Goal: Task Accomplishment & Management: Manage account settings

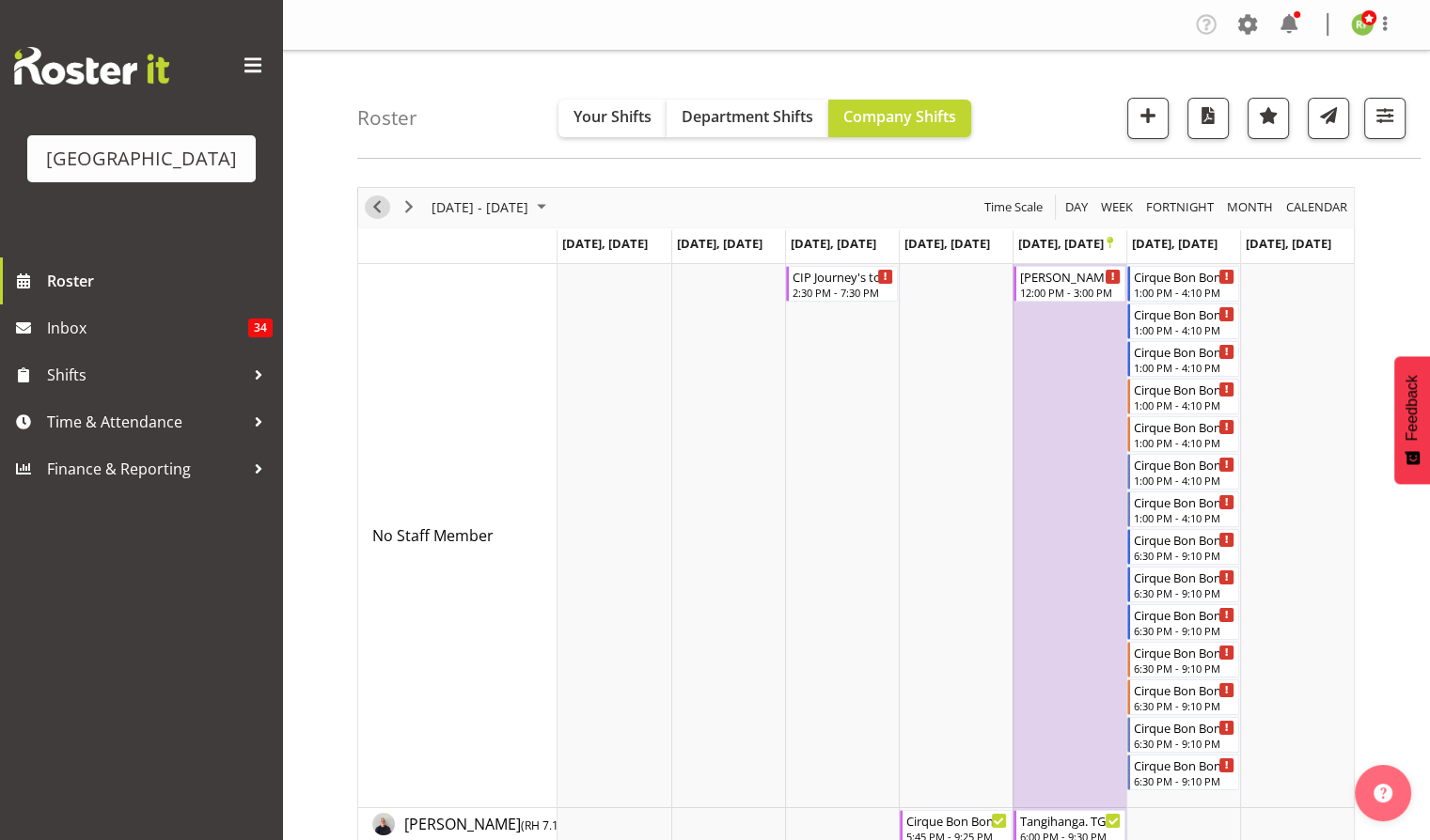
click at [374, 213] on span "Previous" at bounding box center [377, 208] width 23 height 24
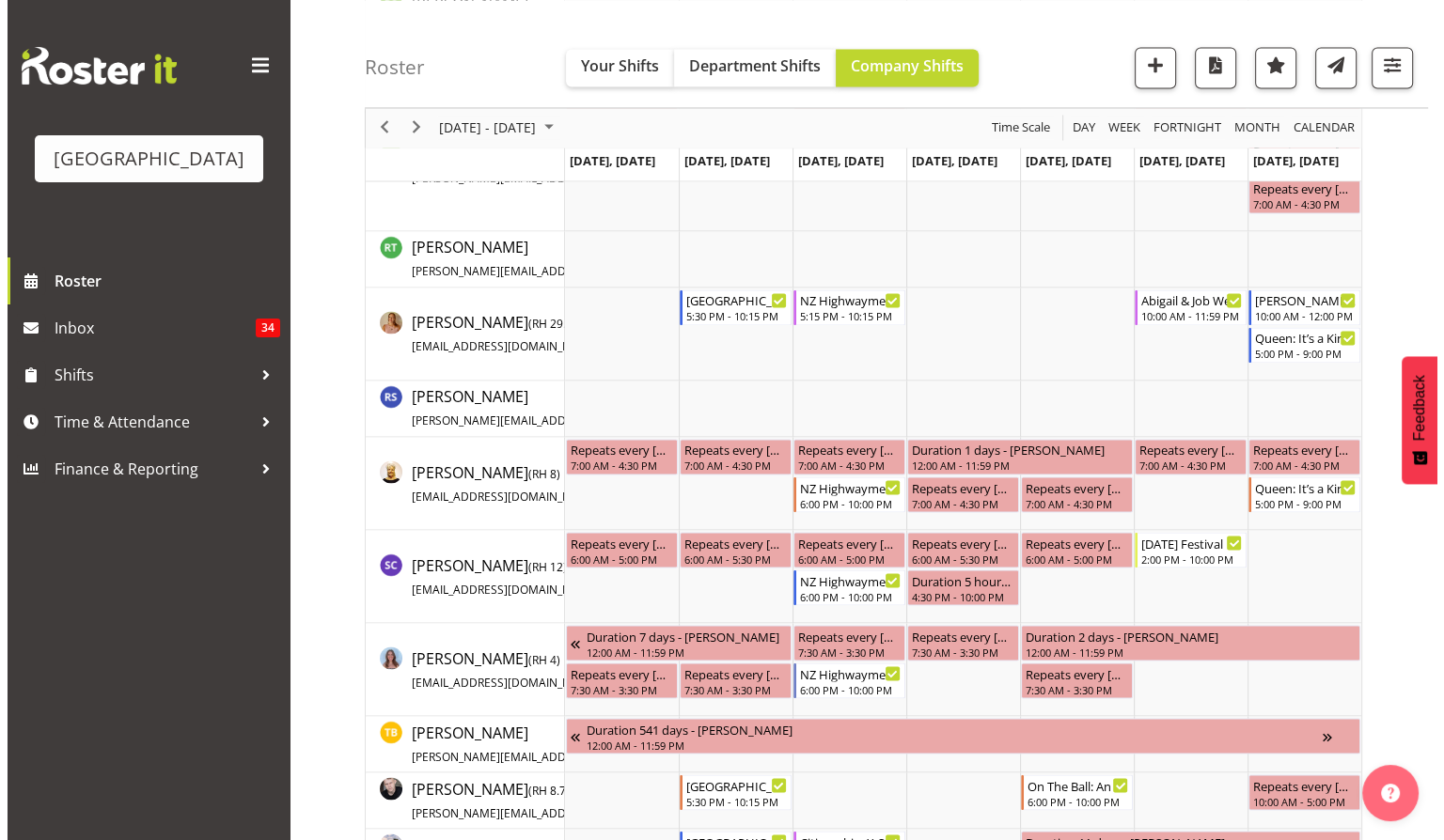
scroll to position [3132, 0]
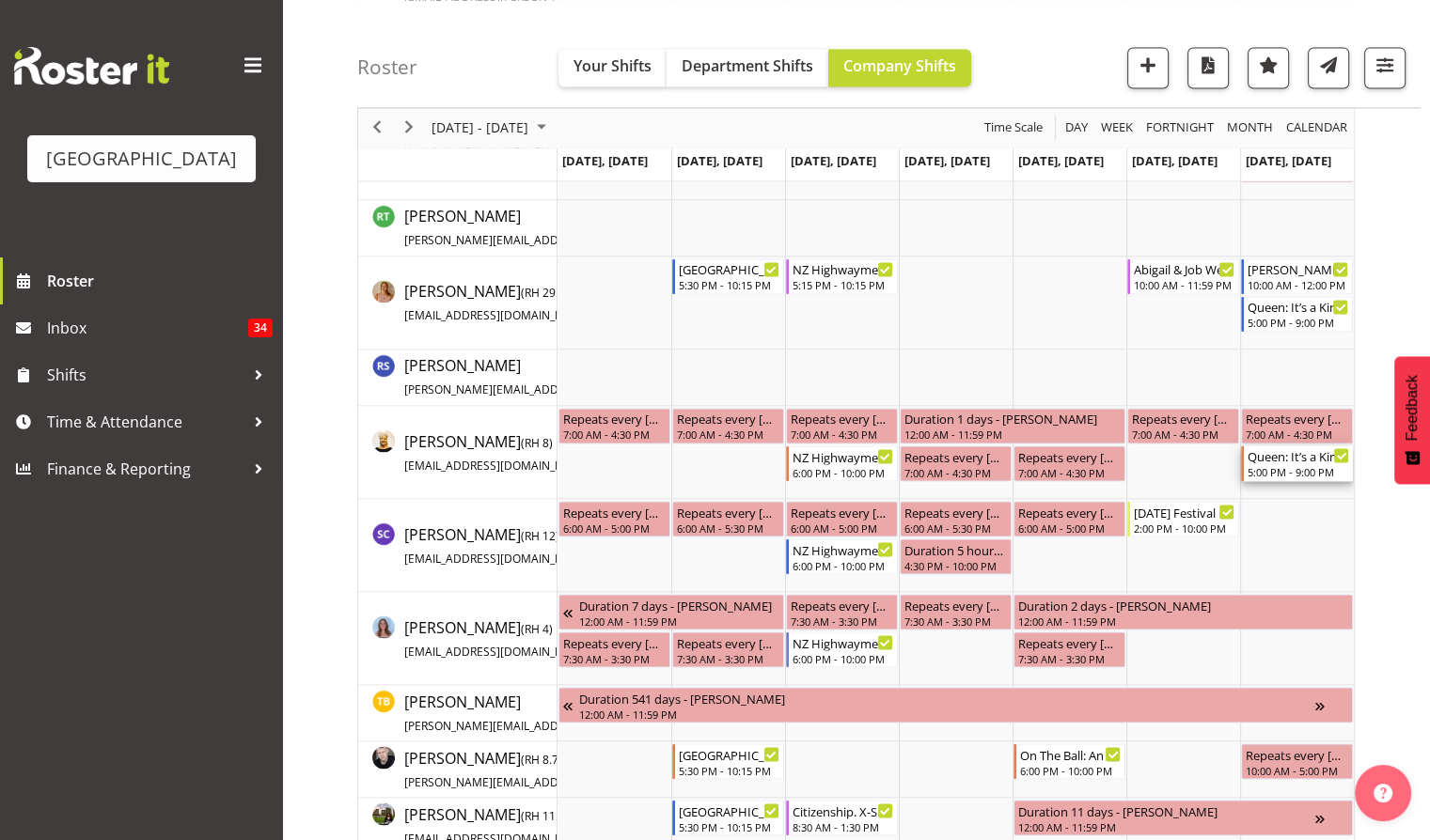
click at [1290, 468] on div "5:00 PM - 9:00 PM" at bounding box center [1299, 470] width 101 height 15
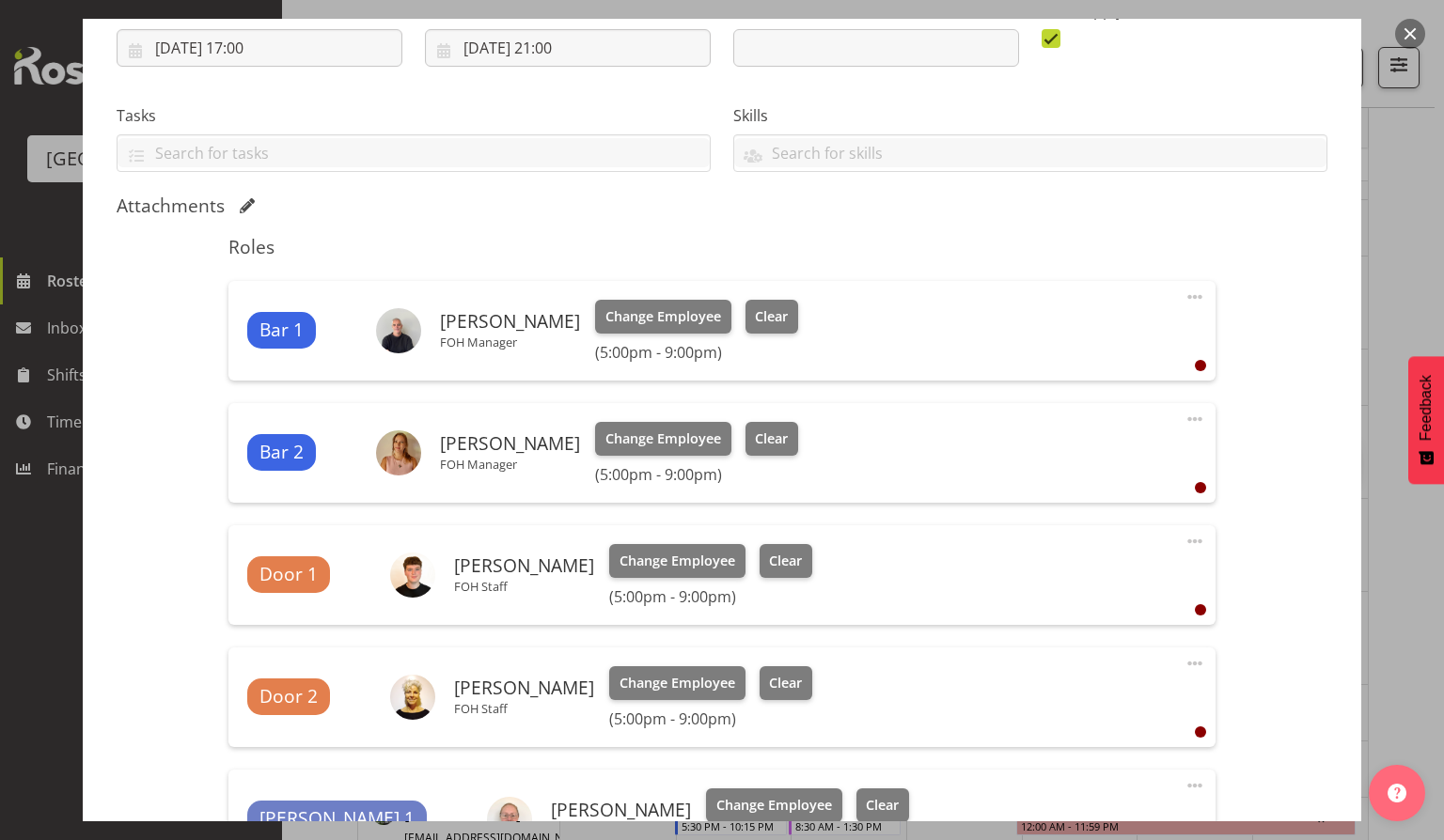
scroll to position [376, 0]
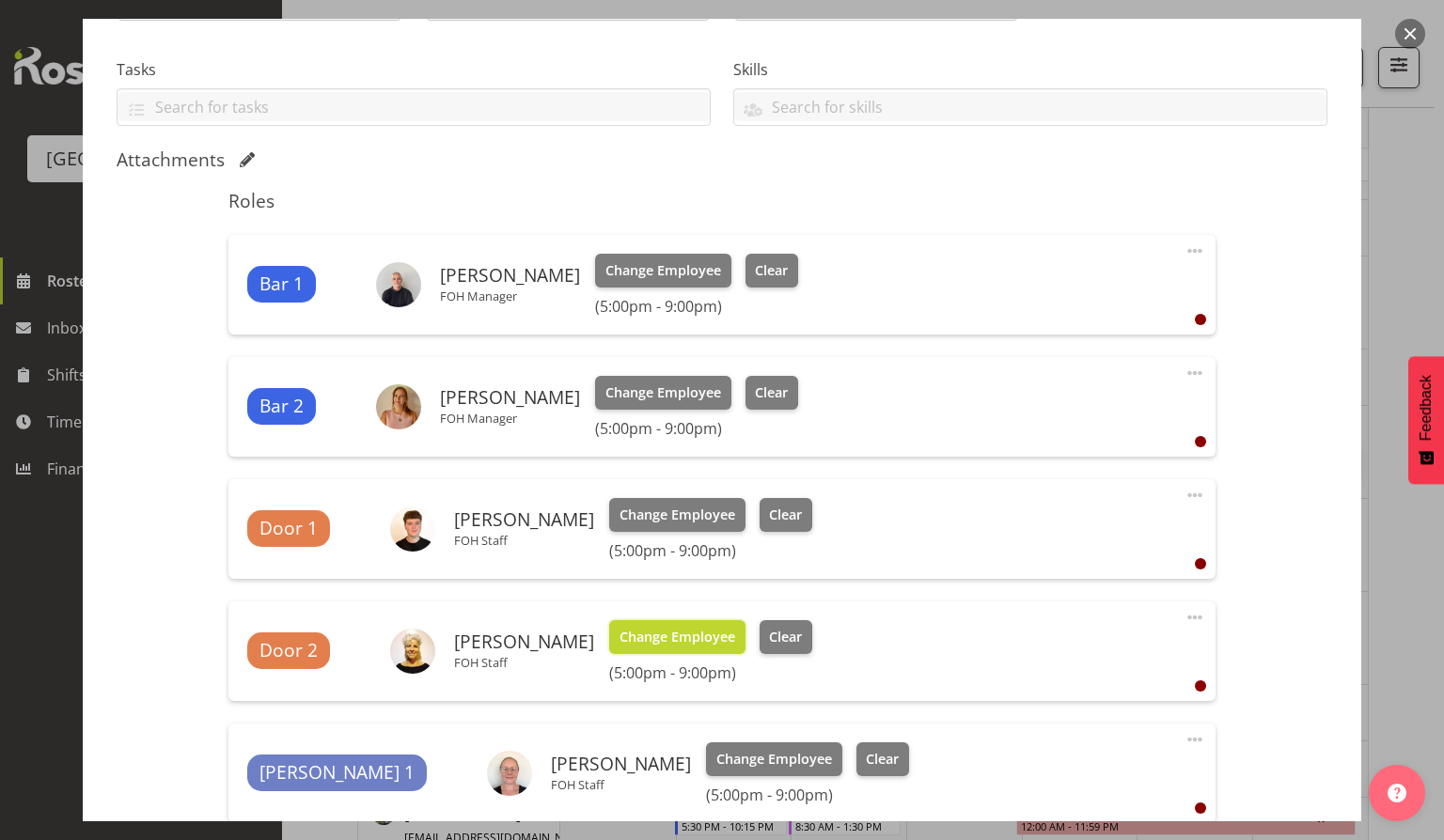
click at [654, 638] on span "Change Employee" at bounding box center [677, 637] width 115 height 21
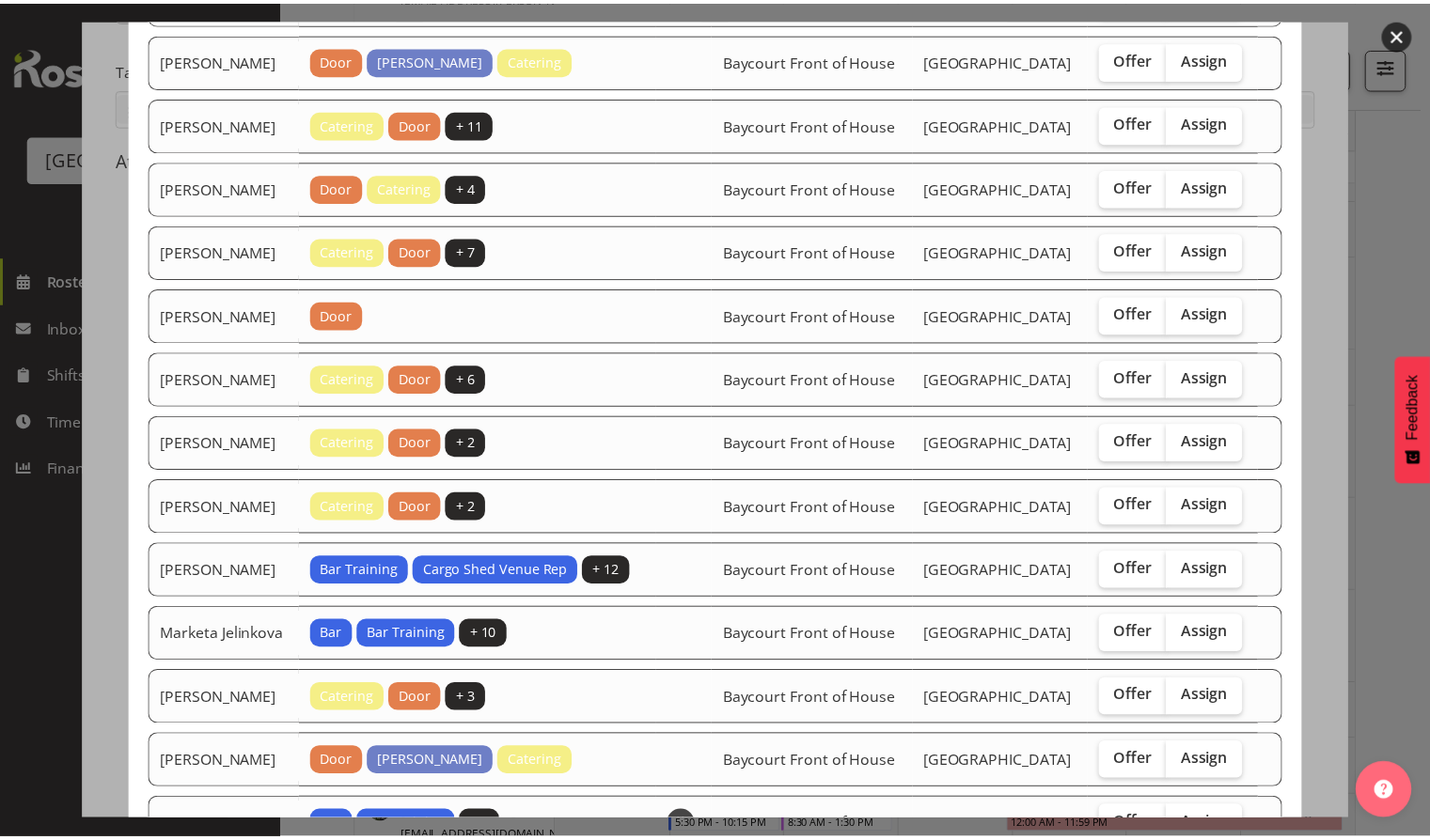
scroll to position [0, 0]
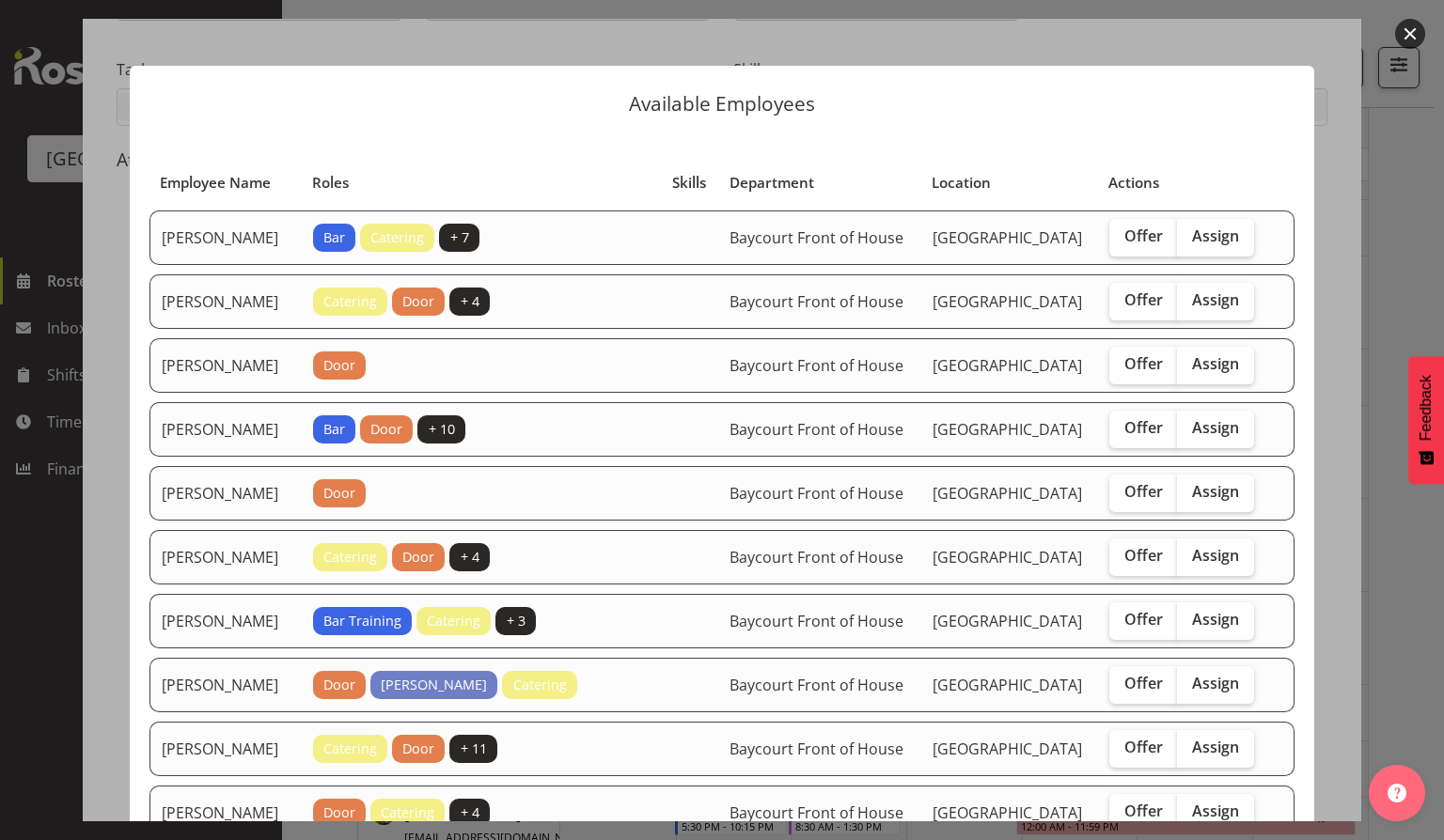
click at [1408, 41] on button "button" at bounding box center [1410, 34] width 30 height 30
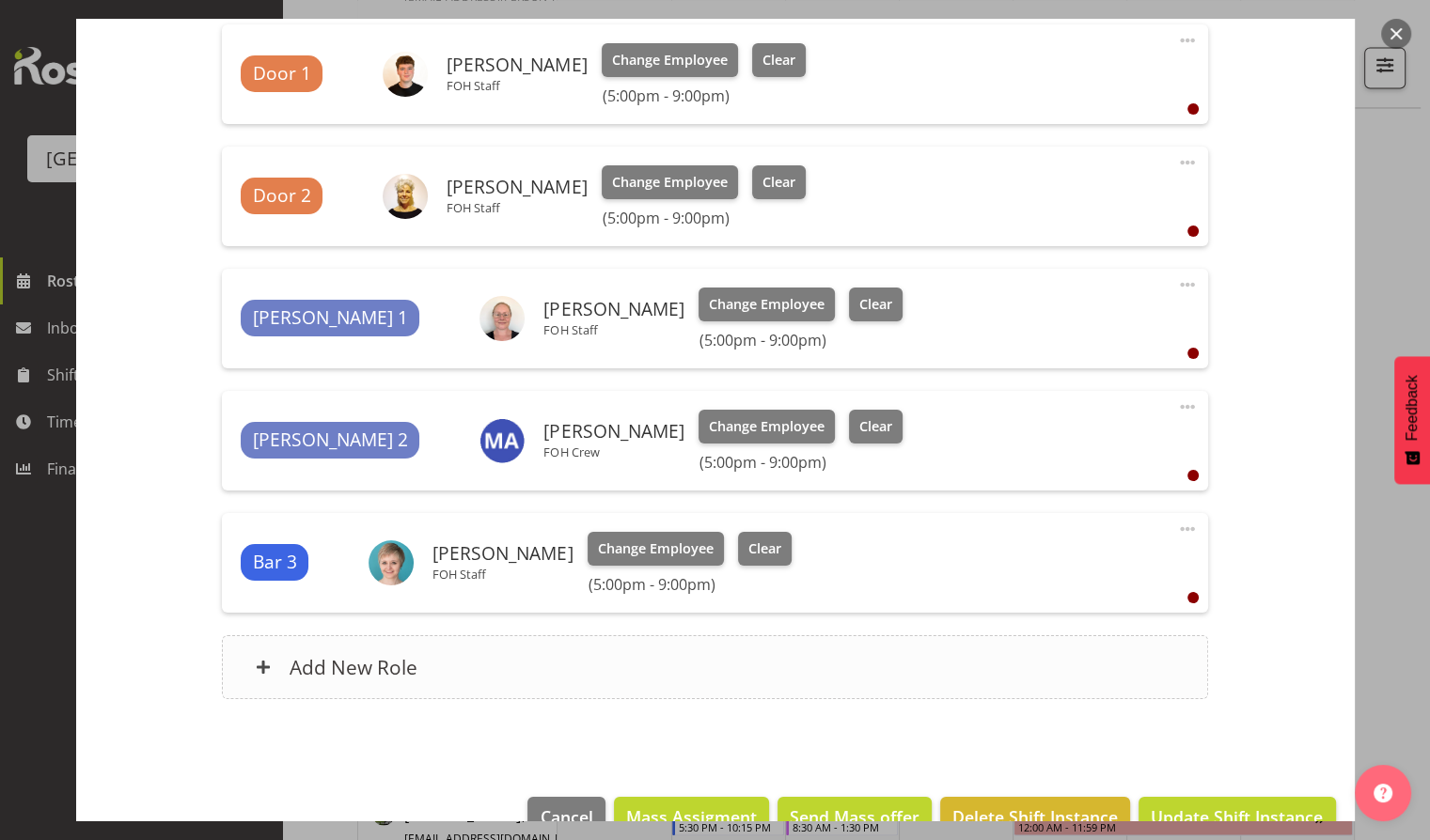
scroll to position [874, 0]
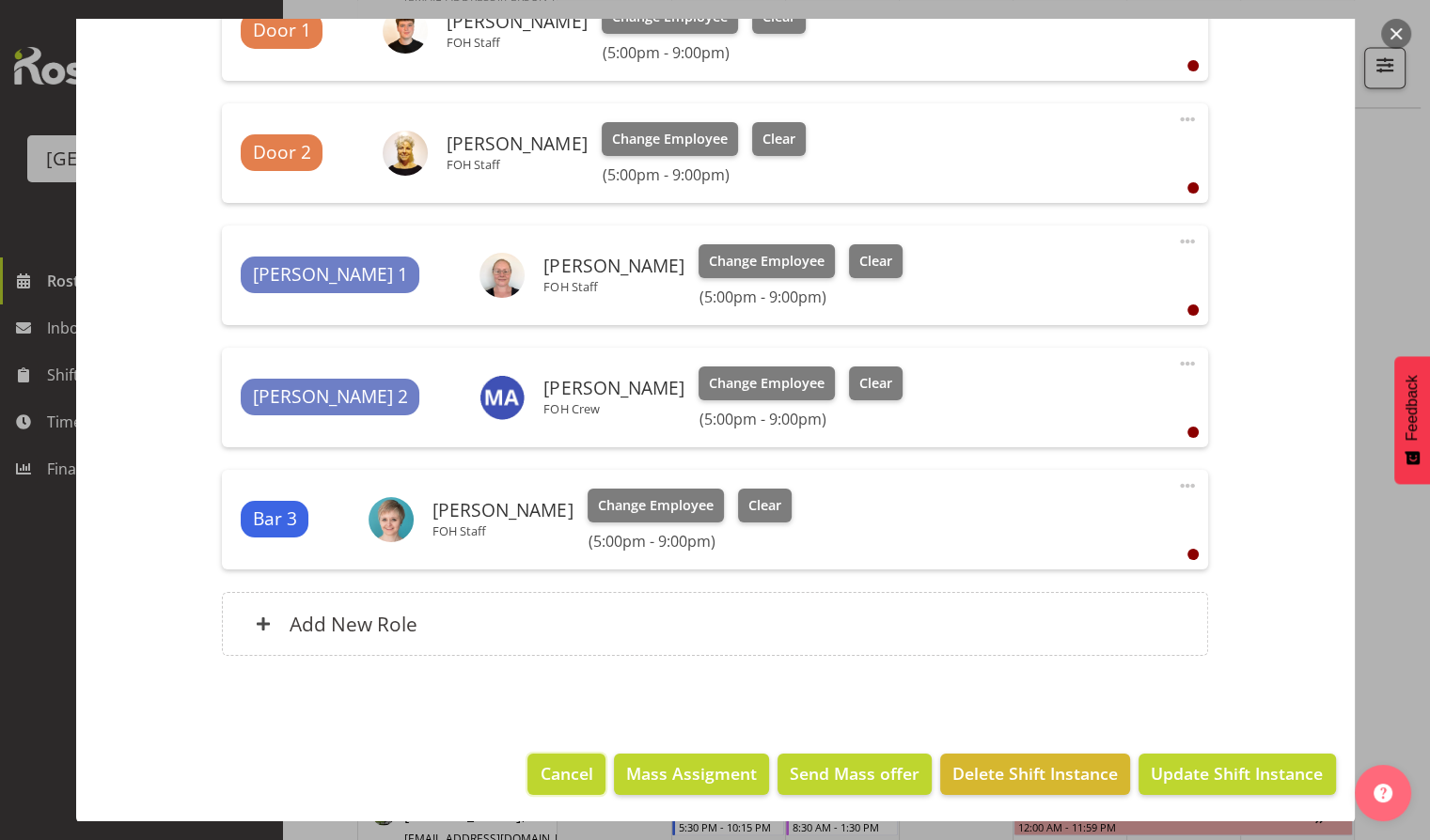
click at [541, 761] on span "Cancel" at bounding box center [567, 773] width 53 height 25
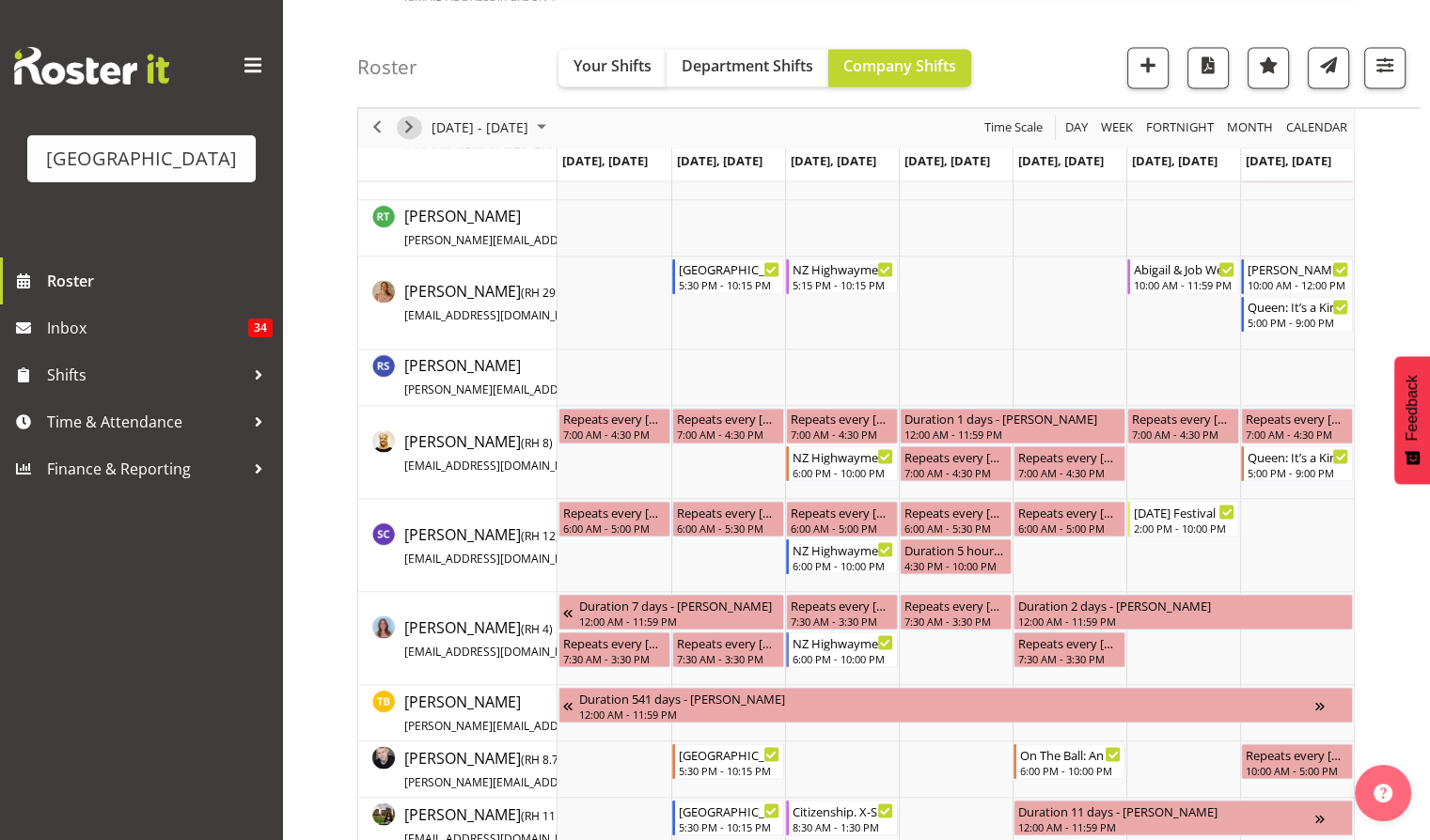
click at [407, 129] on span "Next" at bounding box center [409, 128] width 23 height 24
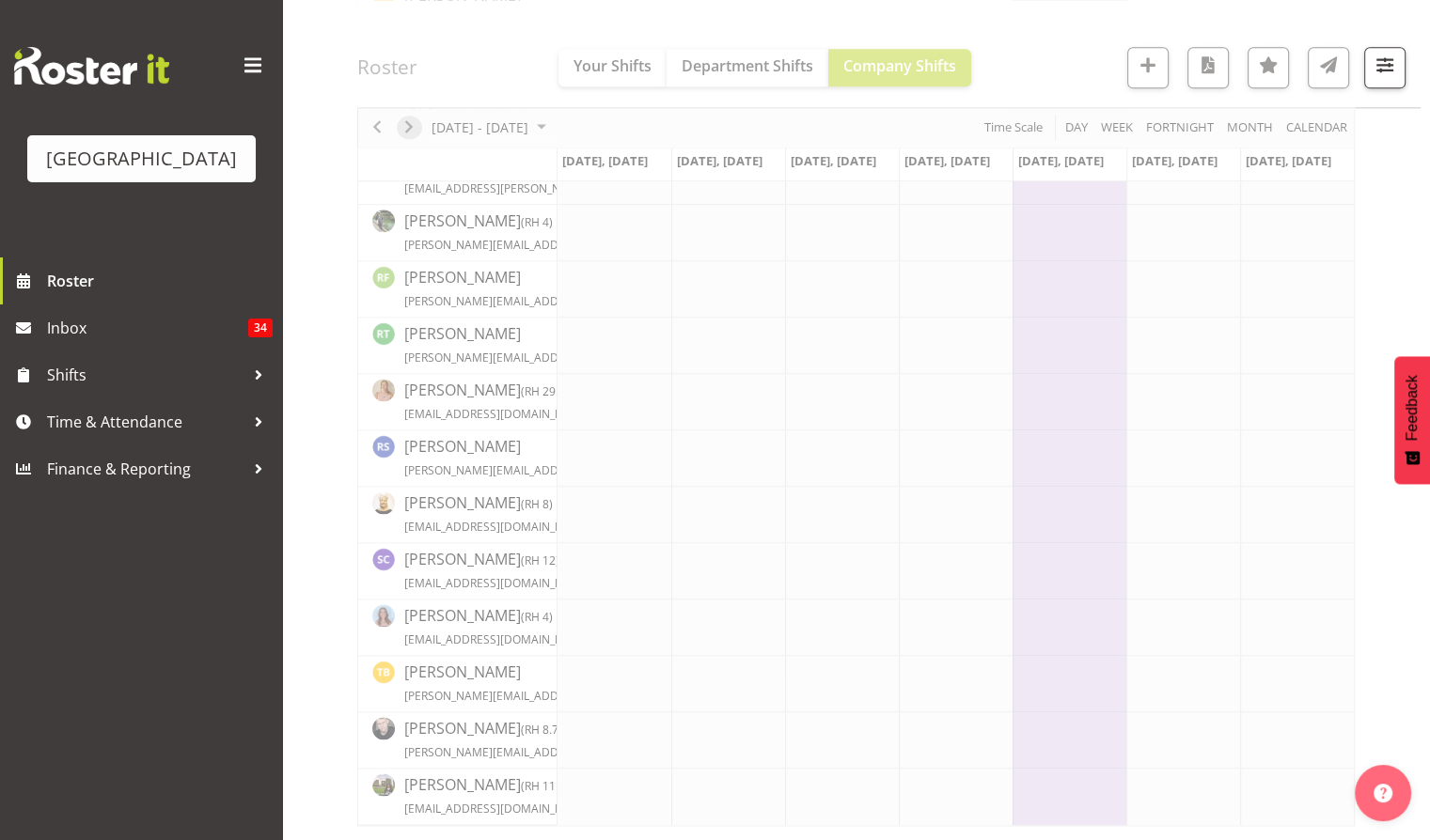
scroll to position [2426, 0]
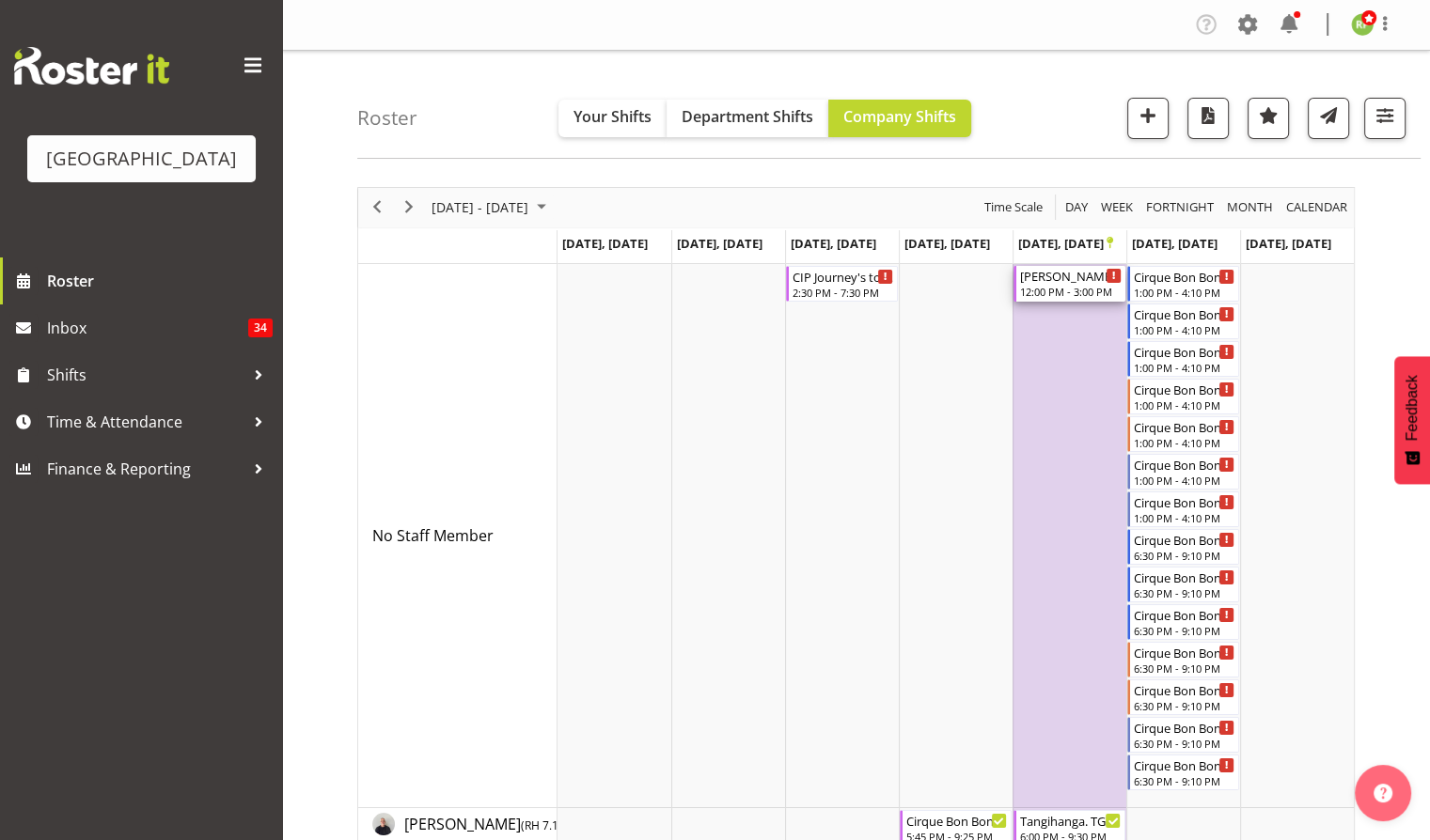
click at [1049, 284] on div "[PERSON_NAME] & [PERSON_NAME] Wedding 12:00 PM - 3:00 PM" at bounding box center [1071, 284] width 101 height 36
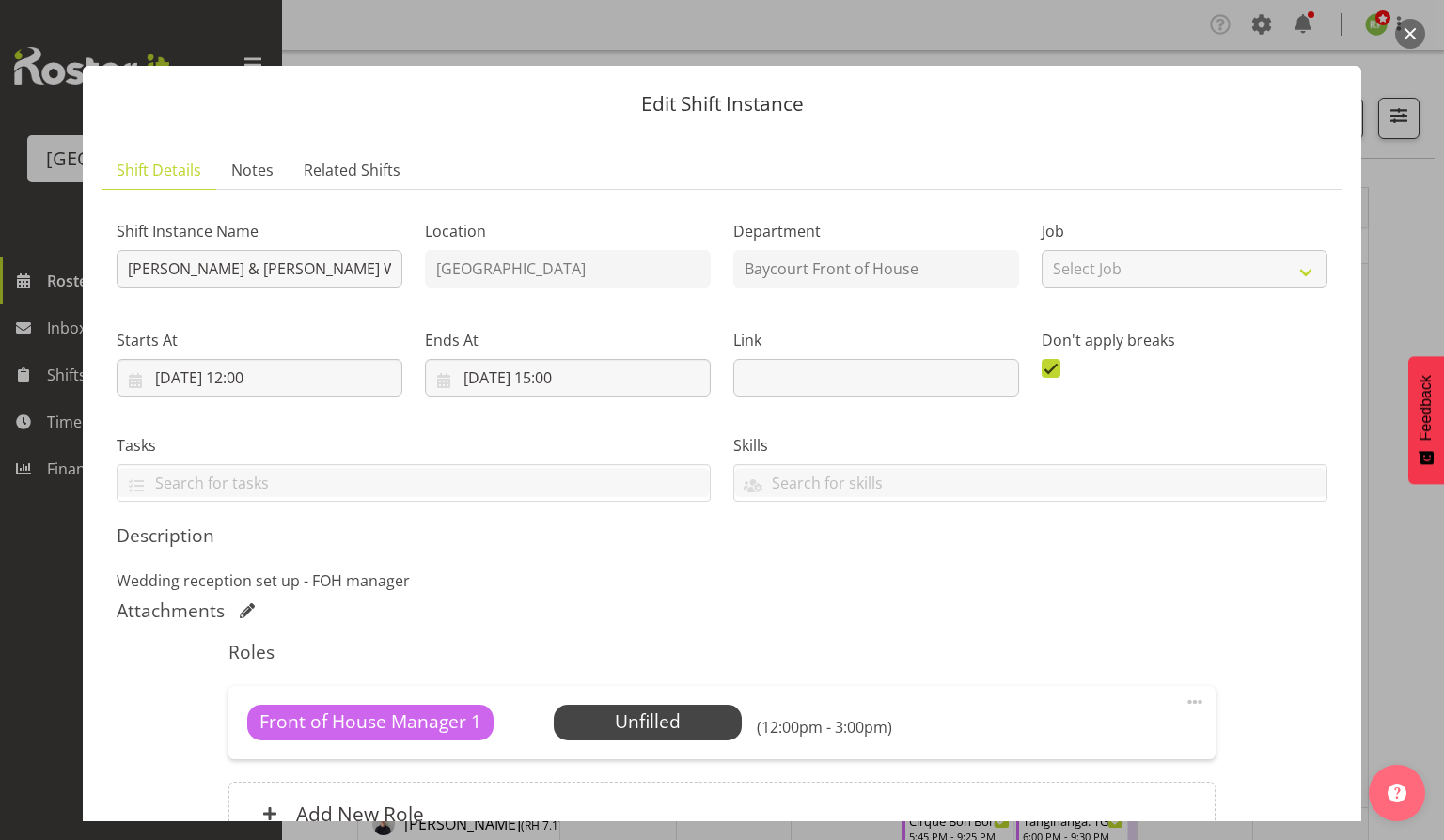
click at [1417, 20] on button "button" at bounding box center [1410, 34] width 30 height 30
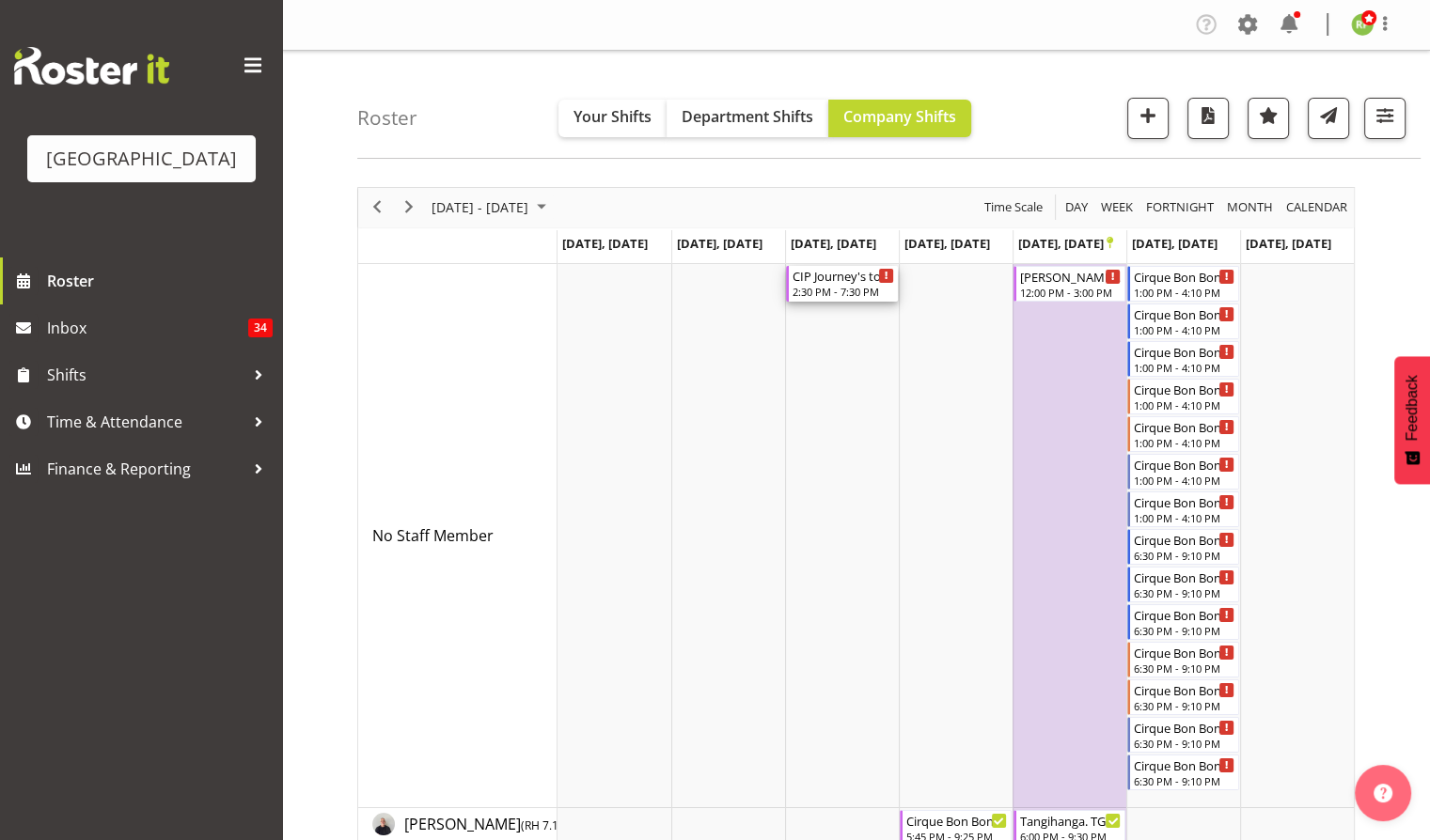
click at [842, 291] on div "2:30 PM - 7:30 PM" at bounding box center [843, 291] width 101 height 15
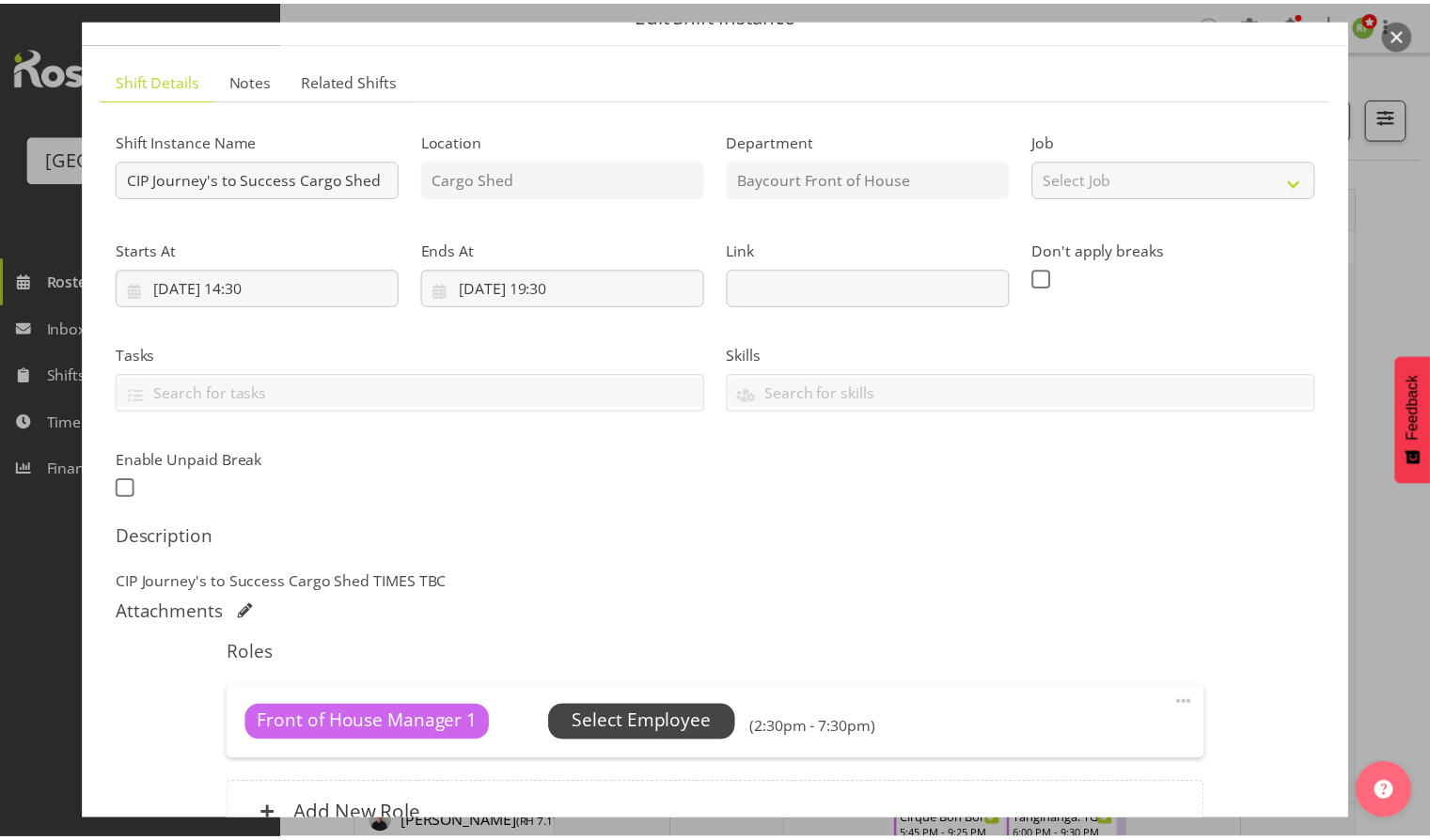
scroll to position [125, 0]
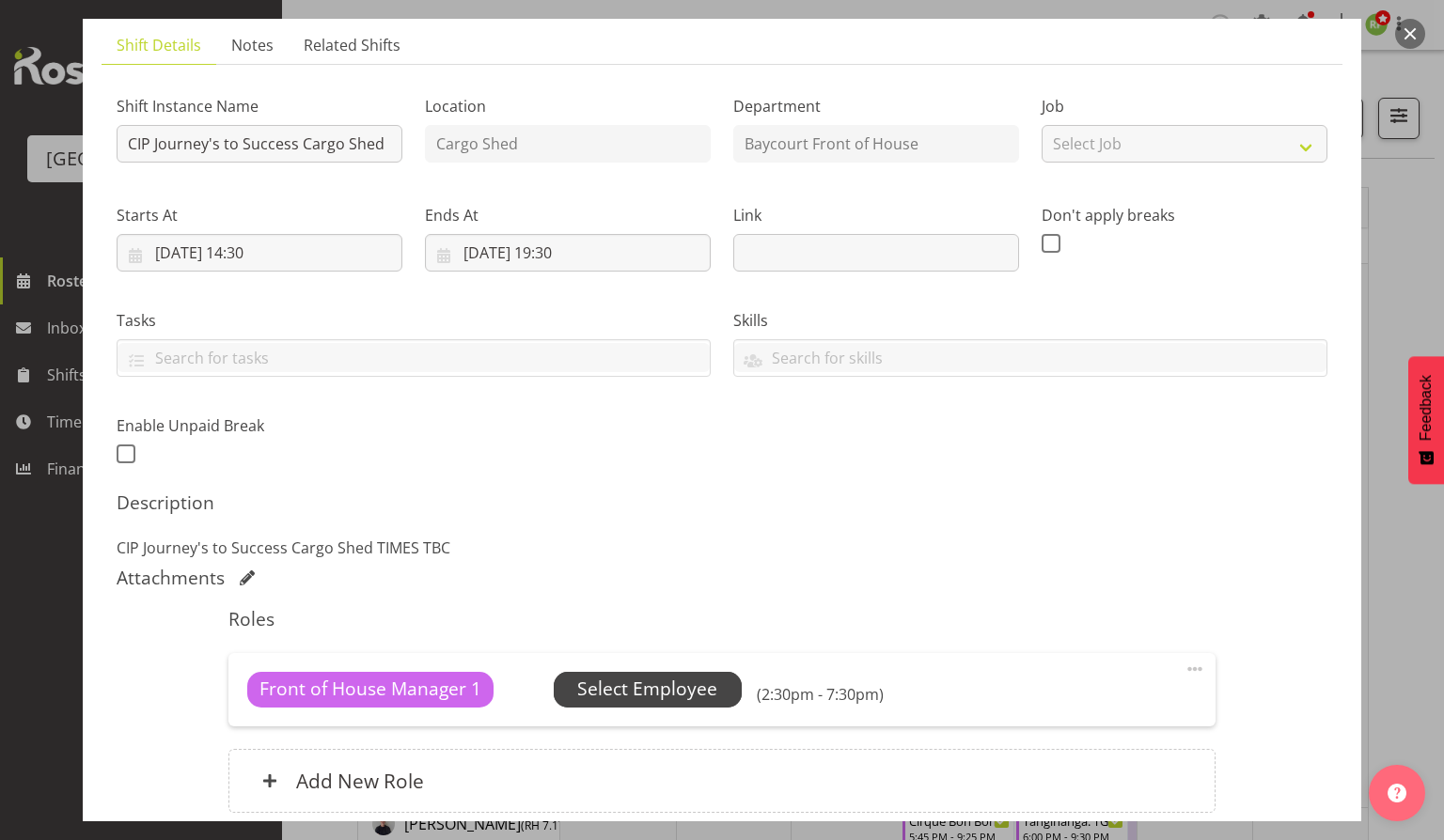
click at [654, 672] on span "Select Employee" at bounding box center [647, 690] width 188 height 36
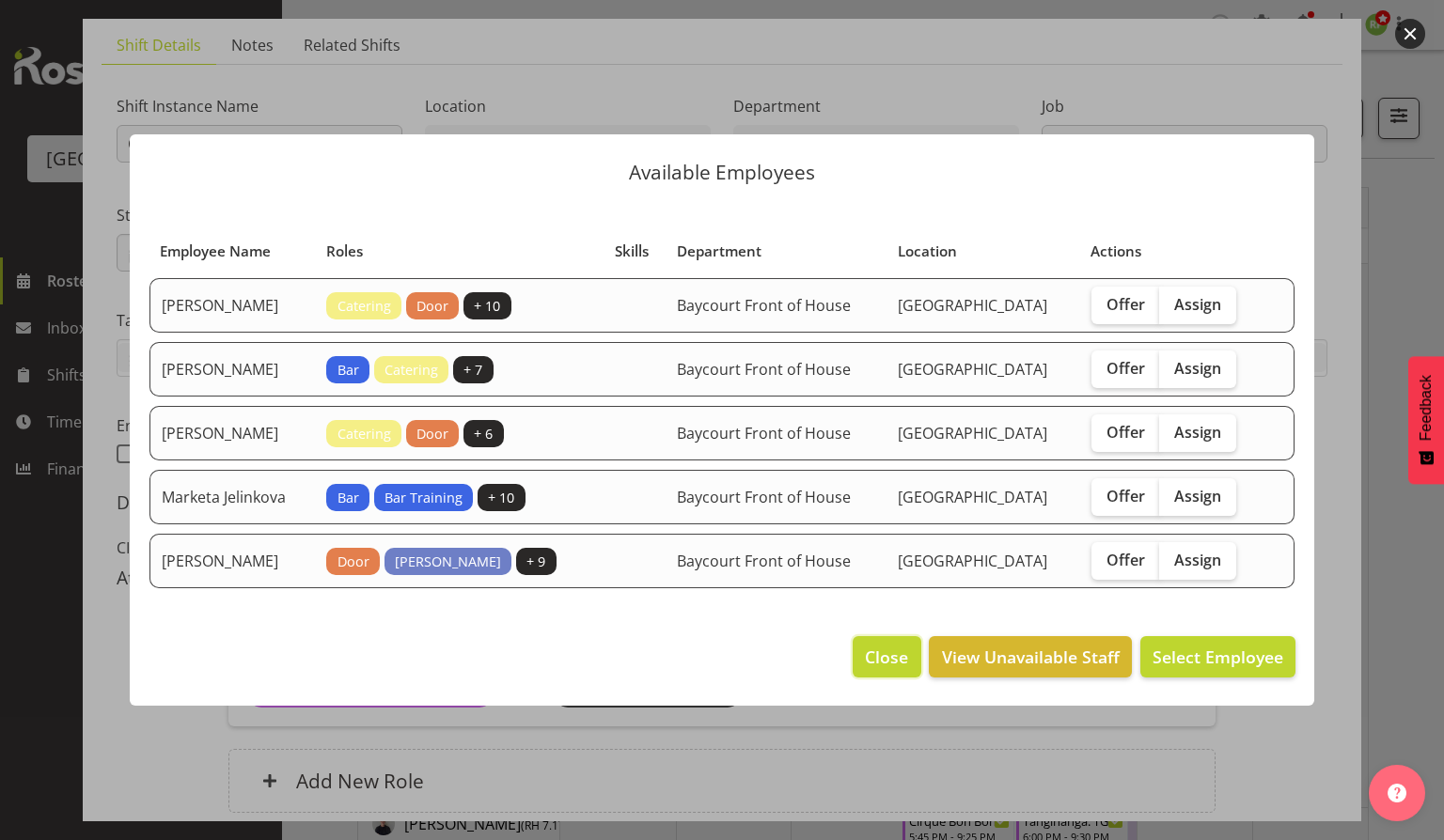
click at [887, 649] on span "Close" at bounding box center [886, 657] width 43 height 25
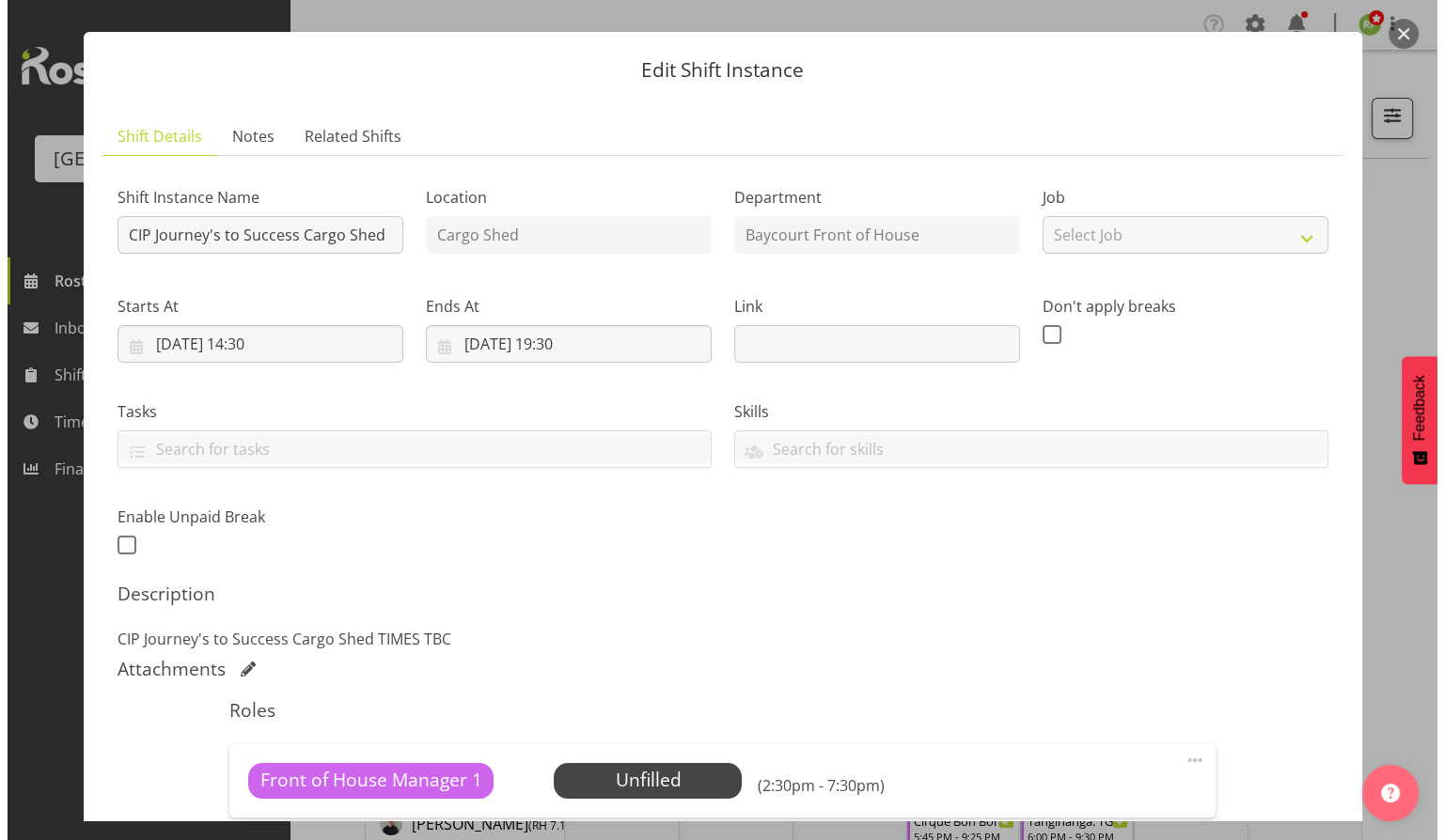
scroll to position [0, 0]
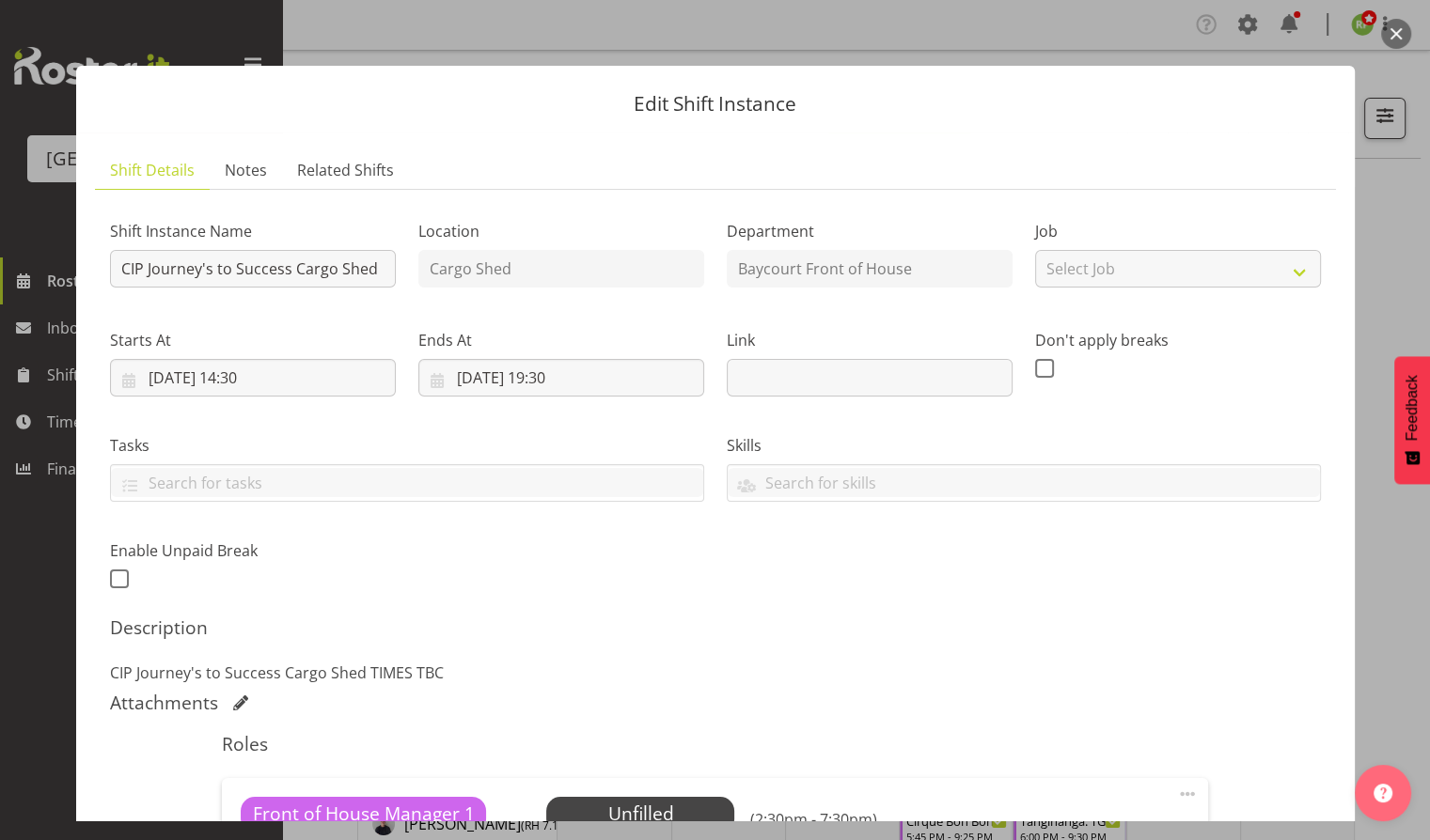
click at [1396, 30] on button "button" at bounding box center [1396, 34] width 30 height 30
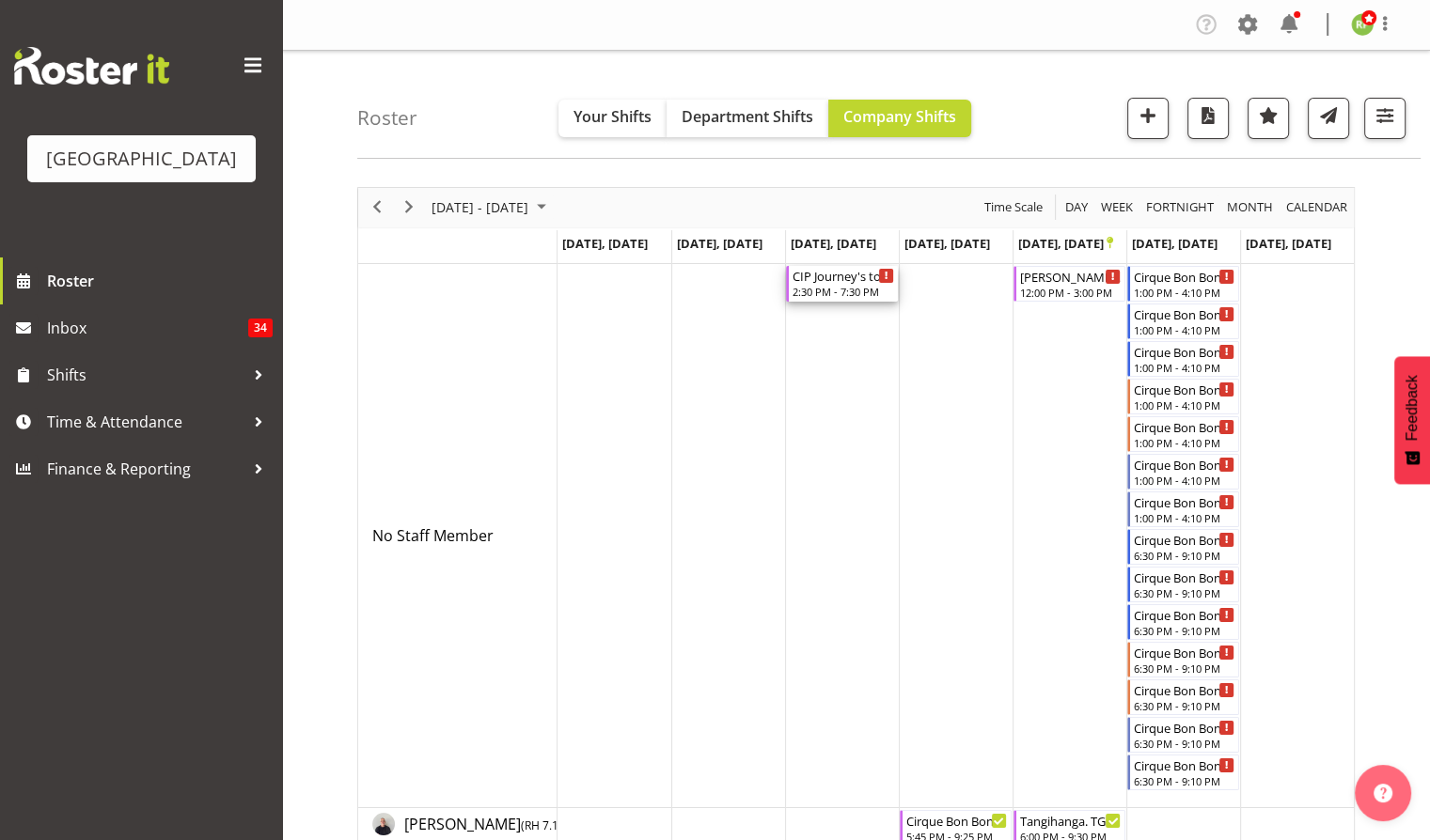
click at [825, 281] on div "CIP Journey's to Success Cargo Shed" at bounding box center [843, 275] width 101 height 19
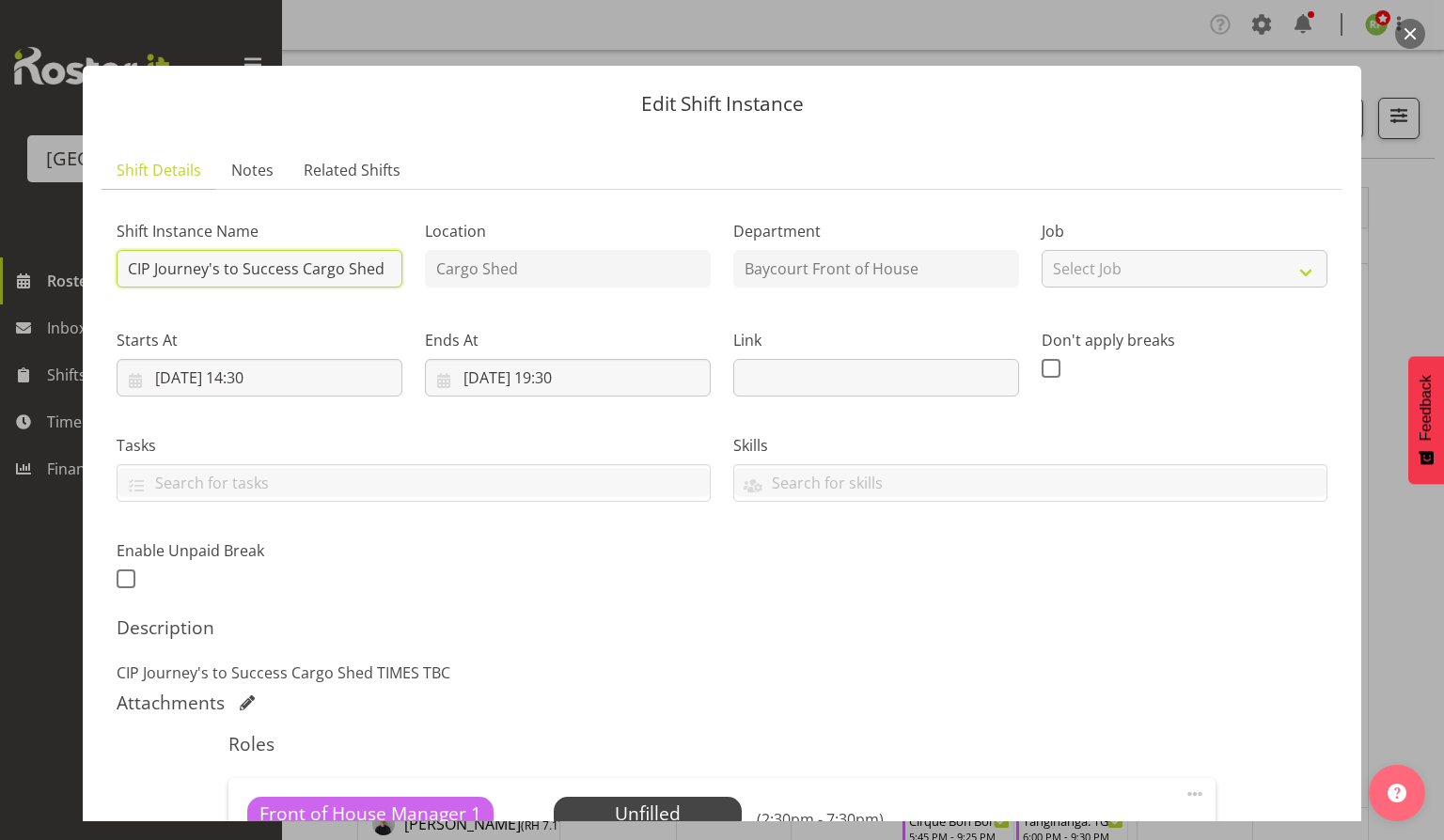
drag, startPoint x: 271, startPoint y: 267, endPoint x: 391, endPoint y: 272, distance: 120.1
click at [412, 265] on div "Shift Instance Name CIP Journey's to Success Cargo Shed Location Cargo Shed Dep…" at bounding box center [722, 400] width 1234 height 412
click at [378, 268] on input "CIP Journey's to Success Cargo Shed" at bounding box center [259, 269] width 285 height 38
click at [1406, 32] on button "button" at bounding box center [1410, 34] width 30 height 30
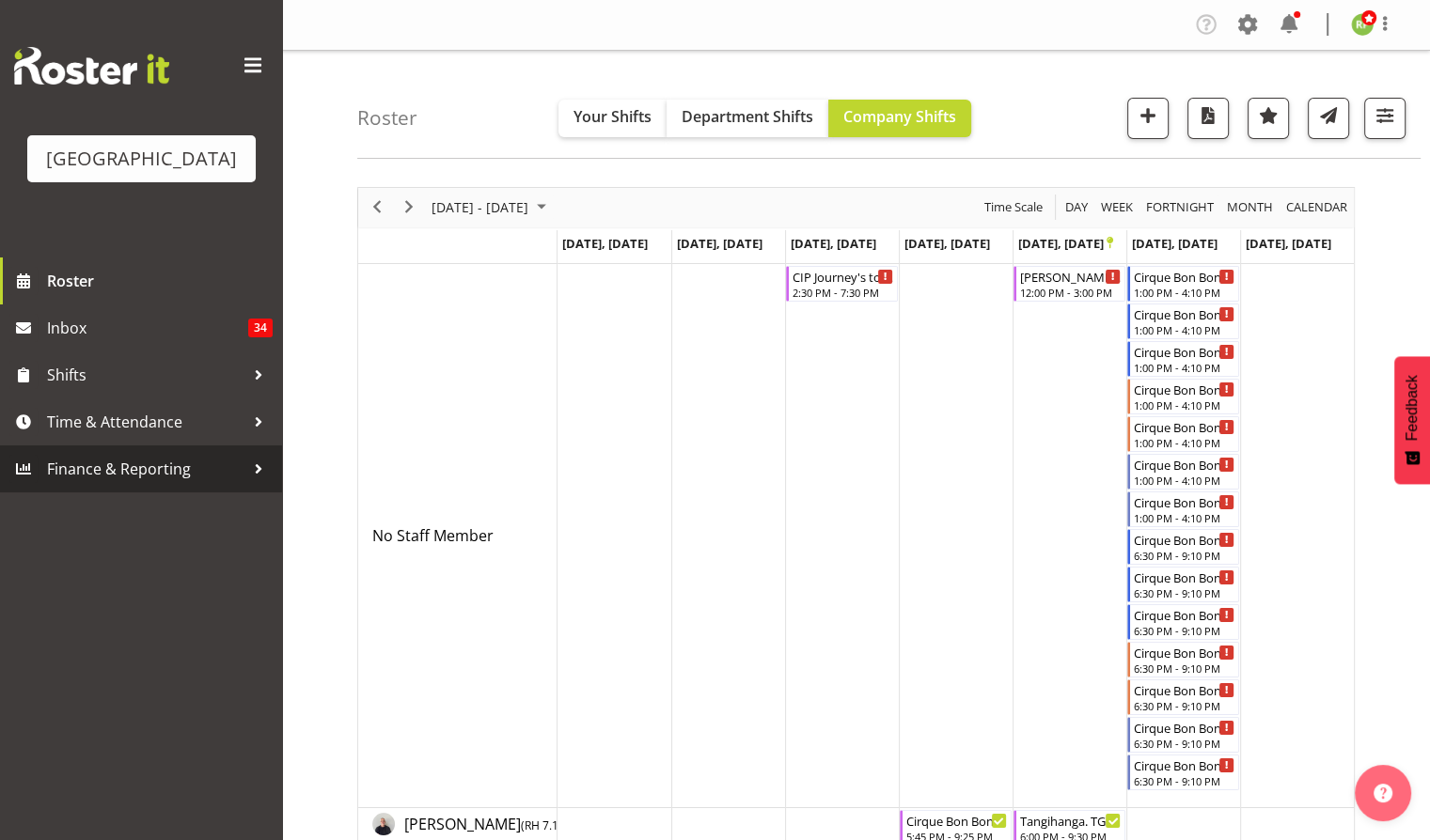
click at [101, 483] on span "Finance & Reporting" at bounding box center [145, 469] width 198 height 28
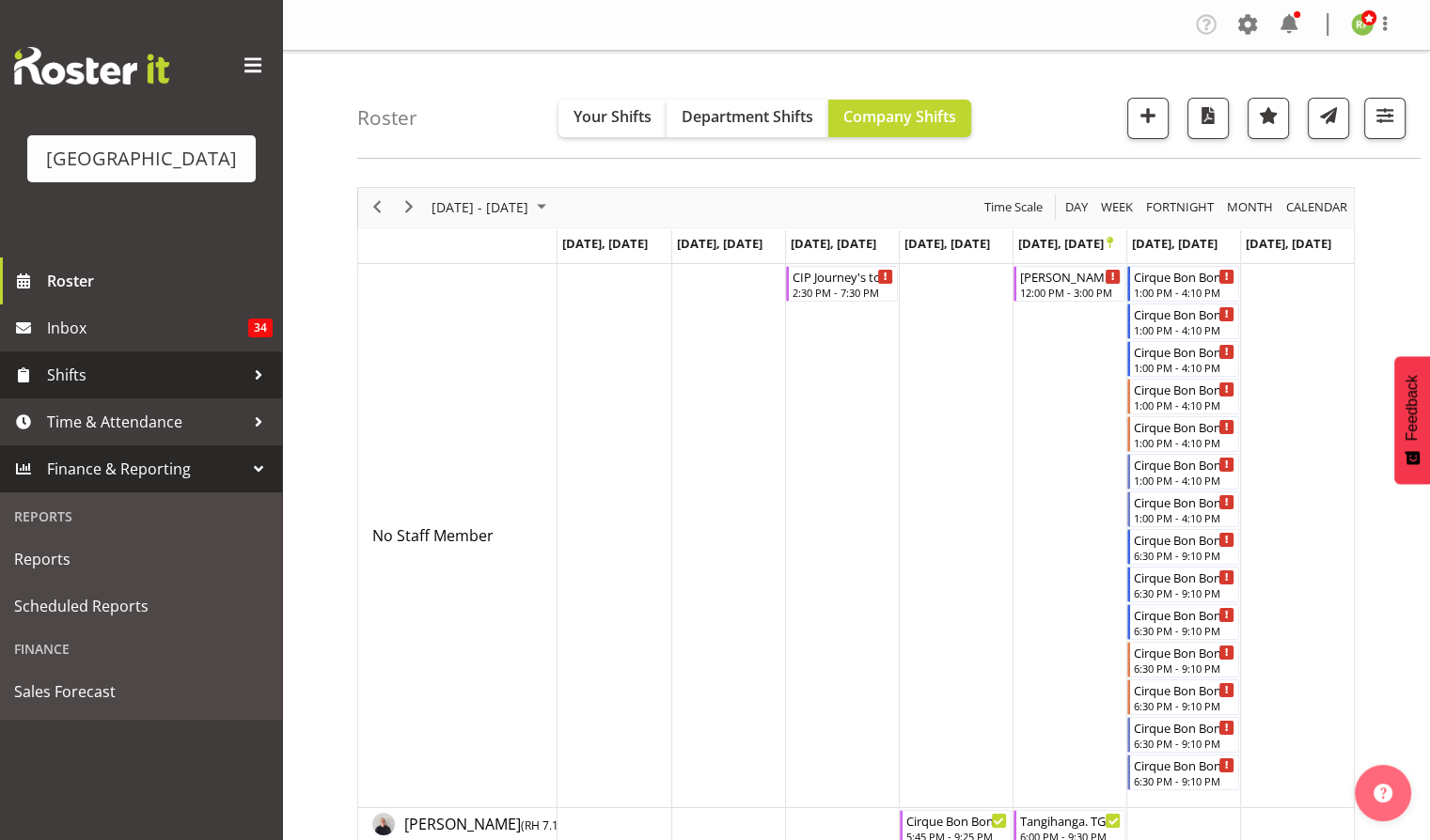
click at [76, 389] on span "Shifts" at bounding box center [145, 375] width 198 height 28
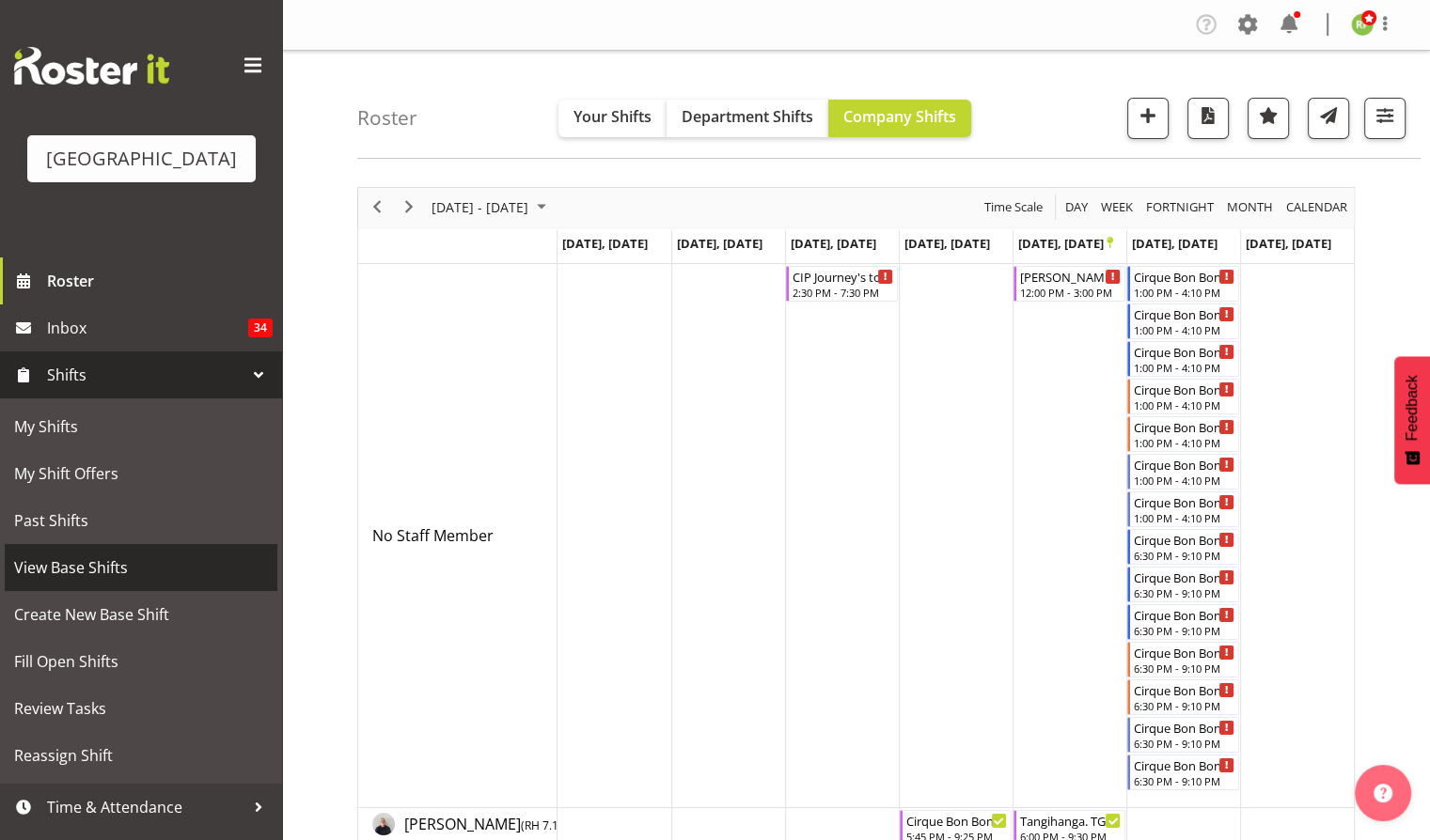
click at [66, 582] on span "View Base Shifts" at bounding box center [140, 568] width 254 height 28
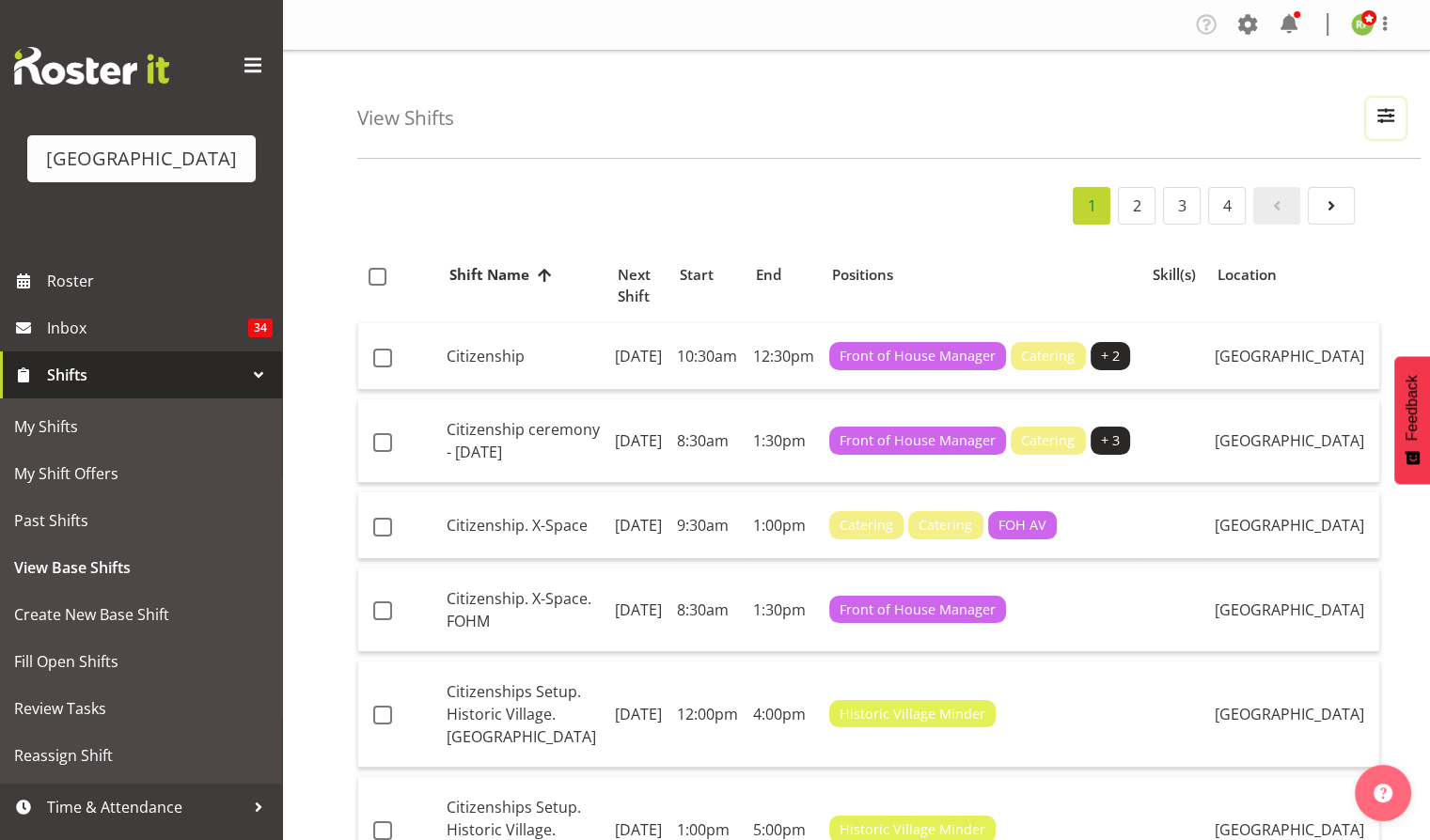
drag, startPoint x: 1401, startPoint y: 118, endPoint x: 1399, endPoint y: 142, distance: 24.1
click at [1400, 118] on button "button" at bounding box center [1386, 118] width 40 height 42
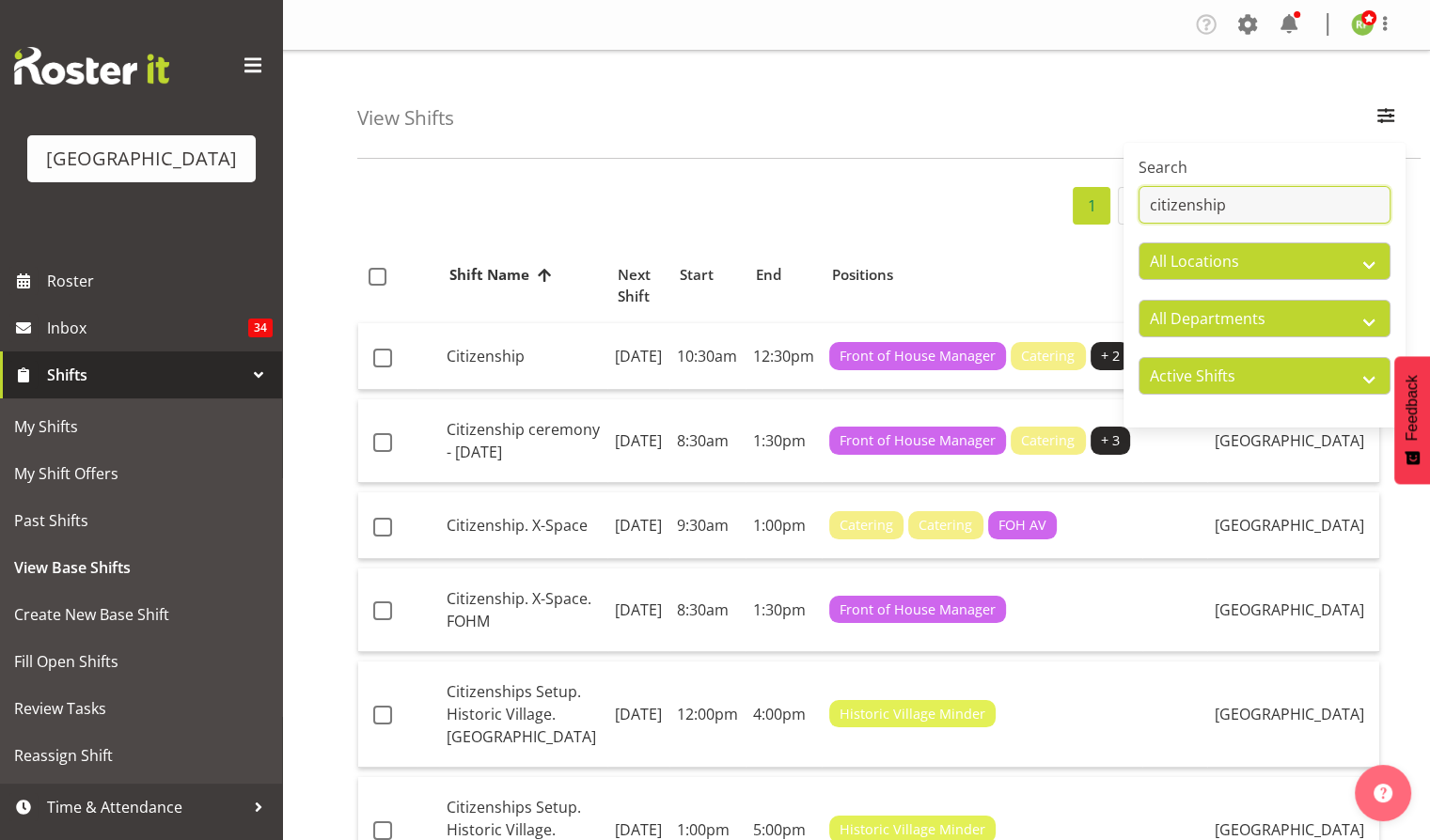
drag, startPoint x: 1222, startPoint y: 209, endPoint x: 1134, endPoint y: 223, distance: 89.1
click at [1136, 219] on div "Search citizenship All Locations Baycourt Community and Arts Centre Baycourt Te…" at bounding box center [1265, 284] width 282 height 269
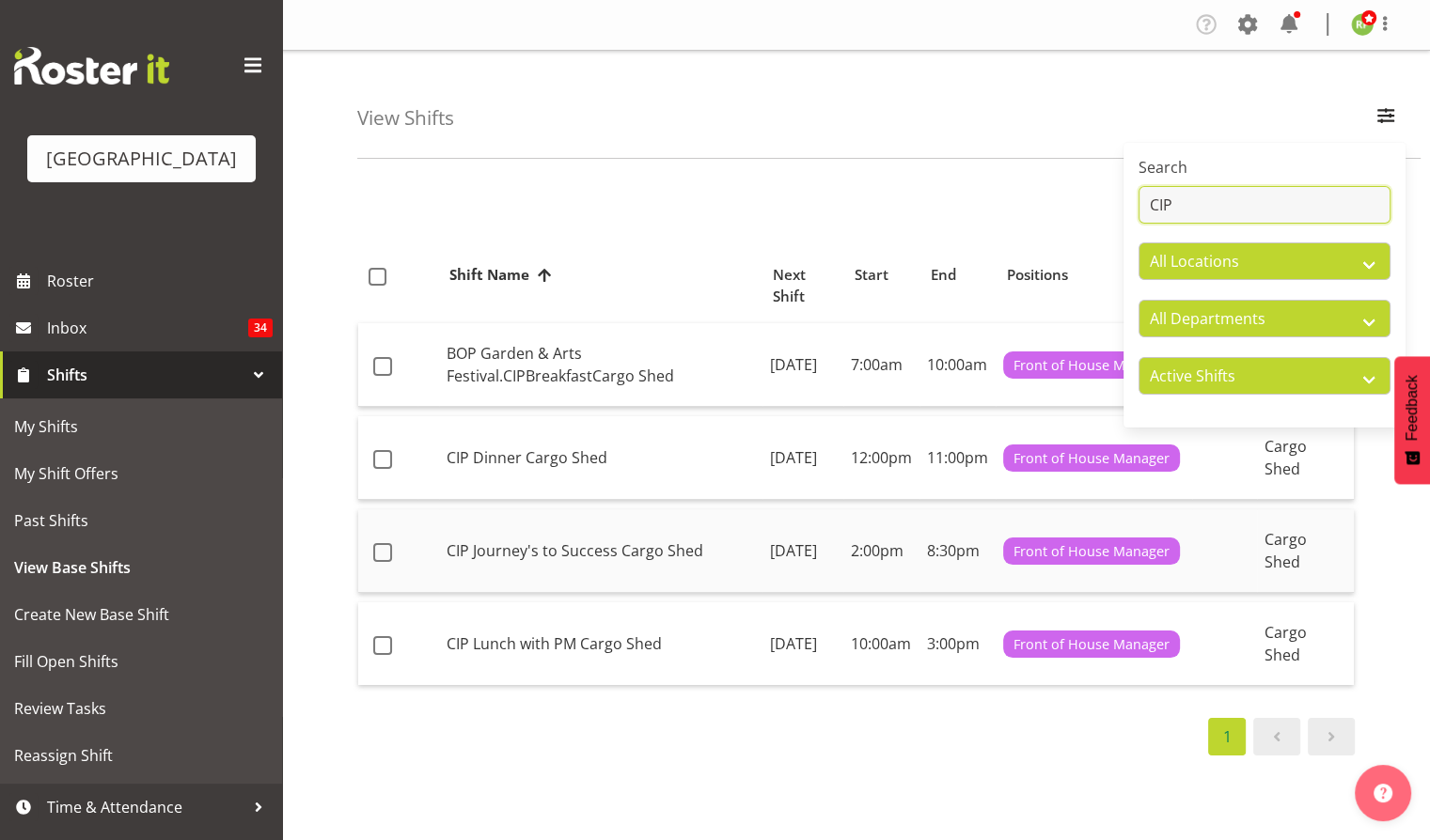
type input "CIP"
click at [628, 524] on td "CIP Journey's to Success Cargo Shed" at bounding box center [601, 551] width 323 height 84
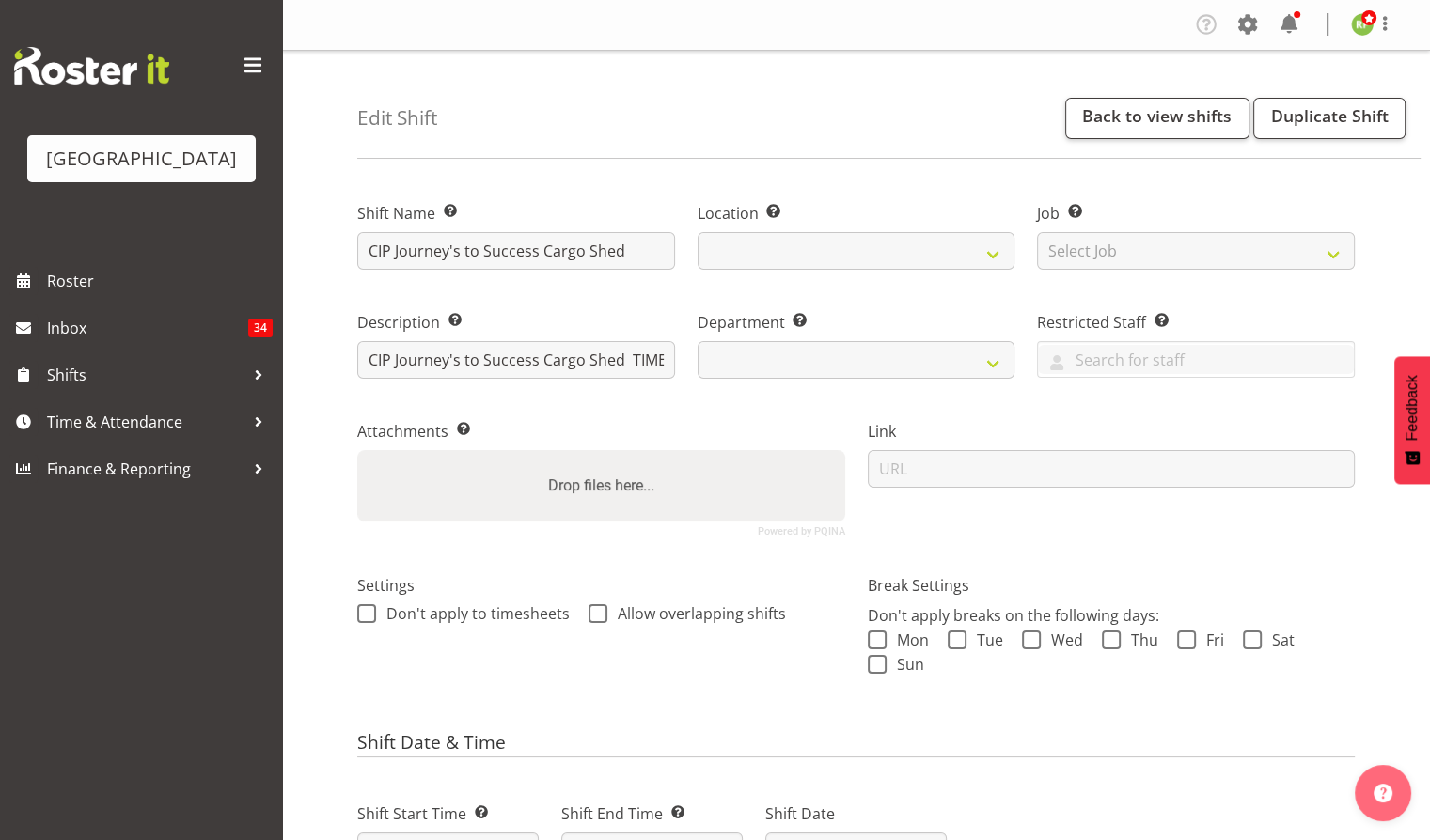
select select
select select "1119"
select select "791"
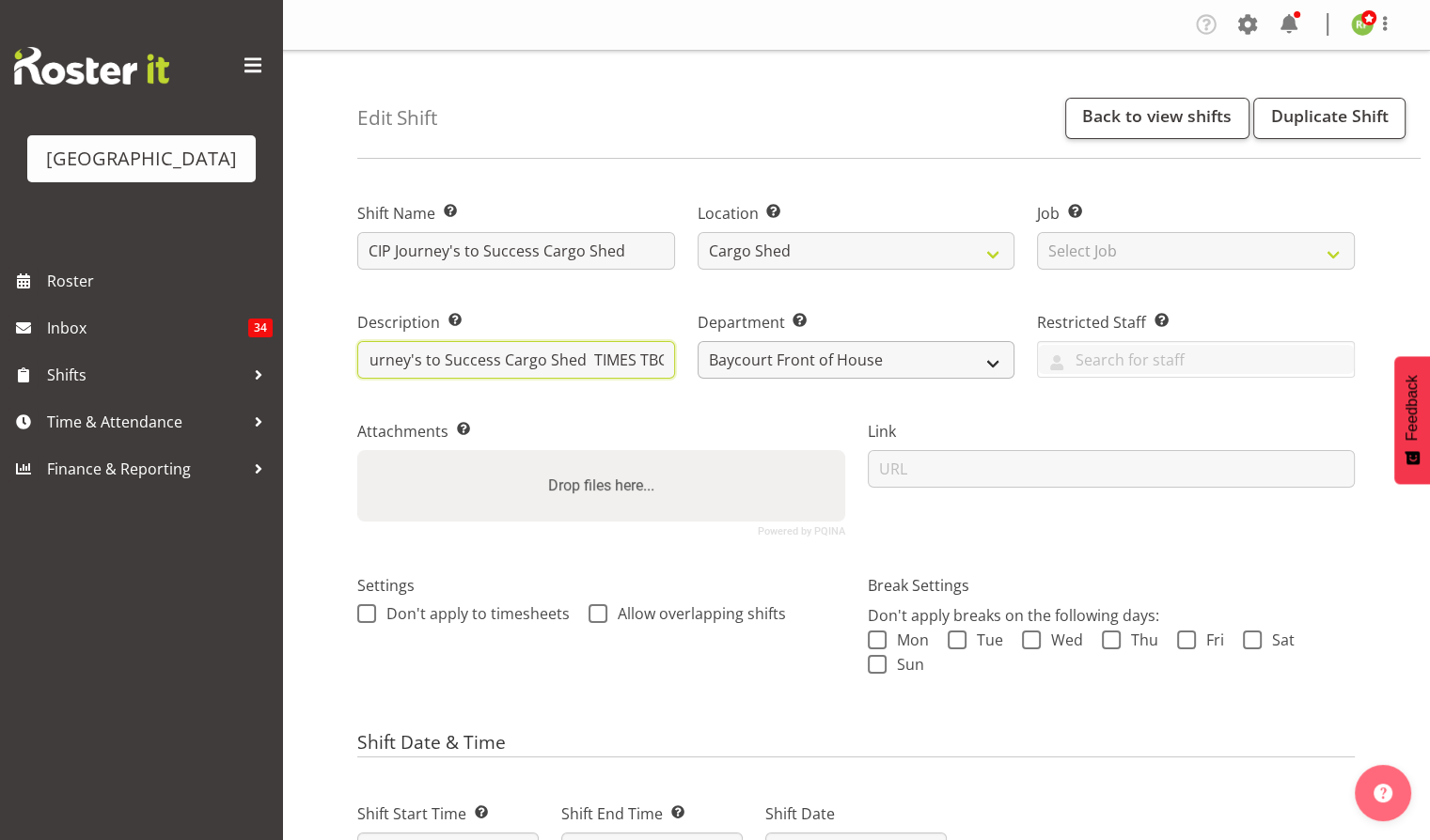
drag, startPoint x: 631, startPoint y: 368, endPoint x: 730, endPoint y: 375, distance: 99.2
click at [733, 380] on div "Shift Name Enter a name for the shift (e.g. Day Shift). CIP Journey's to Succes…" at bounding box center [856, 362] width 1020 height 372
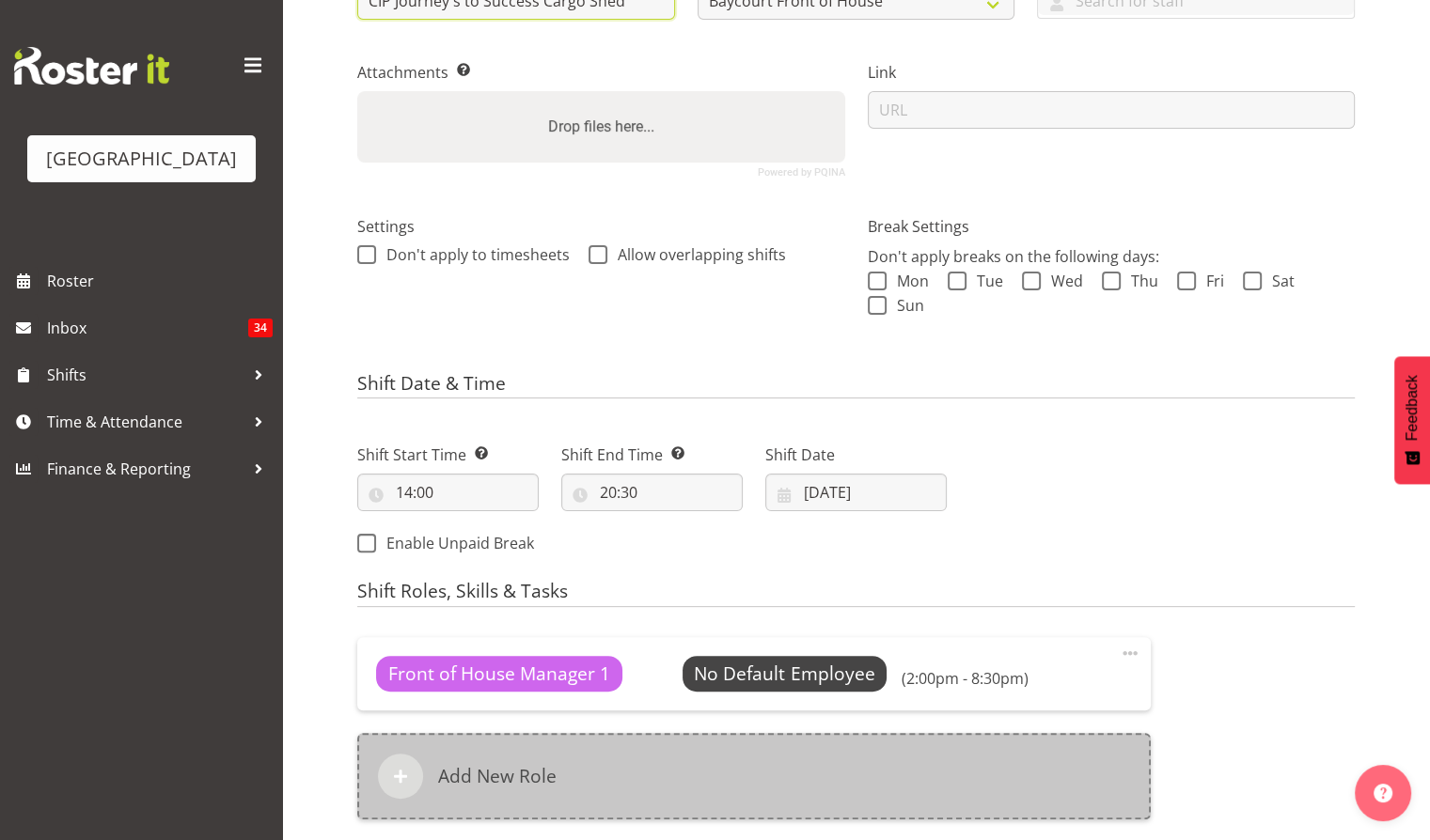
scroll to position [376, 0]
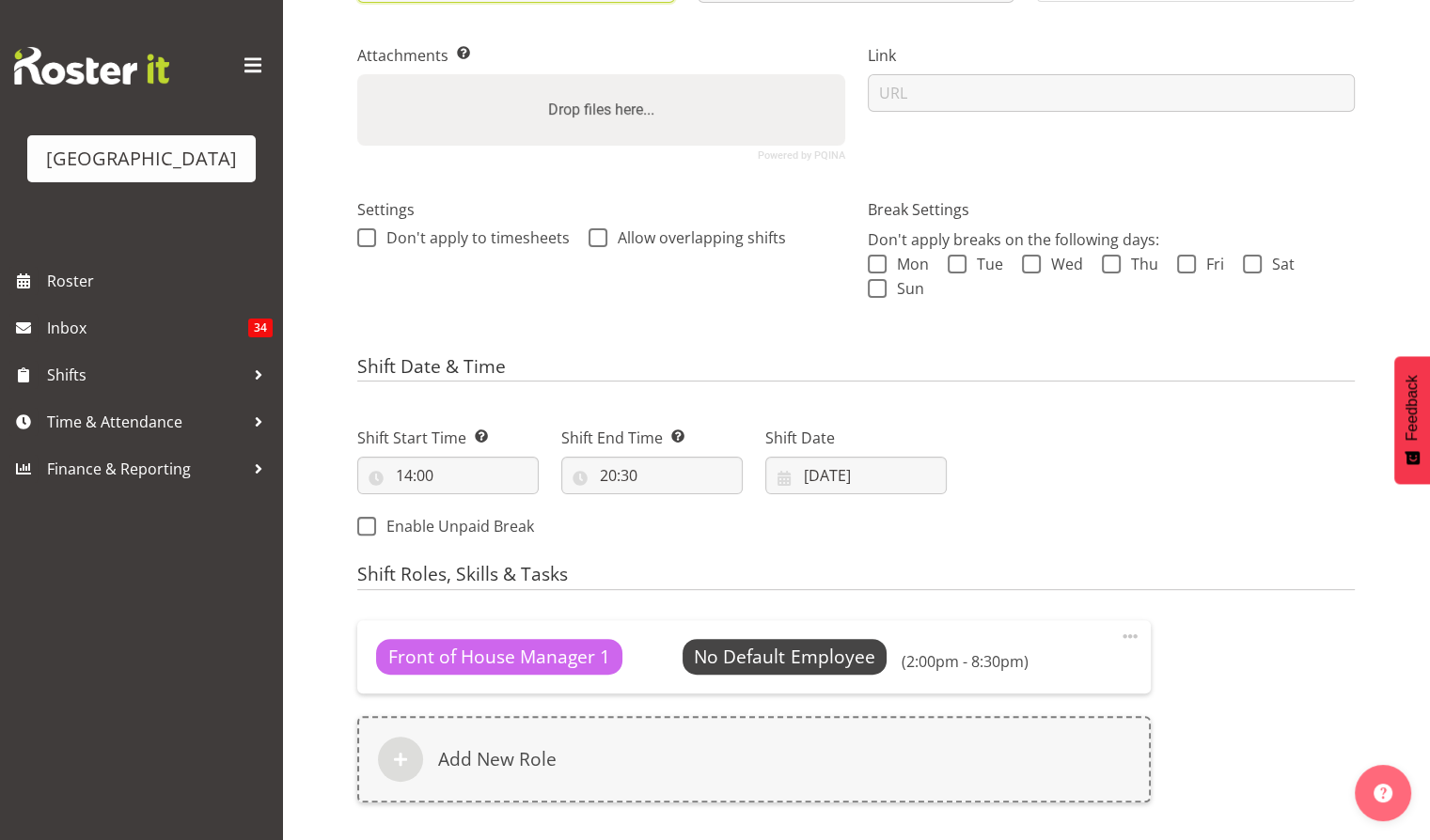
type input "CIP Journey's to Success Cargo Shed"
click at [429, 468] on input "14:00" at bounding box center [447, 476] width 181 height 38
click at [530, 521] on select "00 01 02 03 04 05 06 07 08 09 10 11 12 13 14 15 16 17 18 19 20 21 22 23 24 25 2…" at bounding box center [534, 525] width 43 height 38
select select "30"
click at [513, 506] on select "00 01 02 03 04 05 06 07 08 09 10 11 12 13 14 15 16 17 18 19 20 21 22 23 24 25 2…" at bounding box center [534, 525] width 43 height 38
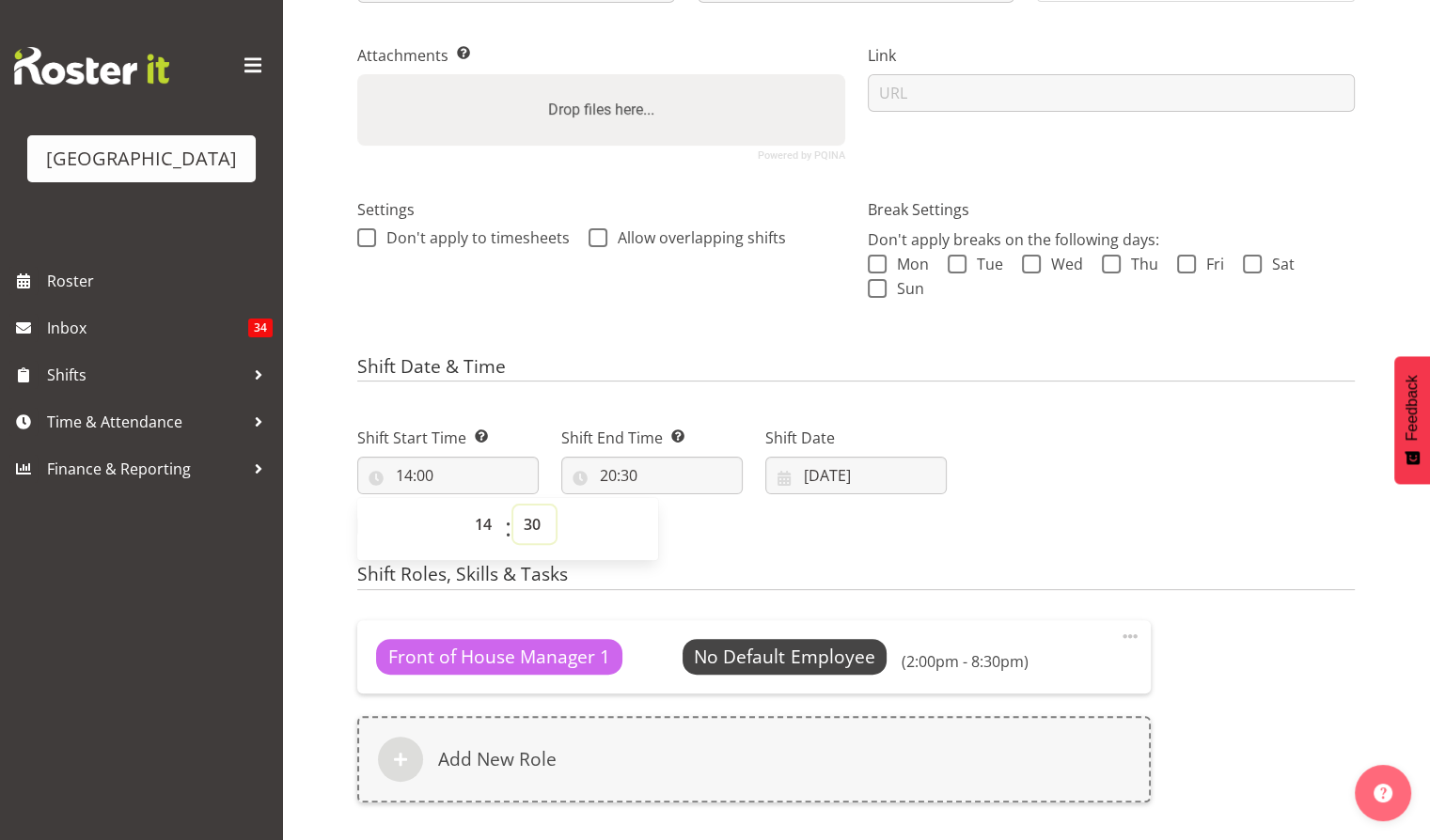
type input "14:30"
click at [642, 479] on input "20:30" at bounding box center [651, 476] width 181 height 38
click at [684, 529] on select "00 01 02 03 04 05 06 07 08 09 10 11 12 13 14 15 16 17 18 19 20 21 22 23" at bounding box center [689, 525] width 43 height 38
select select "19"
click at [668, 506] on select "00 01 02 03 04 05 06 07 08 09 10 11 12 13 14 15 16 17 18 19 20 21 22 23" at bounding box center [689, 525] width 43 height 38
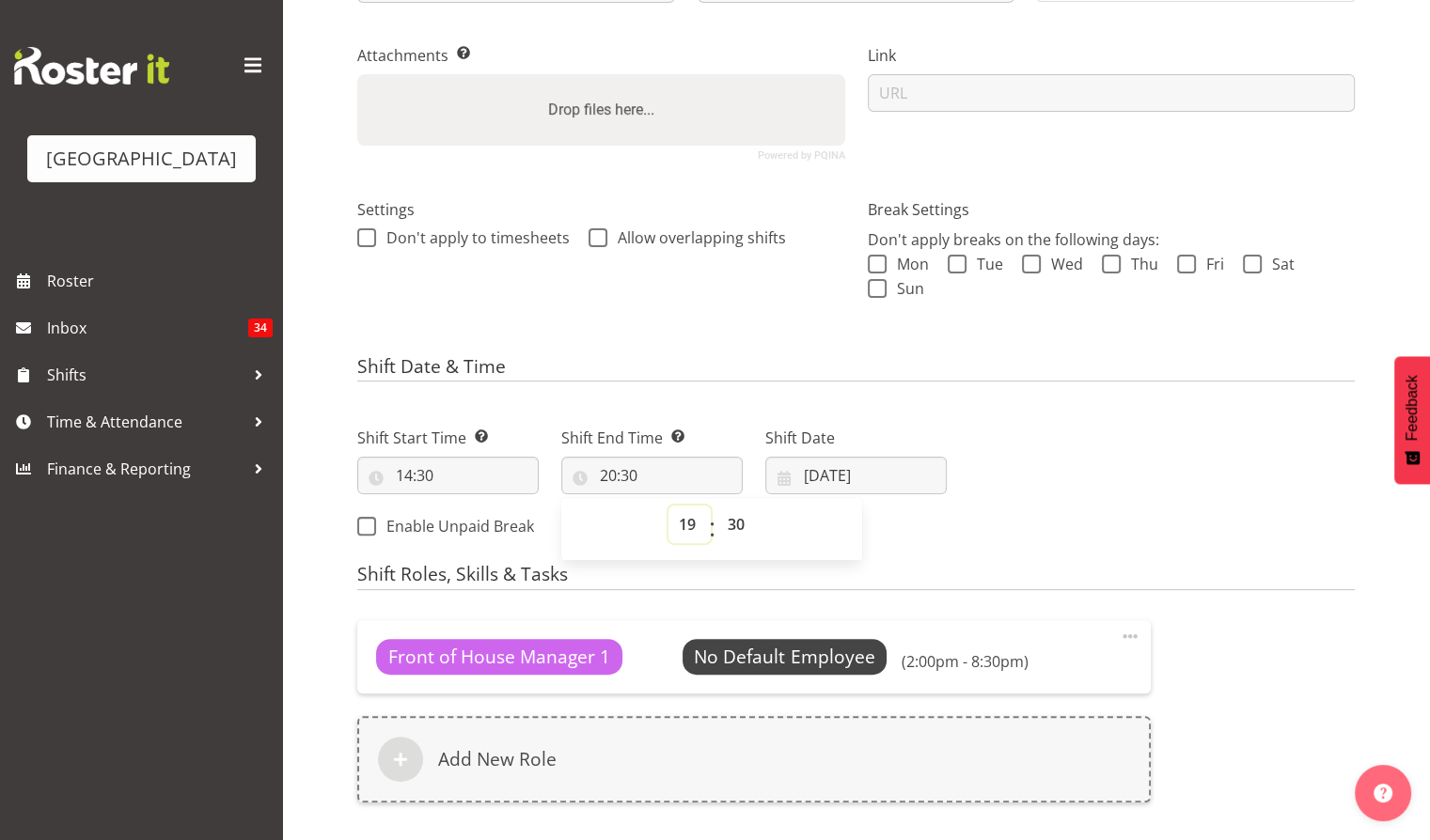
type input "19:30"
click at [1048, 507] on div "Next Shifts" at bounding box center [1162, 476] width 408 height 152
click at [1125, 638] on span at bounding box center [1130, 636] width 23 height 23
click at [1112, 588] on h4 "Shift Roles, Skills & Tasks" at bounding box center [855, 577] width 997 height 26
click at [1136, 636] on span at bounding box center [1130, 636] width 23 height 23
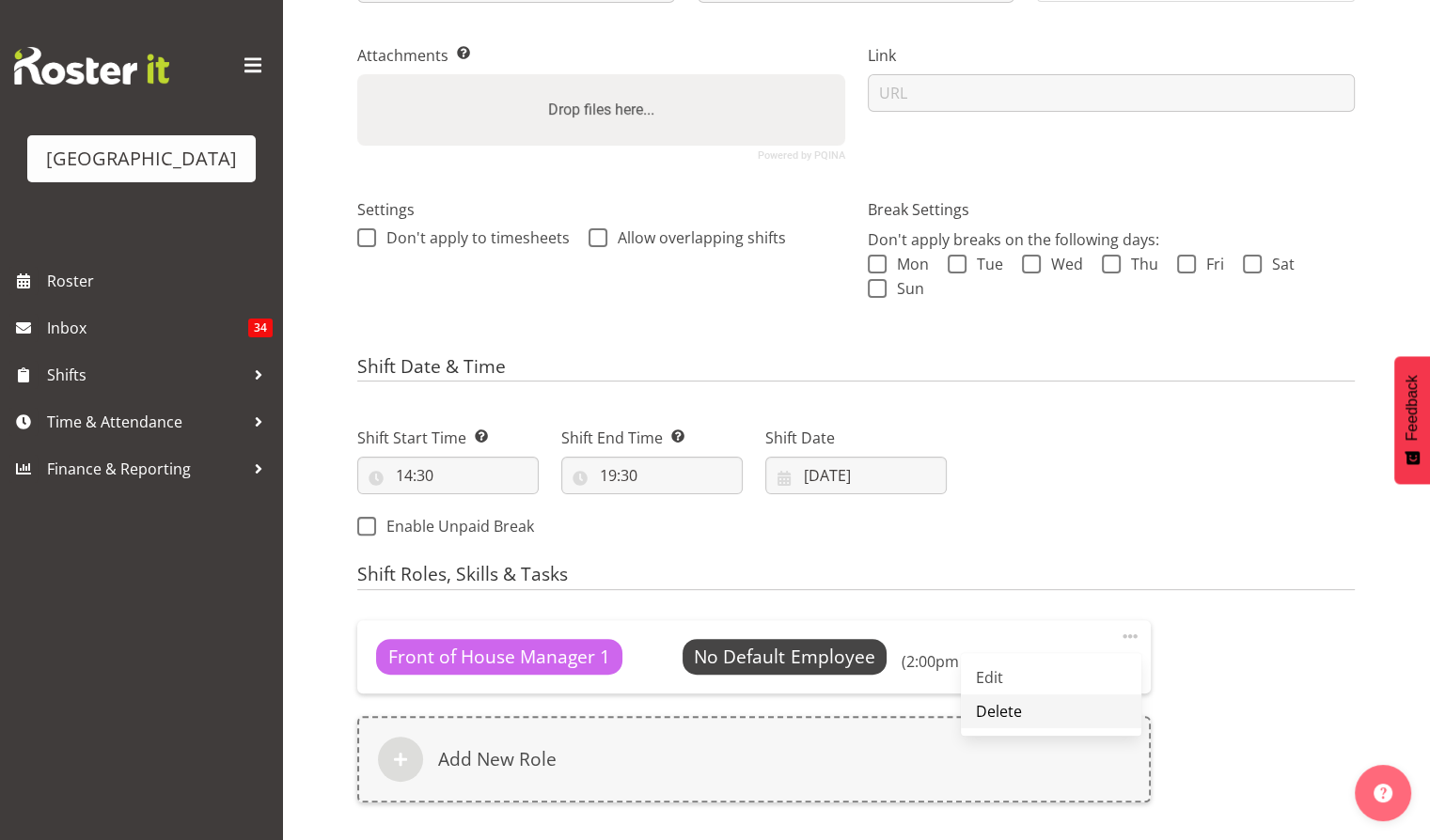
click at [992, 718] on link "Delete" at bounding box center [1051, 712] width 181 height 34
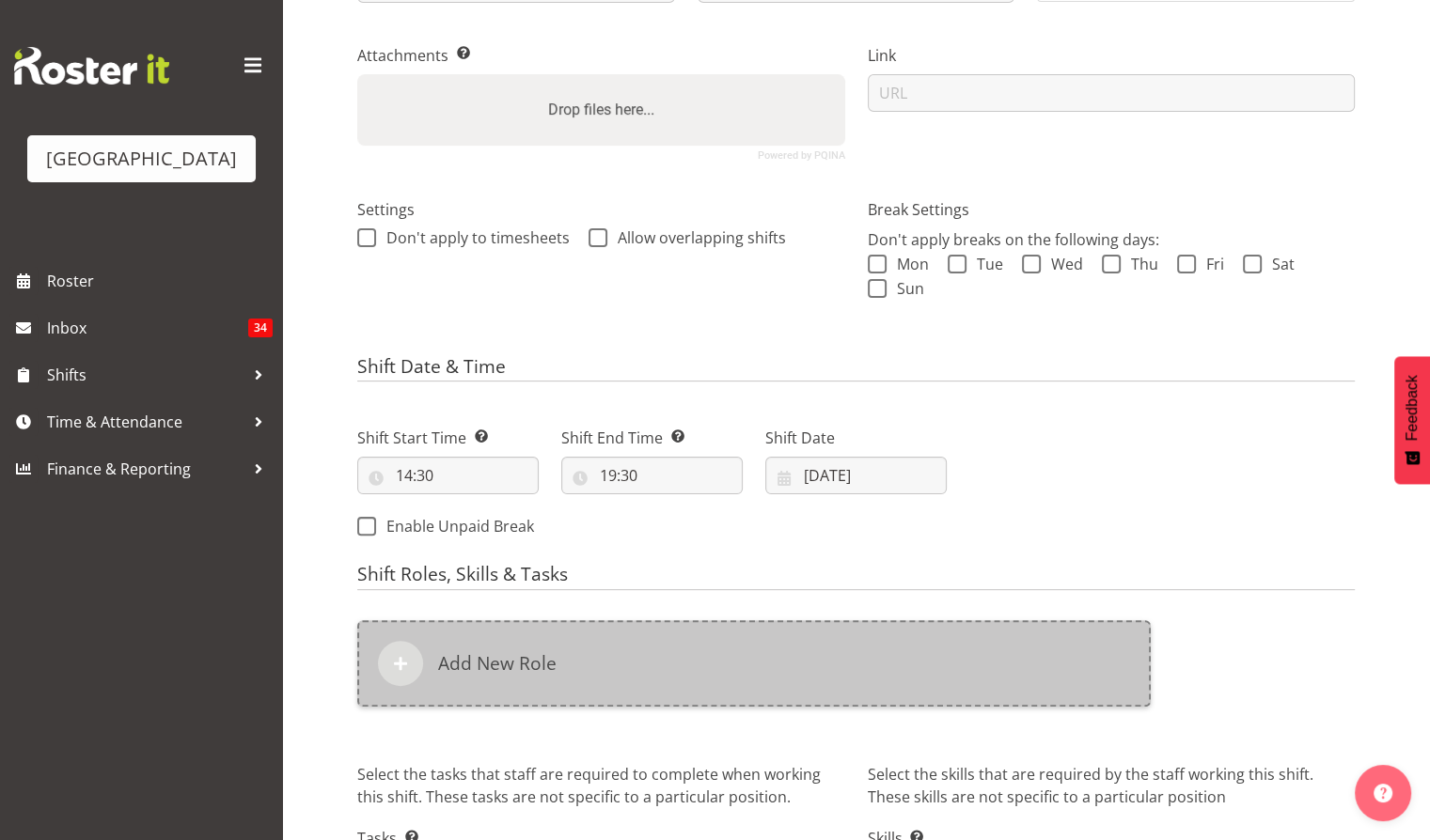
click at [483, 667] on h6 "Add New Role" at bounding box center [497, 663] width 118 height 23
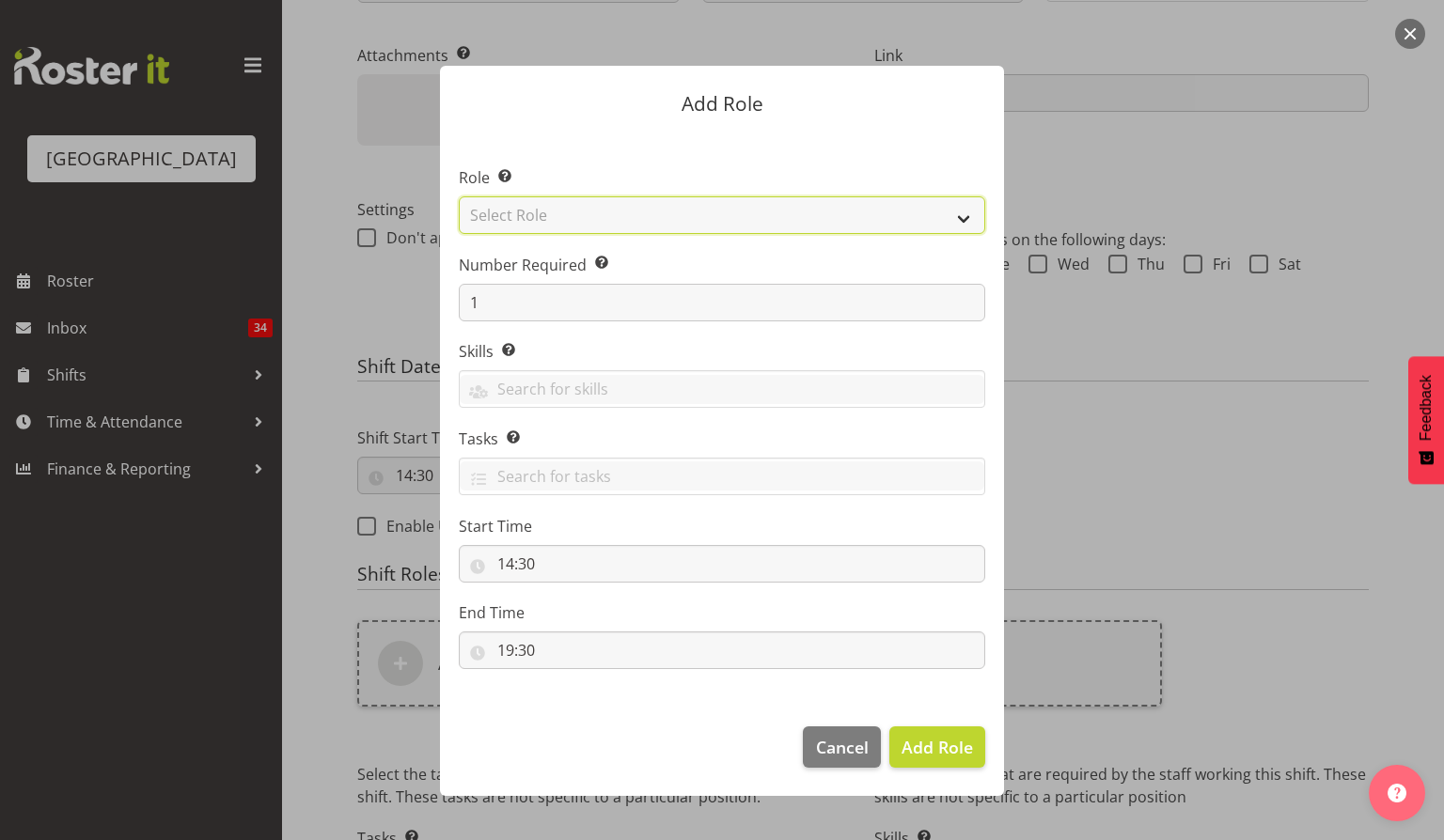
click at [965, 220] on select "Select Role Audio Bar Bar Runner Bar Training Box Office Cargo Shed Venue Rep C…" at bounding box center [721, 216] width 526 height 38
select select "1288"
click at [458, 197] on select "Select Role Audio Bar Bar Runner Bar Training Box Office Cargo Shed Venue Rep C…" at bounding box center [721, 216] width 526 height 38
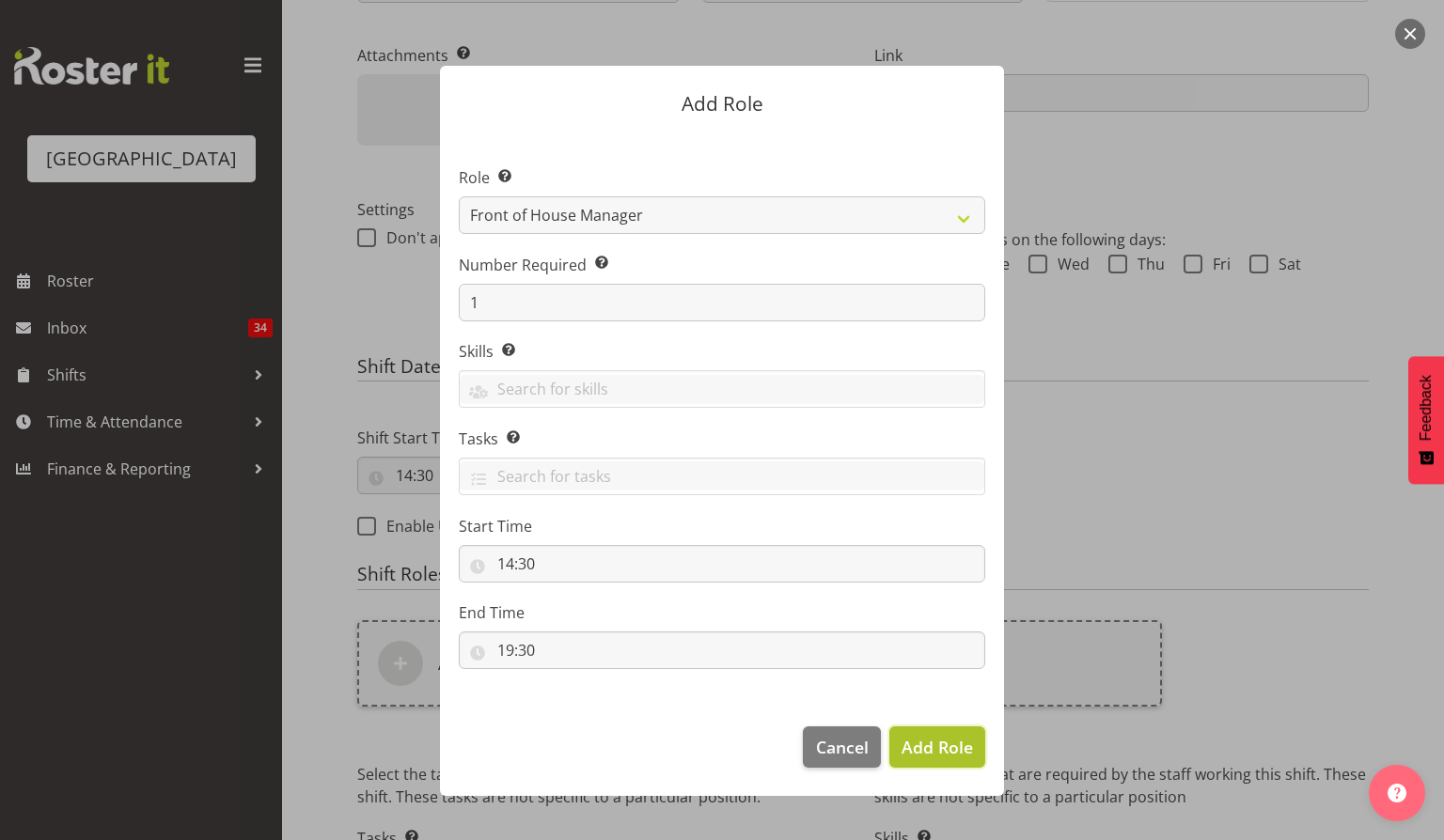
click at [959, 754] on span "Add Role" at bounding box center [938, 747] width 72 height 23
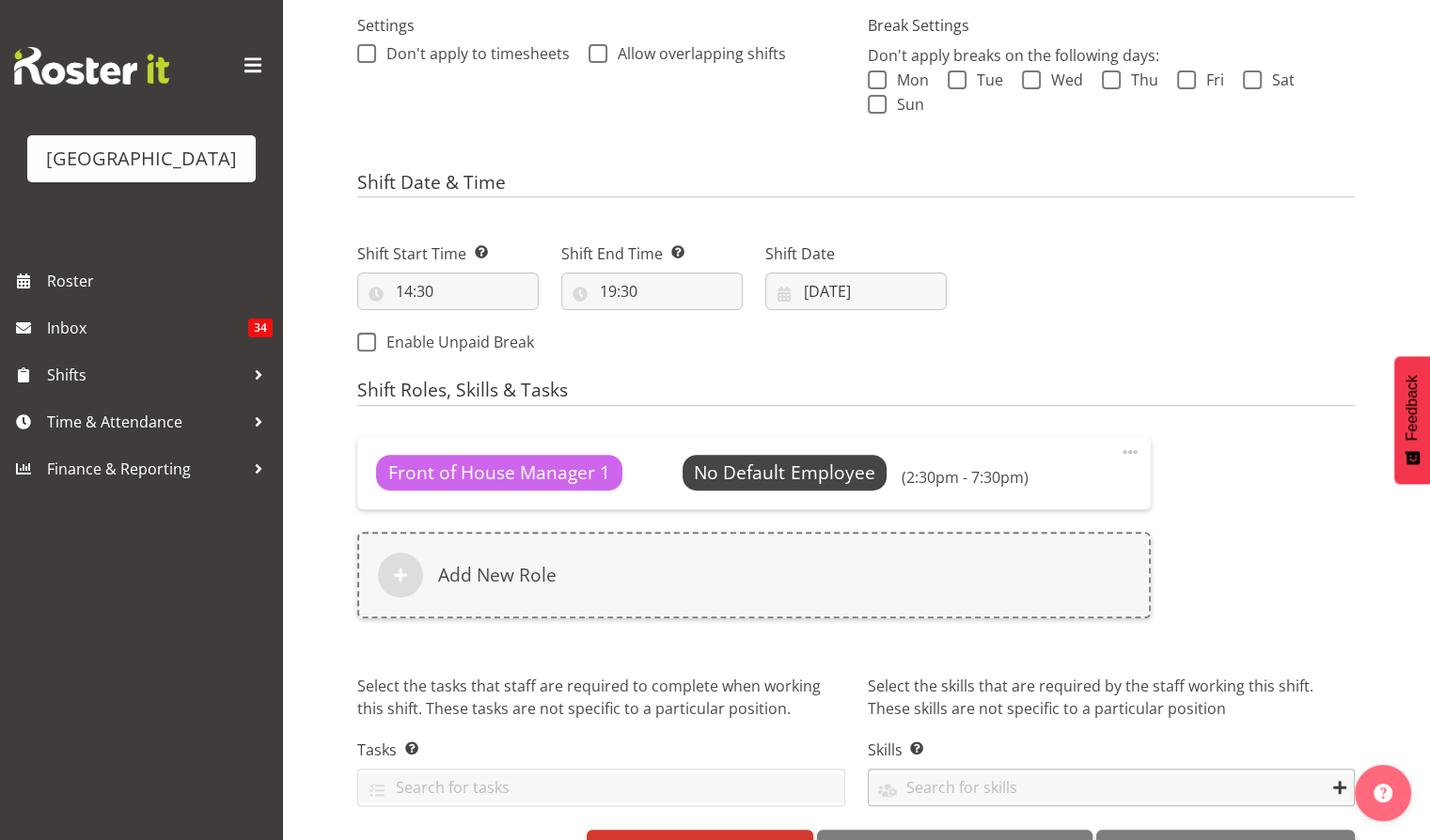
scroll to position [618, 0]
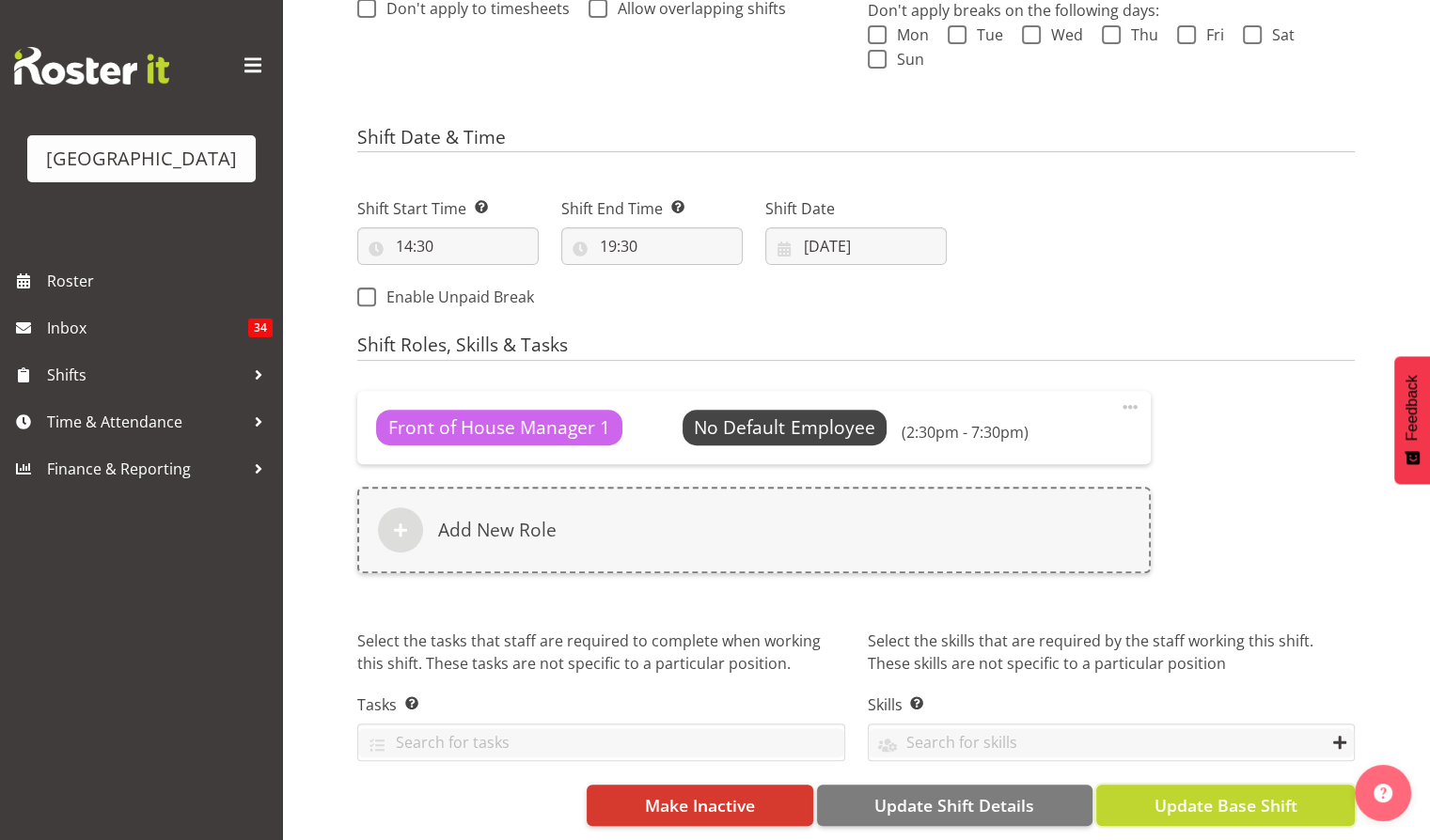
click at [1228, 796] on span "Update Base Shift" at bounding box center [1225, 805] width 143 height 25
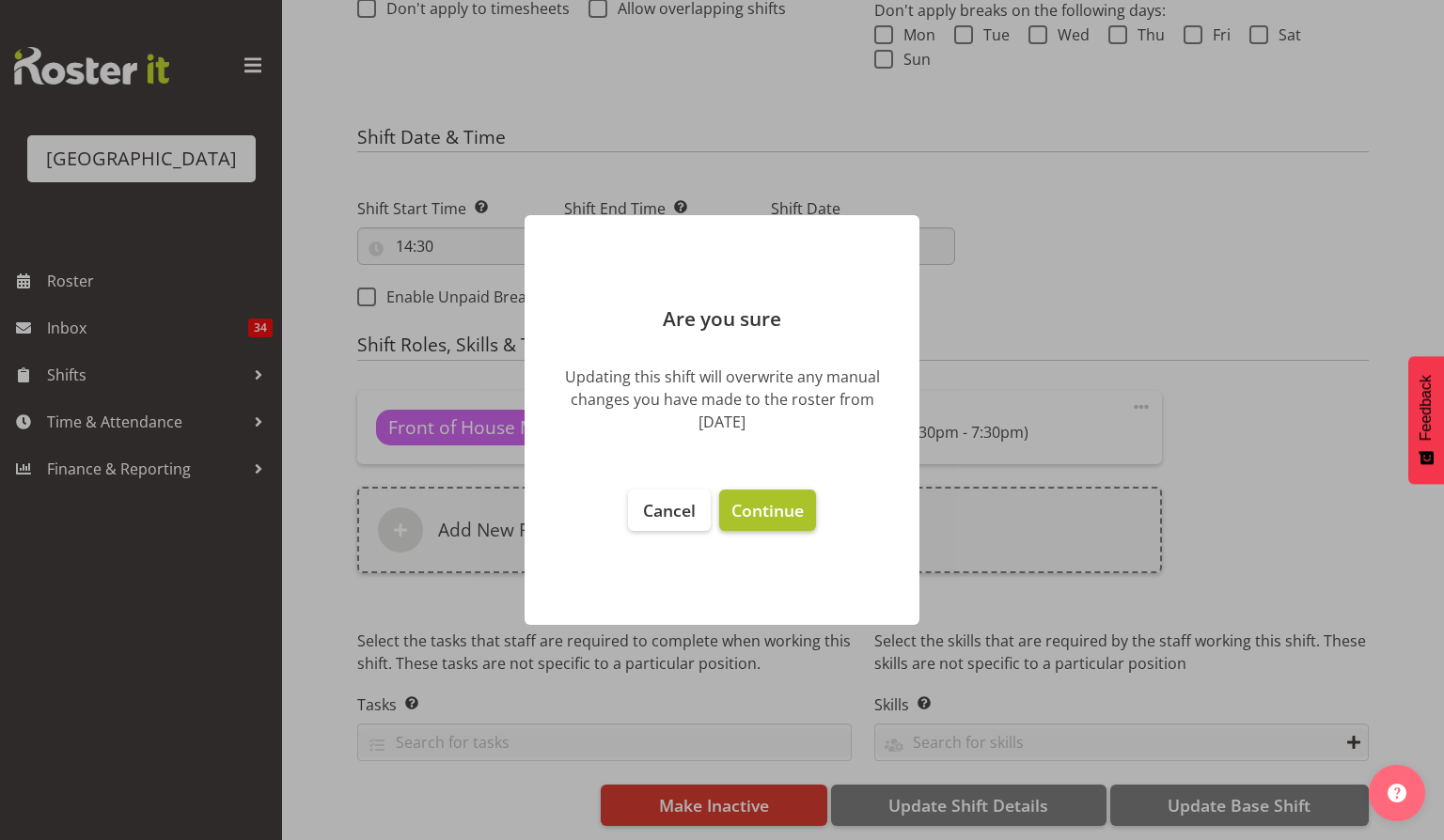
drag, startPoint x: 741, startPoint y: 494, endPoint x: 737, endPoint y: 506, distance: 12.6
click at [742, 495] on button "Continue" at bounding box center [767, 511] width 96 height 42
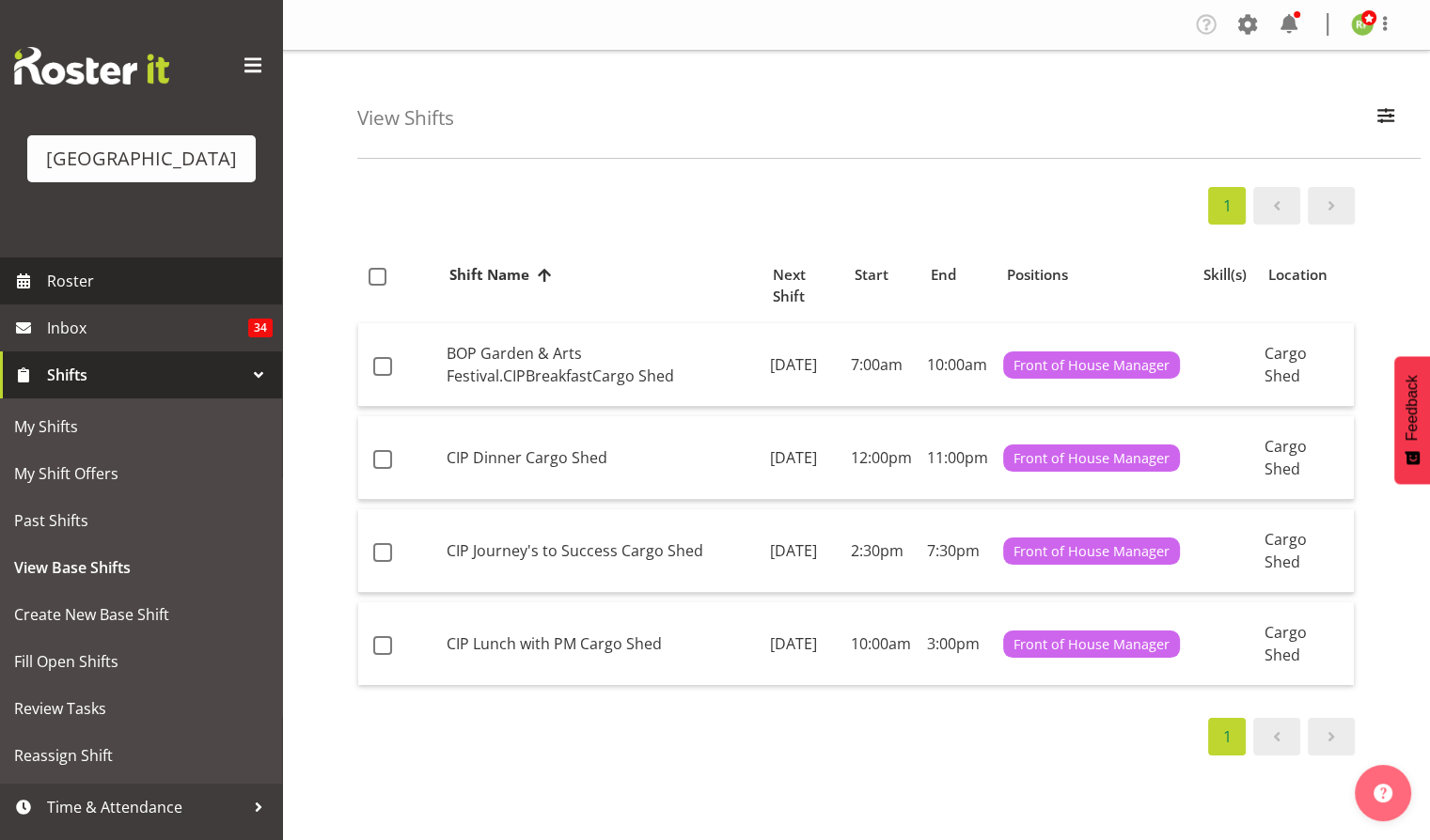
click at [74, 295] on span "Roster" at bounding box center [159, 281] width 226 height 28
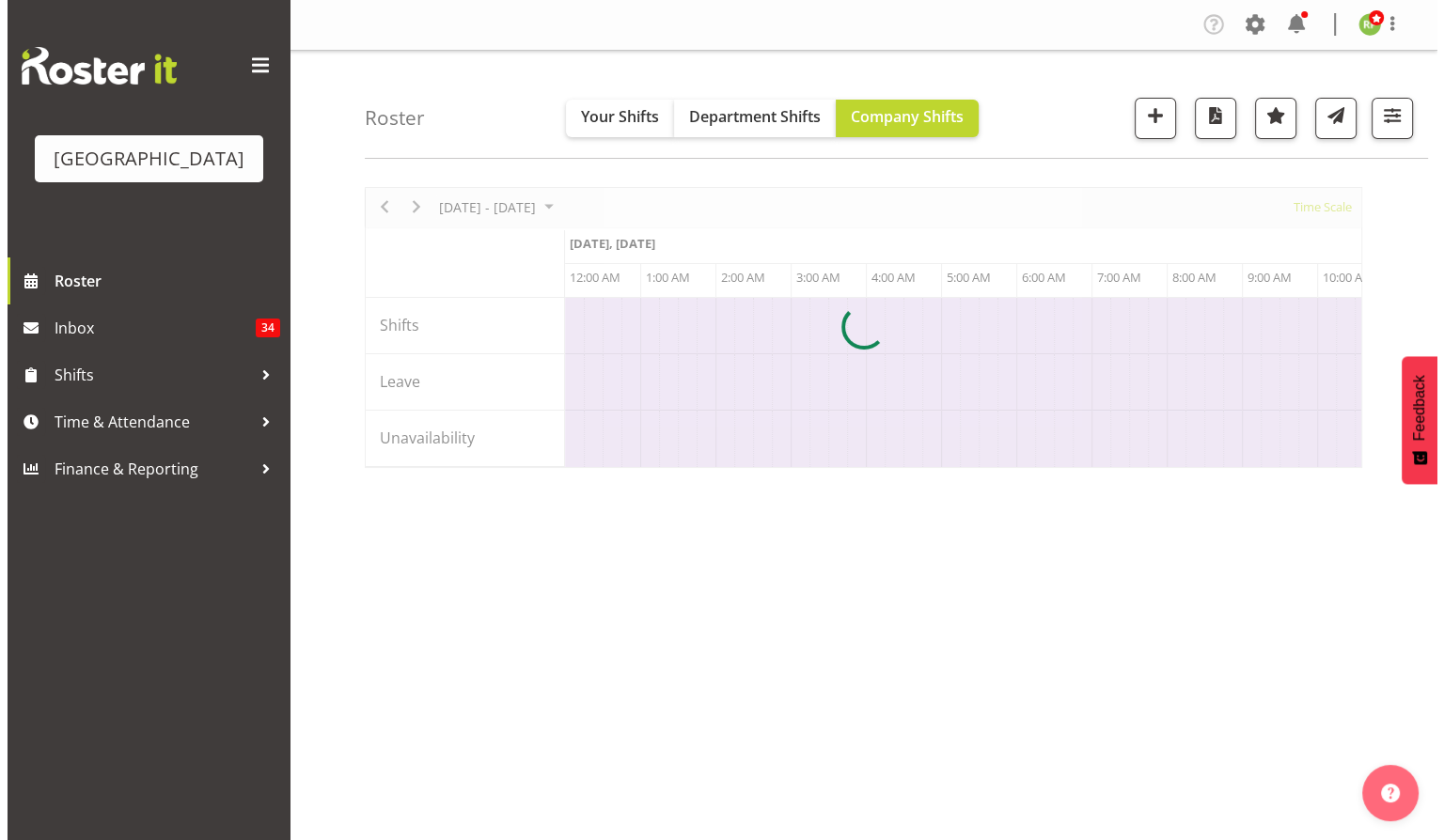
scroll to position [0, 7222]
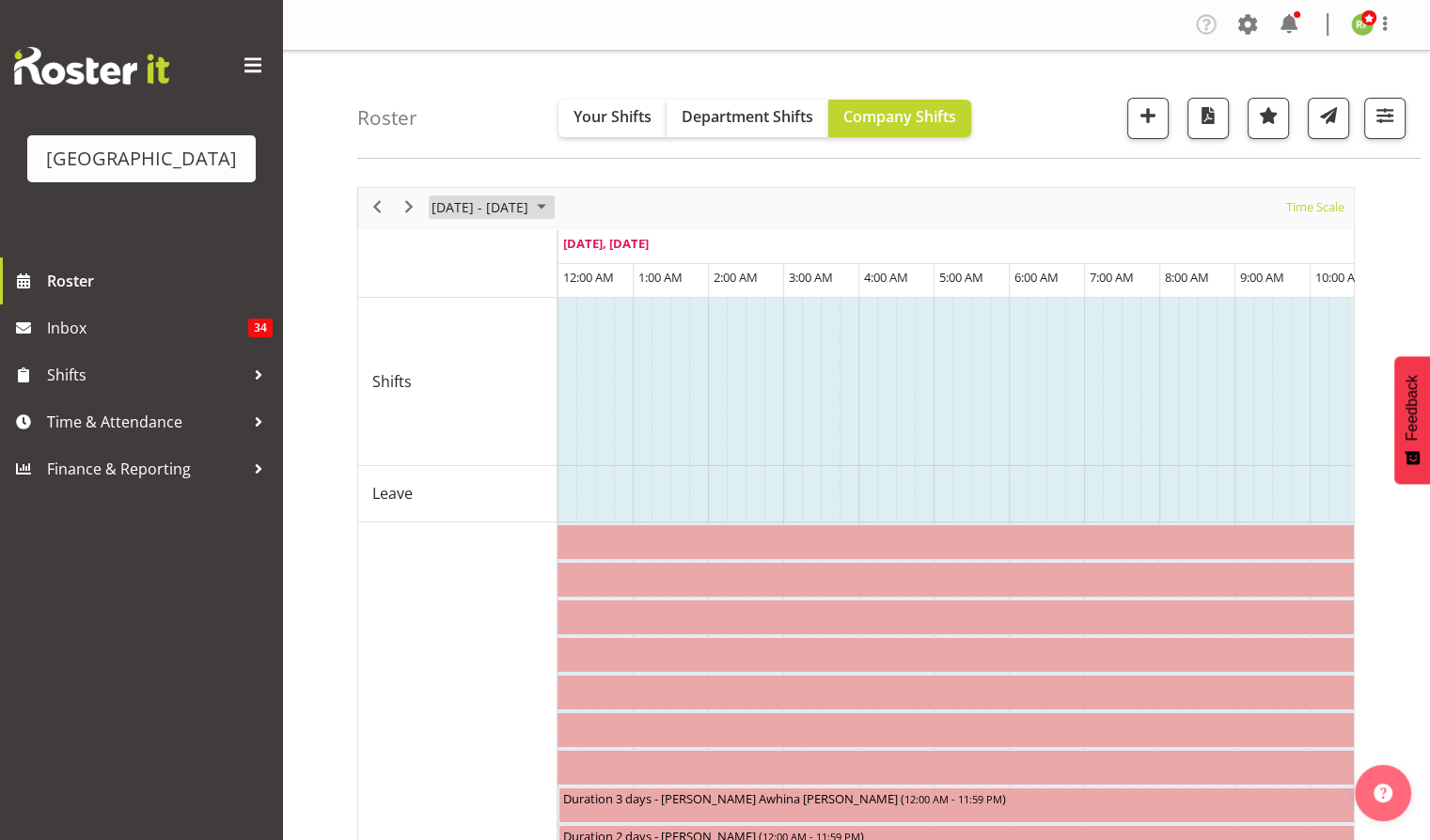
click at [515, 196] on span "September 22 - 28, 2025" at bounding box center [479, 208] width 100 height 24
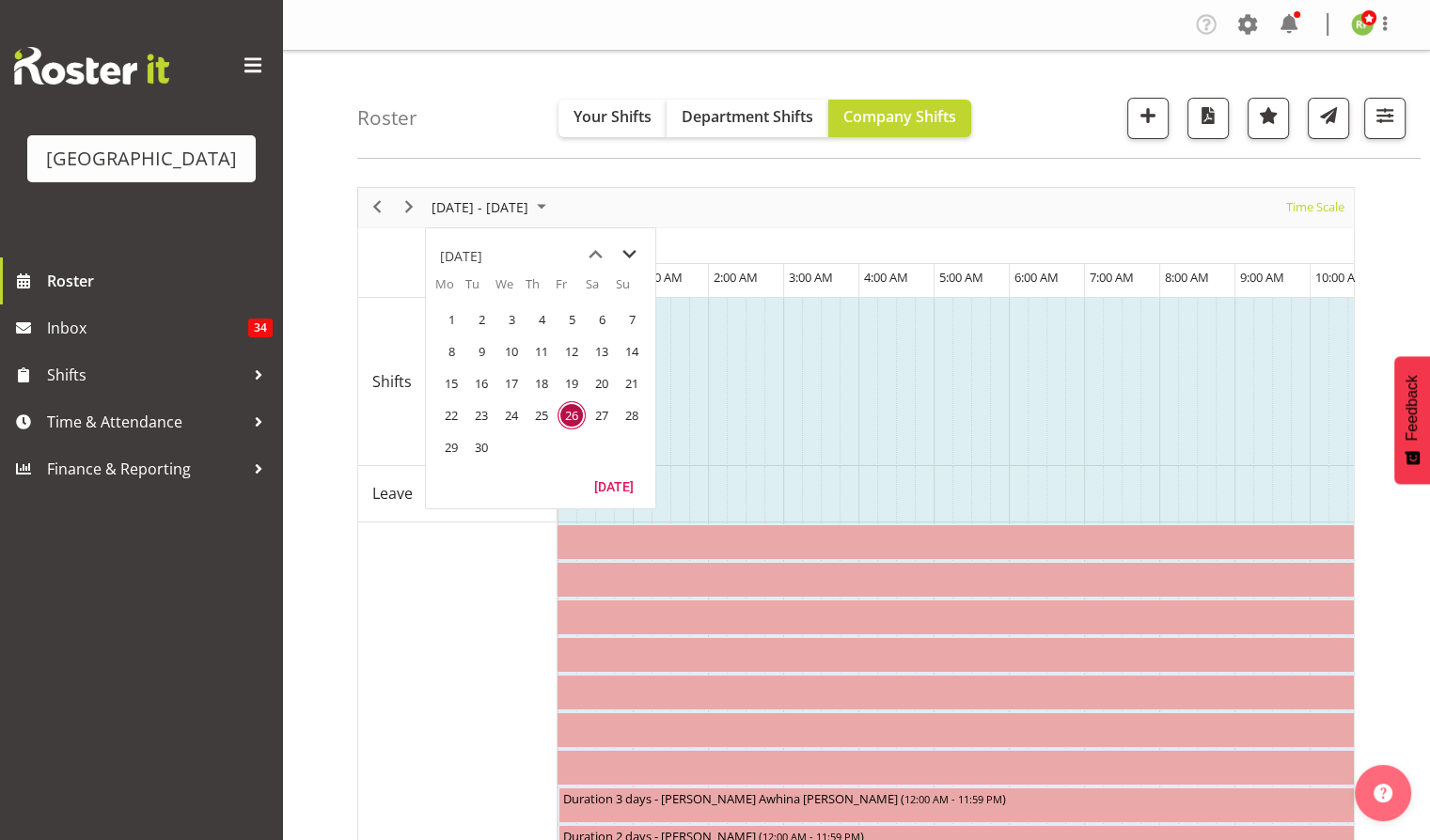
click at [629, 256] on span "next month" at bounding box center [628, 254] width 33 height 34
click at [447, 408] on span "20" at bounding box center [451, 416] width 28 height 28
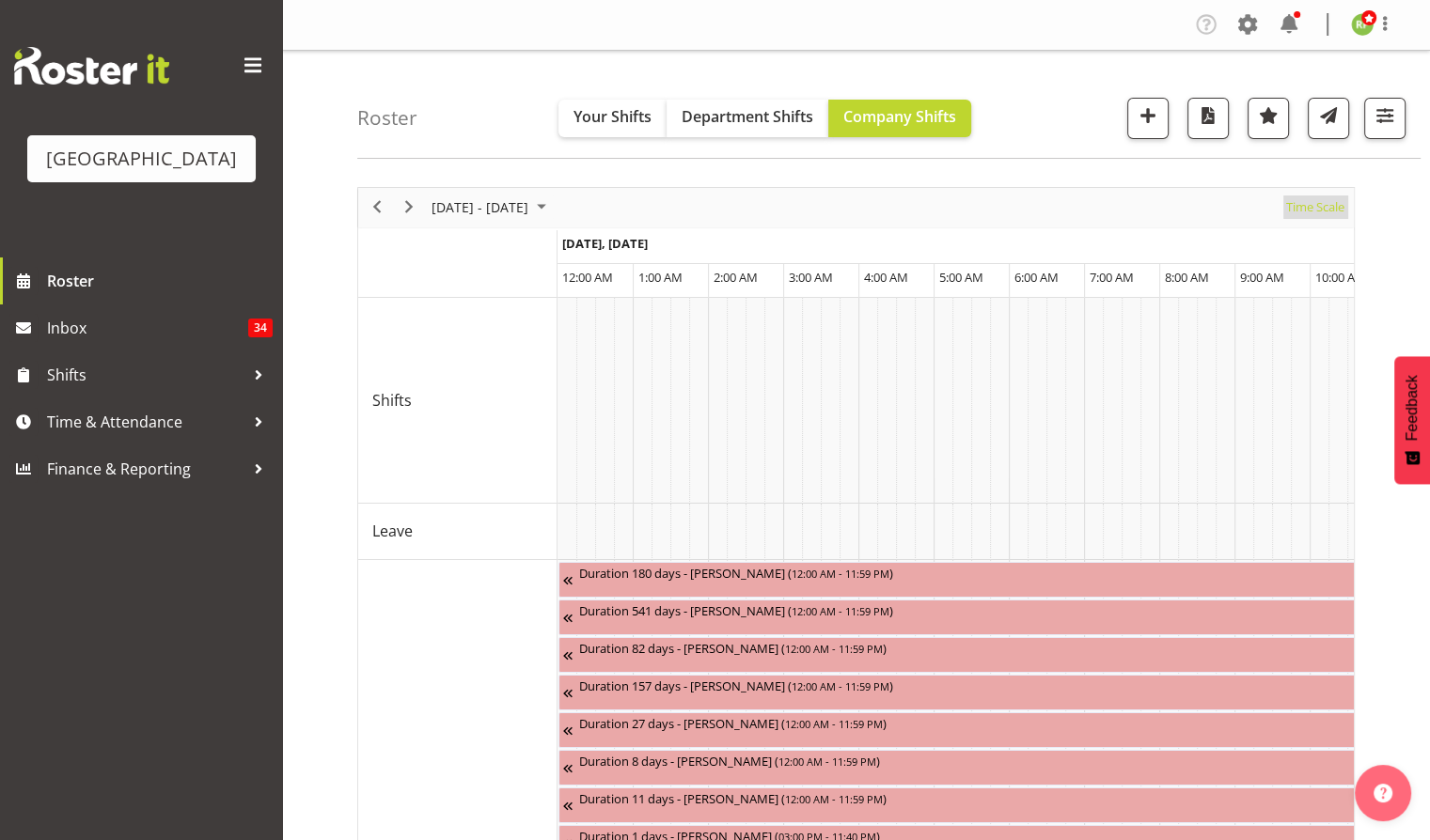
drag, startPoint x: 1328, startPoint y: 213, endPoint x: 1309, endPoint y: 227, distance: 23.6
click at [1324, 213] on span "Time Scale" at bounding box center [1316, 208] width 62 height 24
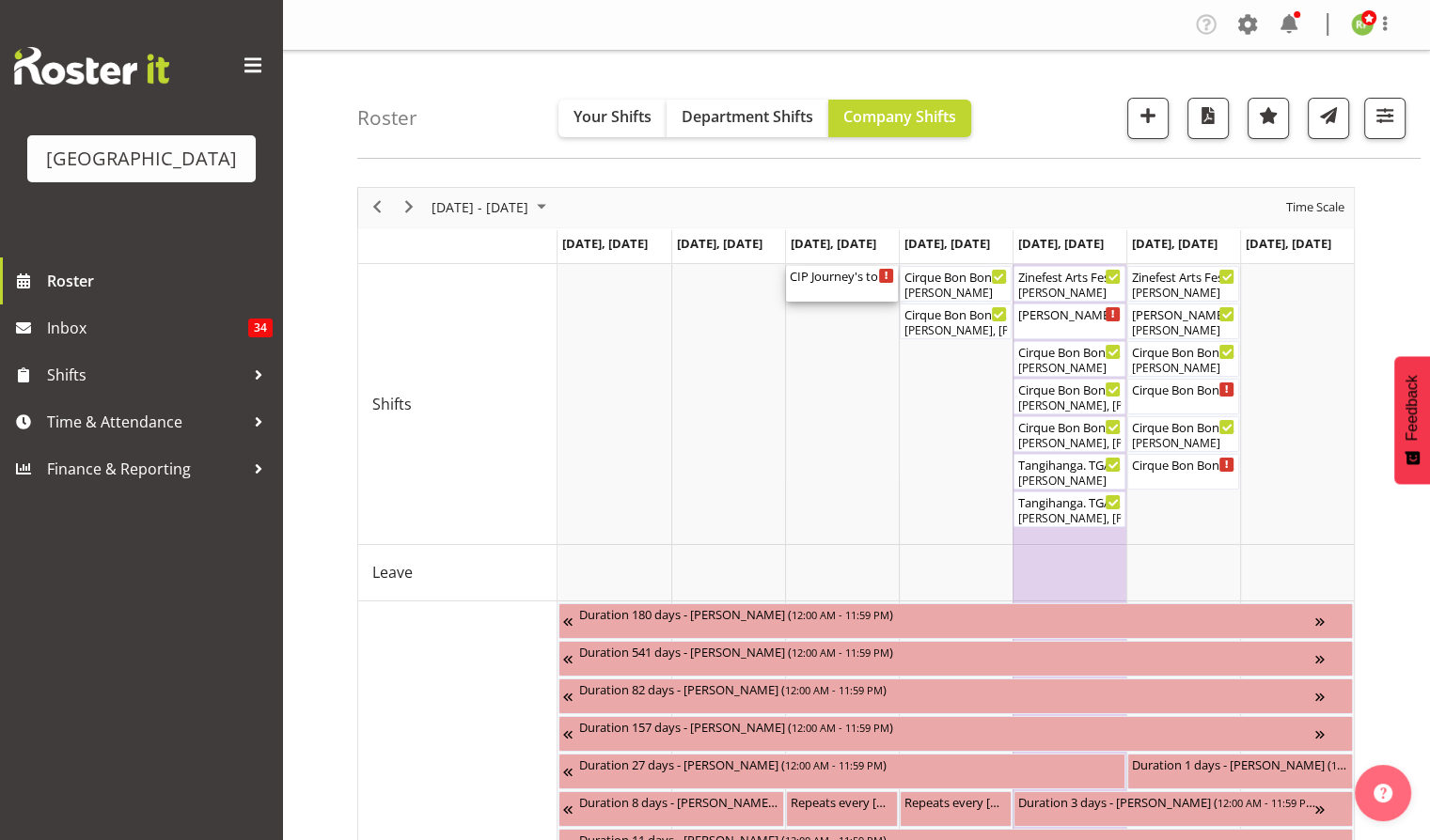
click at [824, 284] on div "CIP Journey's to Success Cargo Shed ( 02:30 PM - 07:30 PM )" at bounding box center [841, 284] width 104 height 36
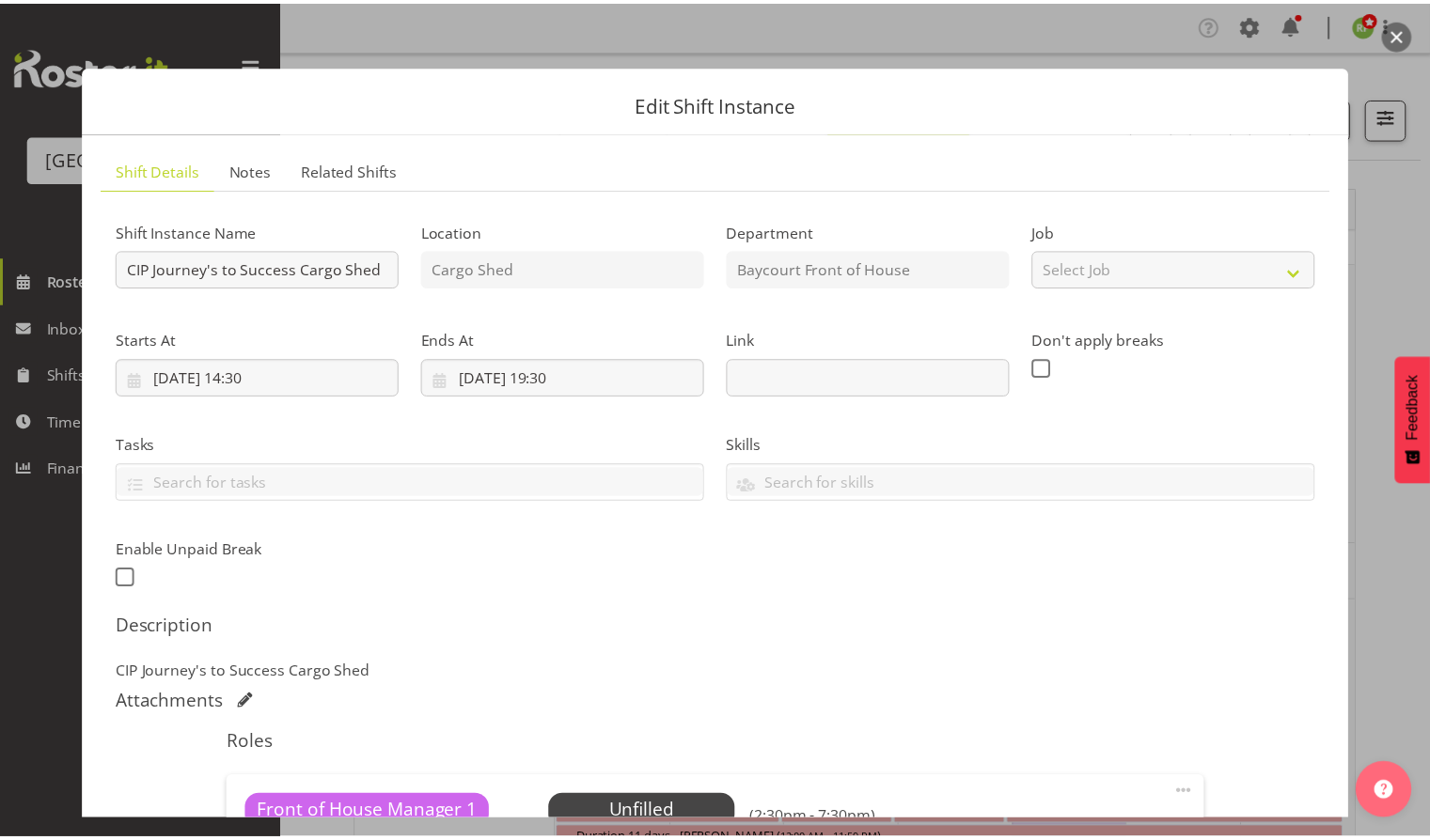
scroll to position [282, 0]
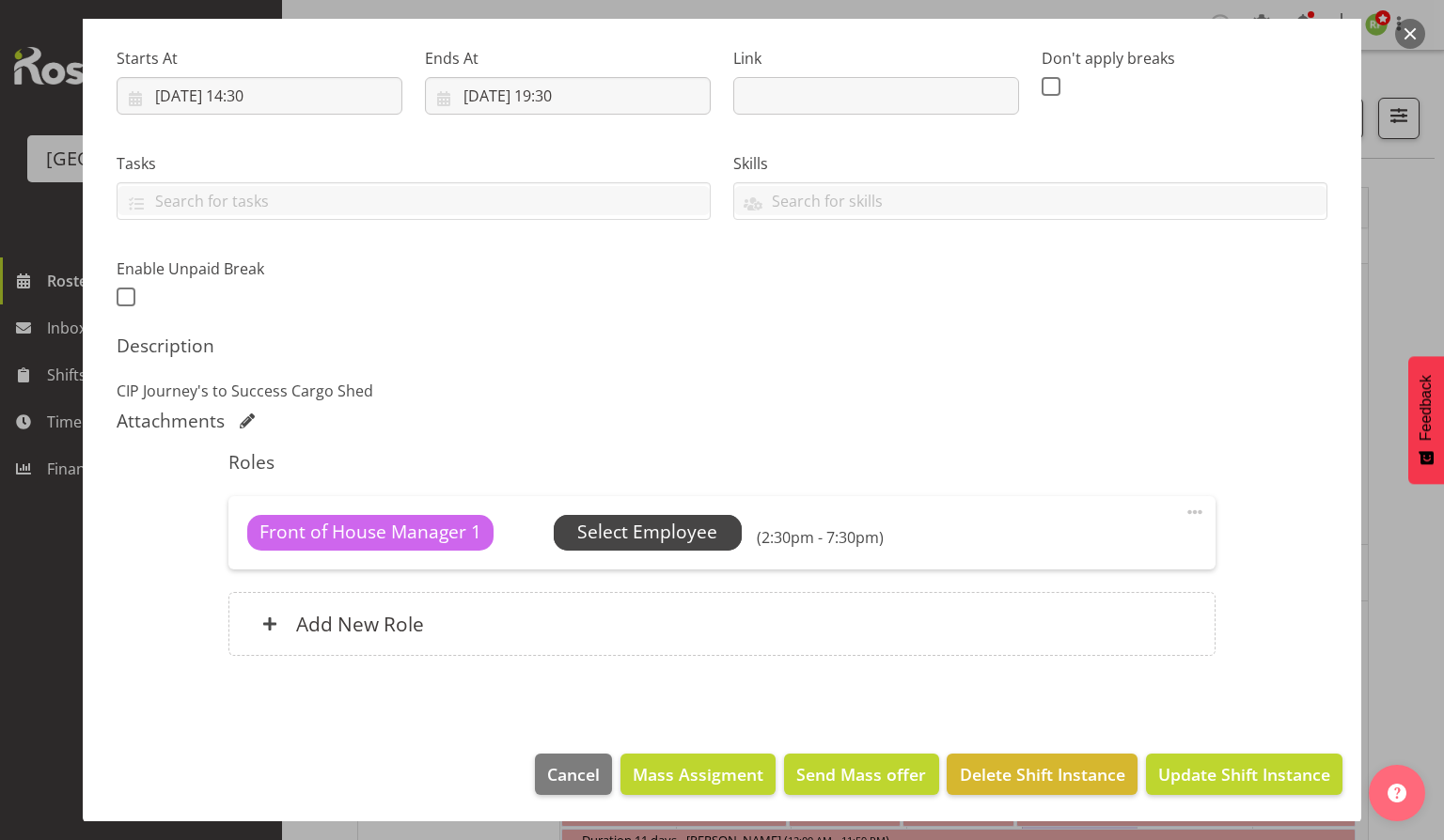
click at [662, 529] on span "Select Employee" at bounding box center [647, 532] width 140 height 27
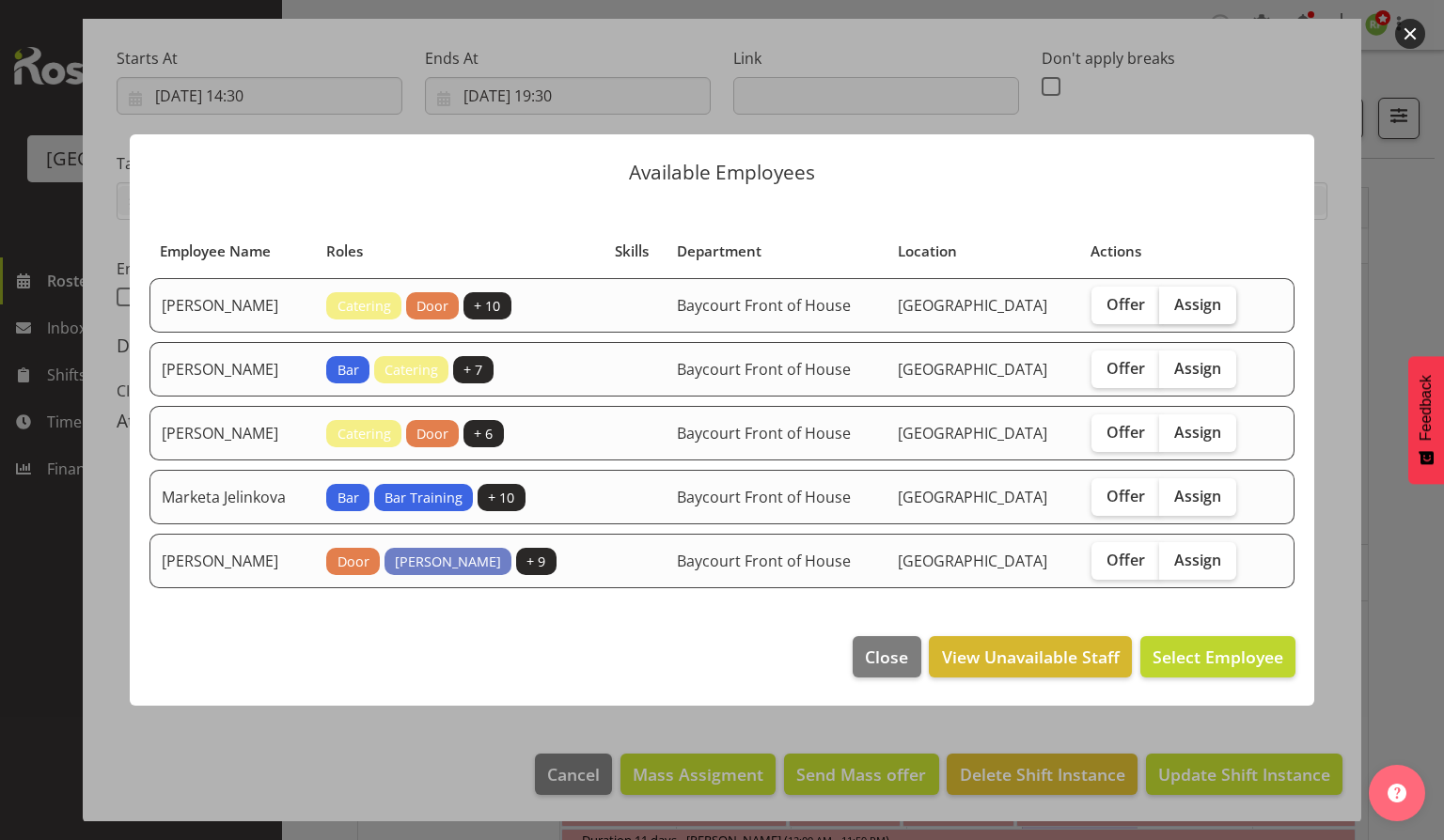
click at [1218, 297] on span "Assign" at bounding box center [1197, 304] width 47 height 19
click at [1172, 298] on input "Assign" at bounding box center [1166, 304] width 12 height 12
checkbox input "true"
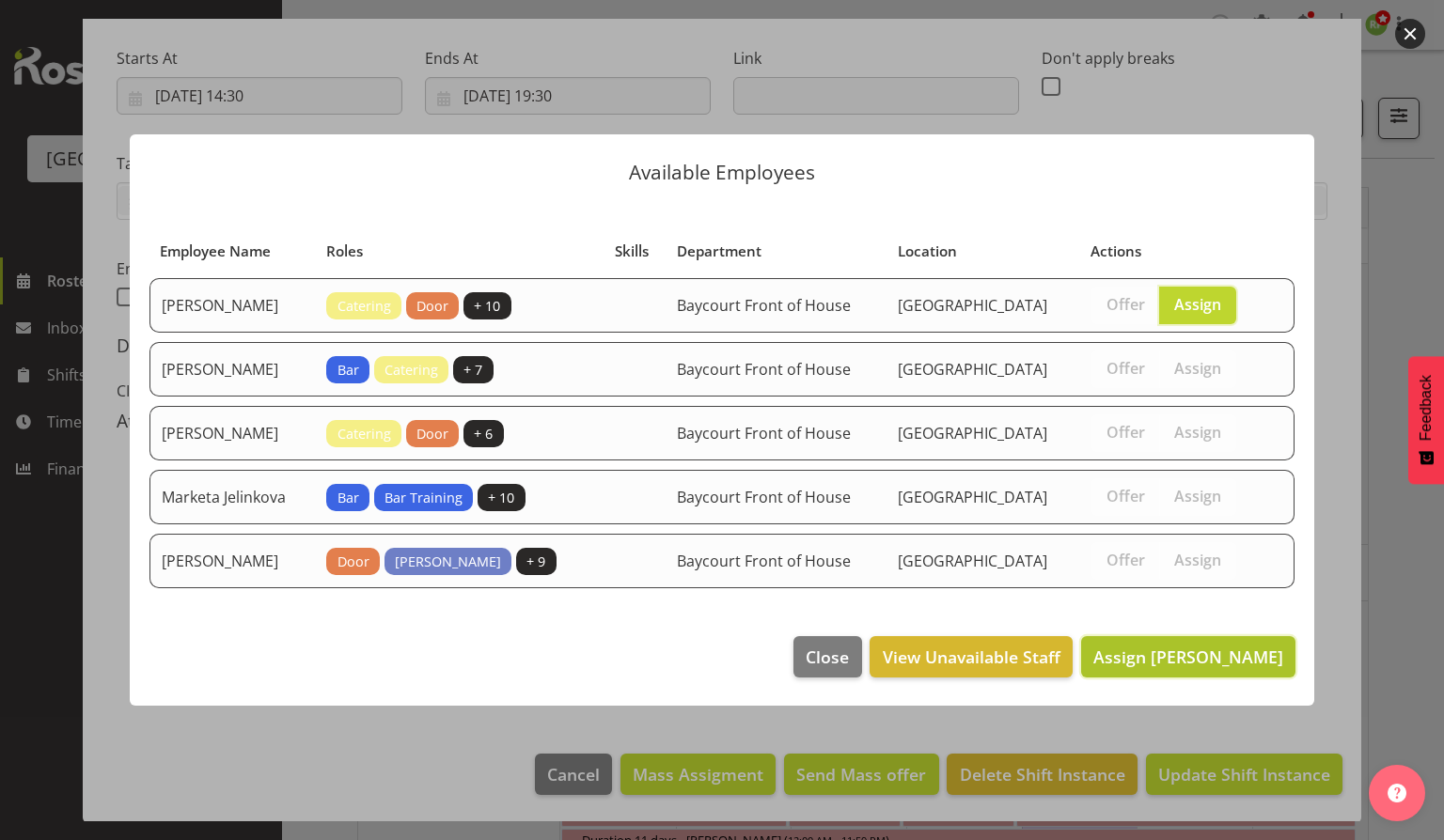
click at [1222, 659] on span "Assign Aaron Smart" at bounding box center [1188, 657] width 190 height 23
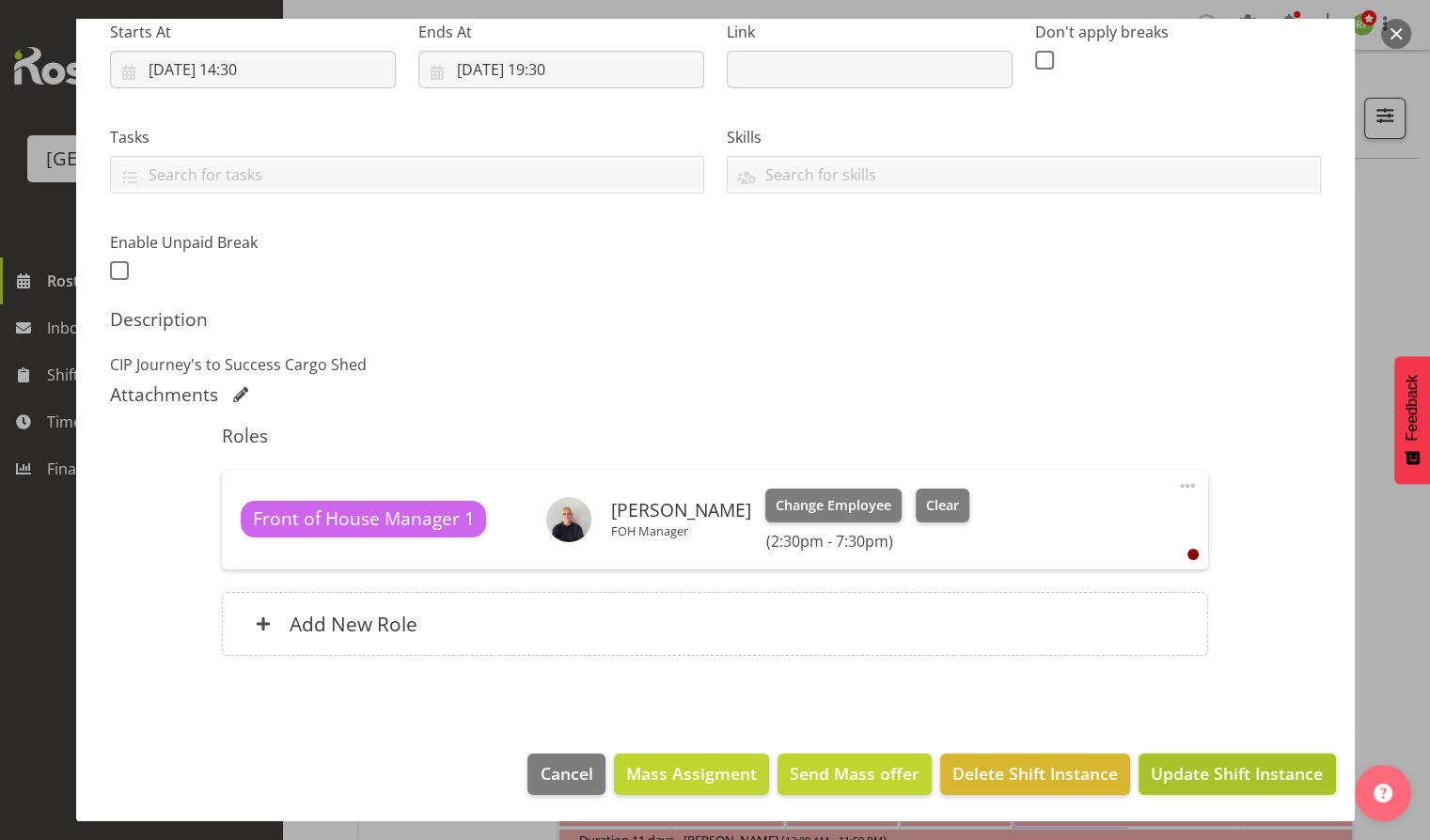
click at [1179, 777] on span "Update Shift Instance" at bounding box center [1236, 773] width 172 height 25
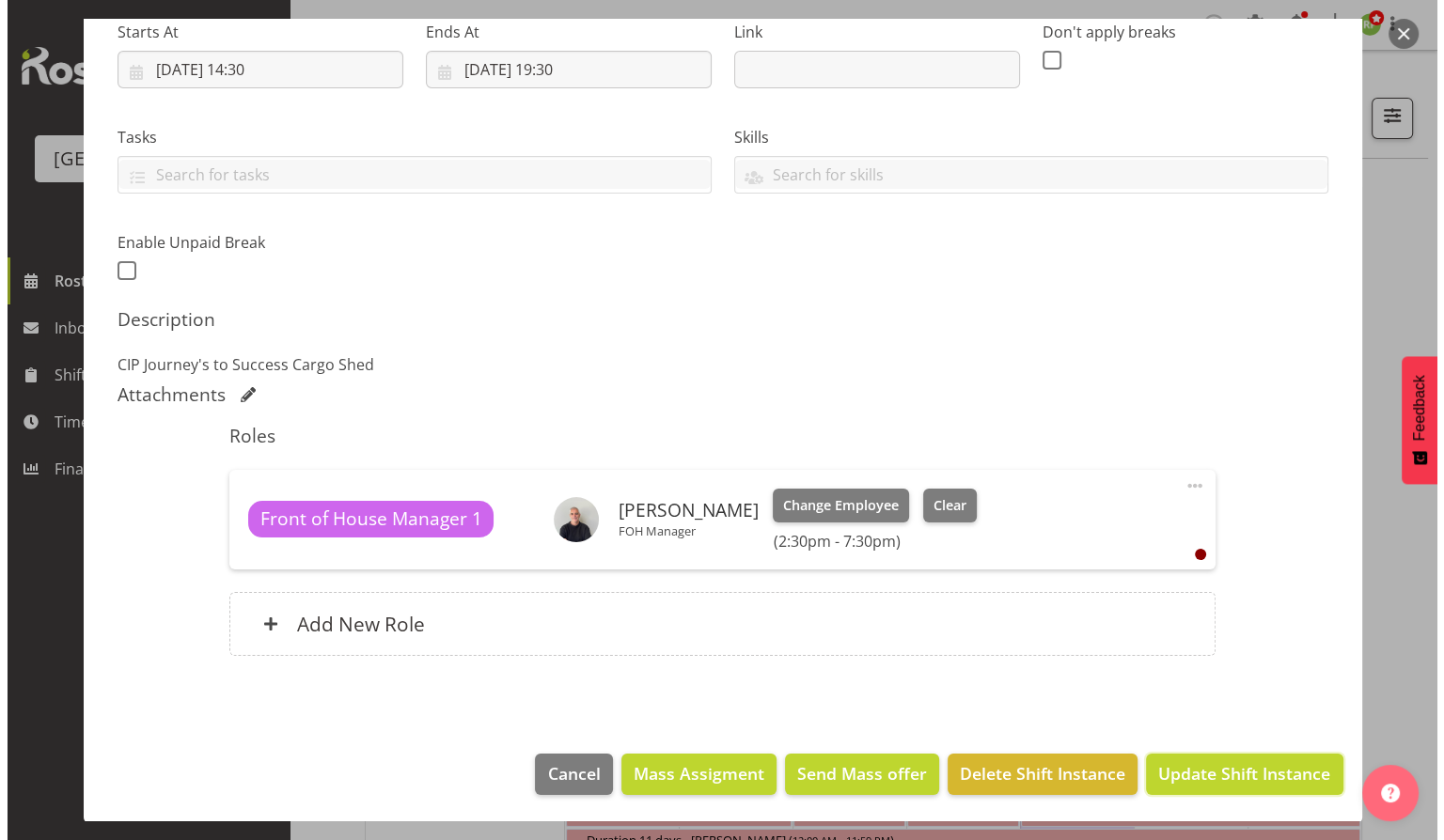
scroll to position [233, 0]
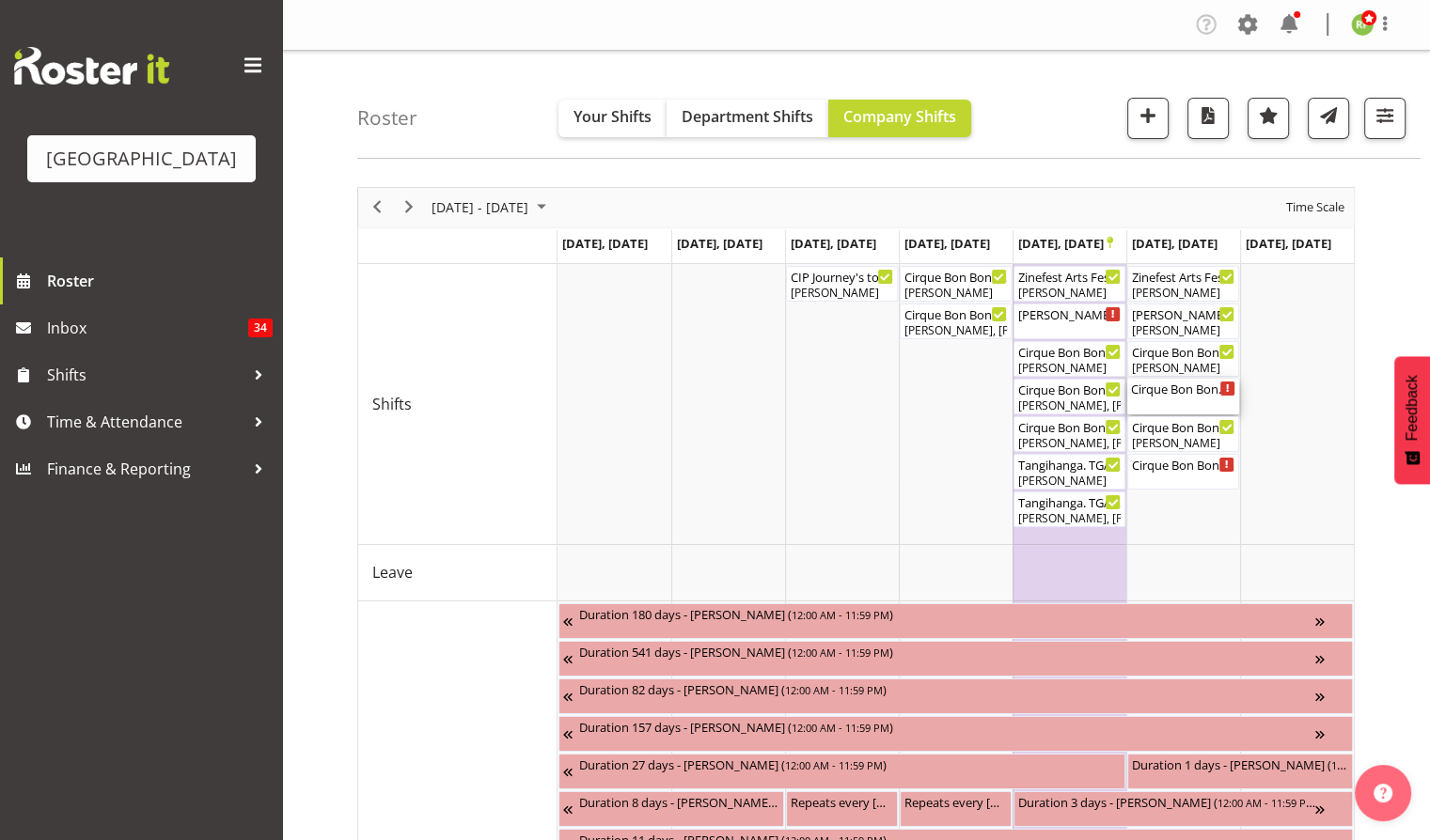
click at [1188, 397] on div "Cirque Bon Bon. TGA Arts Fest ( 01:00 PM - 04:10 PM )" at bounding box center [1182, 388] width 104 height 19
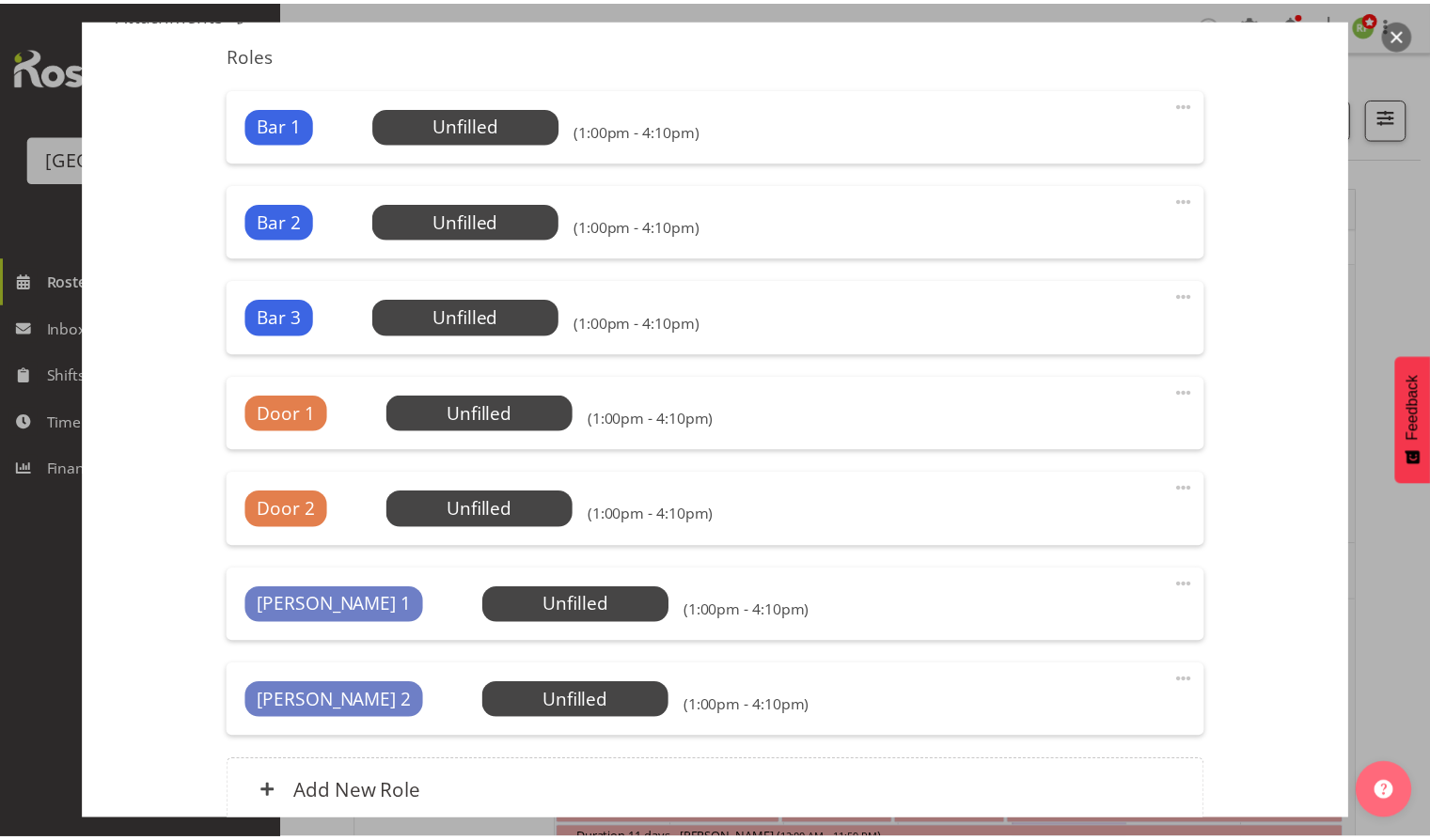
scroll to position [626, 0]
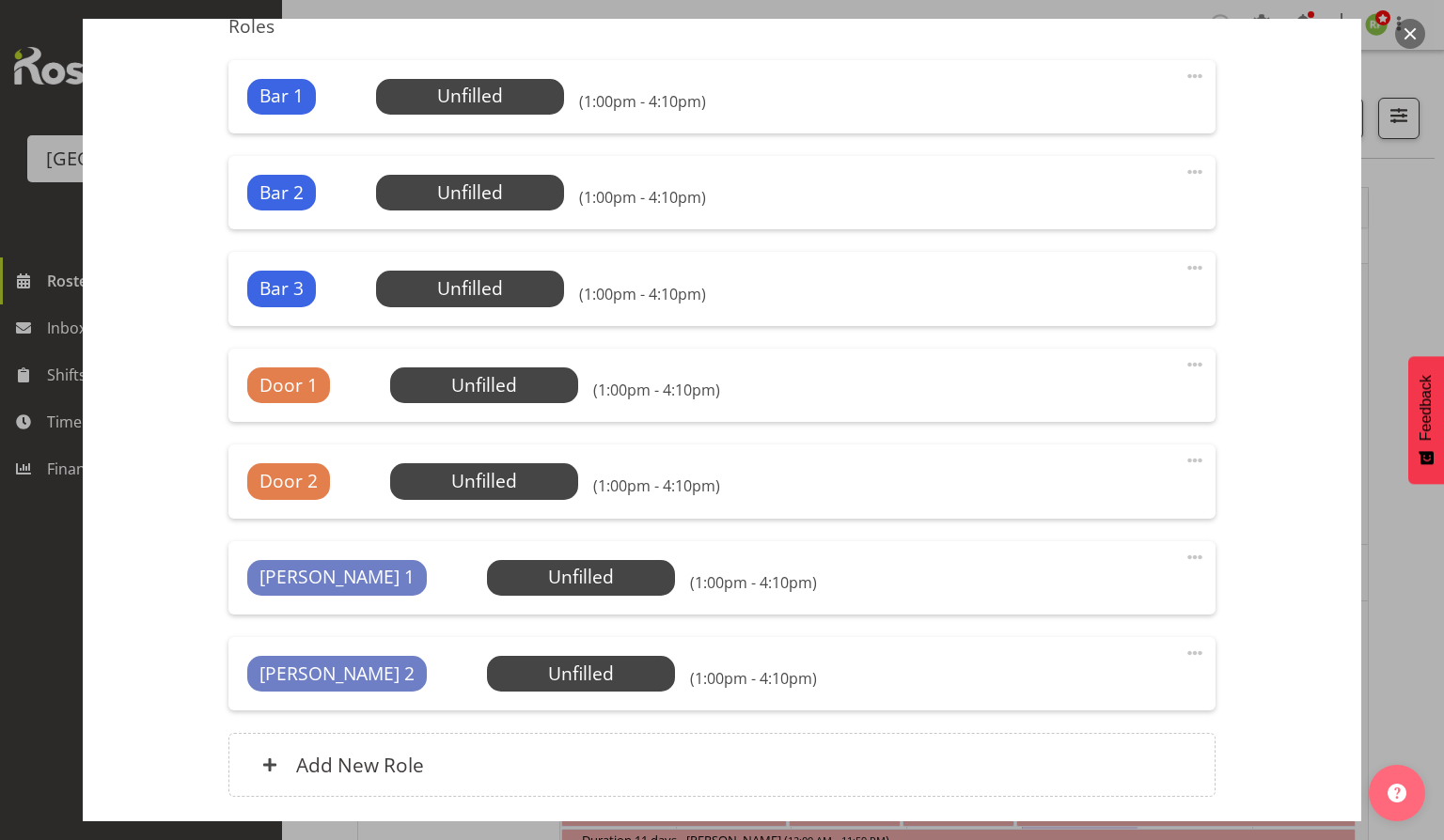
click at [1417, 30] on button "button" at bounding box center [1410, 34] width 30 height 30
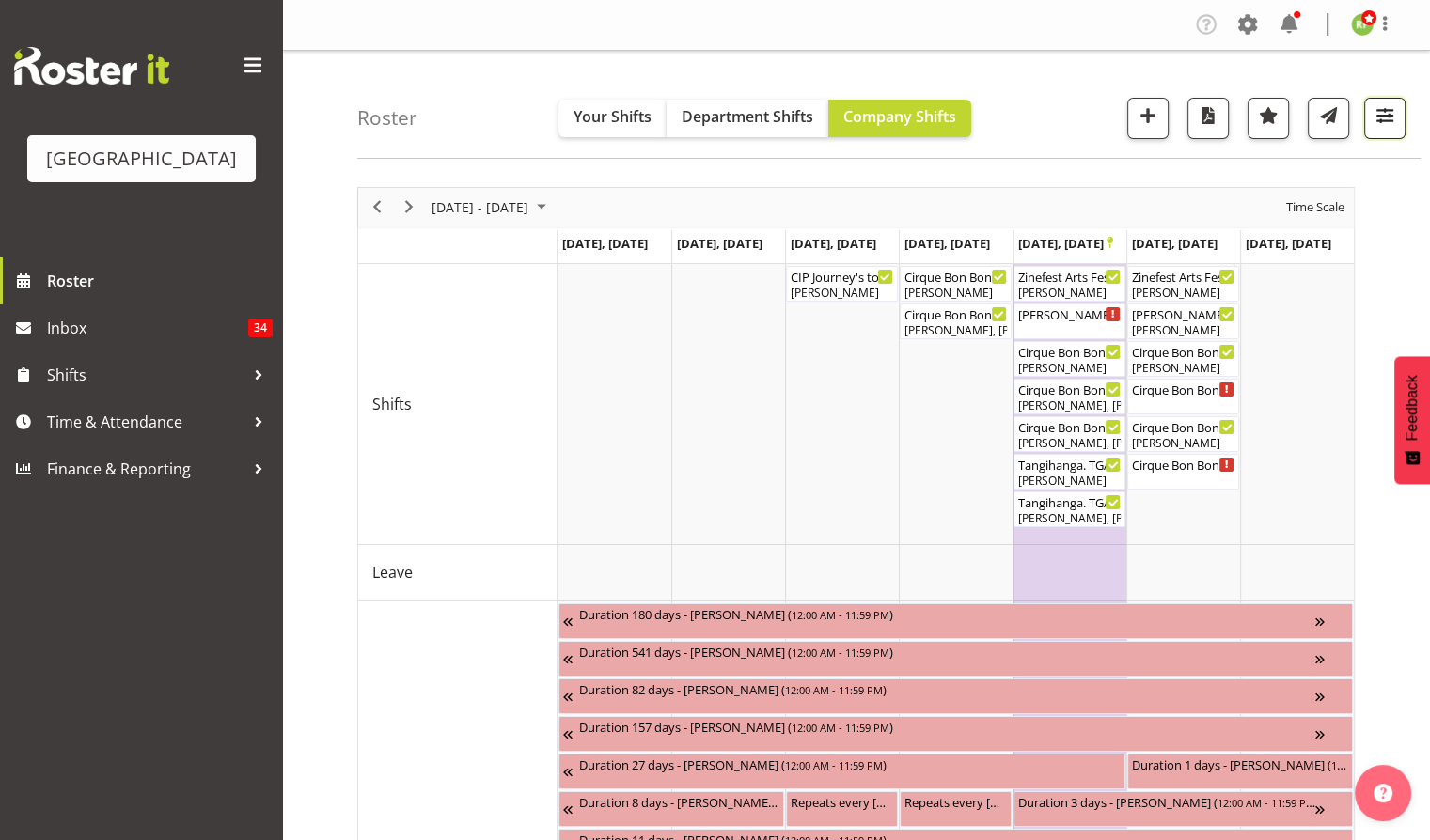
click at [1383, 114] on span "button" at bounding box center [1384, 115] width 25 height 25
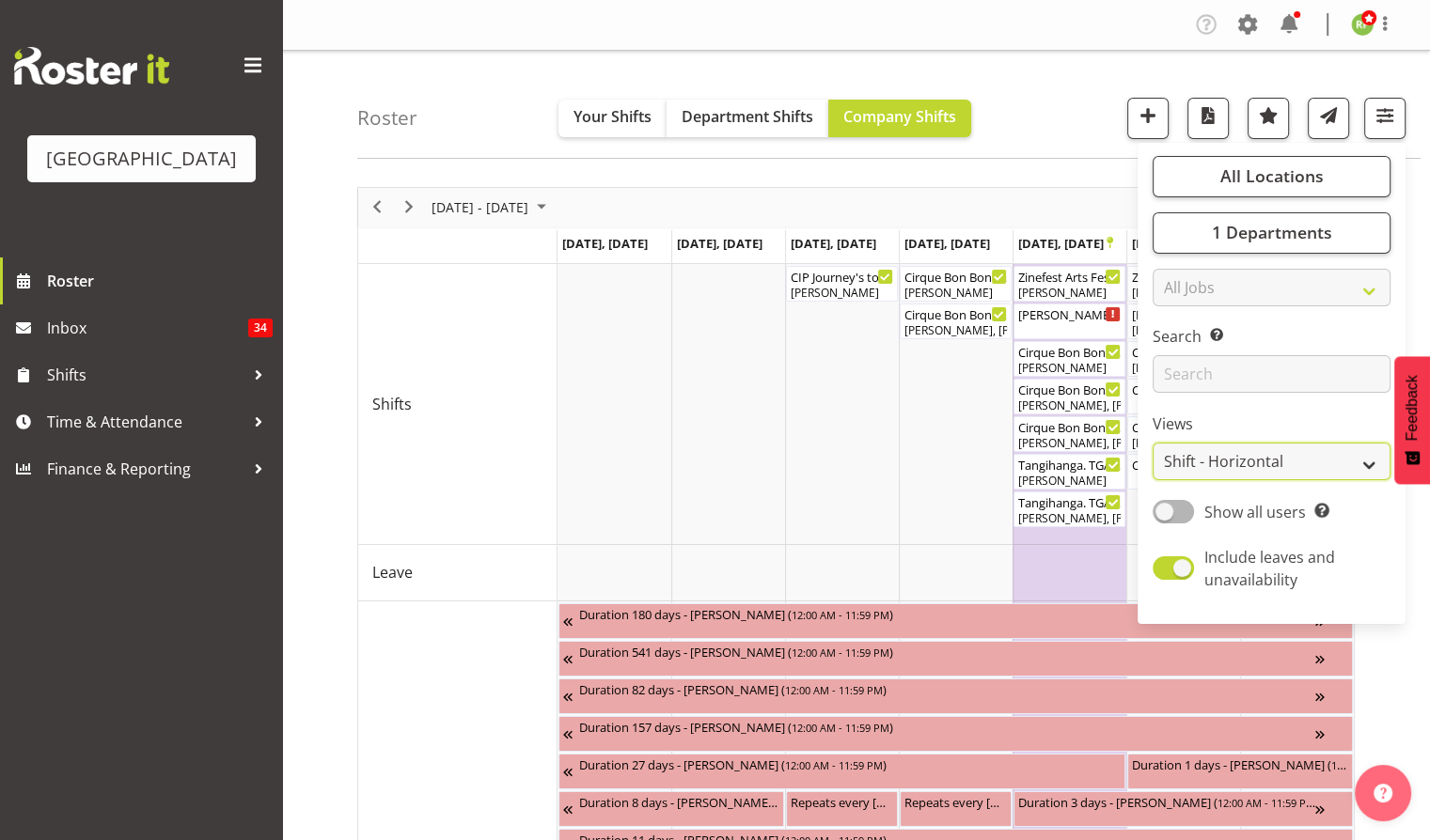
drag, startPoint x: 1264, startPoint y: 458, endPoint x: 1264, endPoint y: 475, distance: 17.0
click at [1264, 459] on select "Staff Role Shift - Horizontal Shift - Vertical Staff - Location" at bounding box center [1271, 461] width 238 height 38
select select "staff"
click at [1153, 442] on select "Staff Role Shift - Horizontal Shift - Vertical Staff - Location" at bounding box center [1271, 461] width 238 height 38
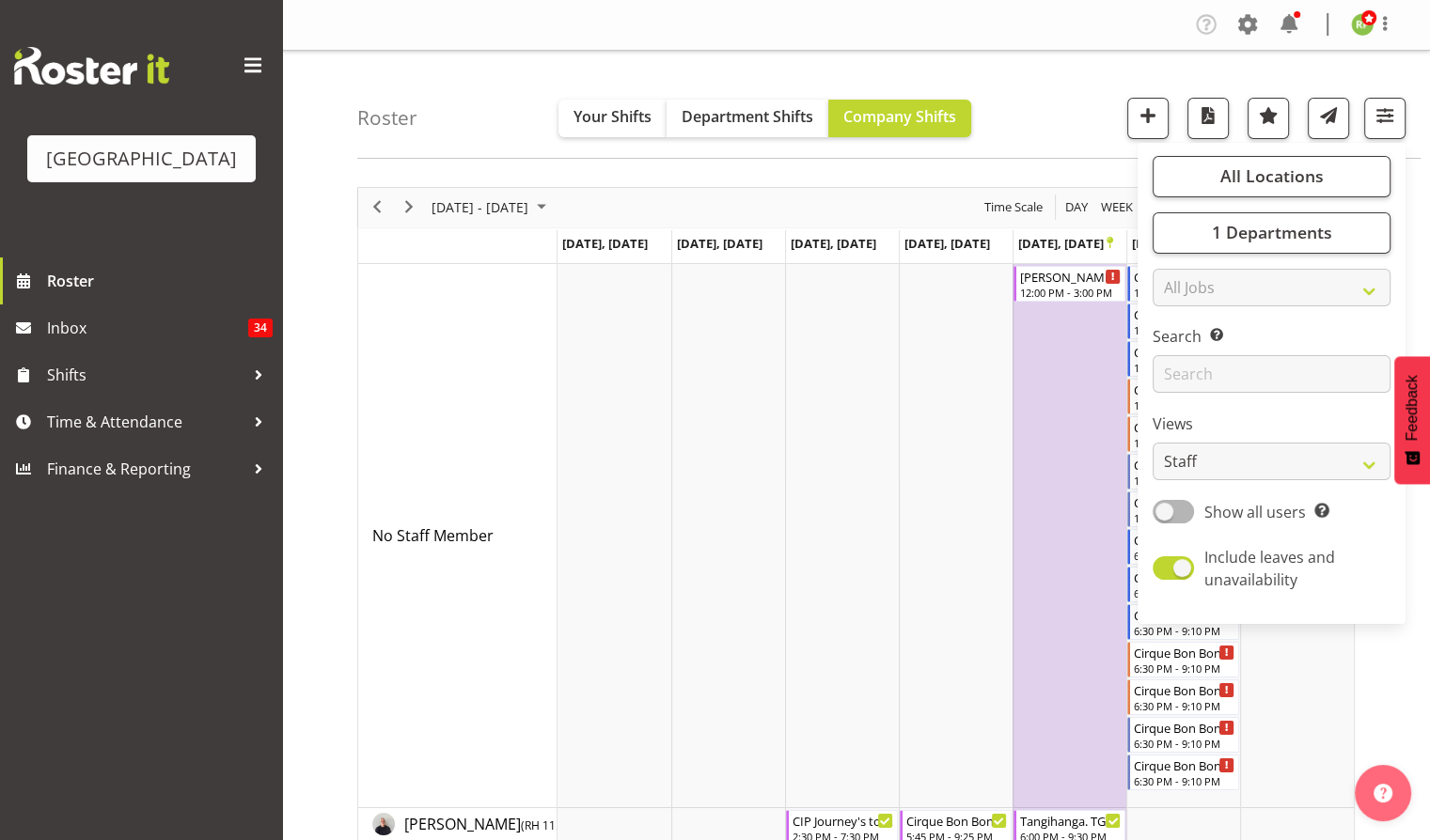
click at [1028, 89] on div "Roster Your Shifts Department Shifts Company Shifts All Locations Clear Baycour…" at bounding box center [888, 104] width 1063 height 108
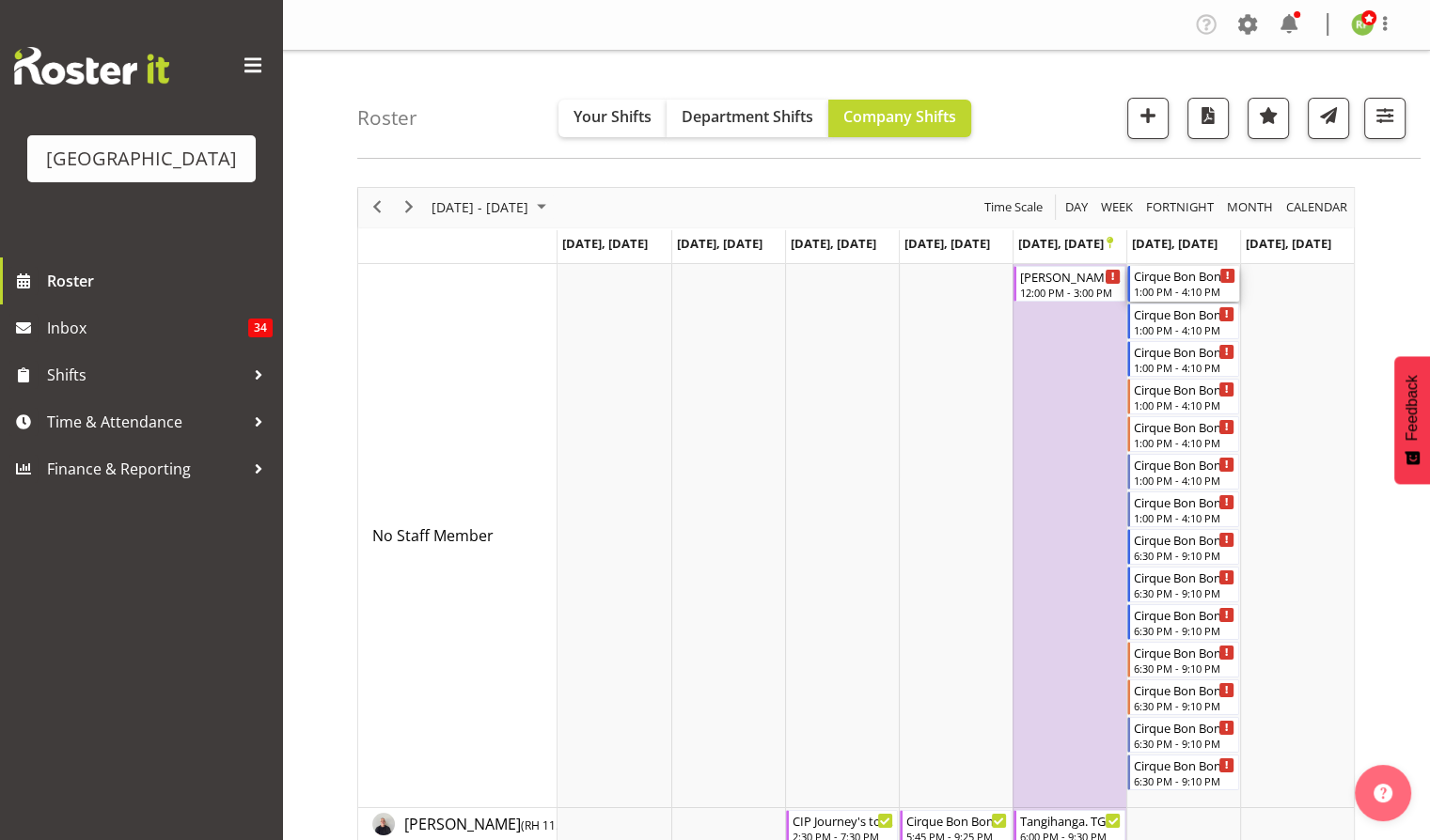
click at [1169, 286] on div "1:00 PM - 4:10 PM" at bounding box center [1184, 291] width 101 height 15
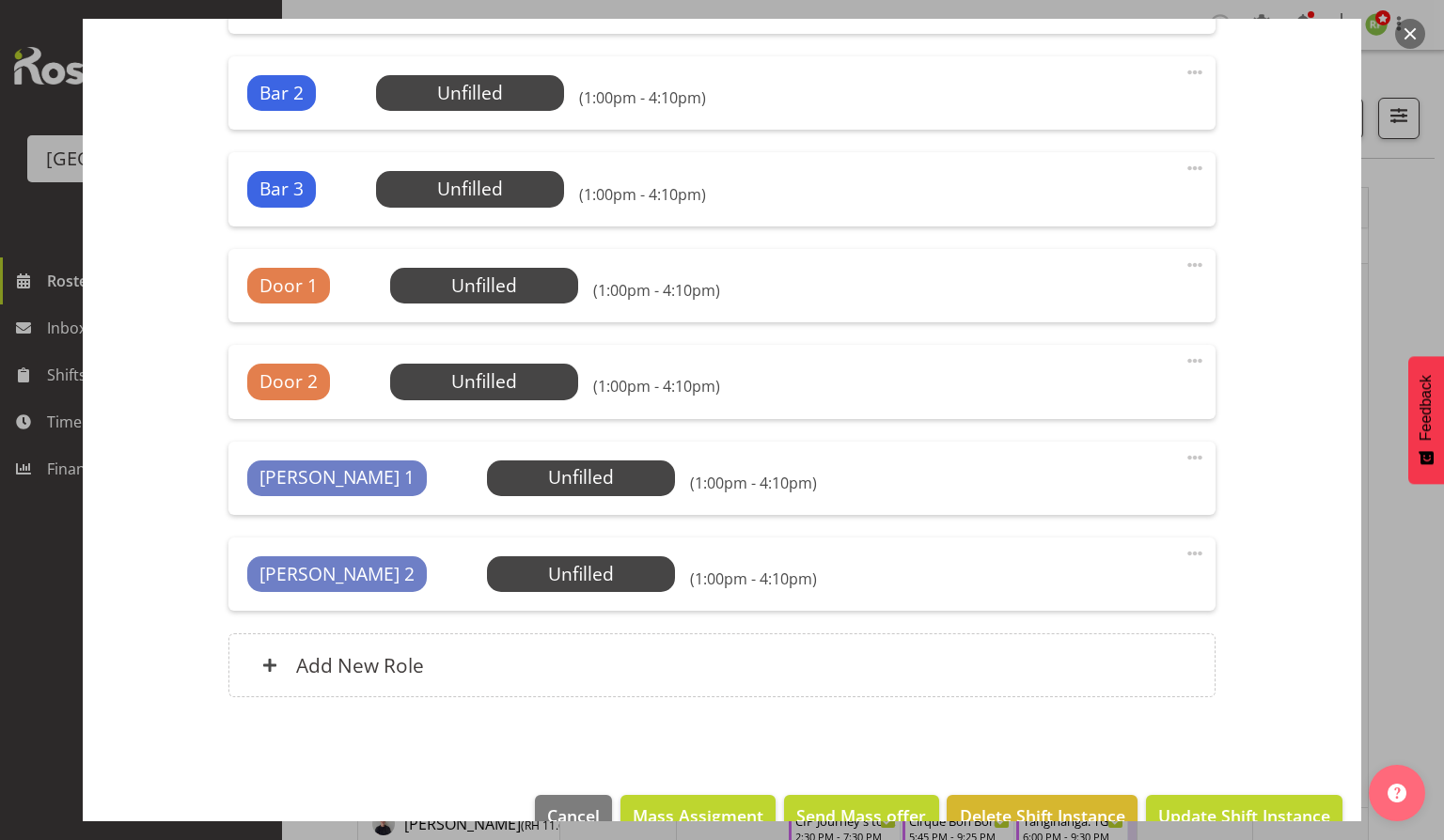
scroll to position [767, 0]
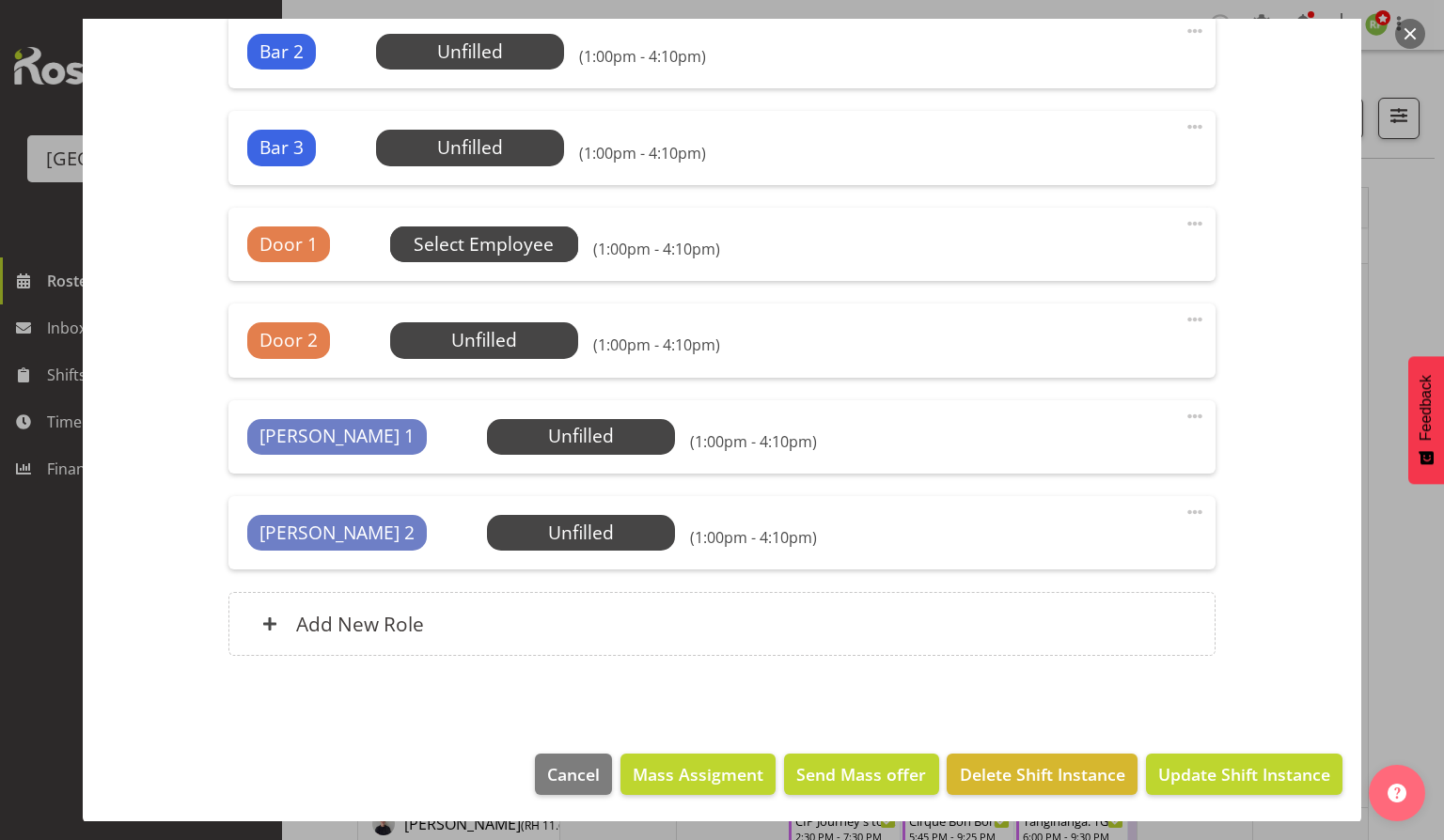
click at [485, 247] on span "Select Employee" at bounding box center [483, 245] width 140 height 27
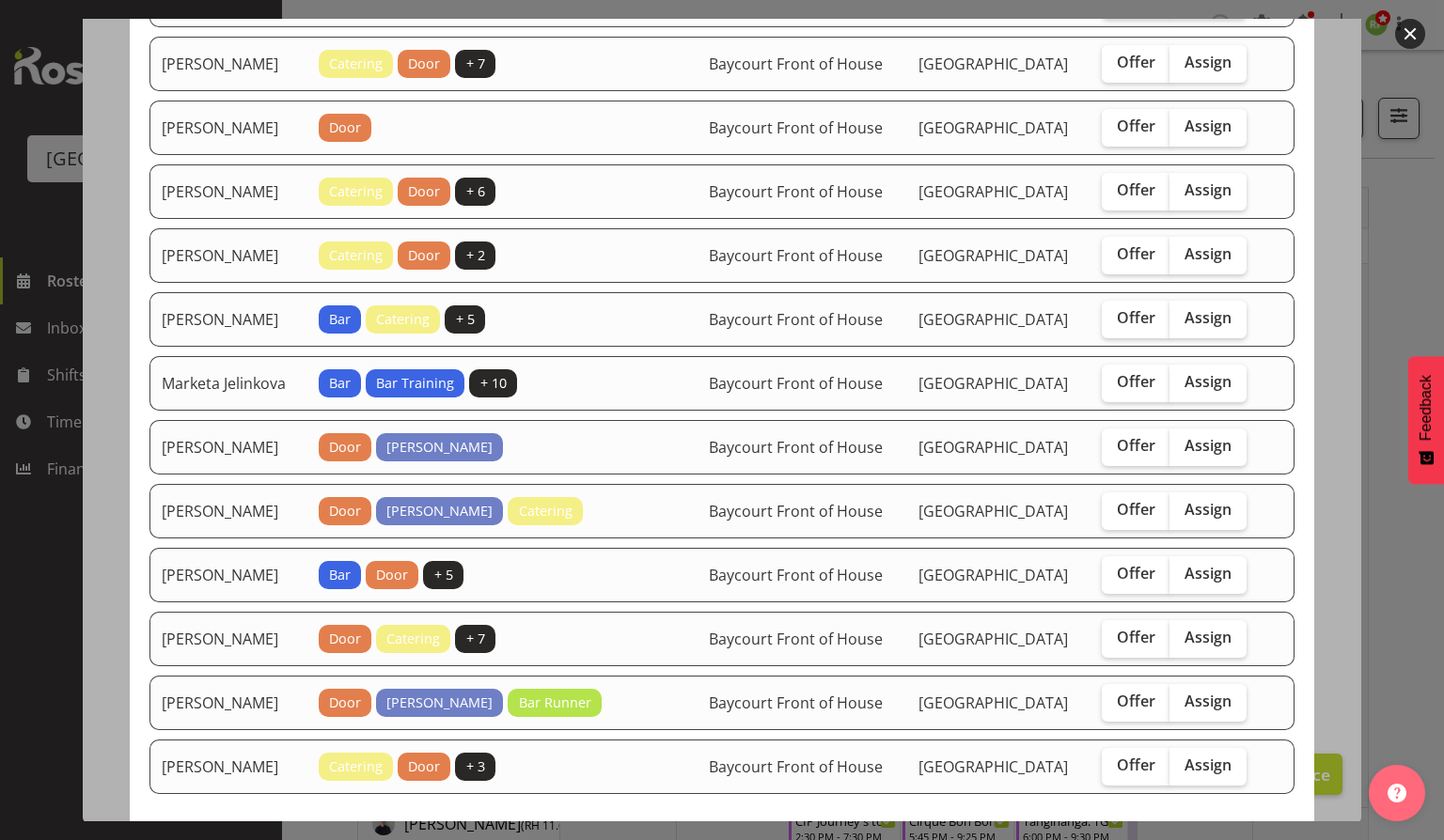
scroll to position [1253, 0]
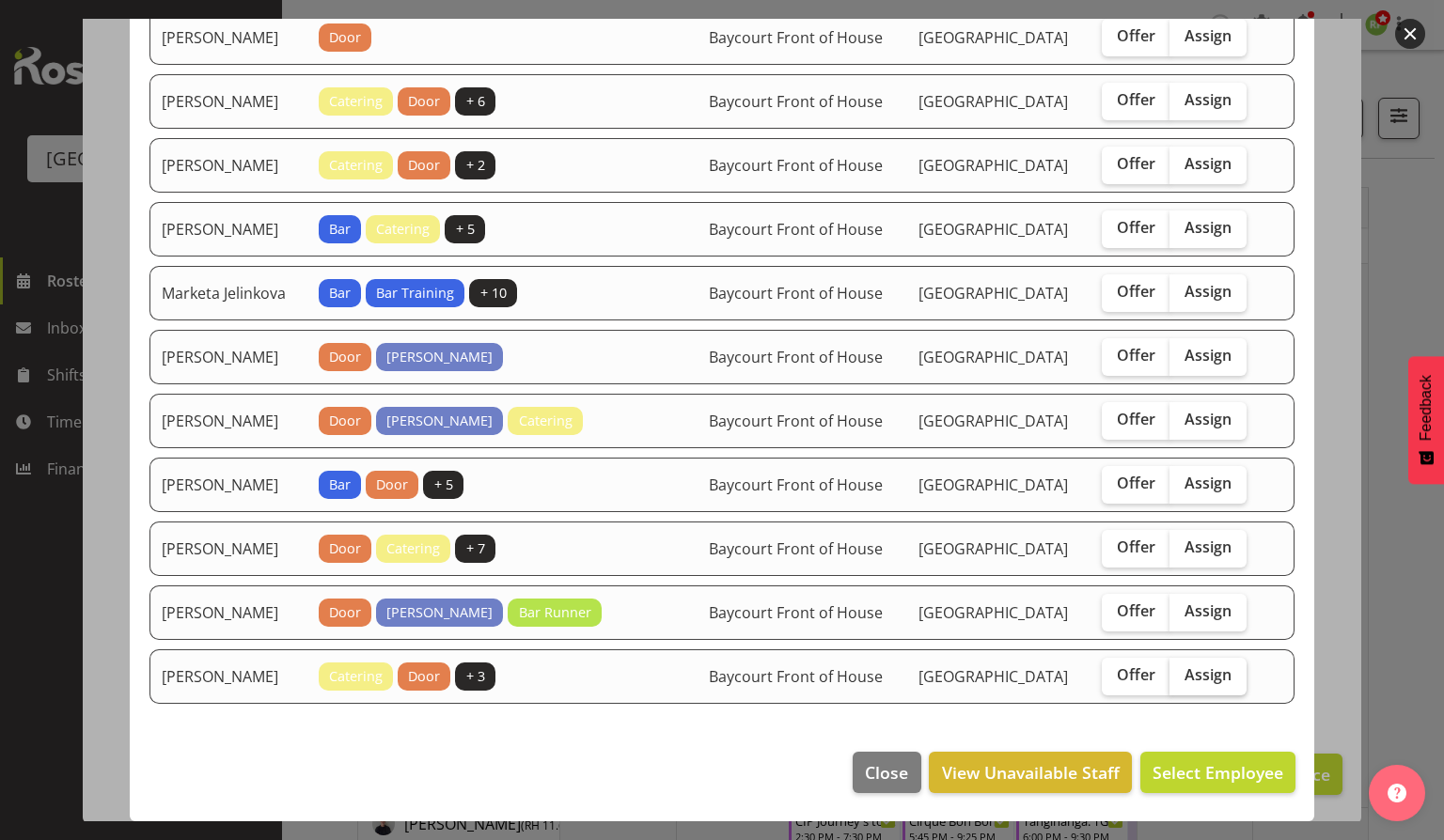
click at [1224, 684] on span "Assign" at bounding box center [1207, 674] width 47 height 19
click at [1182, 682] on input "Assign" at bounding box center [1175, 675] width 12 height 12
checkbox input "true"
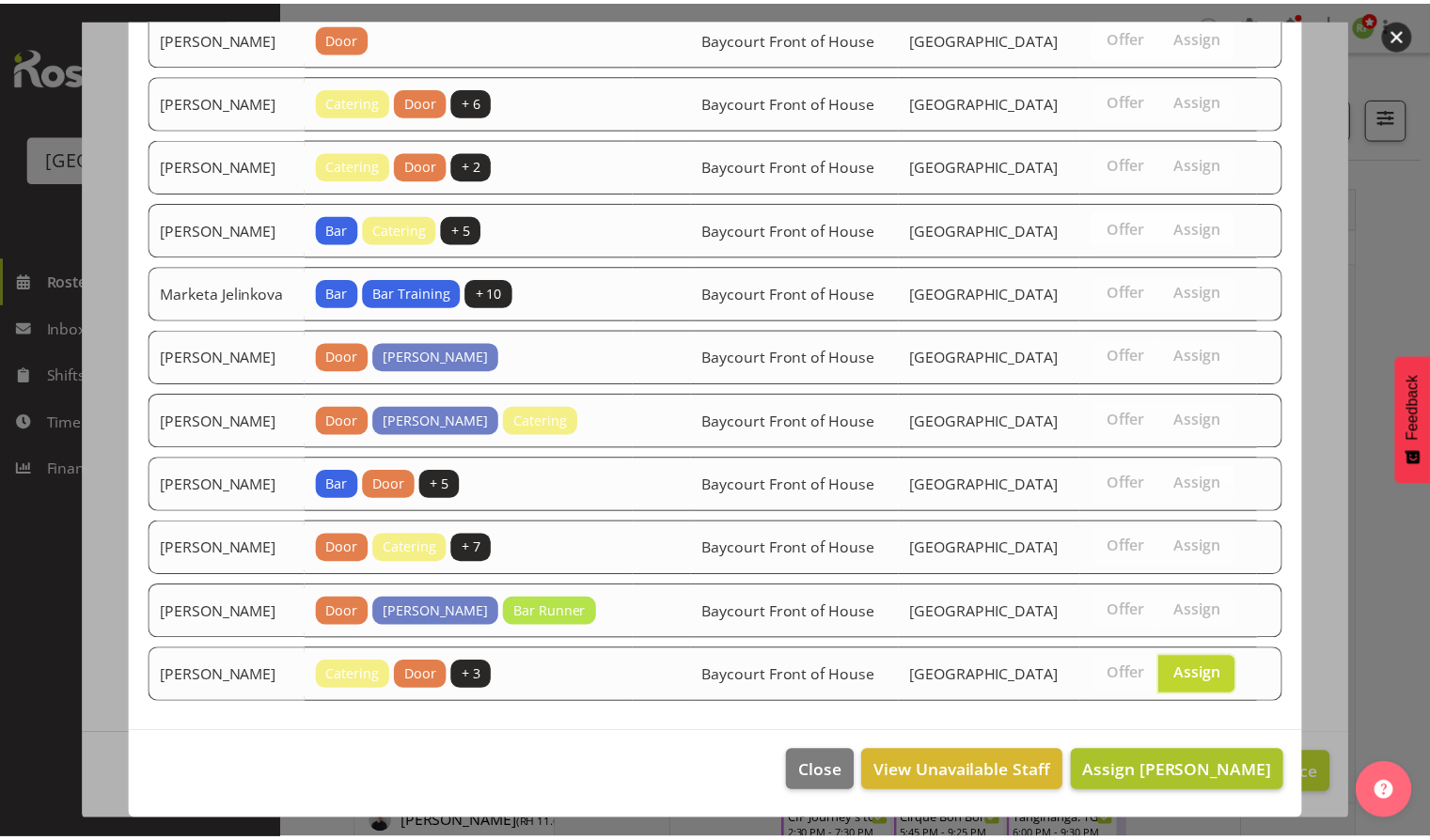
scroll to position [1333, 0]
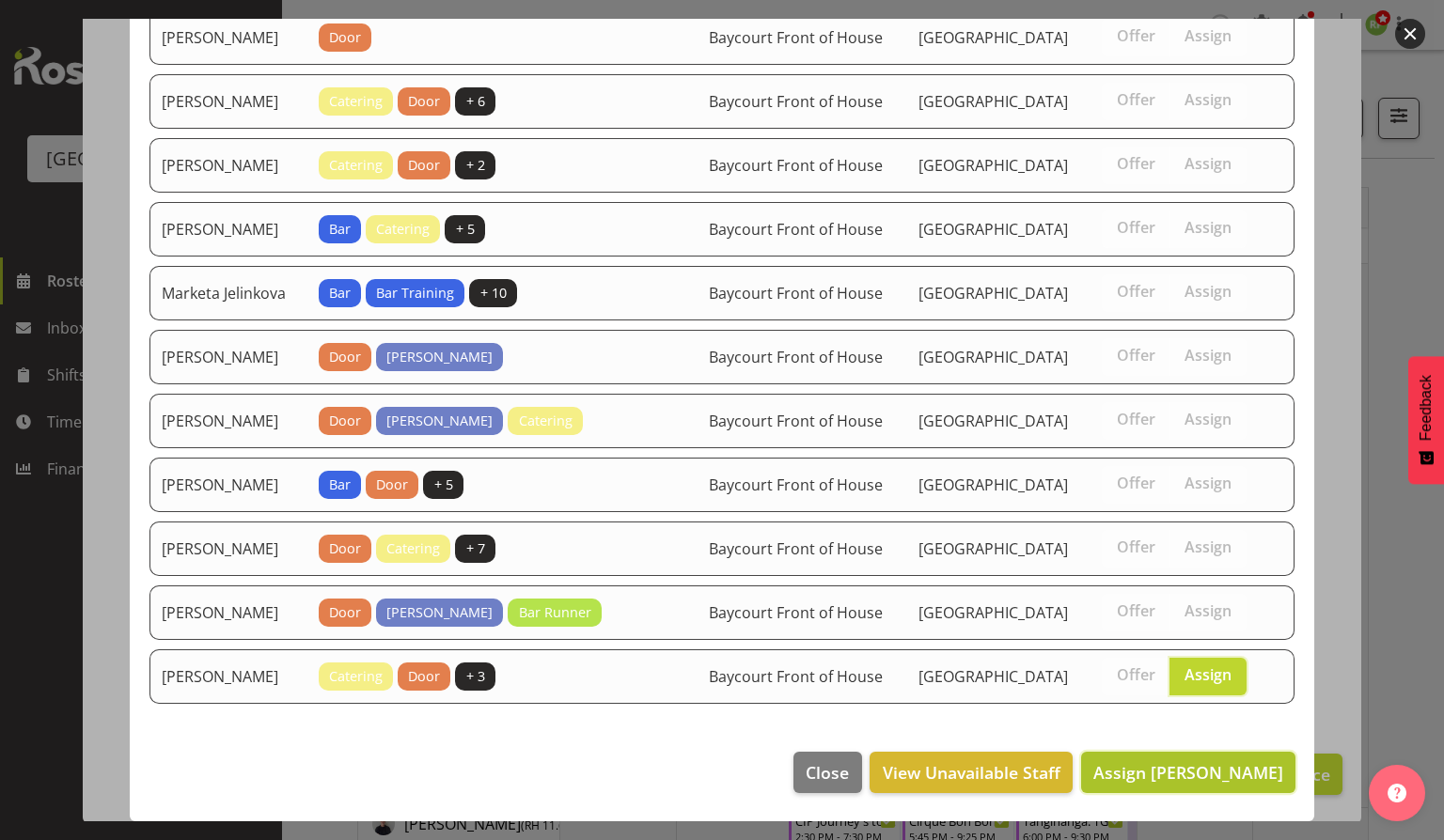
click at [1184, 780] on span "Assign Tommy Shorter" at bounding box center [1188, 772] width 190 height 23
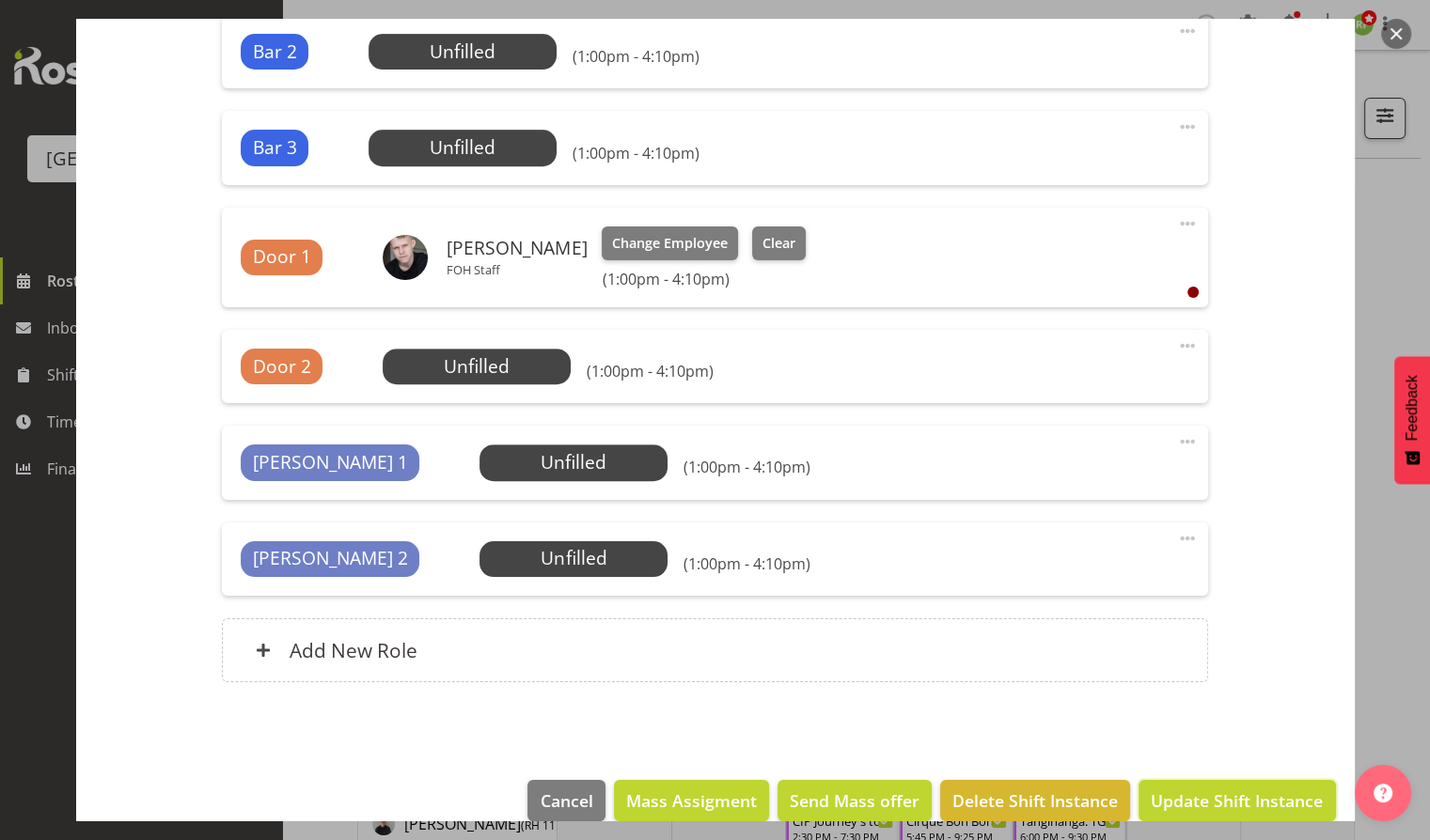
click at [1209, 791] on span "Update Shift Instance" at bounding box center [1236, 800] width 172 height 25
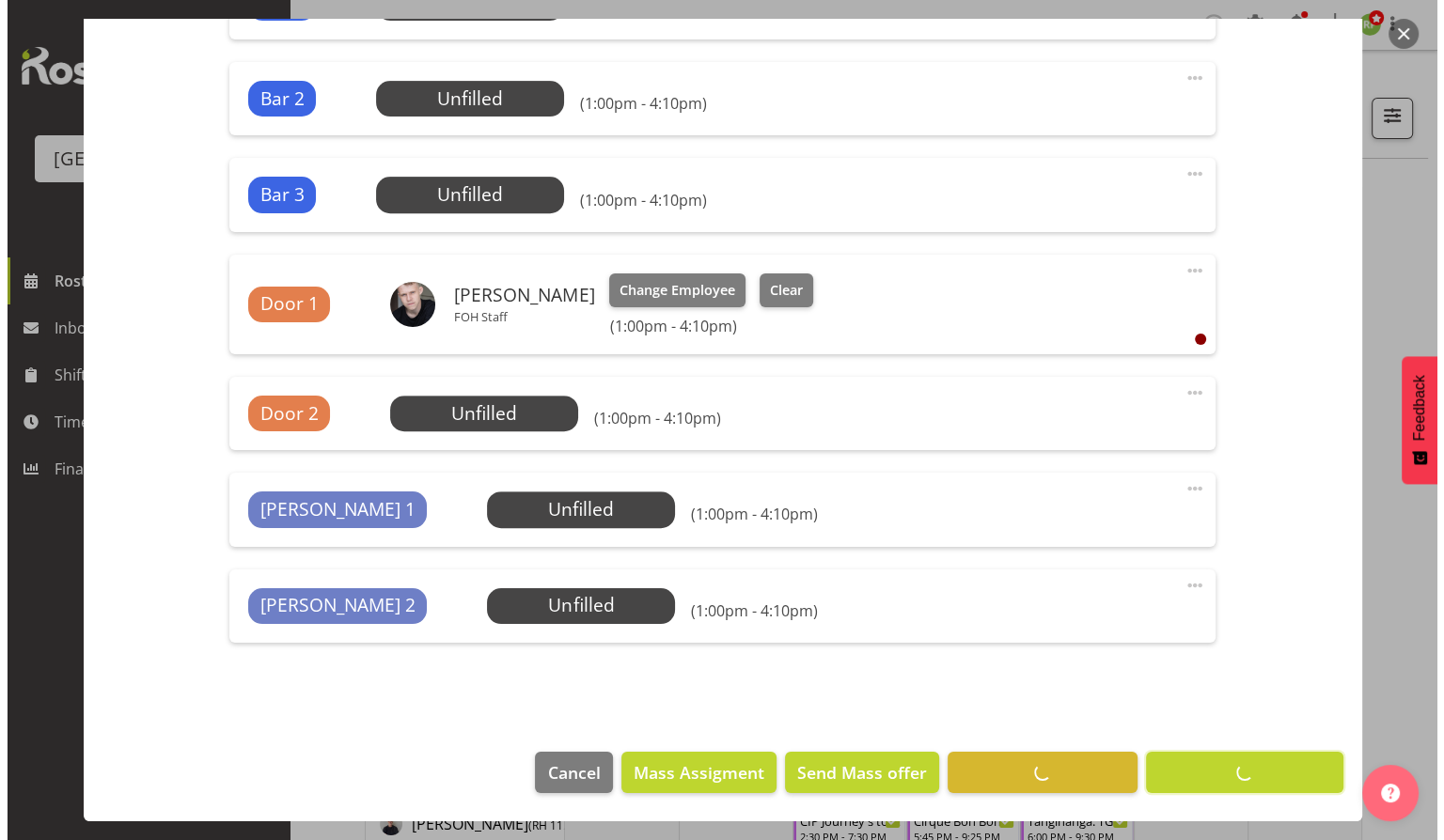
scroll to position [718, 0]
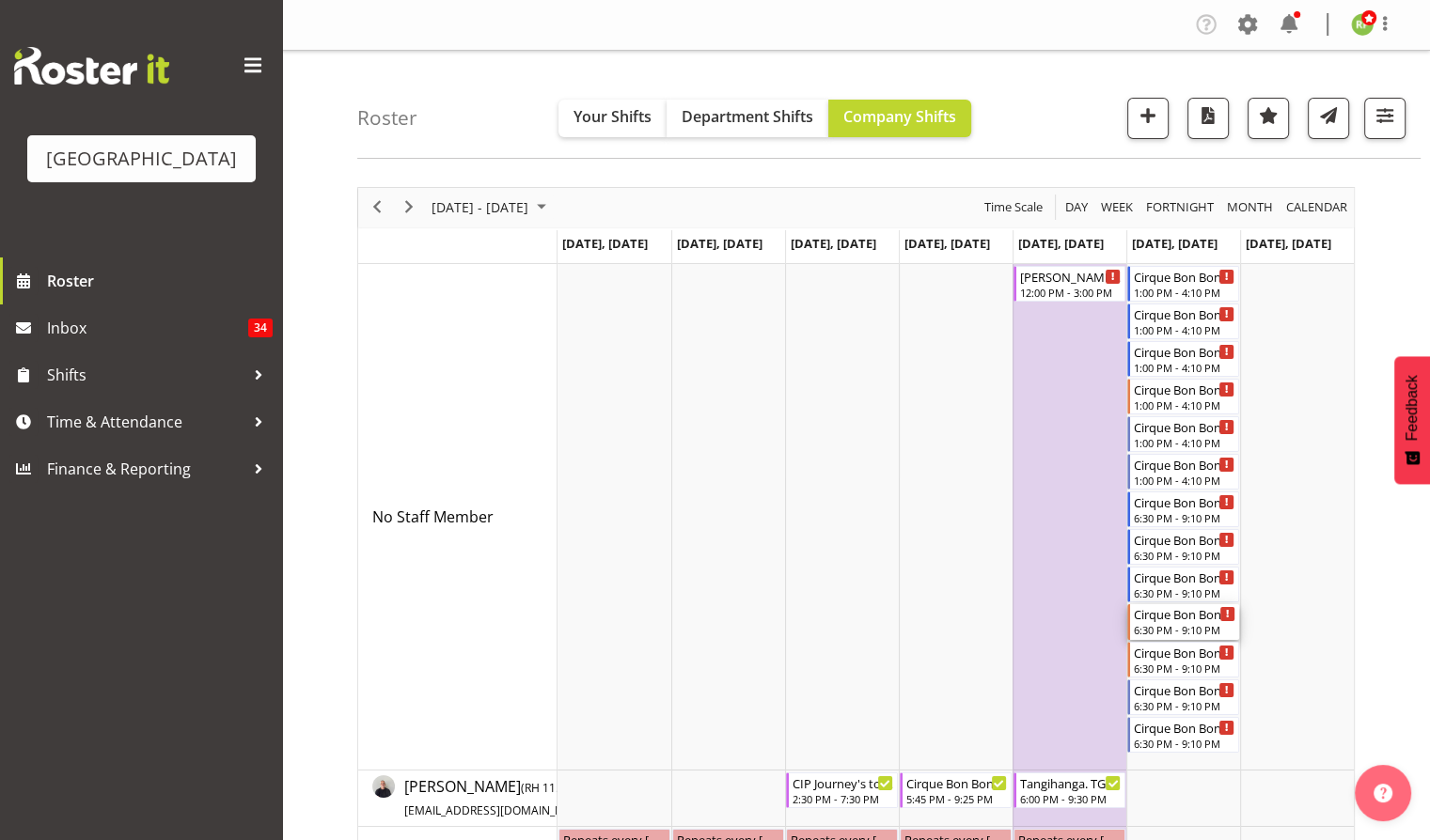
click at [1161, 629] on div "6:30 PM - 9:10 PM" at bounding box center [1184, 629] width 101 height 15
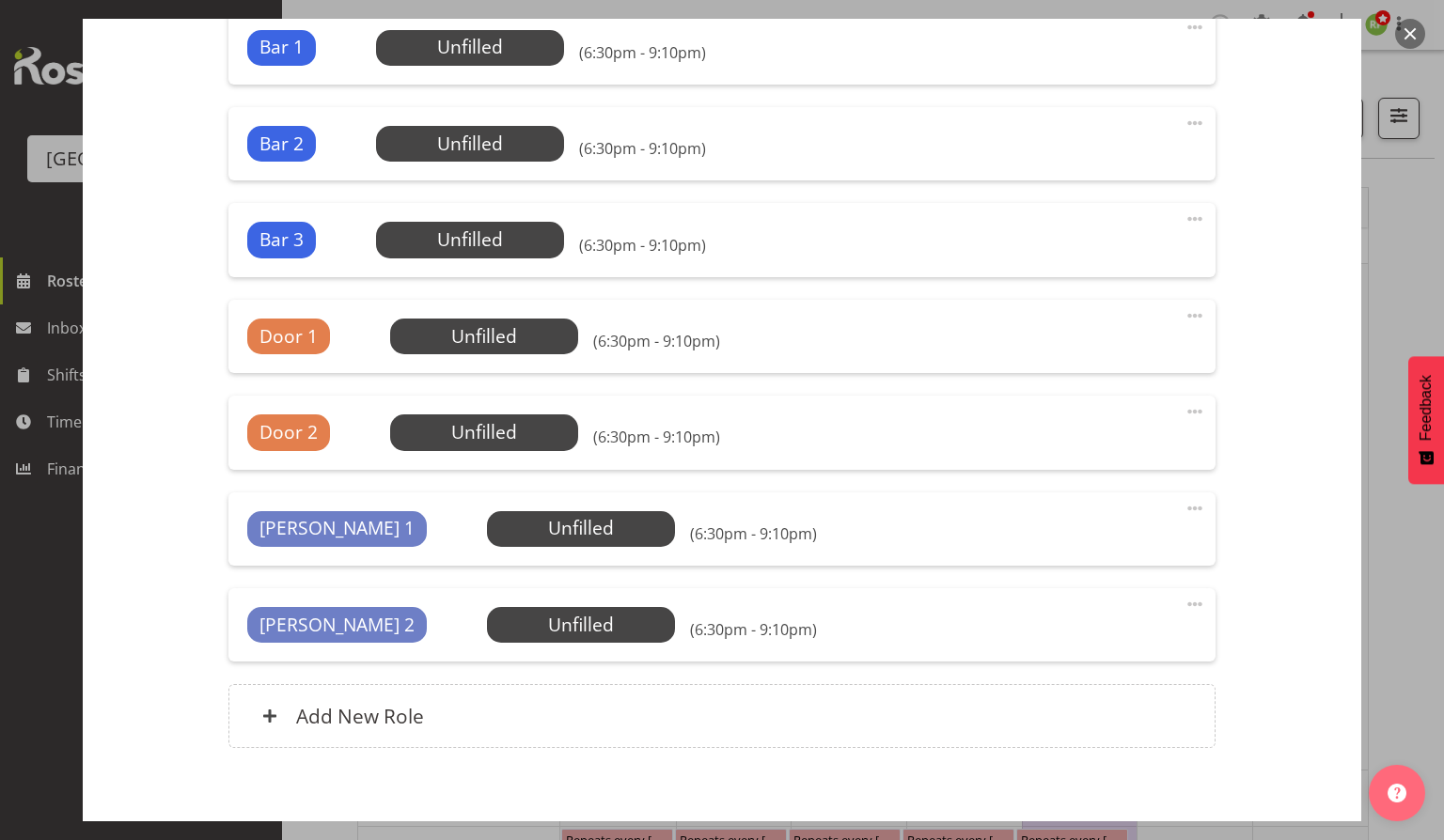
scroll to position [767, 0]
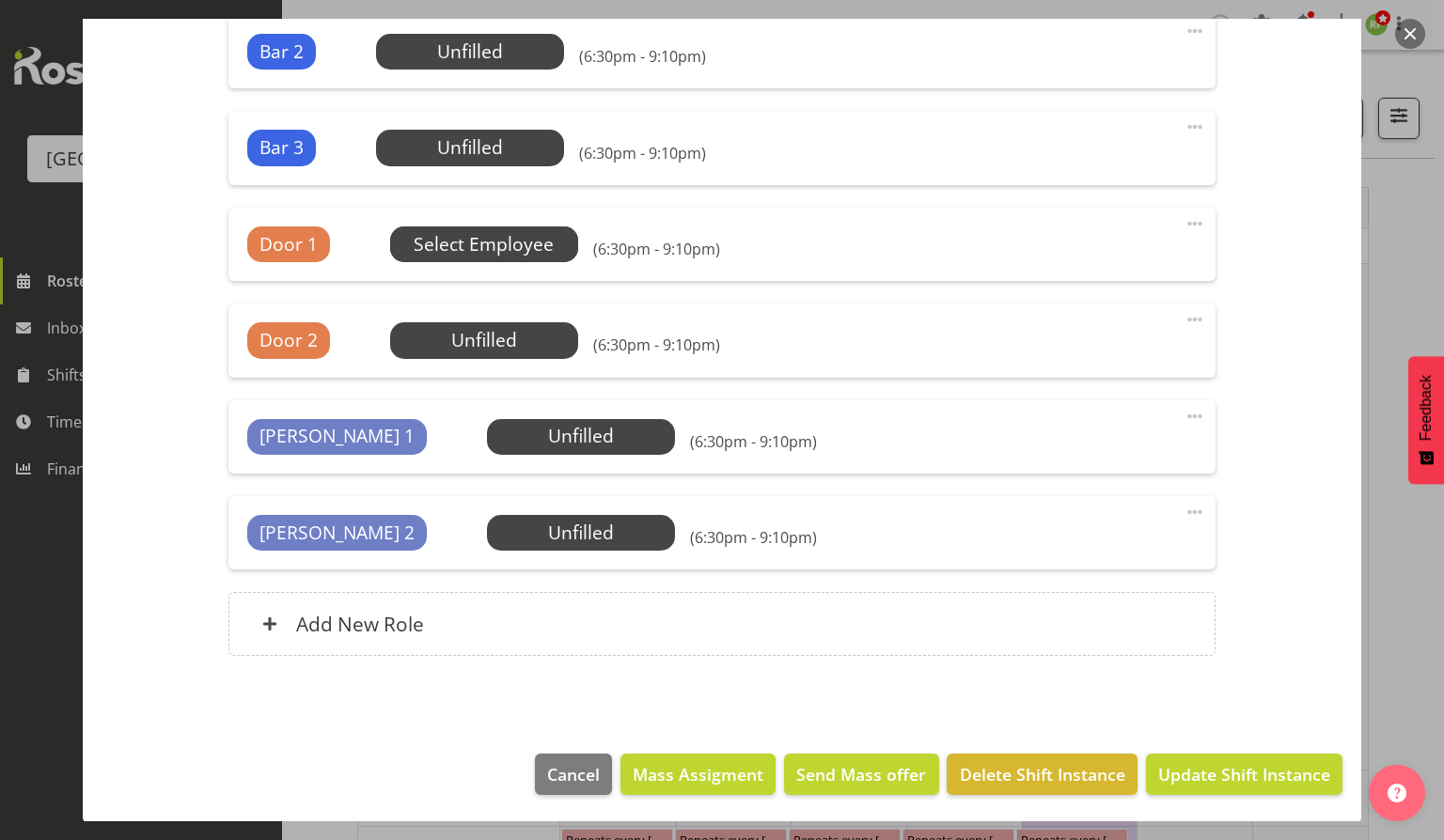
click at [473, 245] on span "Select Employee" at bounding box center [483, 245] width 140 height 27
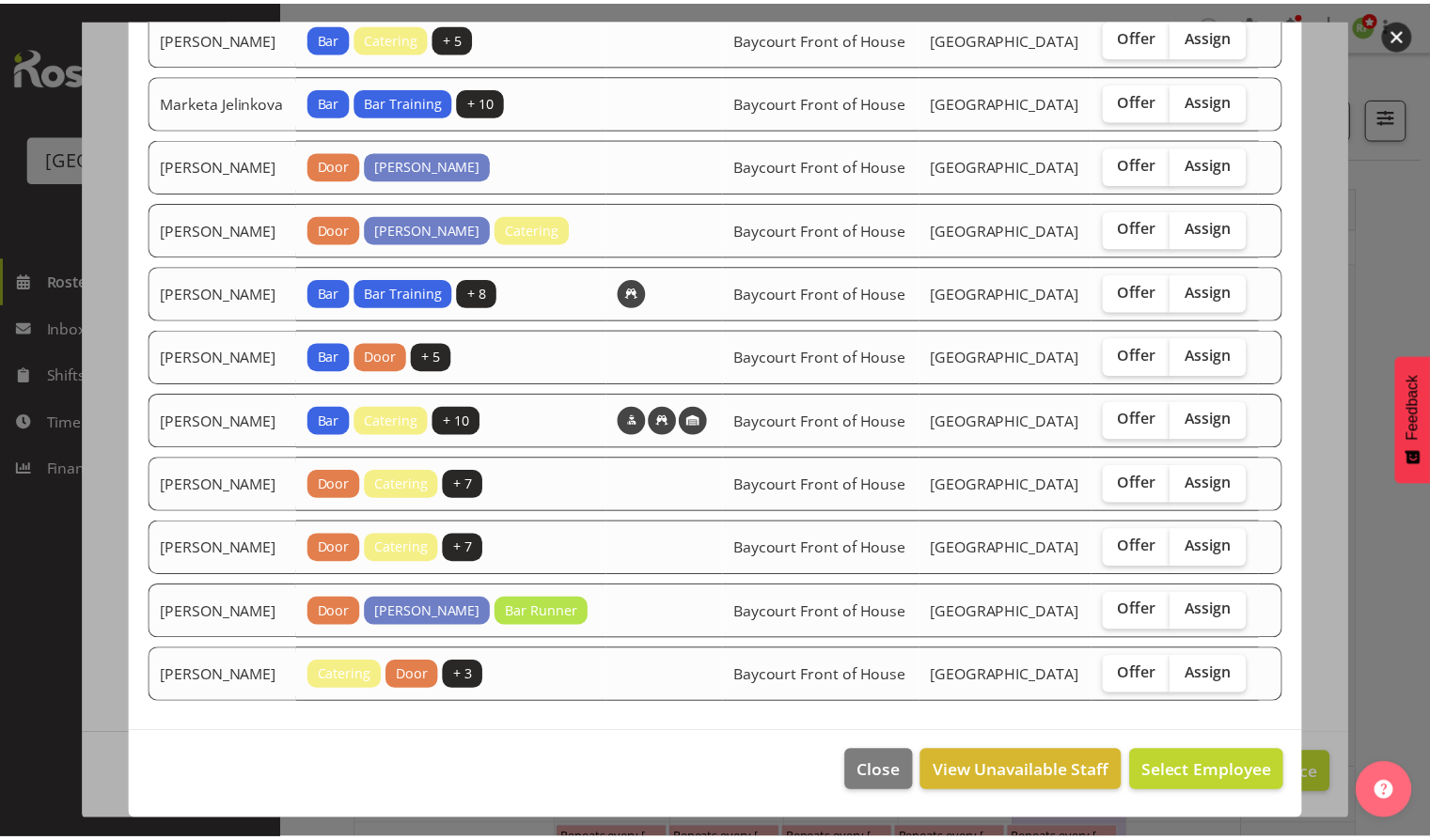
scroll to position [1686, 0]
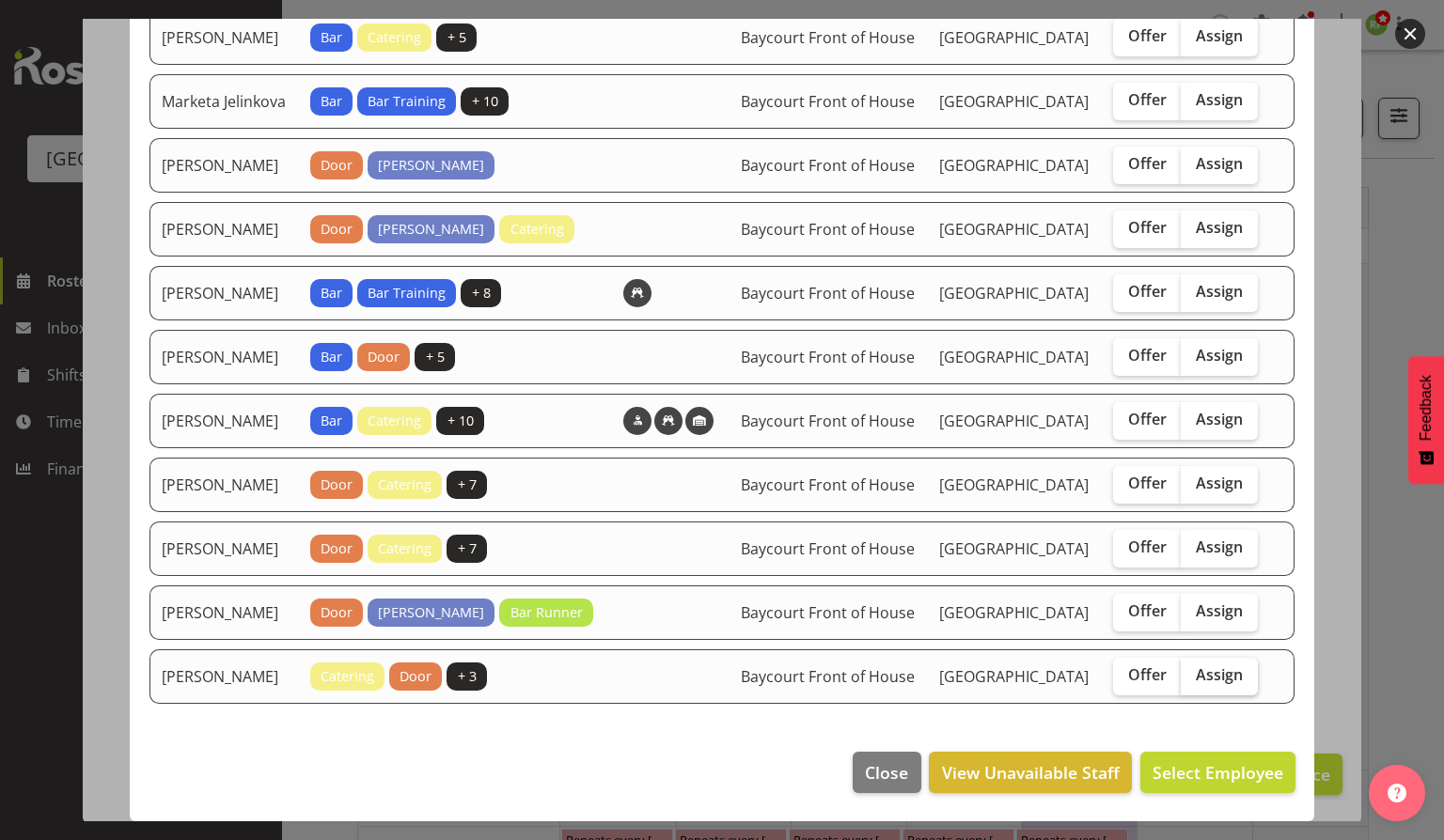
click at [1248, 674] on td "Offer Assign" at bounding box center [1186, 676] width 169 height 55
click at [1197, 675] on span "Assign" at bounding box center [1219, 674] width 47 height 19
click at [1193, 675] on input "Assign" at bounding box center [1187, 675] width 12 height 12
checkbox input "true"
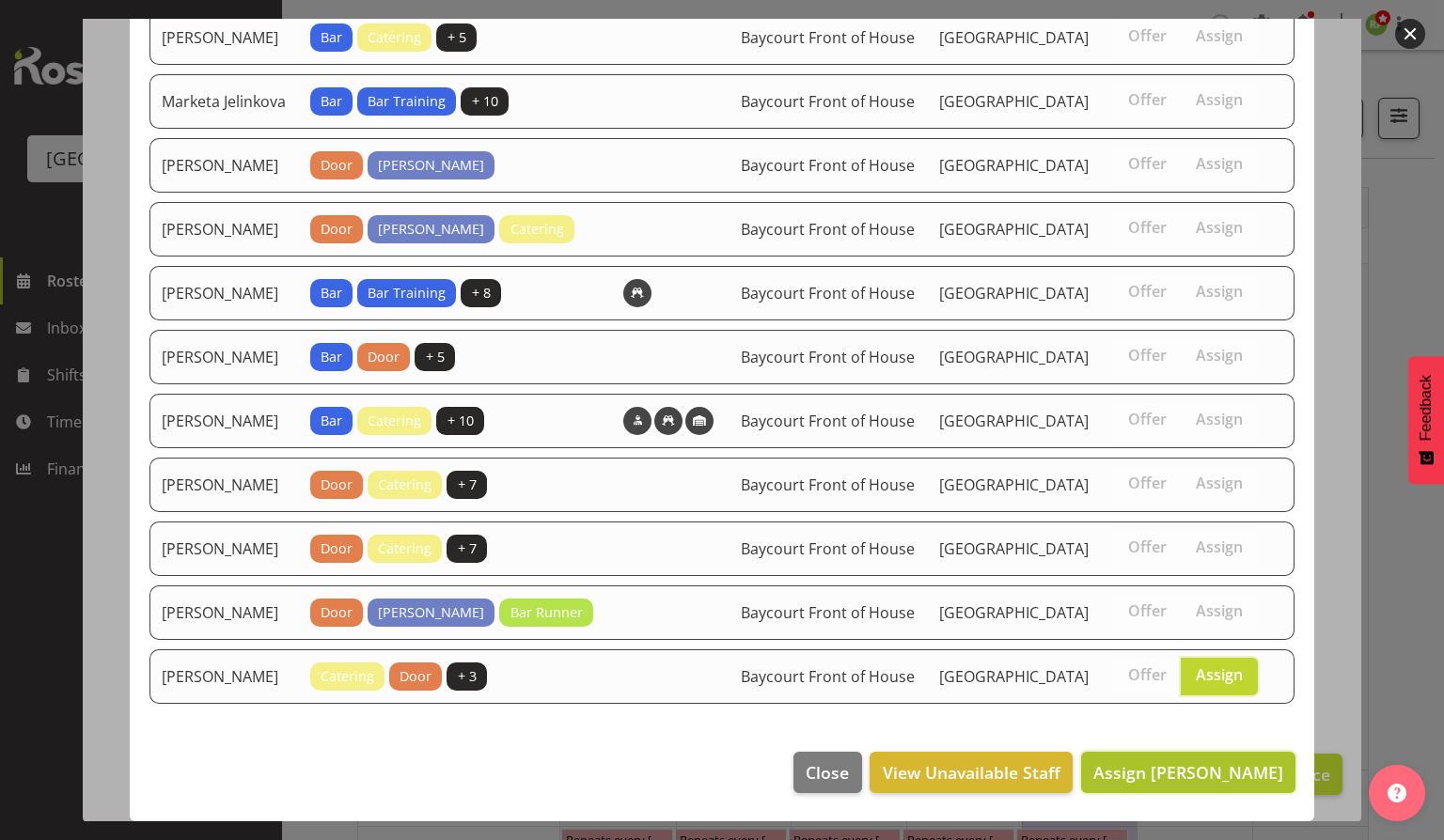
click at [1195, 761] on span "Assign Tommy Shorter" at bounding box center [1188, 772] width 190 height 23
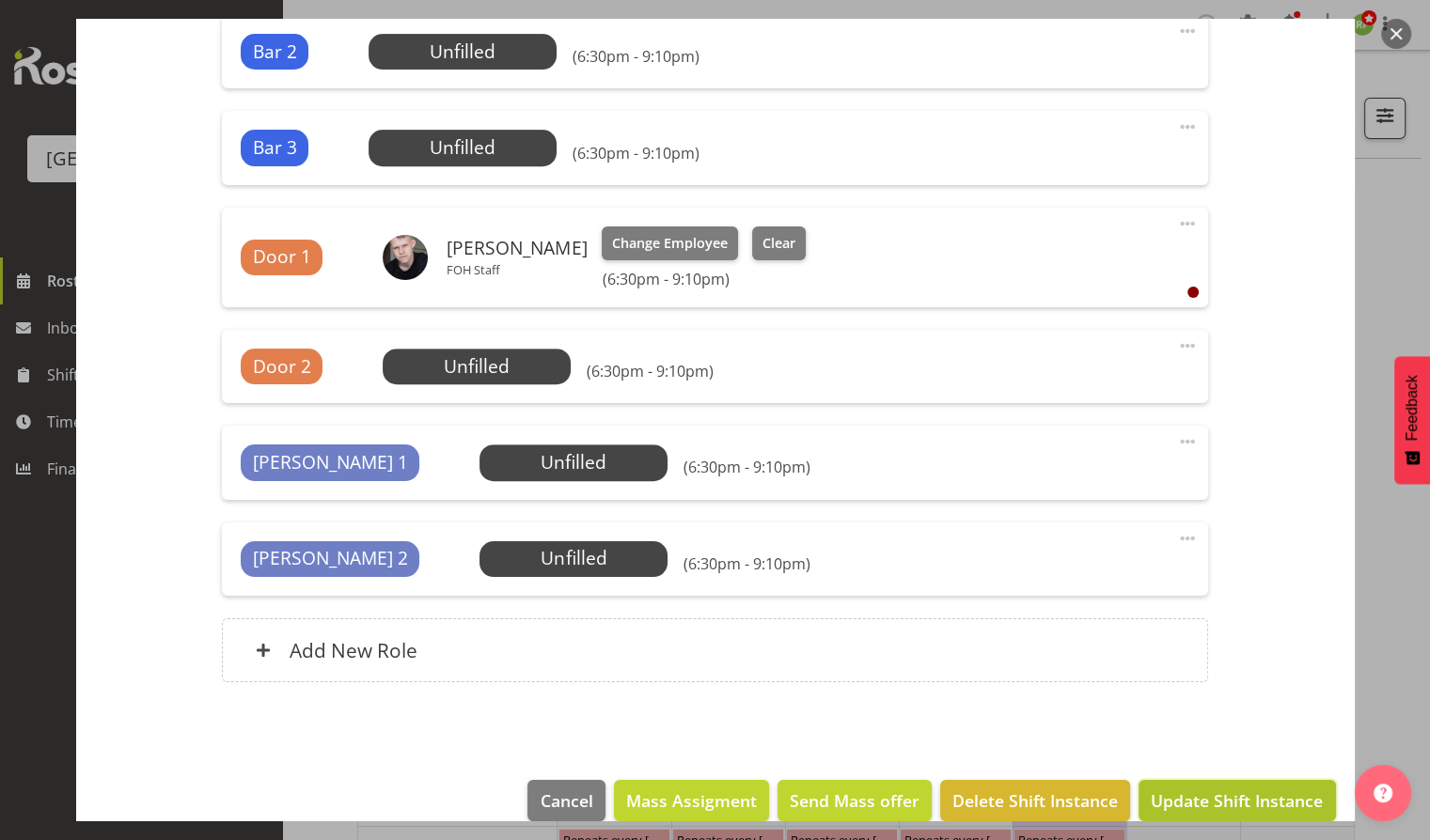
click at [1199, 805] on span "Update Shift Instance" at bounding box center [1236, 800] width 172 height 25
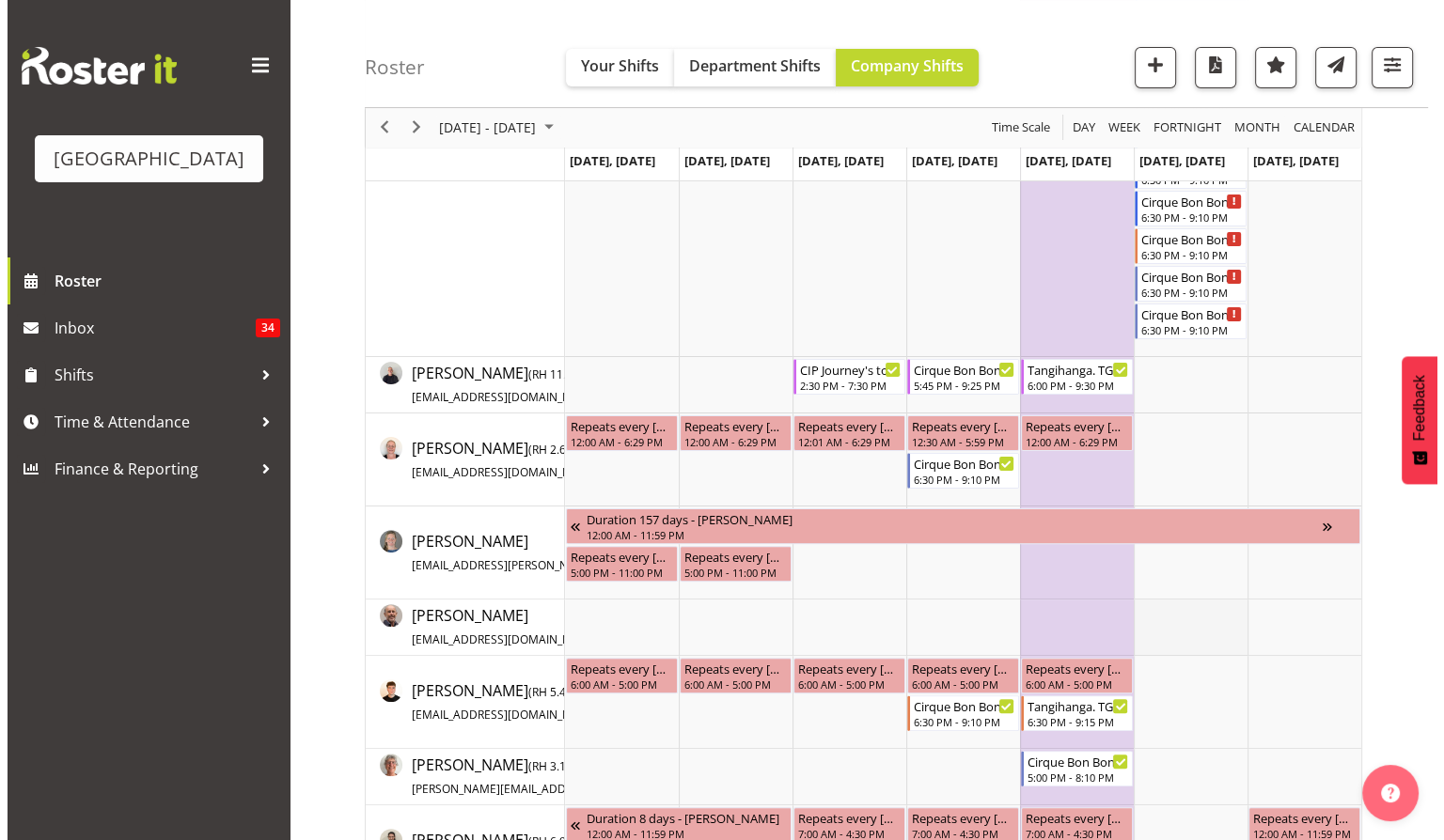
scroll to position [0, 0]
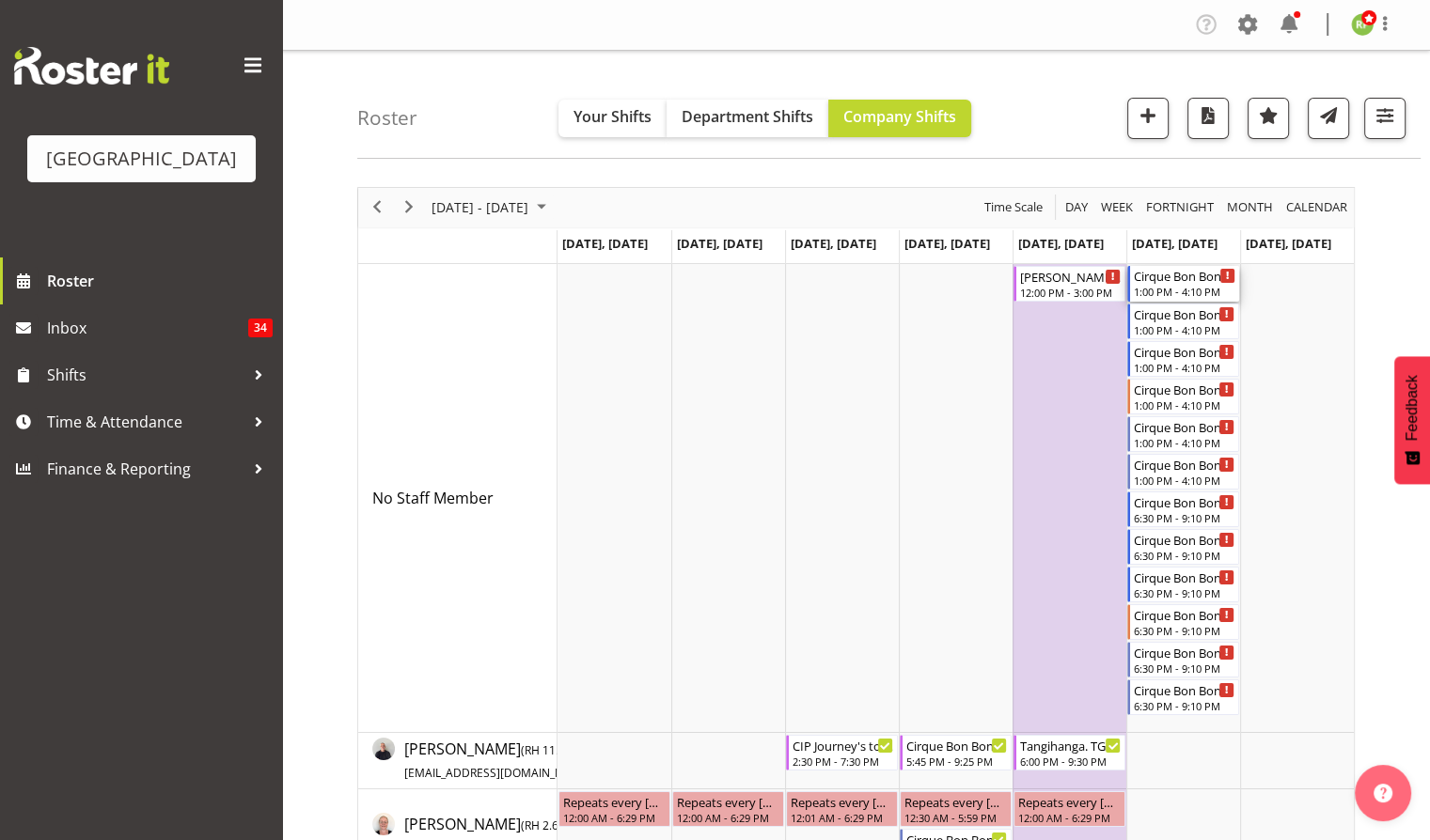
click at [1186, 276] on div "Cirque Bon Bon. TGA Arts Fest" at bounding box center [1184, 275] width 101 height 19
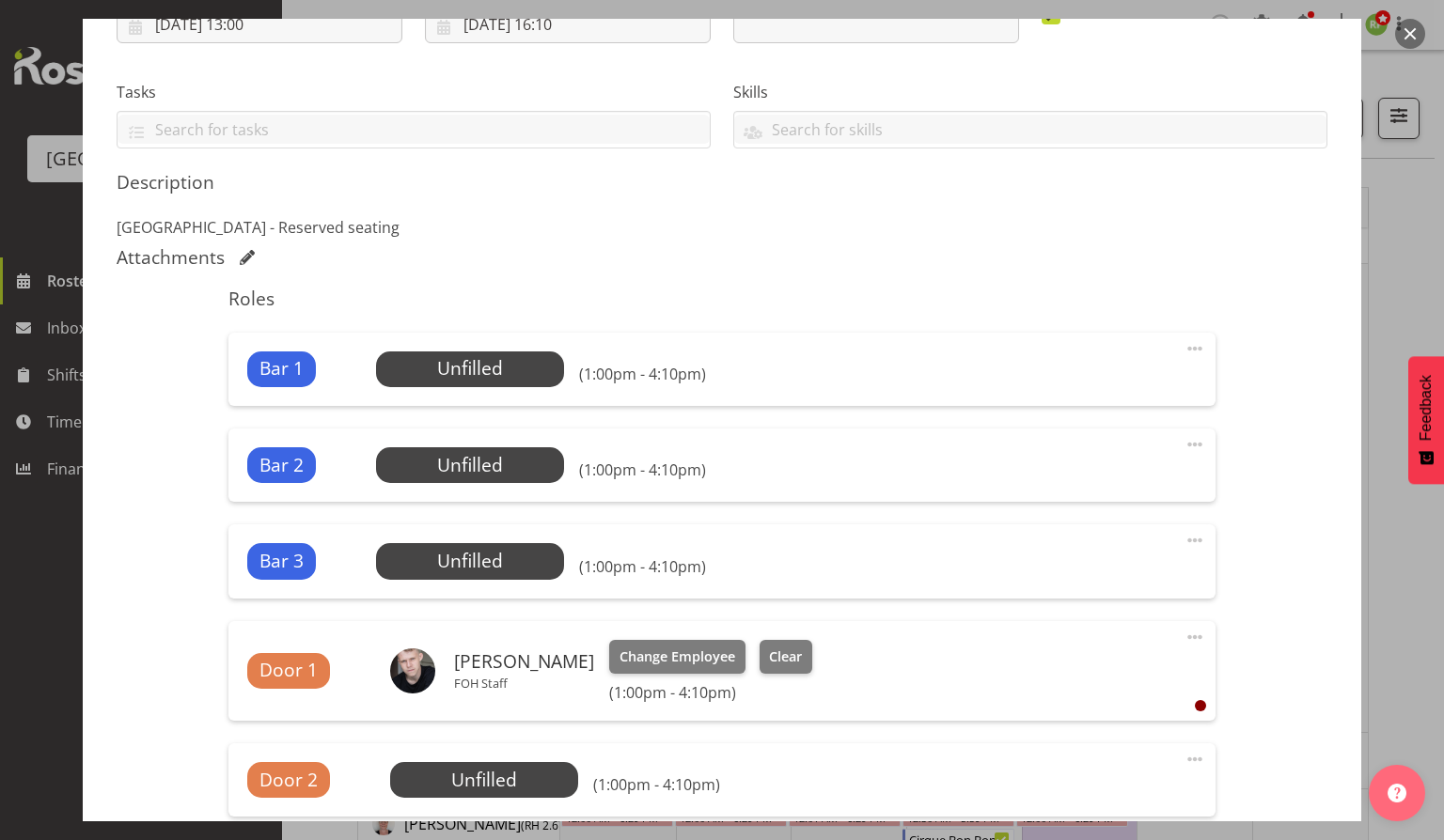
scroll to position [376, 0]
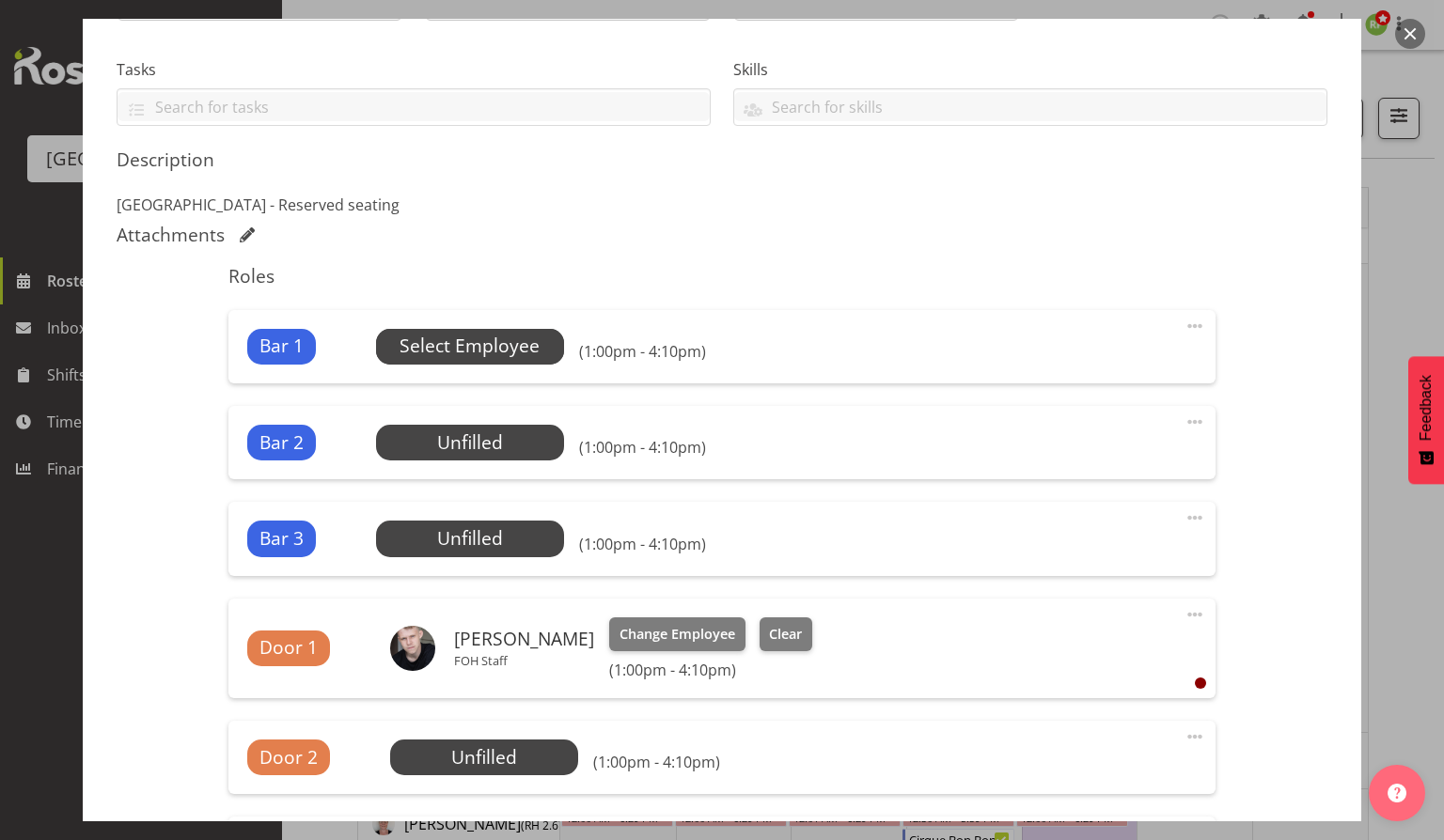
click at [474, 331] on span "Select Employee" at bounding box center [469, 347] width 188 height 36
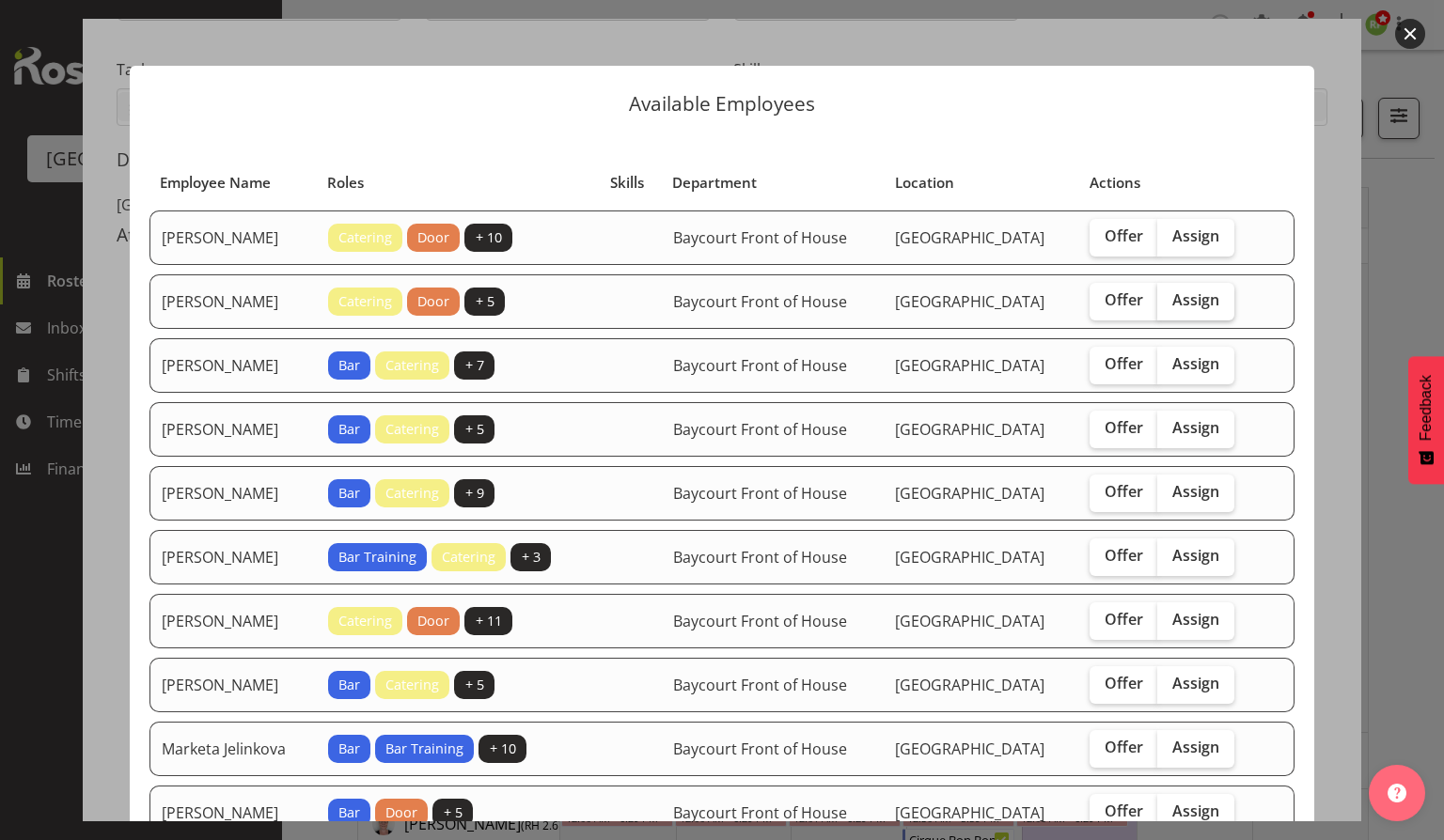
click at [1195, 320] on label "Assign" at bounding box center [1196, 302] width 78 height 38
click at [1170, 306] on input "Assign" at bounding box center [1164, 300] width 12 height 12
checkbox input "true"
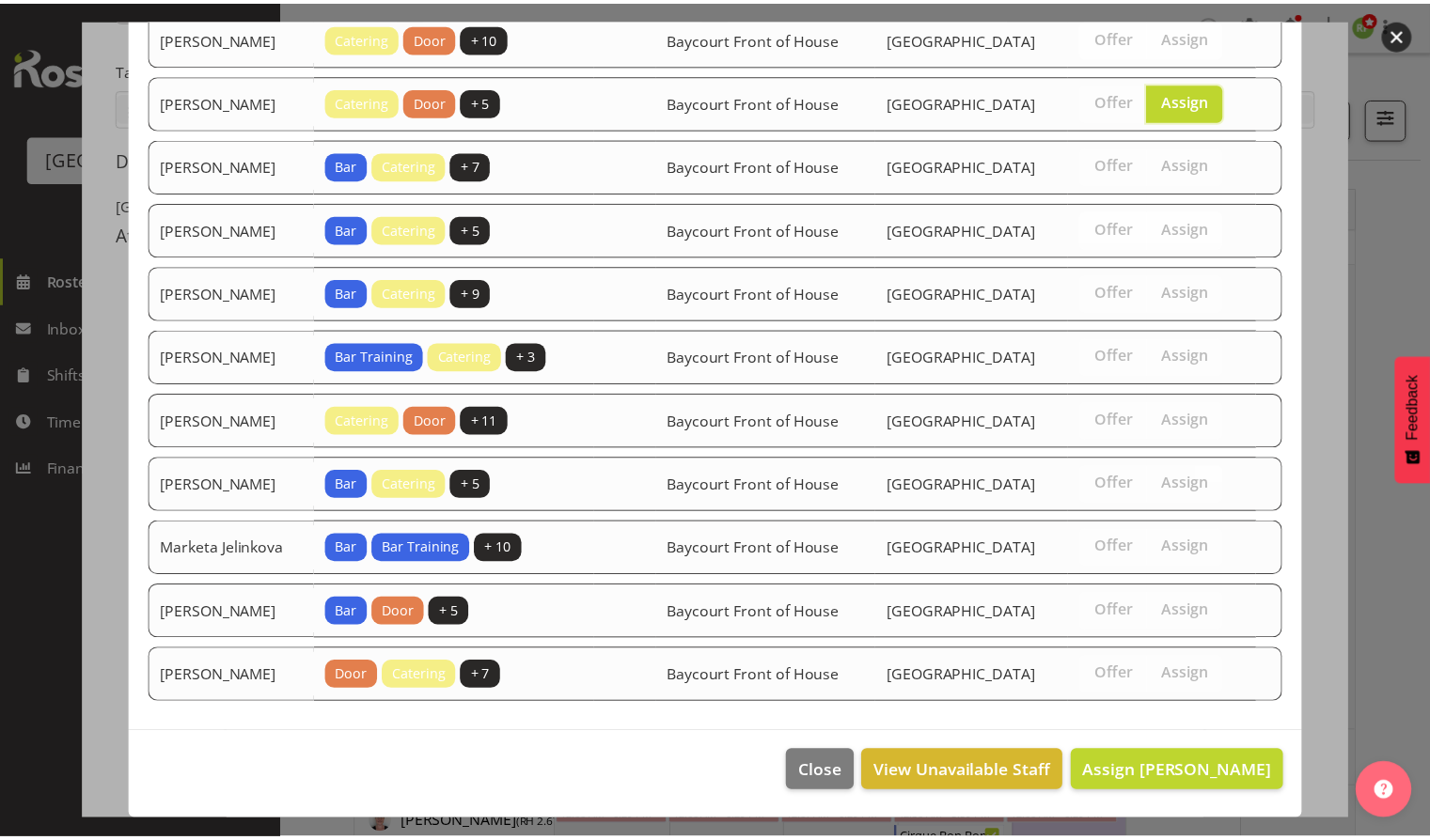
scroll to position [272, 0]
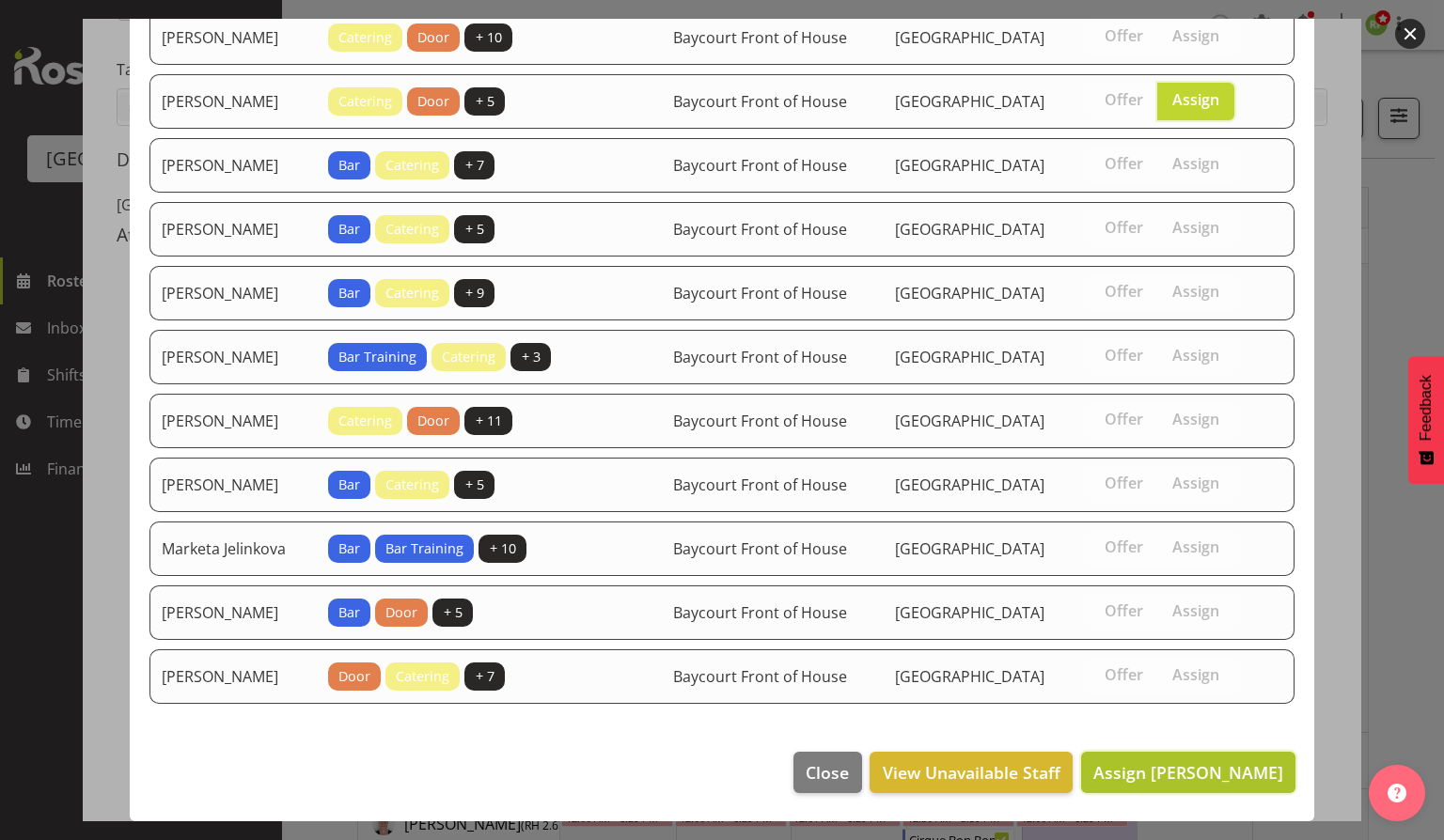
click at [1166, 776] on span "Assign Aiddie Carnihan" at bounding box center [1188, 772] width 190 height 23
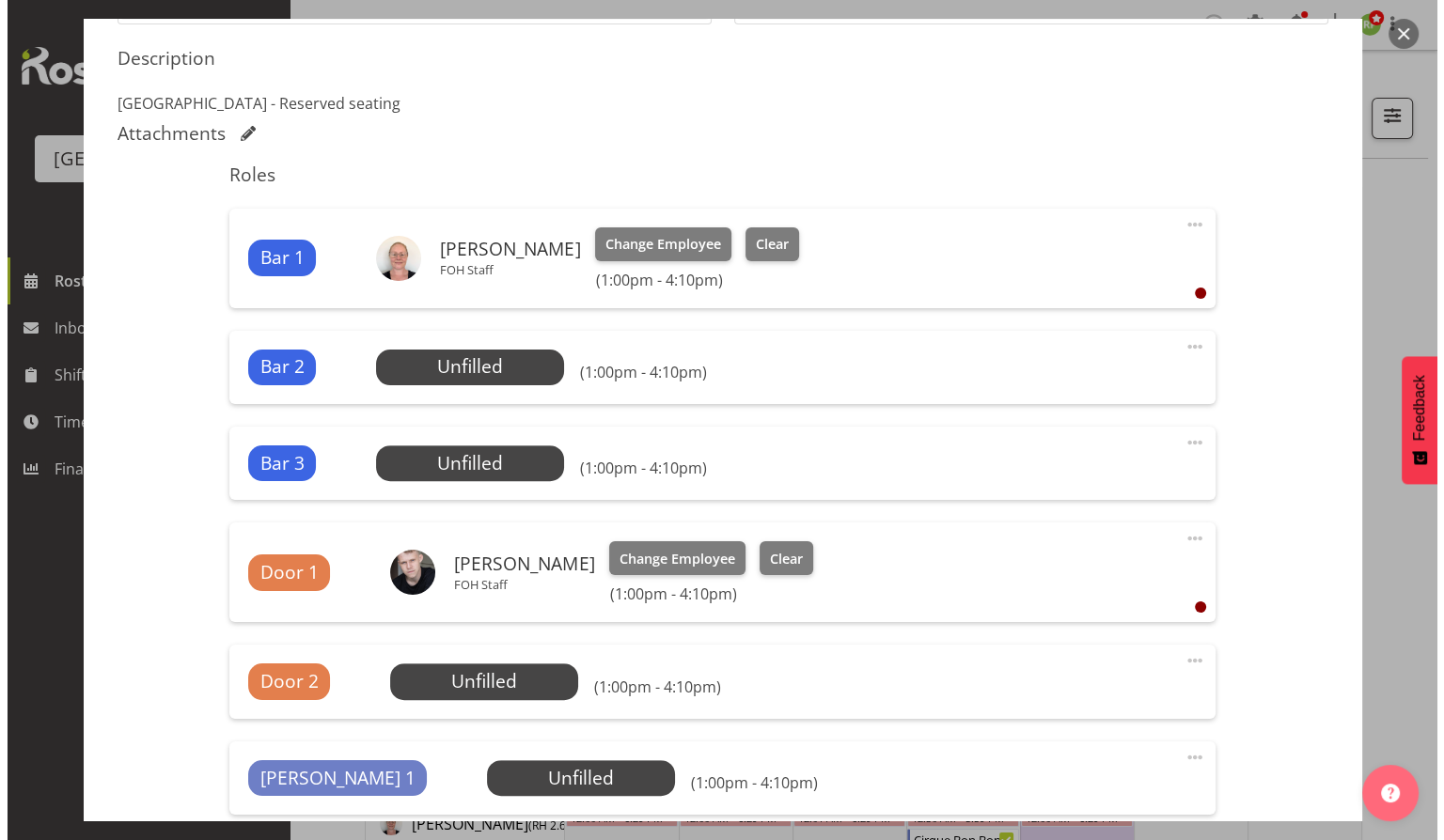
scroll to position [318, 0]
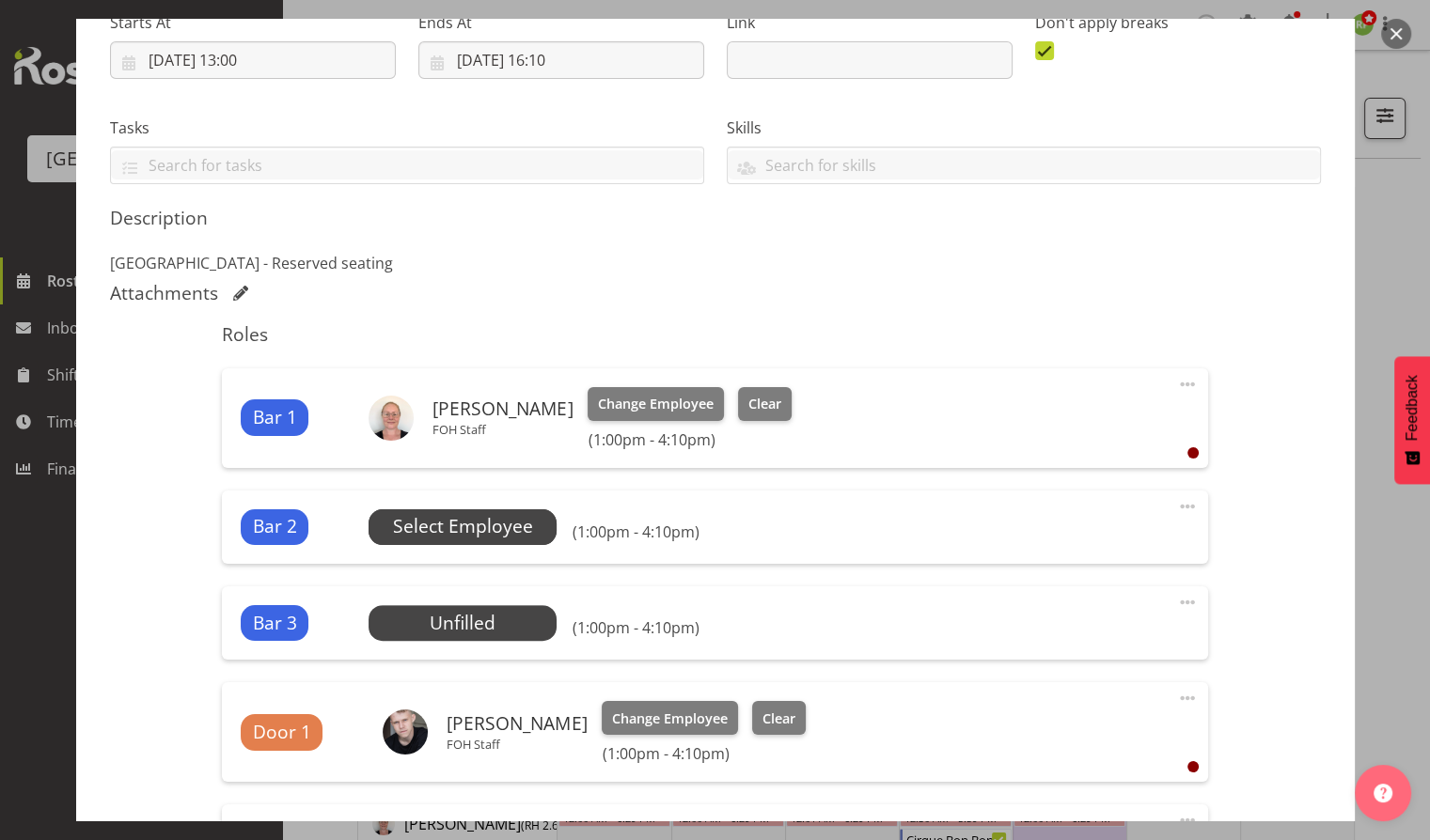
click at [448, 537] on span "Select Employee" at bounding box center [462, 526] width 140 height 27
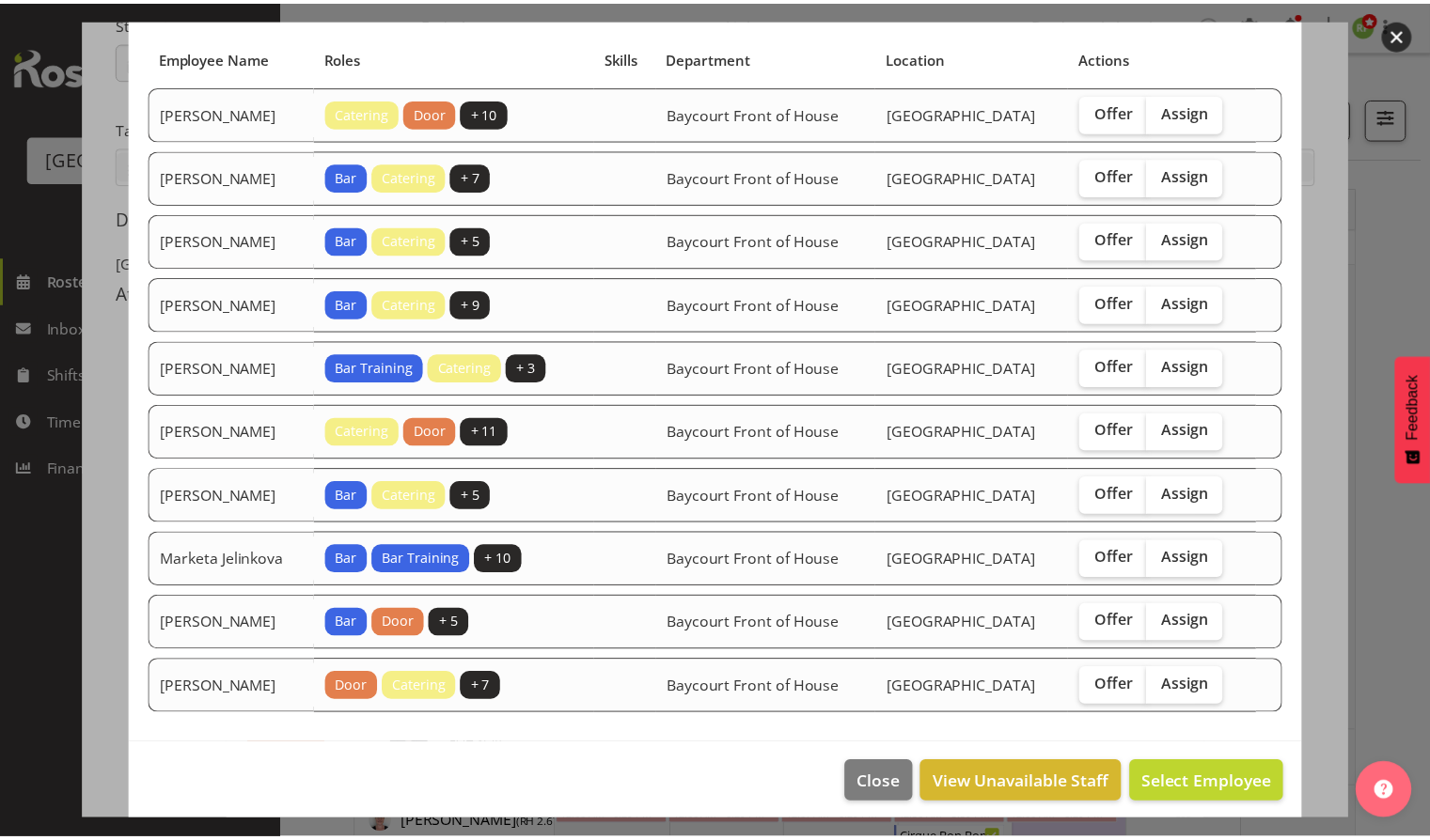
scroll to position [202, 0]
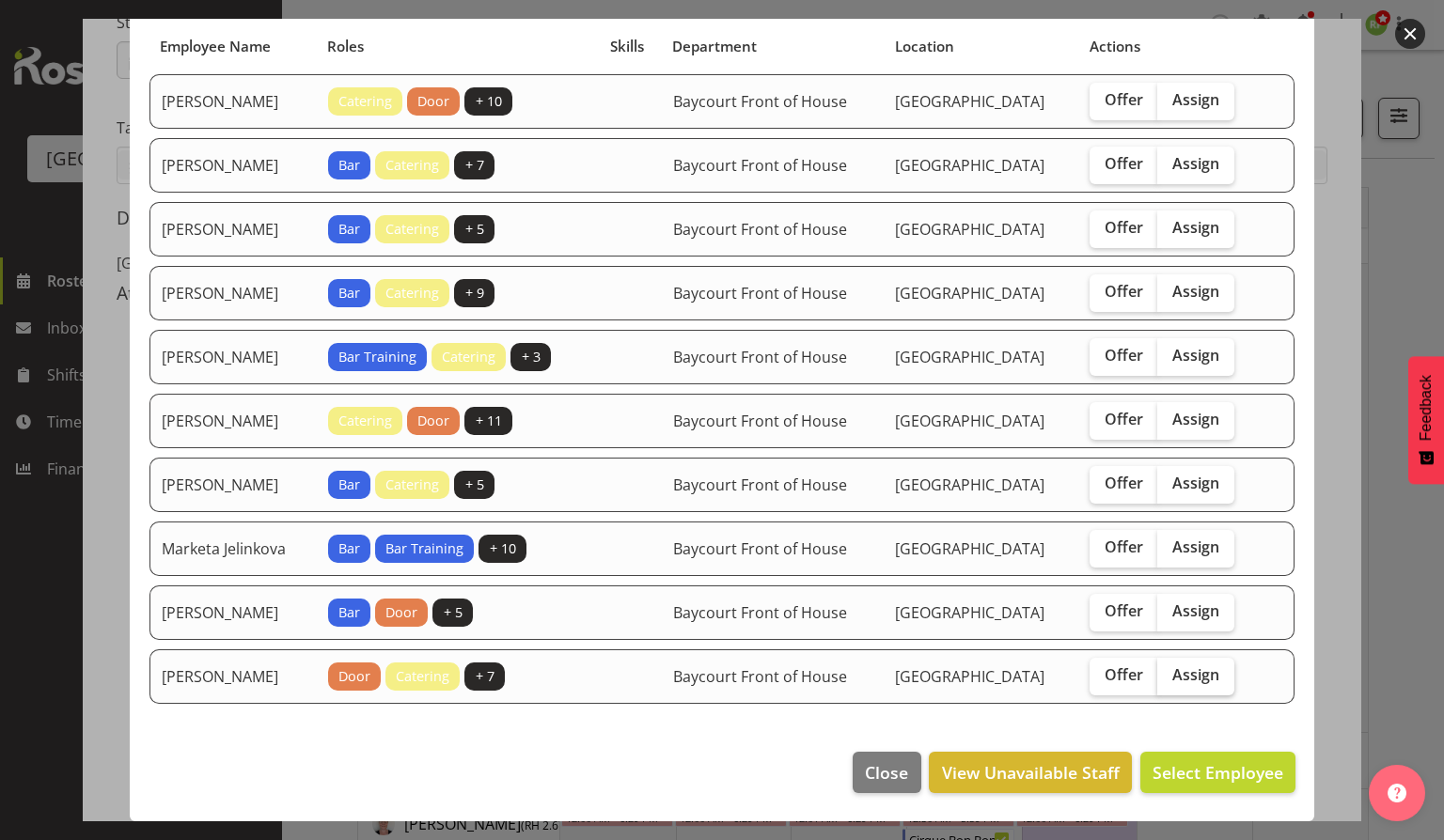
click at [1199, 668] on span "Assign" at bounding box center [1195, 674] width 47 height 19
click at [1170, 669] on input "Assign" at bounding box center [1164, 675] width 12 height 12
checkbox input "true"
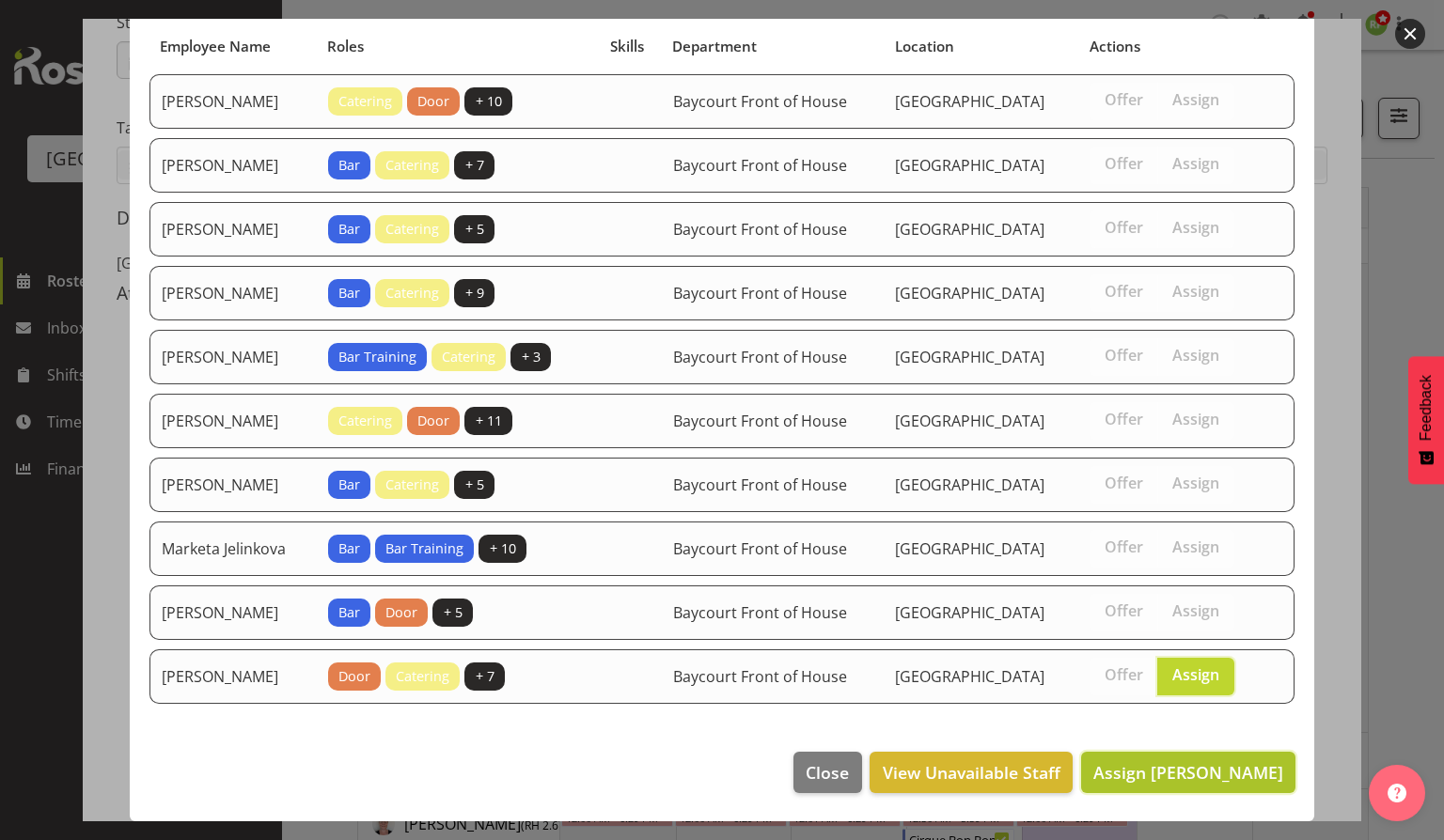
click at [1164, 769] on span "Assign Skye Colonna" at bounding box center [1188, 772] width 190 height 23
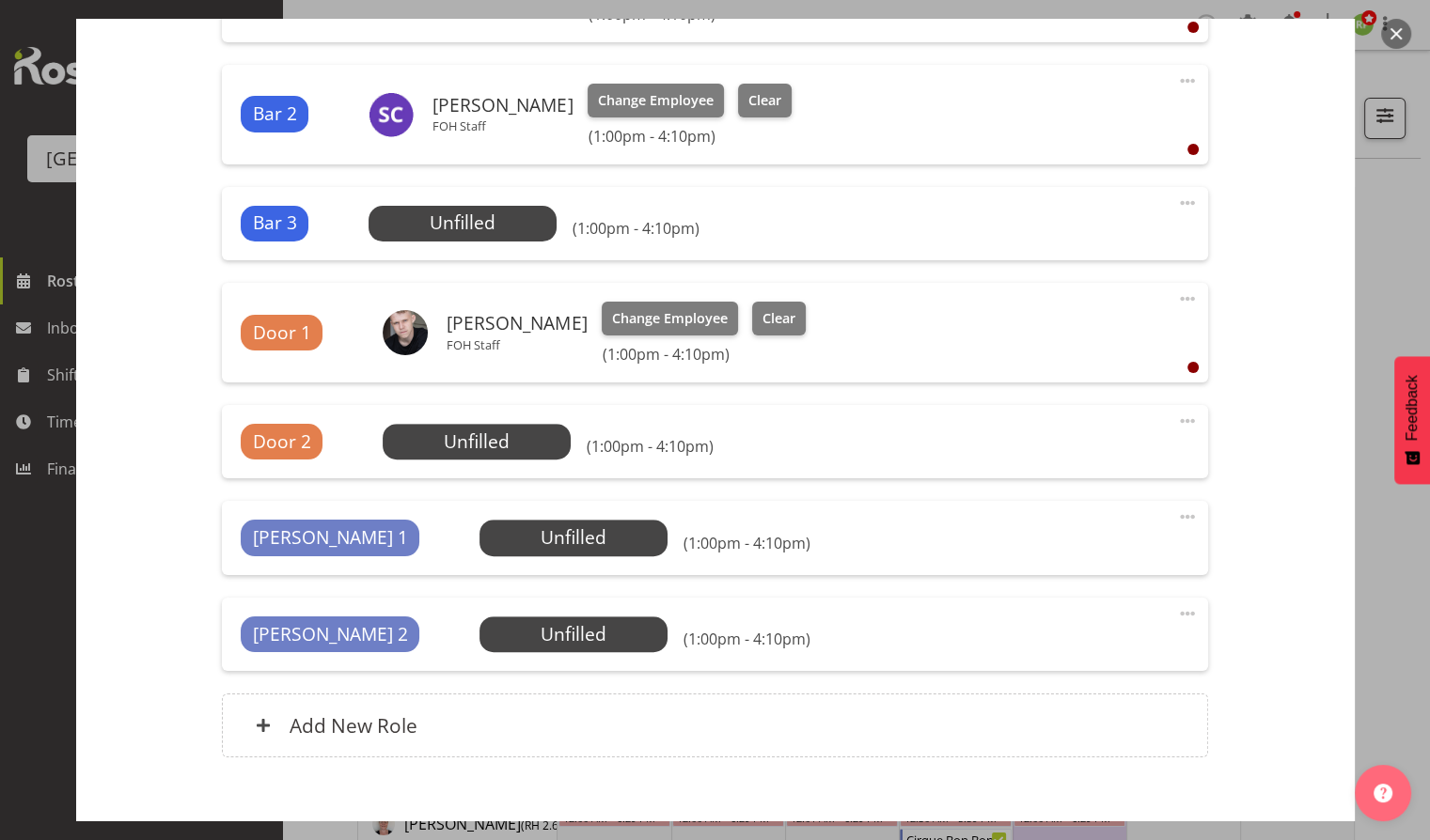
scroll to position [846, 0]
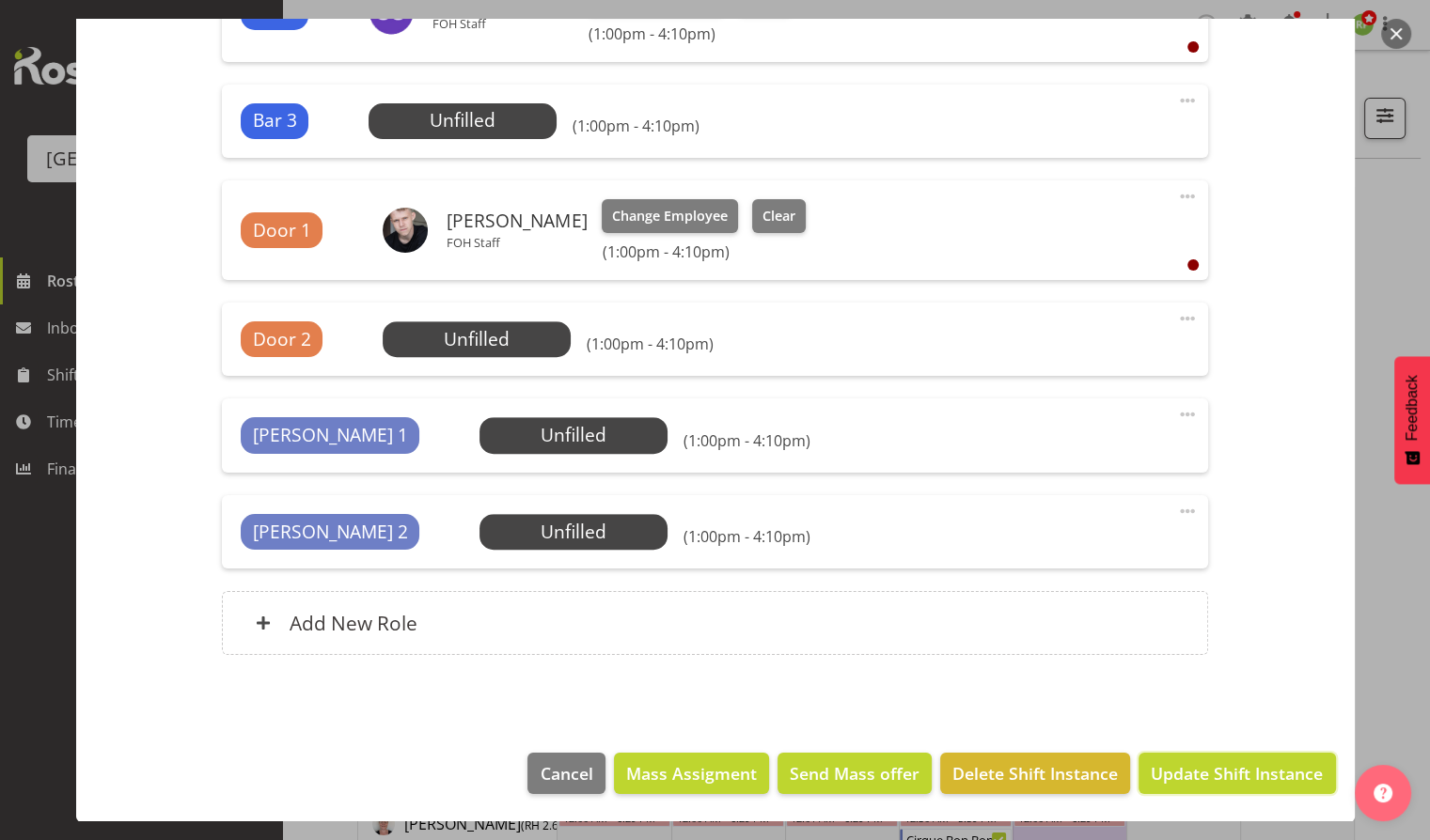
click at [1218, 775] on span "Update Shift Instance" at bounding box center [1236, 773] width 172 height 25
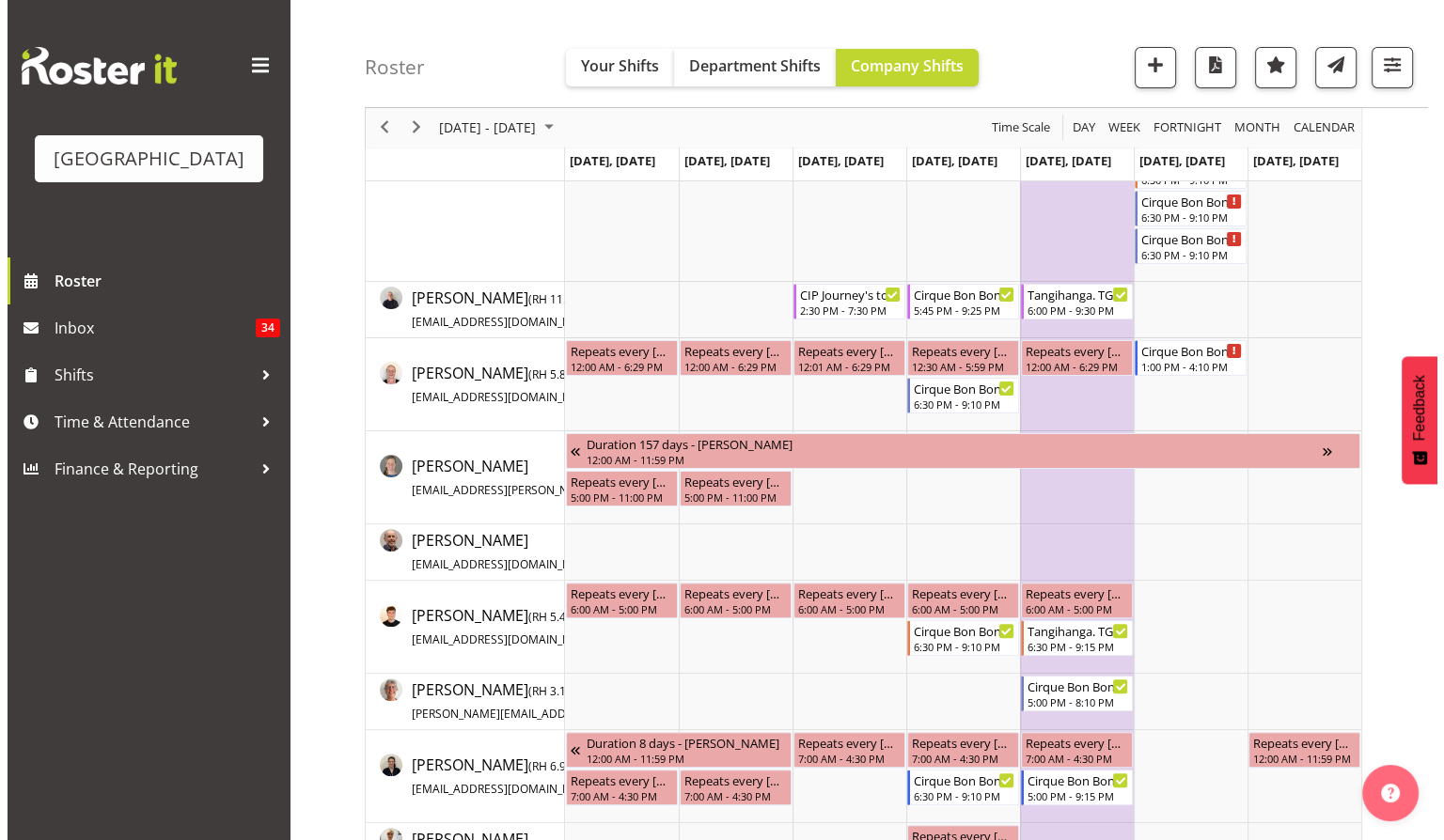
scroll to position [0, 0]
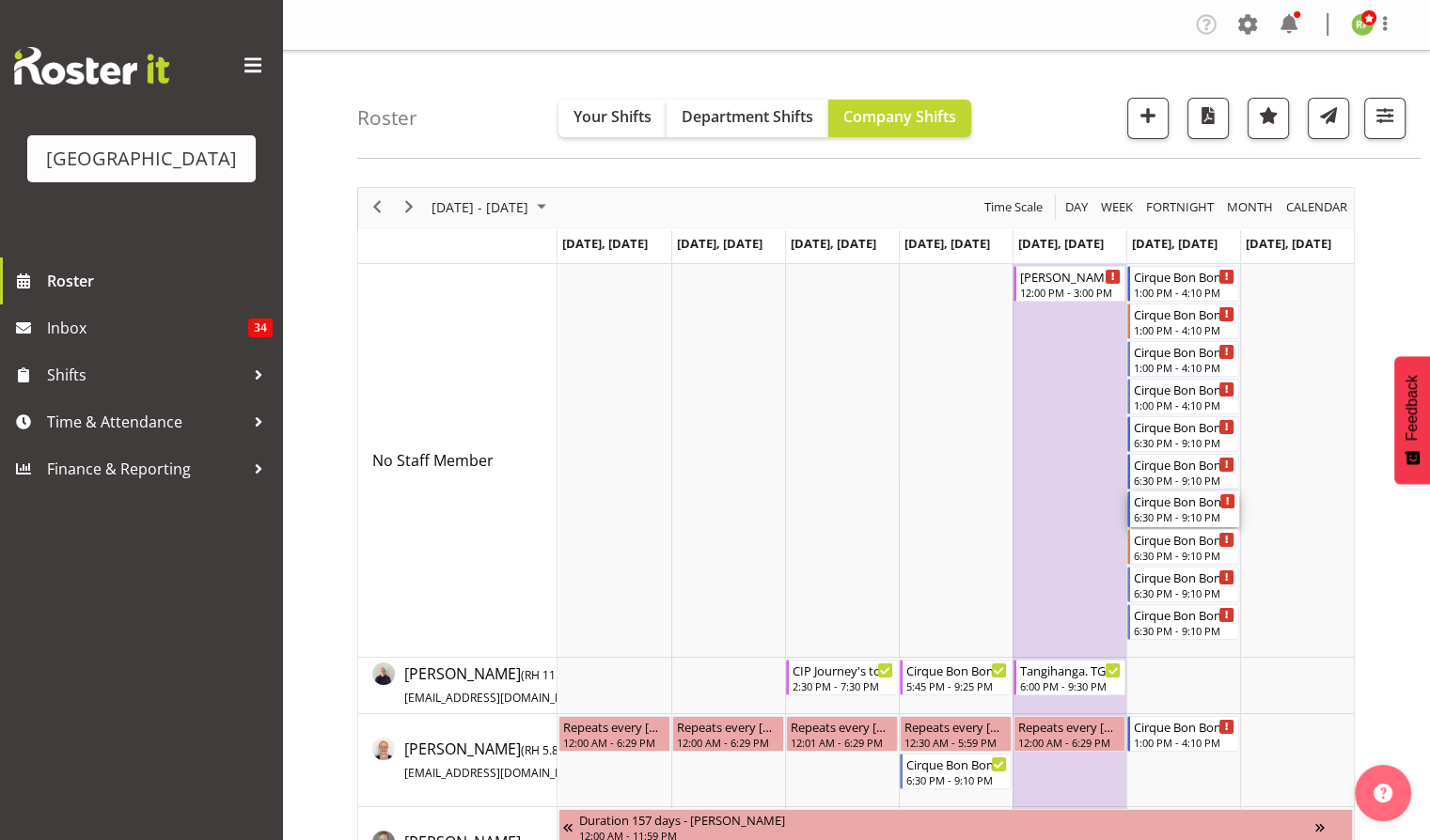
click at [1147, 521] on div "6:30 PM - 9:10 PM" at bounding box center [1184, 516] width 101 height 15
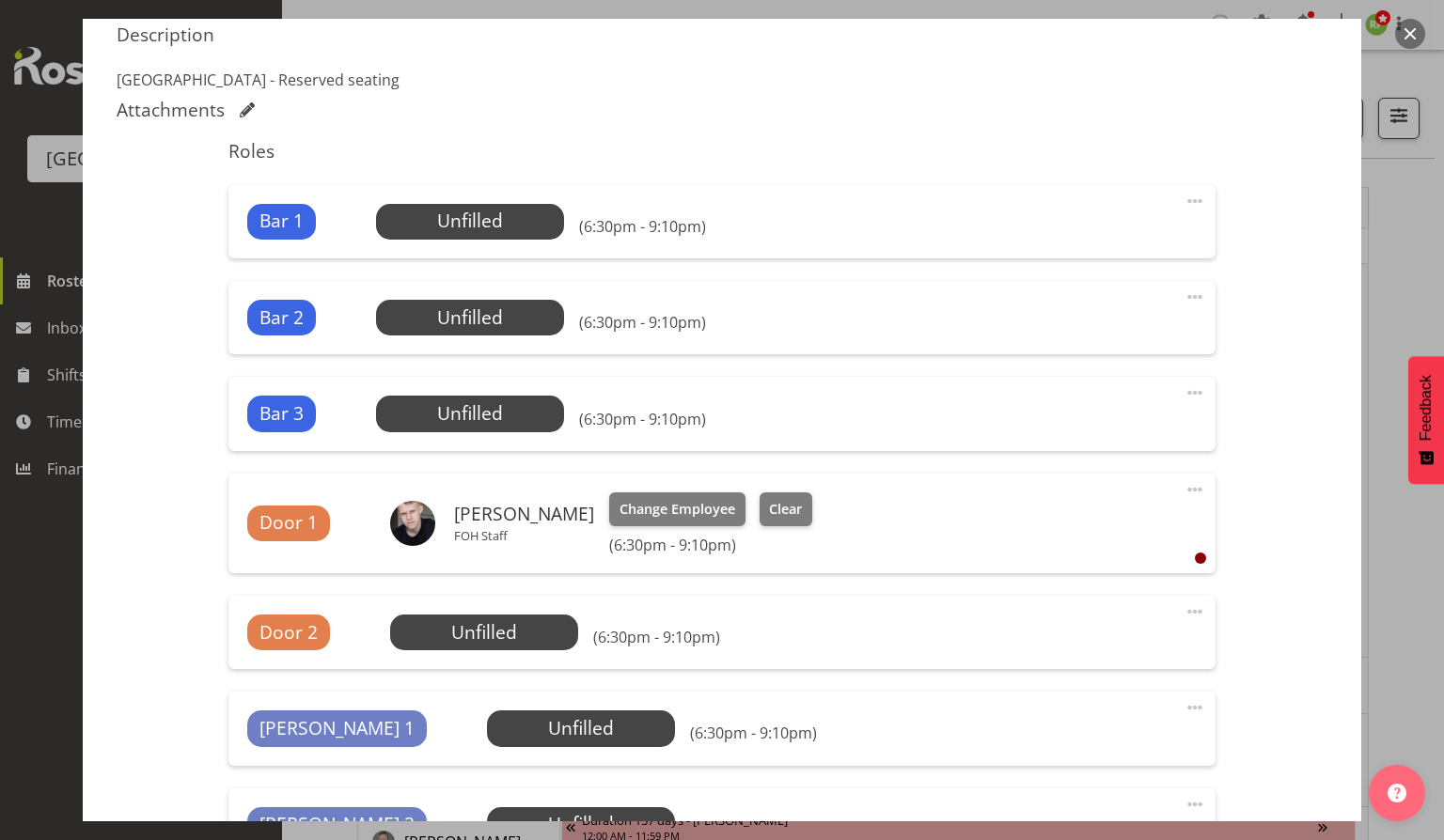
scroll to position [752, 0]
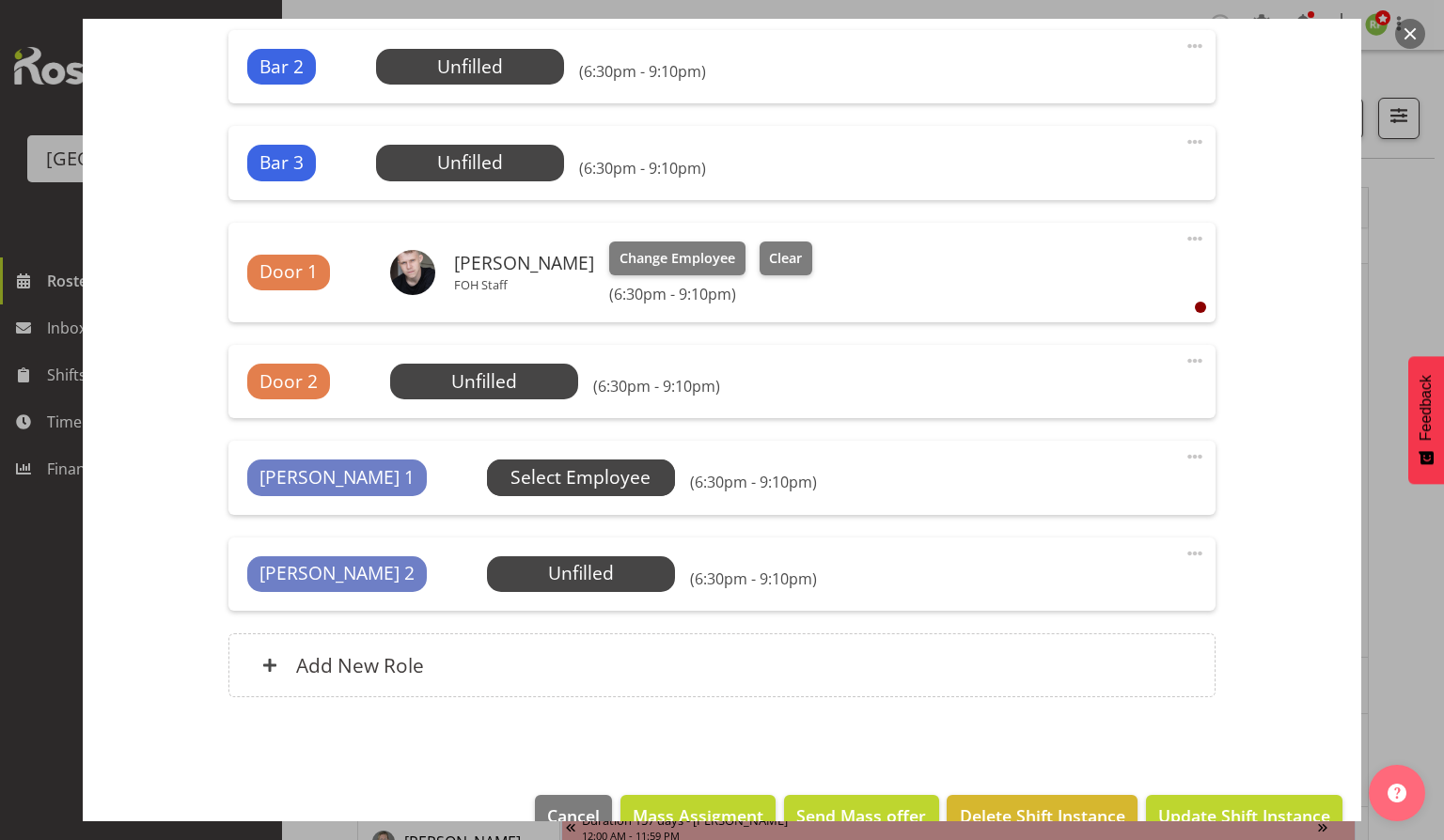
click at [510, 483] on span "Select Employee" at bounding box center [580, 477] width 140 height 27
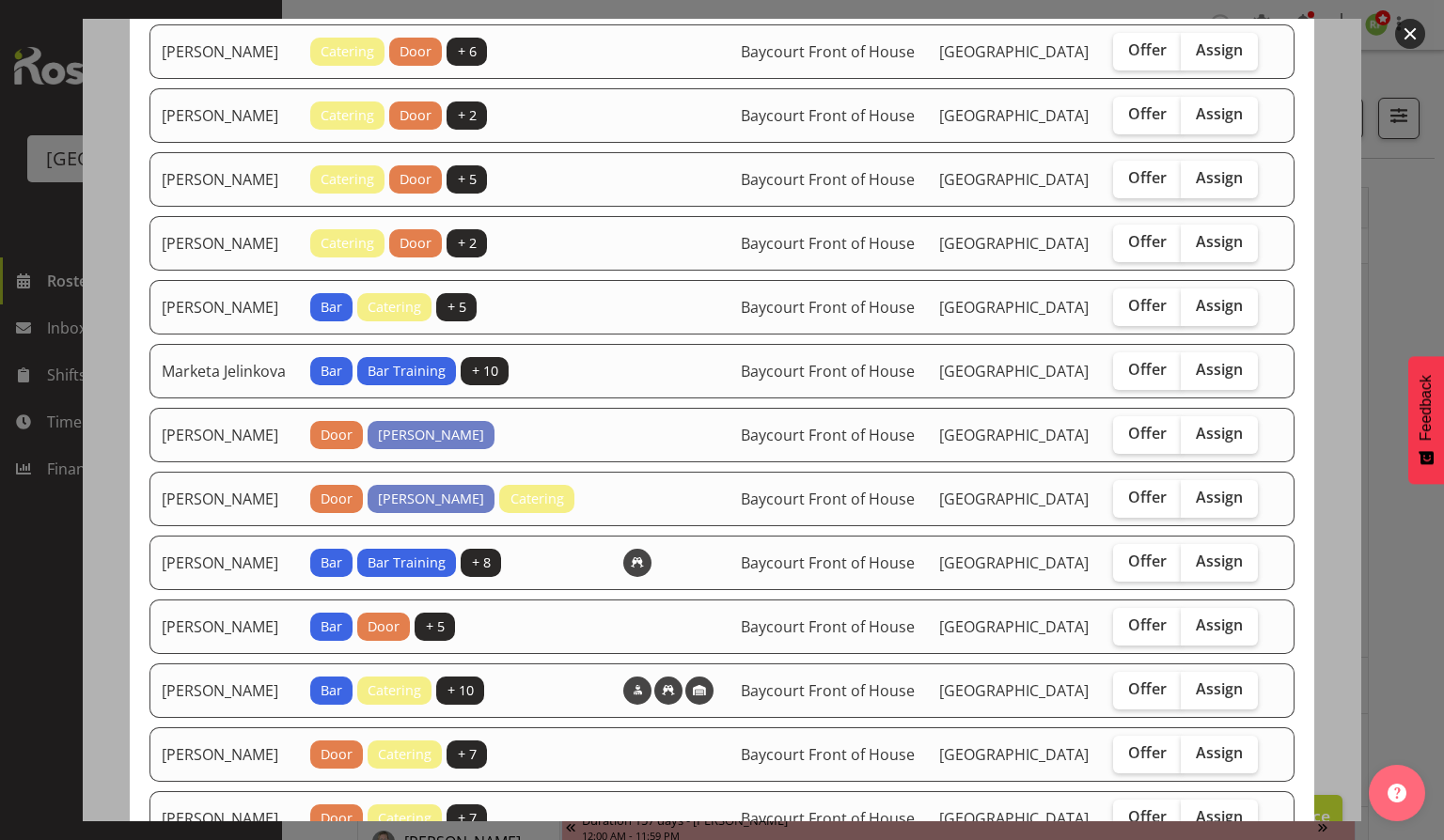
scroll to position [1253, 0]
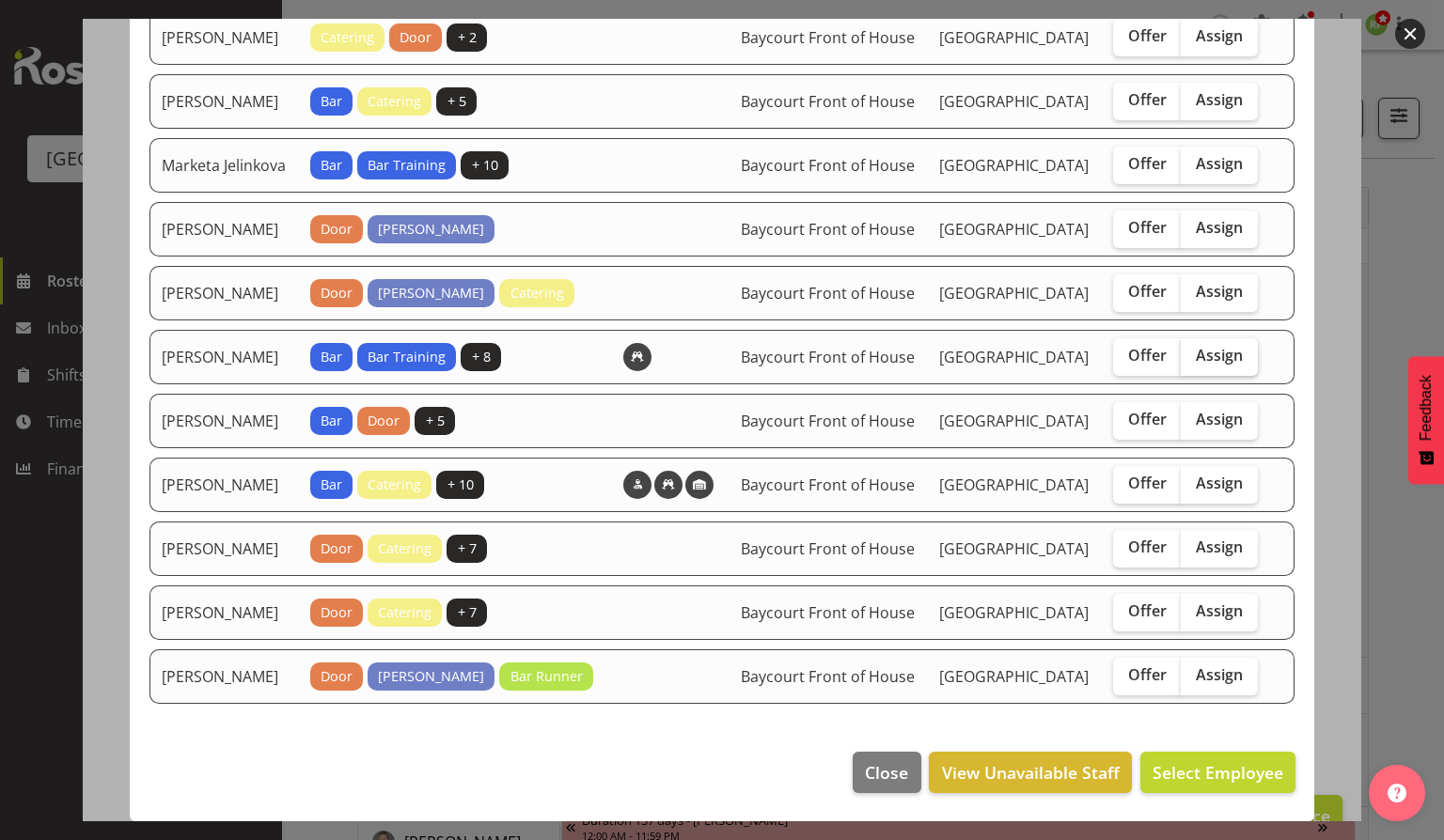
click at [1207, 365] on span "Assign" at bounding box center [1219, 355] width 47 height 19
click at [1193, 362] on input "Assign" at bounding box center [1187, 356] width 12 height 12
checkbox input "true"
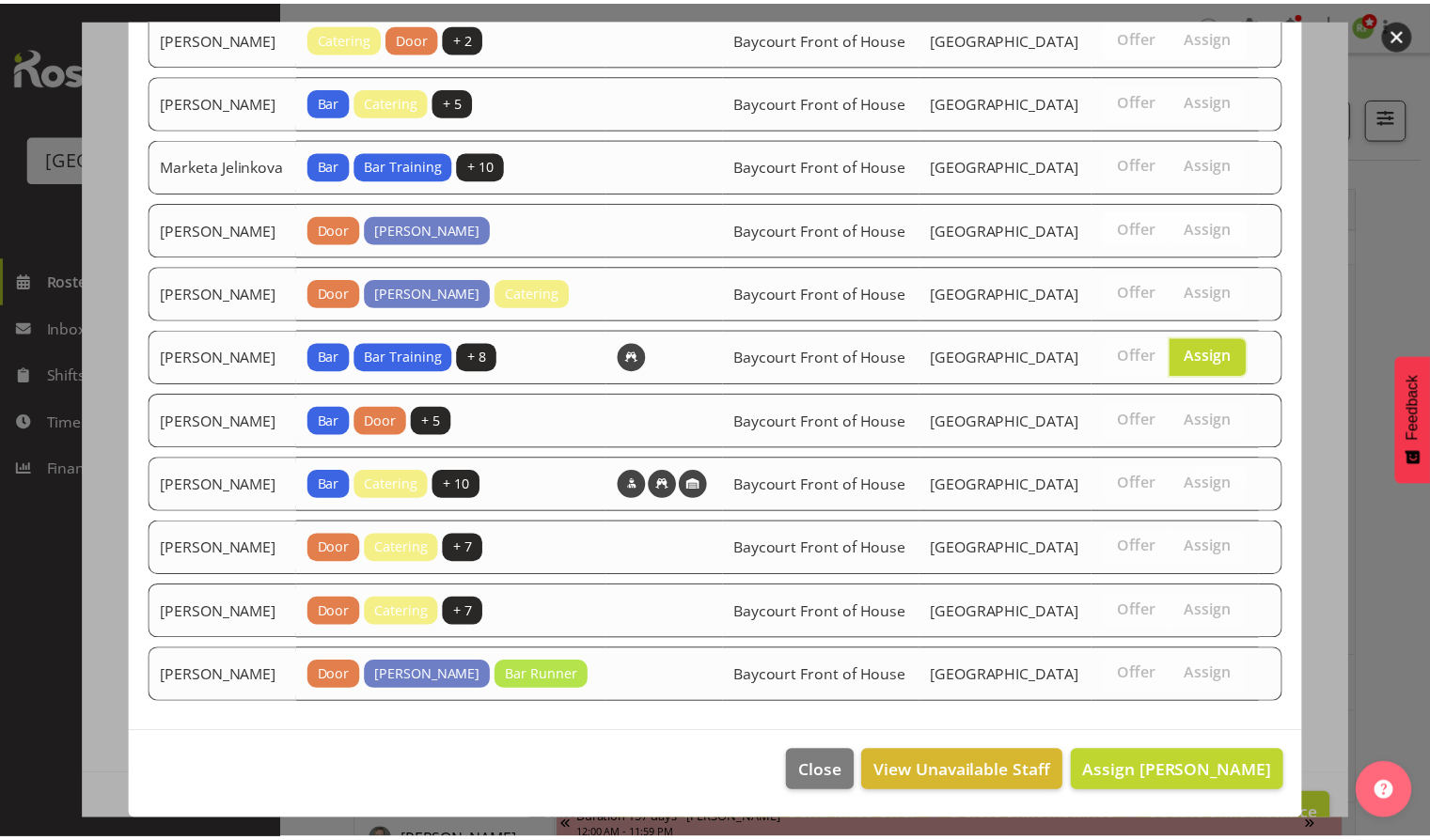
scroll to position [1404, 0]
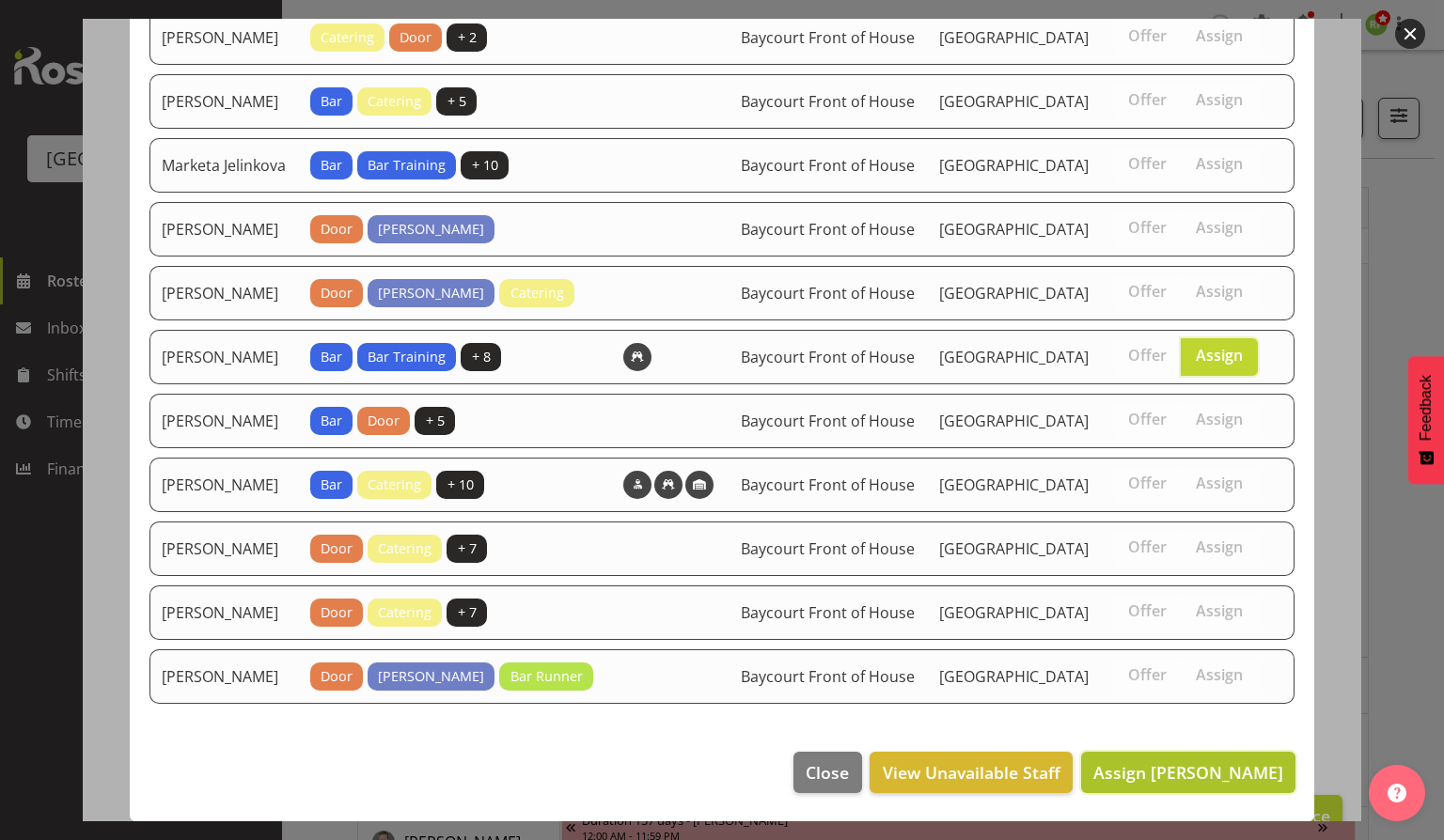
click at [1189, 775] on span "Assign Renée Hewitt" at bounding box center [1188, 772] width 190 height 23
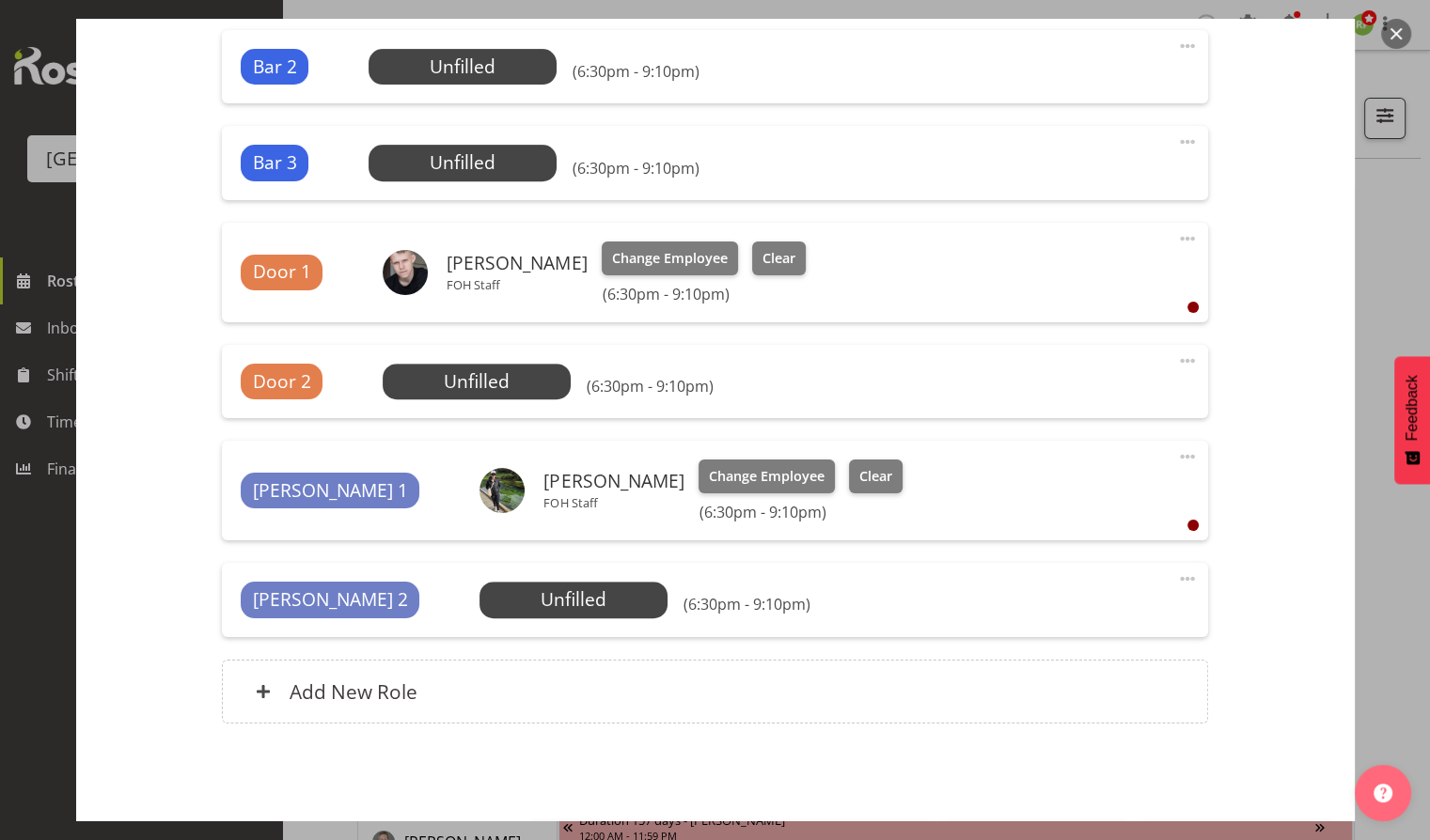
scroll to position [819, 0]
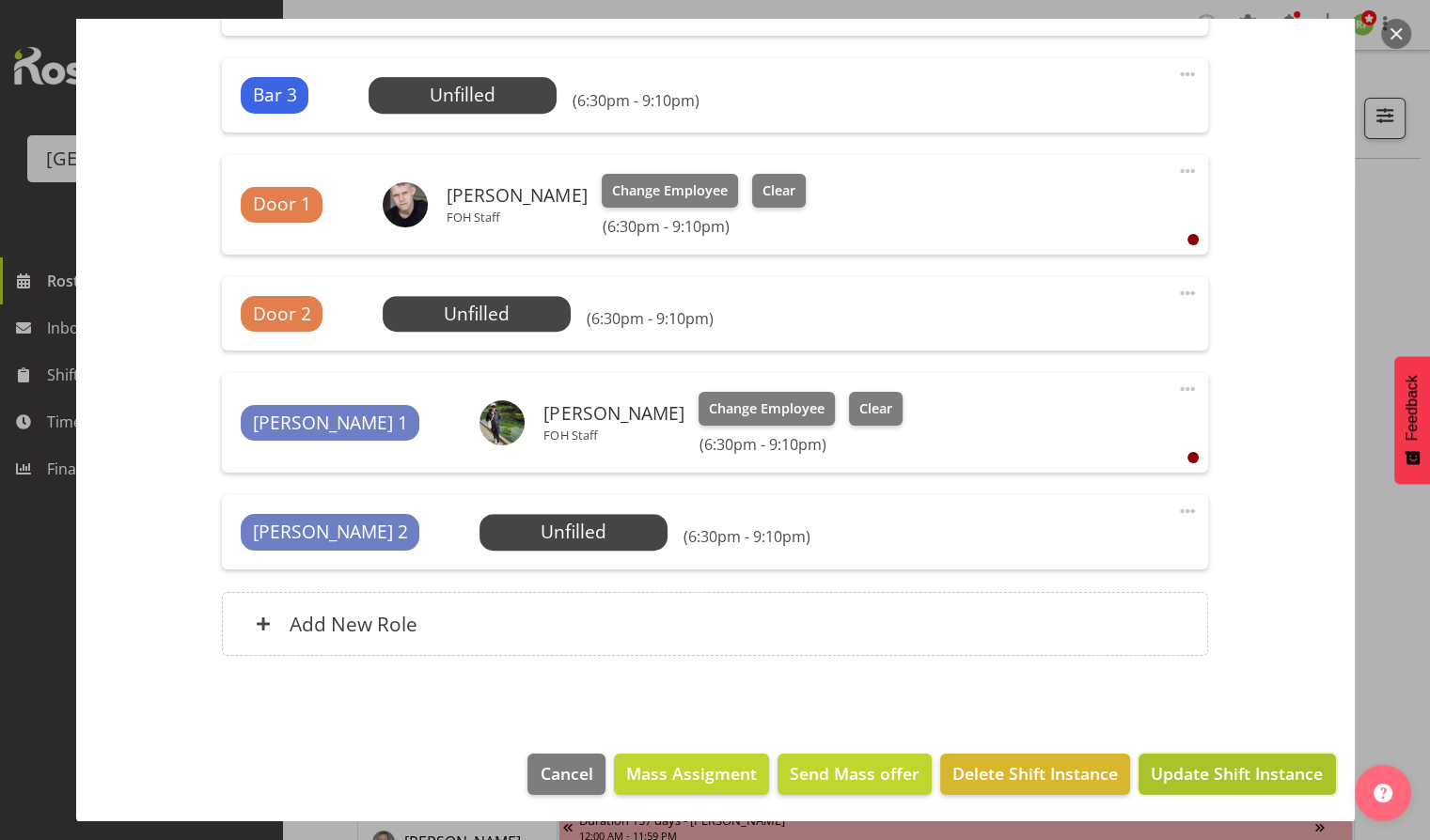
click at [1192, 772] on span "Update Shift Instance" at bounding box center [1236, 773] width 172 height 25
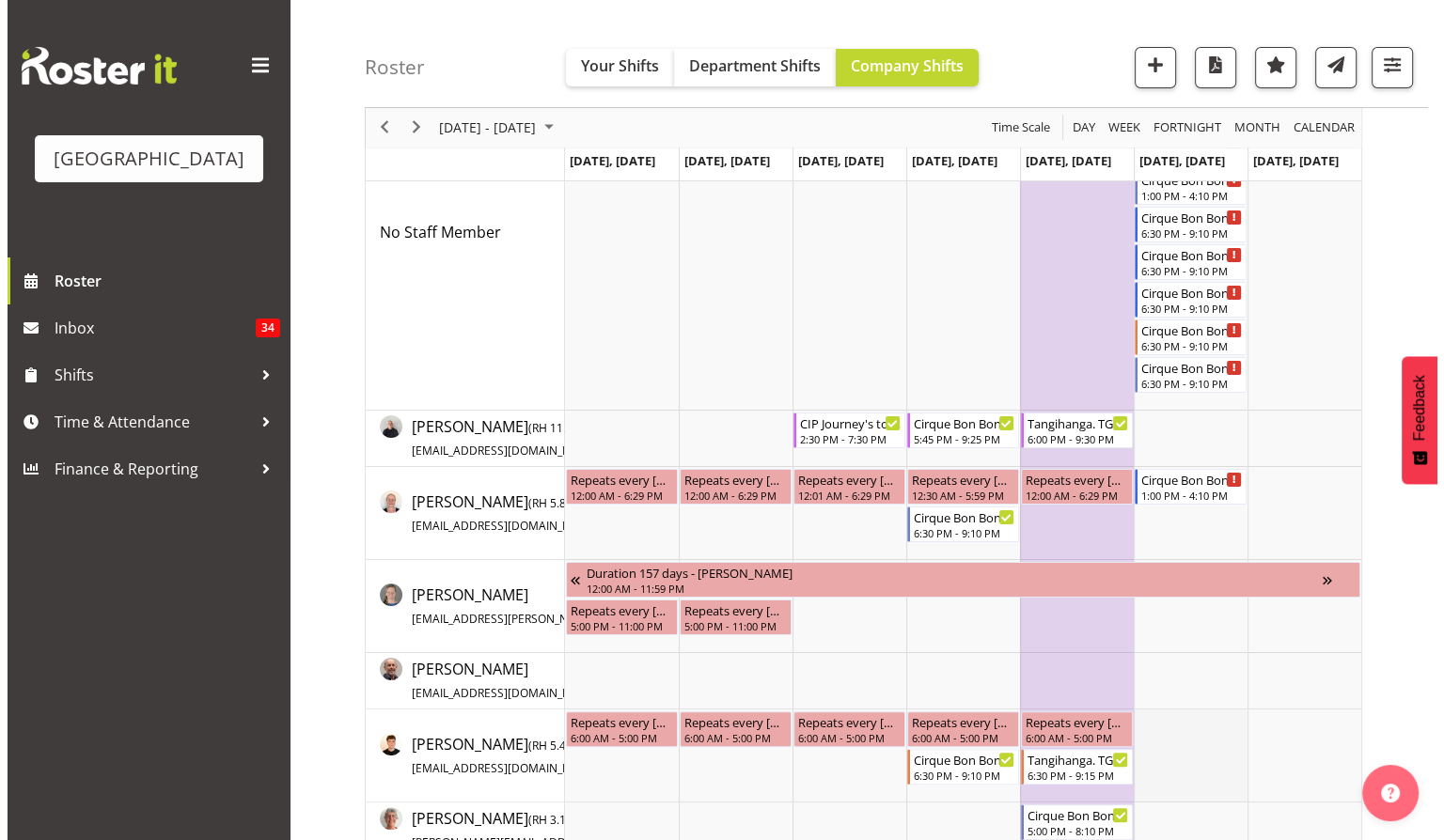
scroll to position [0, 0]
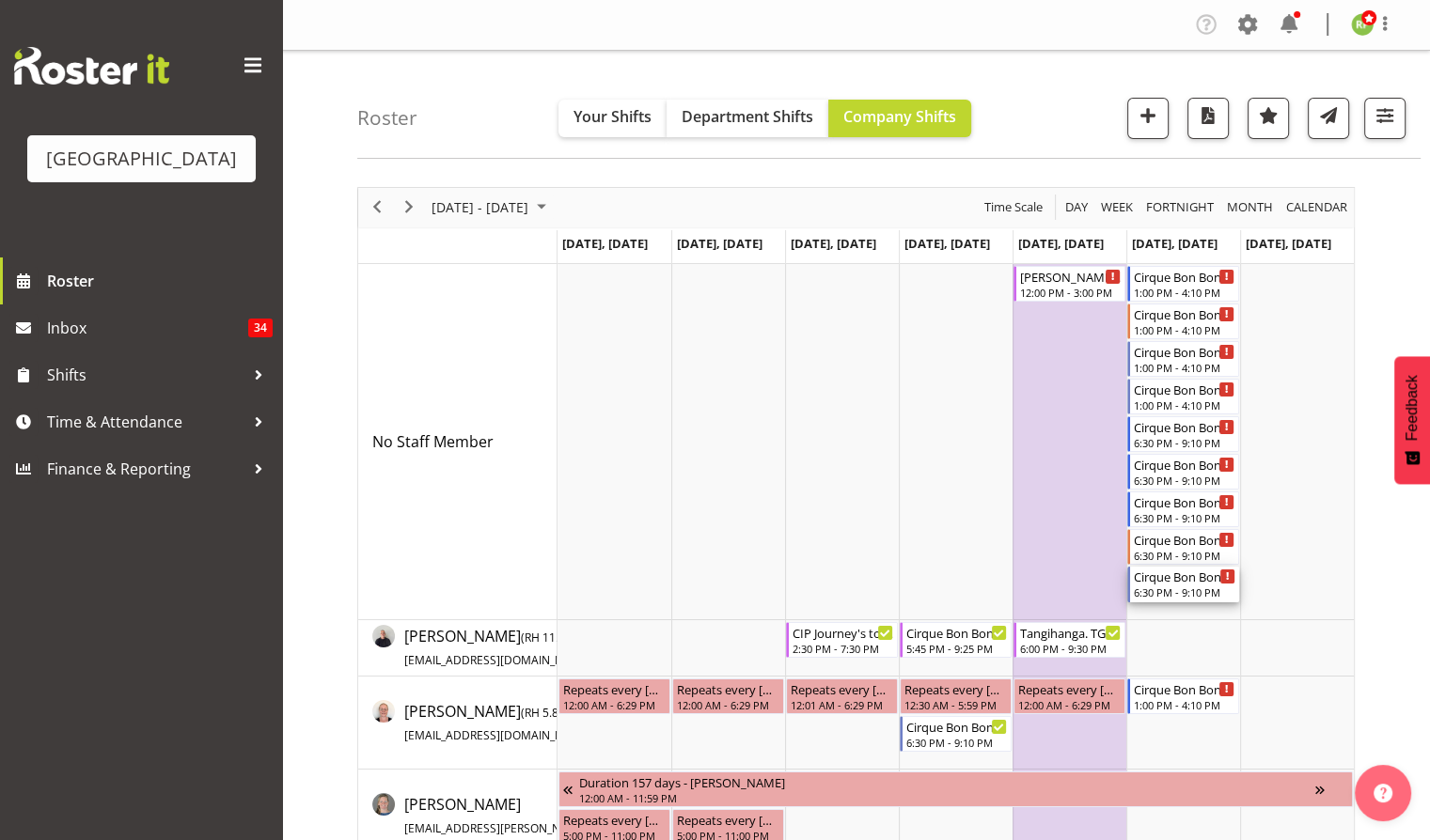
click at [1162, 589] on div "6:30 PM - 9:10 PM" at bounding box center [1184, 591] width 101 height 15
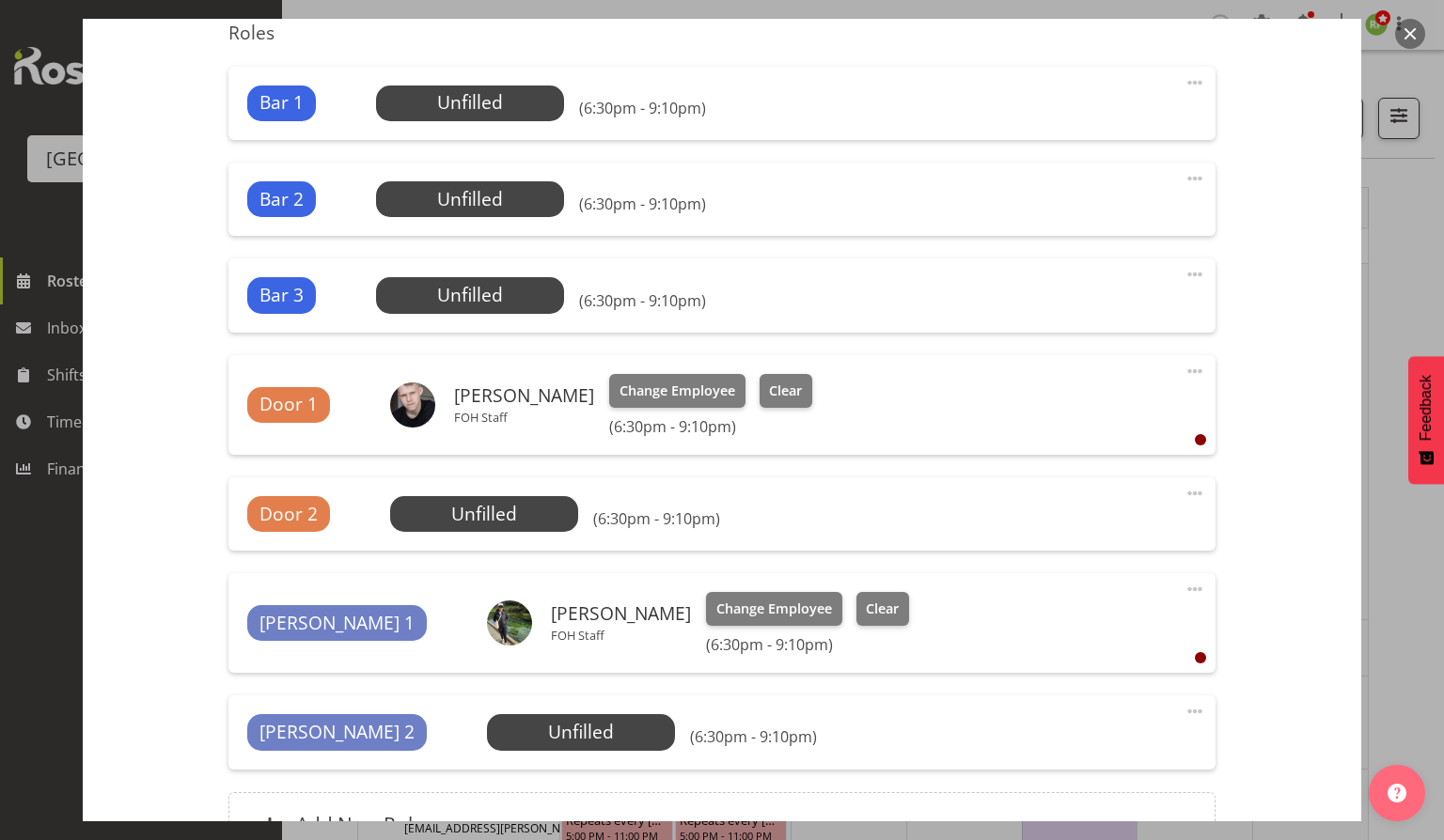
scroll to position [626, 0]
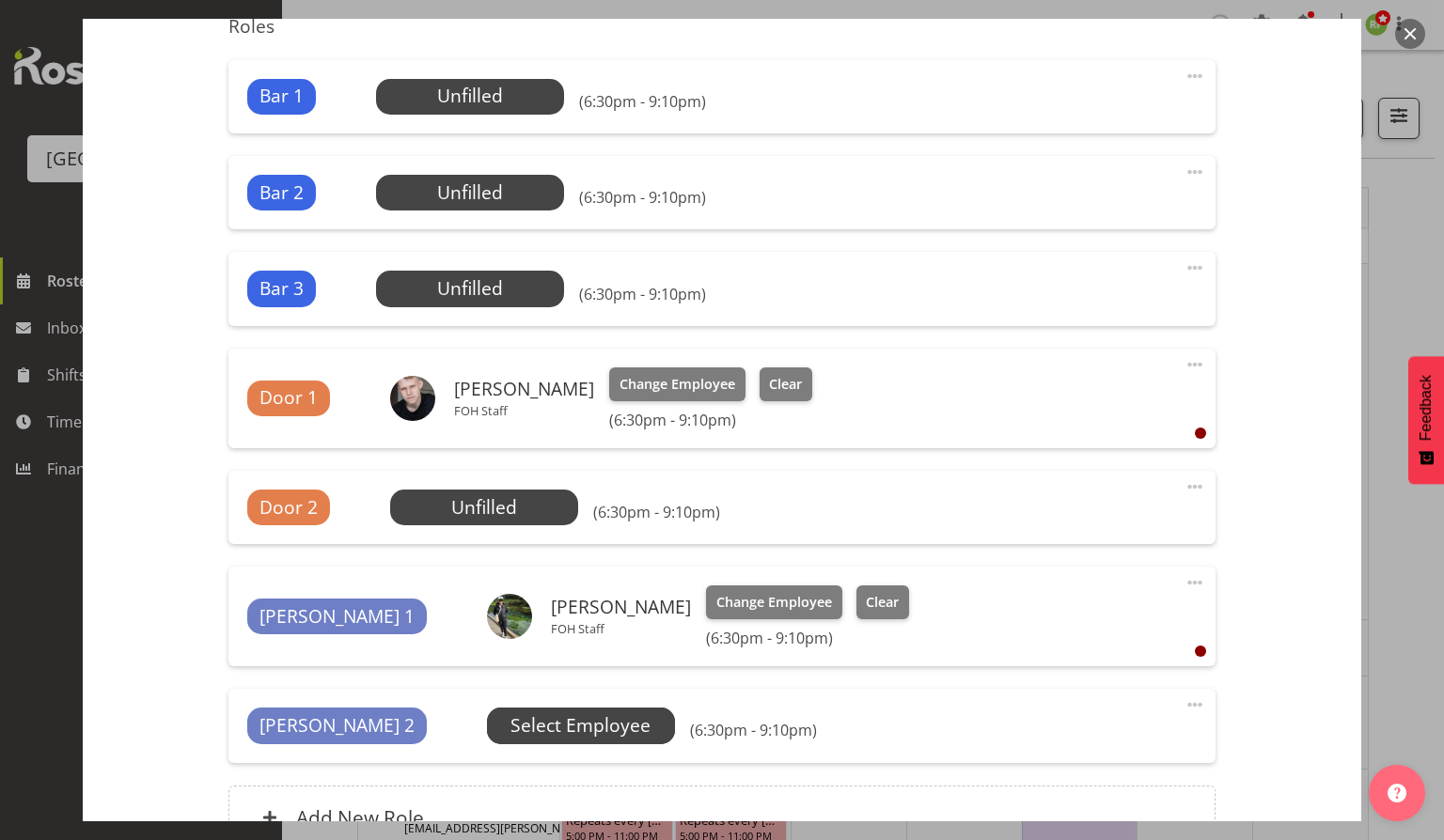
click at [510, 721] on span "Select Employee" at bounding box center [580, 726] width 140 height 27
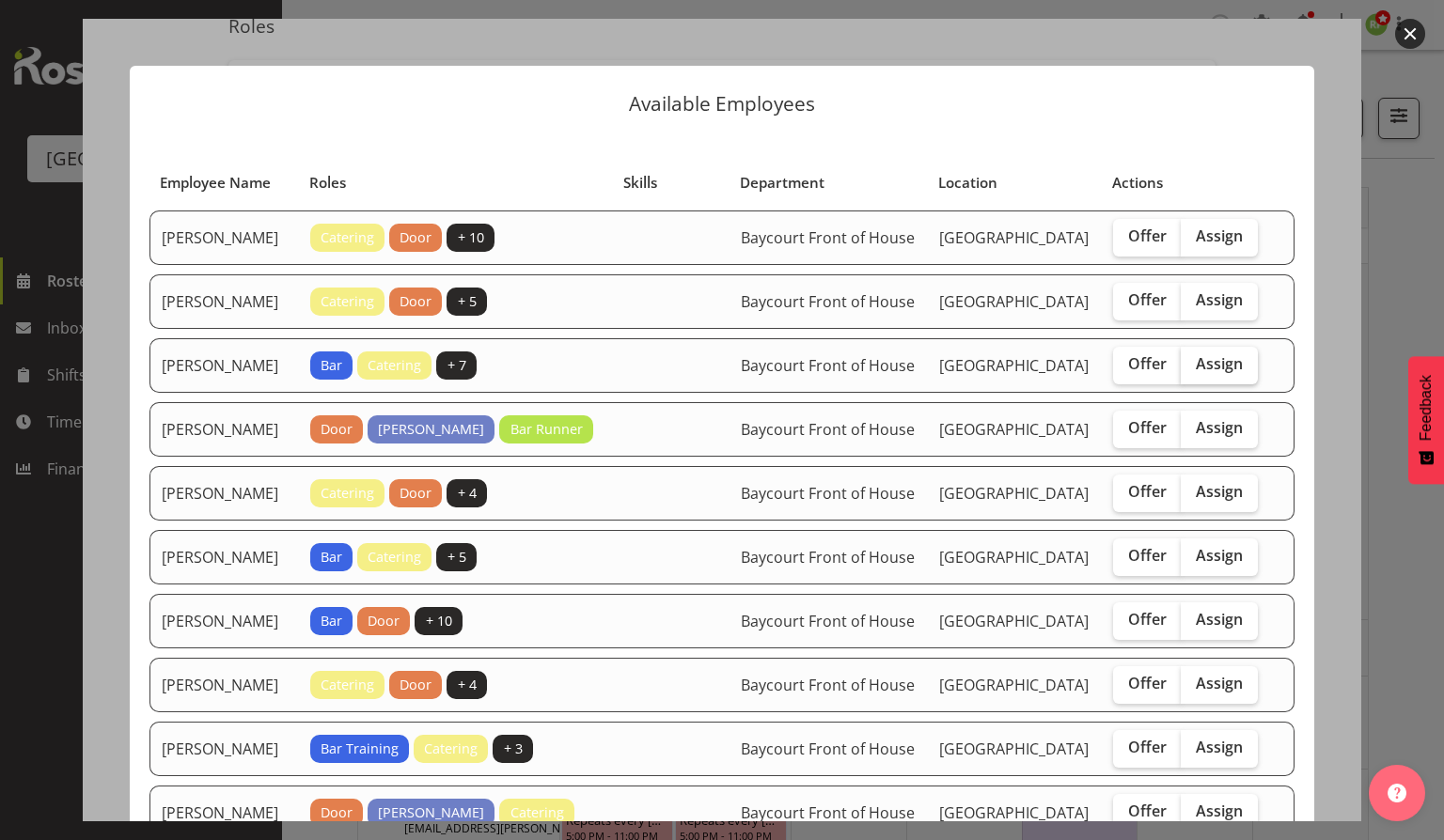
click at [1226, 373] on span "Assign" at bounding box center [1219, 363] width 47 height 19
click at [1193, 371] on input "Assign" at bounding box center [1187, 364] width 12 height 12
checkbox input "true"
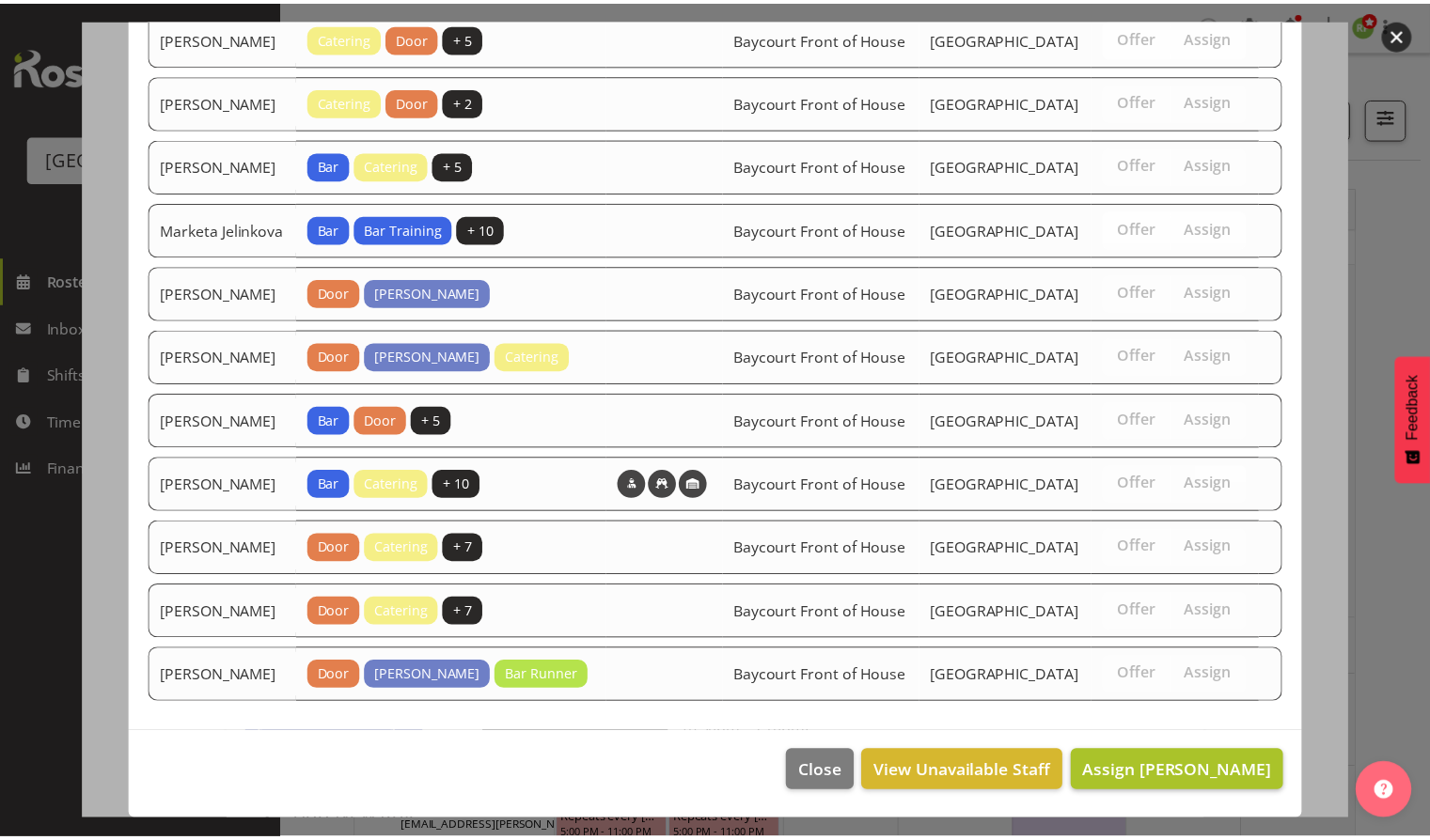
scroll to position [1333, 0]
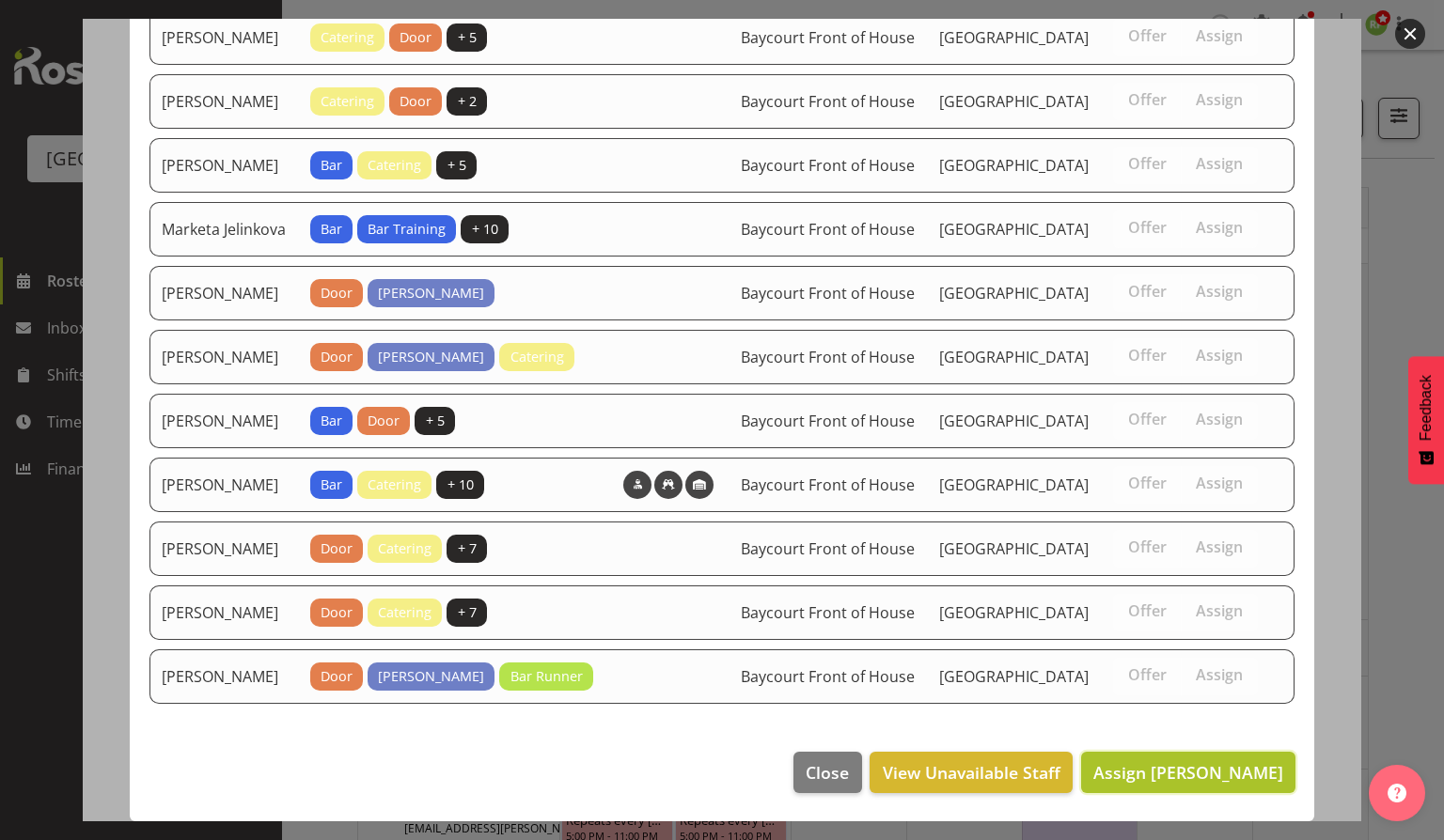
click at [1168, 774] on span "Assign Alec Were" at bounding box center [1188, 772] width 190 height 23
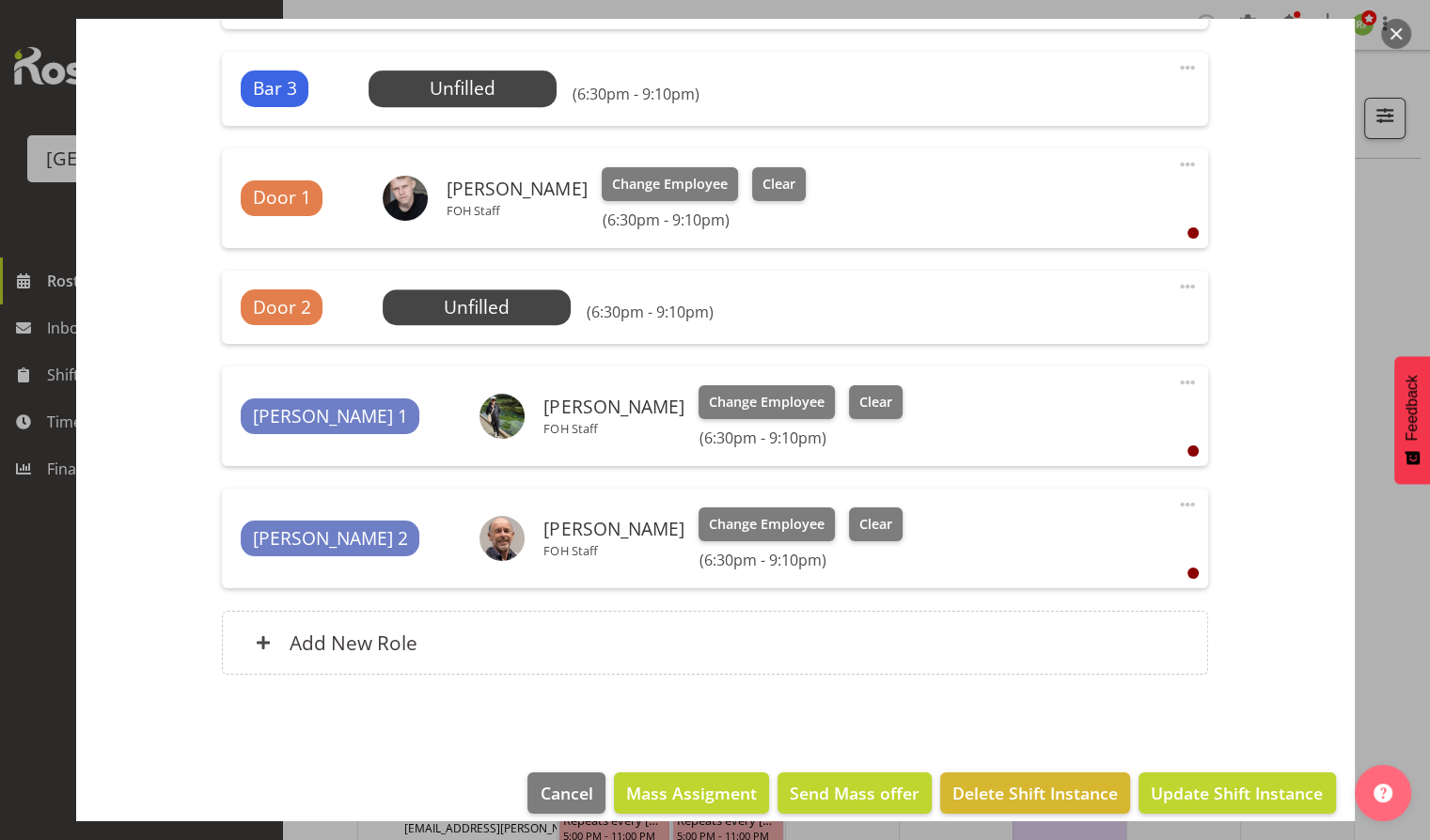
scroll to position [846, 0]
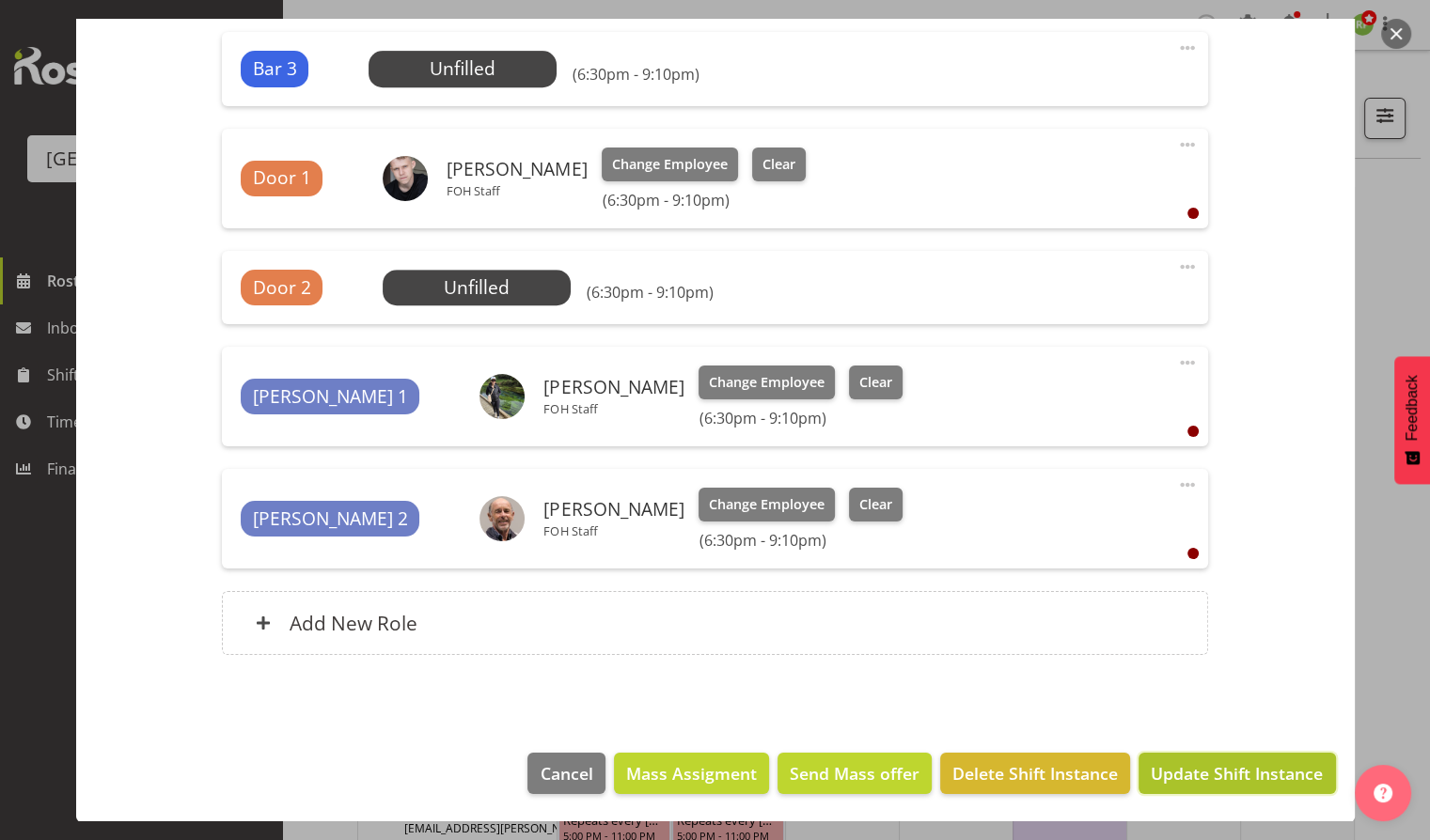
click at [1197, 769] on span "Update Shift Instance" at bounding box center [1236, 773] width 172 height 25
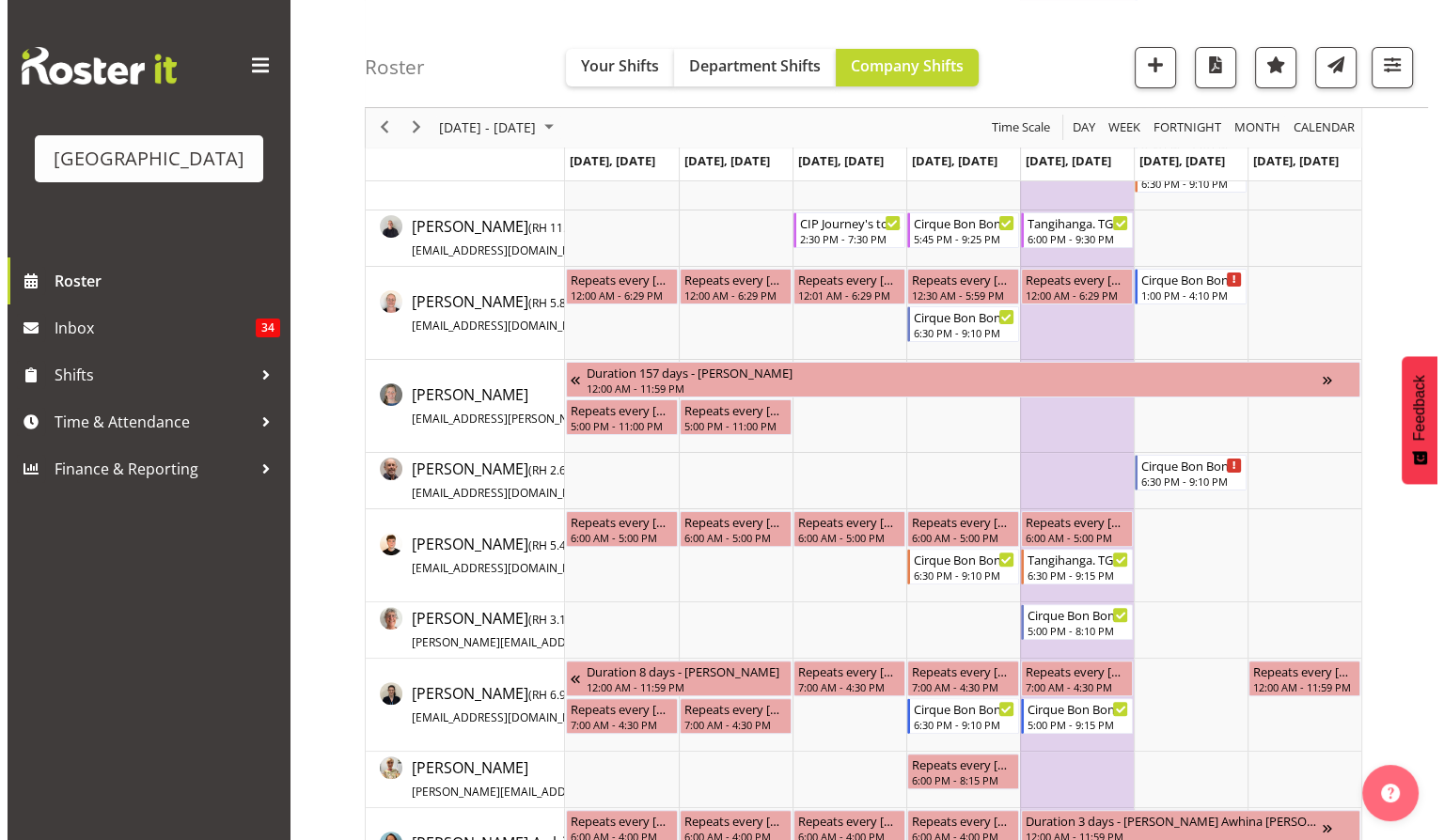
scroll to position [0, 0]
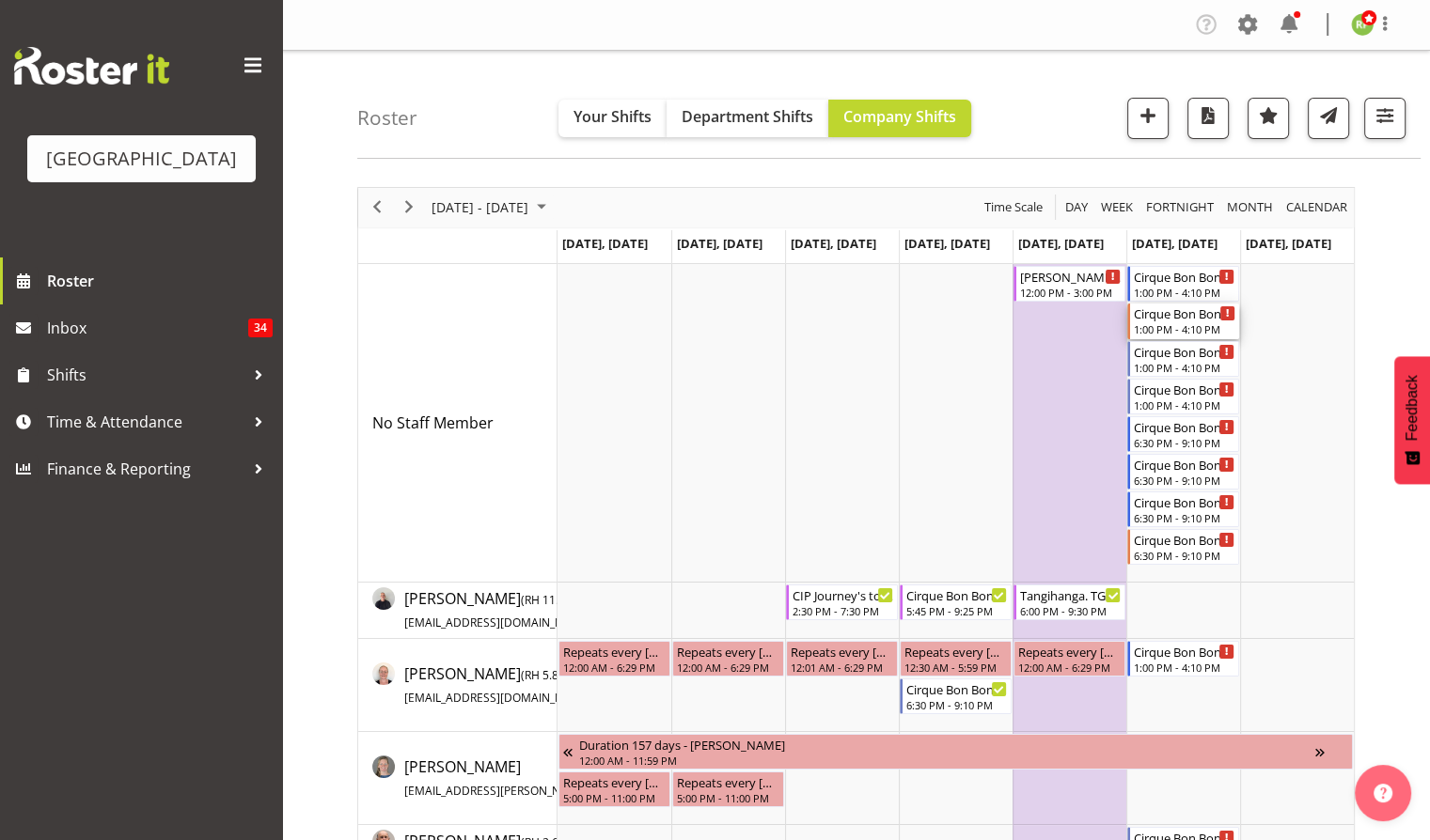
click at [1169, 321] on div "Cirque Bon Bon. TGA Arts Fest 1:00 PM - 4:10 PM" at bounding box center [1184, 321] width 101 height 36
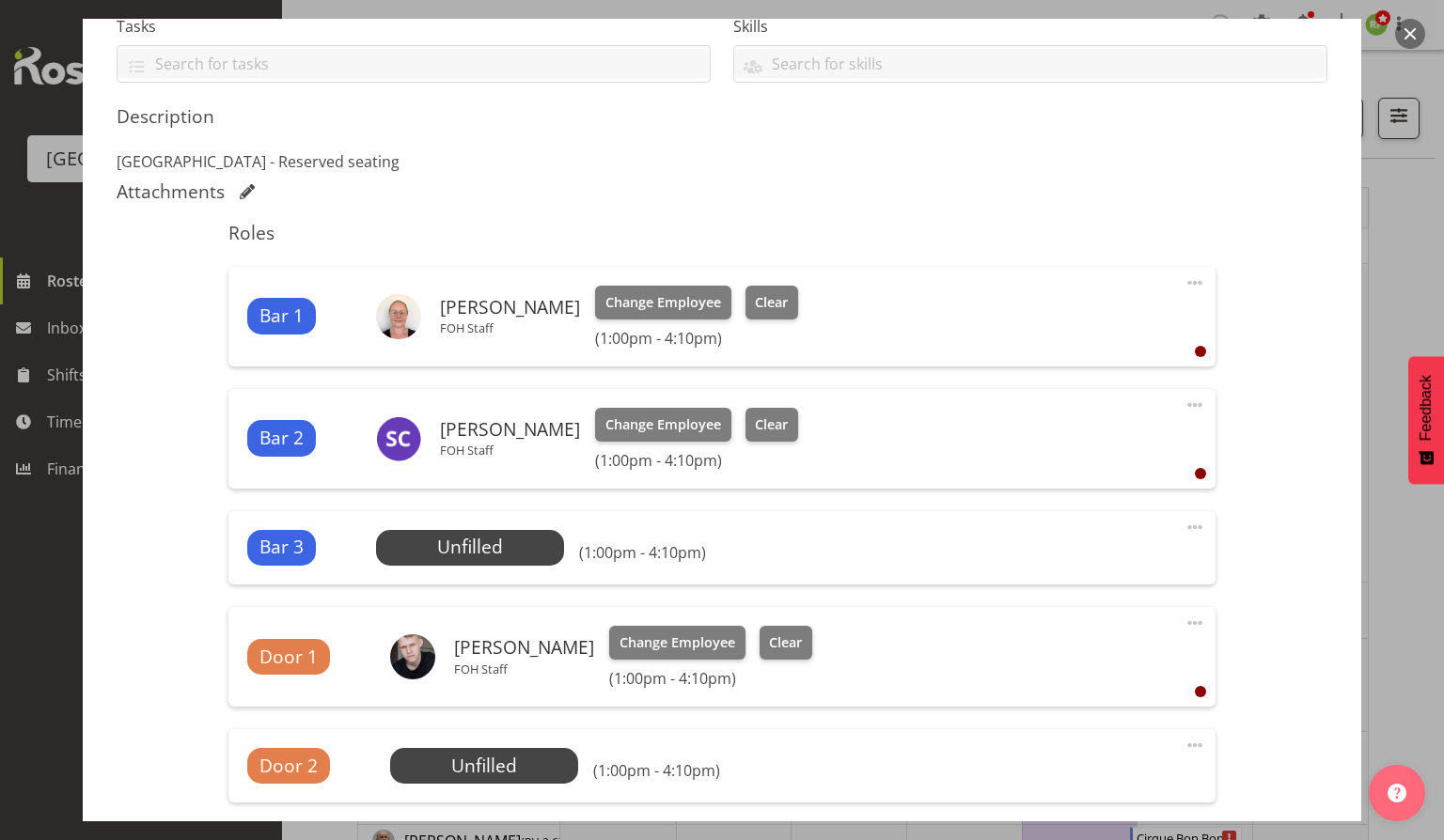
scroll to position [501, 0]
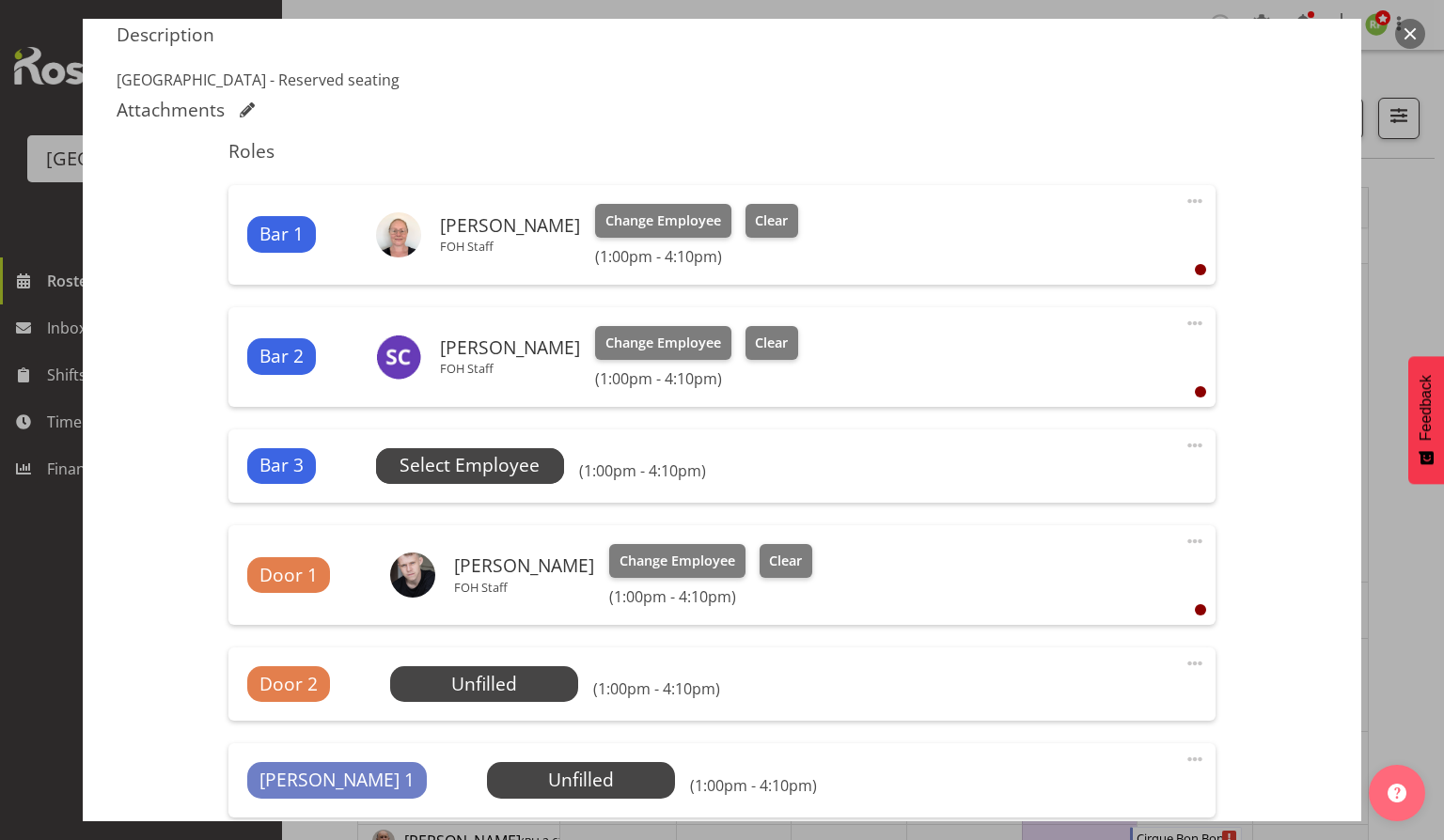
click at [460, 477] on span "Select Employee" at bounding box center [469, 465] width 140 height 27
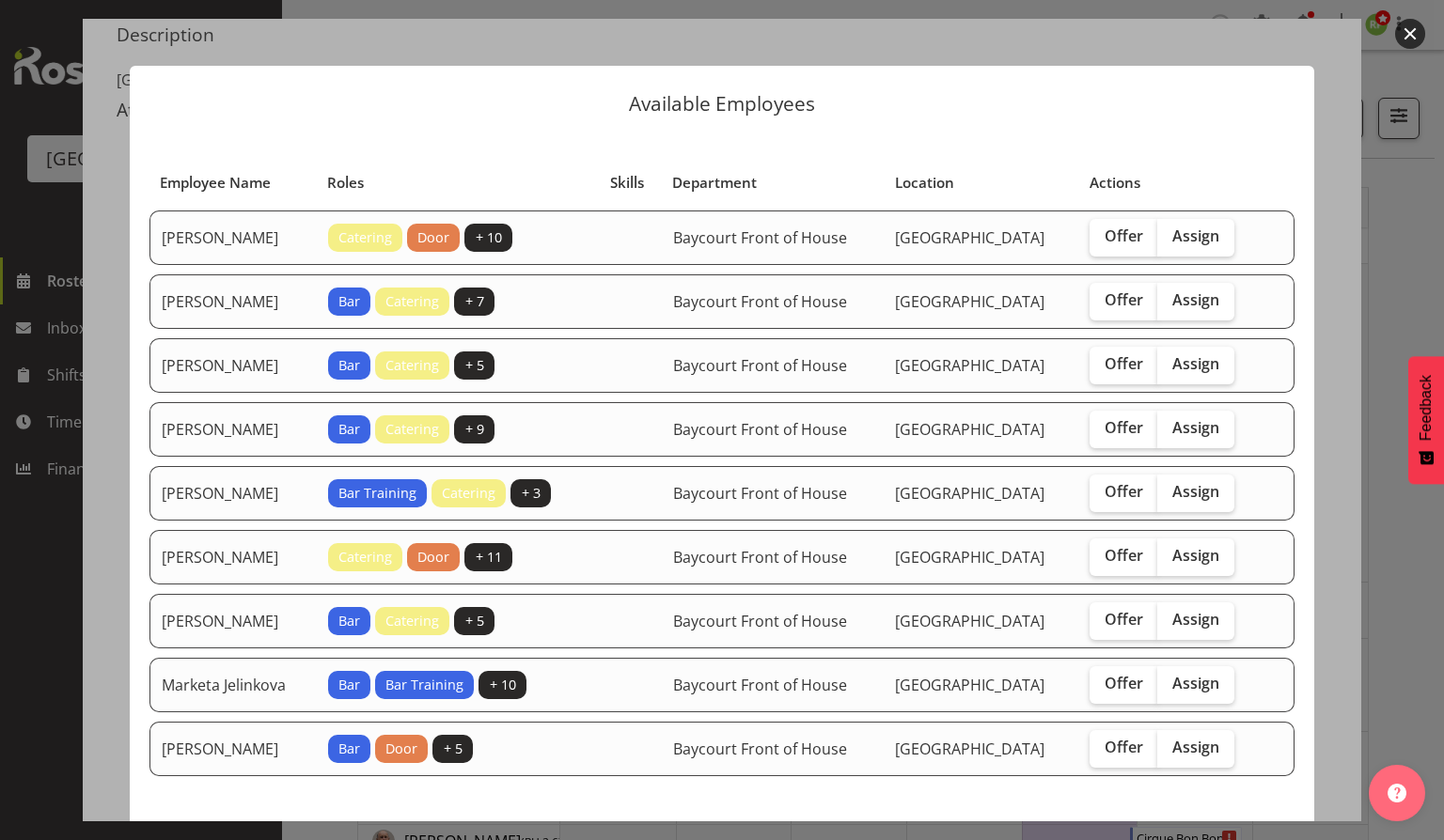
click at [1417, 36] on button "button" at bounding box center [1410, 34] width 30 height 30
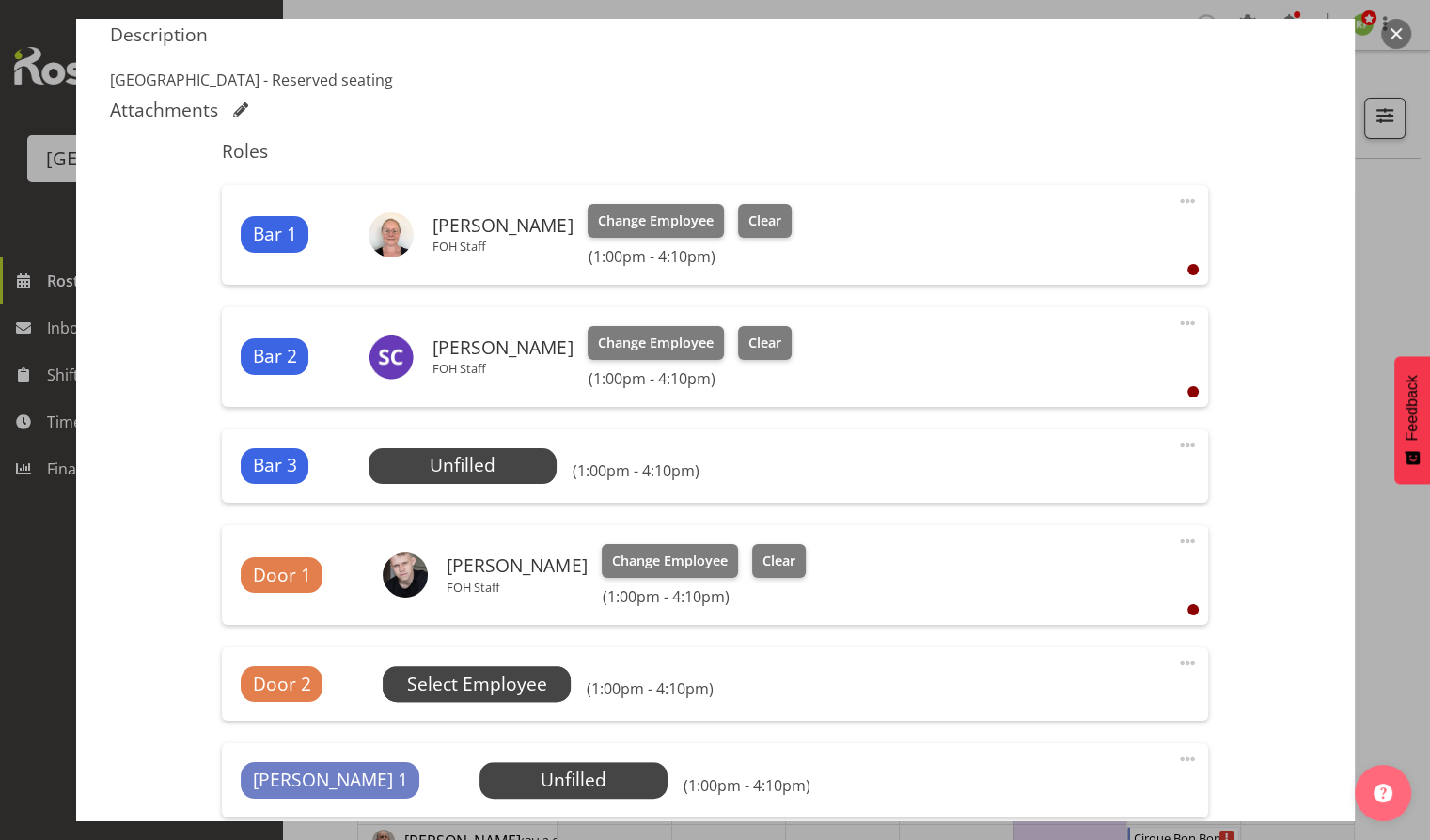
click at [451, 677] on span "Select Employee" at bounding box center [476, 684] width 140 height 27
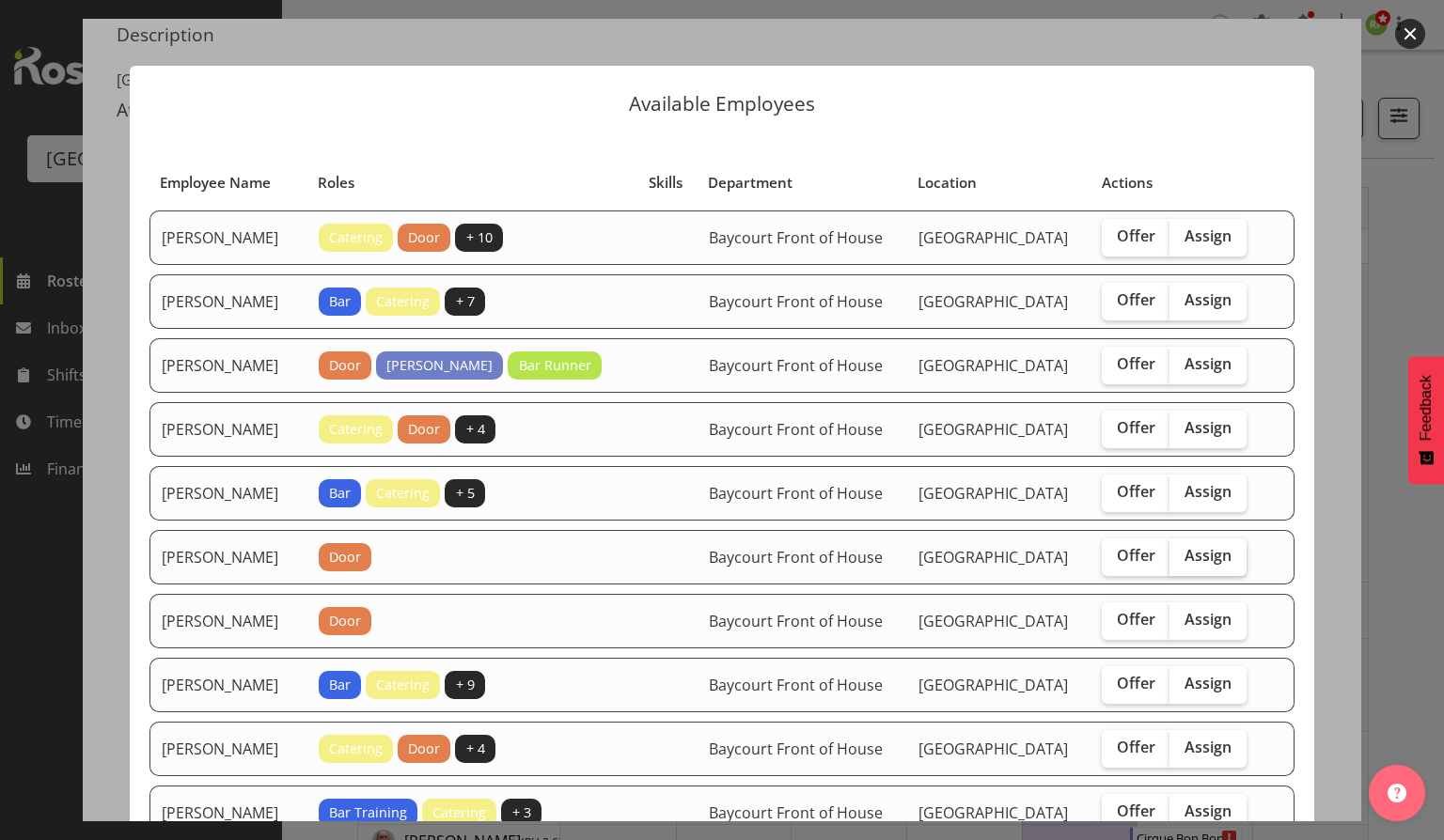
click at [1226, 565] on span "Assign" at bounding box center [1207, 555] width 47 height 19
click at [1182, 562] on input "Assign" at bounding box center [1175, 556] width 12 height 12
checkbox input "true"
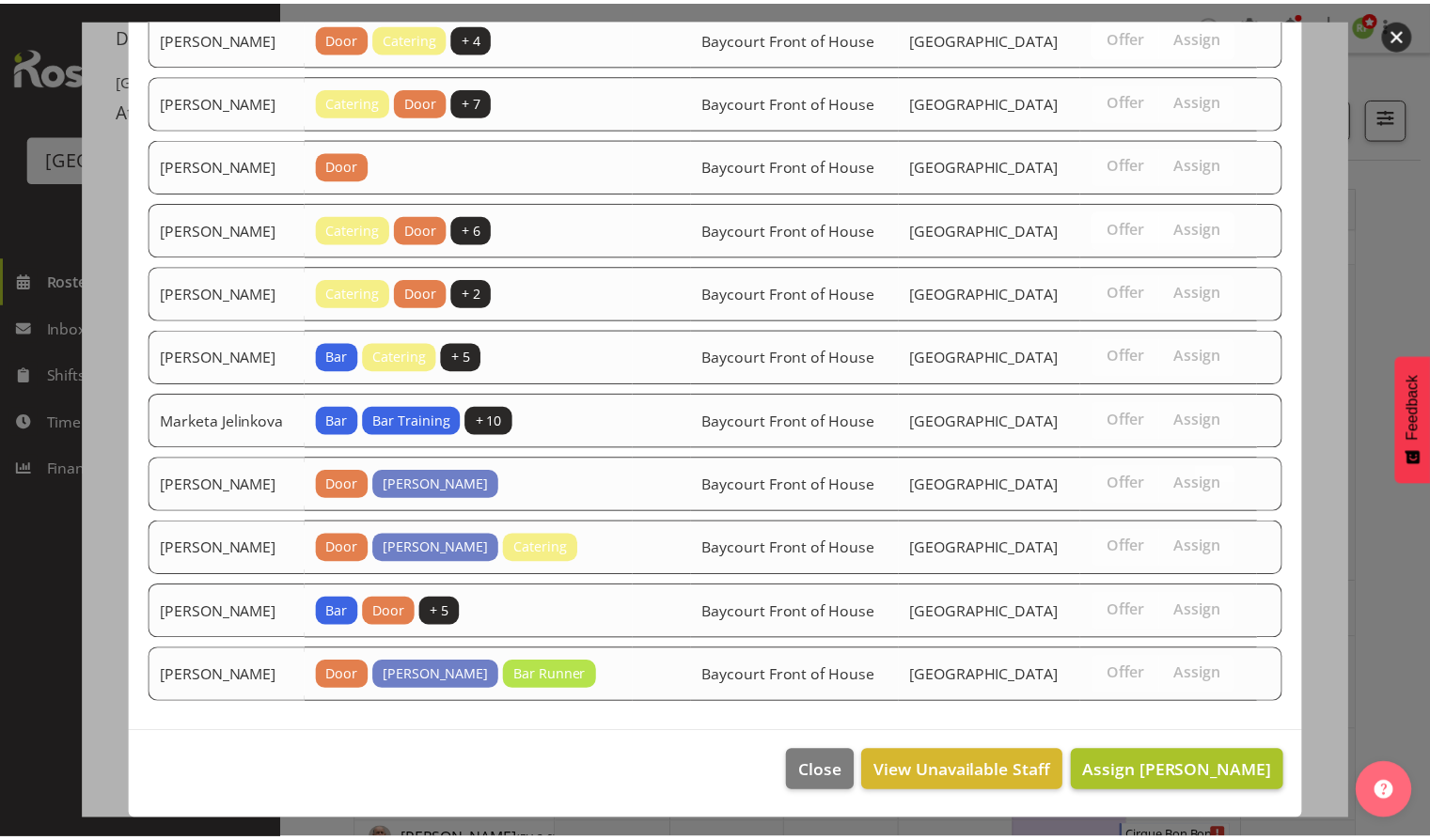
scroll to position [1120, 0]
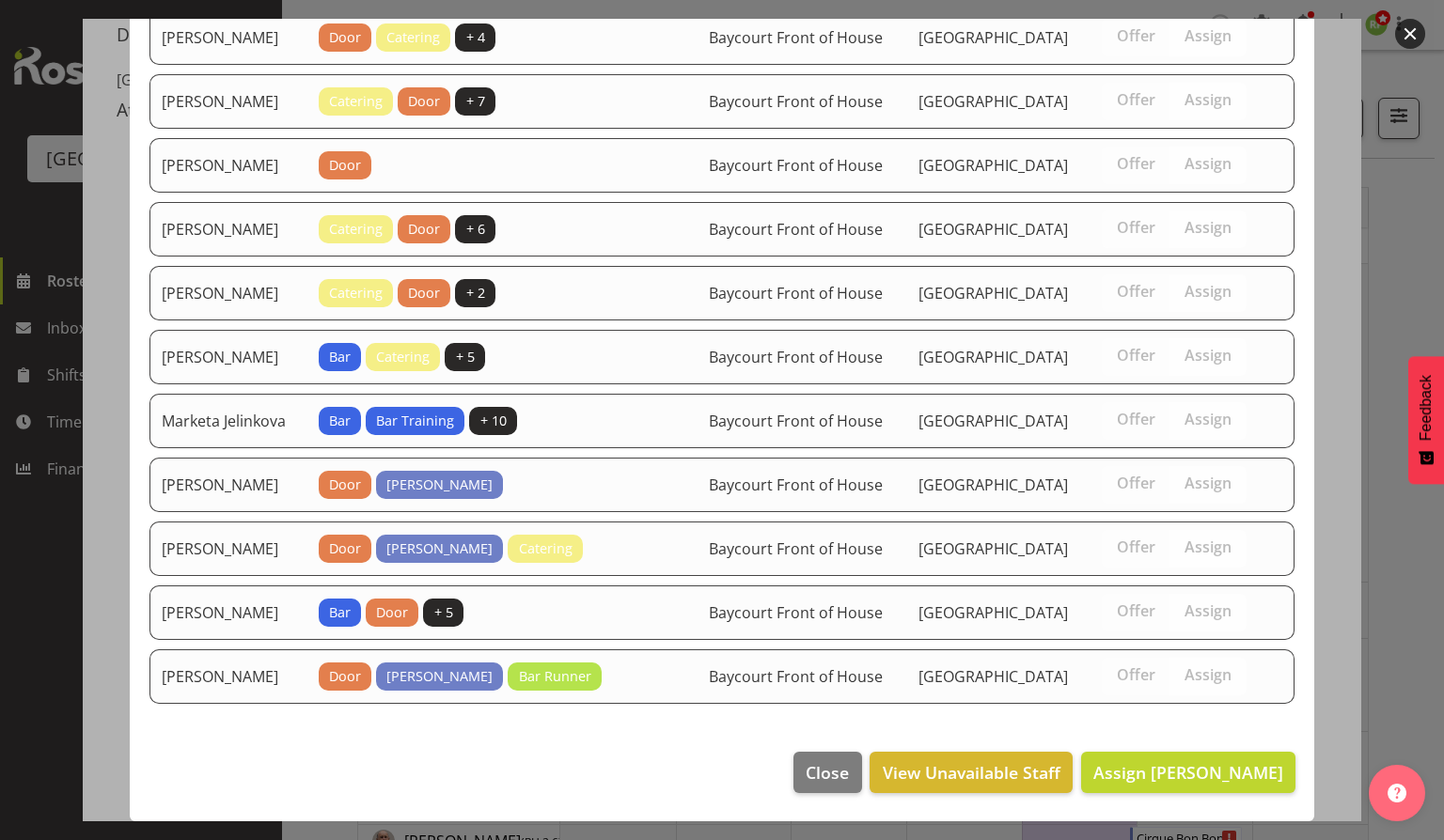
click at [1144, 794] on footer "Close View Unavailable Staff Assign Beana Badenhorst" at bounding box center [721, 777] width 1184 height 88
click at [1093, 755] on button "Assign Beana Badenhorst" at bounding box center [1188, 772] width 215 height 42
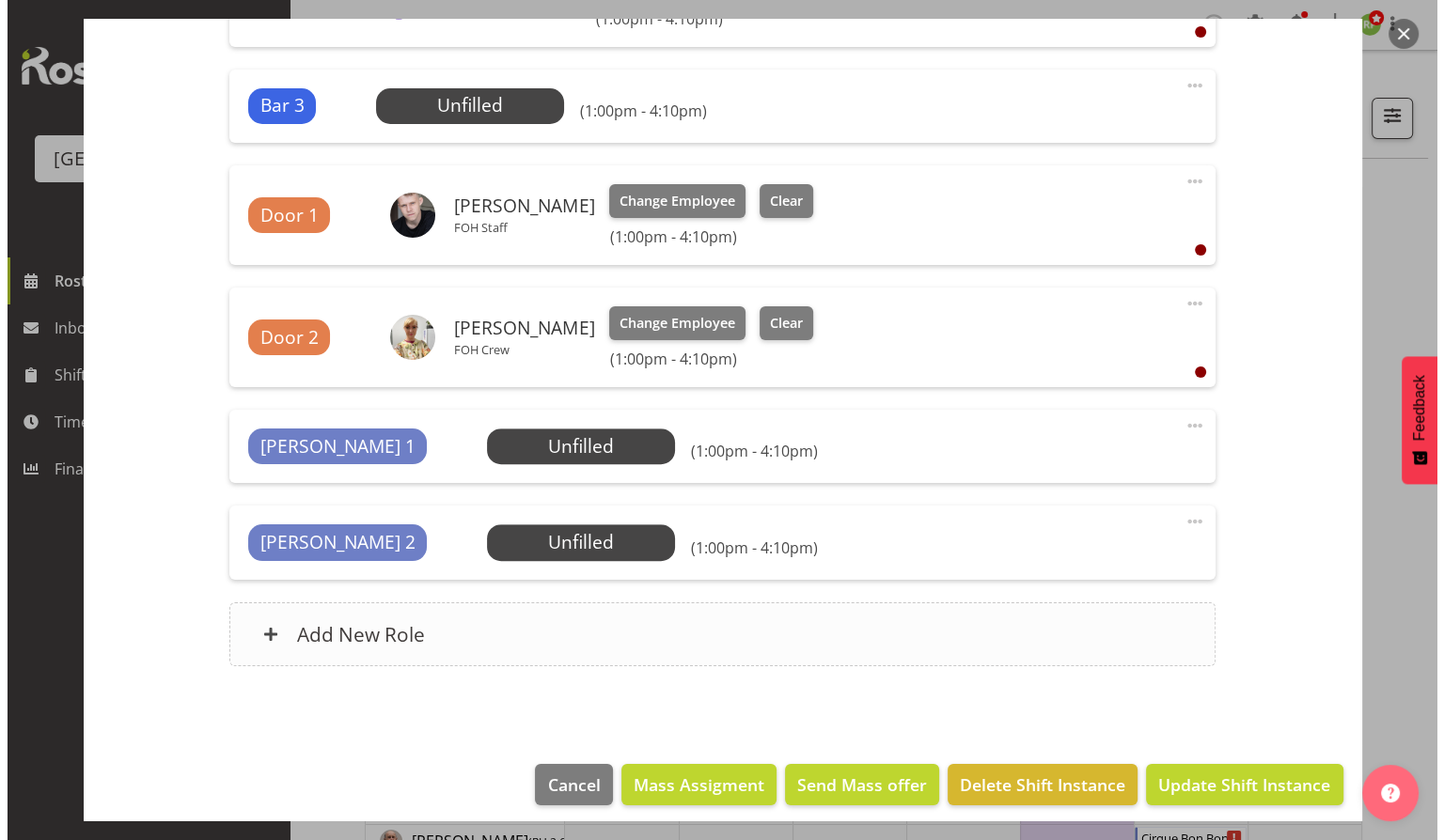
scroll to position [871, 0]
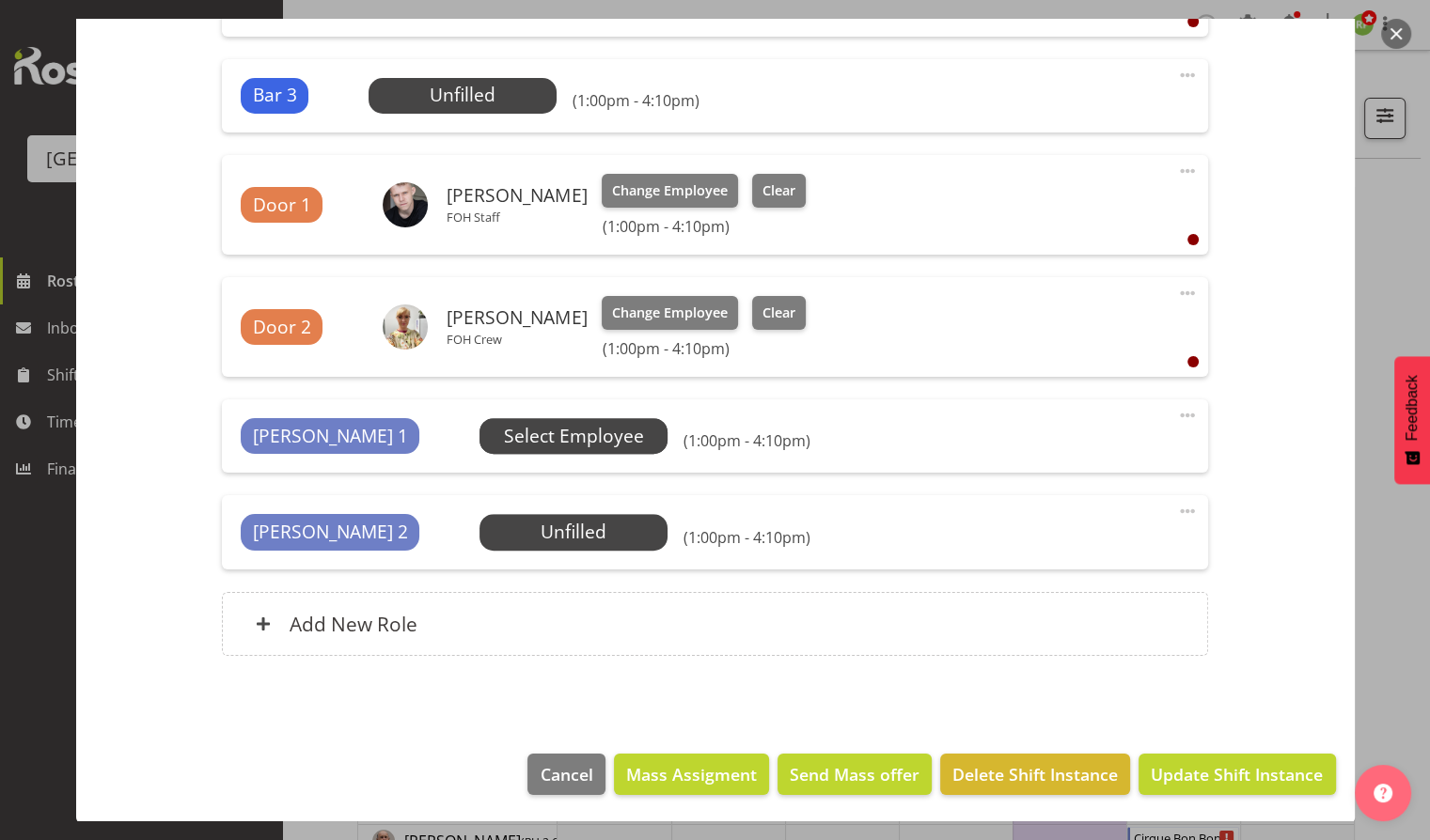
click at [504, 438] on span "Select Employee" at bounding box center [574, 435] width 140 height 27
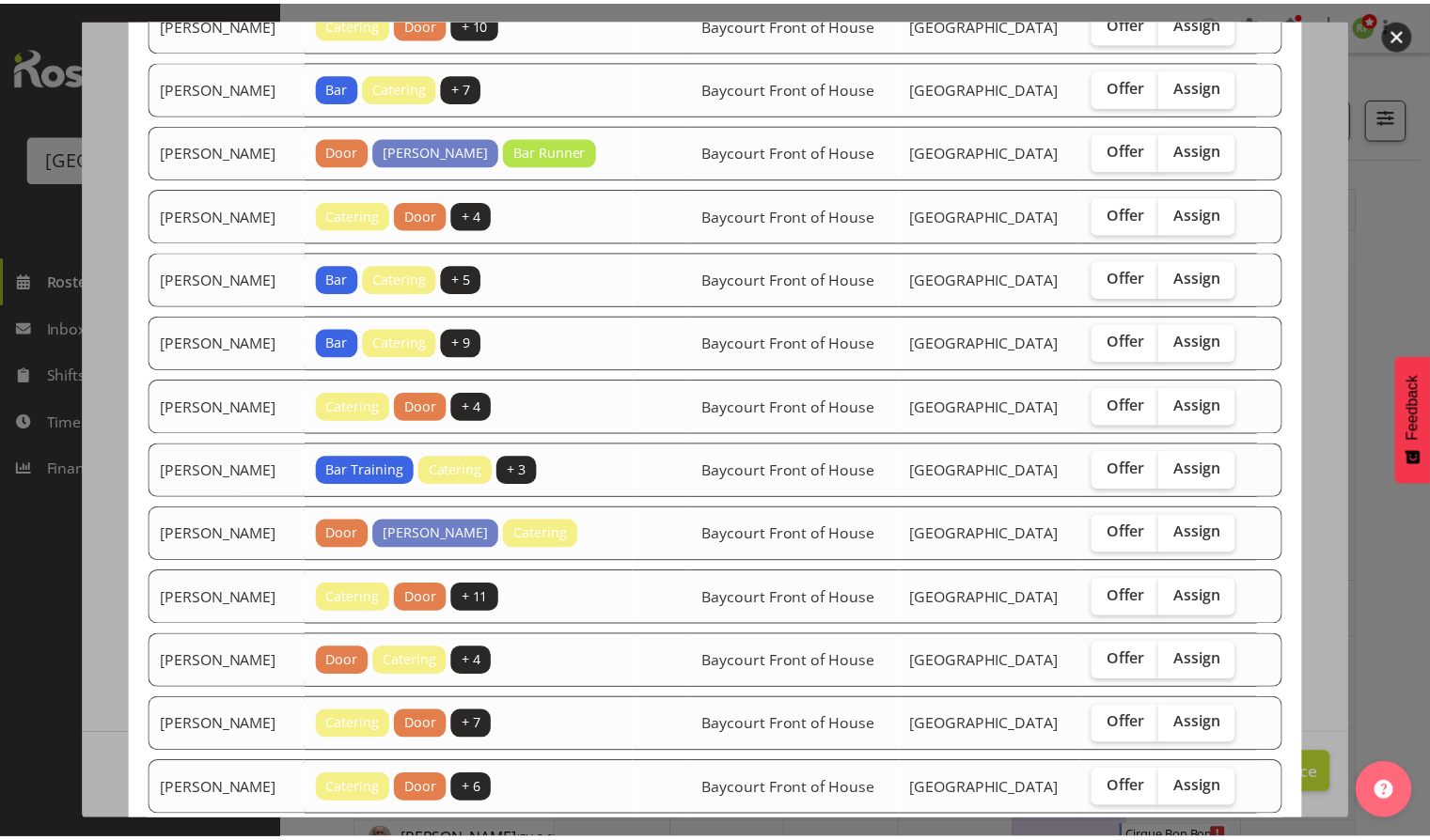
scroll to position [0, 0]
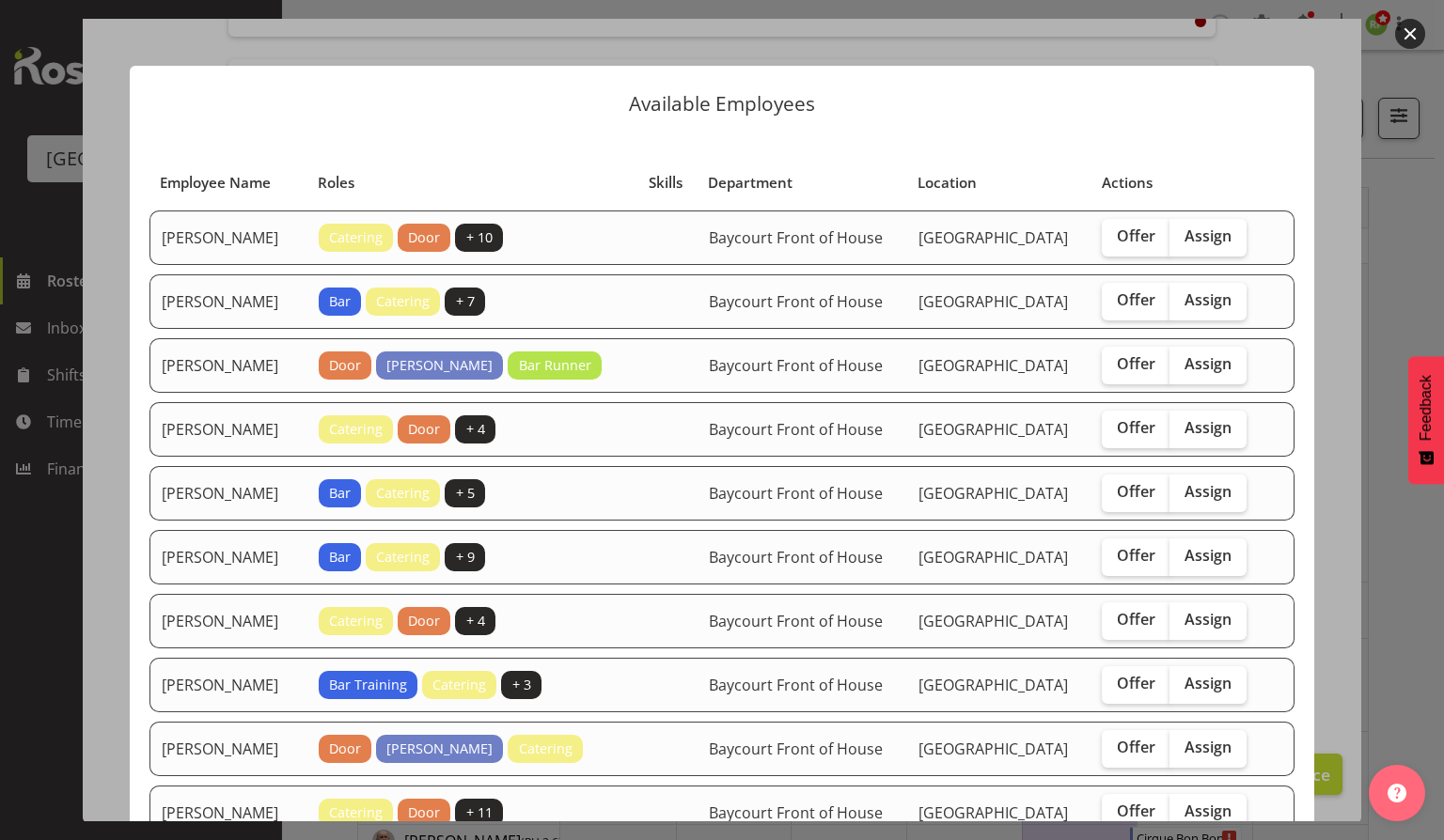
click at [1410, 41] on button "button" at bounding box center [1410, 34] width 30 height 30
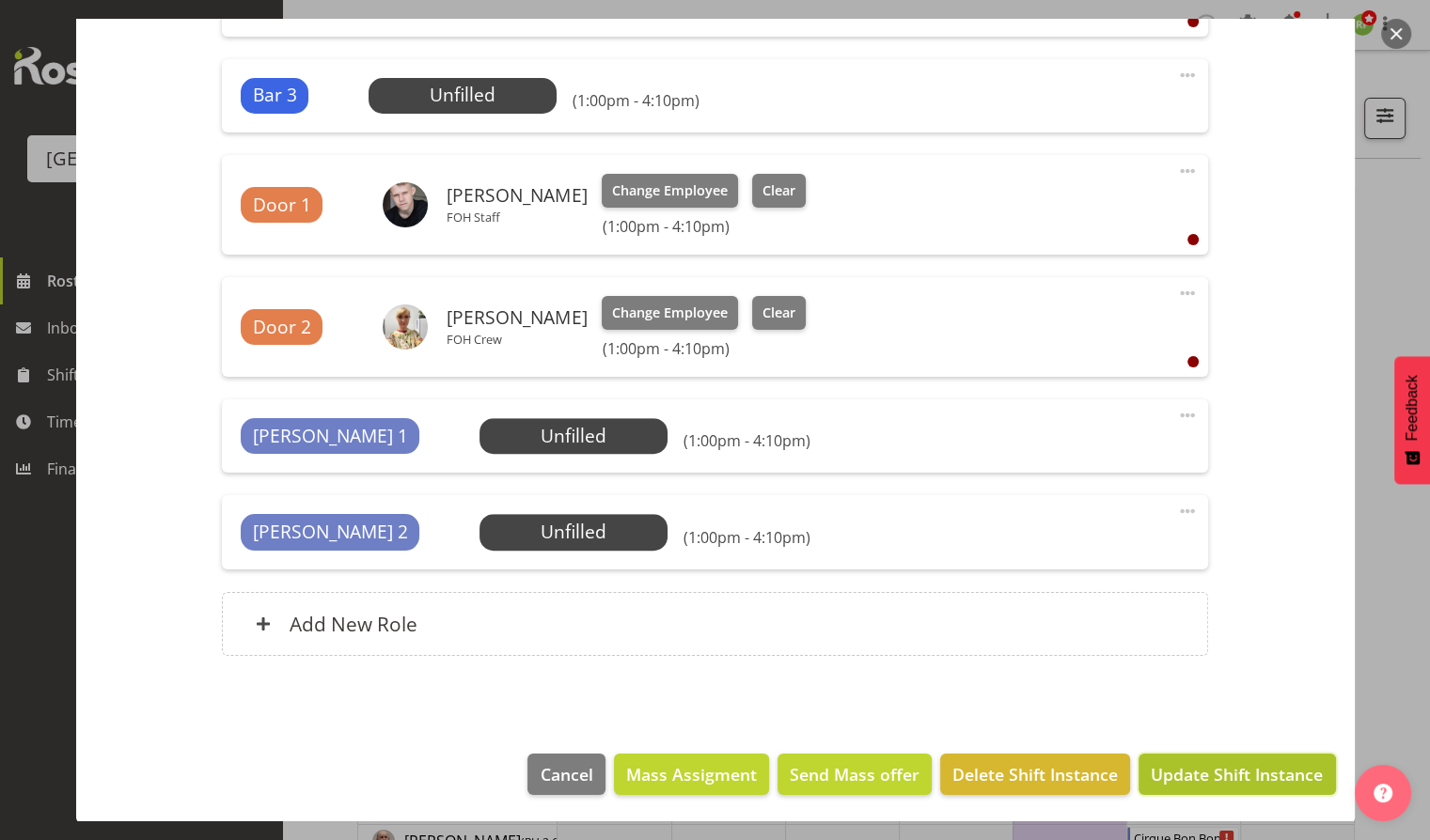
click at [1177, 766] on span "Update Shift Instance" at bounding box center [1236, 774] width 172 height 25
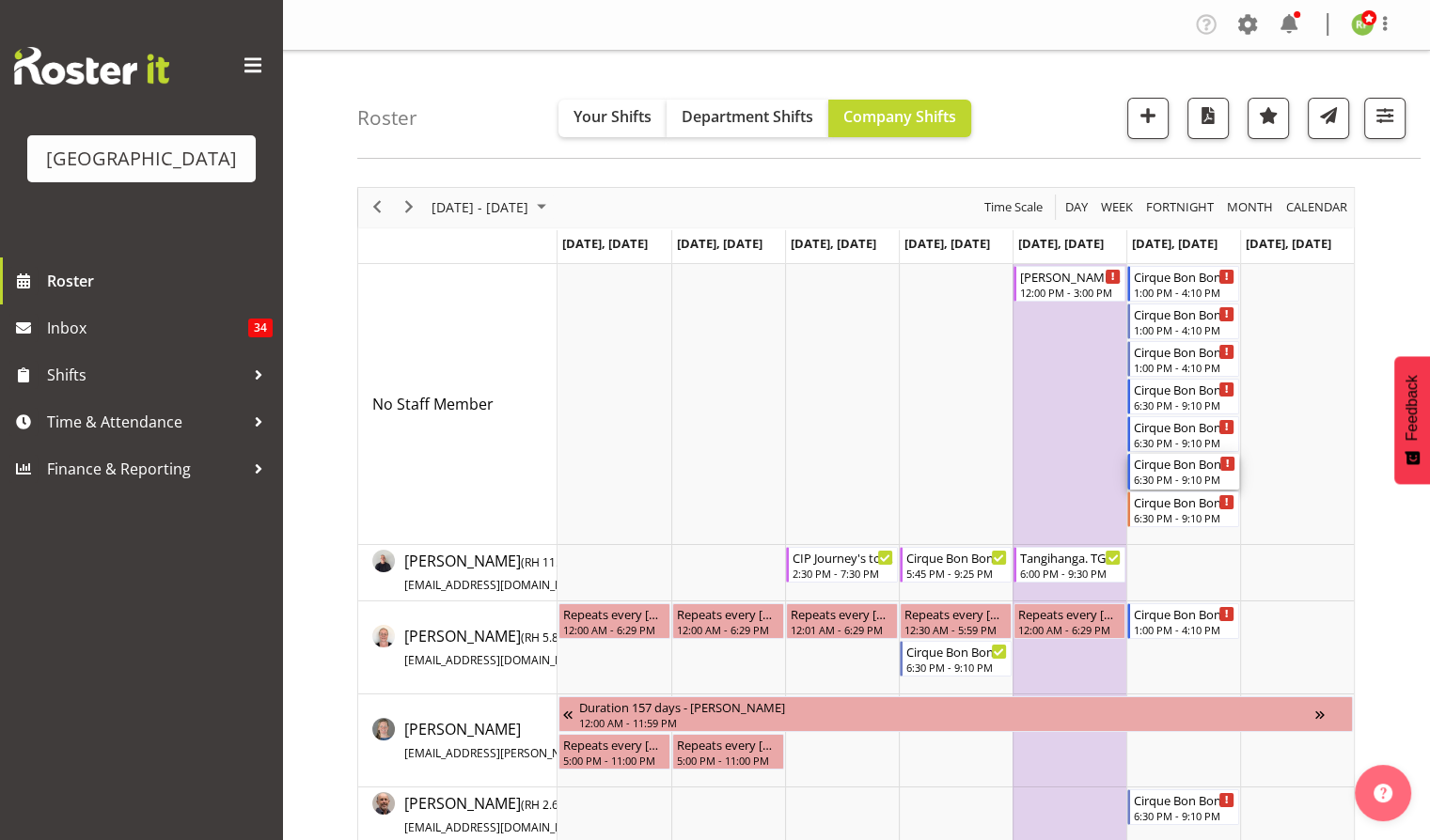
click at [1148, 474] on div "6:30 PM - 9:10 PM" at bounding box center [1184, 479] width 101 height 15
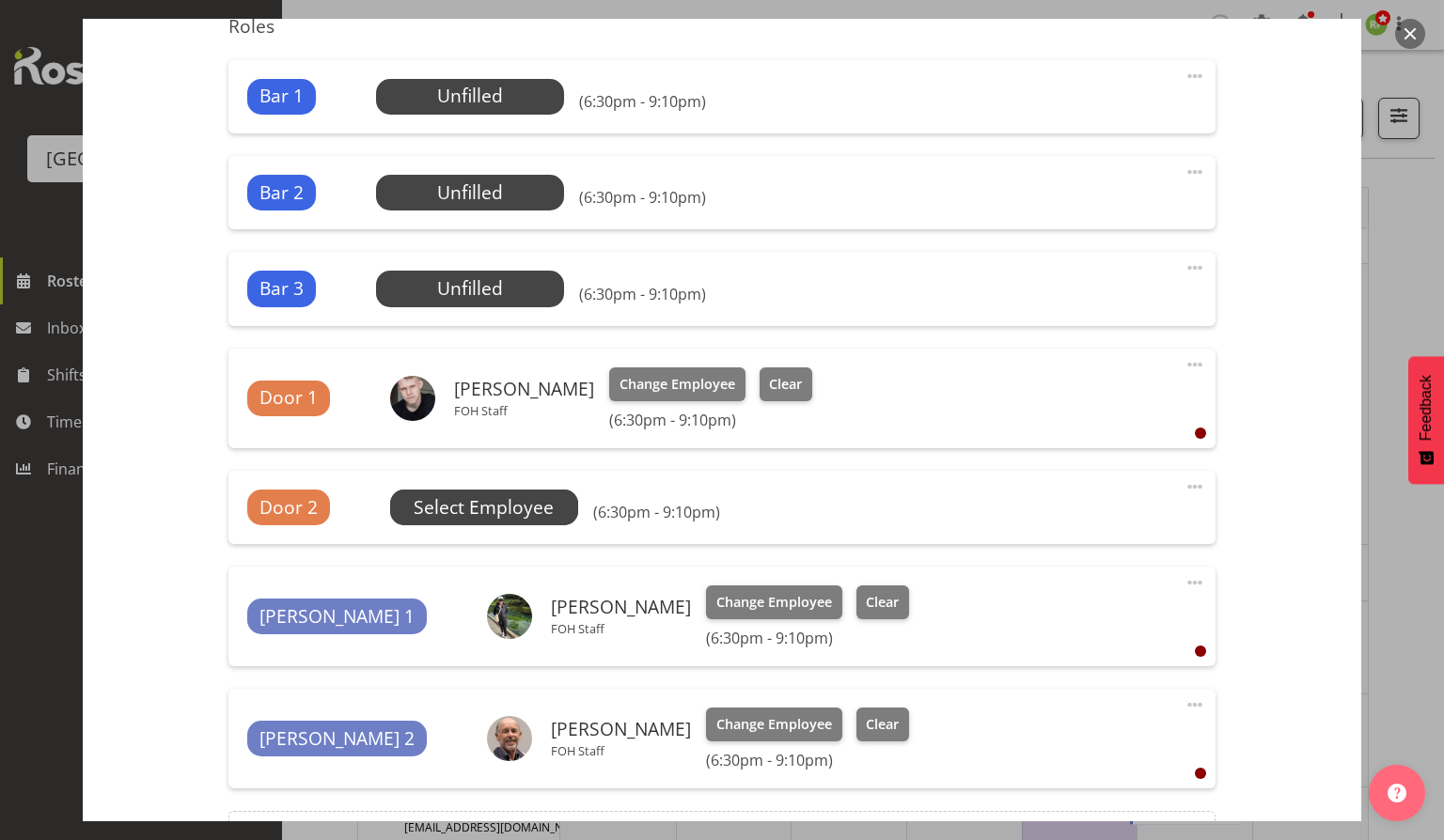
scroll to position [501, 0]
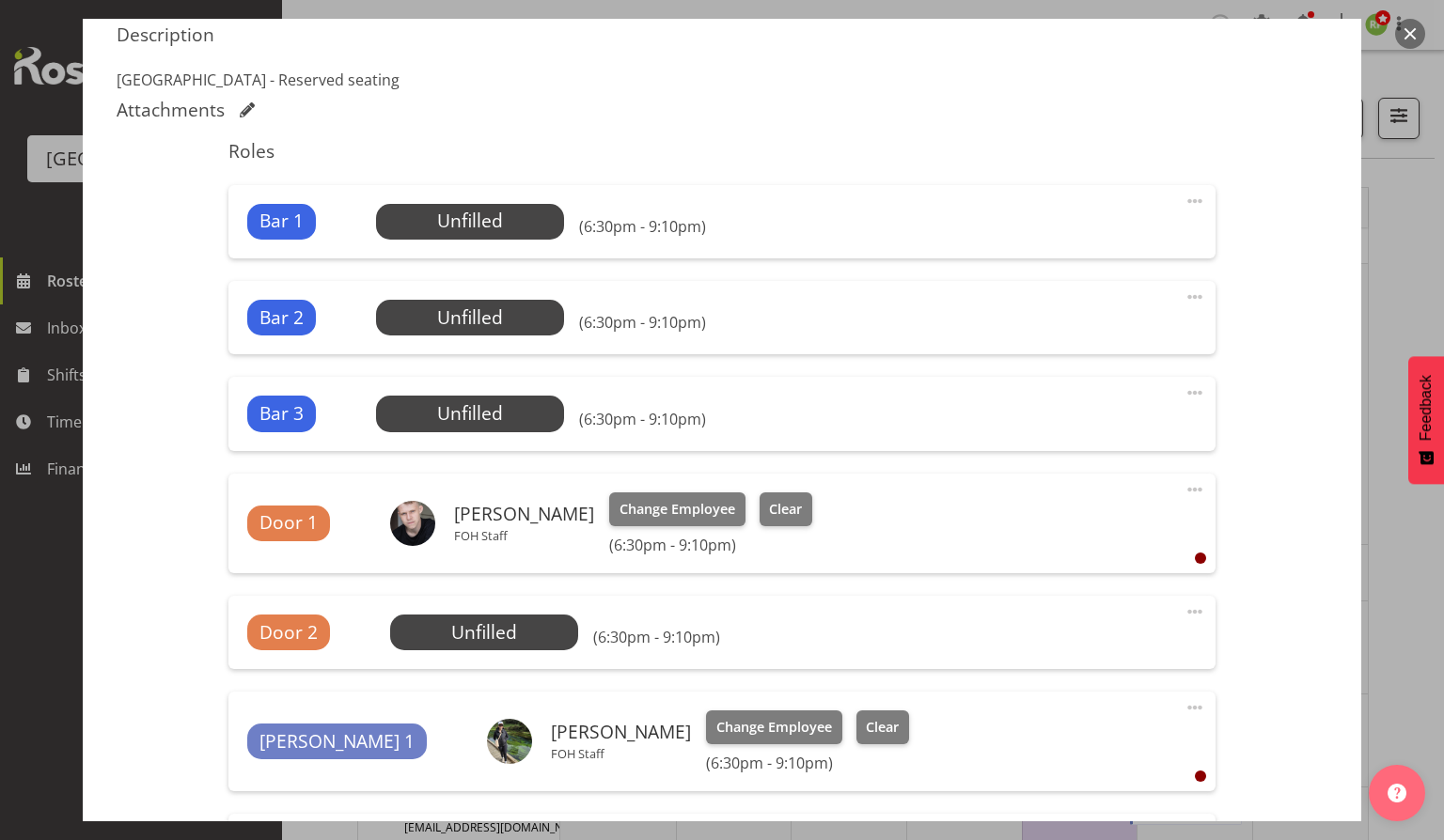
drag, startPoint x: 1406, startPoint y: 41, endPoint x: 1397, endPoint y: 54, distance: 15.8
click at [1406, 41] on button "button" at bounding box center [1410, 34] width 30 height 30
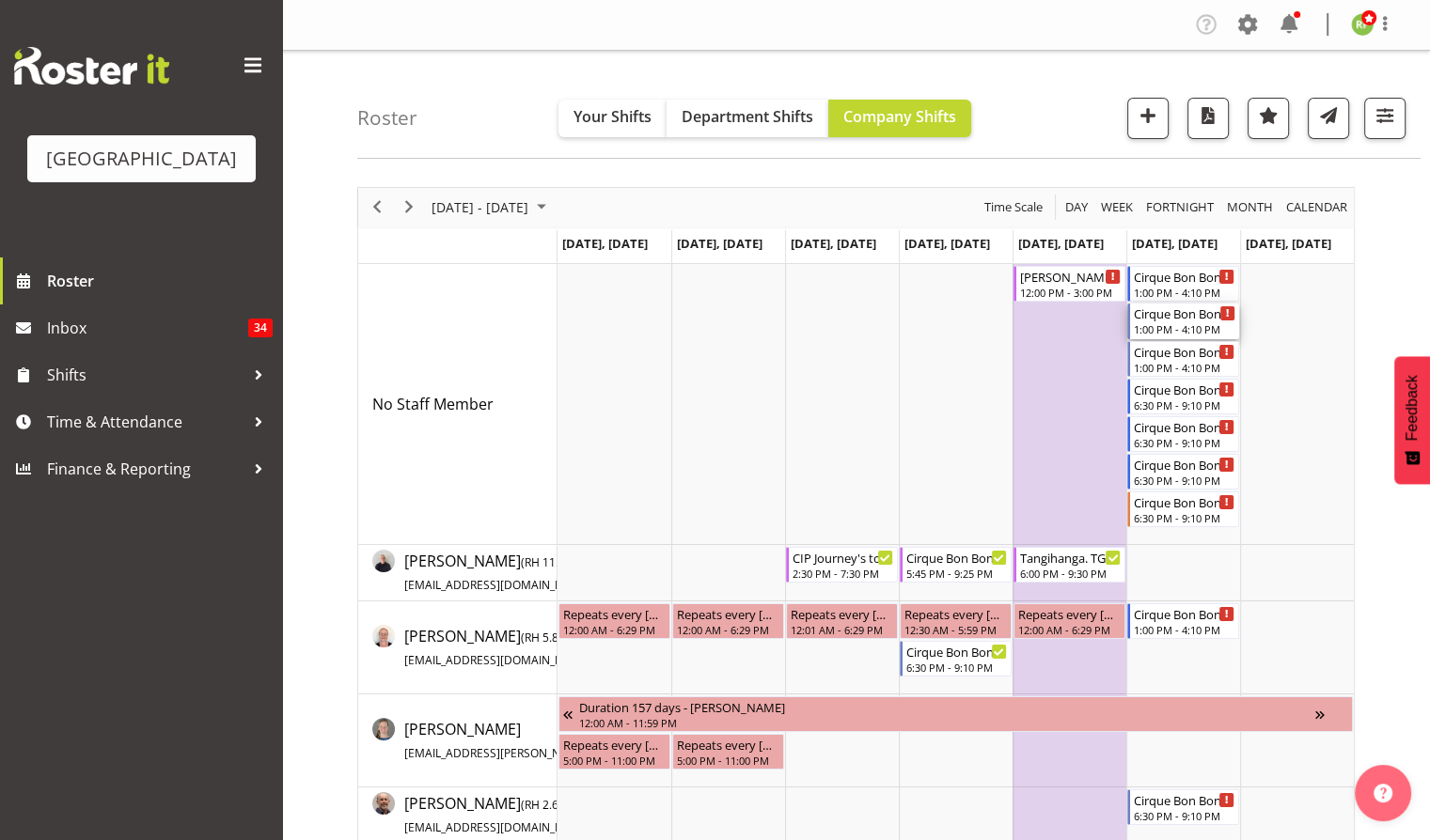
click at [1158, 318] on div "Cirque Bon Bon. TGA Arts Fest" at bounding box center [1184, 312] width 101 height 19
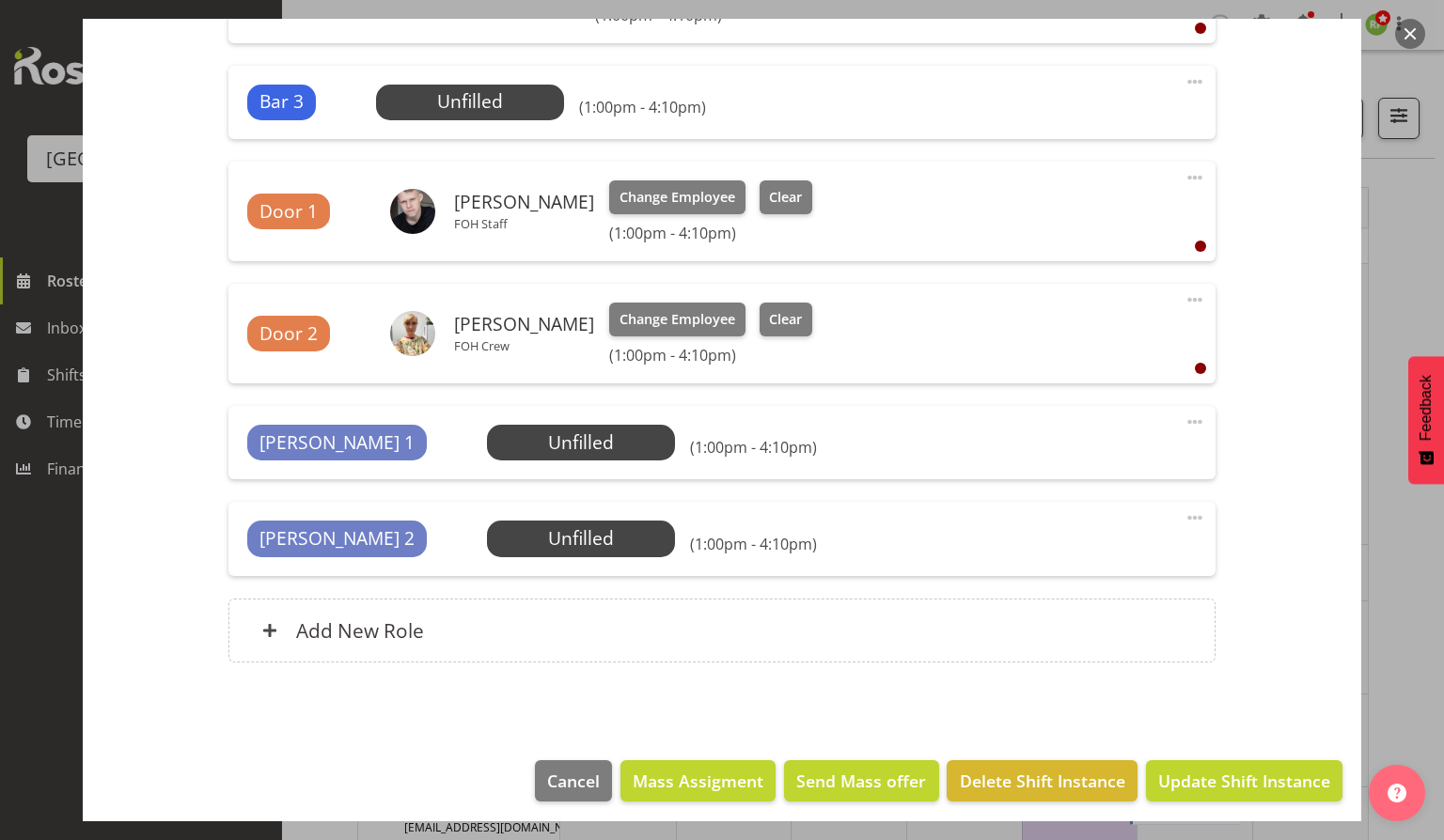
scroll to position [871, 0]
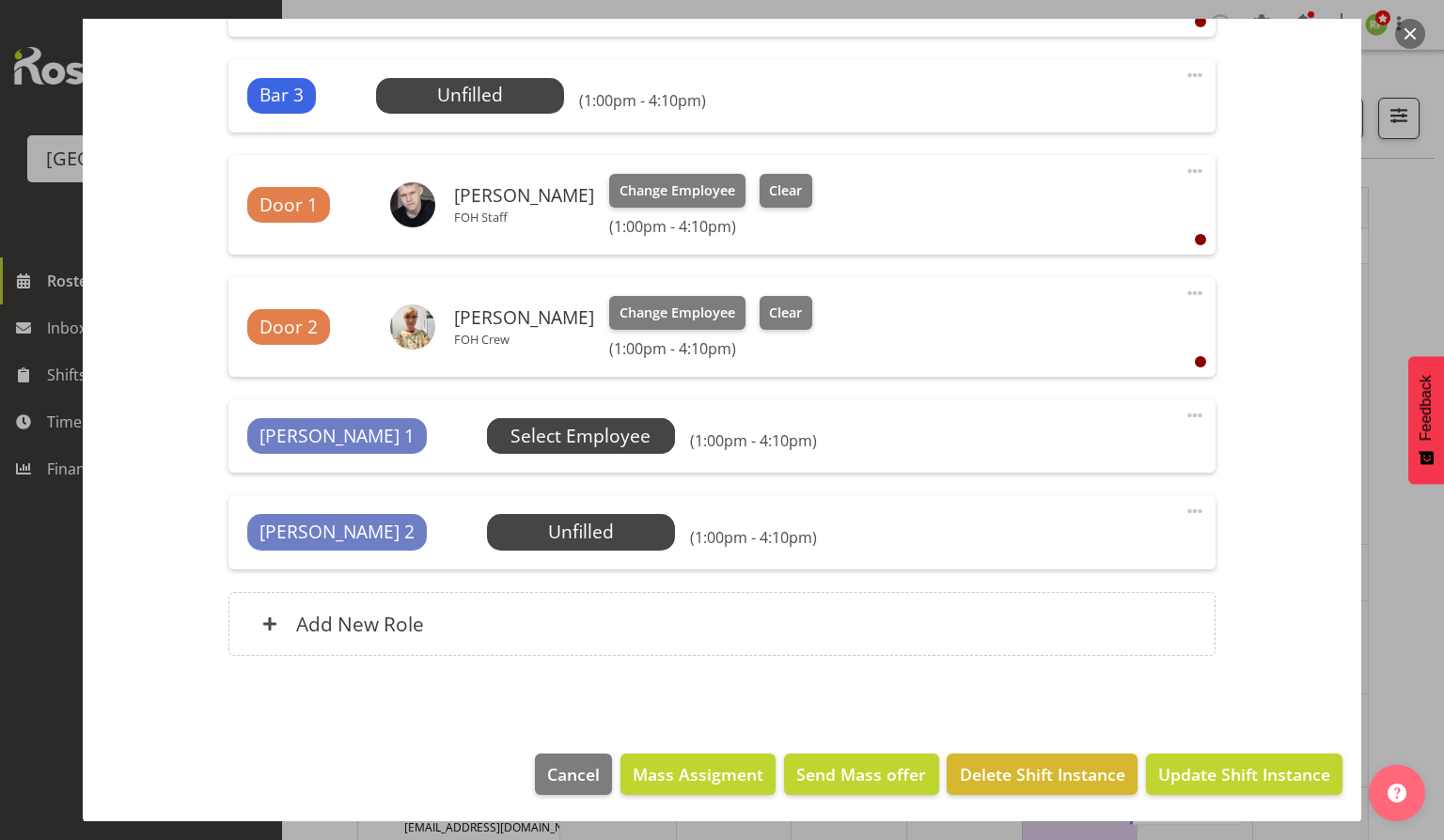
click at [510, 428] on span "Select Employee" at bounding box center [580, 435] width 140 height 27
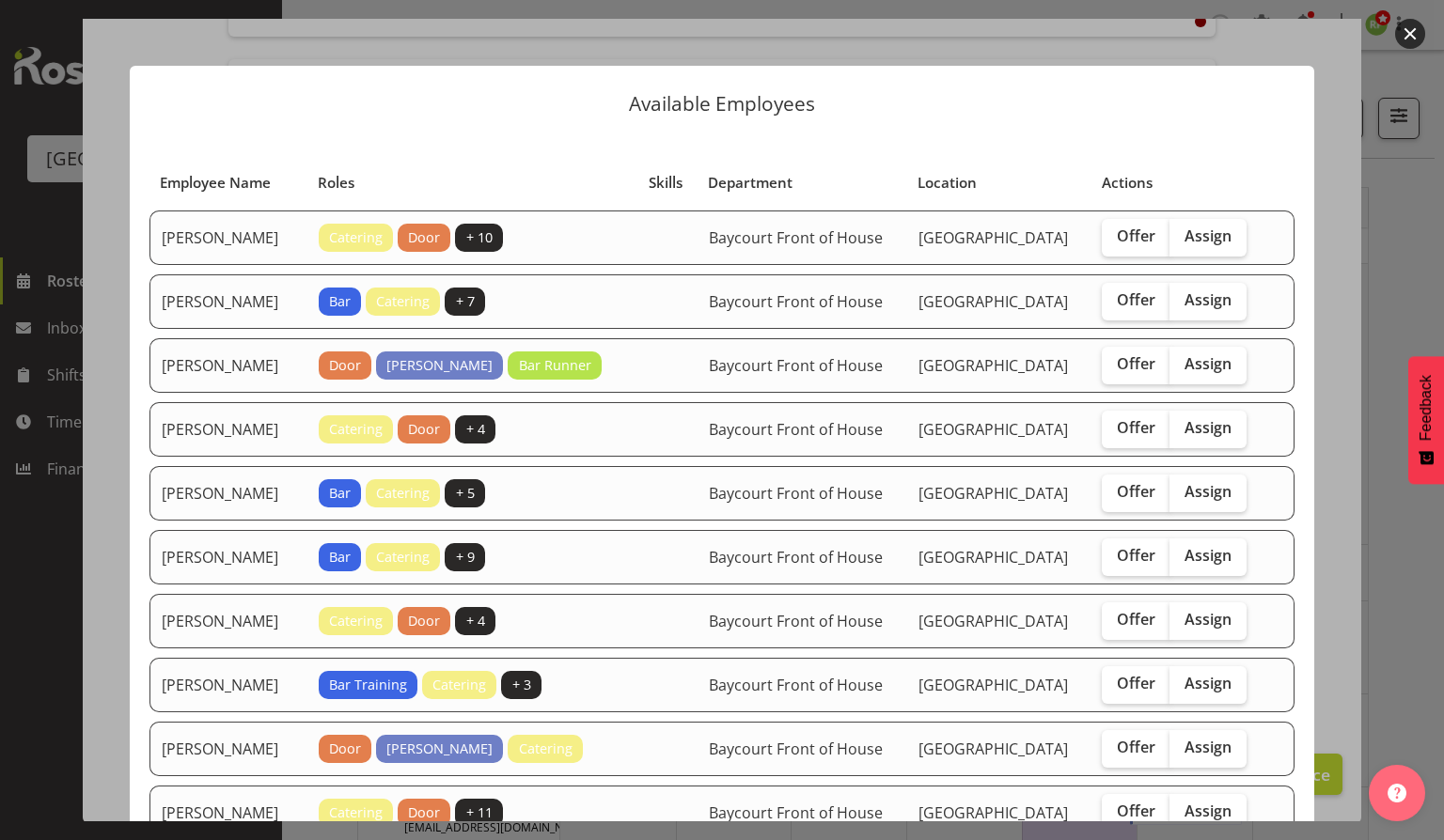
click at [1230, 630] on table "Employee Name Roles Skills Department Location Actions Aaron Smart Catering Doo…" at bounding box center [722, 822] width 1148 height 1335
click at [1215, 640] on label "Assign" at bounding box center [1208, 621] width 78 height 38
click at [1182, 626] on input "Assign" at bounding box center [1175, 619] width 12 height 12
checkbox input "true"
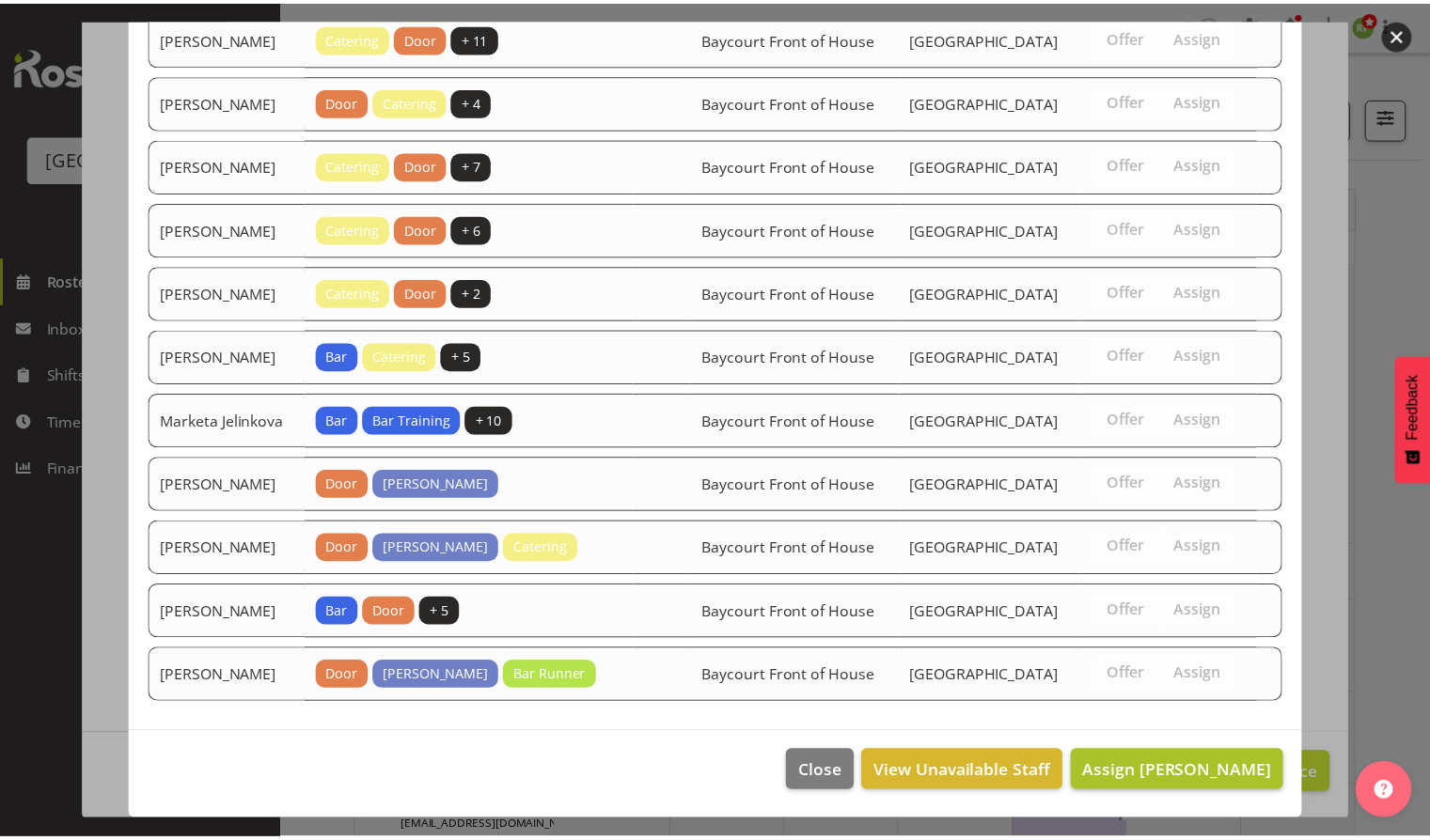
scroll to position [909, 0]
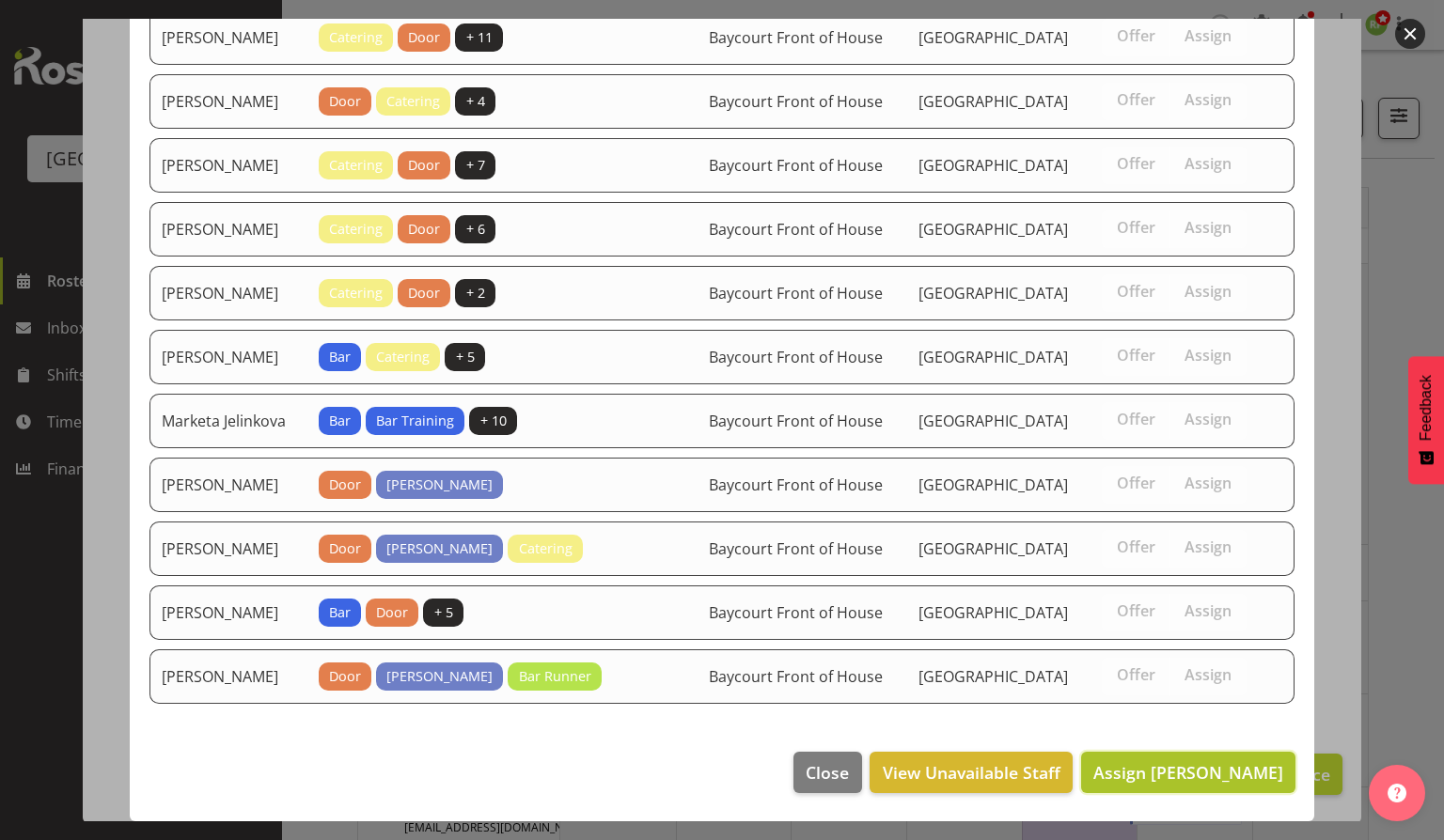
click at [1182, 773] on span "Assign Dillyn Shine" at bounding box center [1188, 772] width 190 height 23
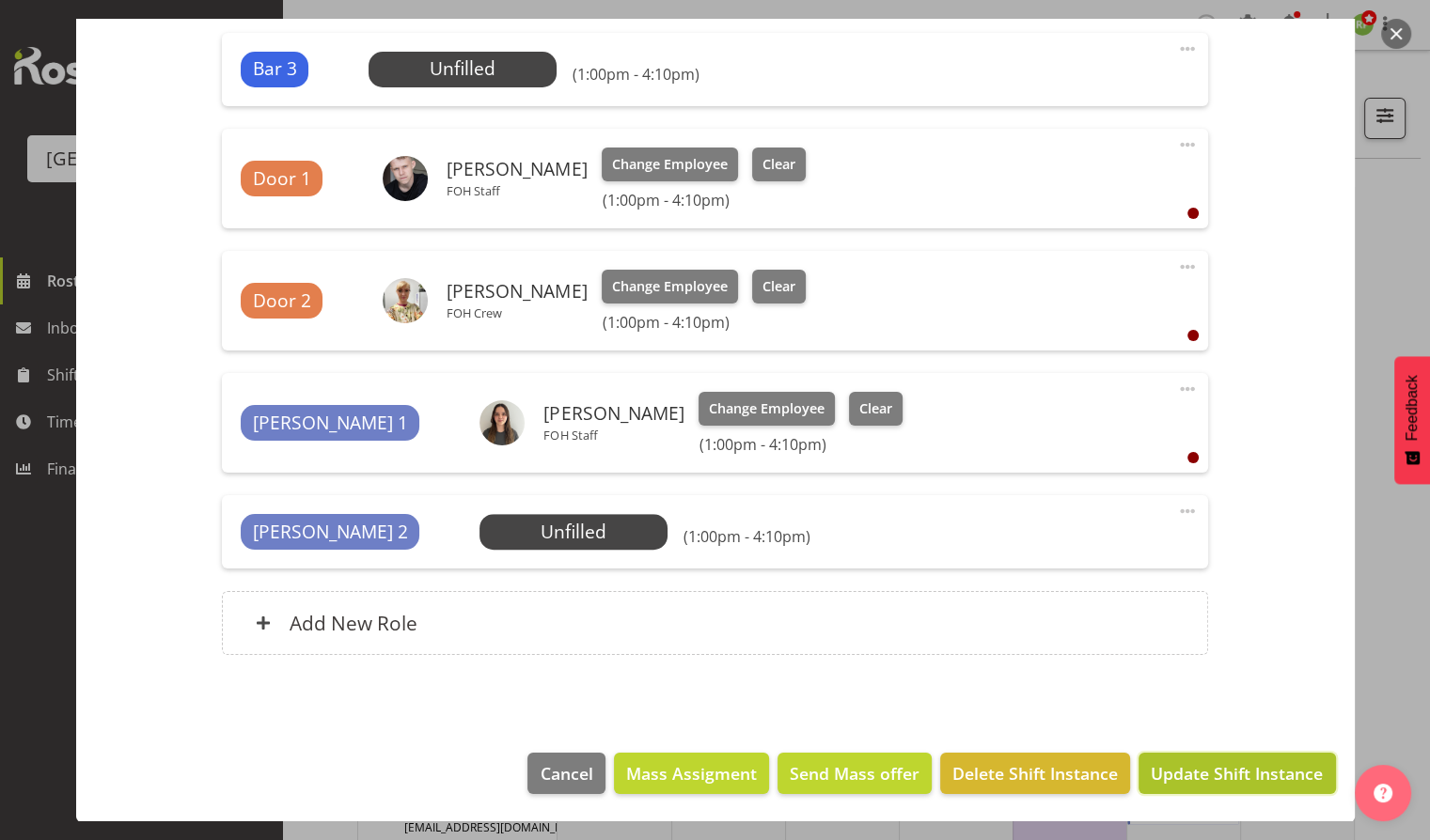
click at [1218, 768] on span "Update Shift Instance" at bounding box center [1236, 773] width 172 height 25
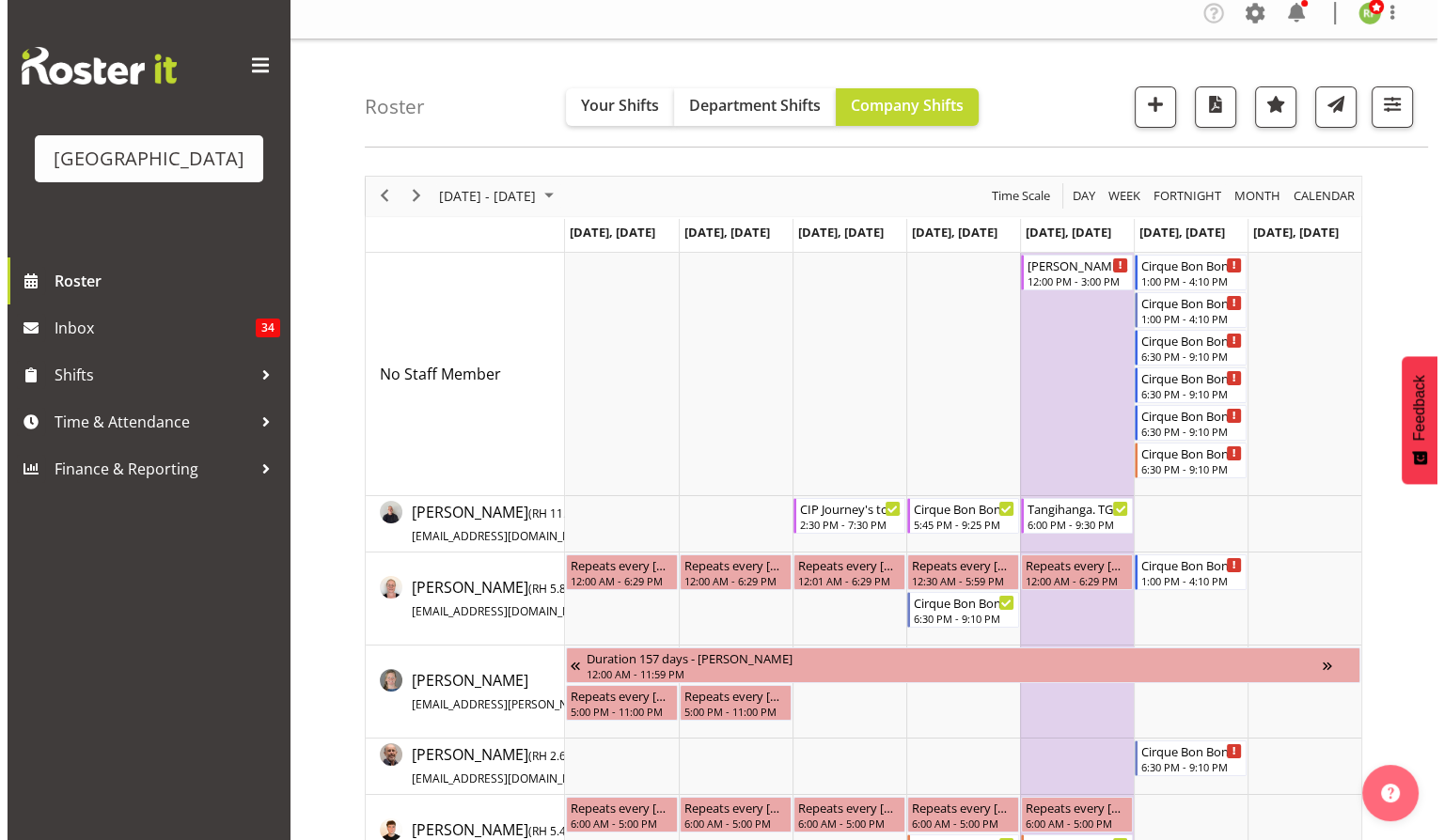
scroll to position [0, 0]
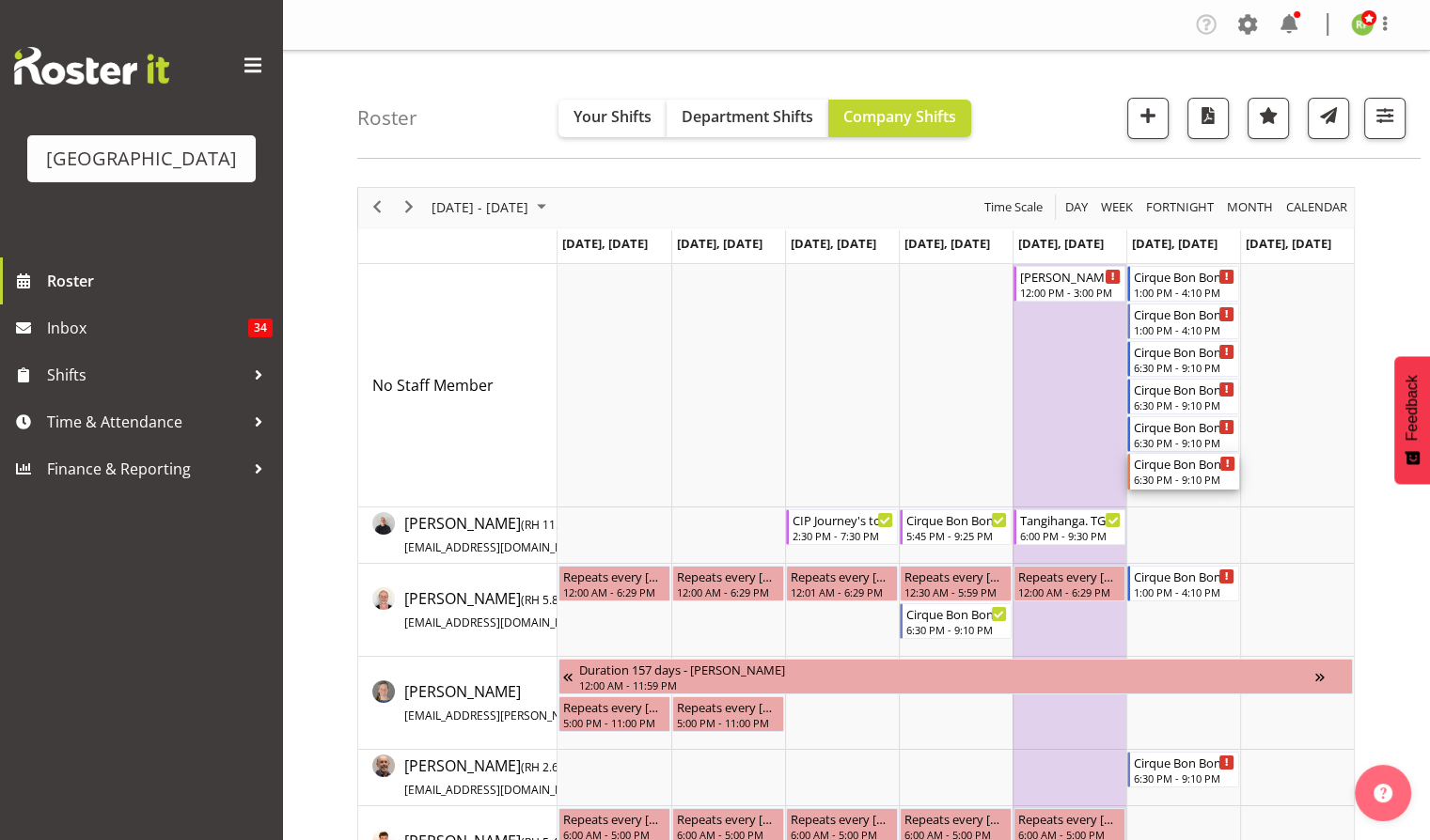
click at [1153, 484] on div "6:30 PM - 9:10 PM" at bounding box center [1184, 479] width 101 height 15
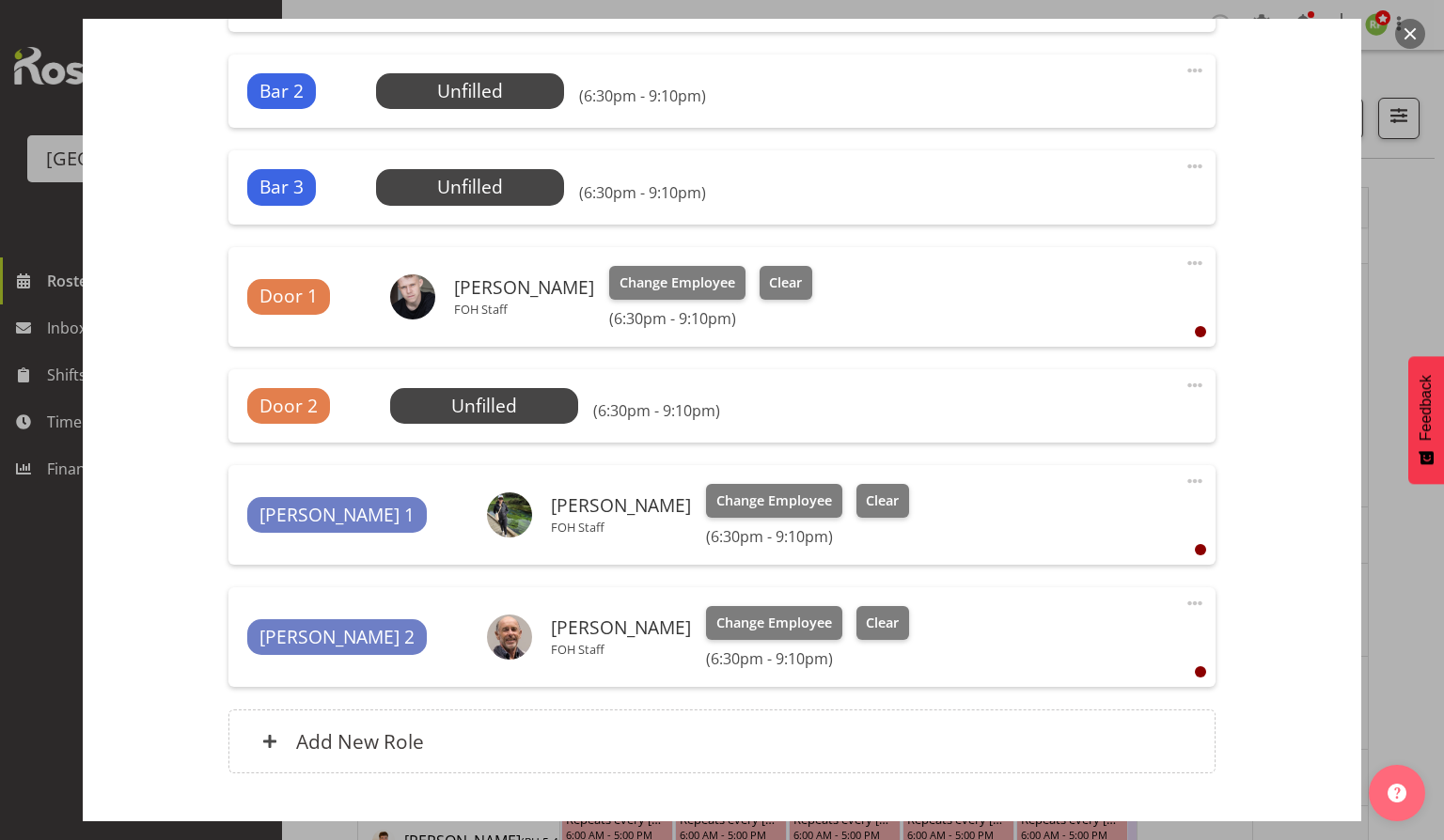
scroll to position [846, 0]
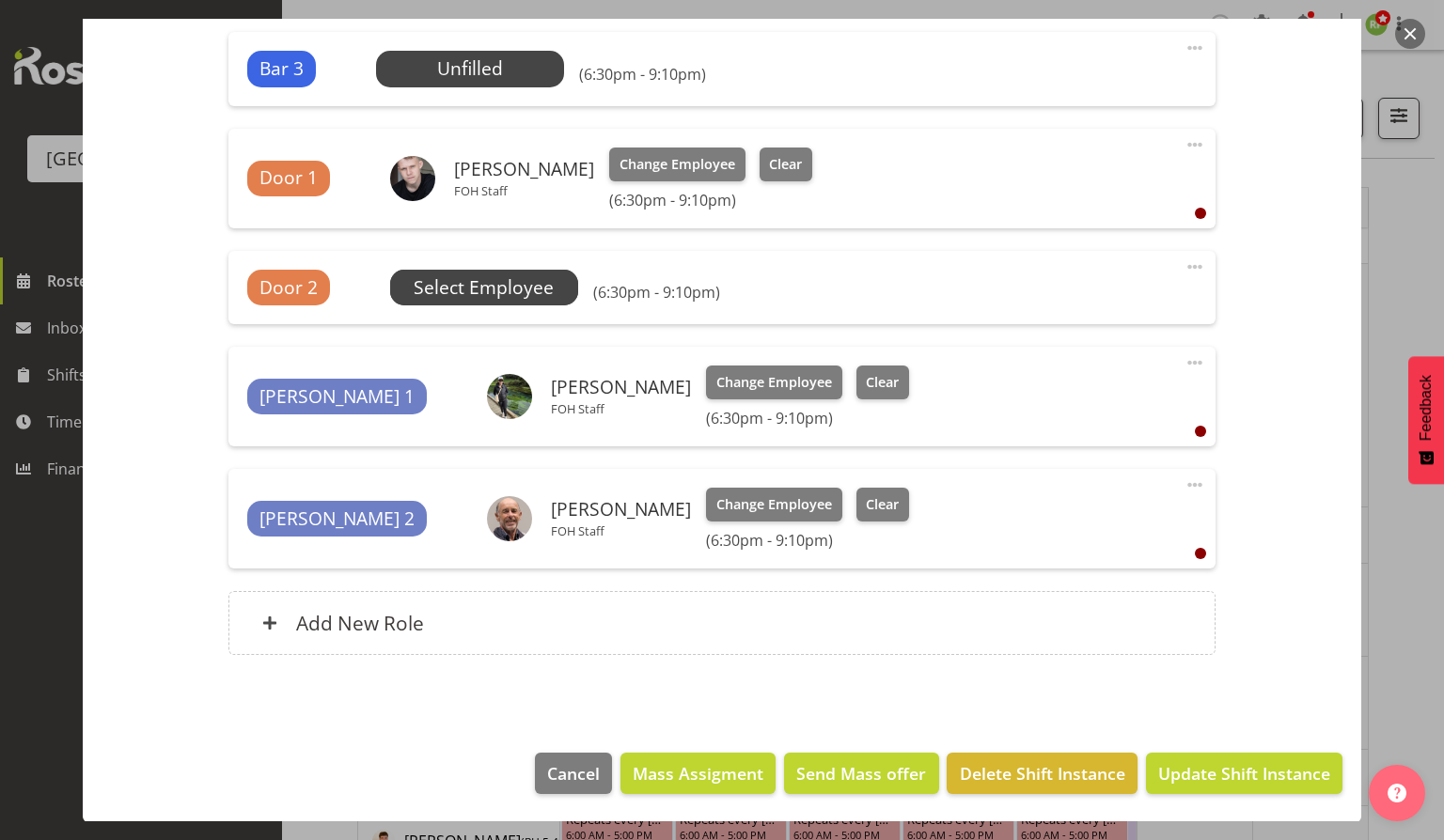
click at [481, 271] on span "Select Employee" at bounding box center [483, 287] width 188 height 36
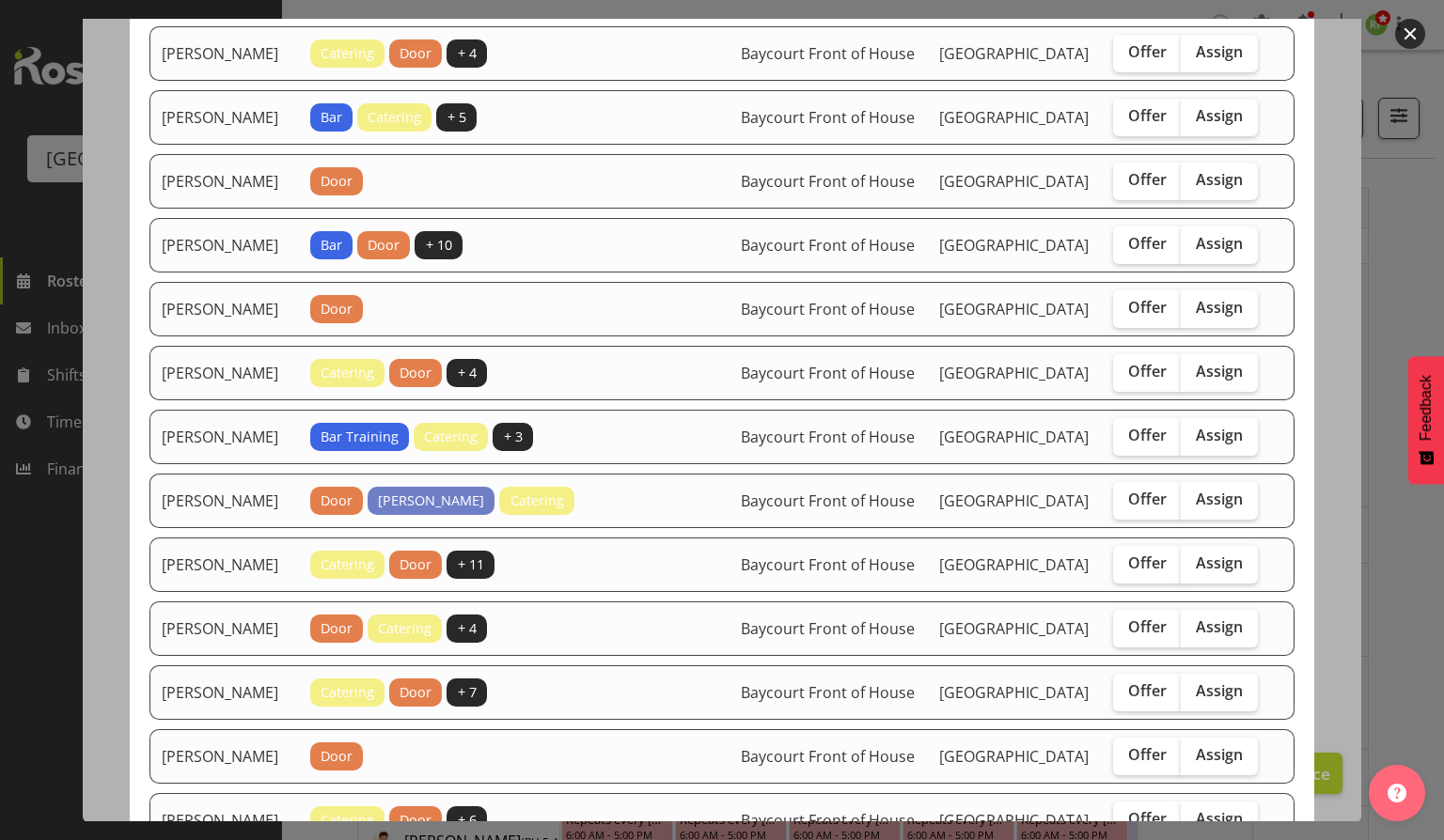
scroll to position [626, 0]
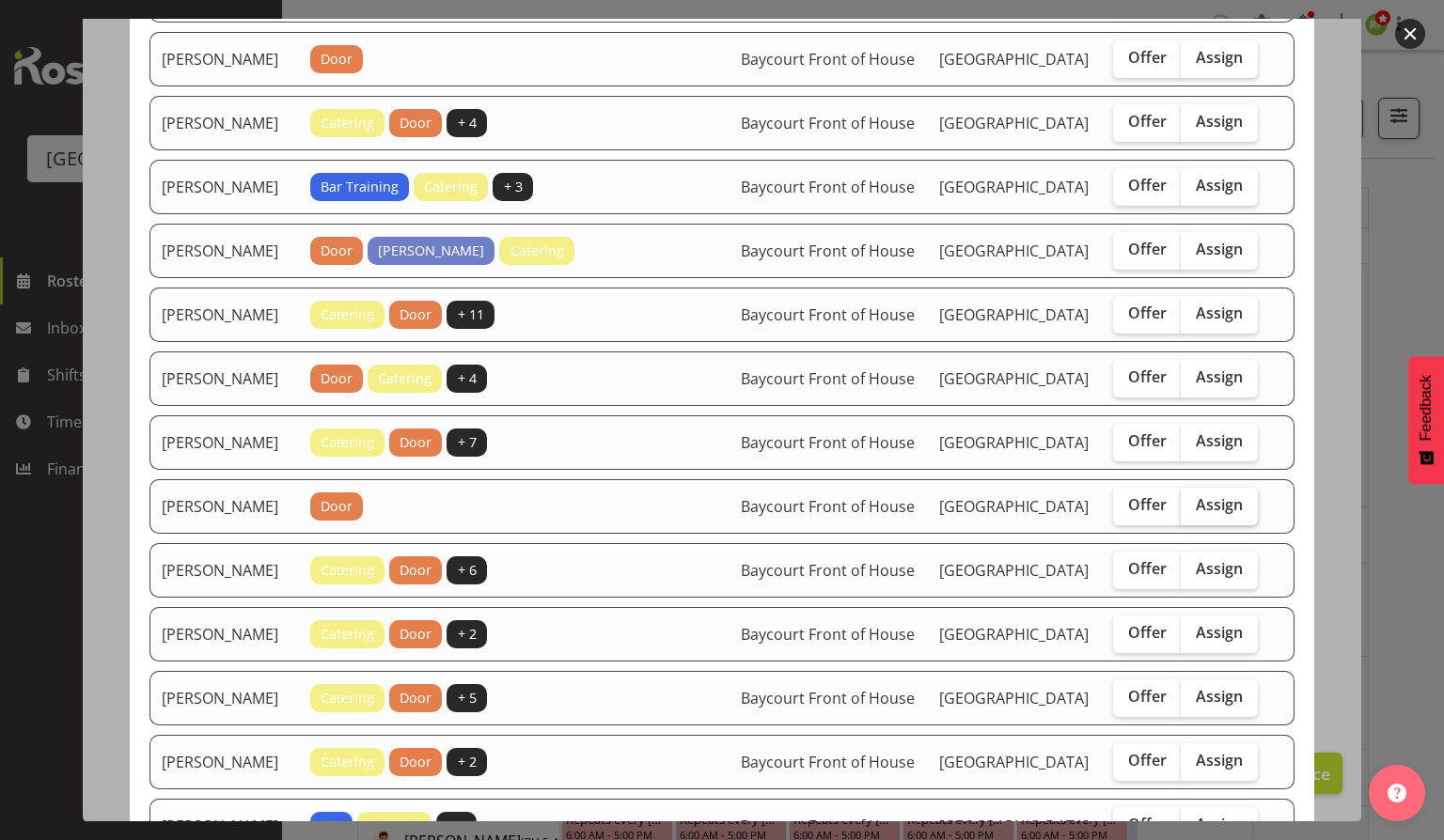
click at [1211, 514] on span "Assign" at bounding box center [1219, 504] width 47 height 19
click at [1193, 511] on input "Assign" at bounding box center [1187, 505] width 12 height 12
checkbox input "true"
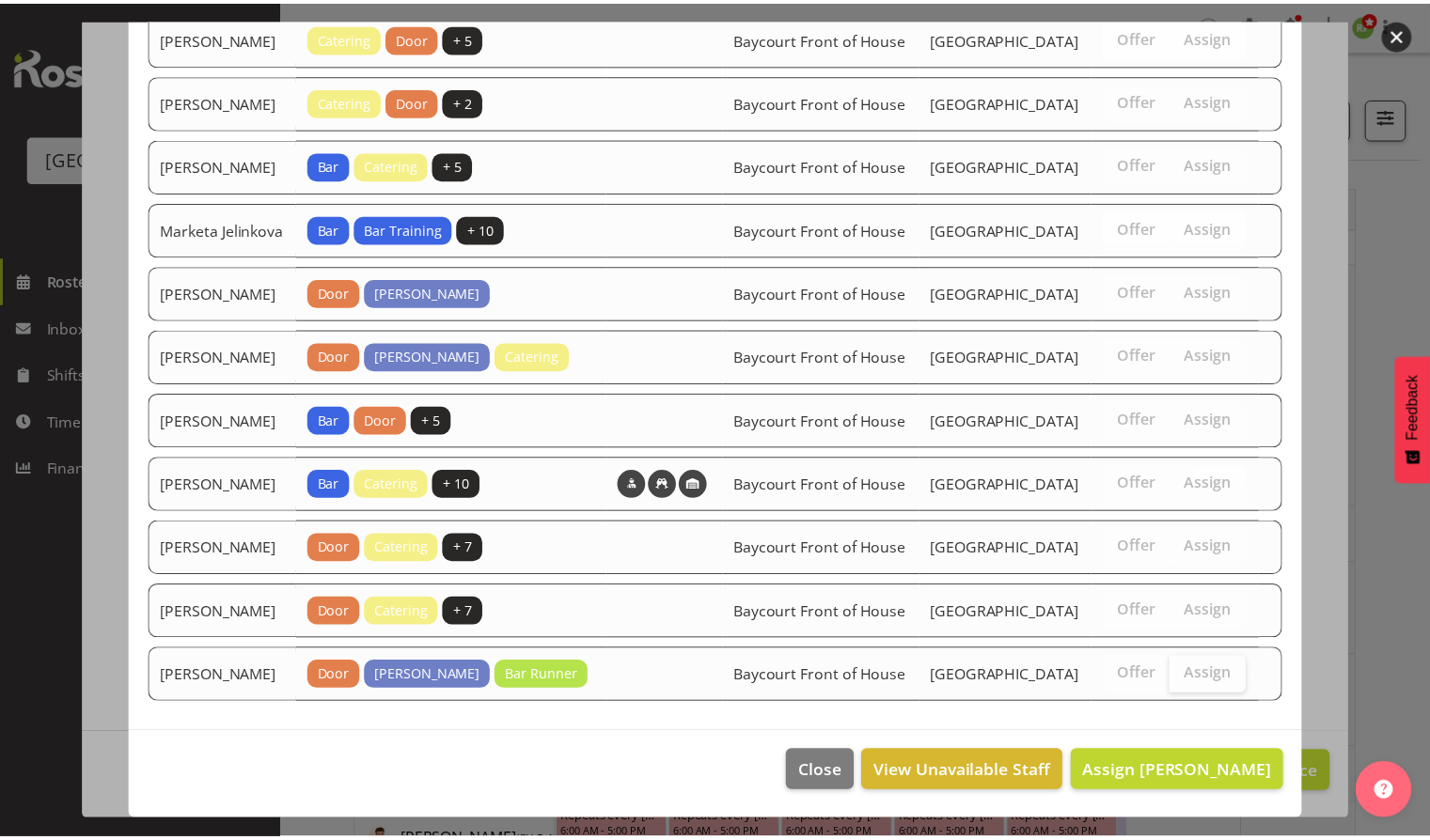
scroll to position [1474, 0]
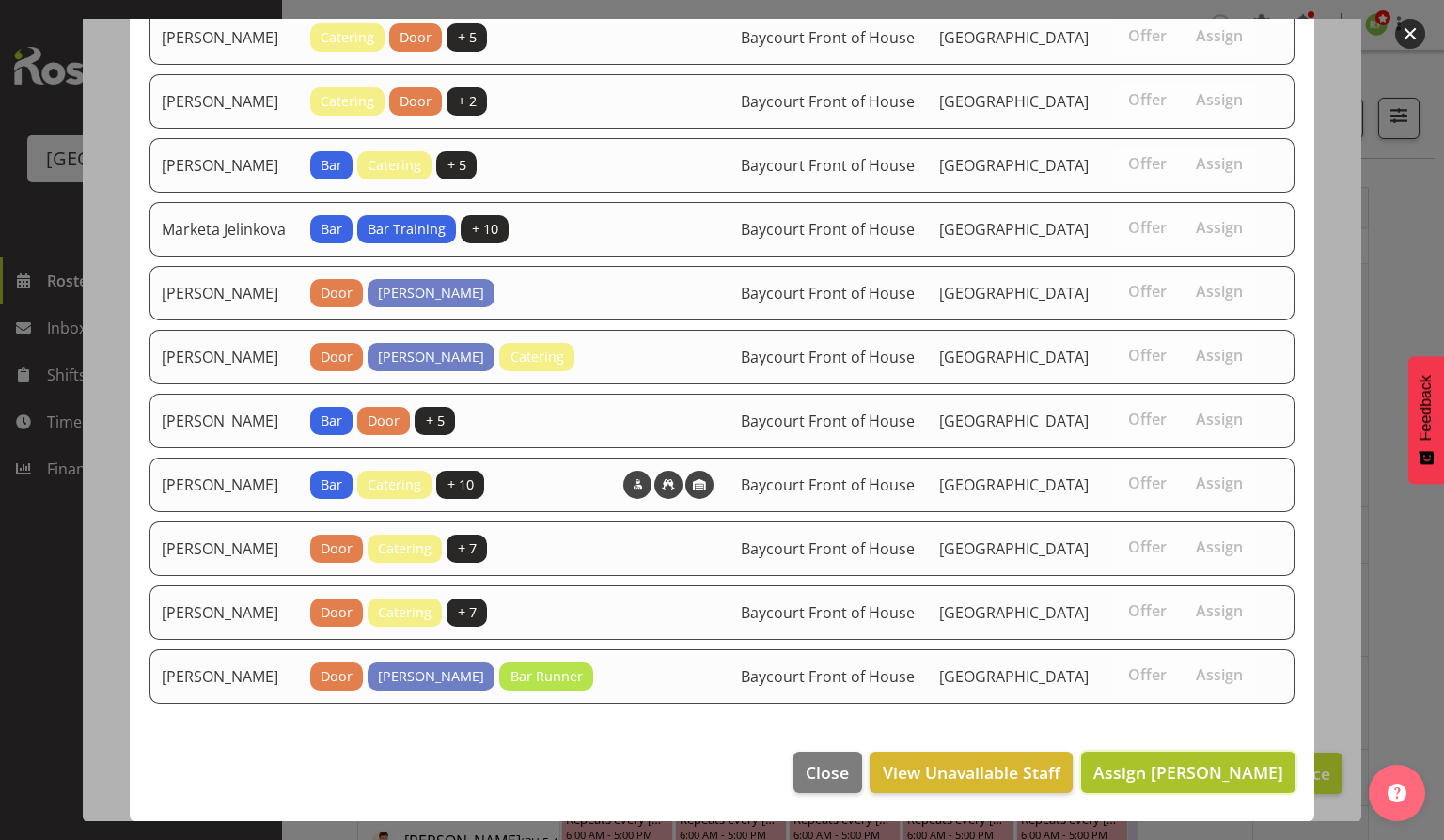
click at [1148, 776] on span "Assign Heather Powell" at bounding box center [1188, 772] width 190 height 23
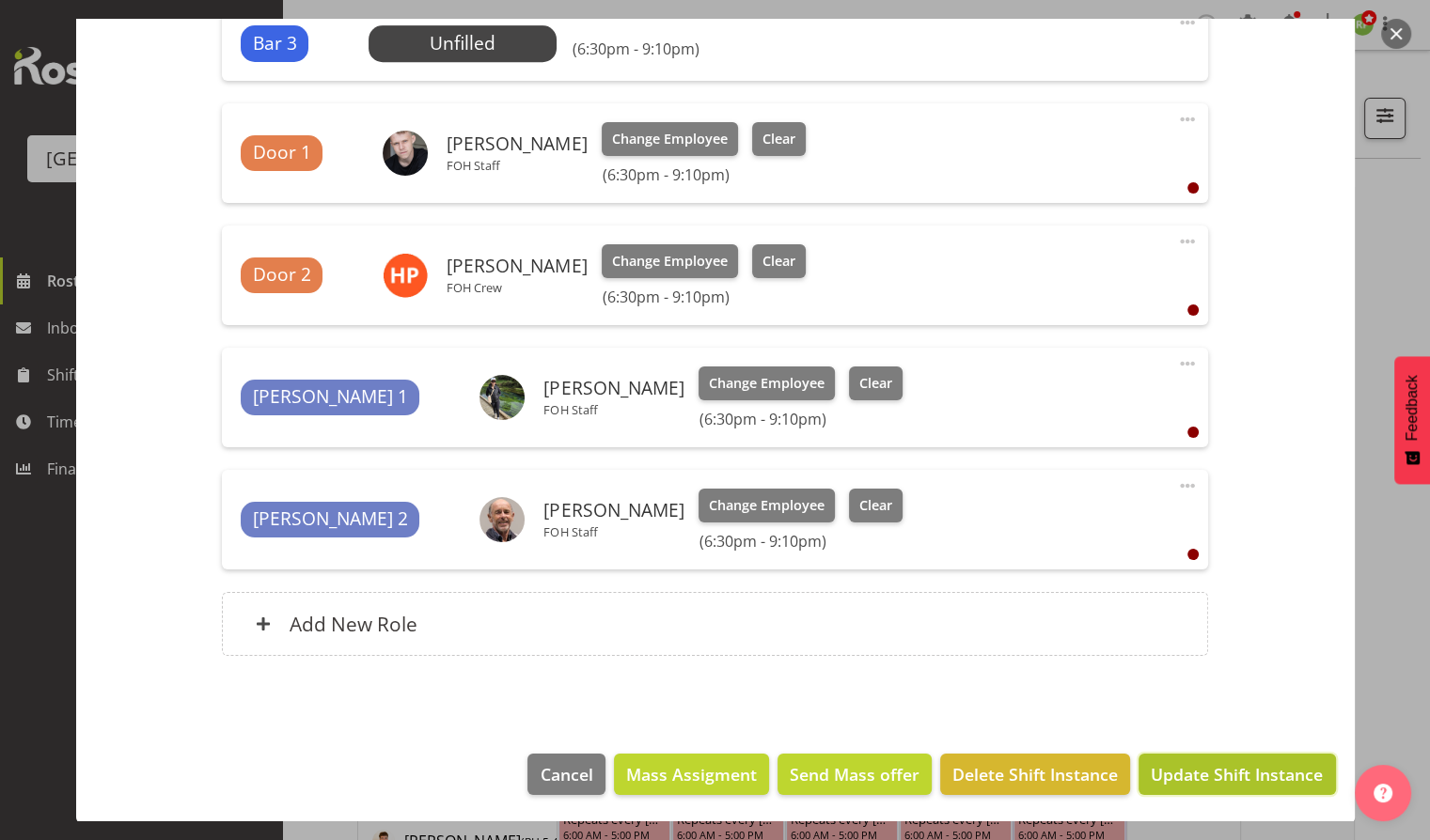
click at [1194, 786] on button "Update Shift Instance" at bounding box center [1237, 774] width 197 height 42
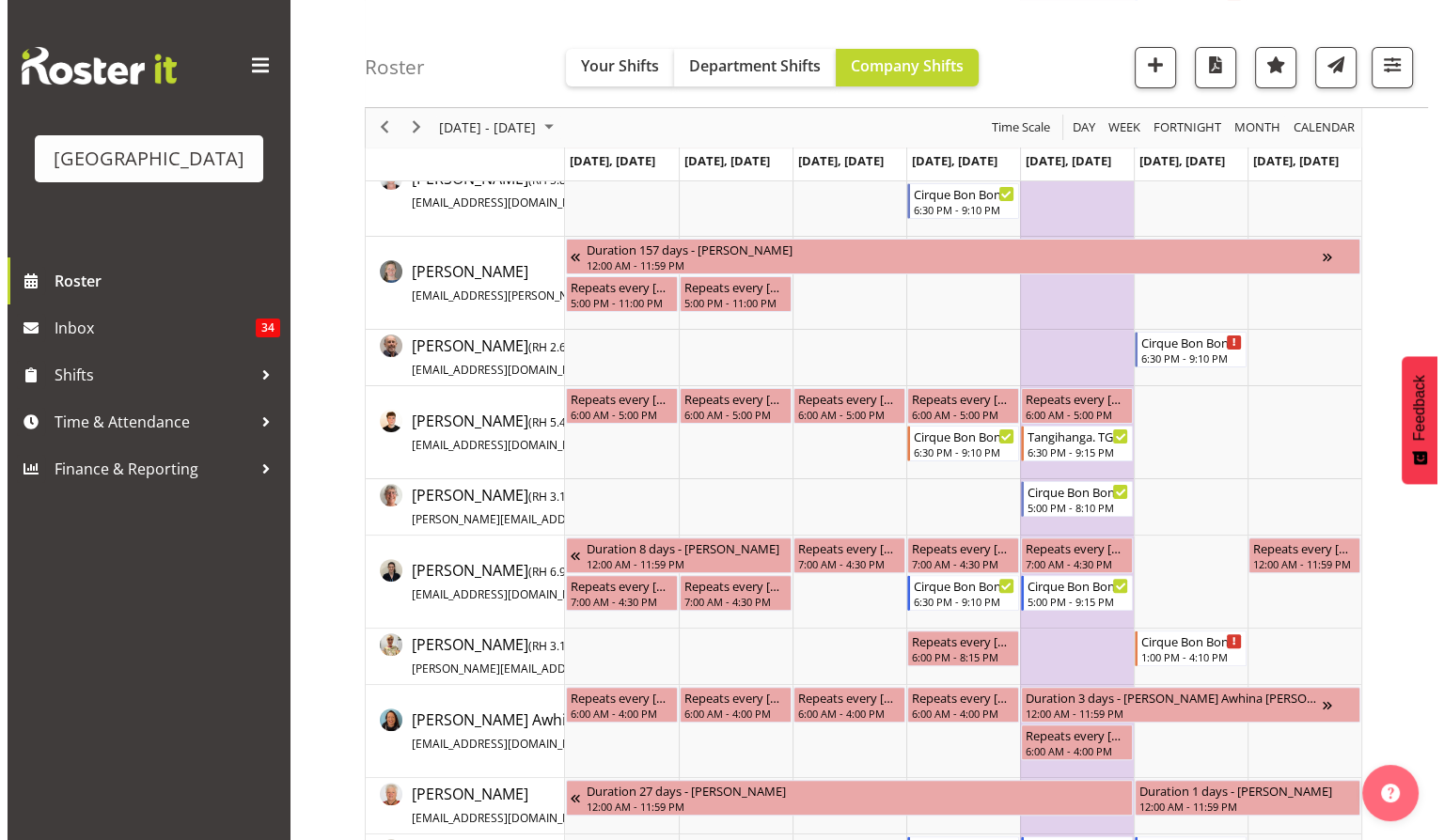
scroll to position [0, 0]
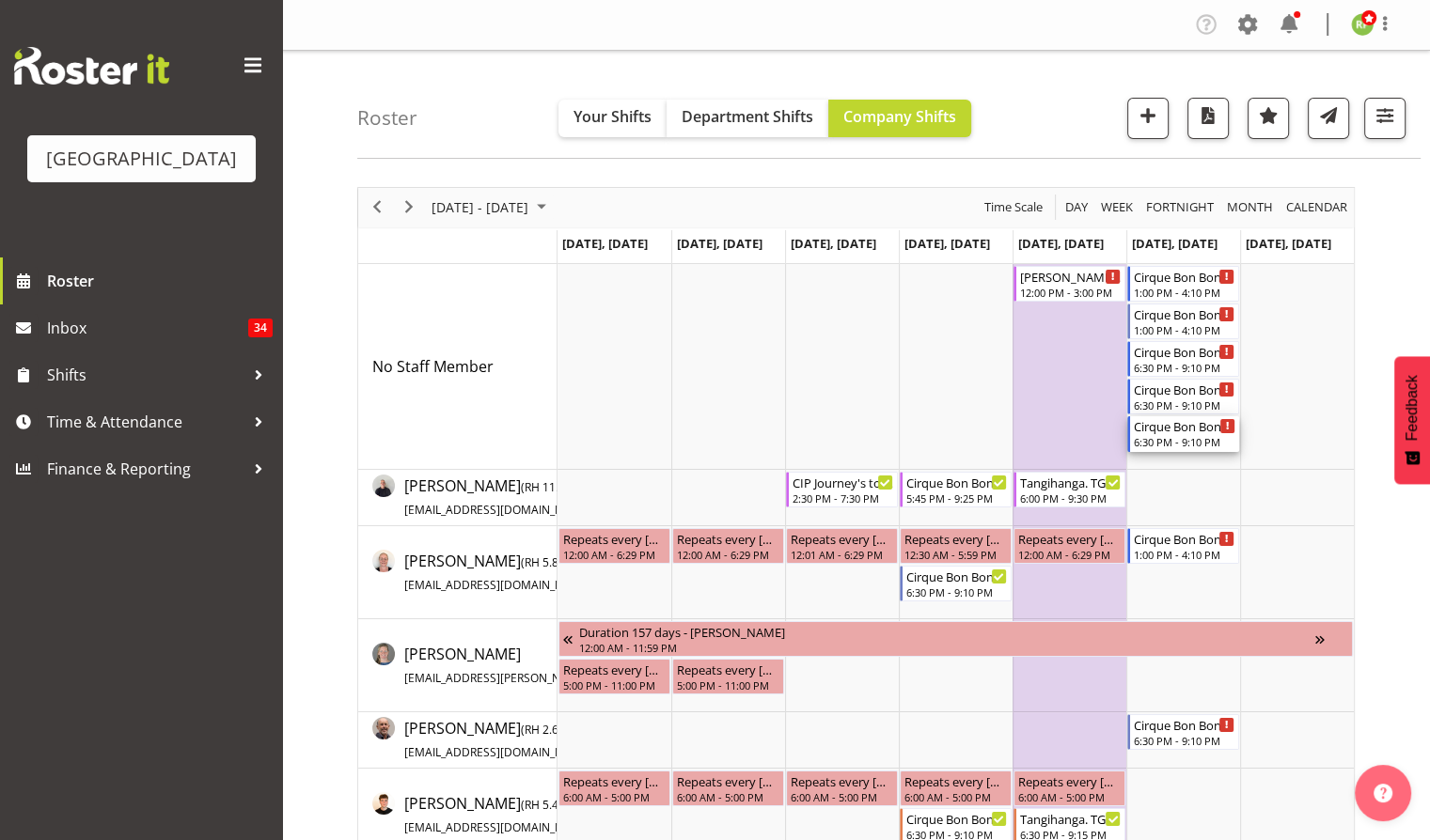
click at [1166, 438] on div "6:30 PM - 9:10 PM" at bounding box center [1184, 441] width 101 height 15
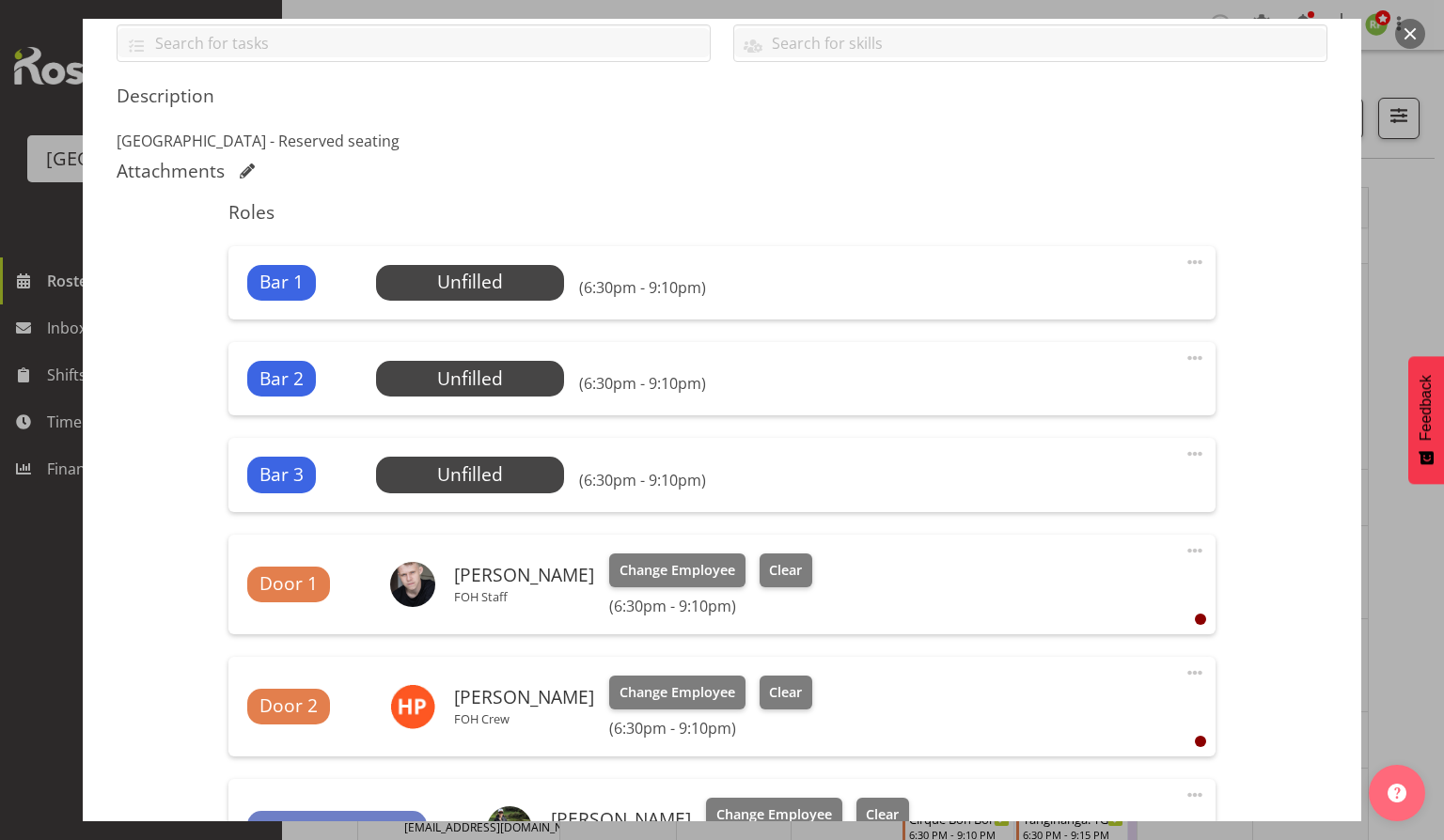
scroll to position [501, 0]
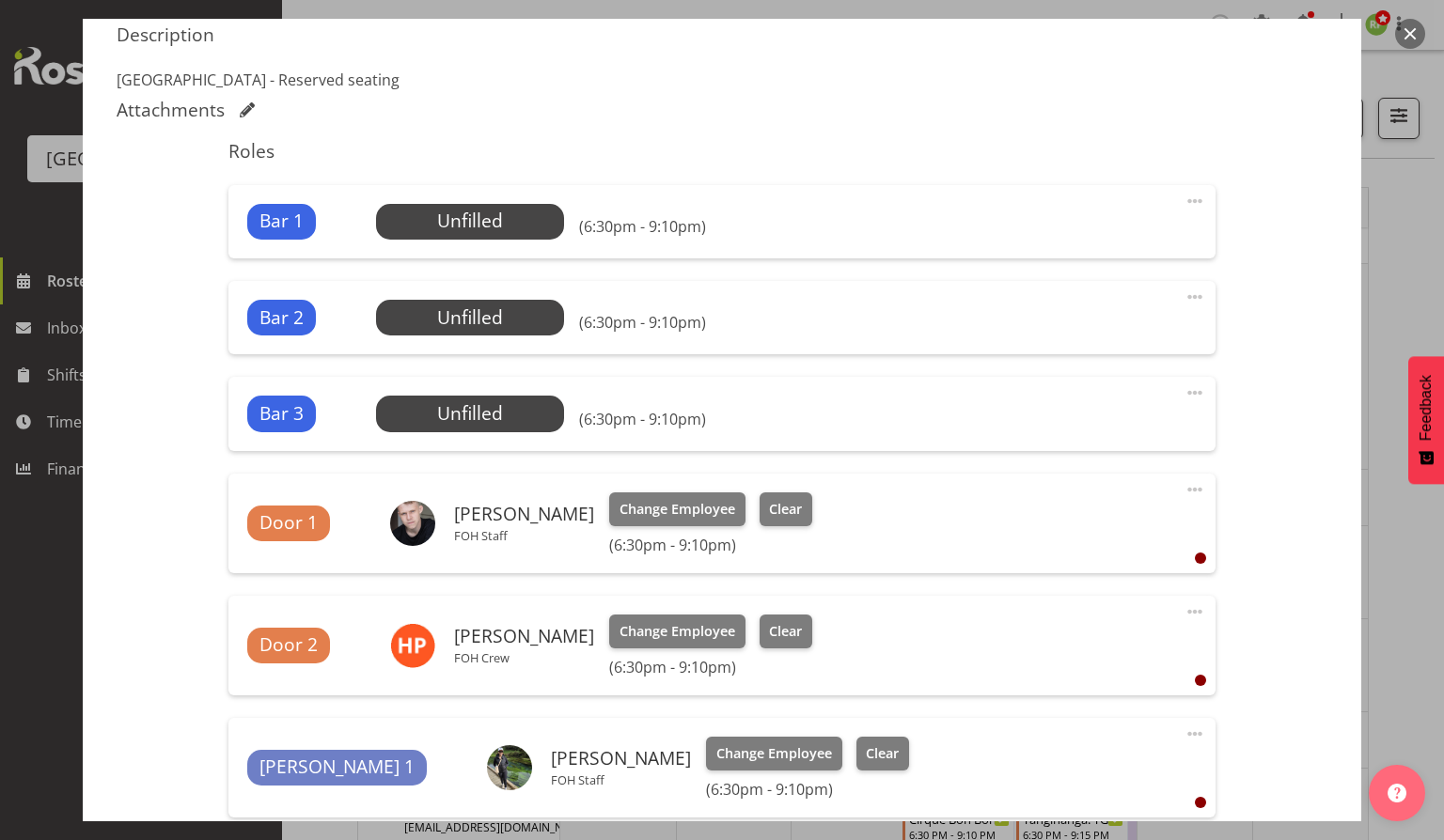
click at [464, 432] on div "Bar 3 Unfilled Select Employee (6:30pm - 9:10pm) Edit Cover Role Delete" at bounding box center [722, 414] width 987 height 74
click at [462, 416] on span "Select Employee" at bounding box center [469, 414] width 140 height 27
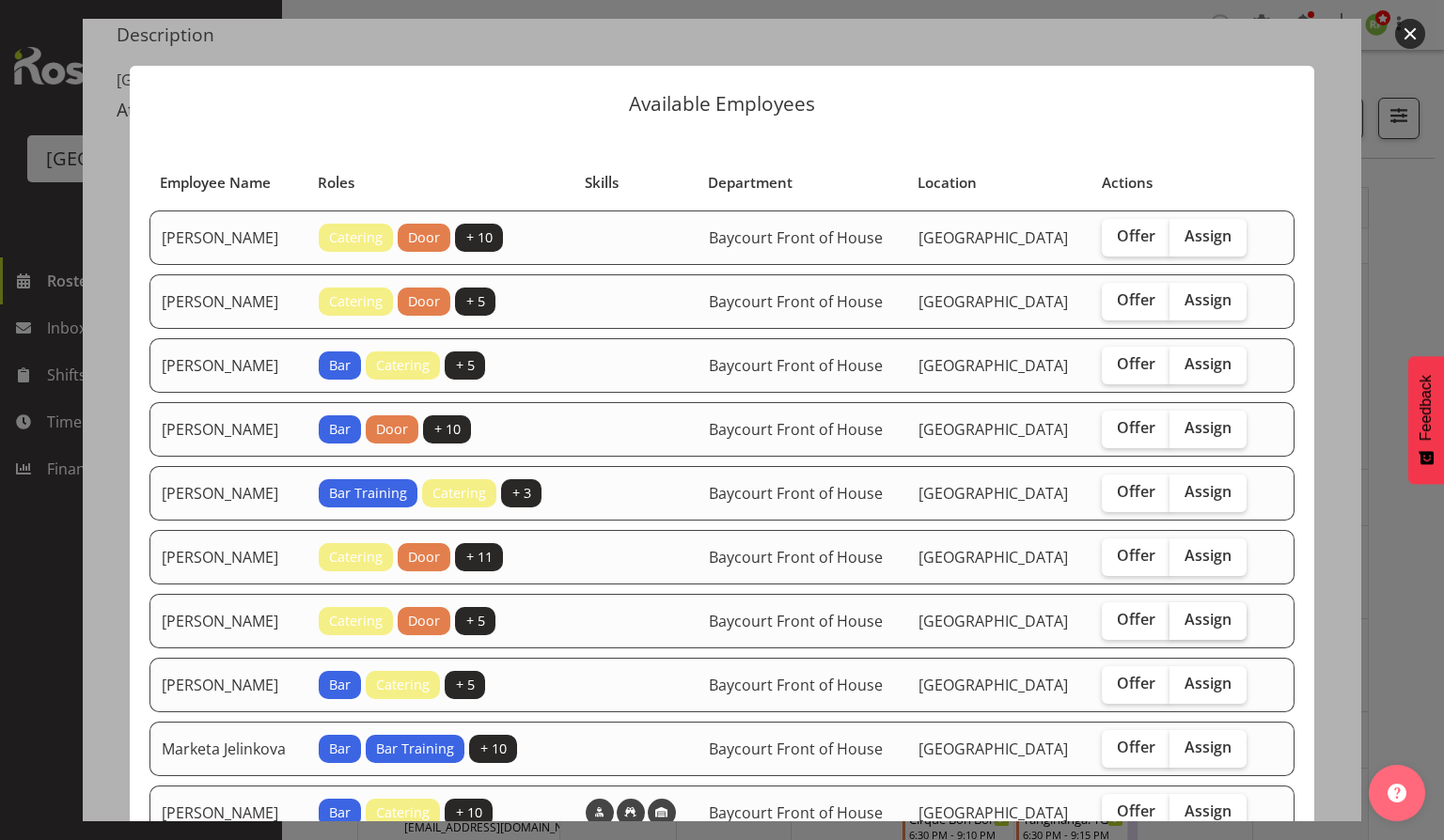
click at [1217, 629] on span "Assign" at bounding box center [1207, 619] width 47 height 19
click at [1182, 626] on input "Assign" at bounding box center [1175, 619] width 12 height 12
checkbox input "true"
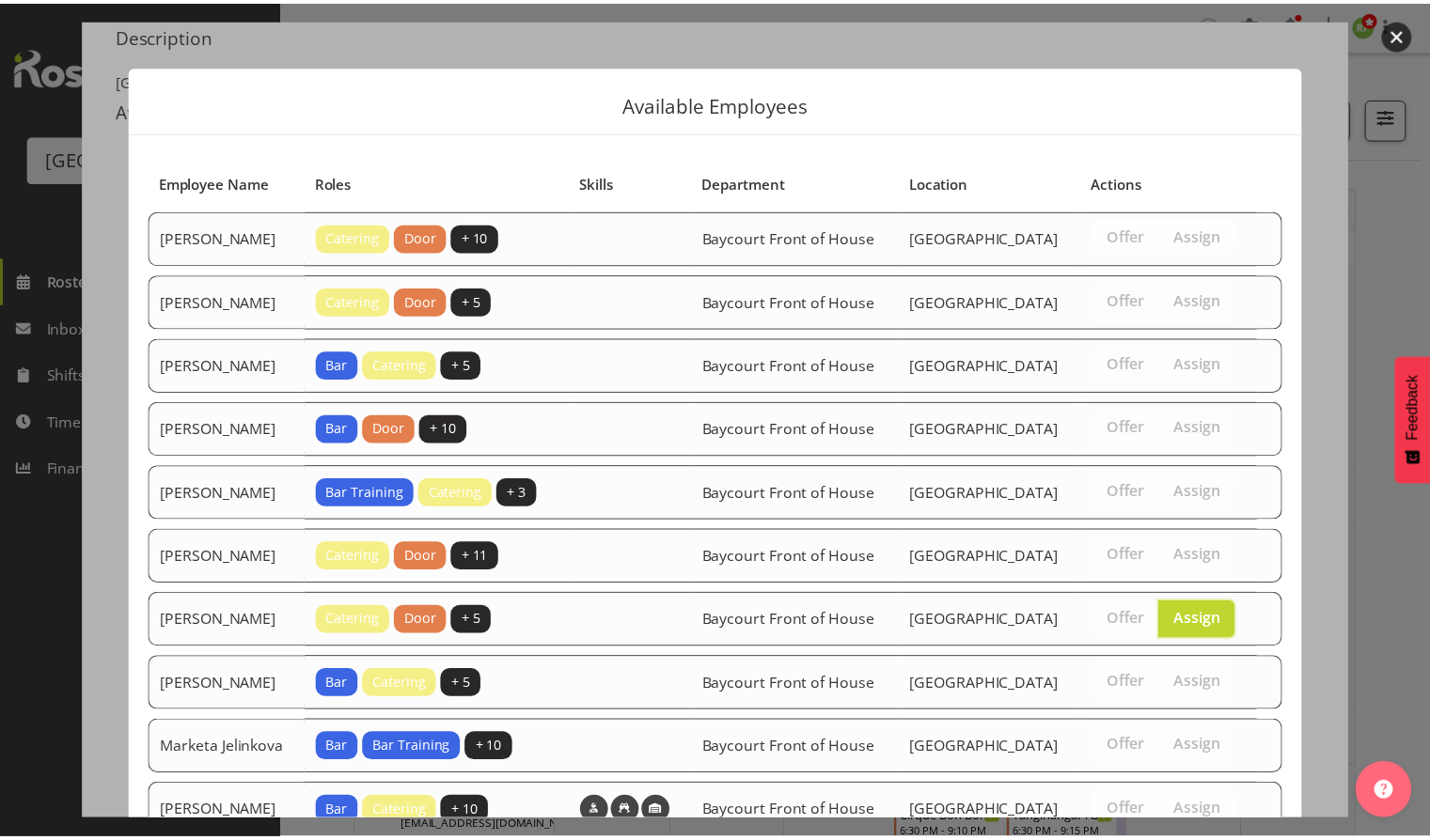
scroll to position [343, 0]
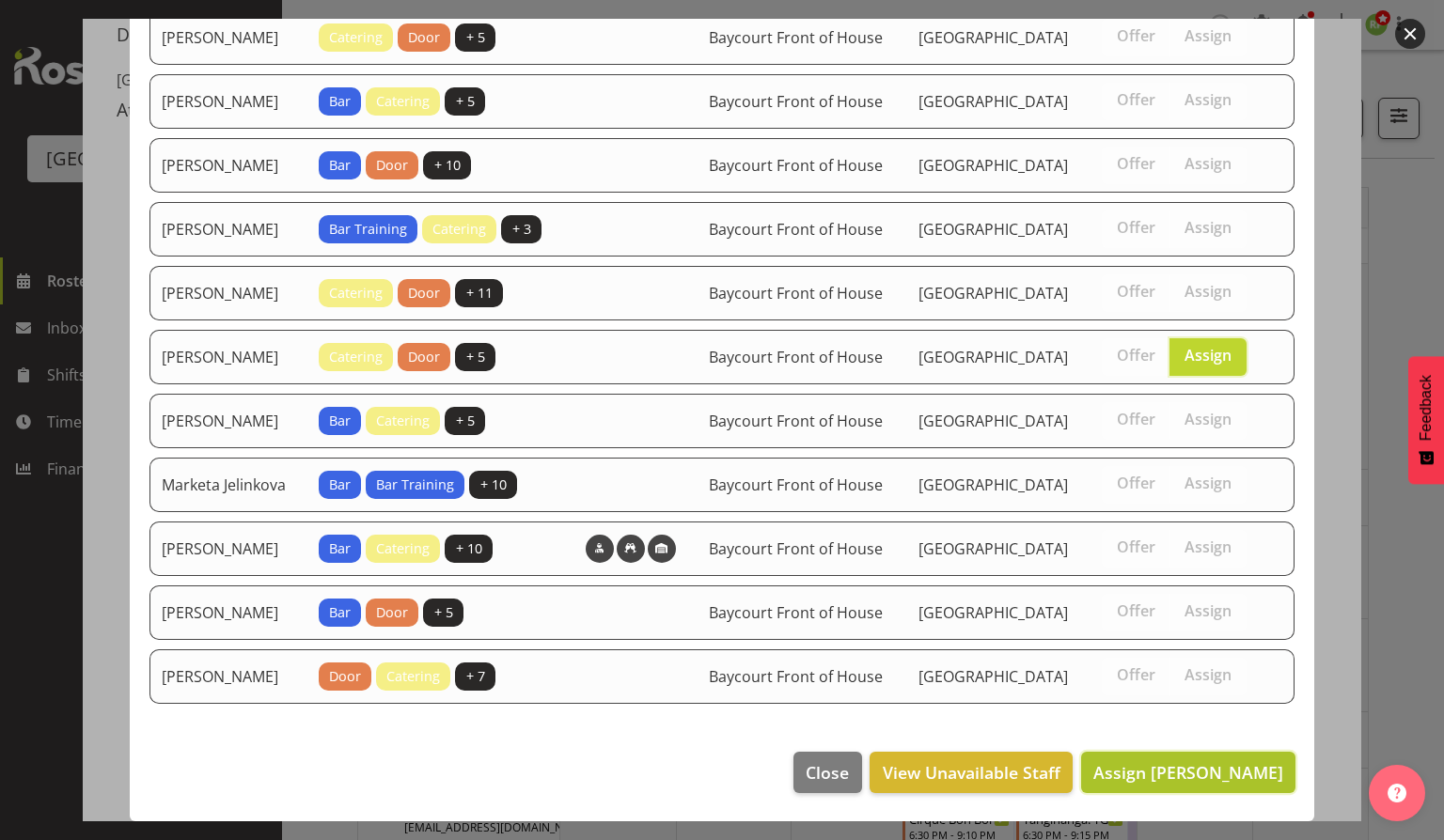
click at [1186, 772] on span "Assign Jordan Sanft" at bounding box center [1188, 772] width 190 height 23
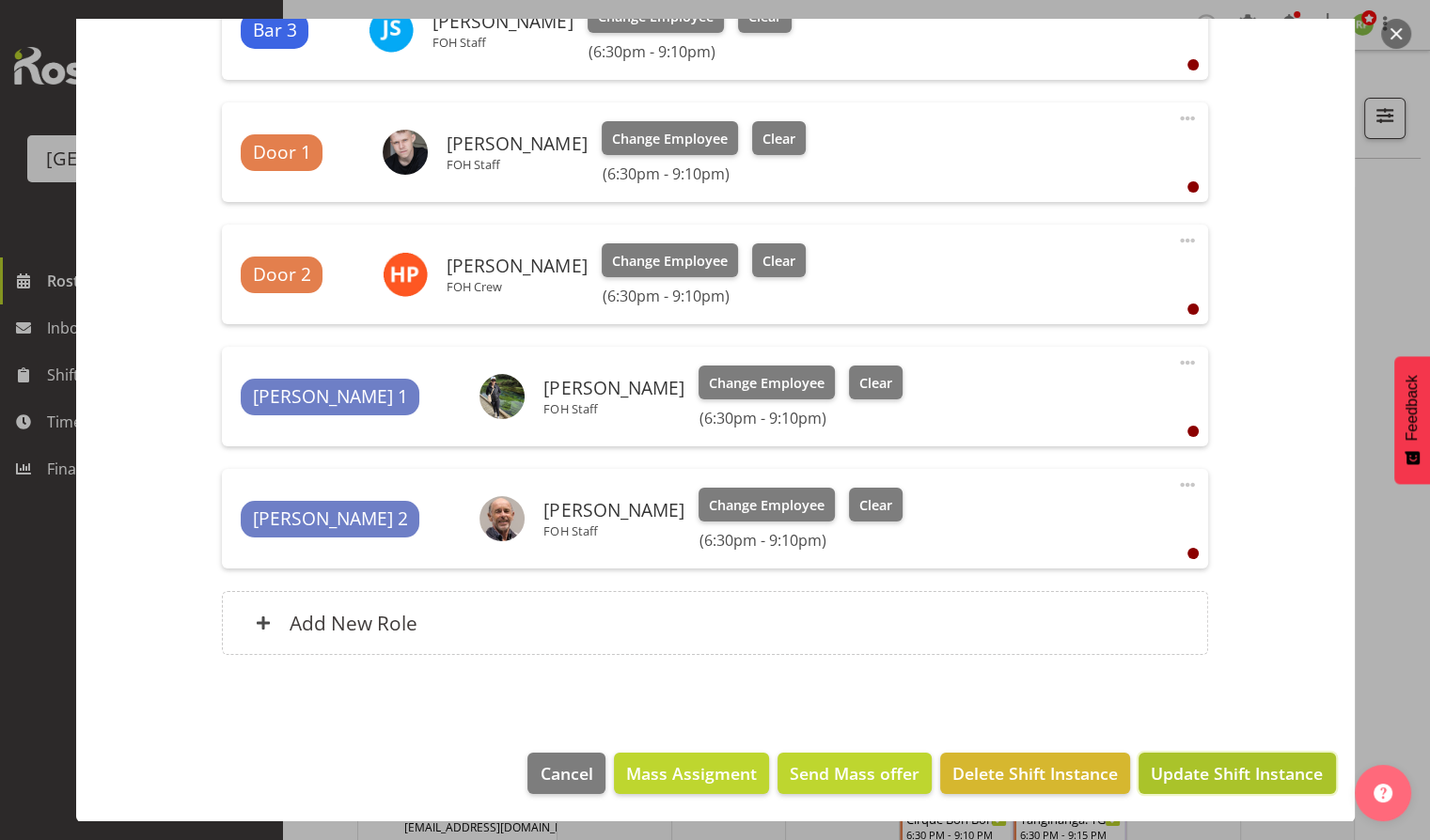
click at [1182, 772] on span "Update Shift Instance" at bounding box center [1236, 773] width 172 height 25
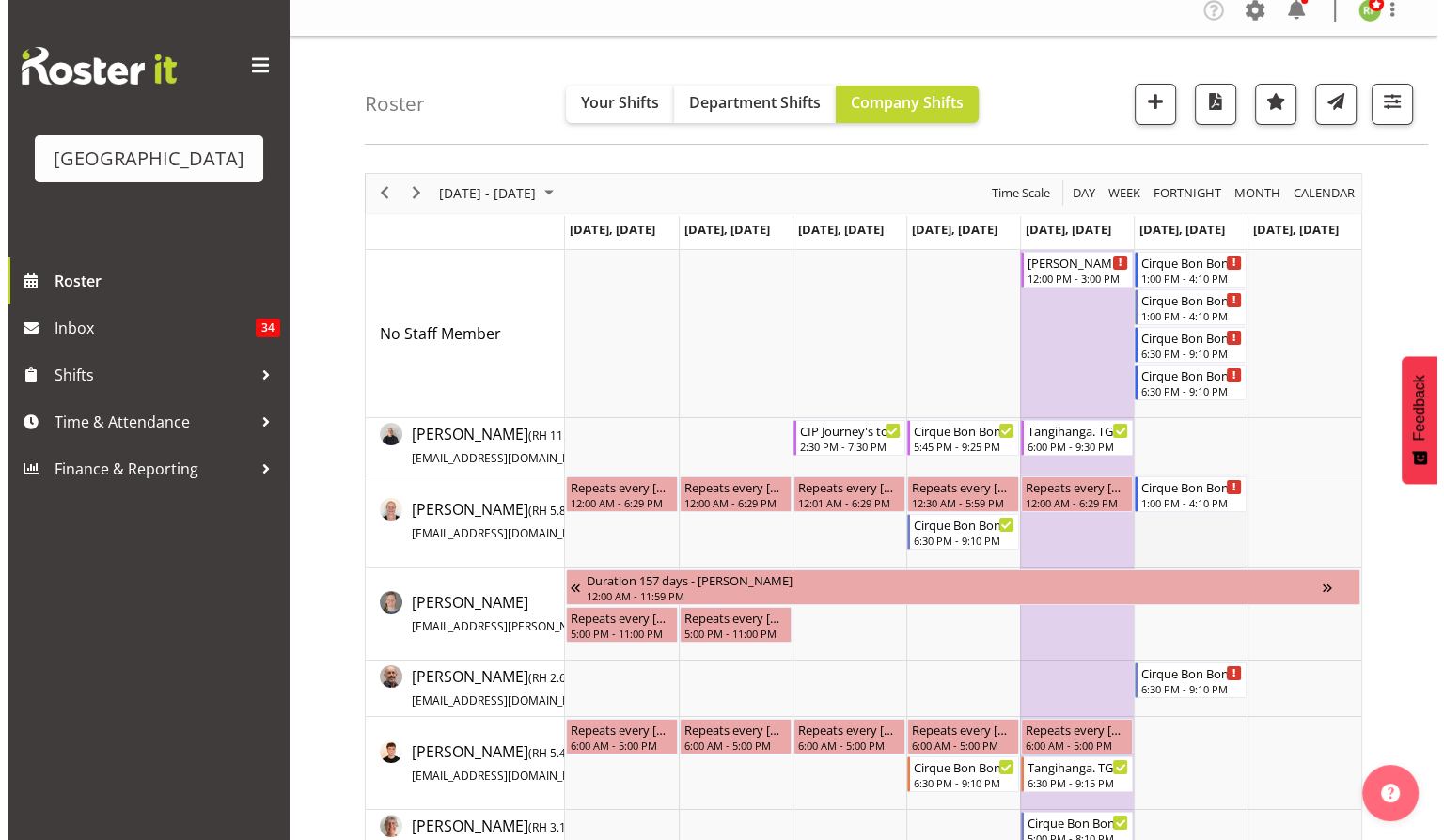
scroll to position [0, 0]
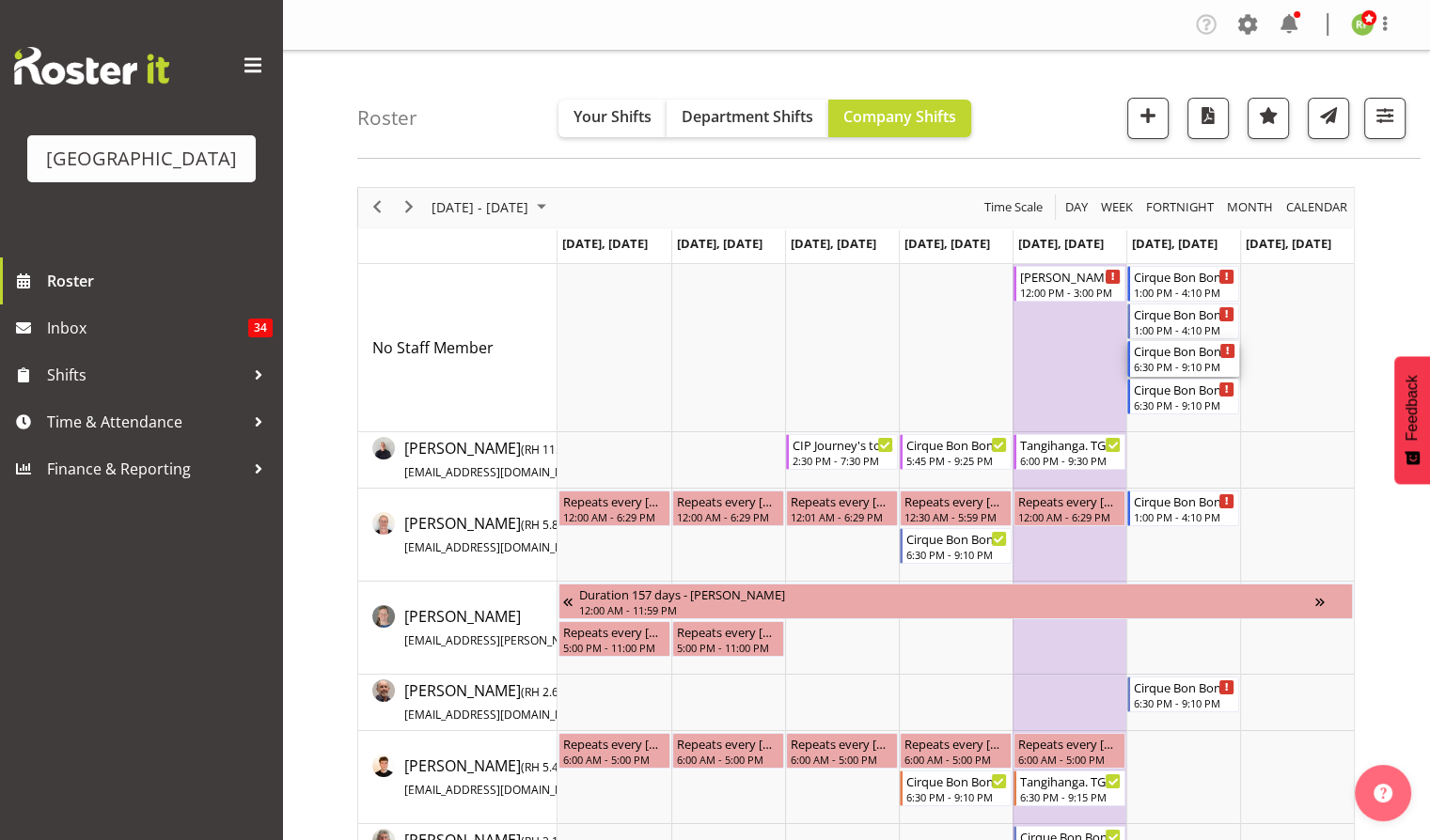
click at [1169, 359] on div "Cirque Bon Bon. TGA Arts Fest" at bounding box center [1184, 350] width 101 height 19
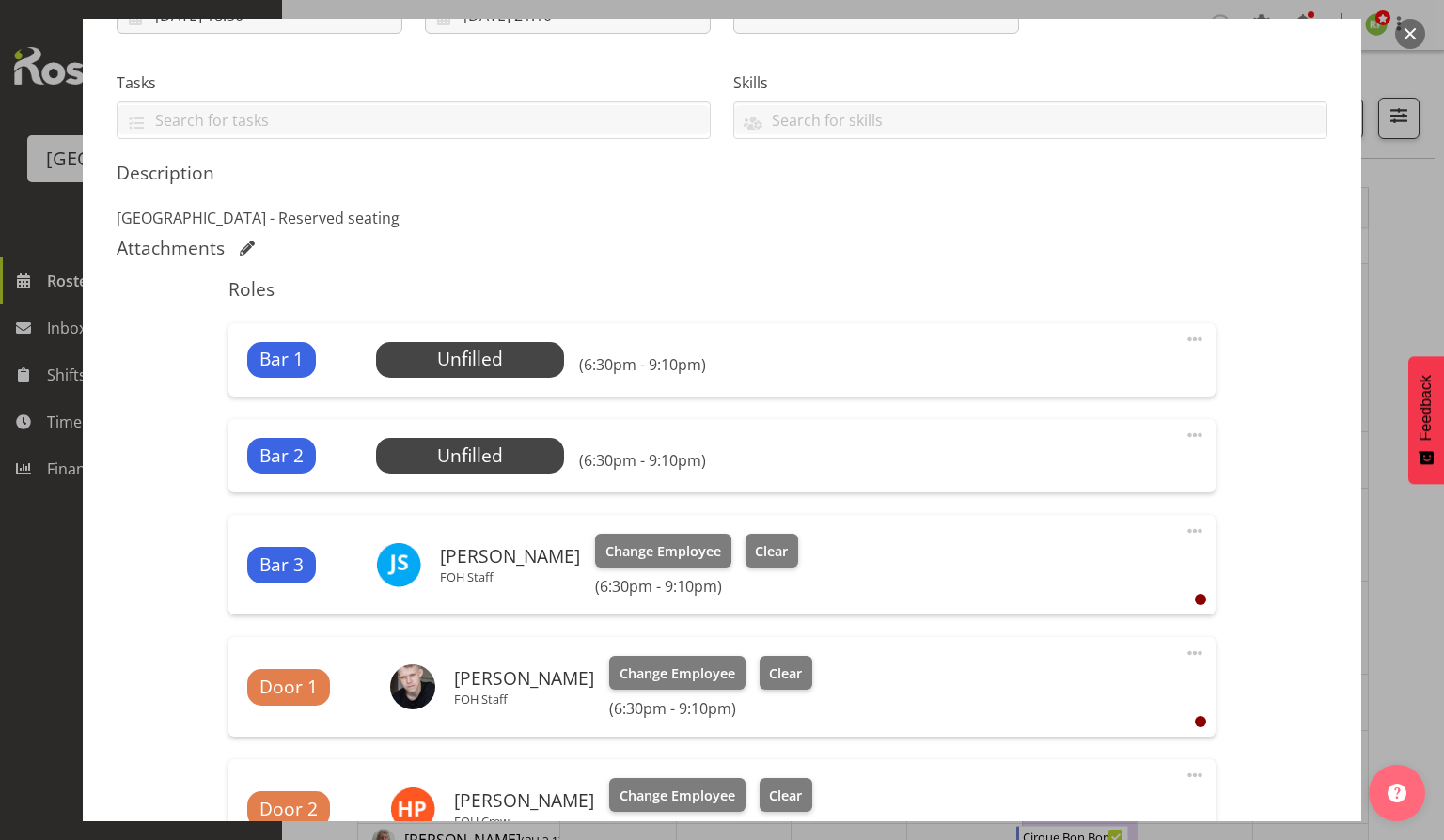
scroll to position [125, 0]
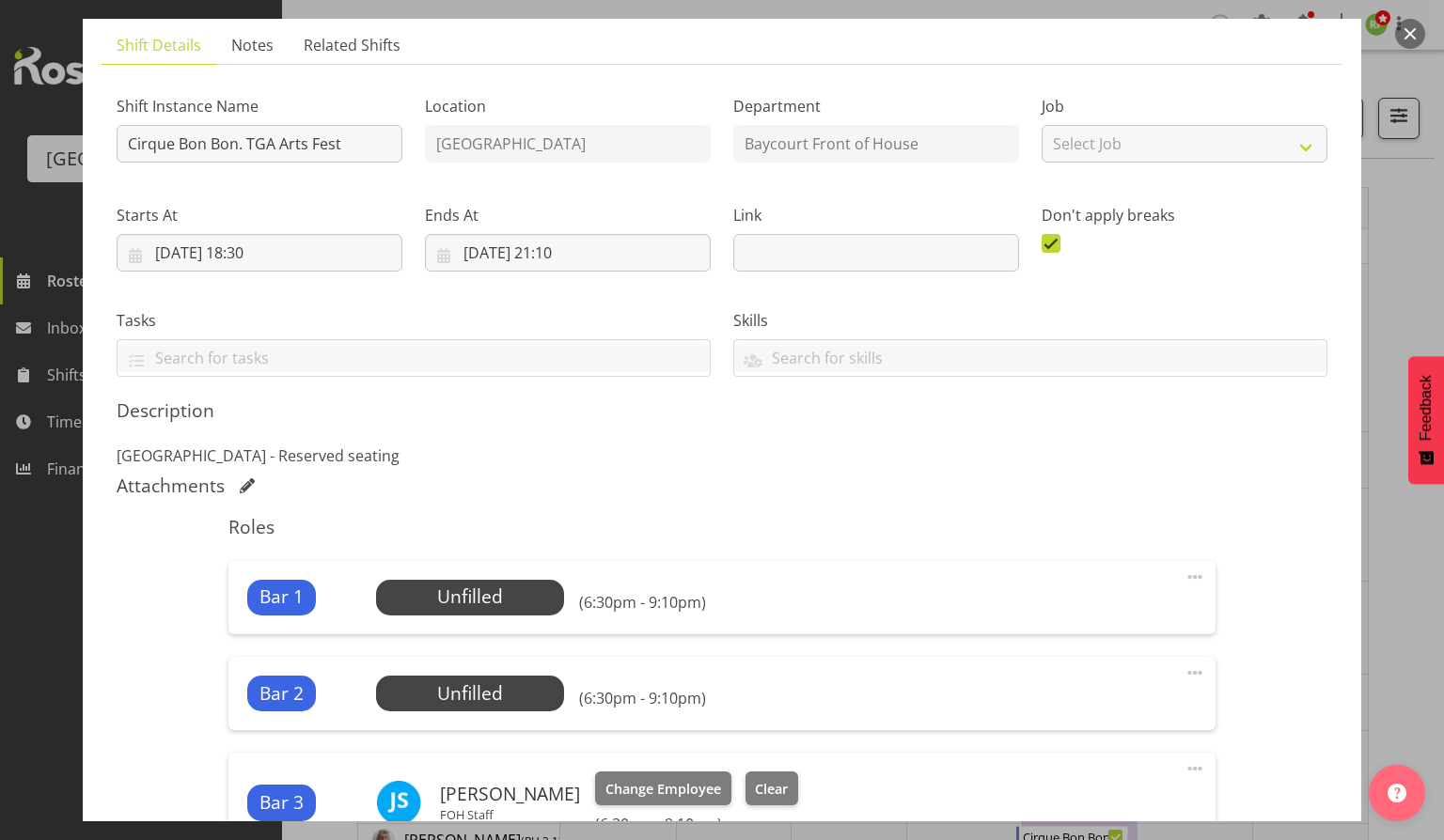
click at [475, 573] on div "Bar 1 Unfilled Select Employee (6:30pm - 9:10pm) Edit Cover Role Delete" at bounding box center [722, 597] width 987 height 74
click at [466, 595] on span "Select Employee" at bounding box center [469, 596] width 140 height 27
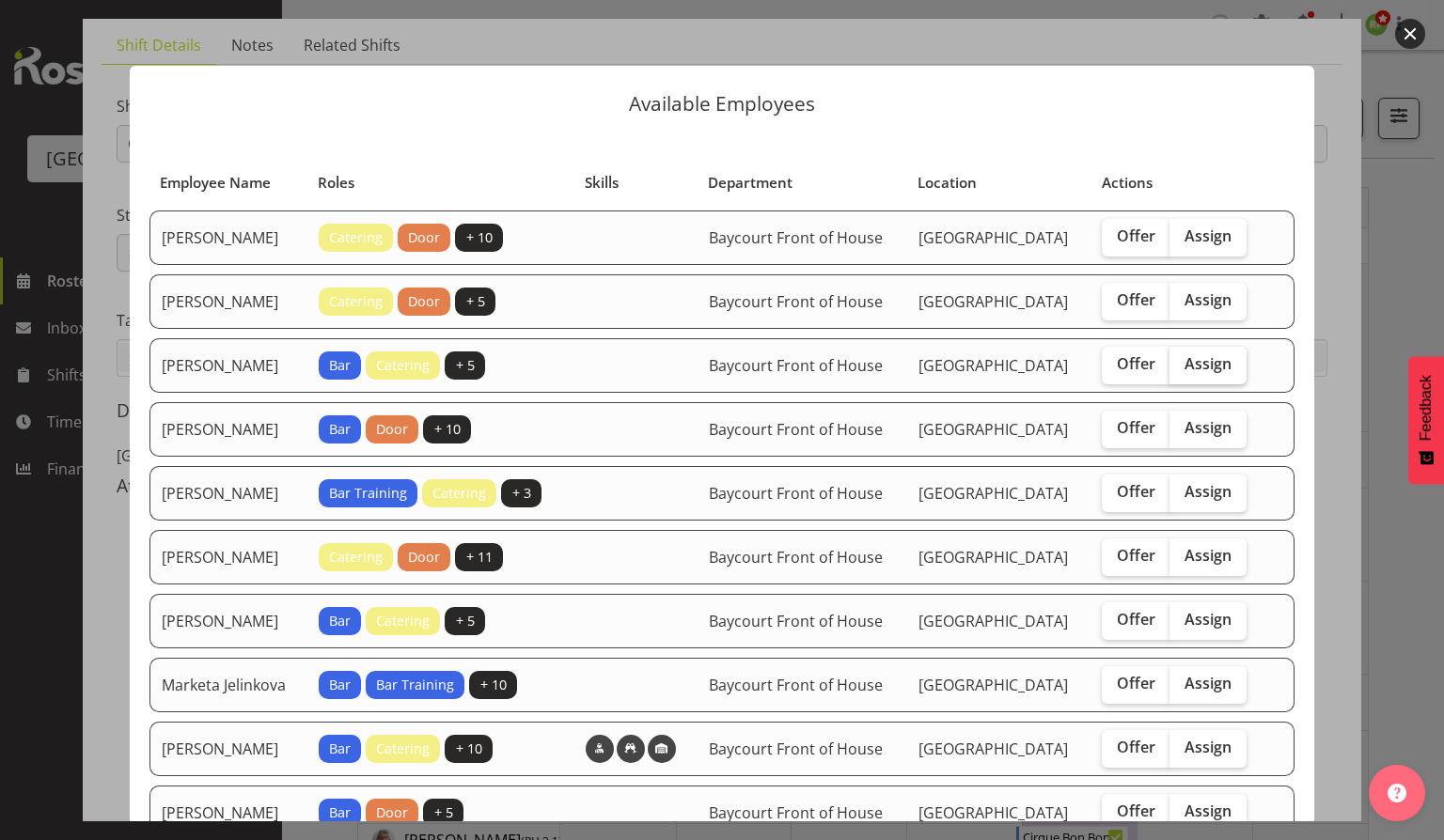
click at [1207, 373] on span "Assign" at bounding box center [1207, 363] width 47 height 19
click at [1182, 371] on input "Assign" at bounding box center [1175, 364] width 12 height 12
checkbox input "true"
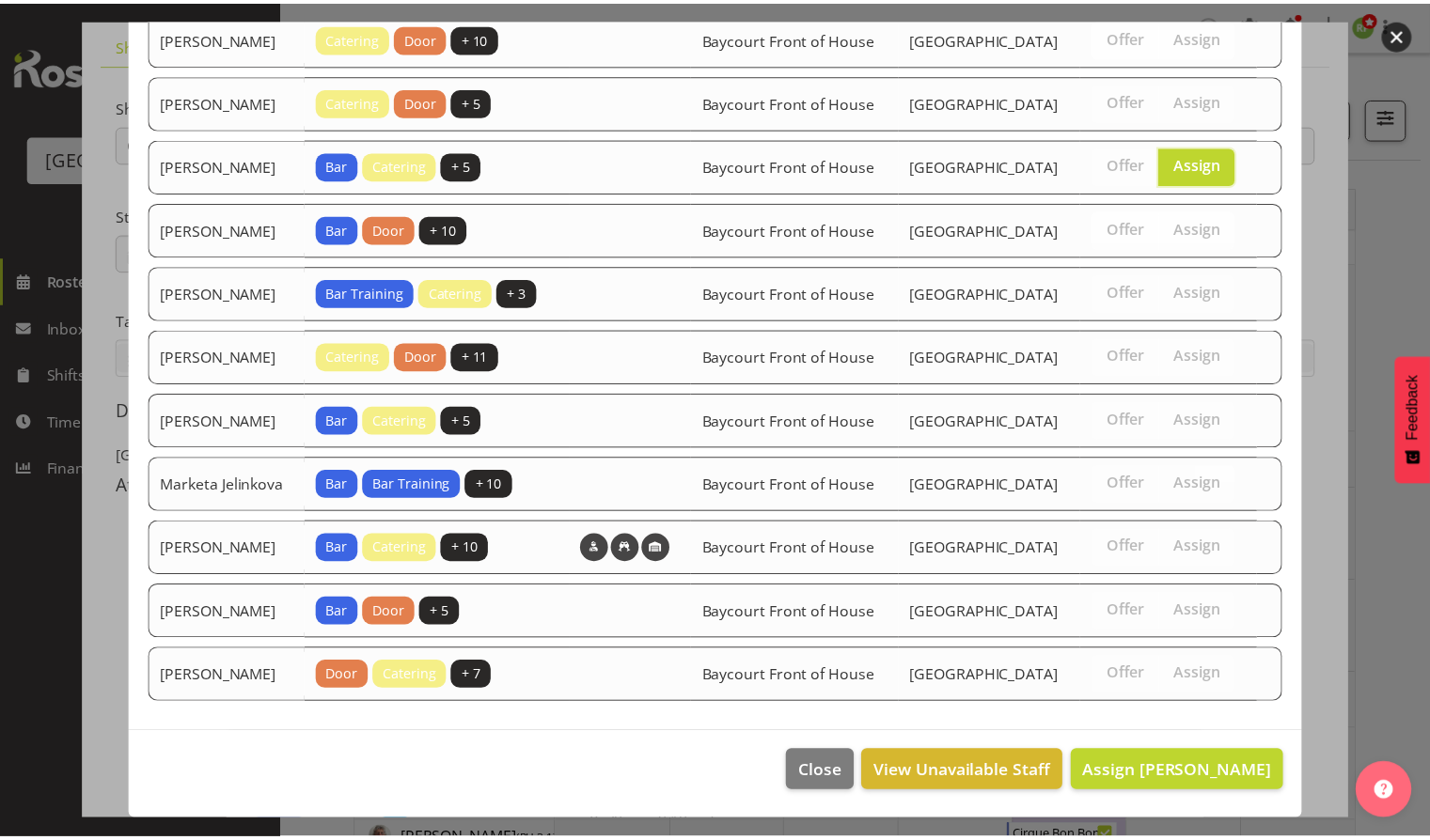
scroll to position [272, 0]
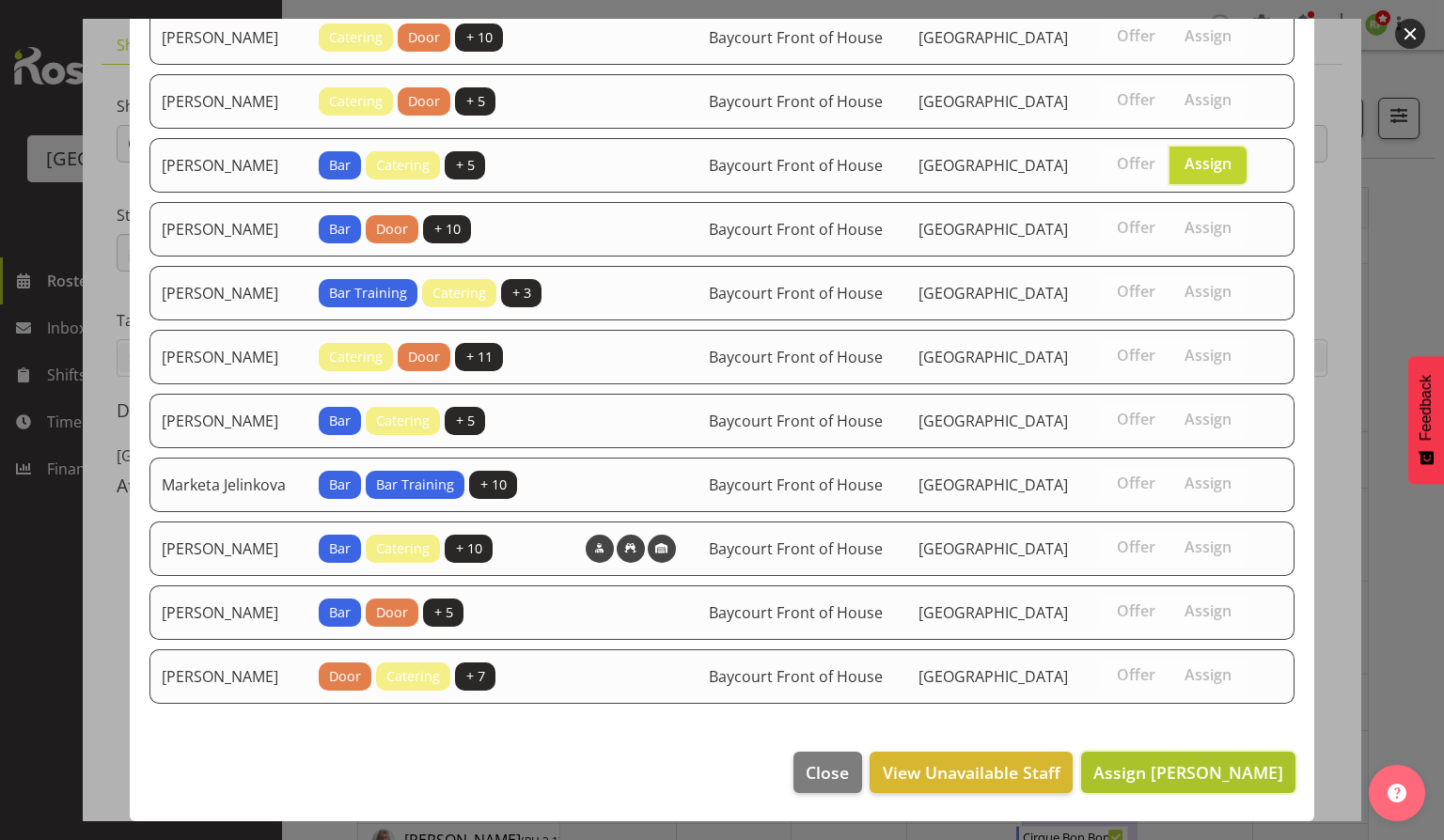
click at [1162, 754] on button "Assign Amy Duncanson" at bounding box center [1188, 772] width 215 height 42
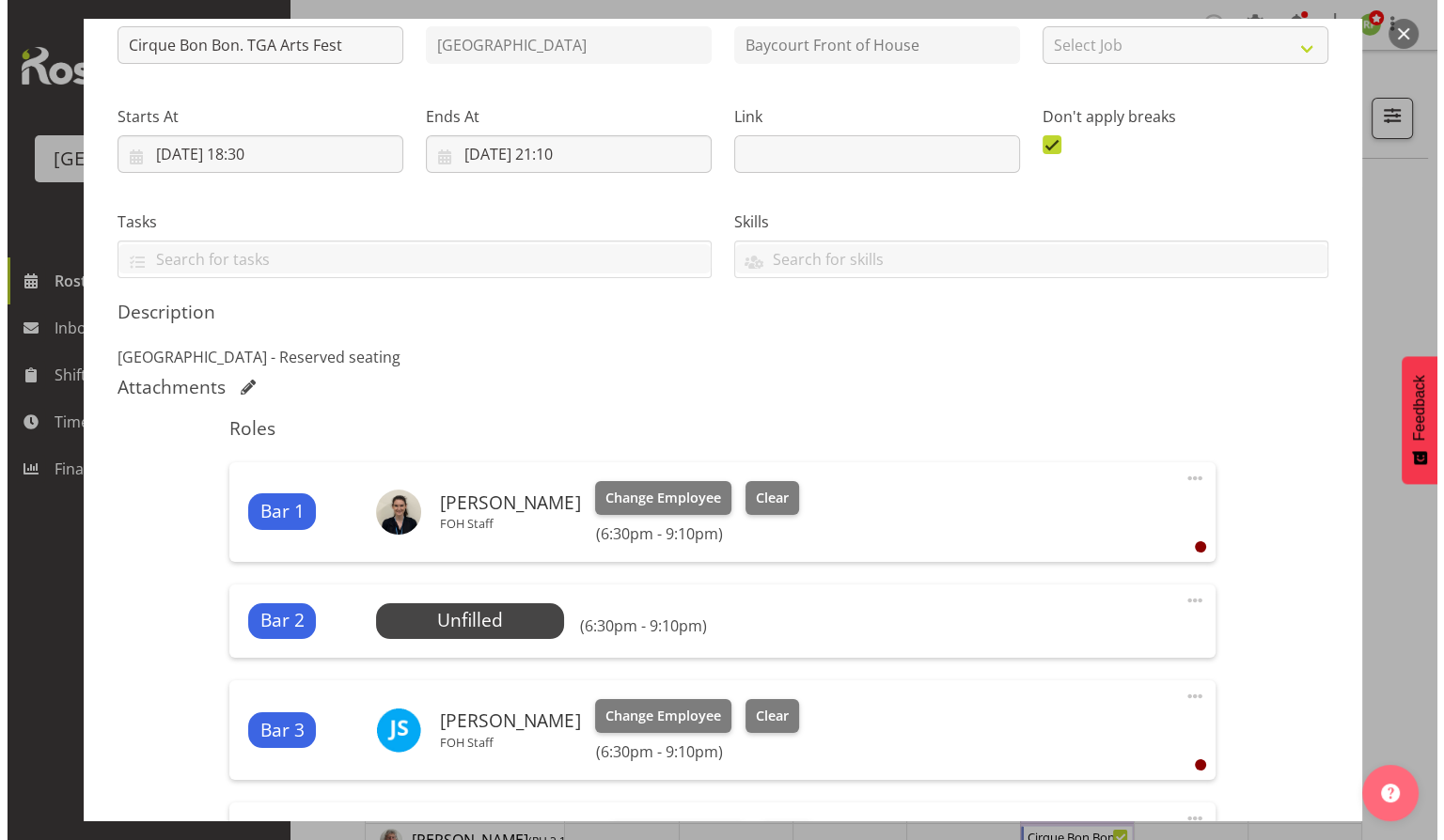
scroll to position [251, 0]
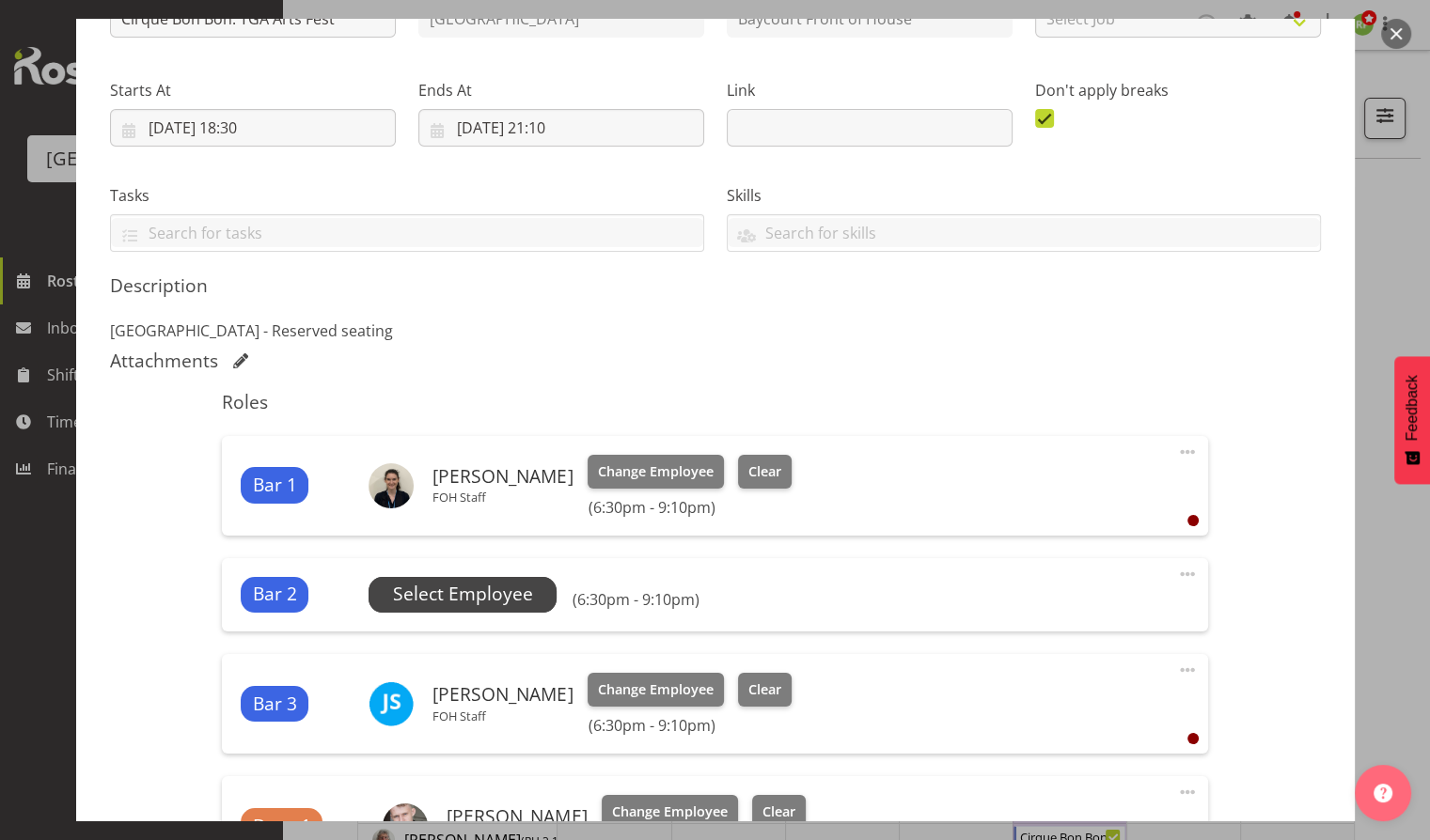
click at [462, 603] on span "Select Employee" at bounding box center [462, 593] width 140 height 27
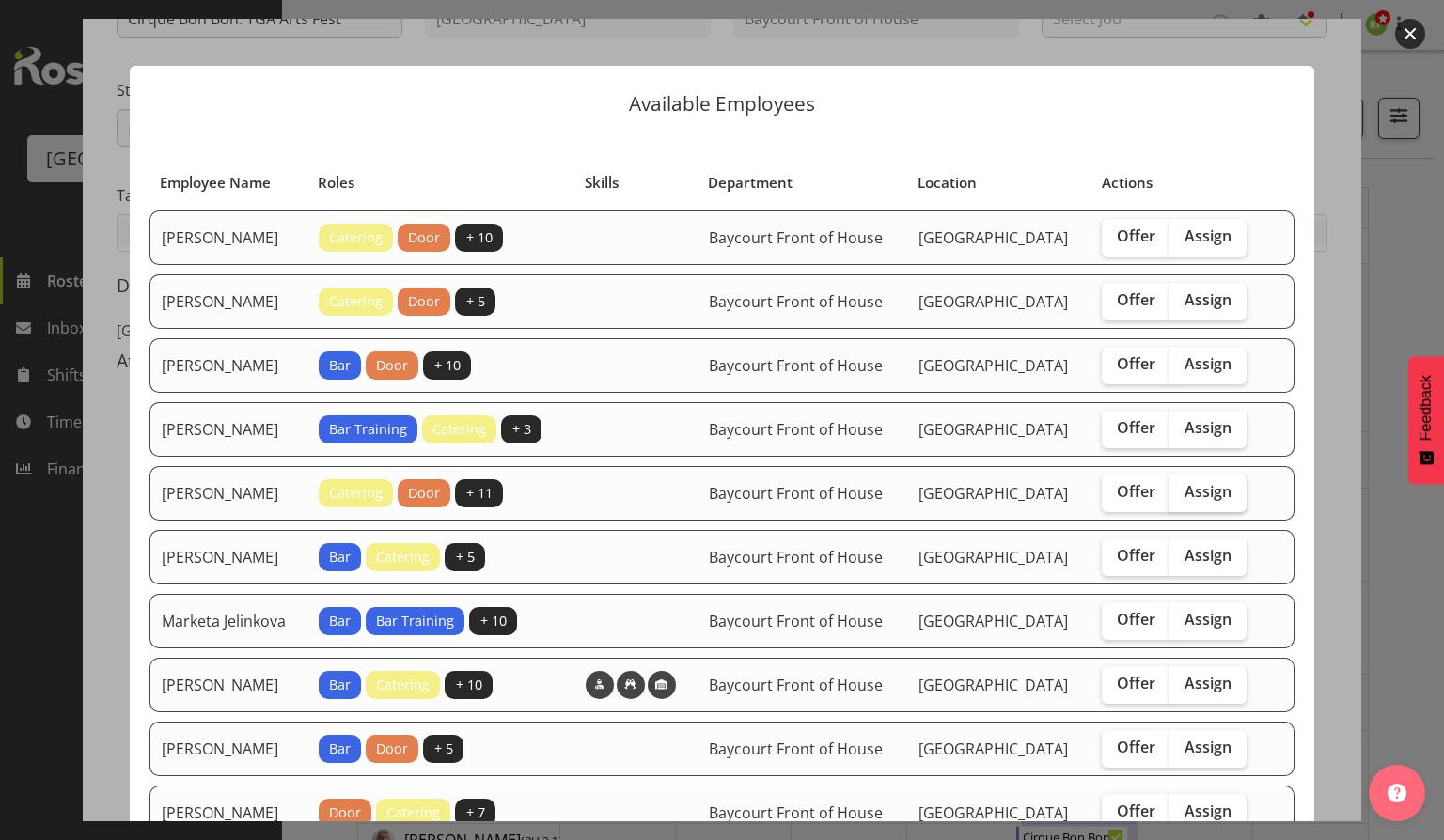
click at [1203, 501] on span "Assign" at bounding box center [1207, 491] width 47 height 19
click at [1182, 498] on input "Assign" at bounding box center [1175, 492] width 12 height 12
checkbox input "true"
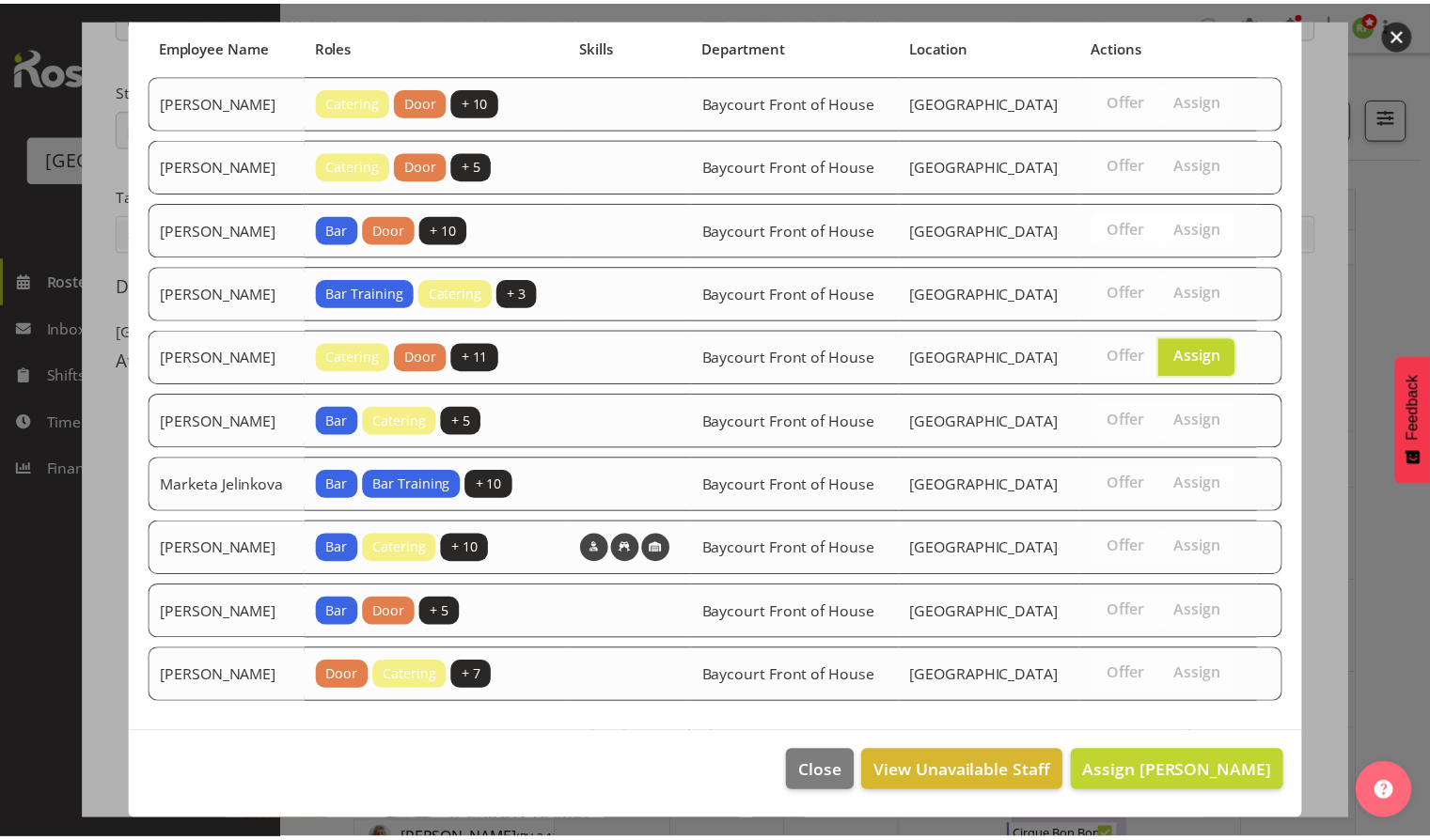
scroll to position [202, 0]
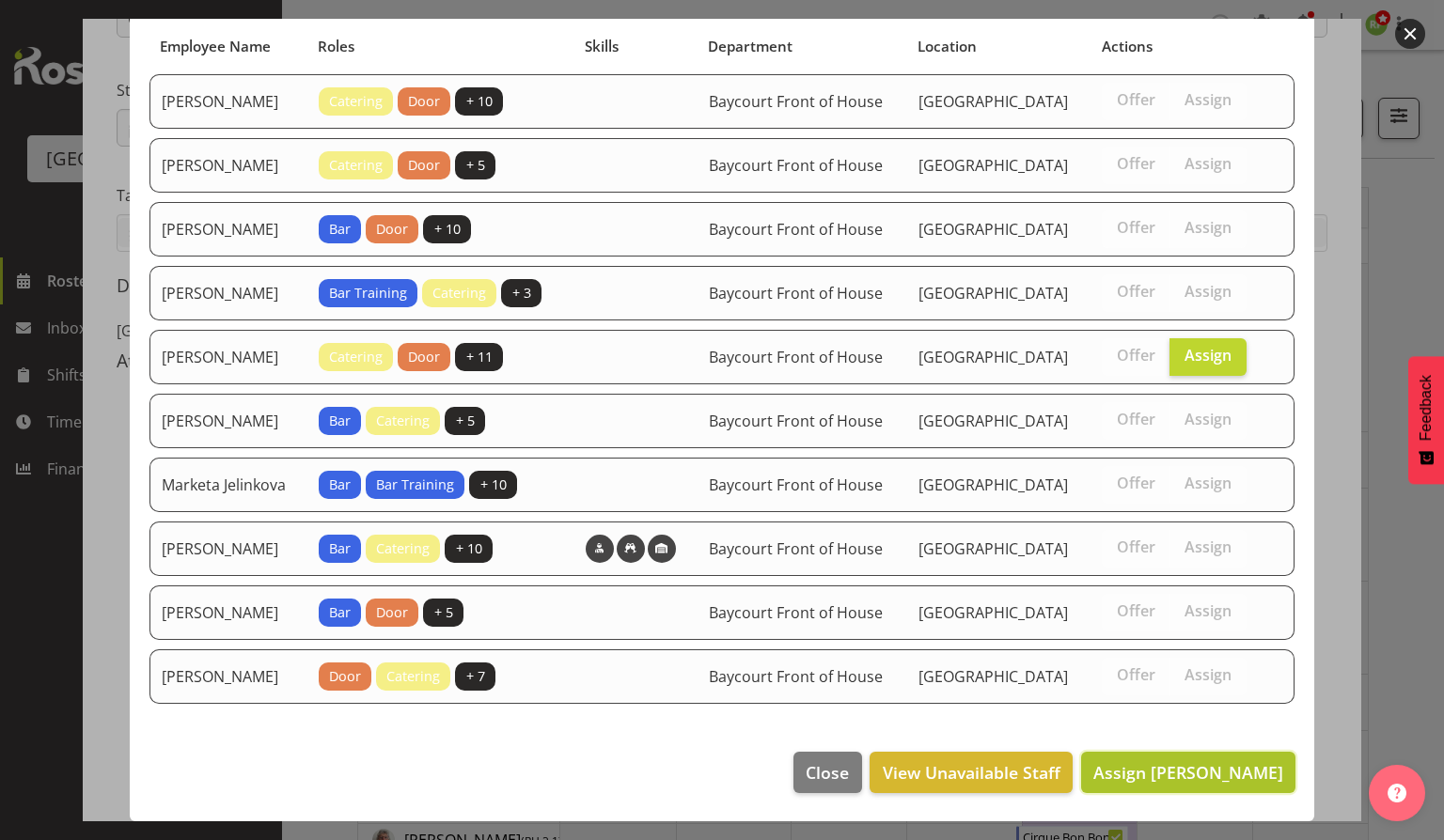
click at [1175, 783] on span "Assign Emma Johns" at bounding box center [1188, 772] width 190 height 23
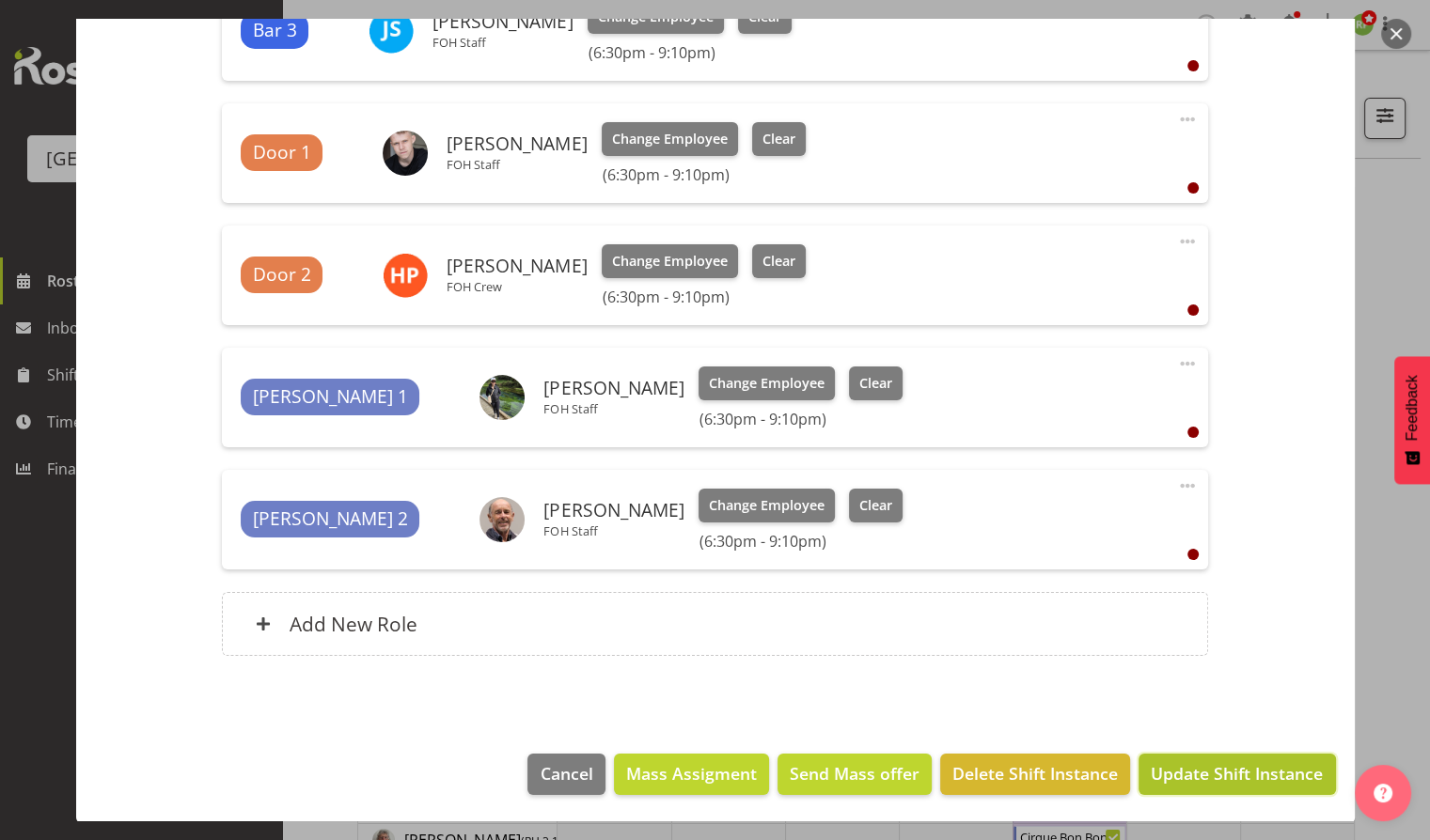
click at [1226, 761] on span "Update Shift Instance" at bounding box center [1236, 773] width 172 height 25
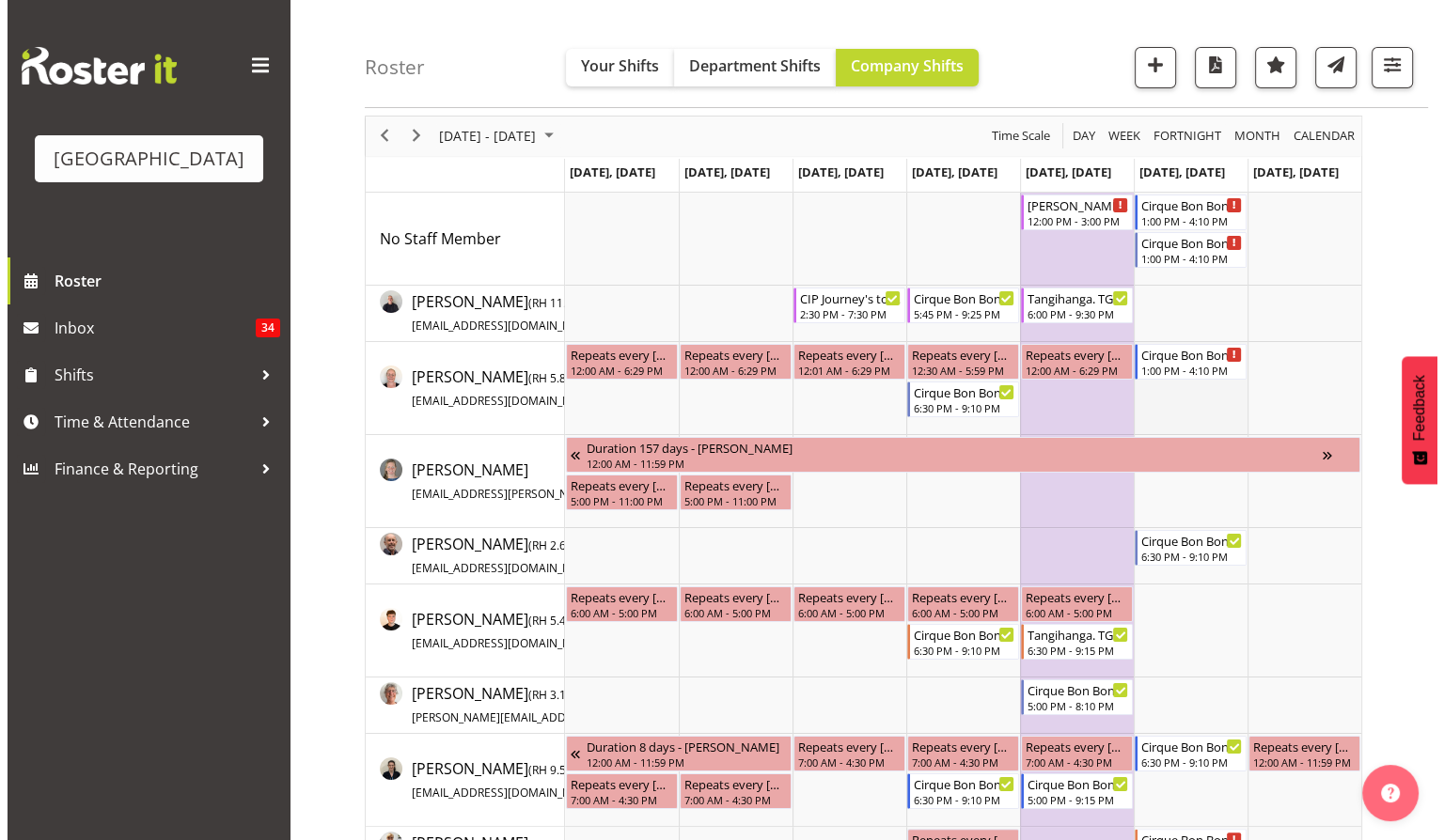
scroll to position [0, 0]
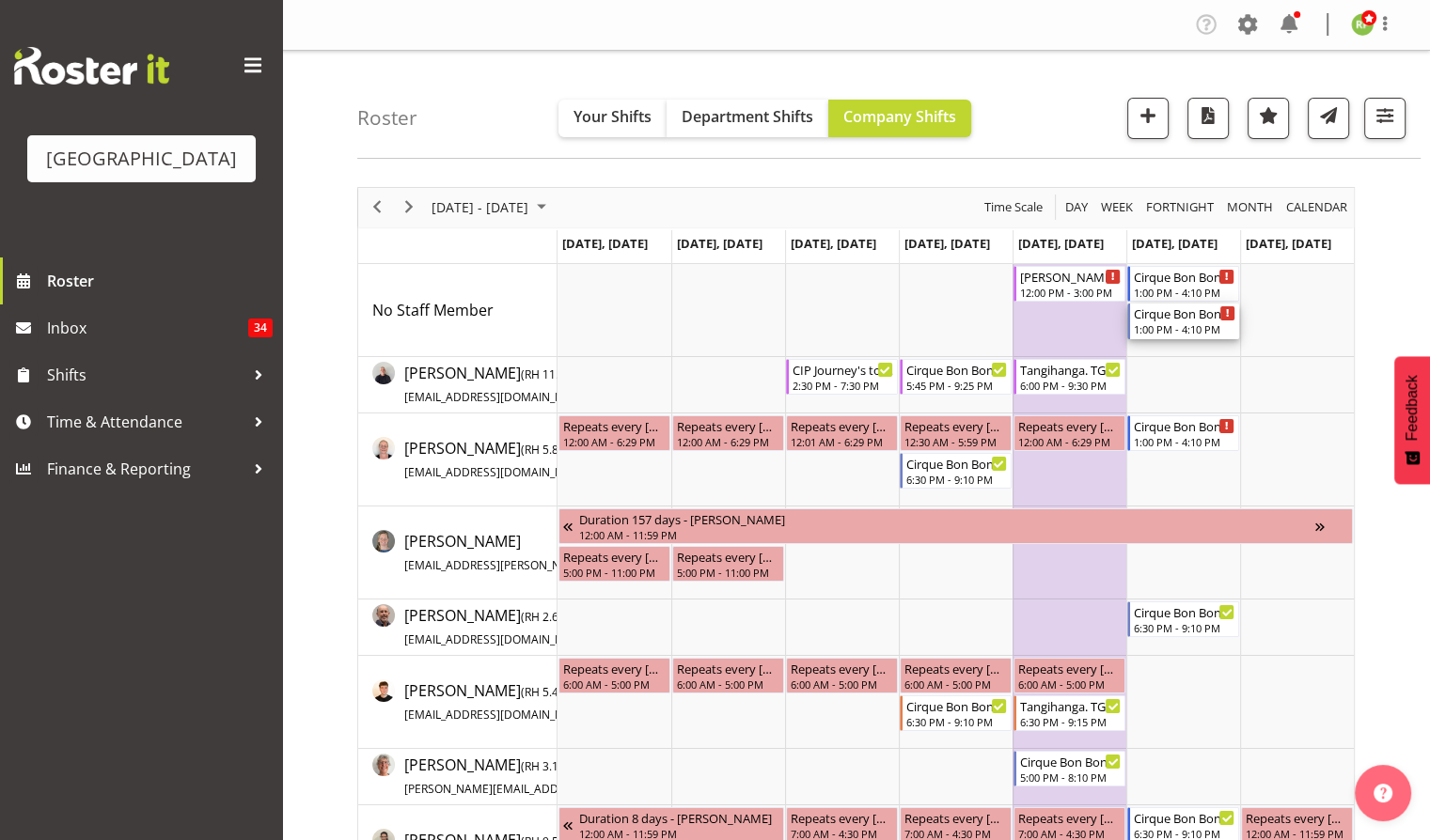
click at [1169, 325] on div "1:00 PM - 4:10 PM" at bounding box center [1184, 328] width 101 height 15
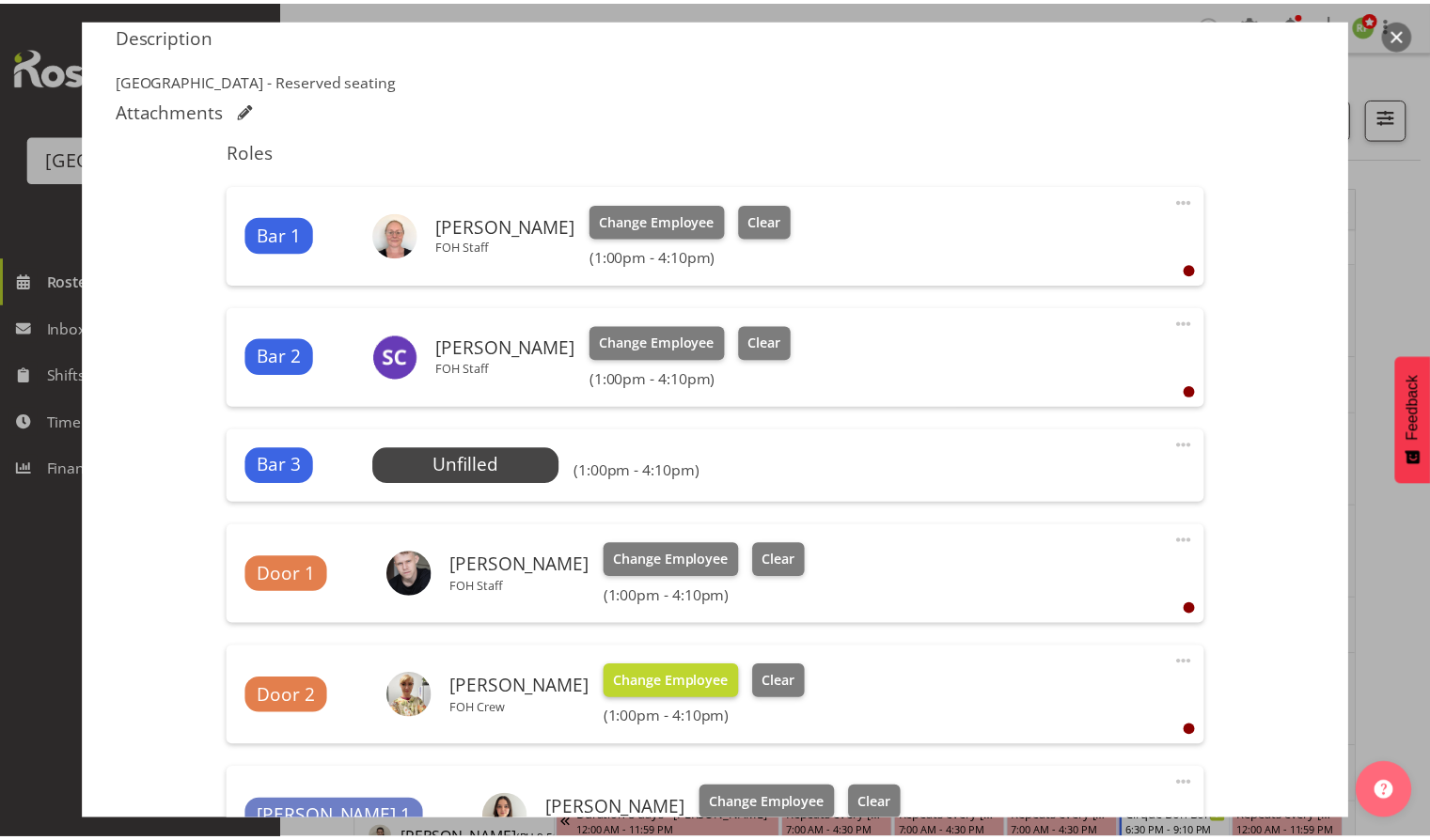
scroll to position [752, 0]
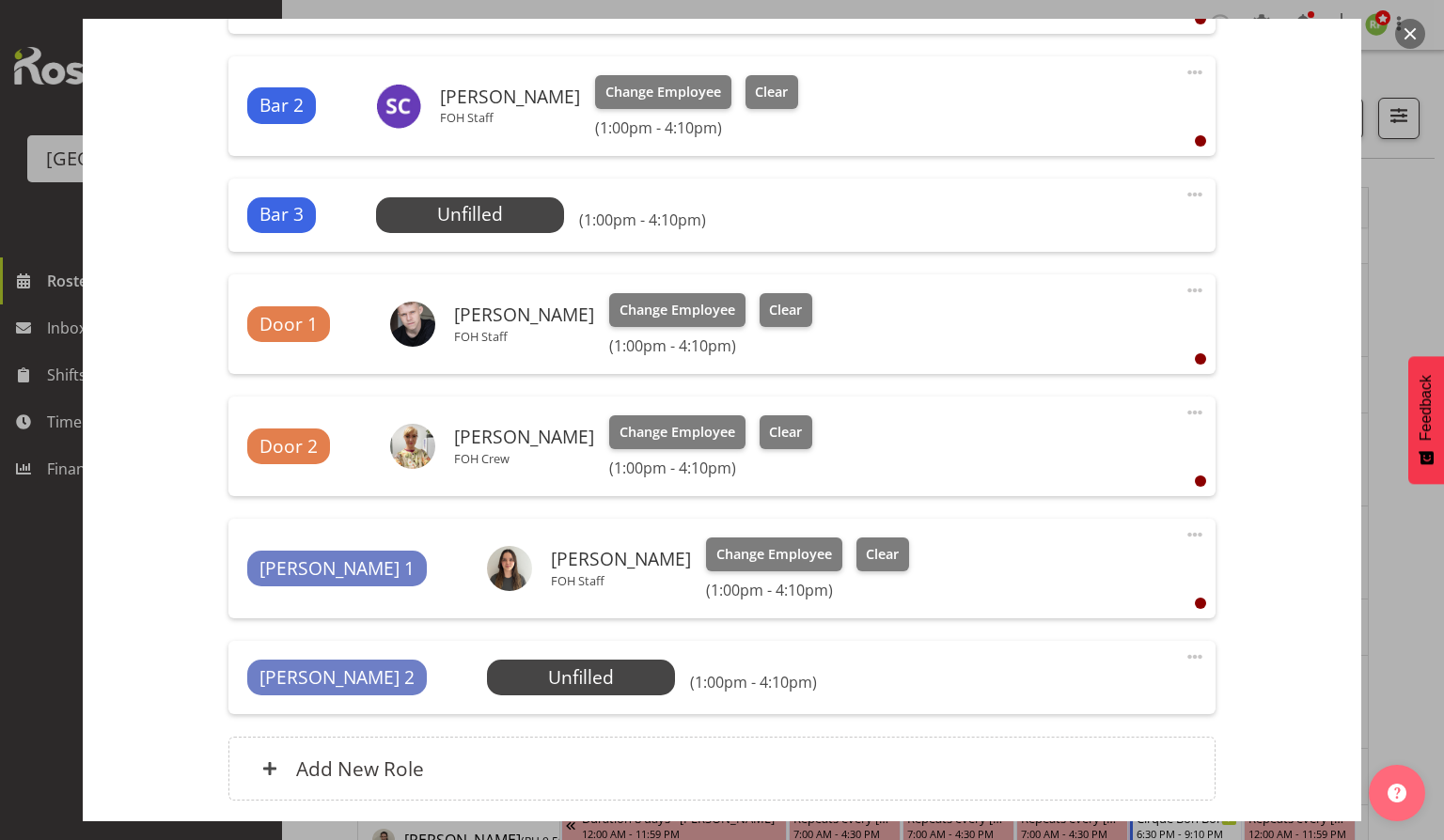
click at [1413, 39] on button "button" at bounding box center [1410, 34] width 30 height 30
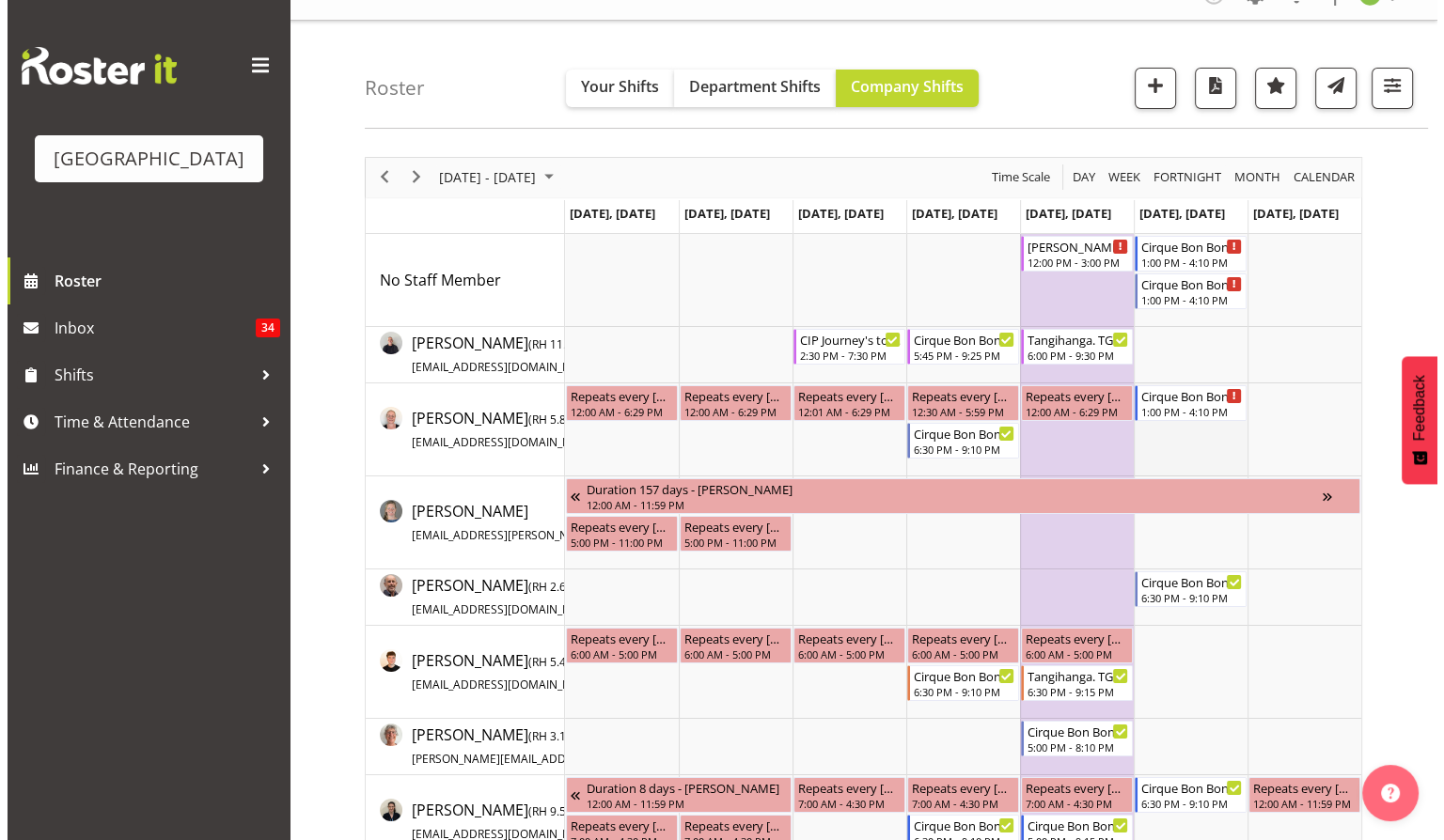
scroll to position [0, 0]
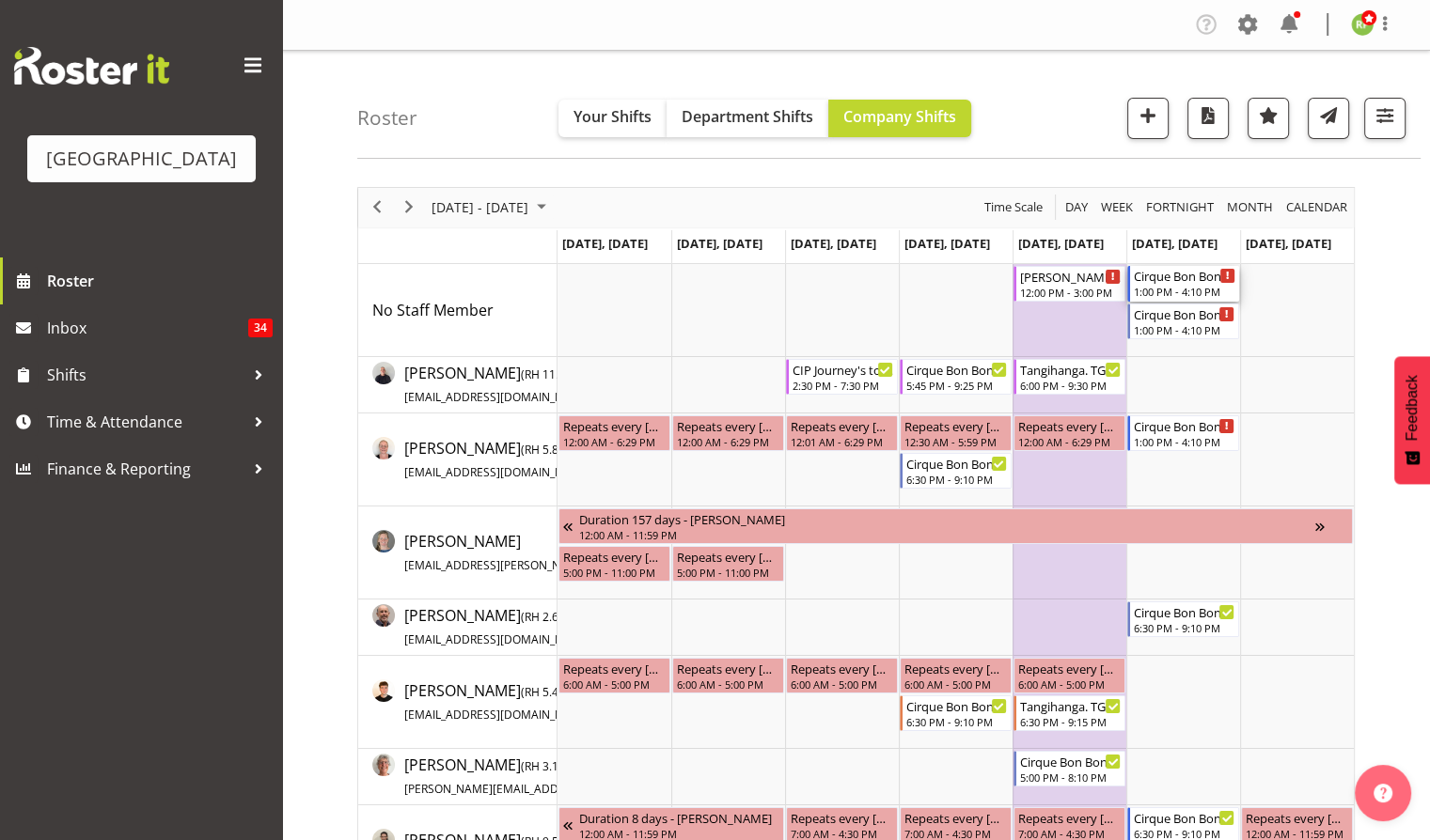
click at [1169, 294] on div "1:00 PM - 4:10 PM" at bounding box center [1184, 291] width 101 height 15
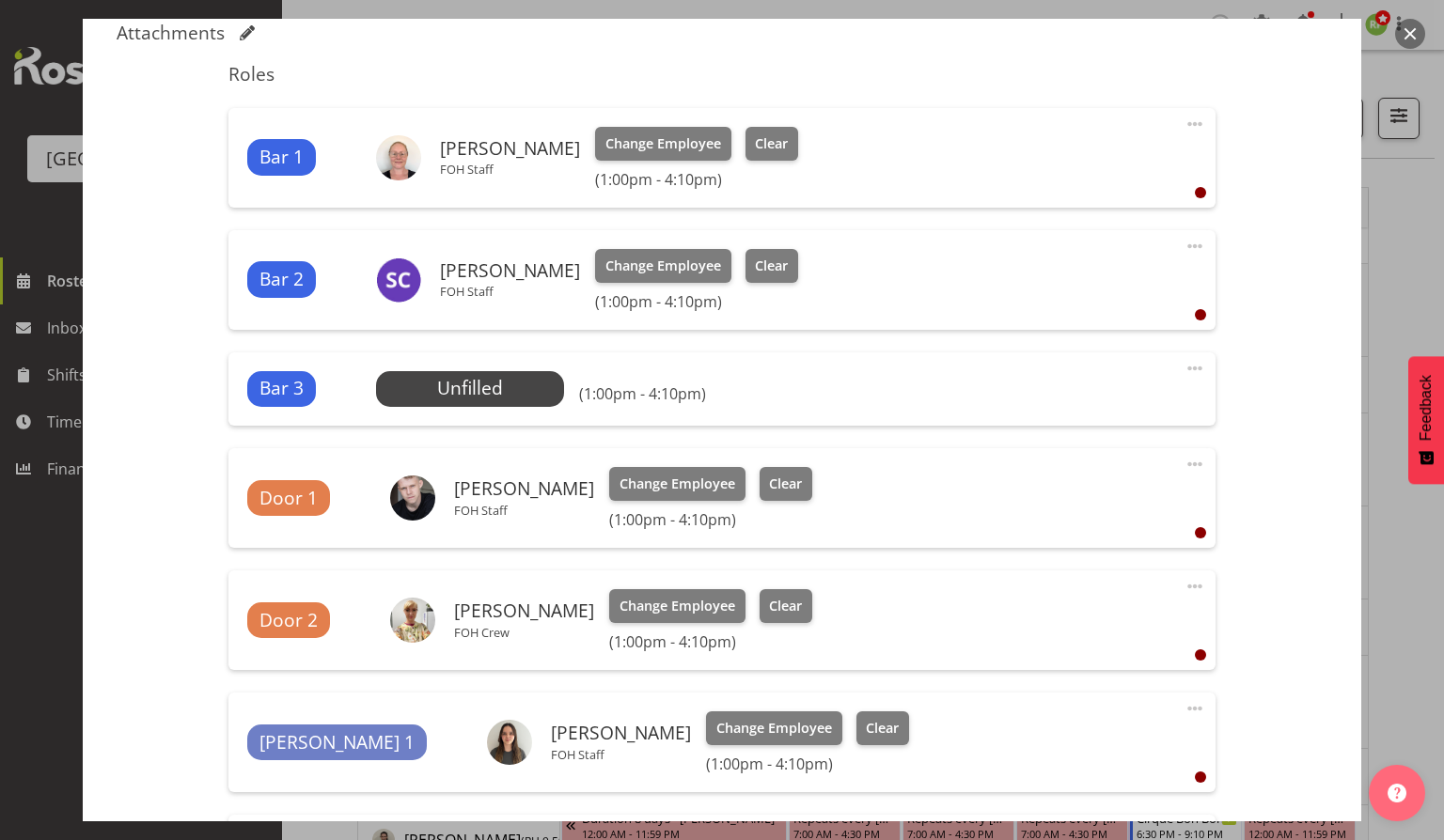
scroll to position [626, 0]
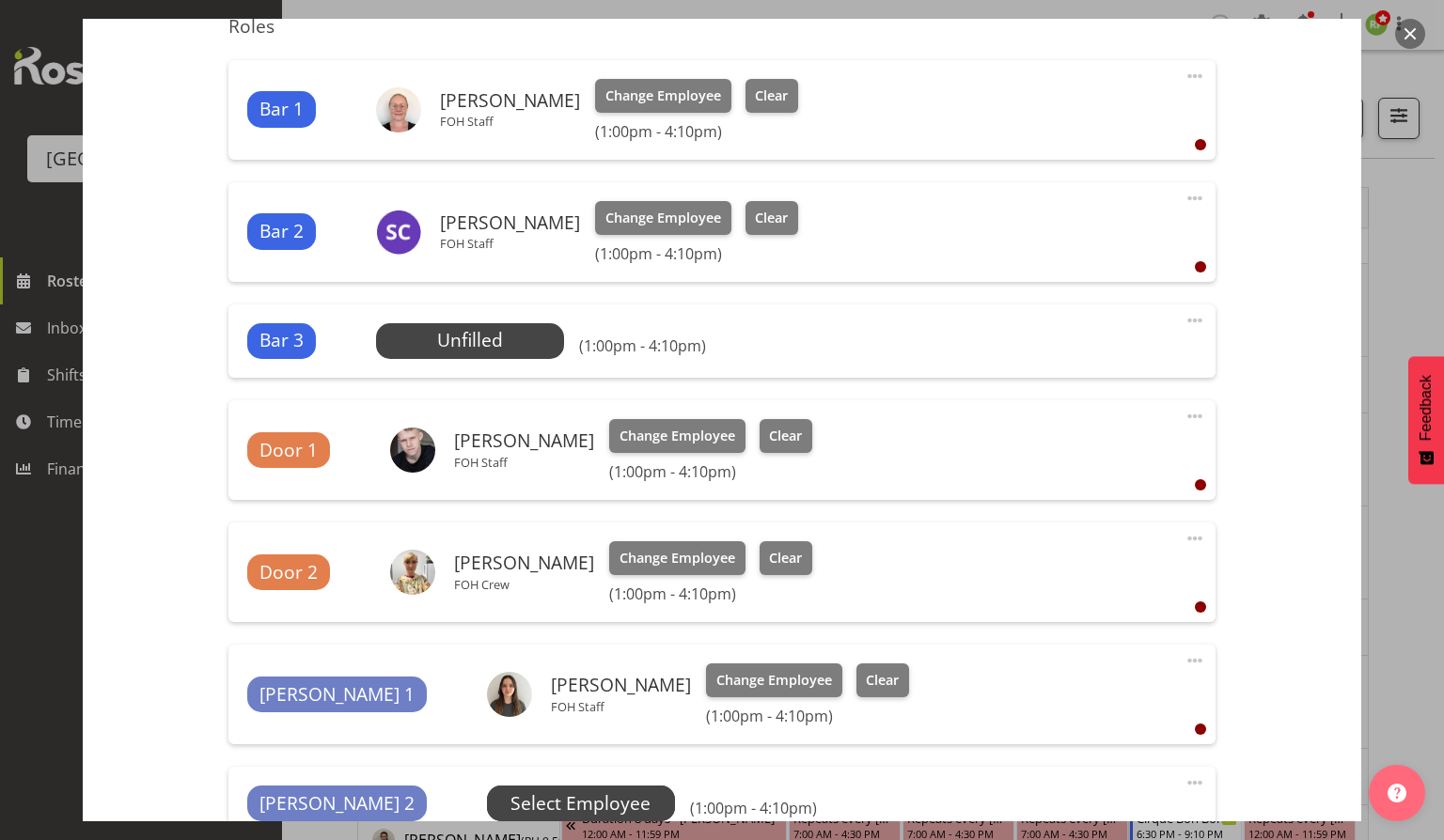
click at [510, 794] on span "Select Employee" at bounding box center [580, 803] width 140 height 27
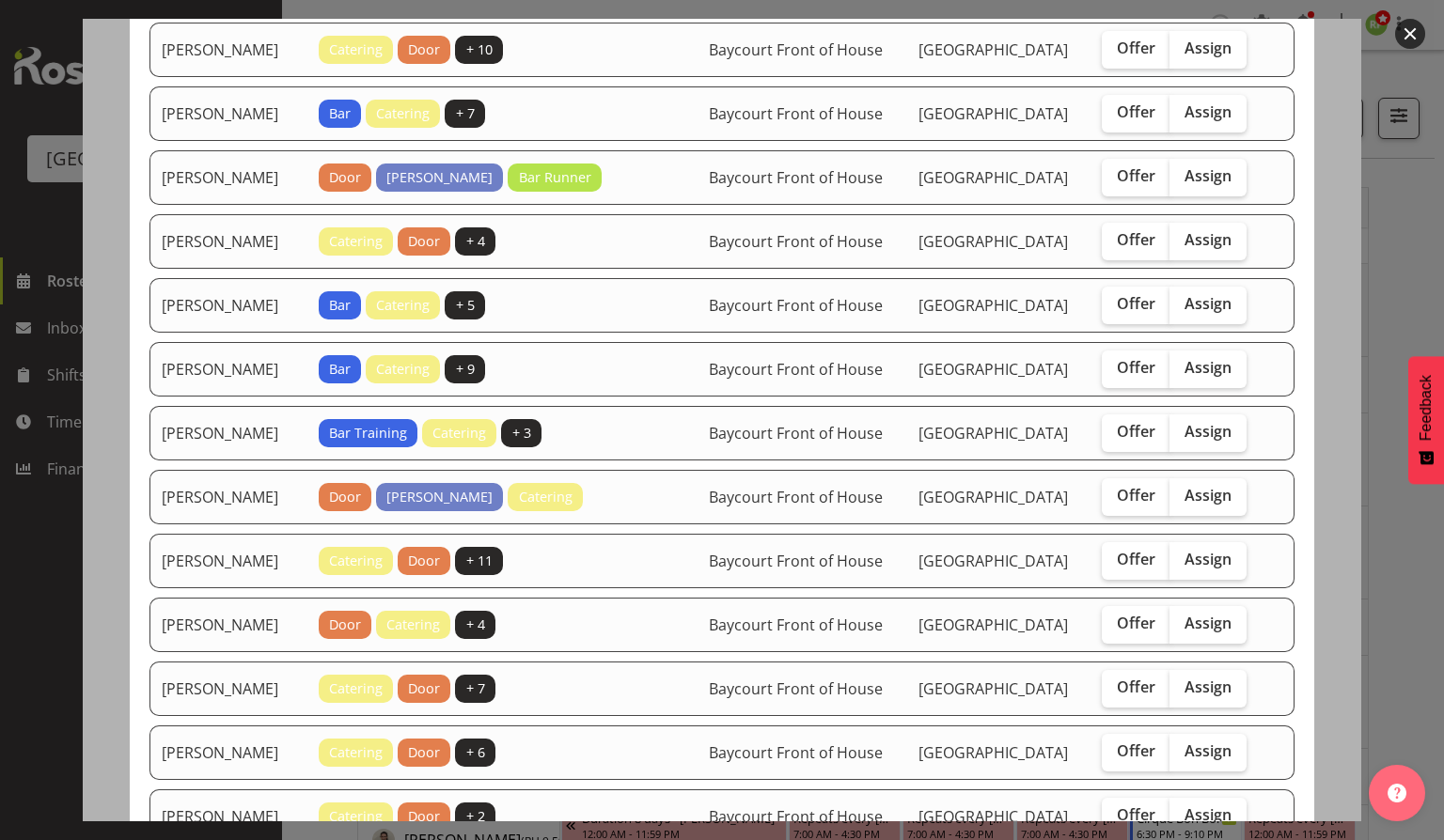
scroll to position [251, 0]
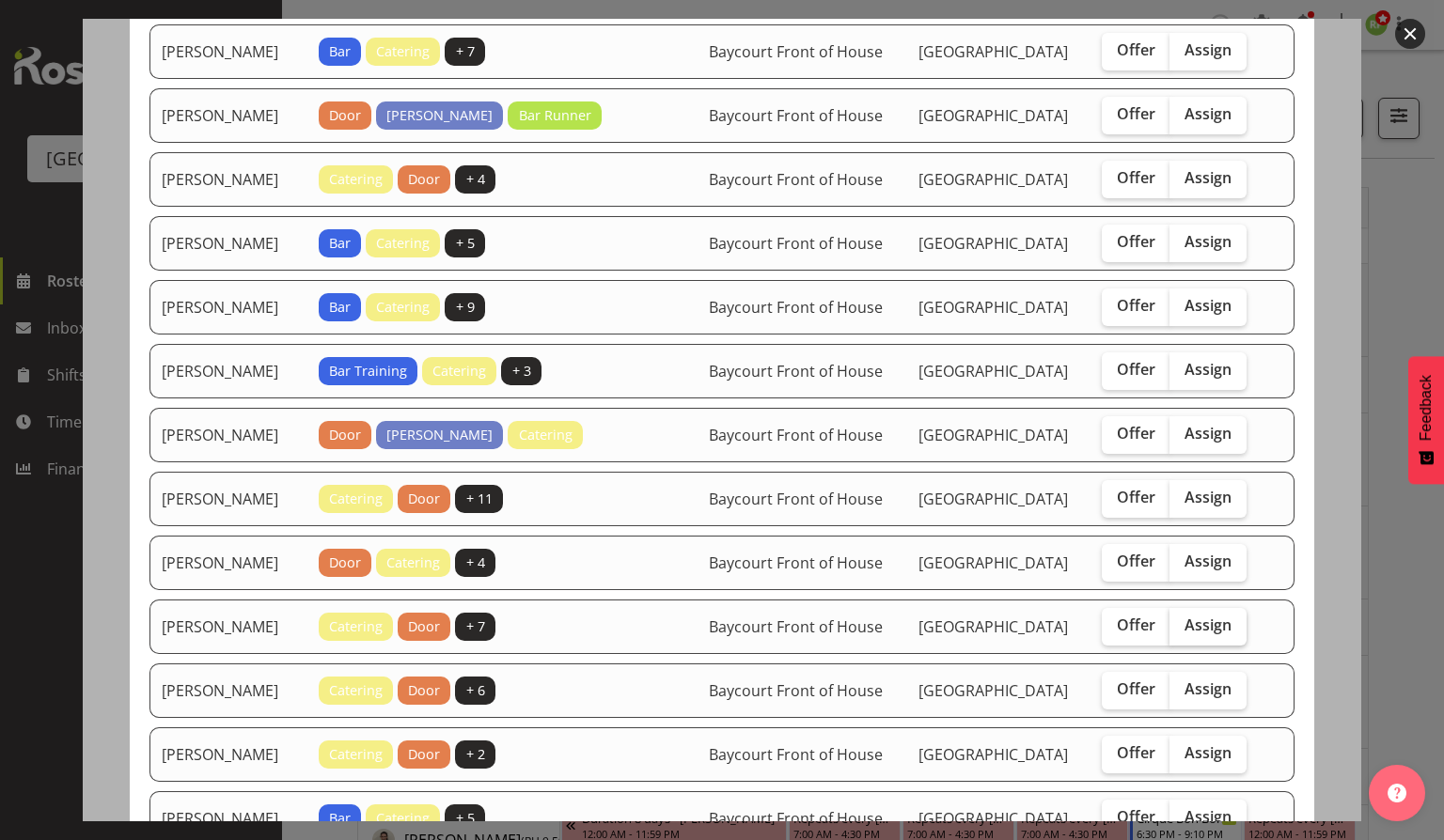
click at [1201, 634] on span "Assign" at bounding box center [1207, 624] width 47 height 19
click at [1182, 631] on input "Assign" at bounding box center [1175, 625] width 12 height 12
checkbox input "true"
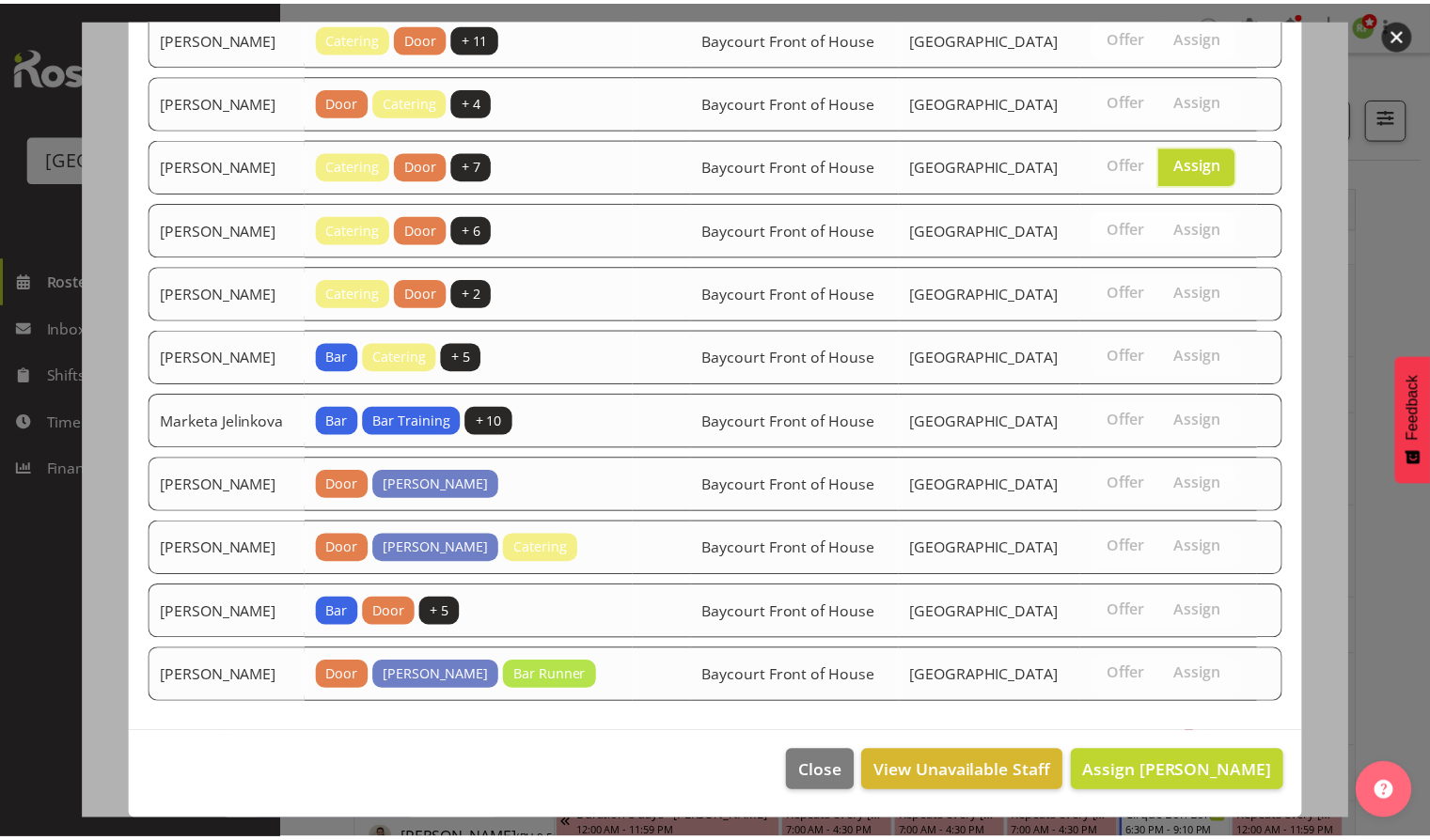
scroll to position [838, 0]
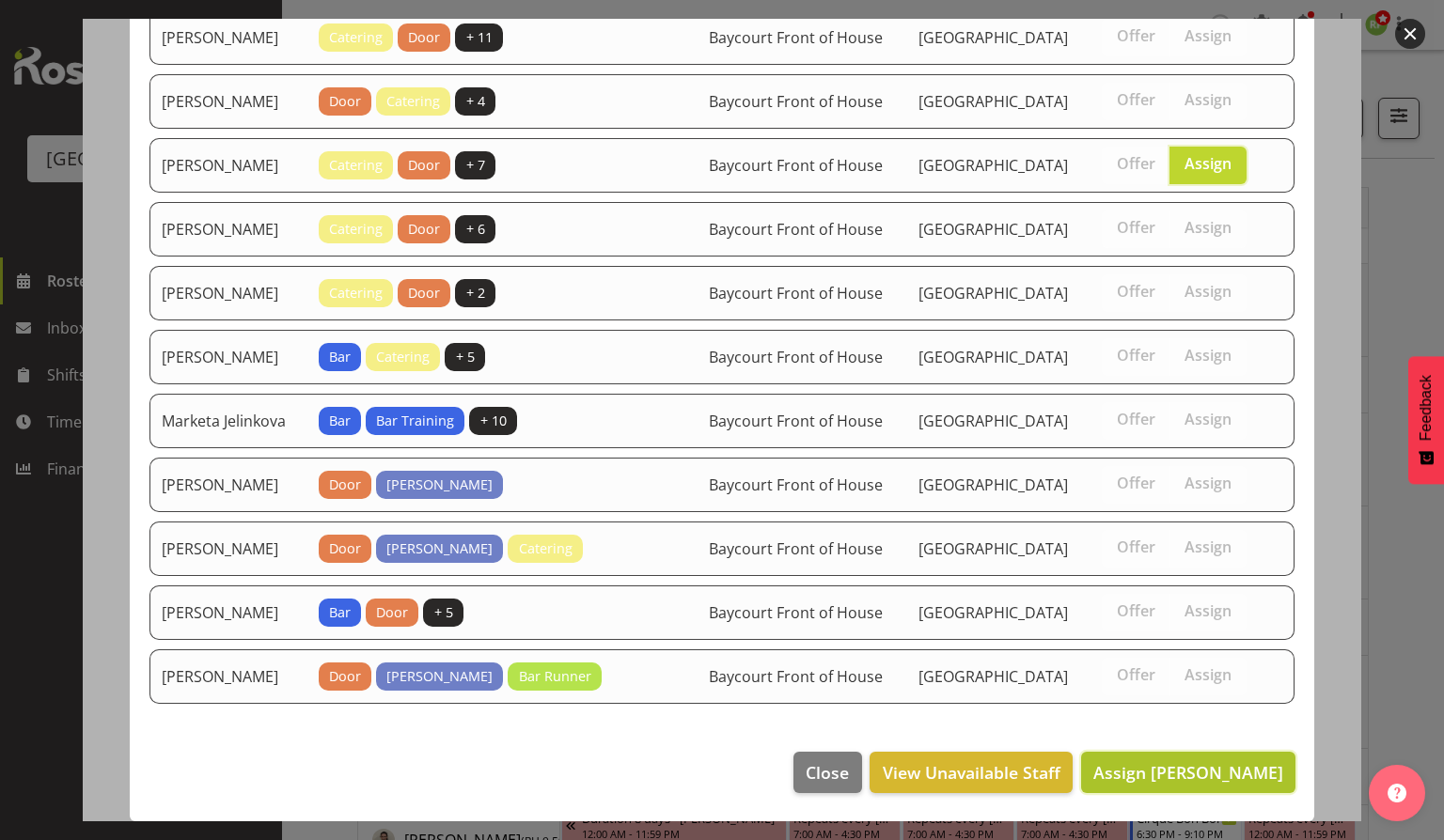
click at [1148, 778] on span "Assign Grace Cavell" at bounding box center [1188, 772] width 190 height 23
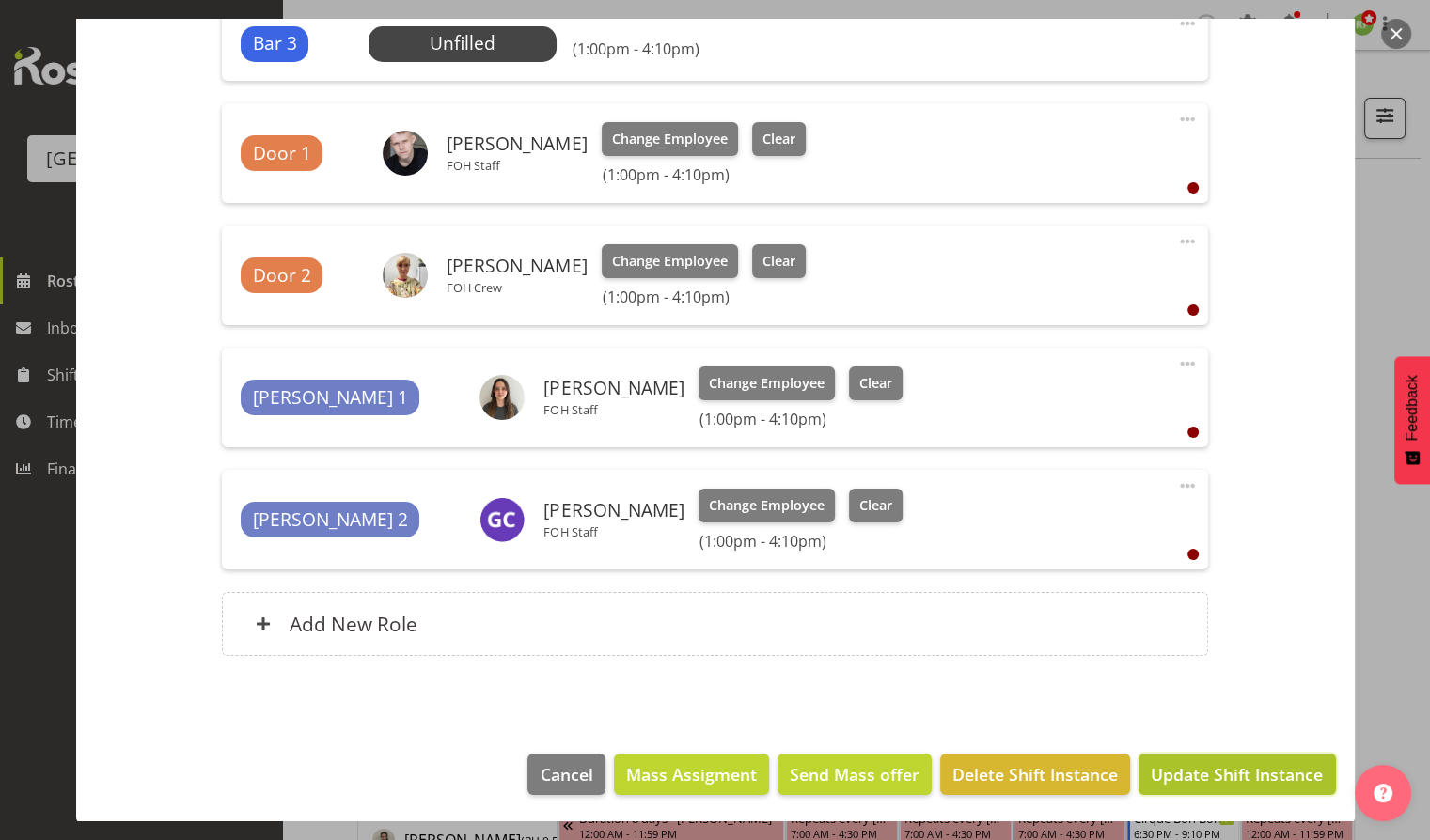
click at [1230, 767] on span "Update Shift Instance" at bounding box center [1236, 774] width 172 height 25
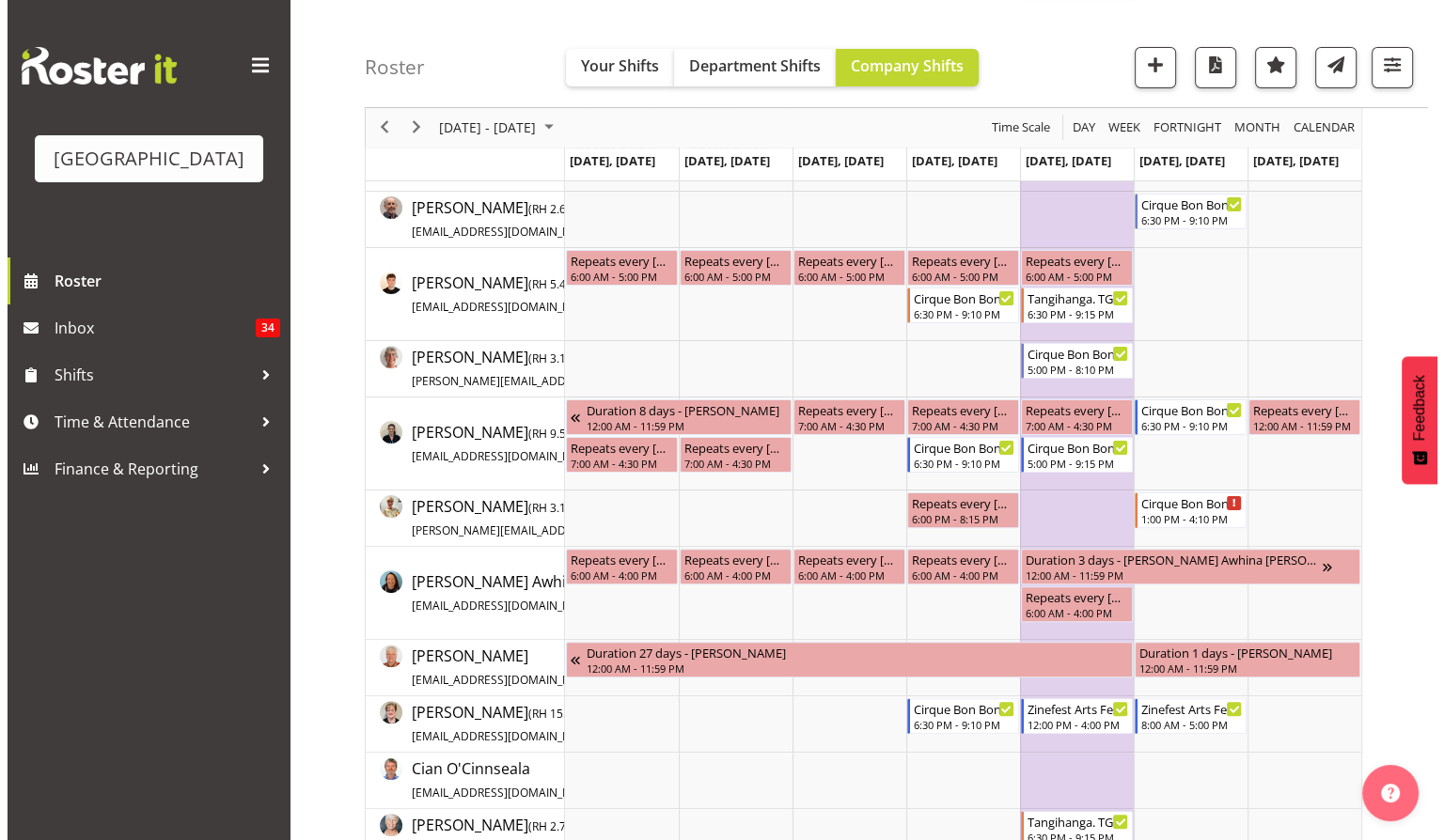
scroll to position [293, 0]
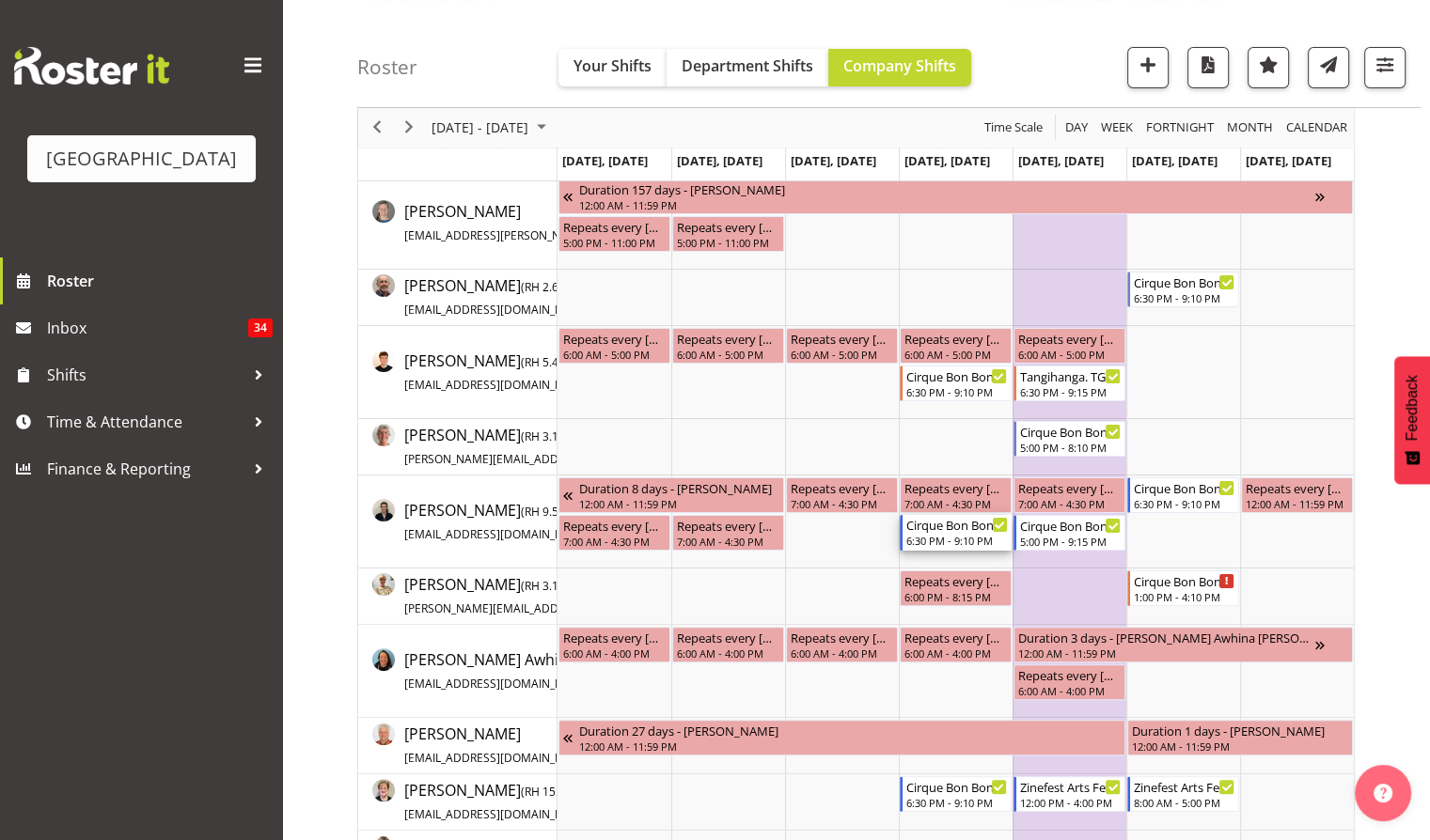
click at [941, 532] on div "Cirque Bon Bon. TGA Arts Fest" at bounding box center [957, 524] width 101 height 19
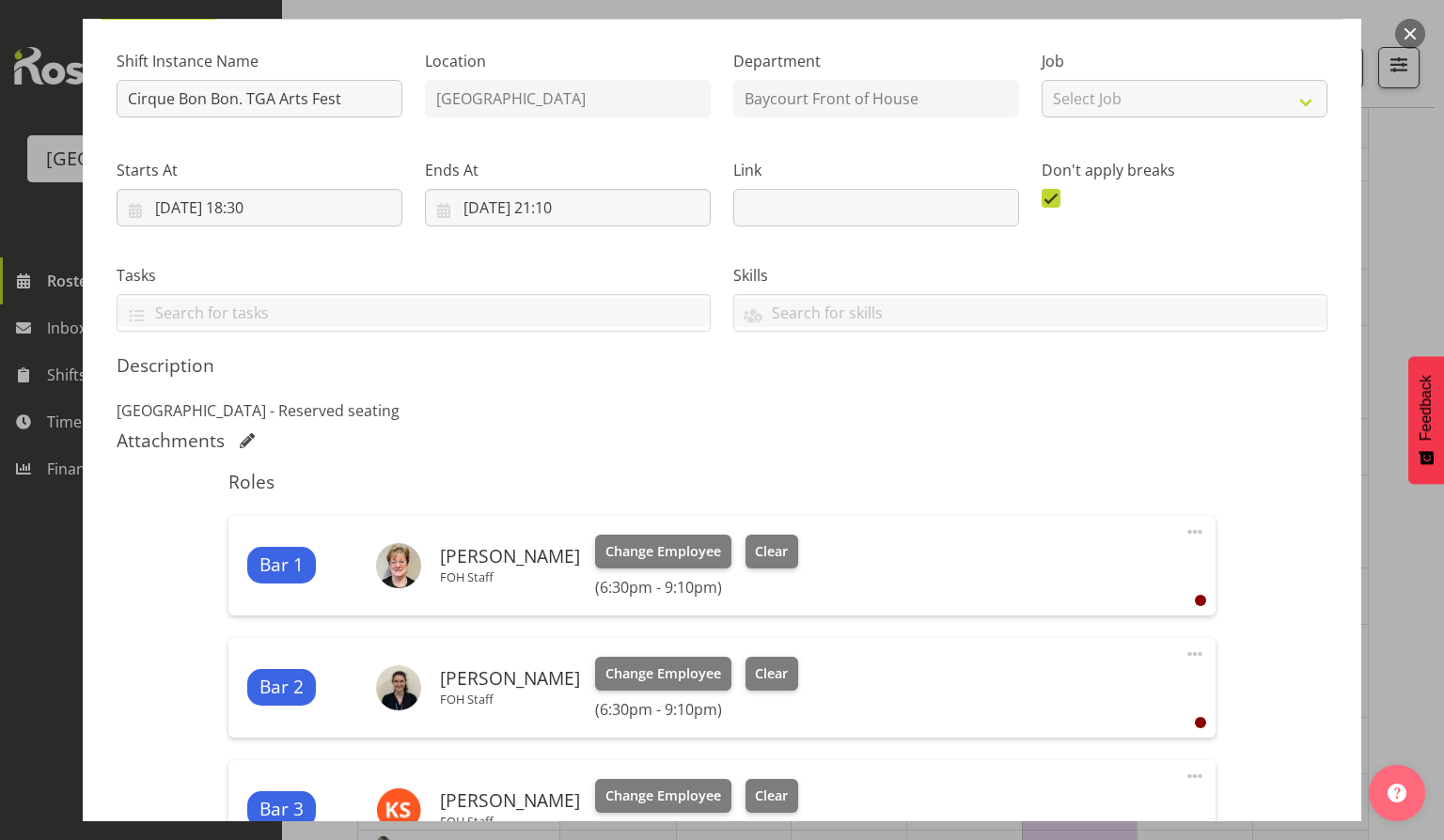
scroll to position [251, 0]
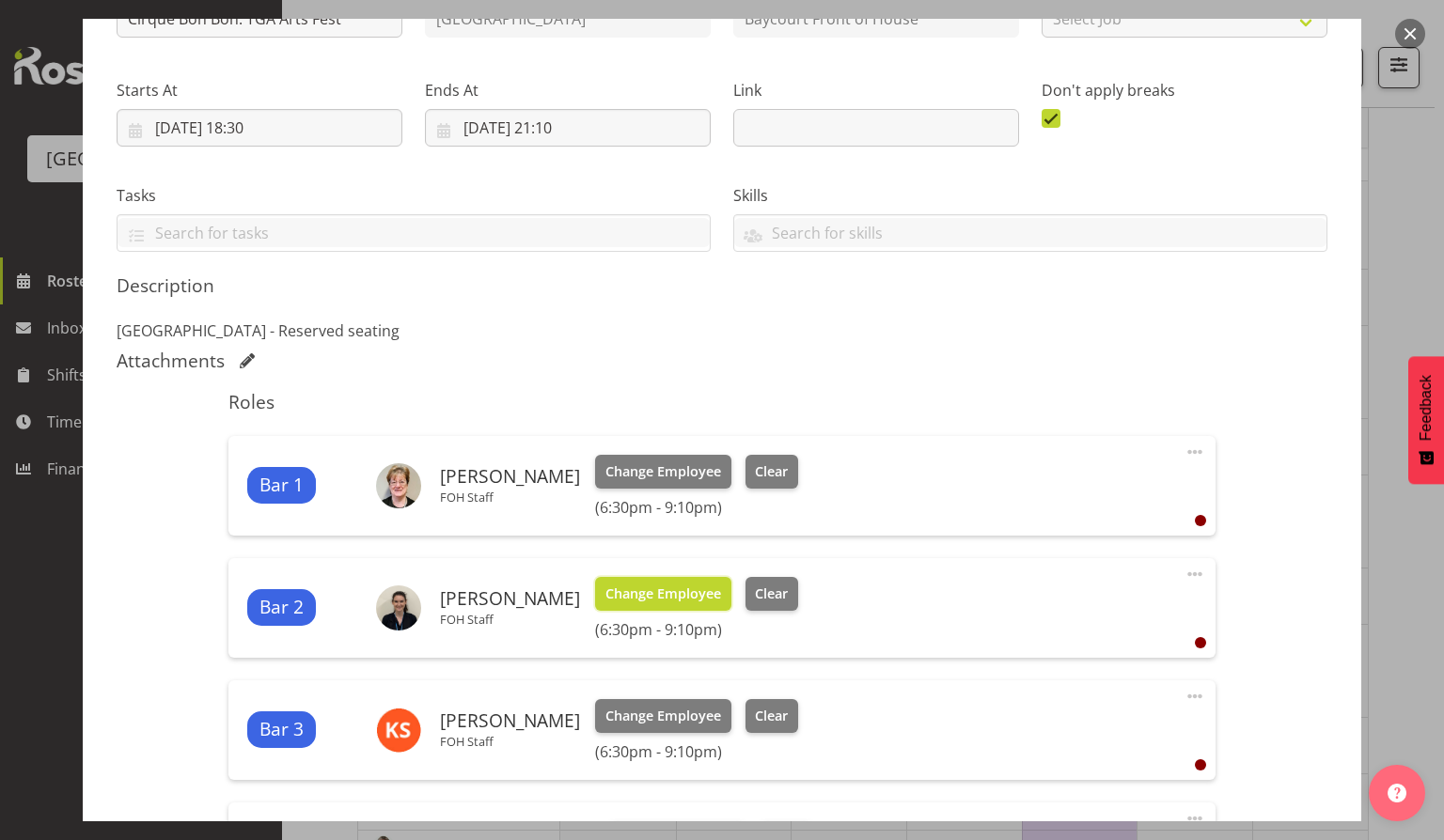
click at [682, 581] on button "Change Employee" at bounding box center [663, 594] width 136 height 34
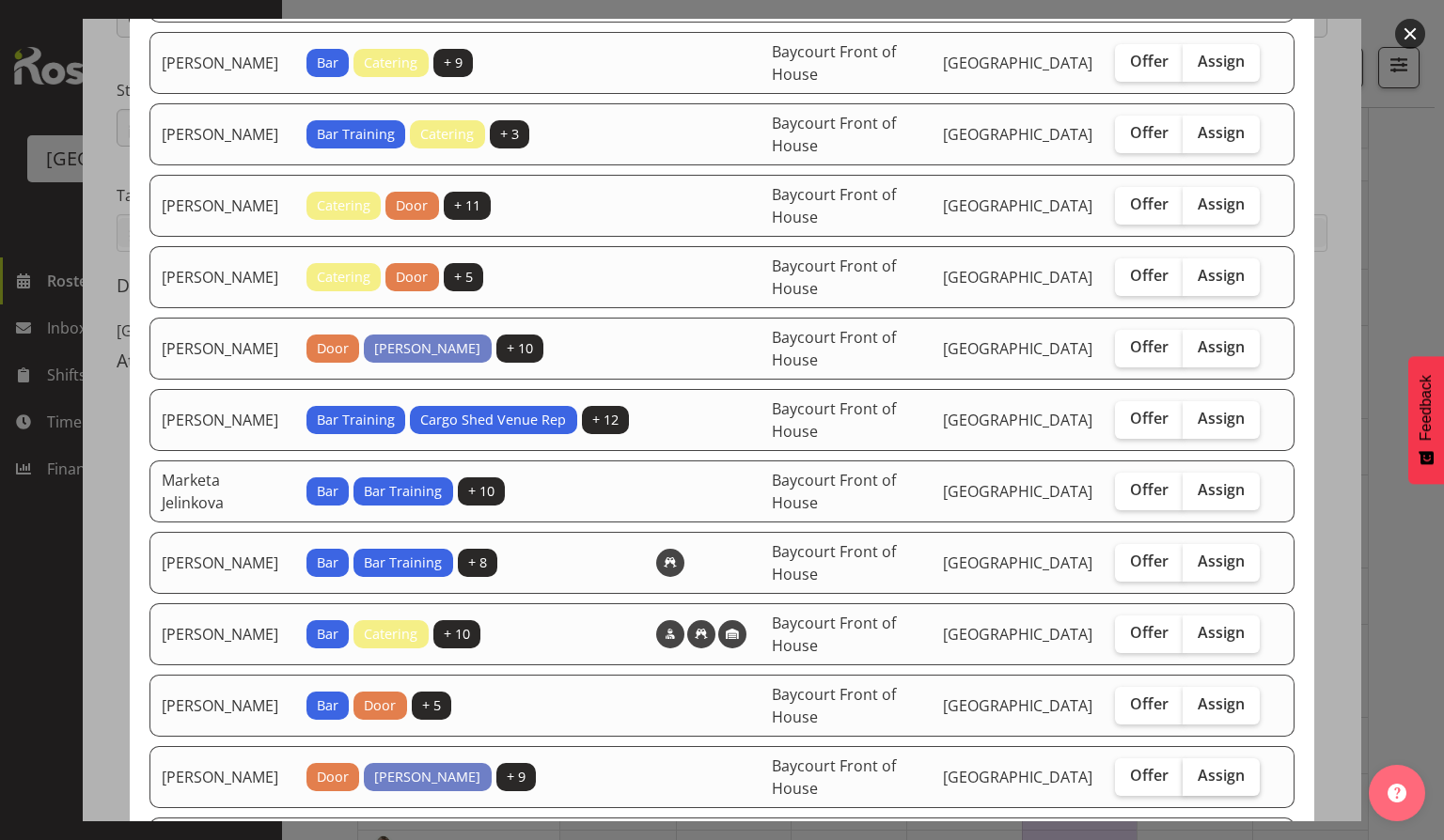
click at [1206, 766] on span "Assign" at bounding box center [1221, 775] width 47 height 19
click at [1195, 769] on input "Assign" at bounding box center [1188, 775] width 12 height 12
checkbox input "true"
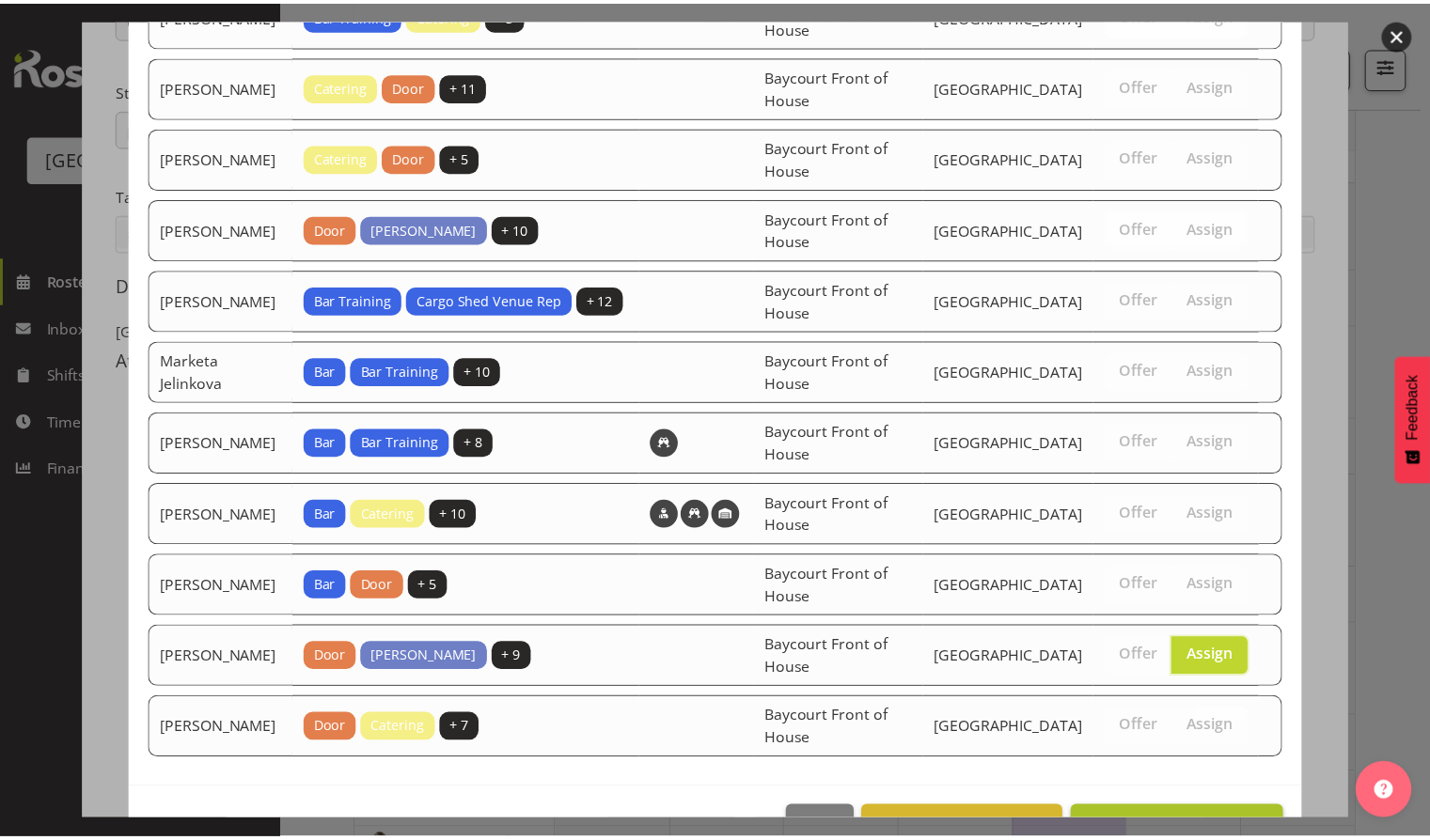
scroll to position [414, 0]
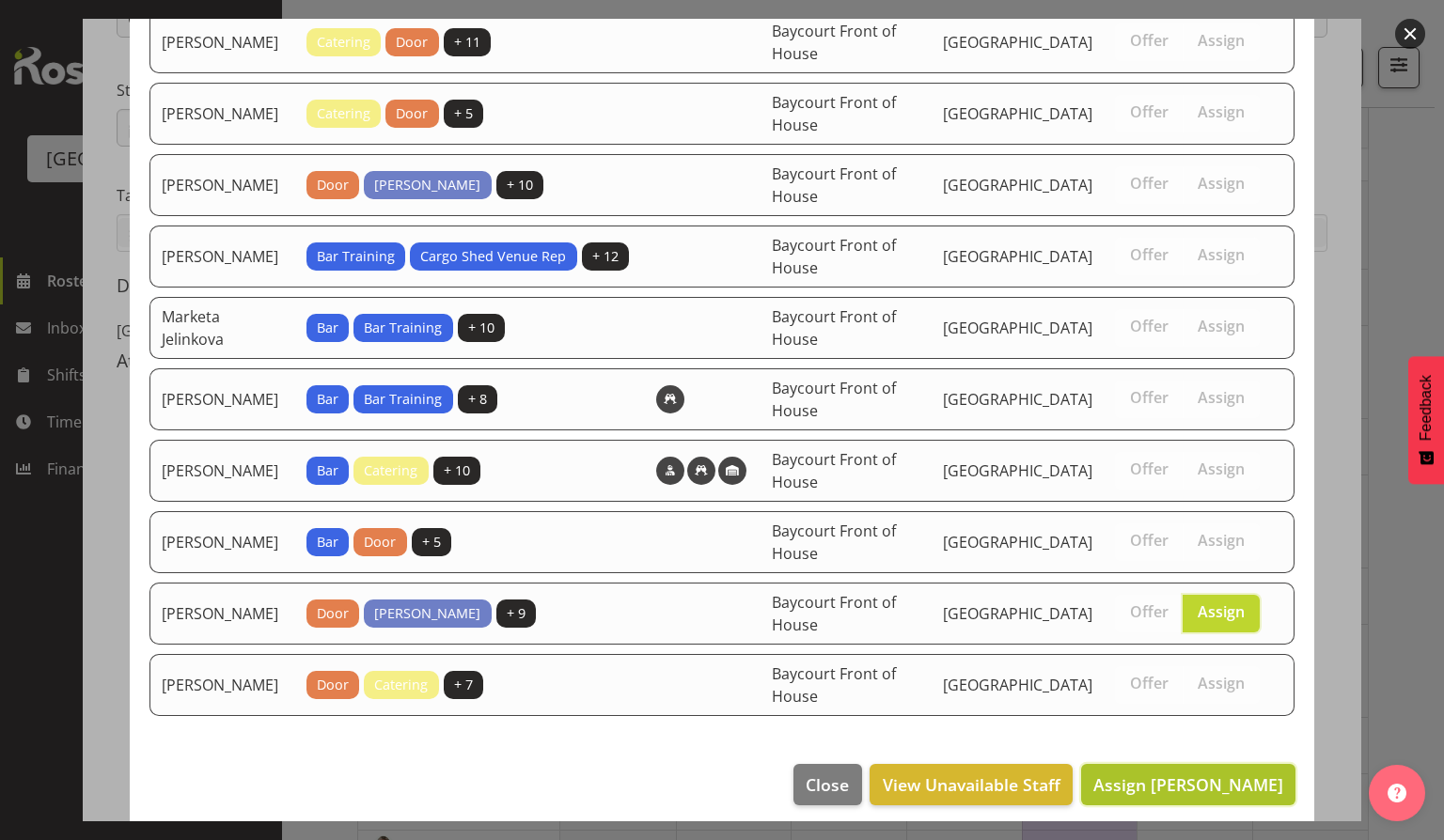
click at [1217, 773] on span "Assign Robin Hendriks" at bounding box center [1188, 784] width 190 height 23
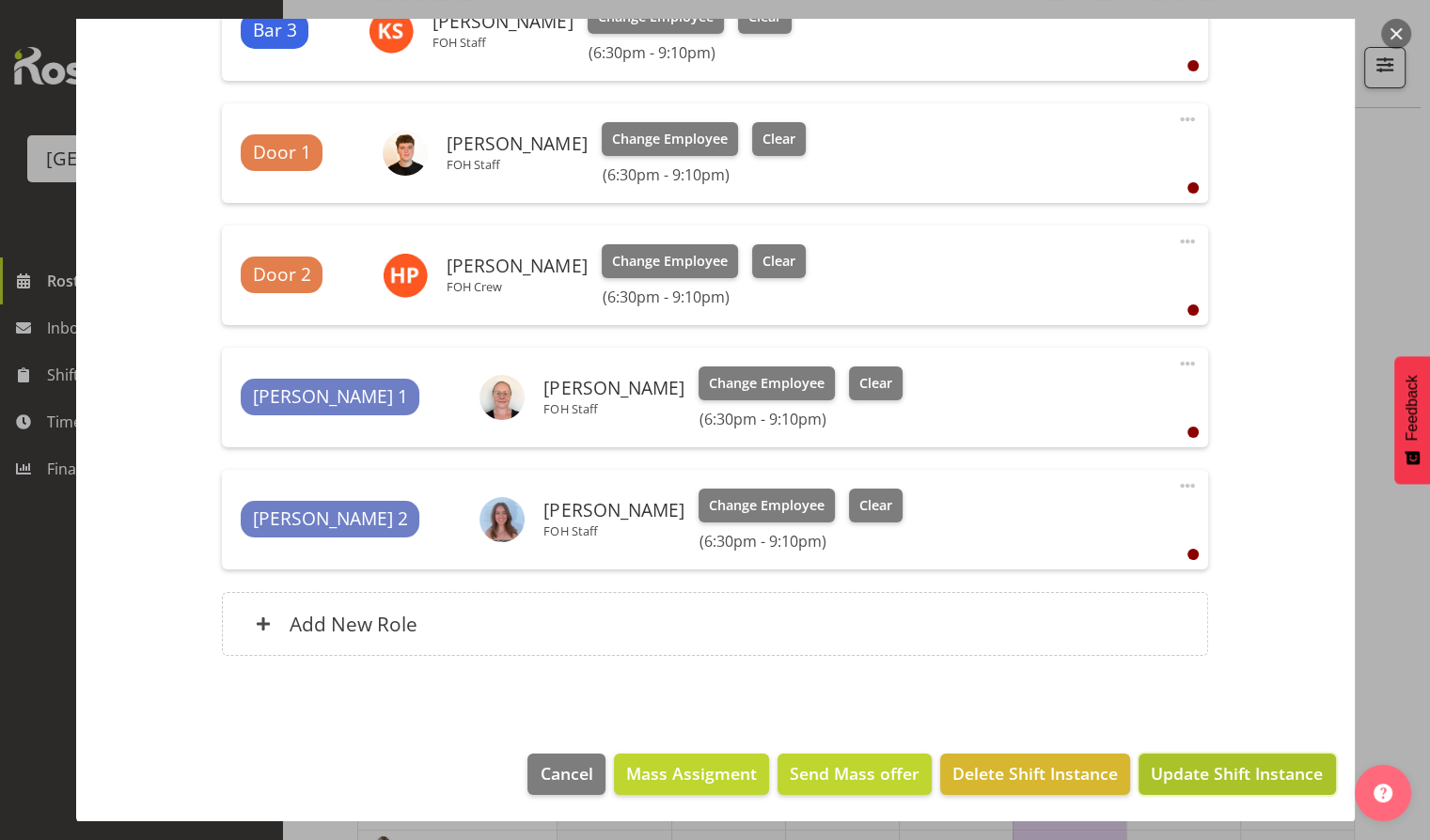
click at [1212, 784] on span "Update Shift Instance" at bounding box center [1236, 773] width 172 height 25
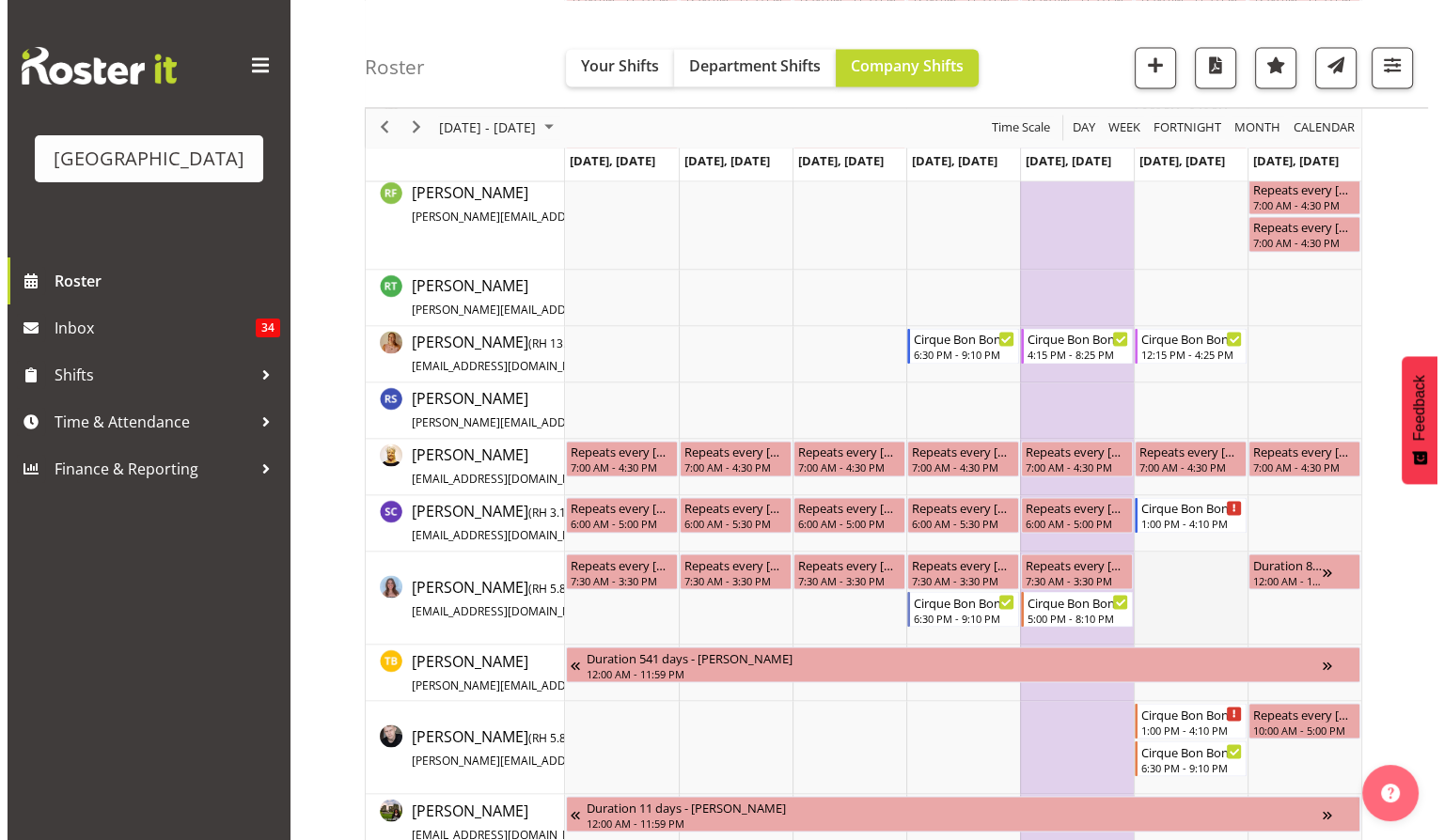
scroll to position [3050, 0]
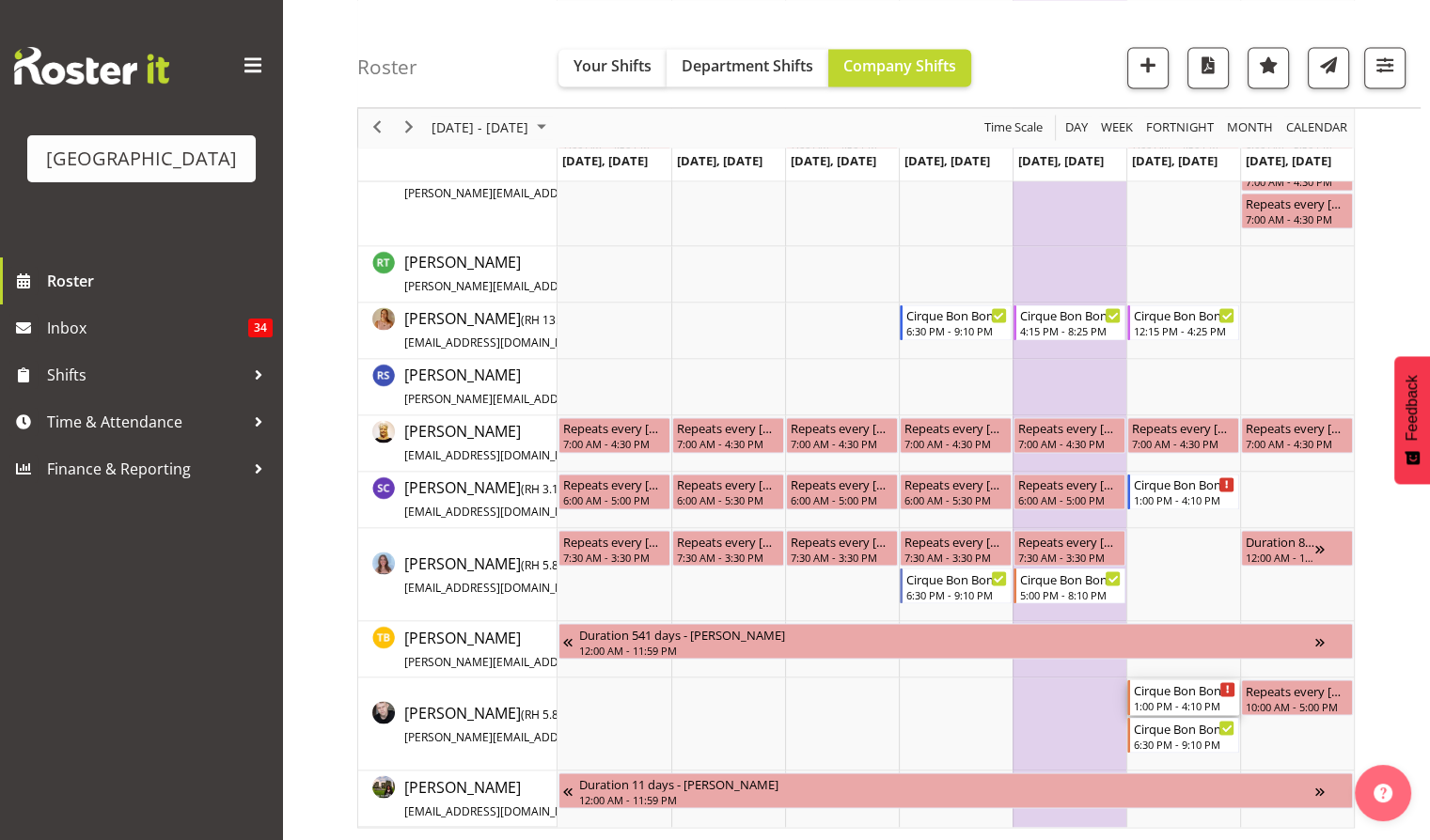
click at [1169, 700] on div "1:00 PM - 4:10 PM" at bounding box center [1184, 705] width 101 height 15
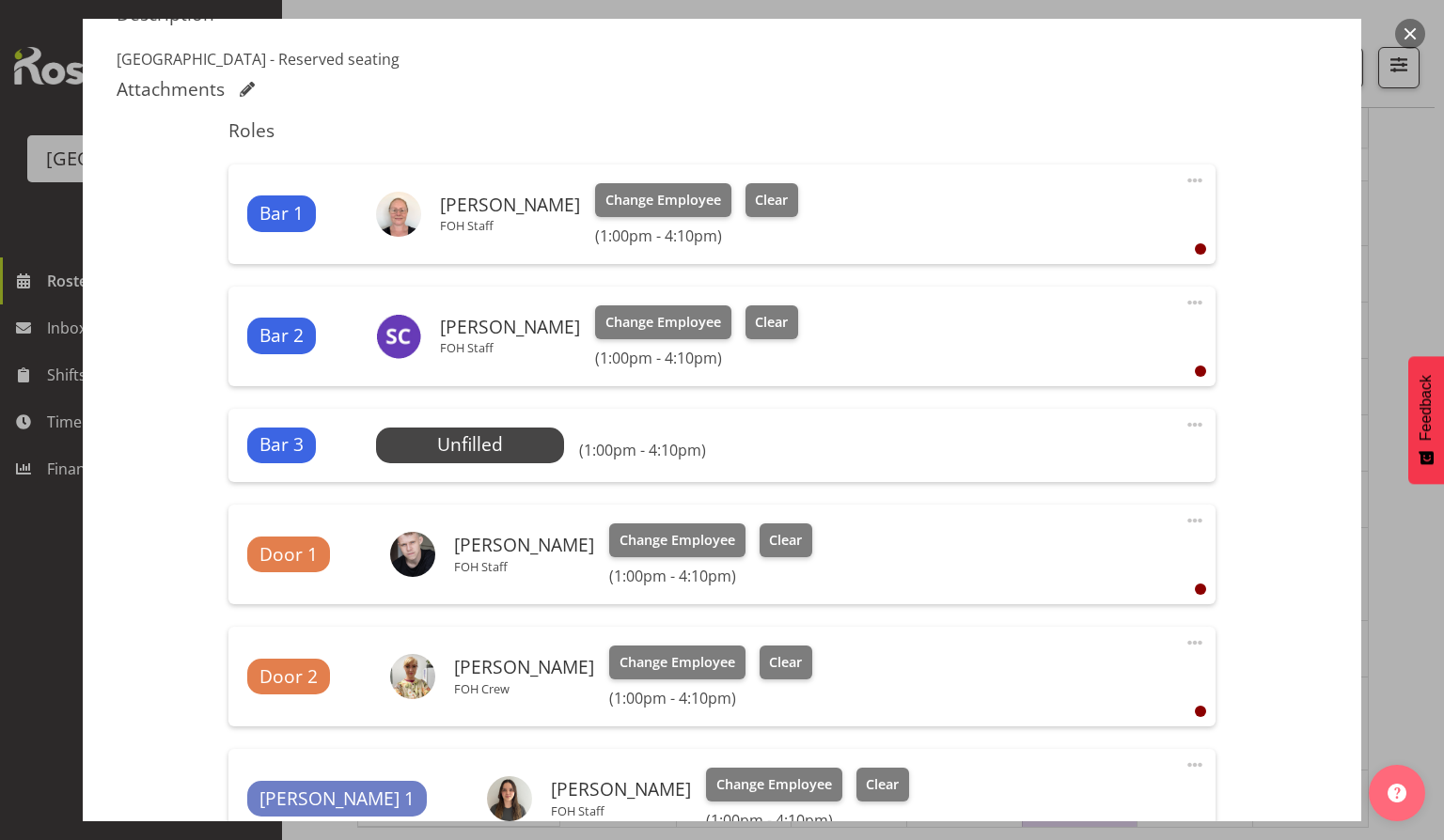
scroll to position [626, 0]
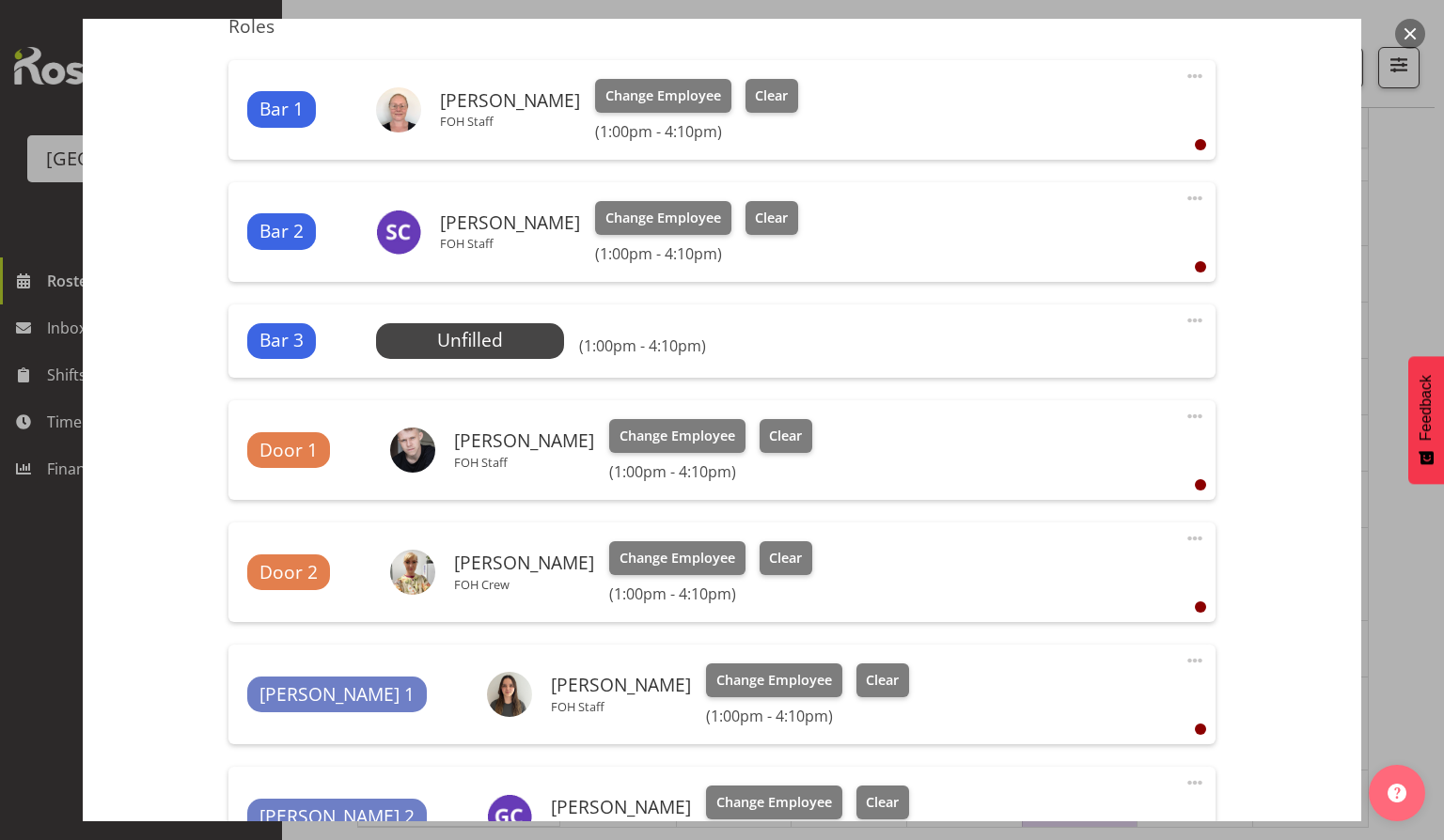
click at [1415, 28] on button "button" at bounding box center [1410, 34] width 30 height 30
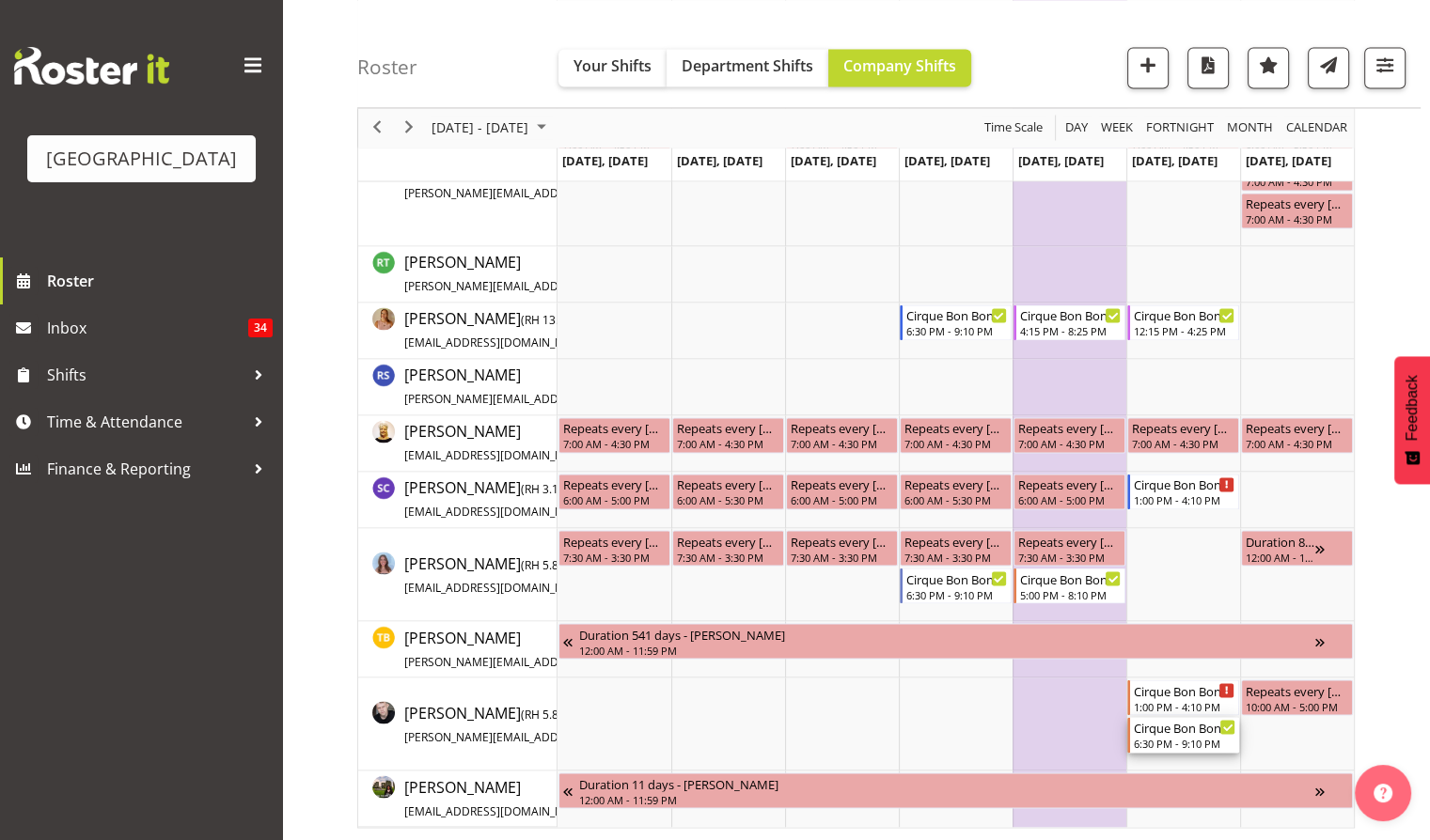
click at [1177, 735] on div "6:30 PM - 9:10 PM" at bounding box center [1184, 742] width 101 height 15
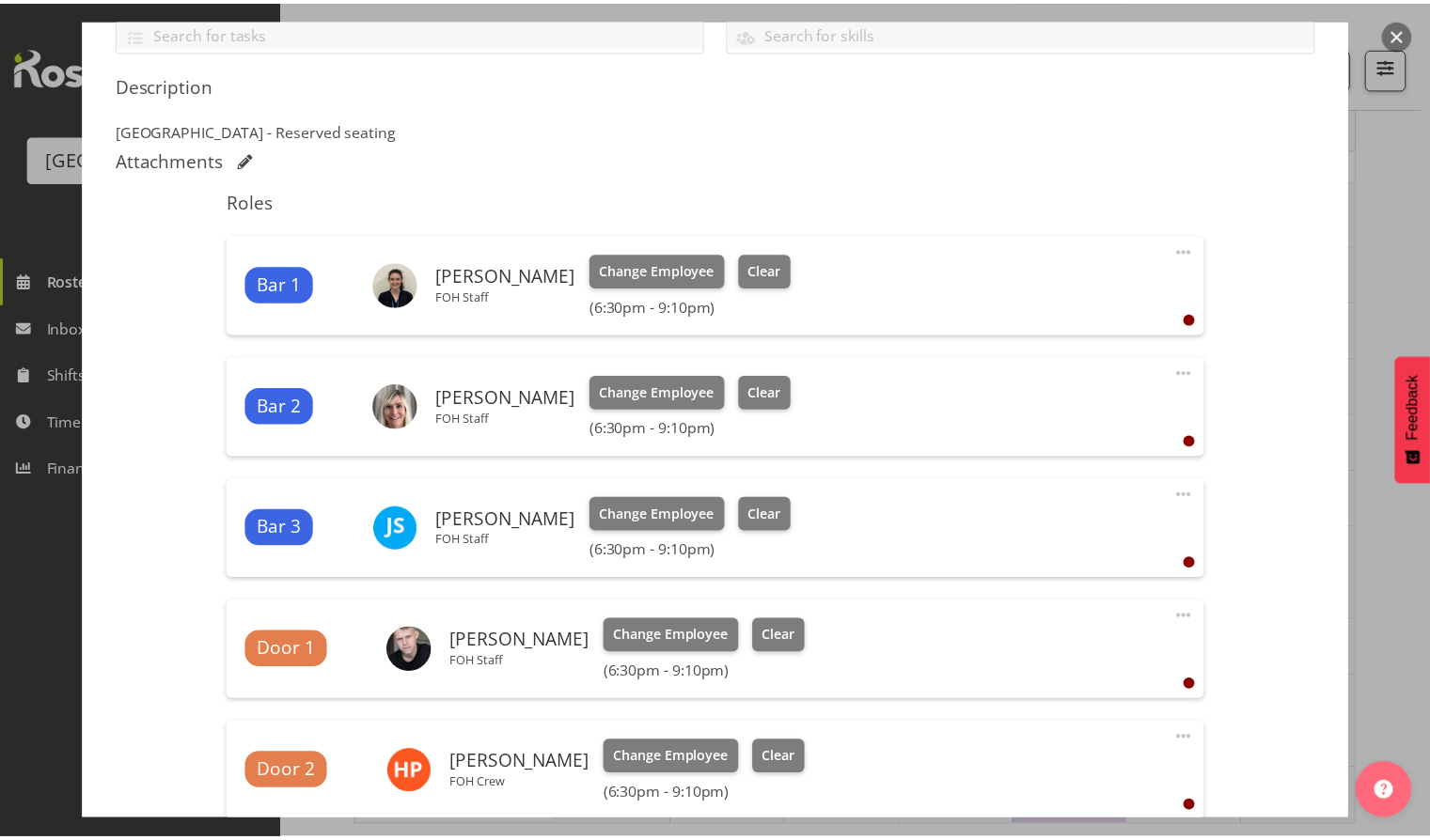
scroll to position [501, 0]
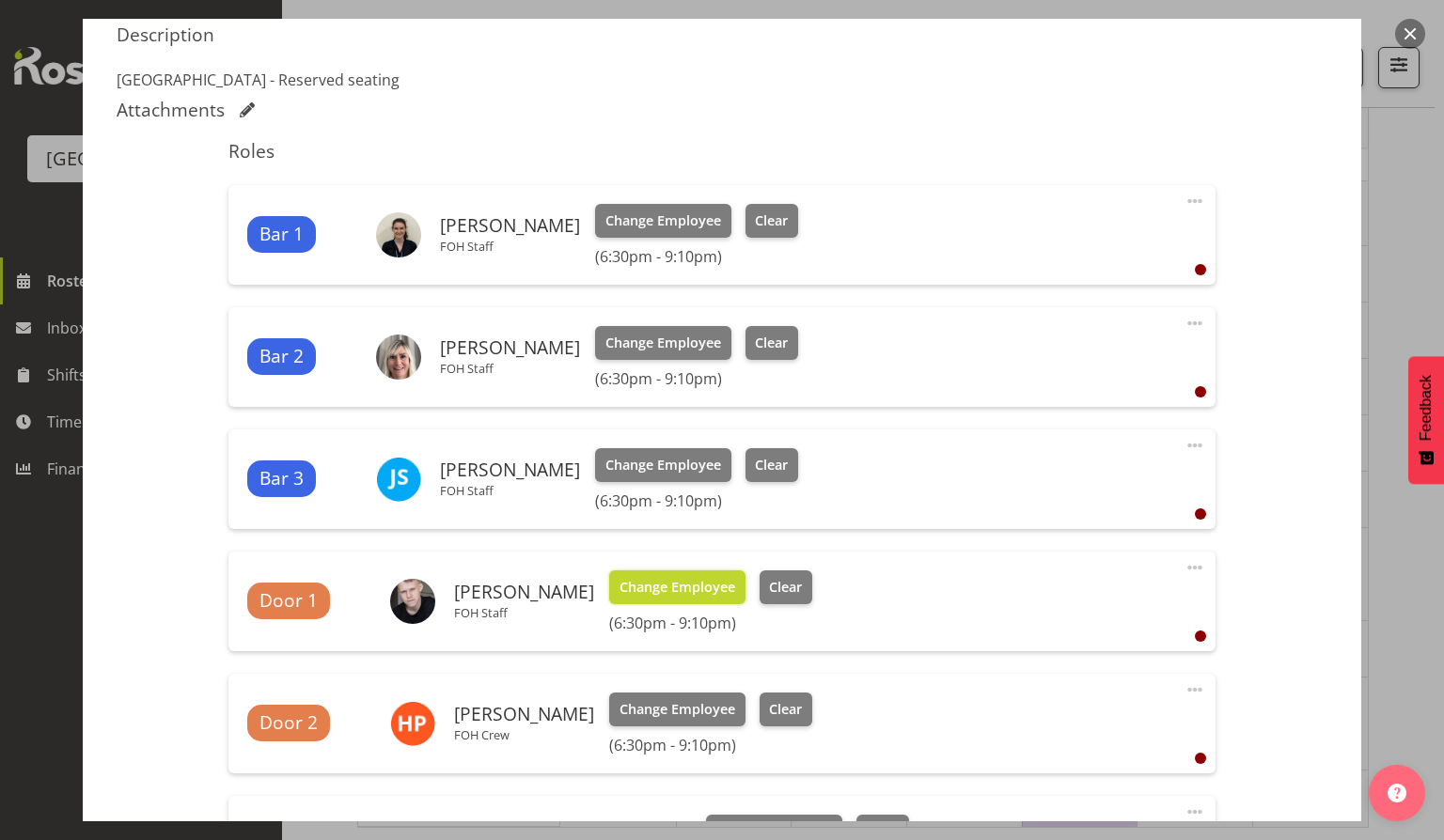
click at [699, 581] on span "Change Employee" at bounding box center [677, 588] width 115 height 21
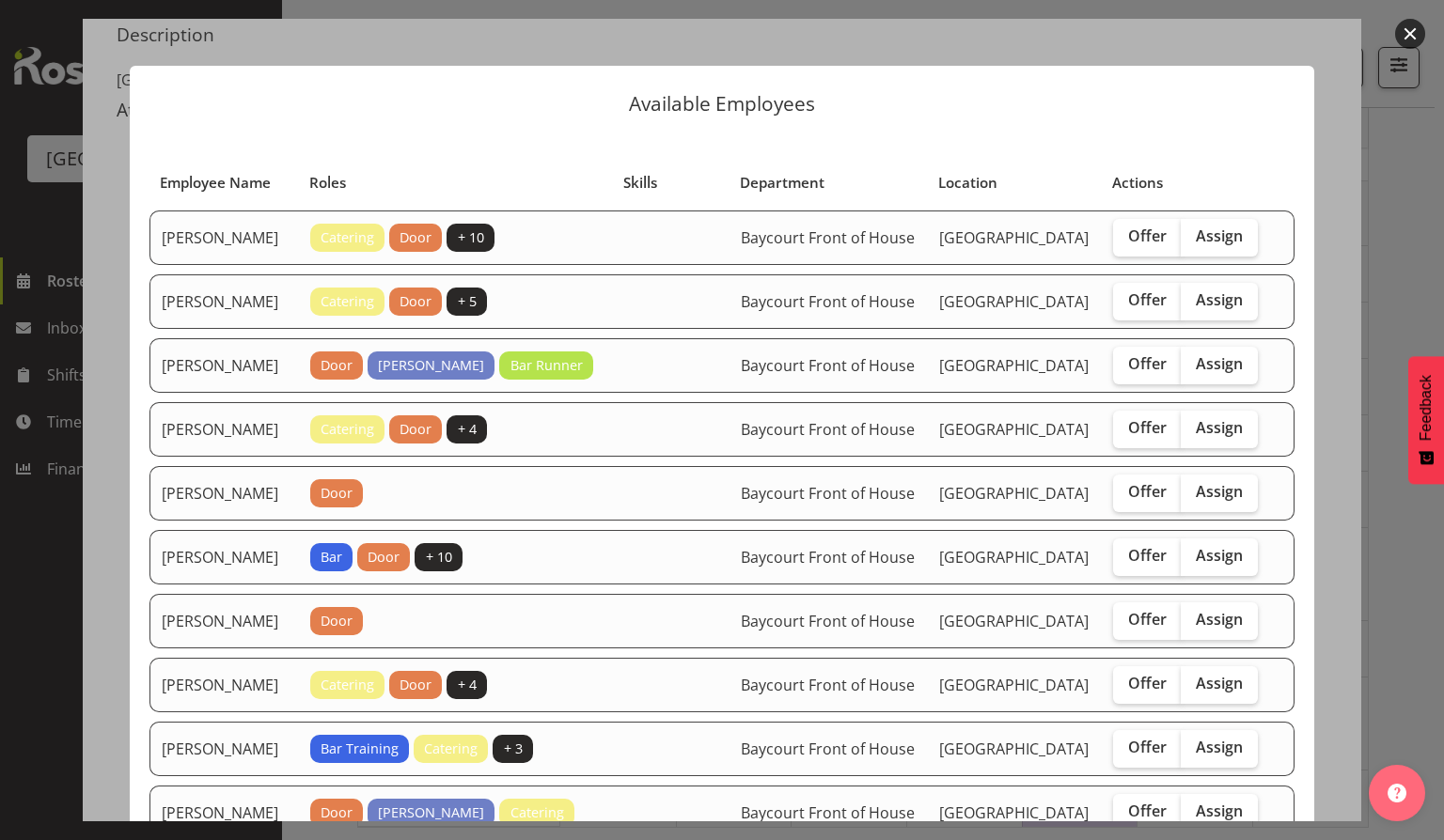
click at [1406, 40] on button "button" at bounding box center [1410, 34] width 30 height 30
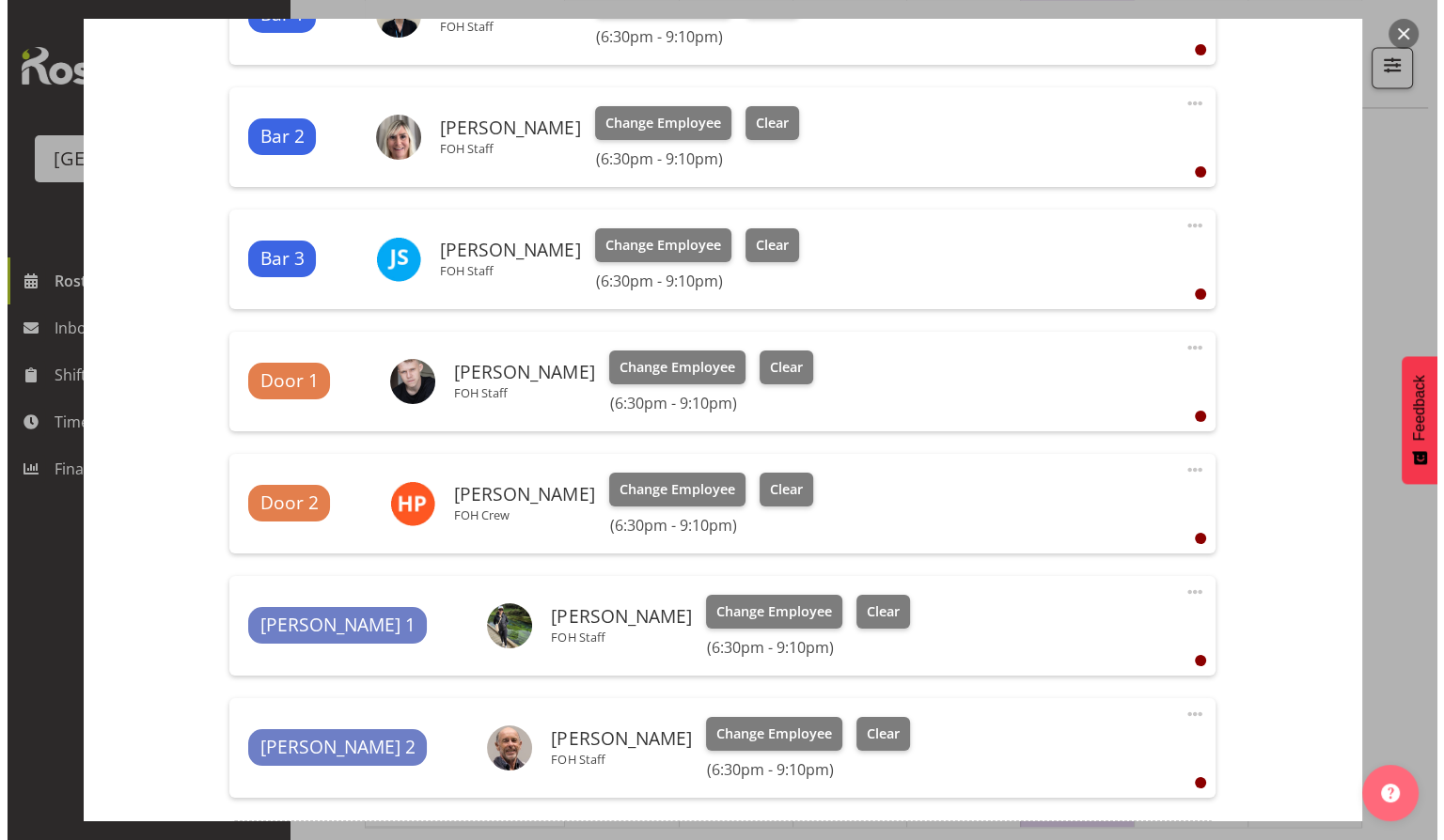
scroll to position [752, 0]
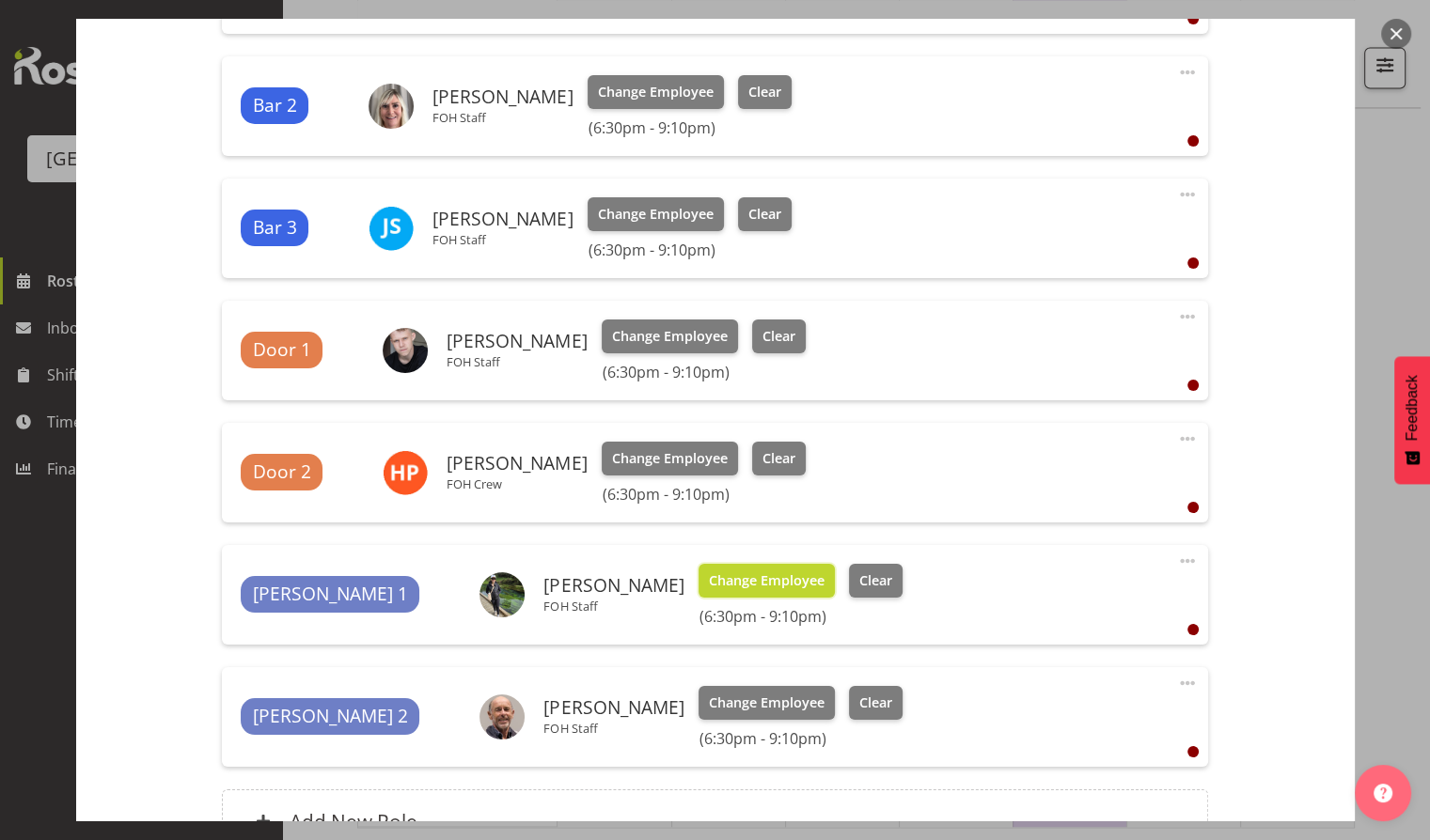
click at [709, 581] on span "Change Employee" at bounding box center [767, 581] width 115 height 21
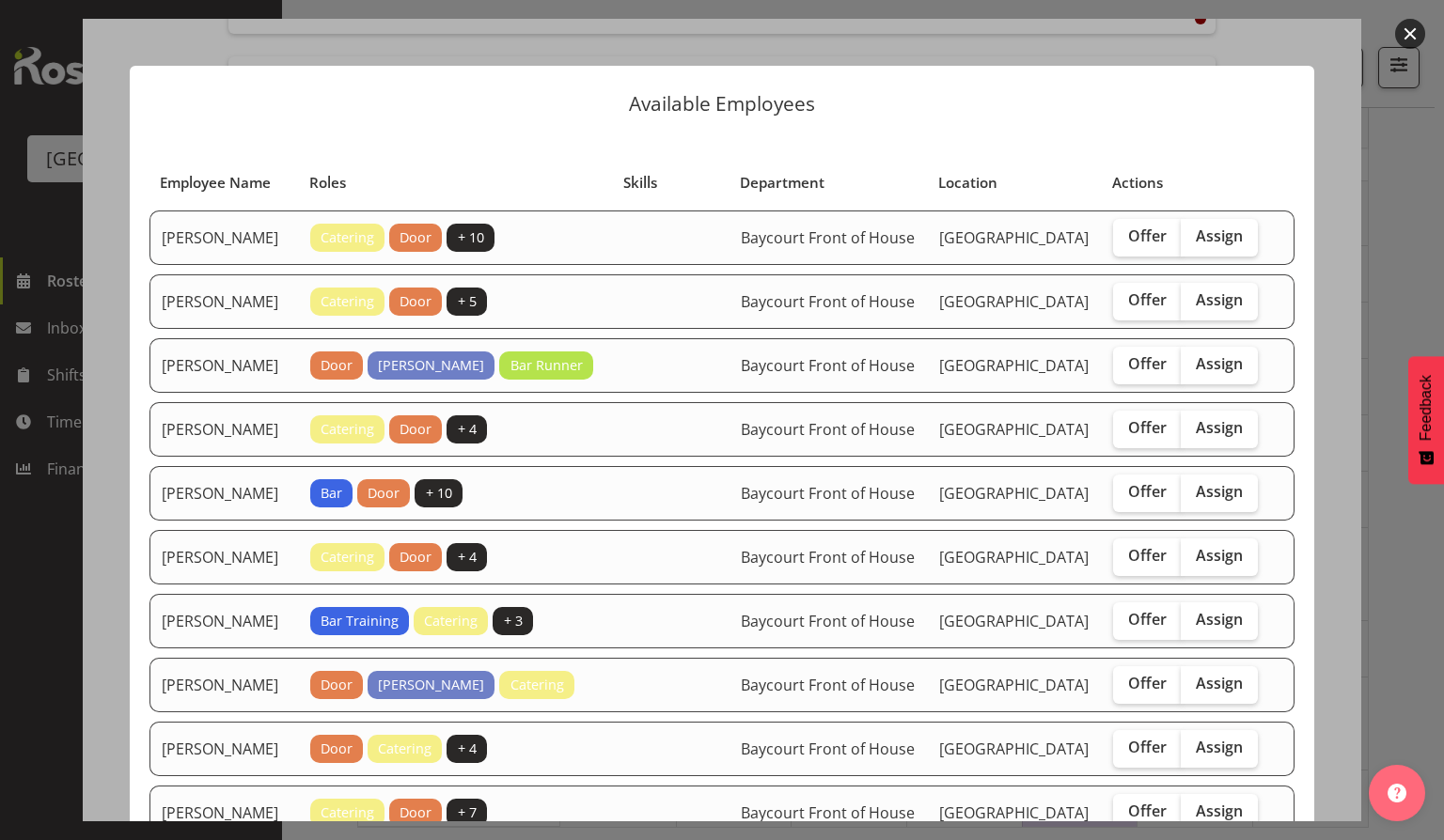
scroll to position [125, 0]
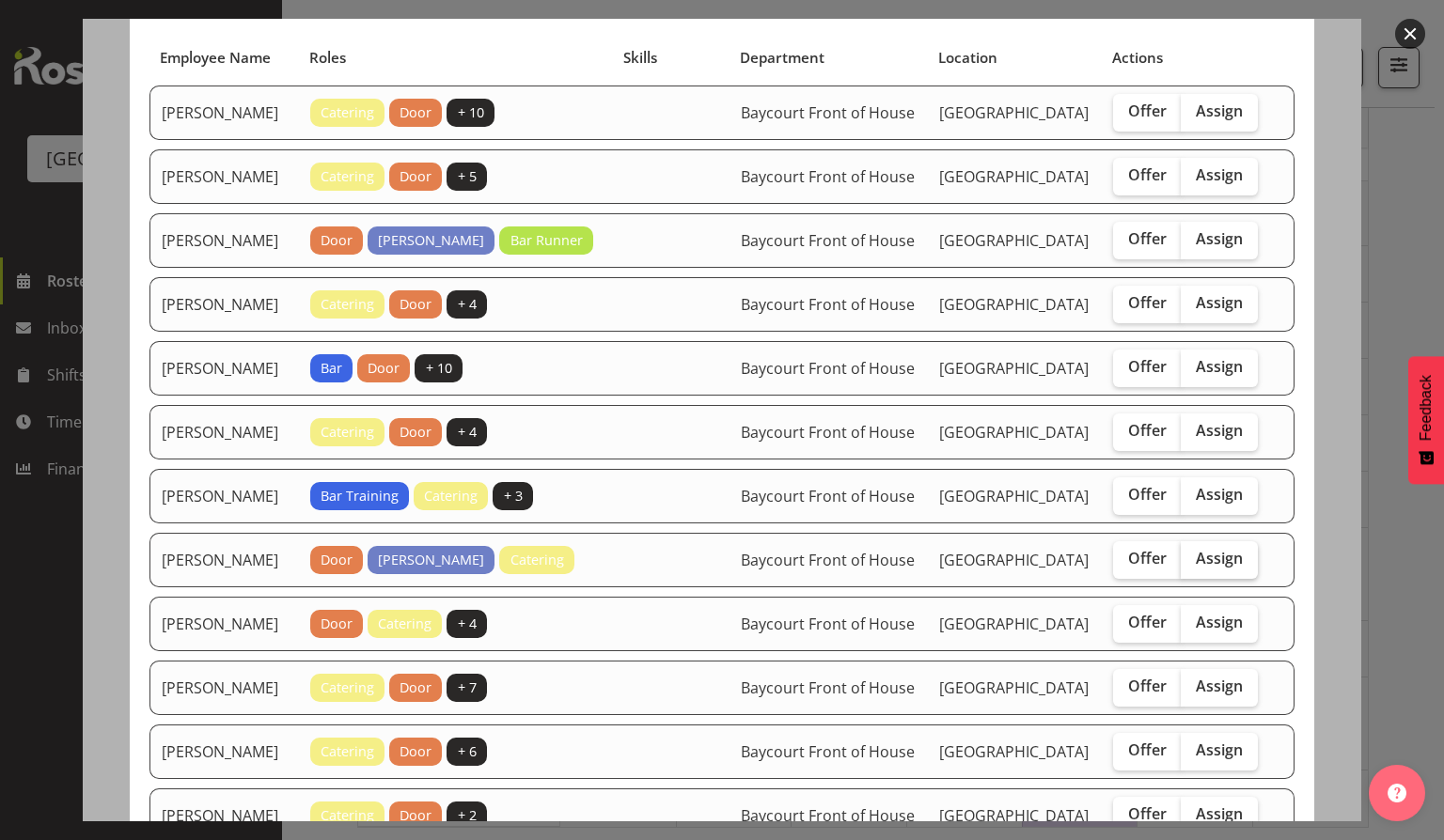
click at [1215, 568] on span "Assign" at bounding box center [1219, 558] width 47 height 19
click at [1193, 565] on input "Assign" at bounding box center [1187, 559] width 12 height 12
checkbox input "true"
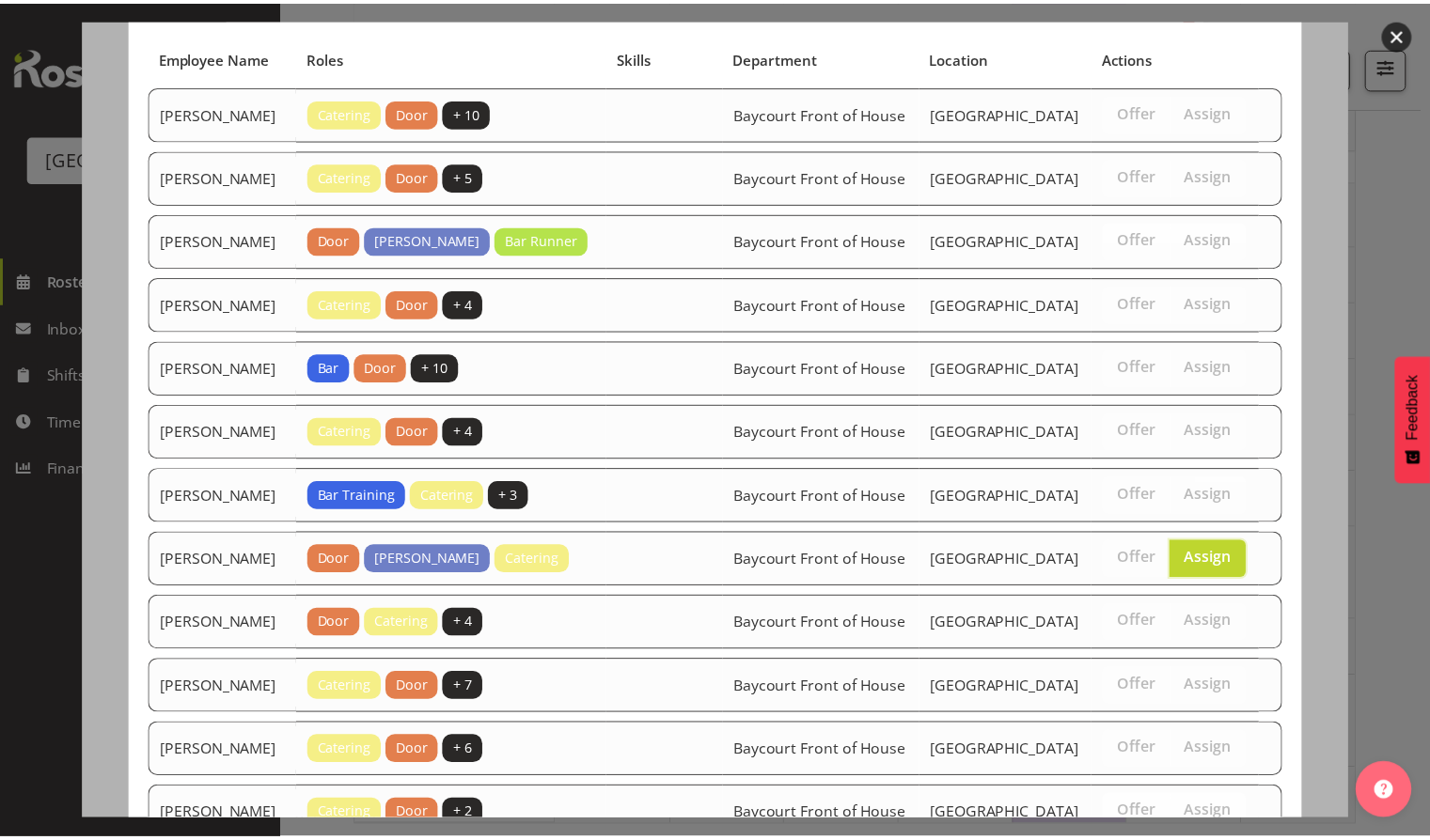
scroll to position [1050, 0]
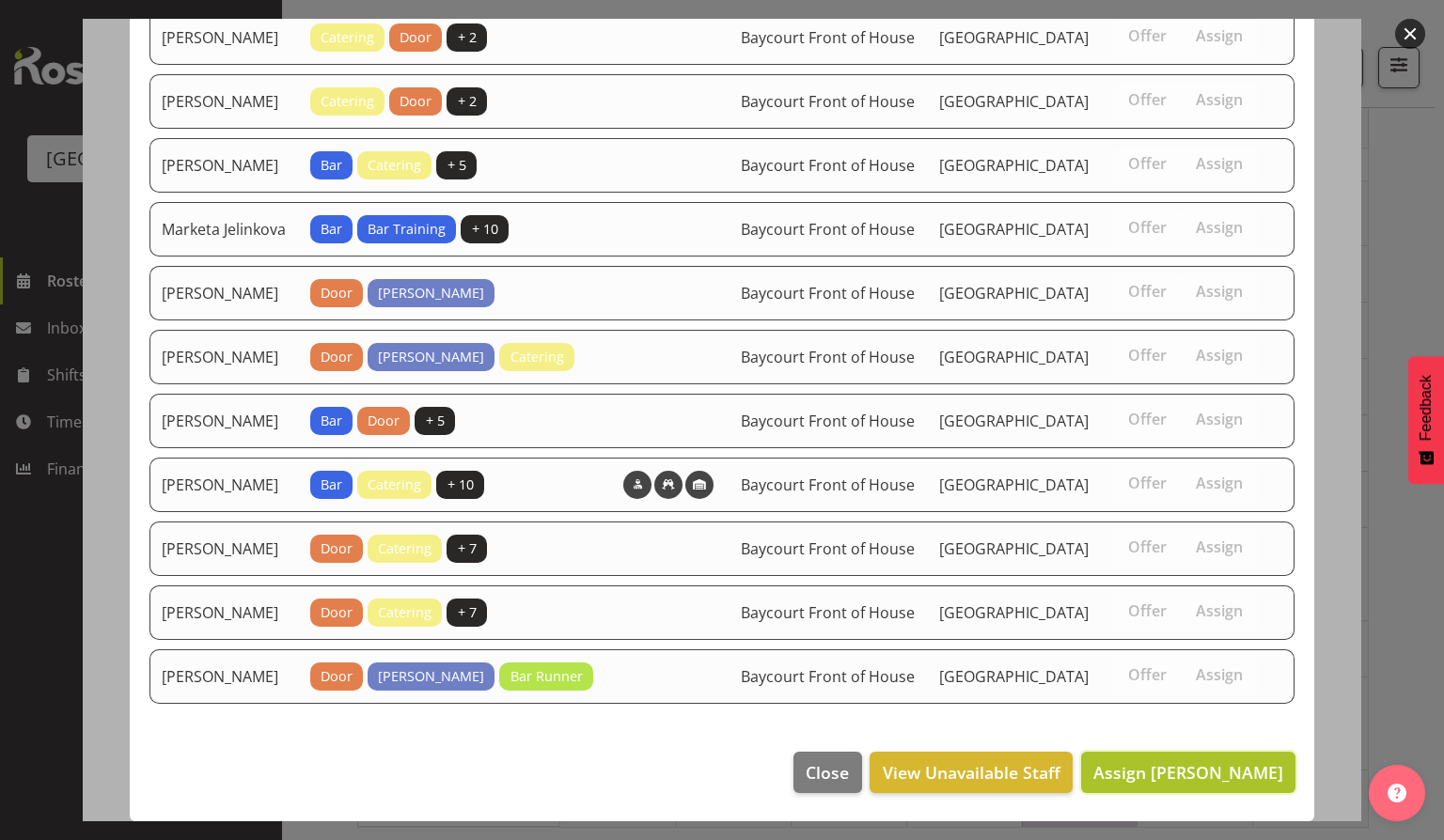
click at [1219, 783] on span "Assign Elea Hargreaves" at bounding box center [1188, 772] width 190 height 23
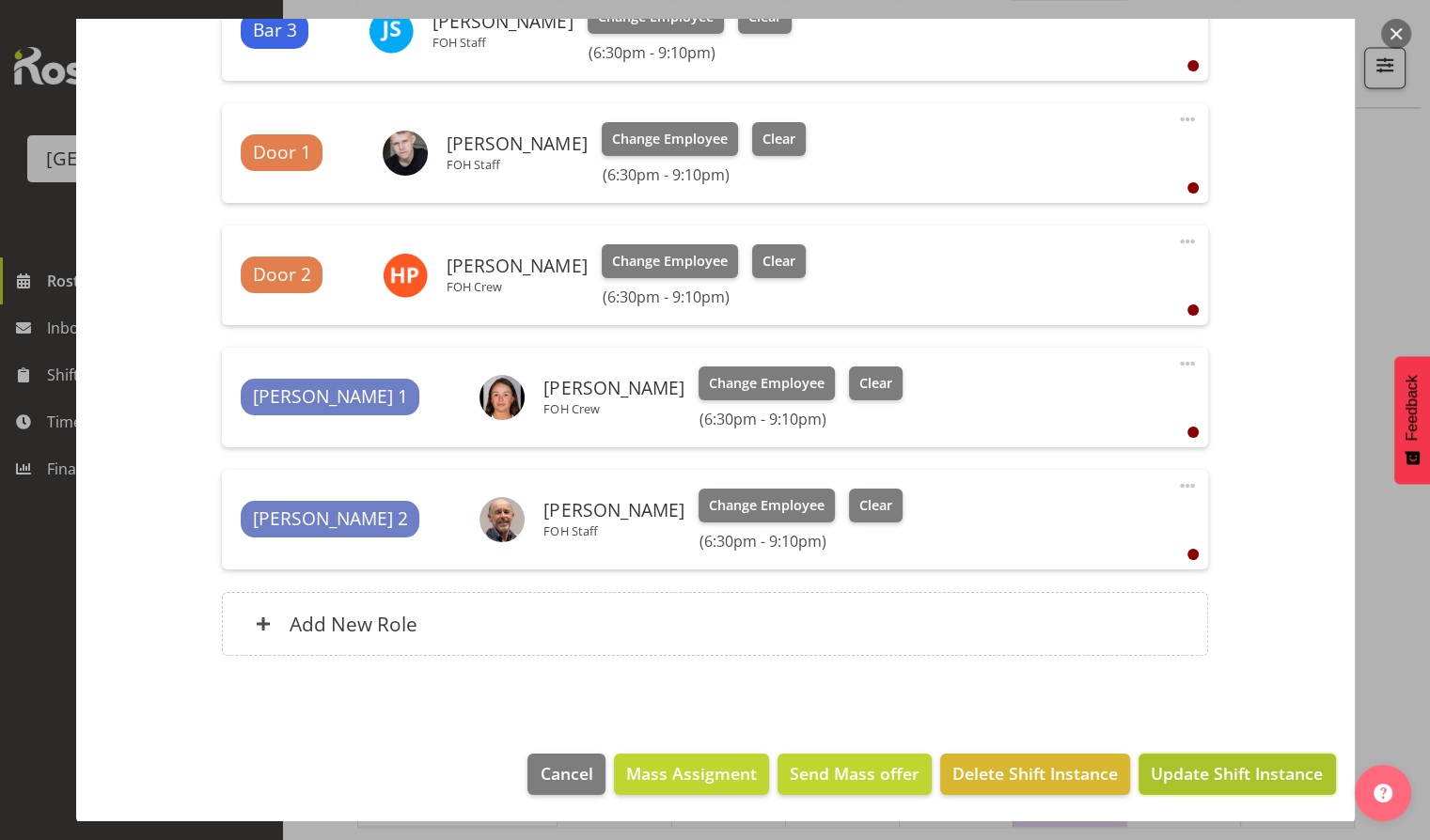
click at [1230, 768] on span "Update Shift Instance" at bounding box center [1236, 773] width 172 height 25
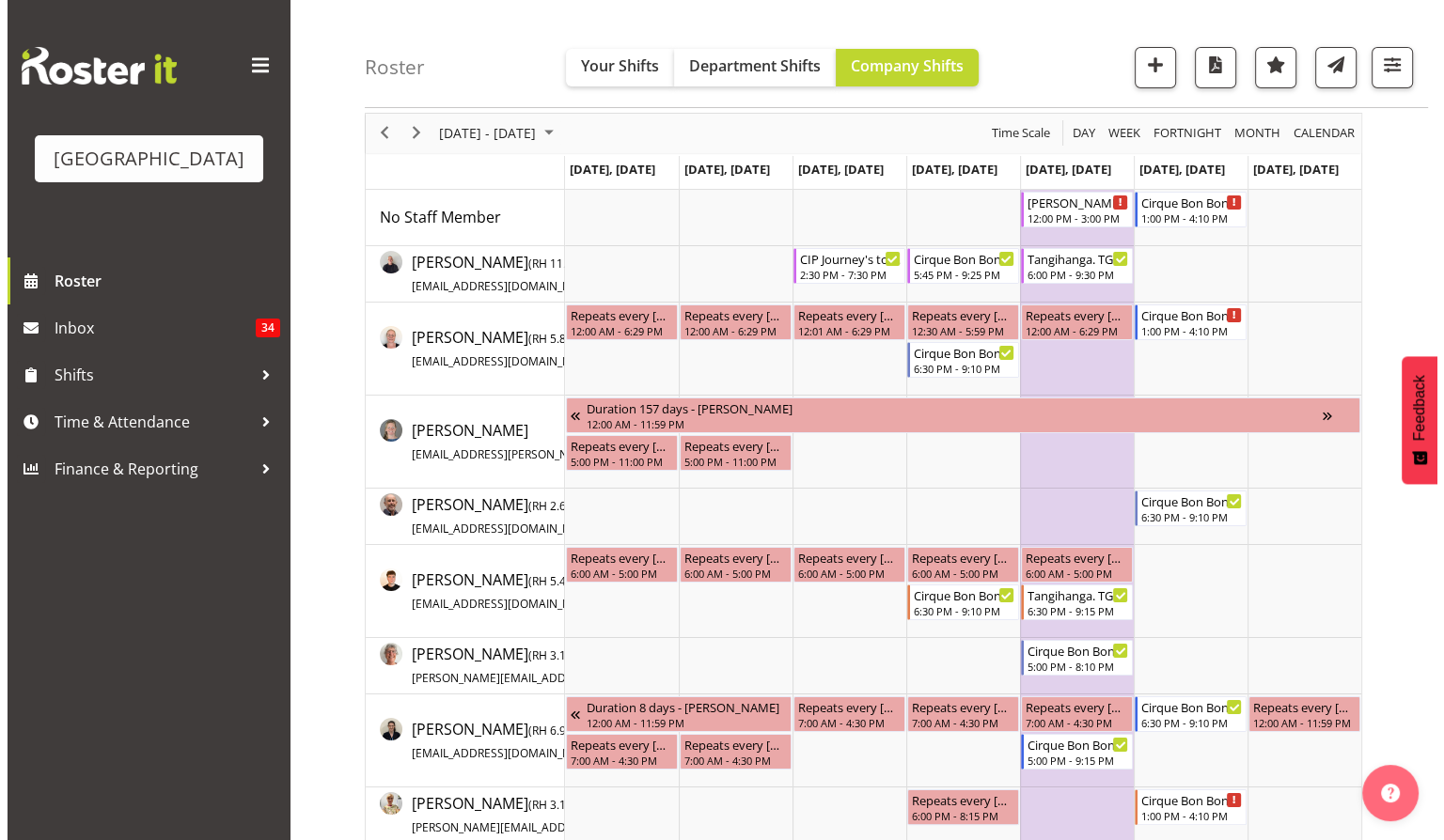
scroll to position [0, 0]
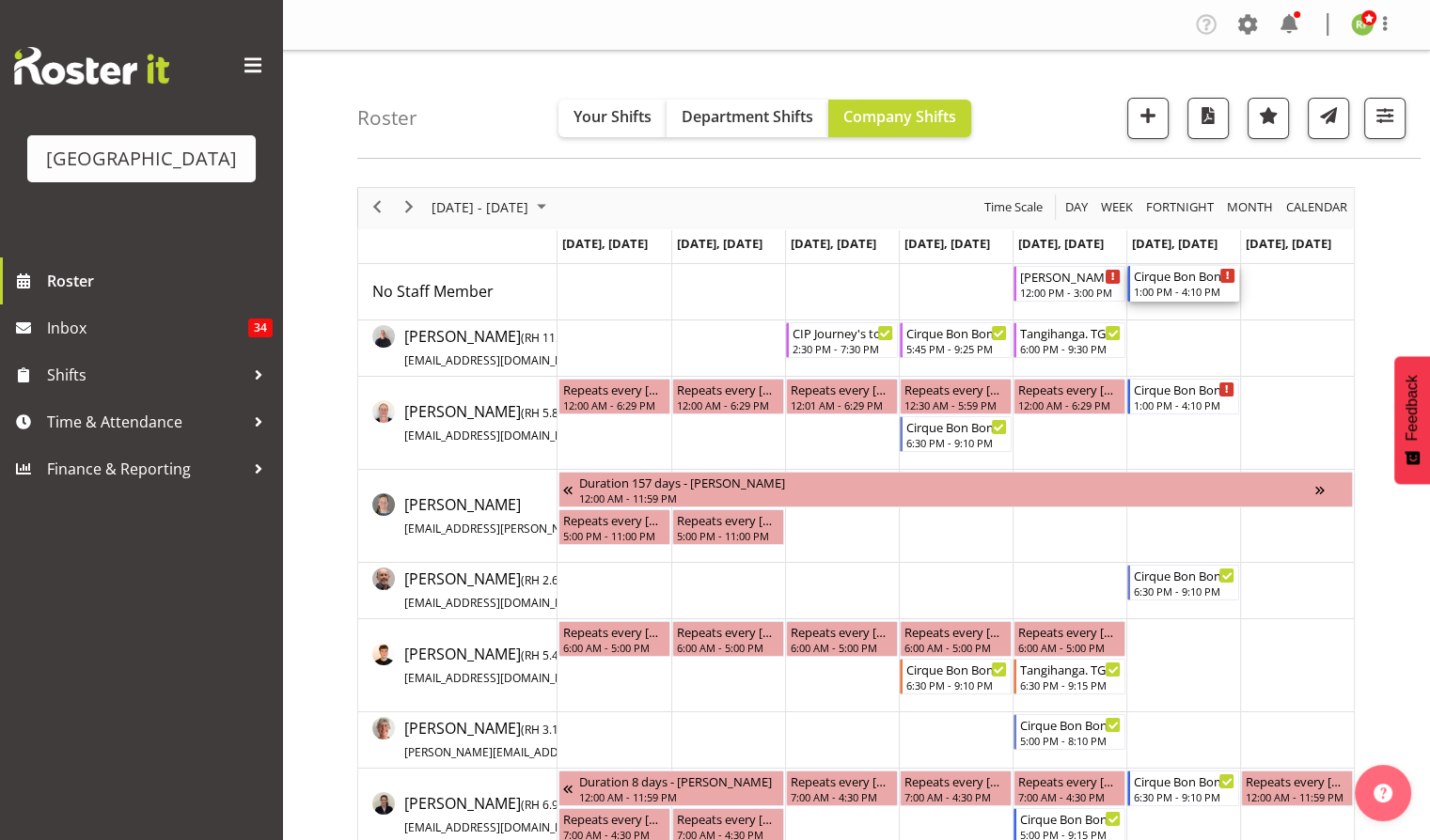
click at [1182, 284] on div "Cirque Bon Bon. TGA Arts Fest 1:00 PM - 4:10 PM" at bounding box center [1184, 284] width 101 height 36
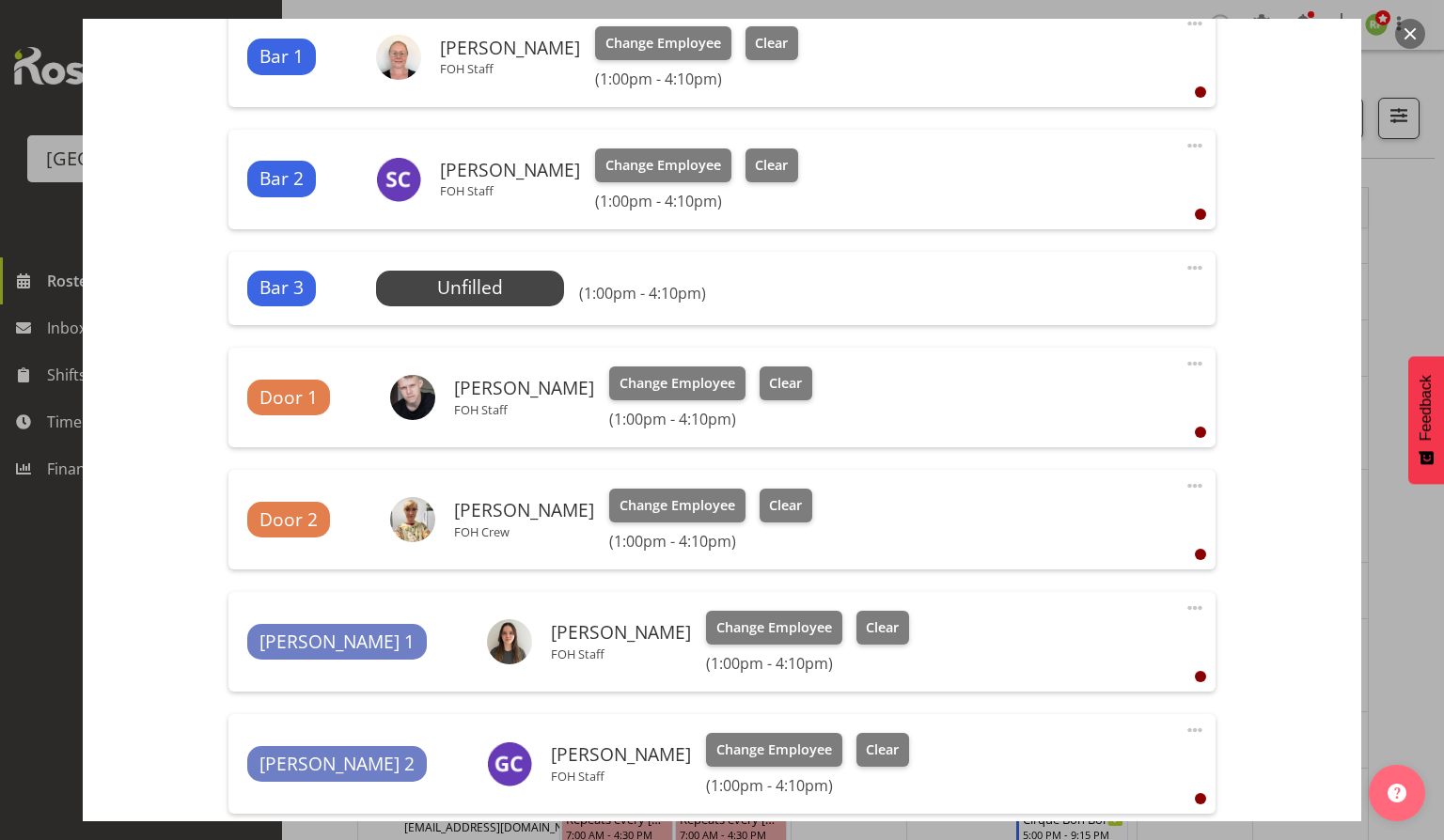
scroll to position [673, 0]
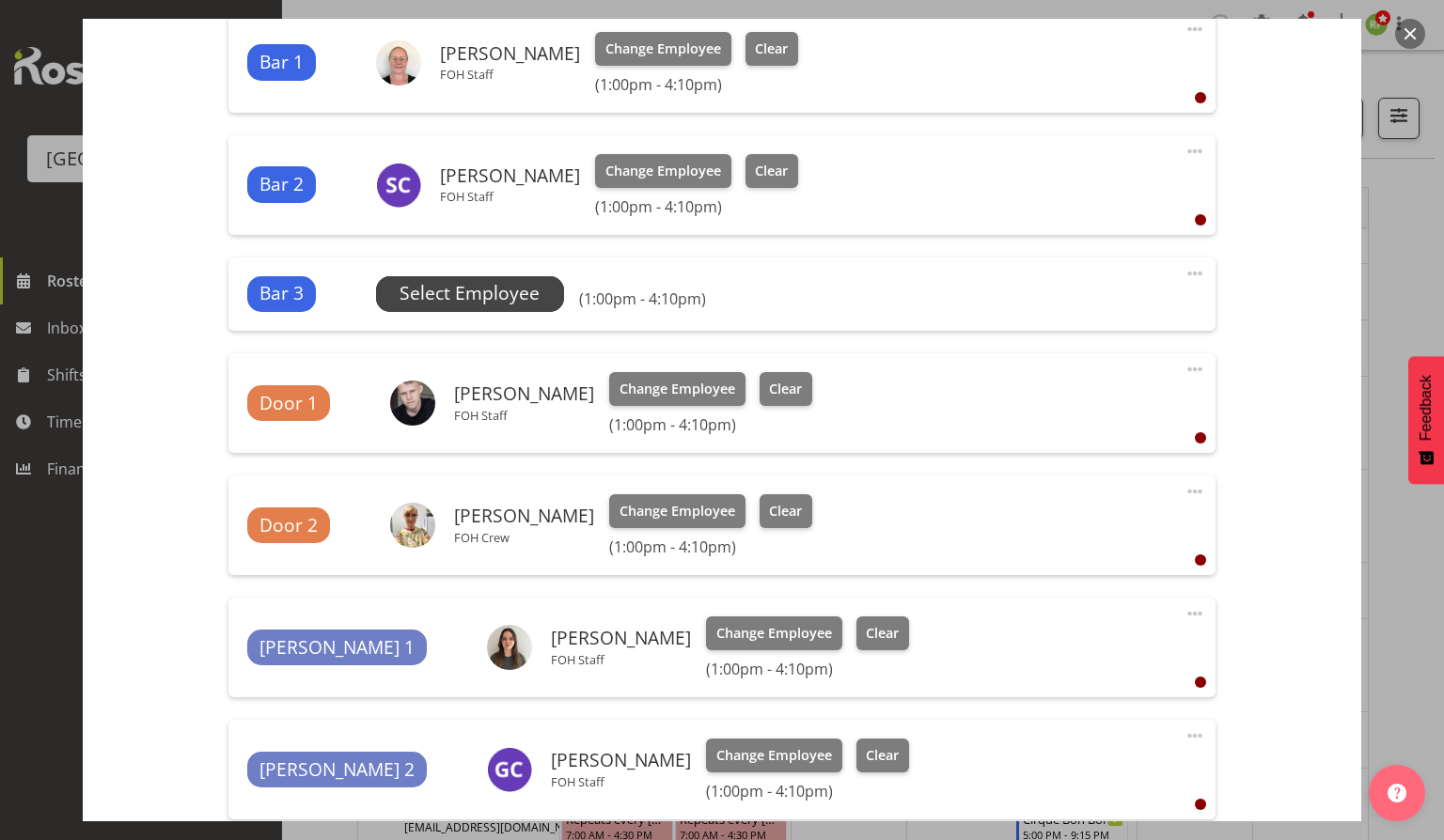
click at [444, 287] on span "Select Employee" at bounding box center [469, 293] width 140 height 27
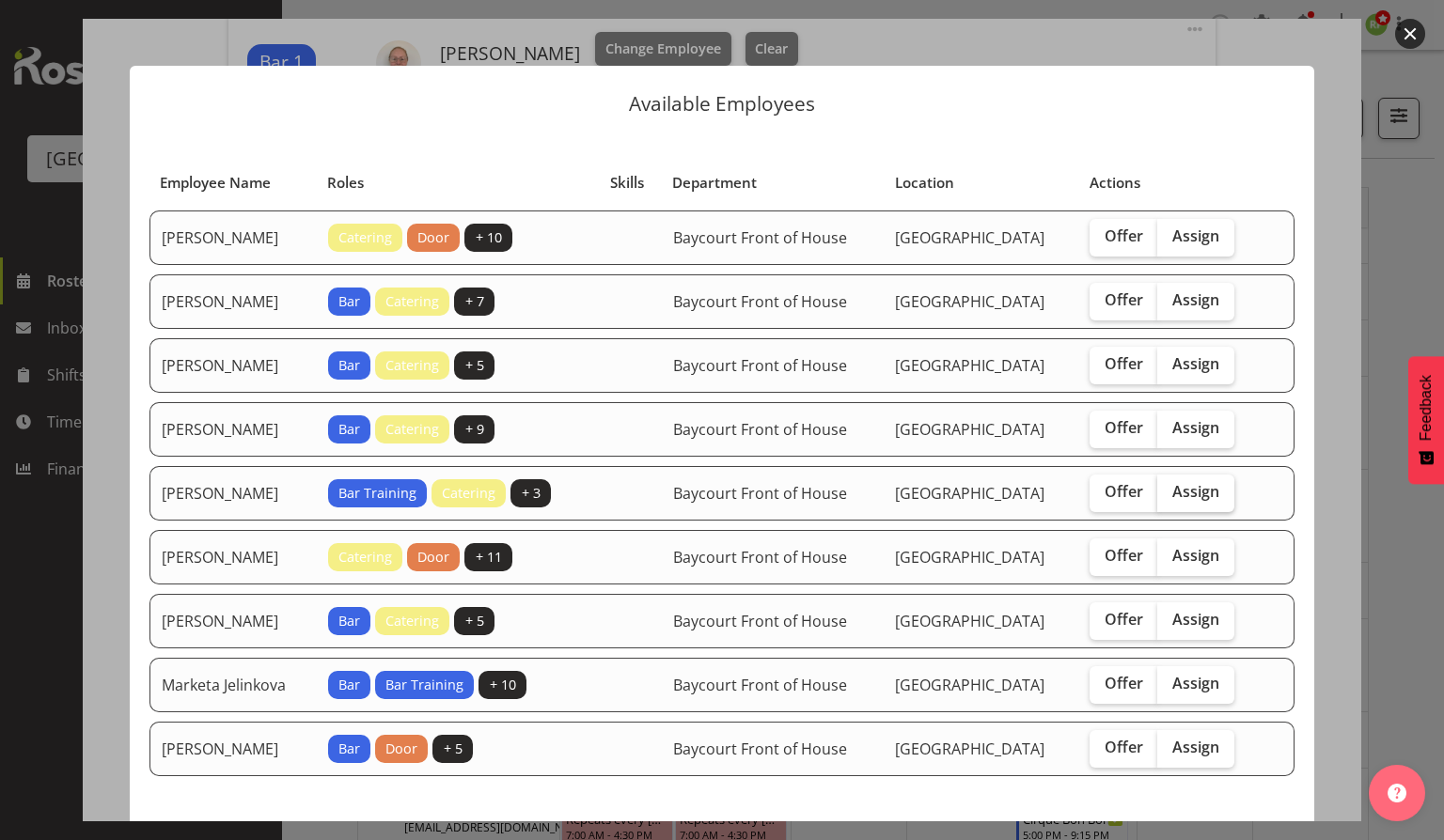
click at [1196, 501] on span "Assign" at bounding box center [1195, 491] width 47 height 19
click at [1170, 498] on input "Assign" at bounding box center [1164, 492] width 12 height 12
checkbox input "true"
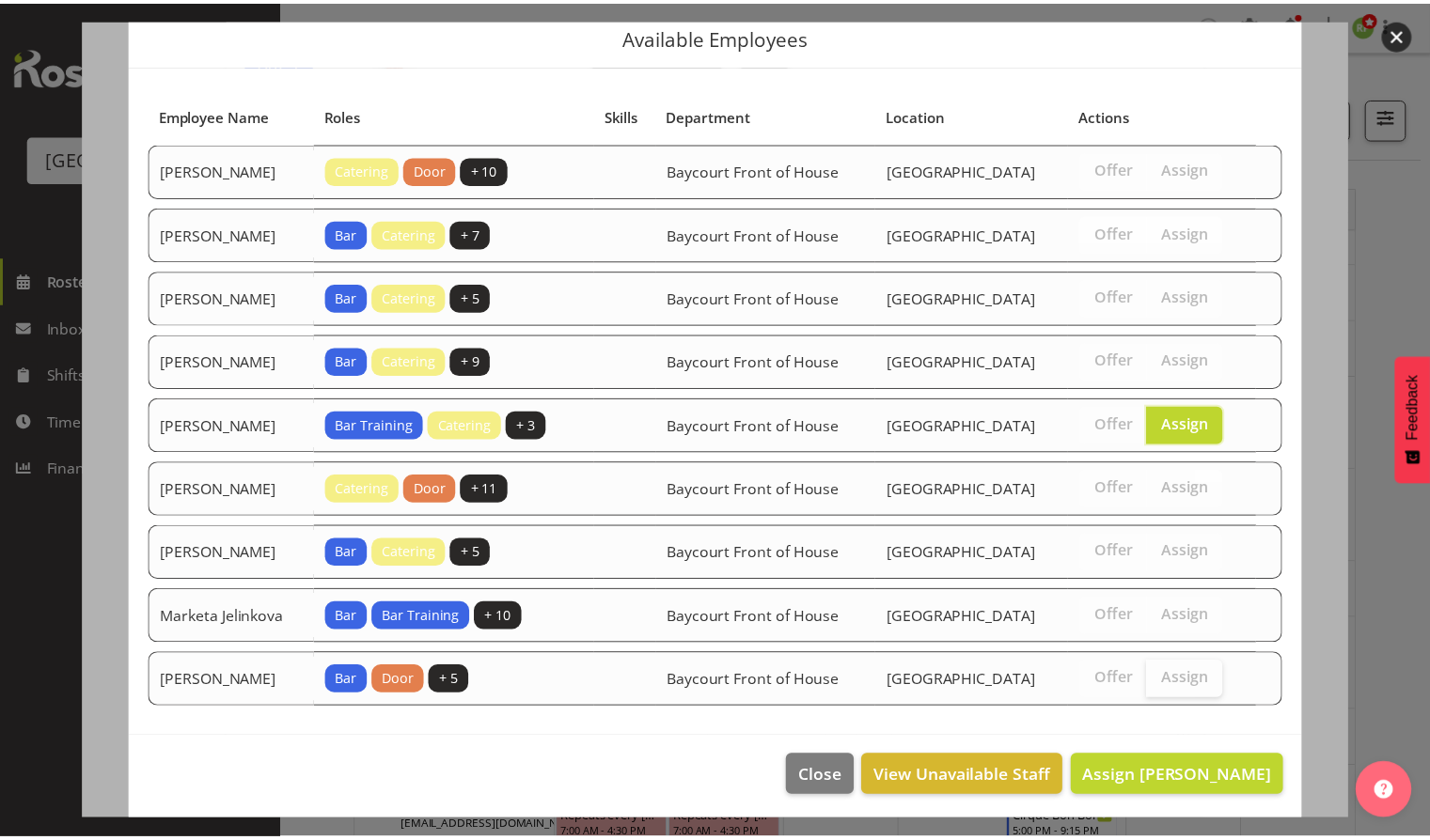
scroll to position [131, 0]
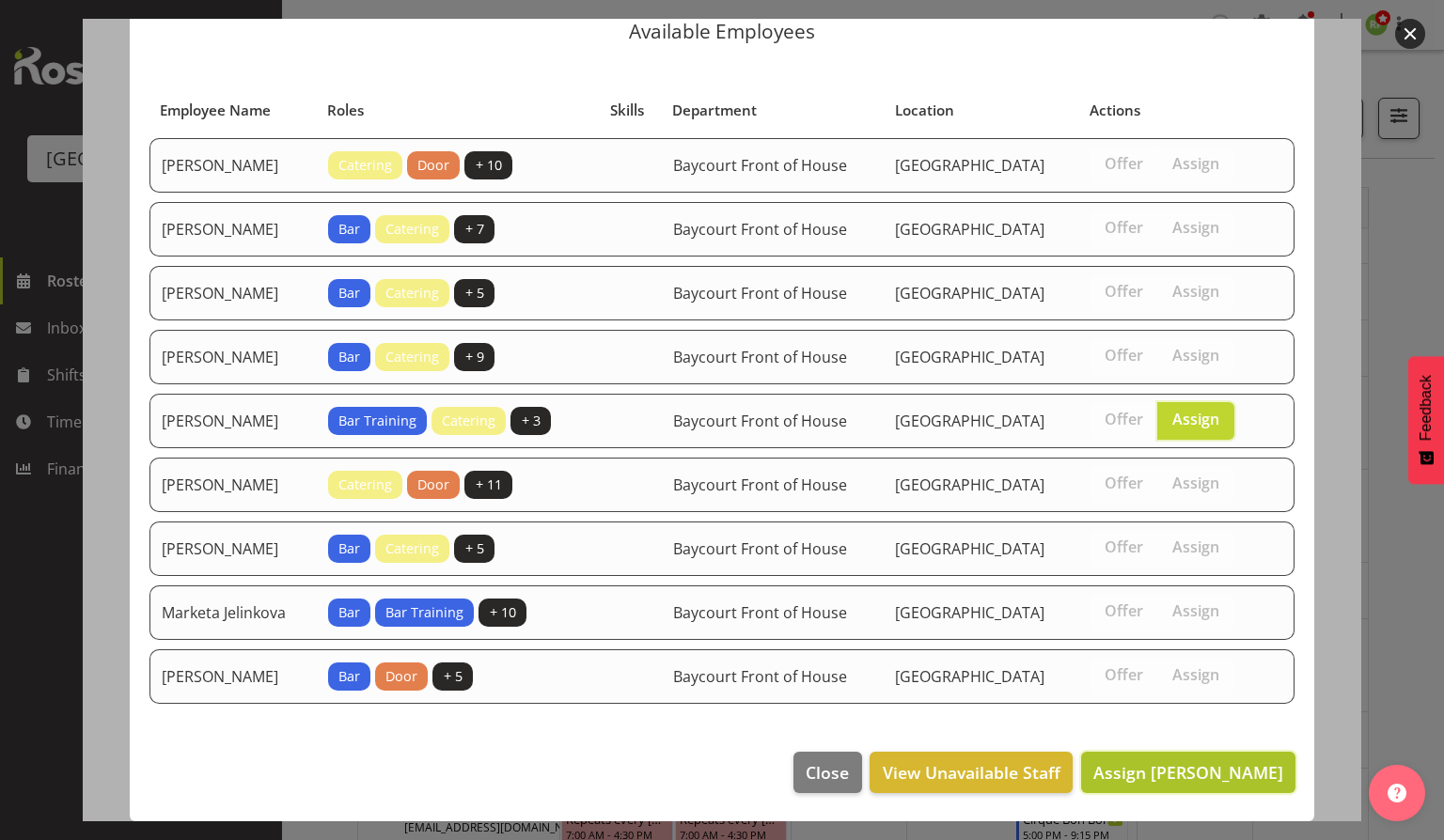
click at [1182, 755] on button "Assign Dominique Vogler" at bounding box center [1188, 772] width 215 height 42
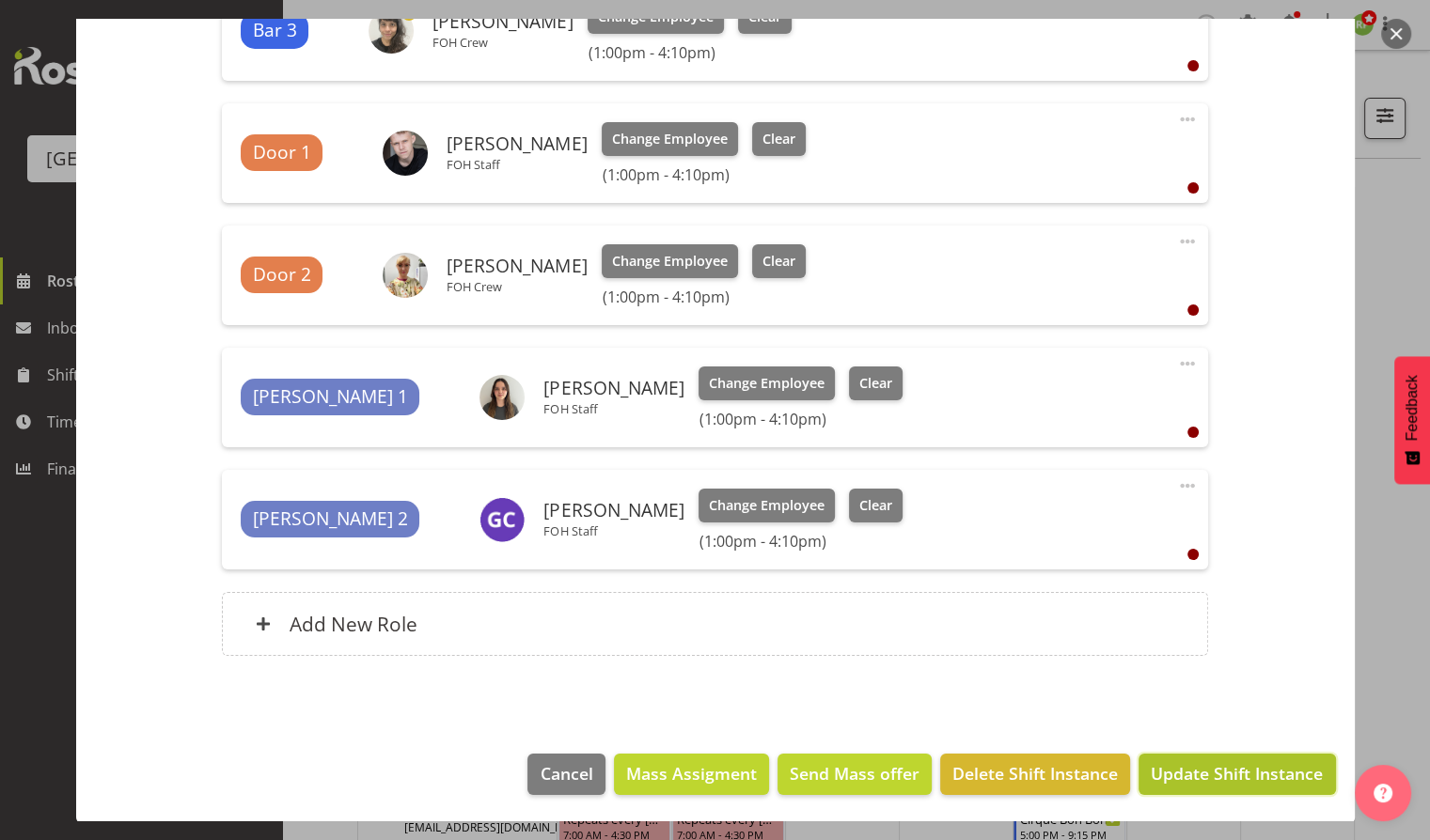
click at [1218, 768] on span "Update Shift Instance" at bounding box center [1236, 773] width 172 height 25
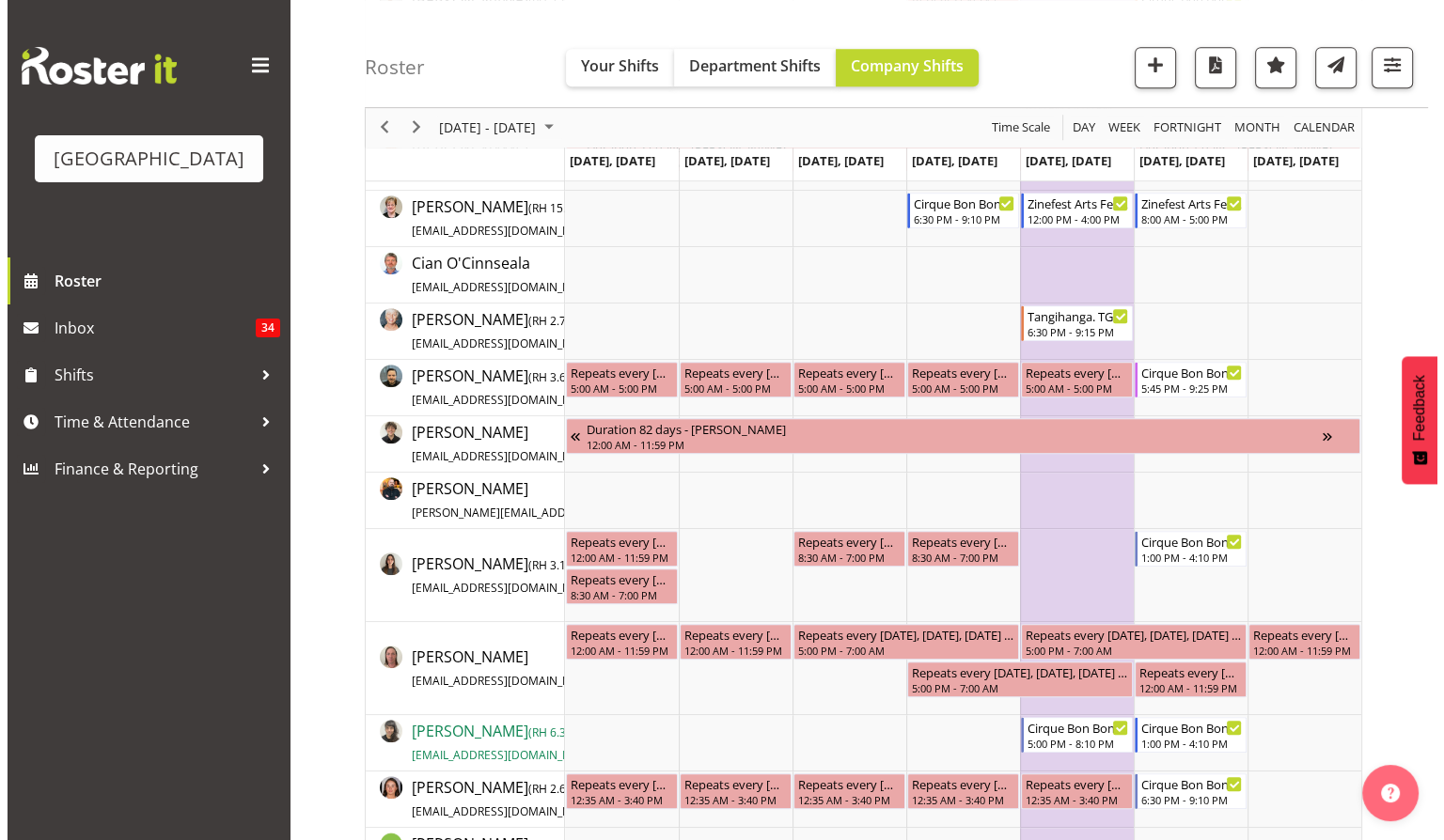
scroll to position [1128, 0]
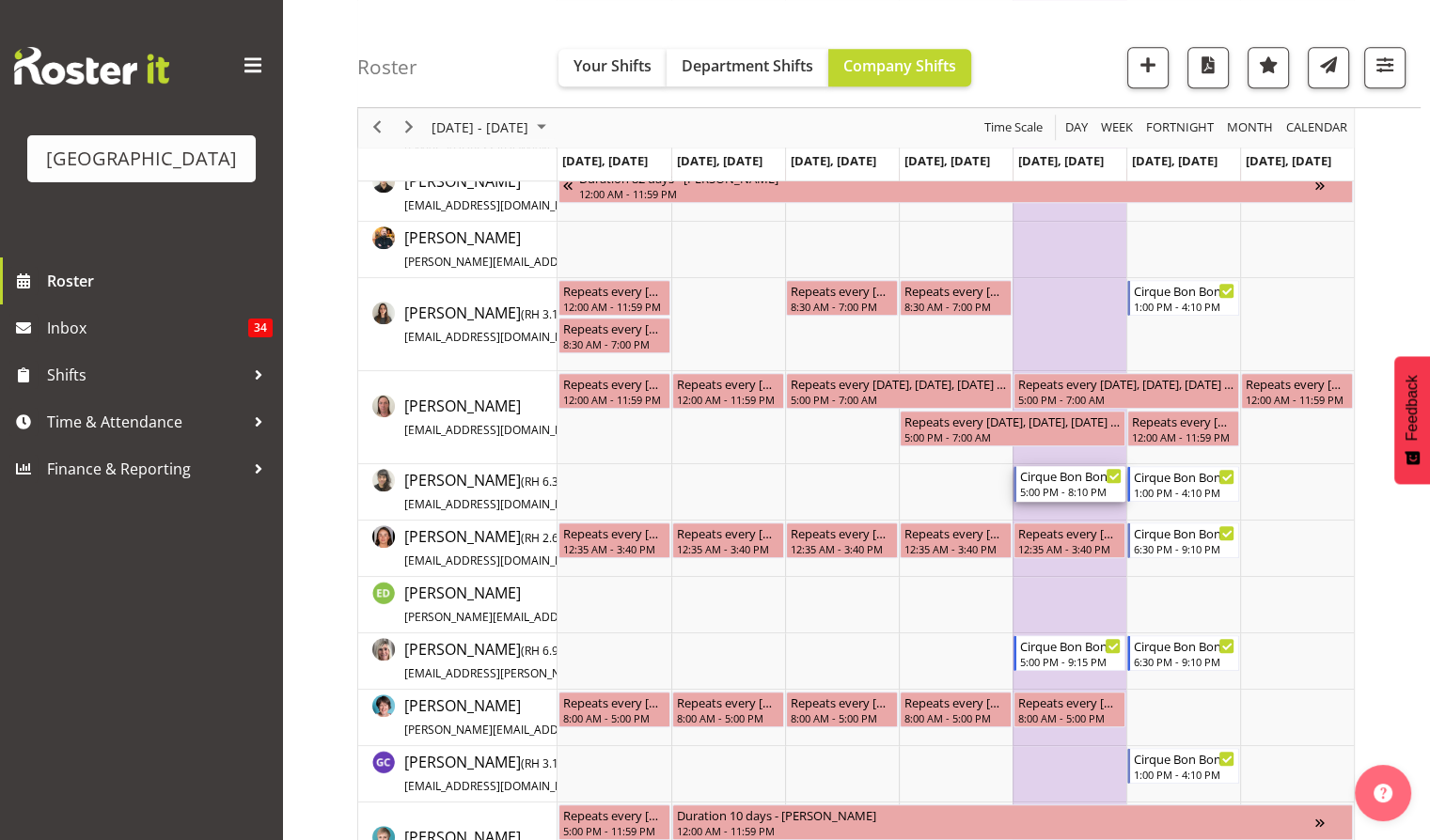
click at [1072, 478] on div "Cirque Bon Bon. TGA Arts Fest" at bounding box center [1071, 475] width 101 height 19
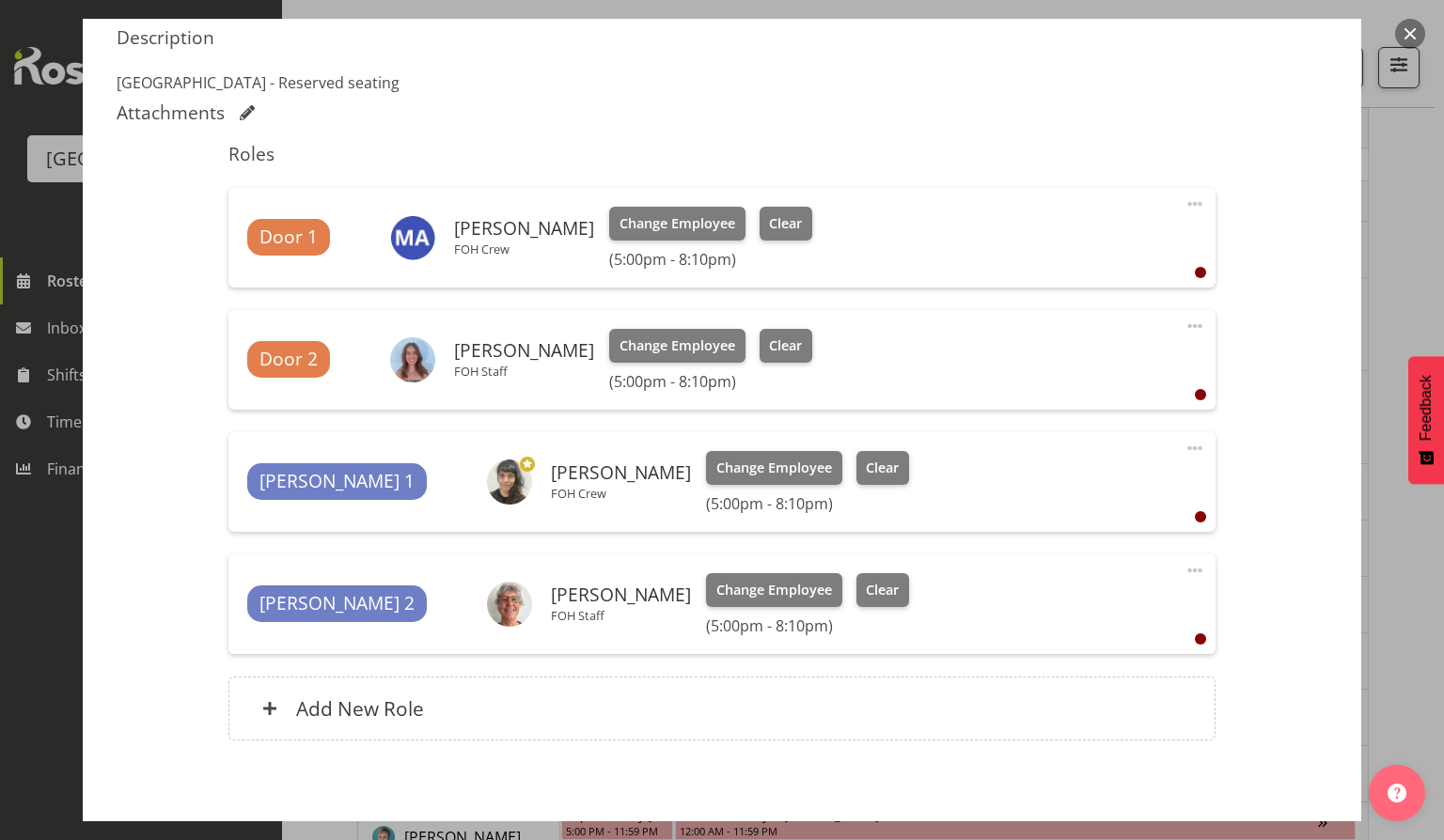
scroll to position [583, 0]
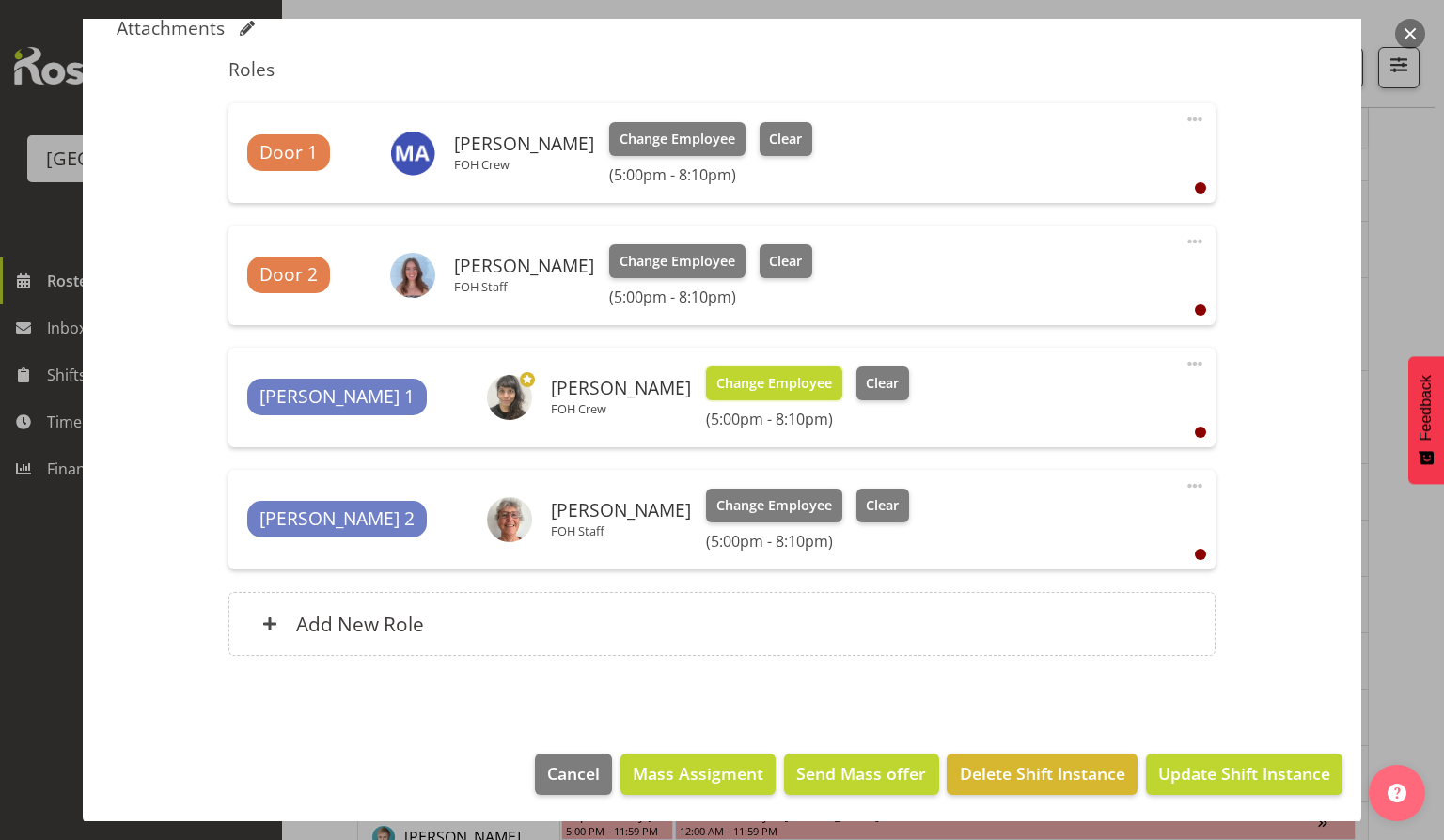
click at [716, 375] on span "Change Employee" at bounding box center [774, 383] width 115 height 21
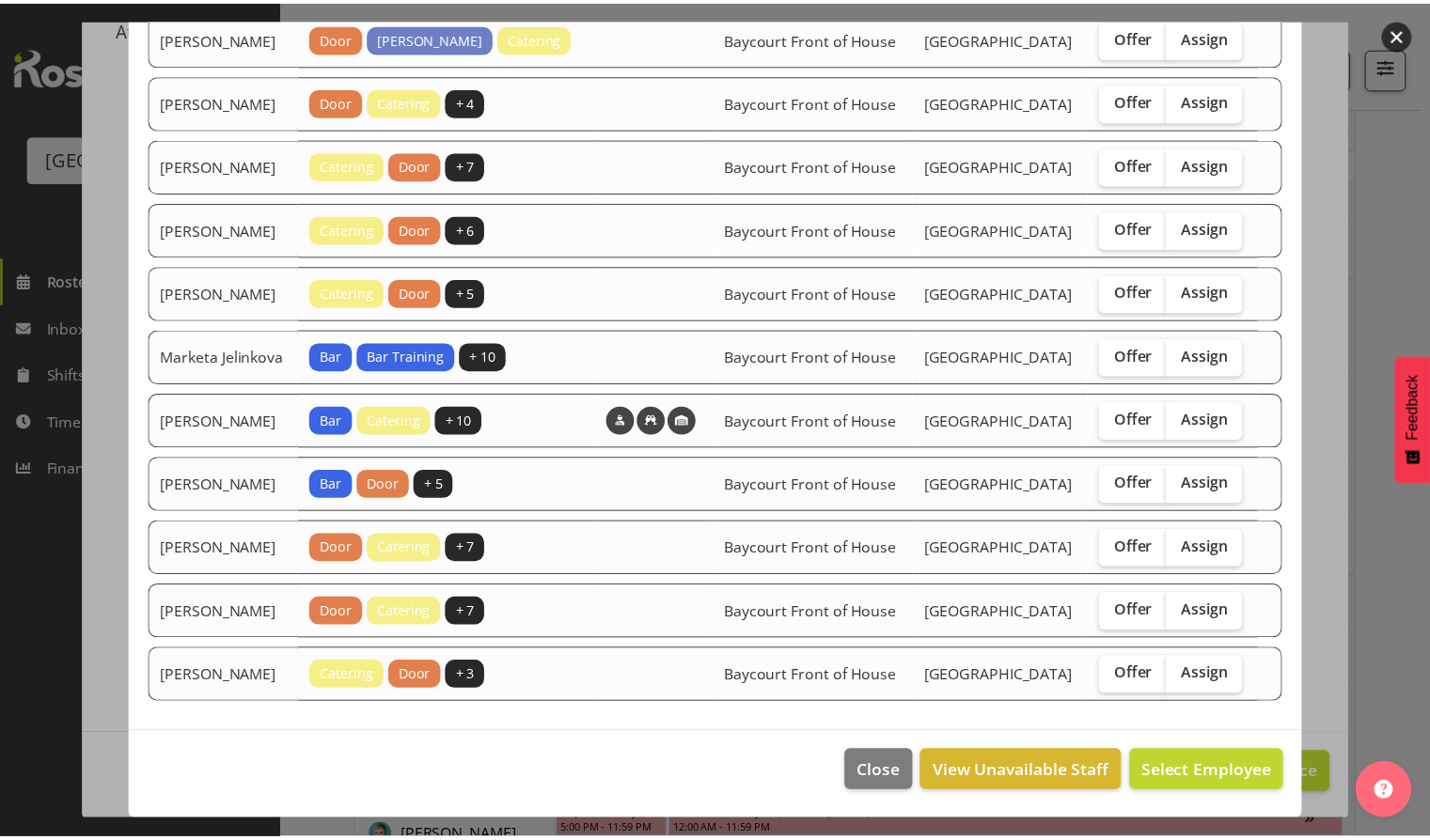
scroll to position [556, 0]
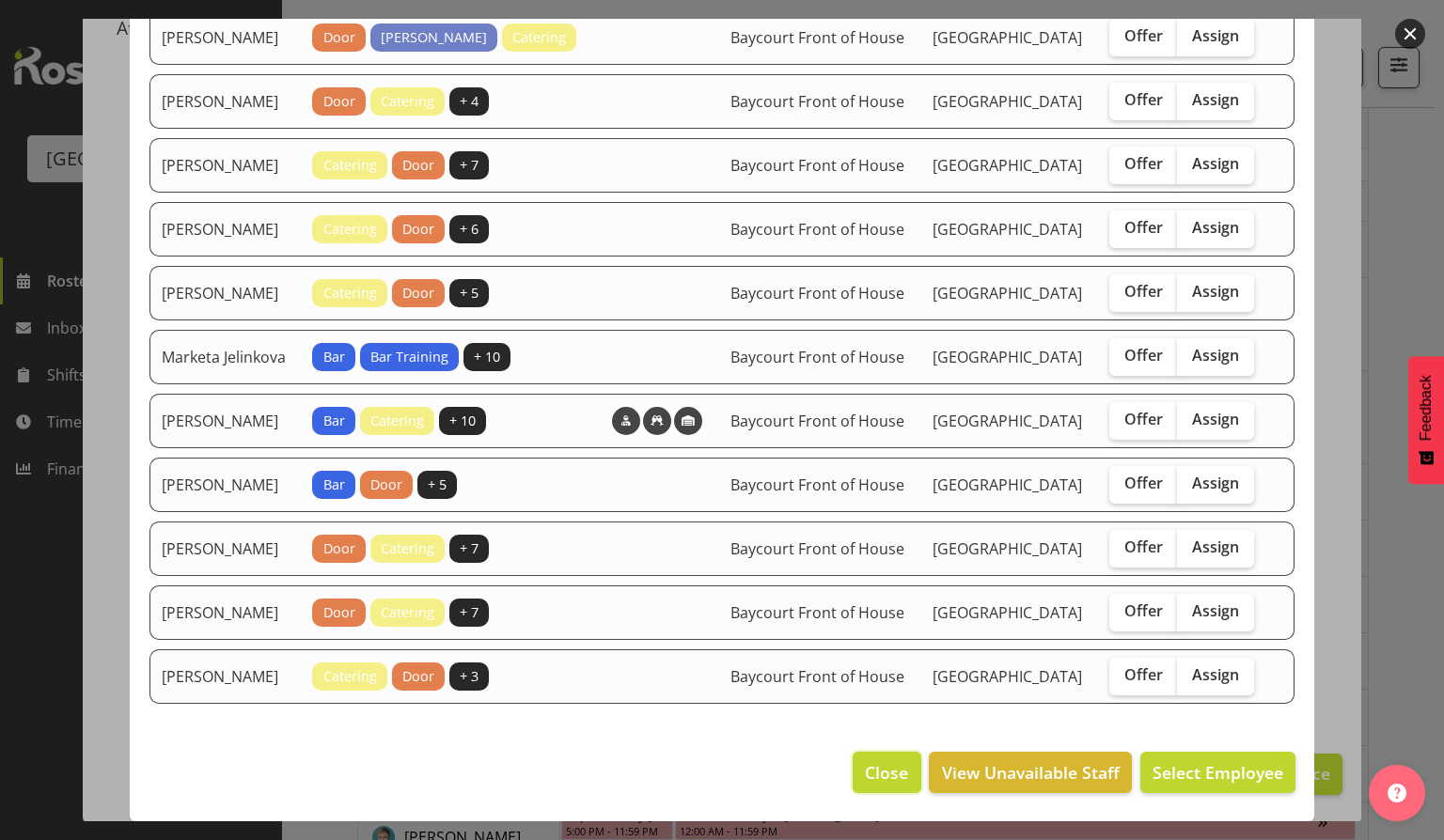
click at [868, 784] on span "Close" at bounding box center [886, 772] width 43 height 25
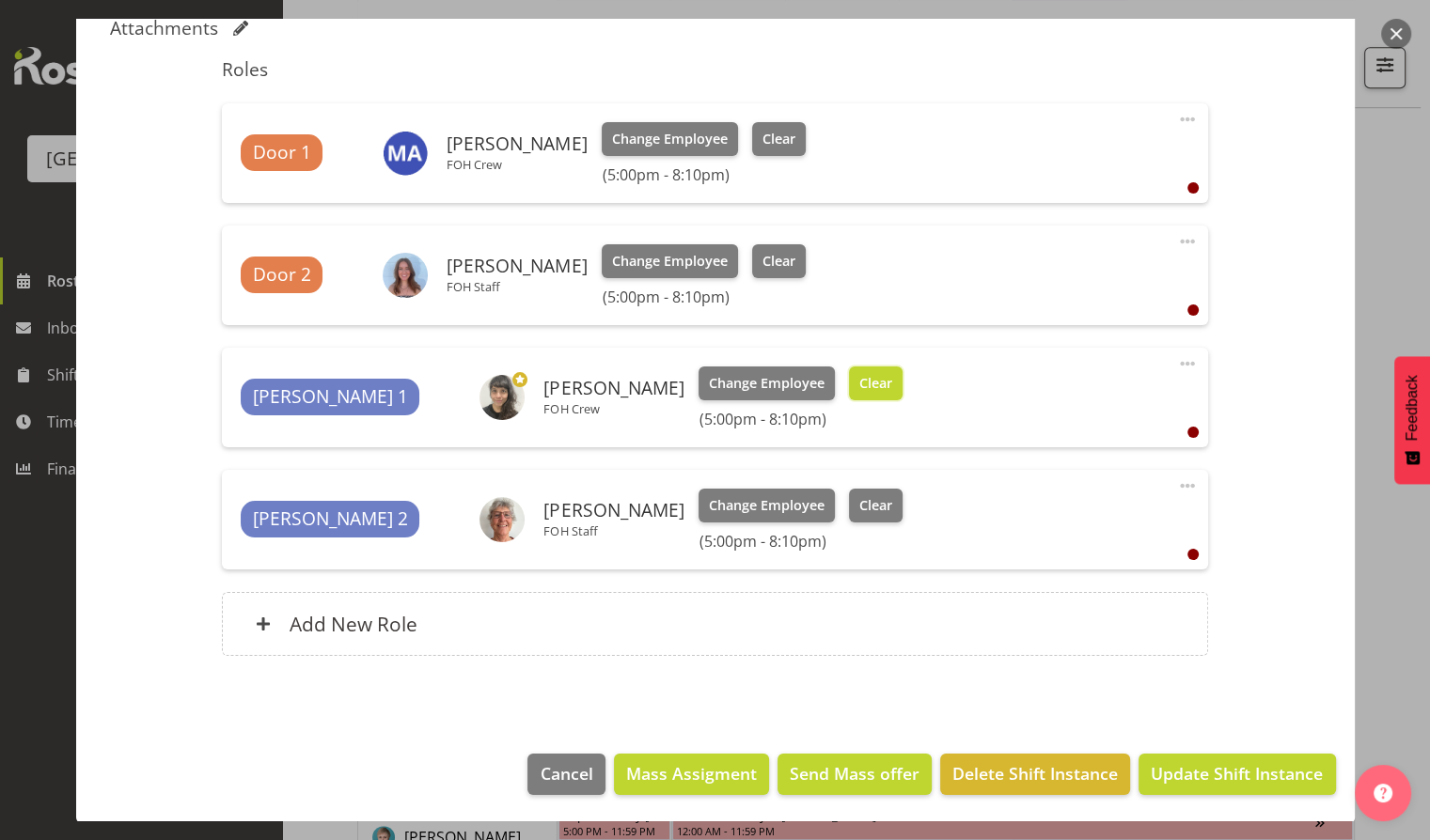
click at [859, 391] on span "Clear" at bounding box center [875, 383] width 33 height 21
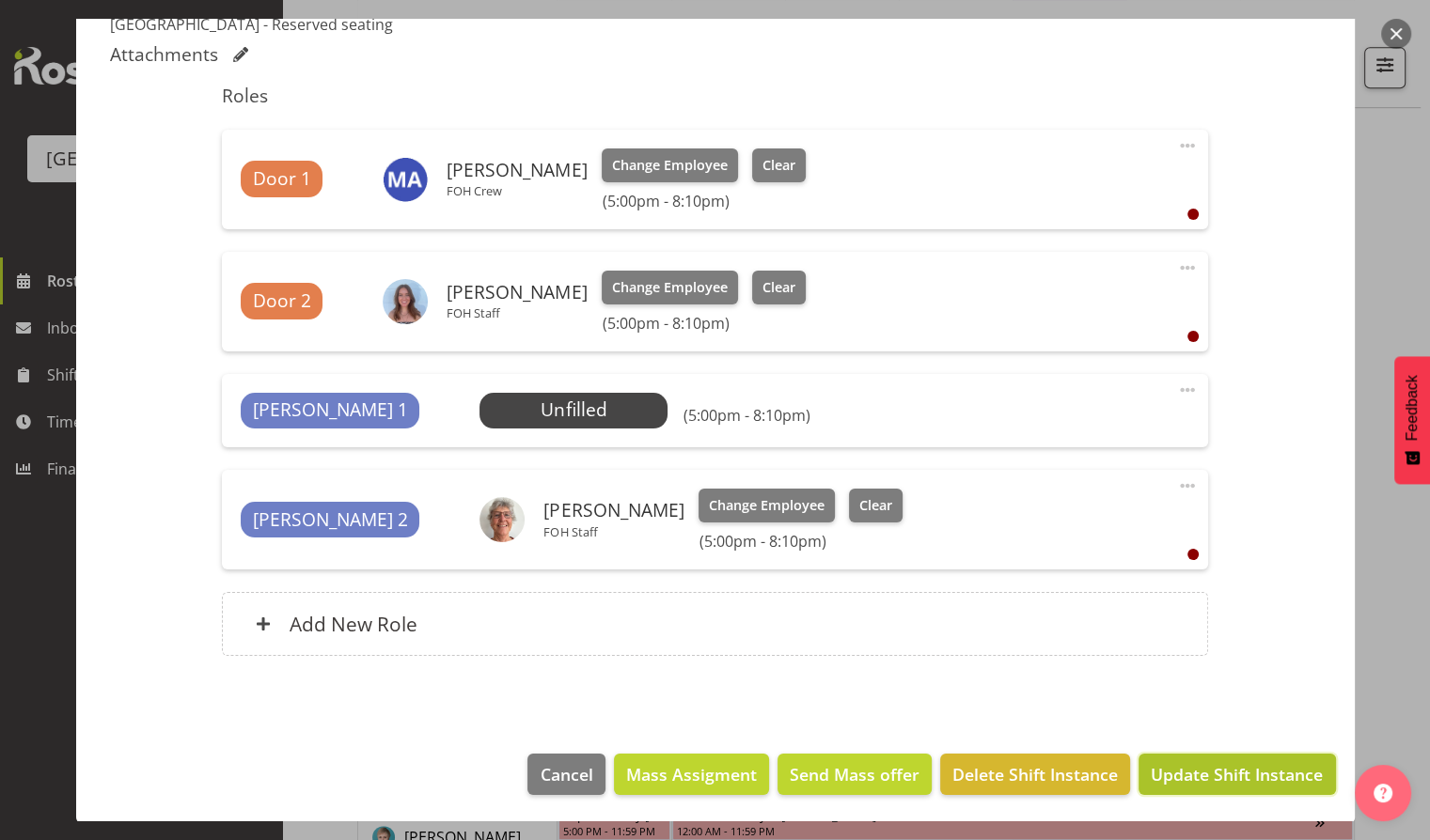
click at [1229, 784] on span "Update Shift Instance" at bounding box center [1236, 774] width 172 height 25
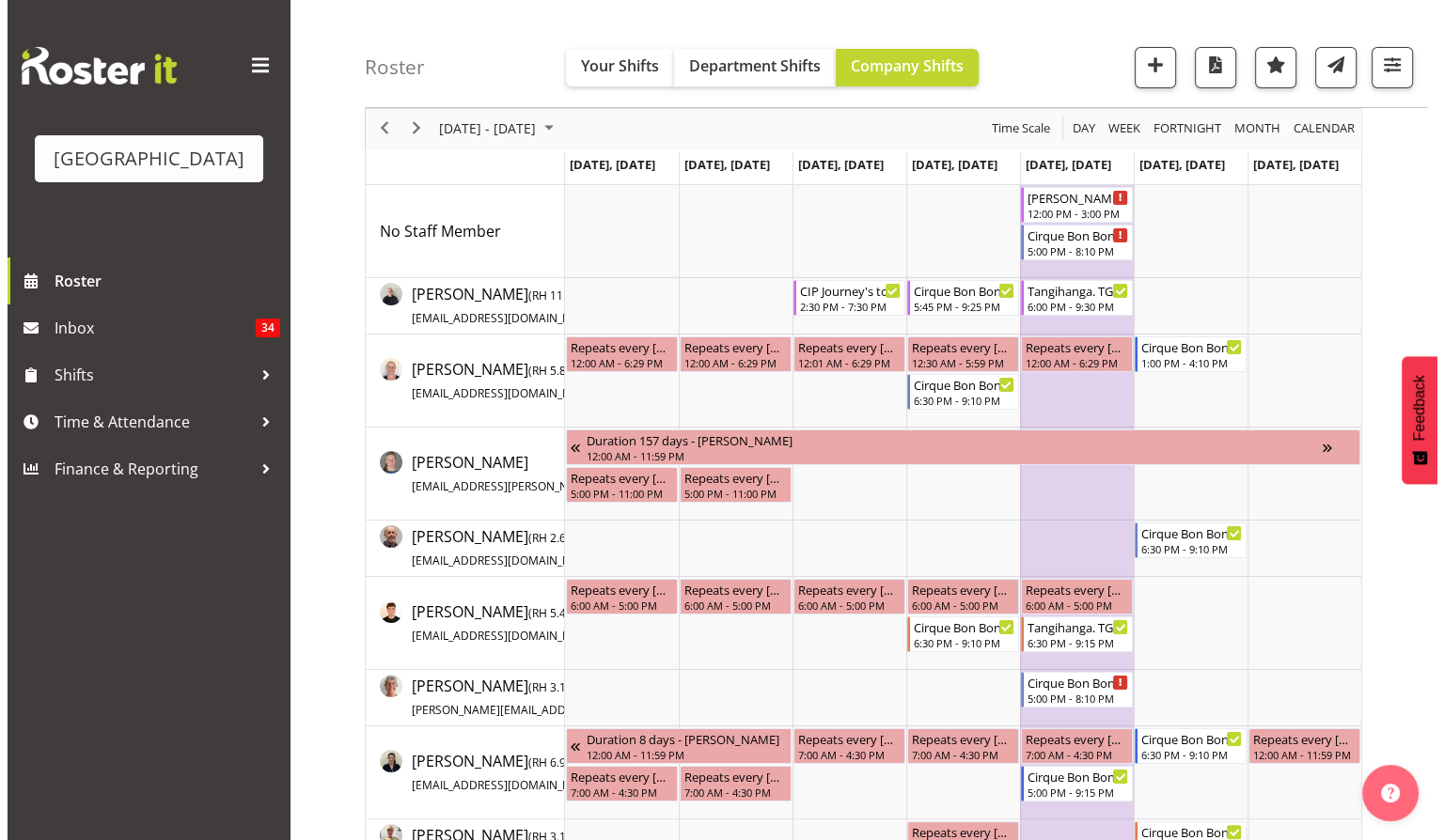
scroll to position [0, 0]
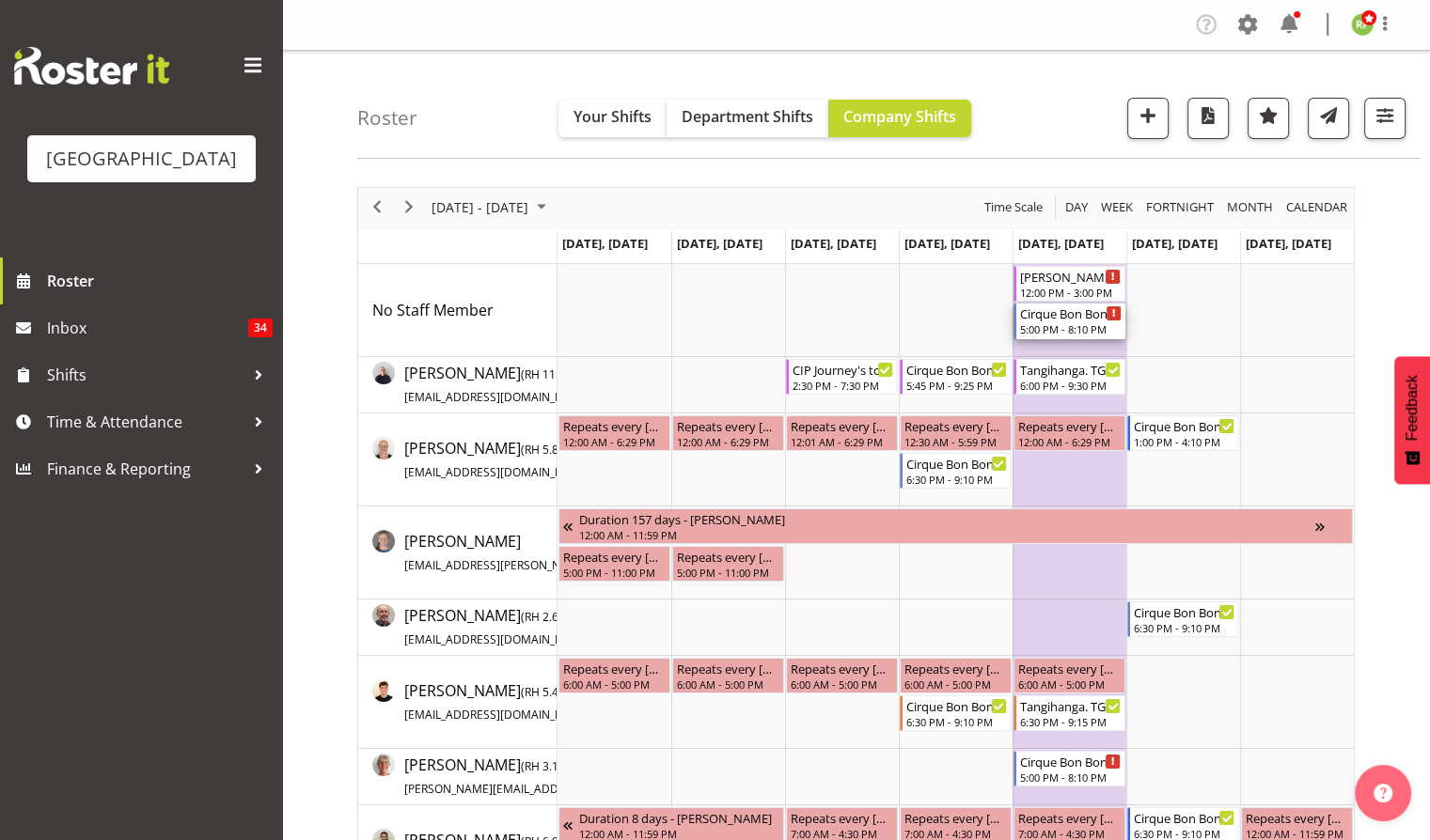
click at [1045, 316] on div "Cirque Bon Bon. TGA Arts Fest" at bounding box center [1071, 312] width 101 height 19
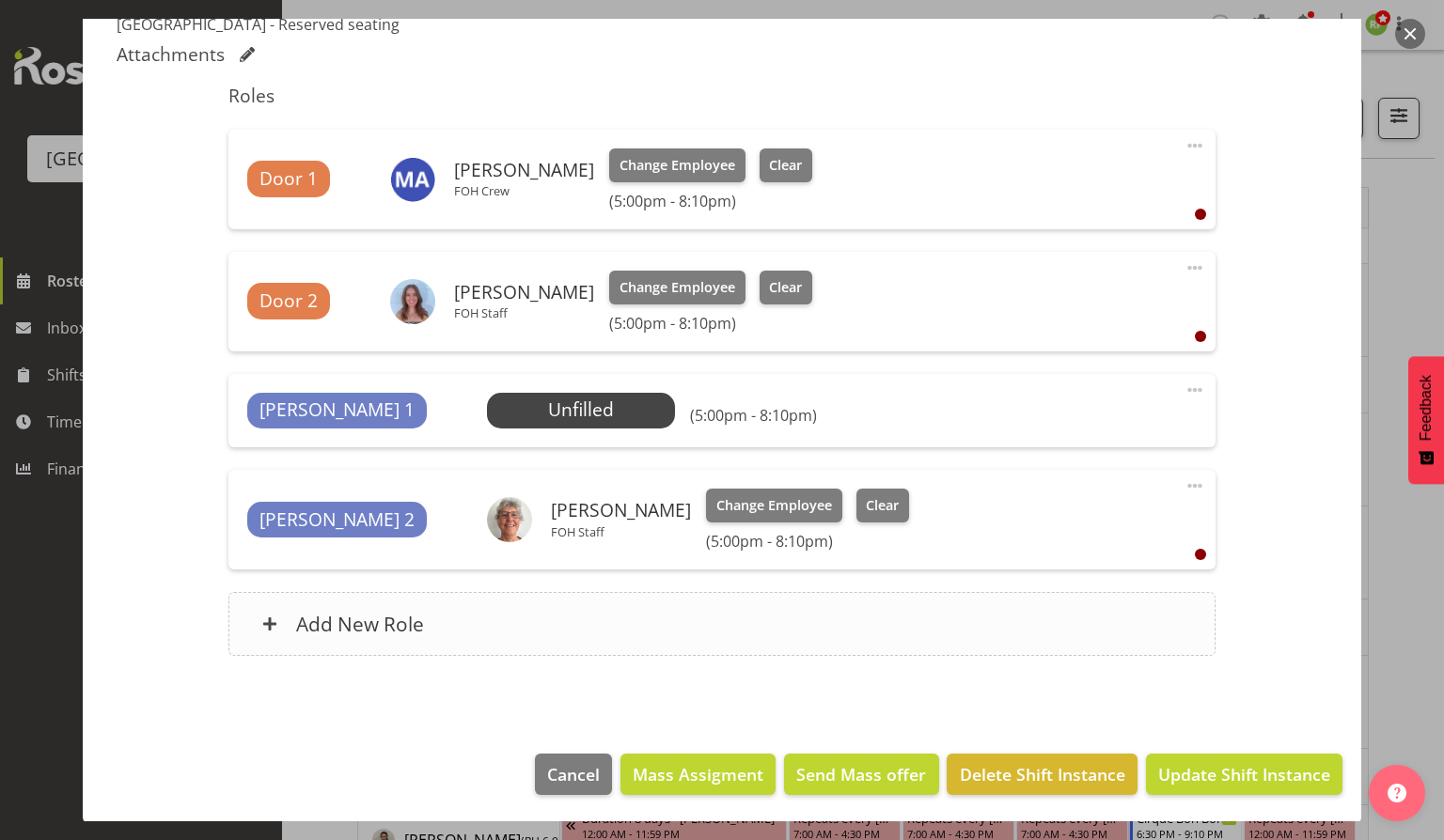
scroll to position [557, 0]
click at [510, 418] on span "Select Employee" at bounding box center [580, 410] width 140 height 27
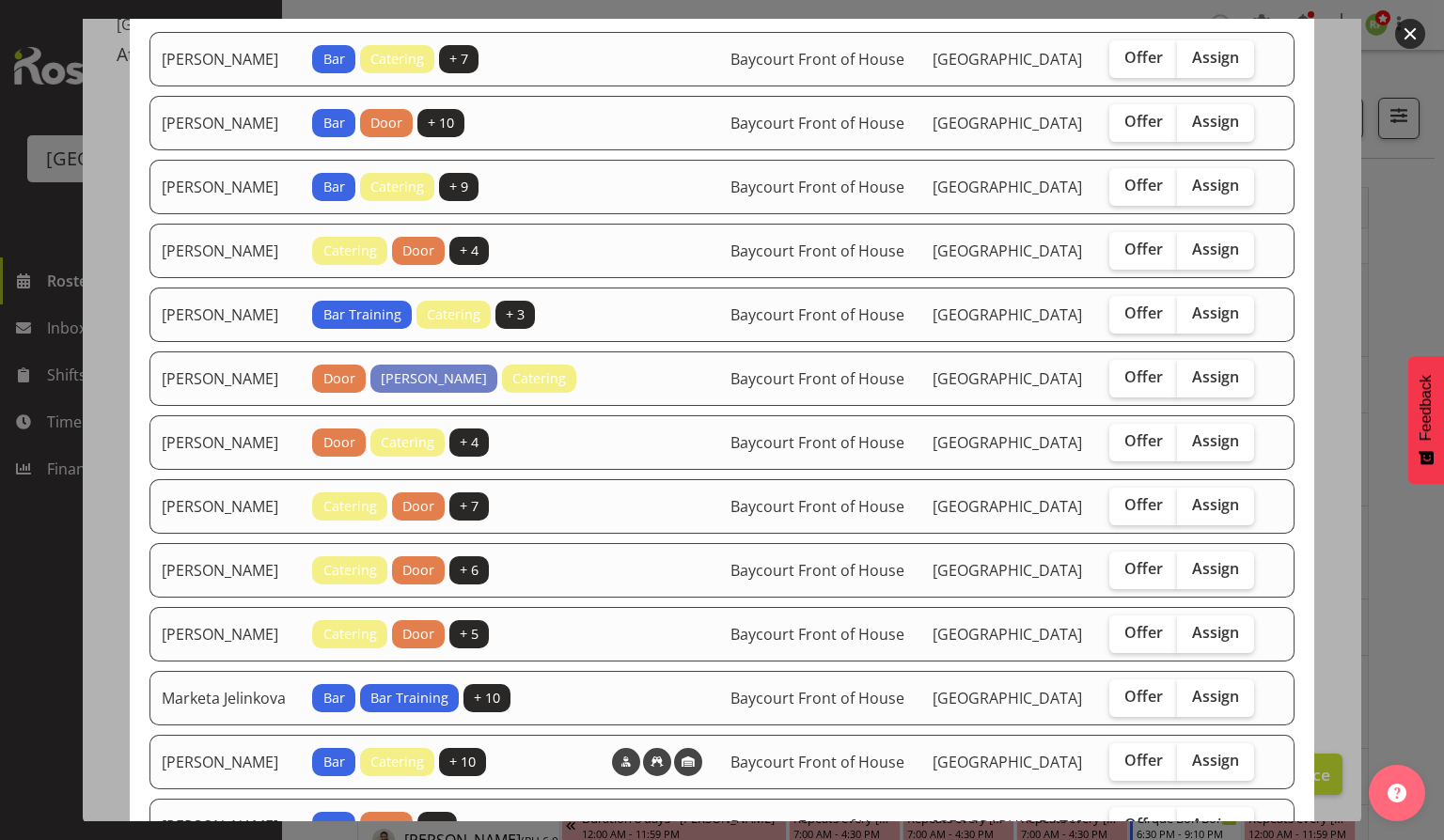
scroll to position [376, 0]
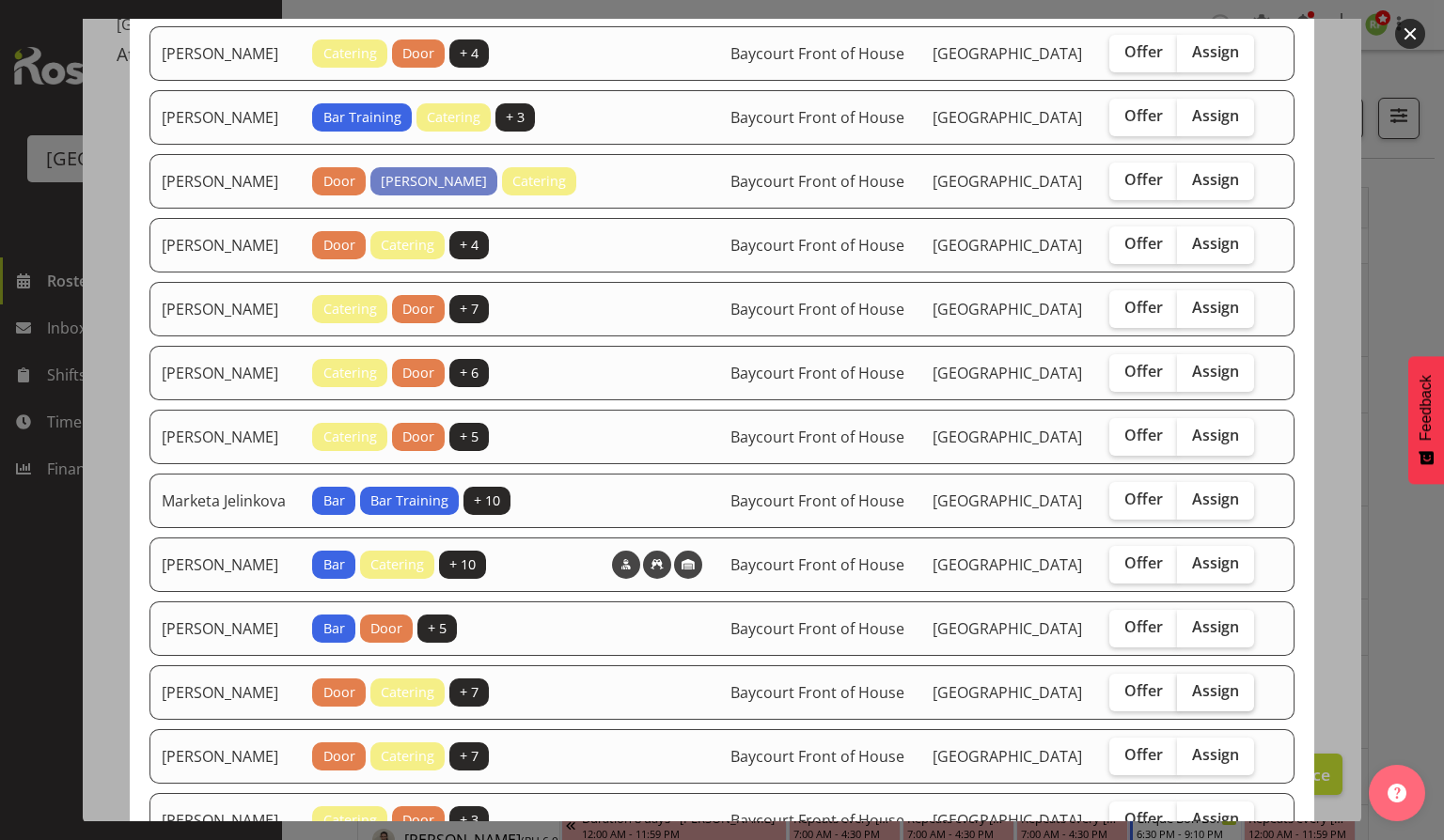
click at [1202, 700] on span "Assign" at bounding box center [1215, 691] width 47 height 19
click at [1189, 698] on input "Assign" at bounding box center [1183, 691] width 12 height 12
checkbox input "true"
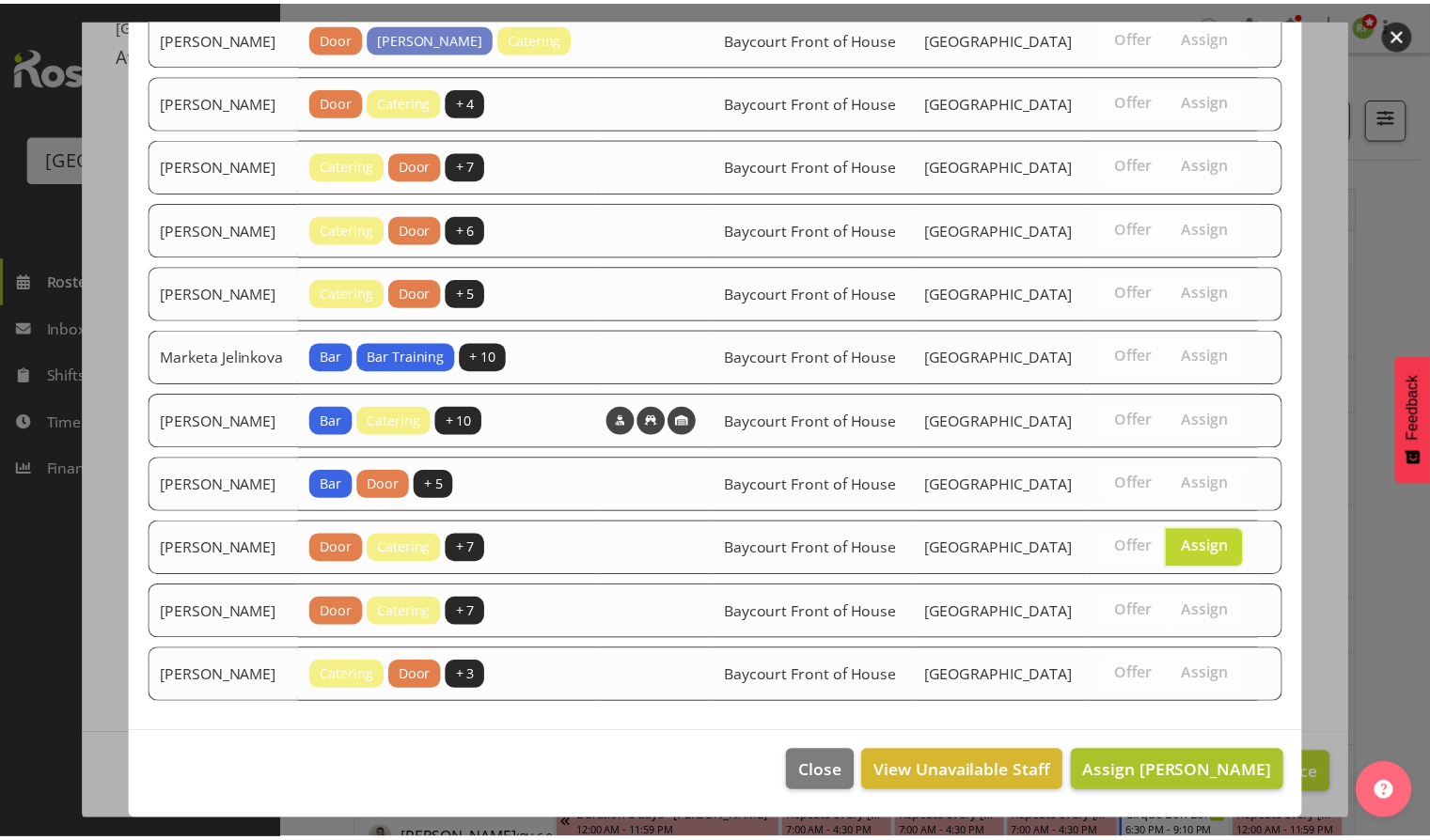
scroll to position [626, 0]
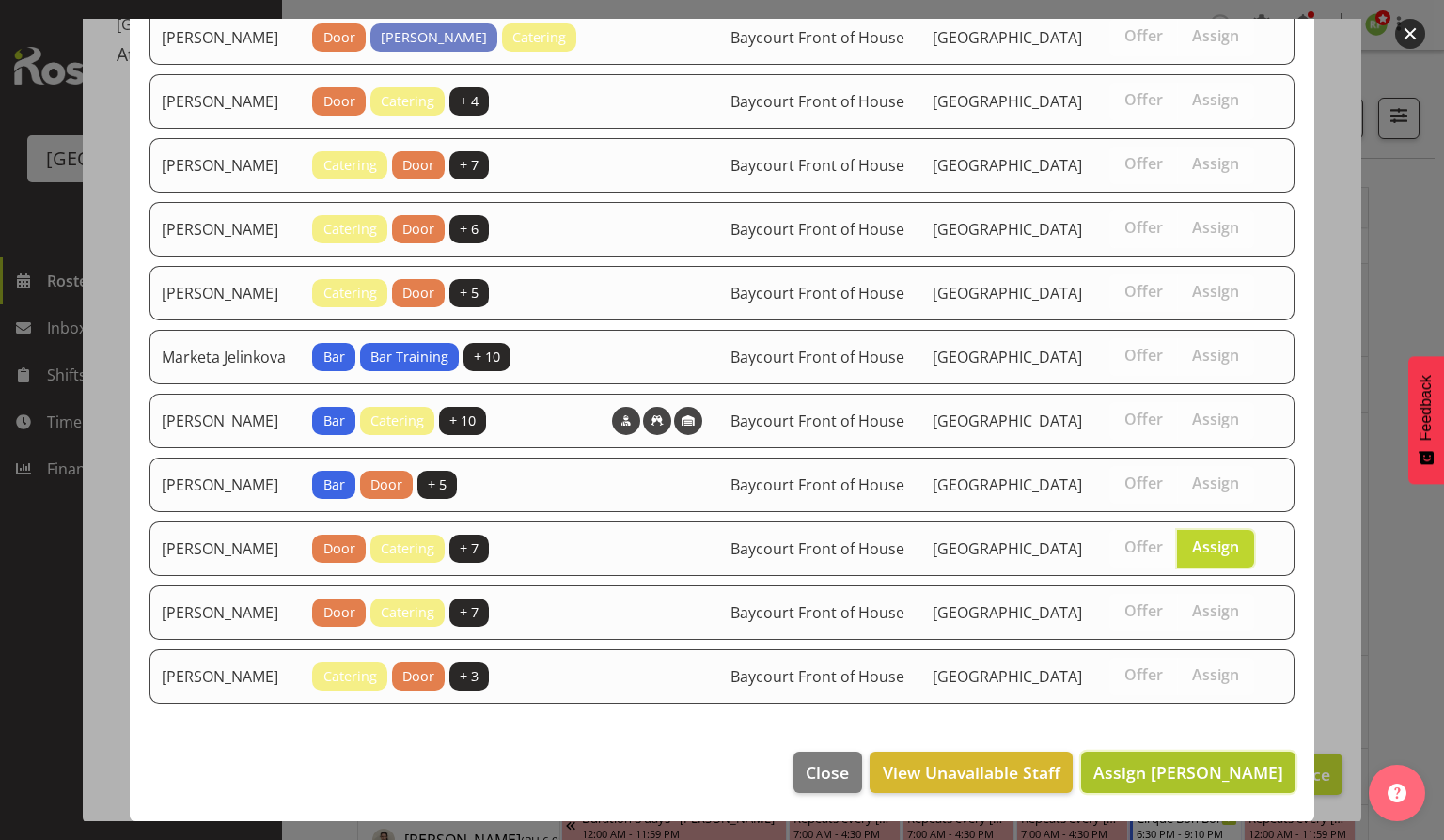
click at [1191, 776] on span "Assign Ruby Grace" at bounding box center [1188, 772] width 190 height 23
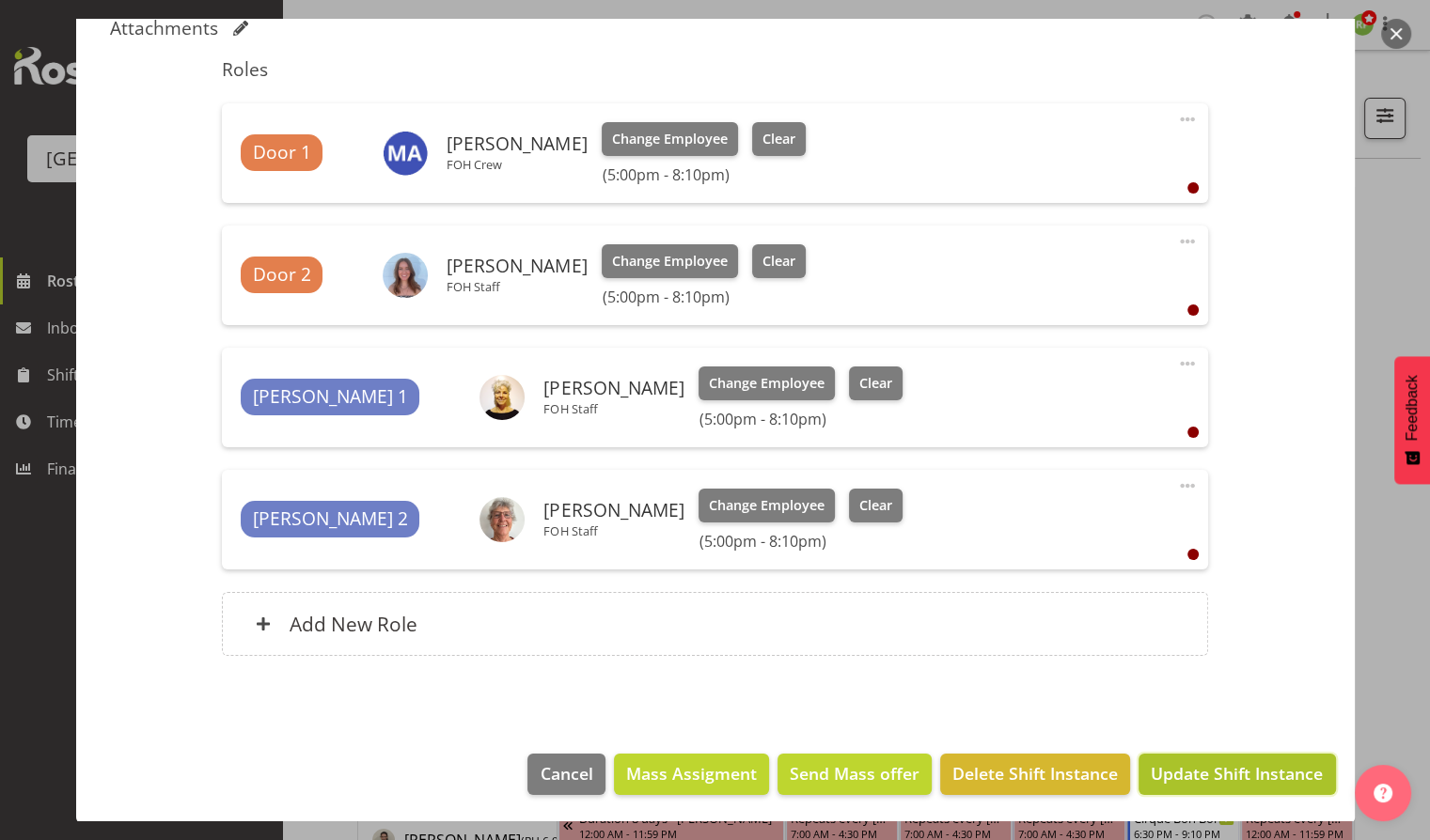
click at [1205, 761] on span "Update Shift Instance" at bounding box center [1236, 773] width 172 height 25
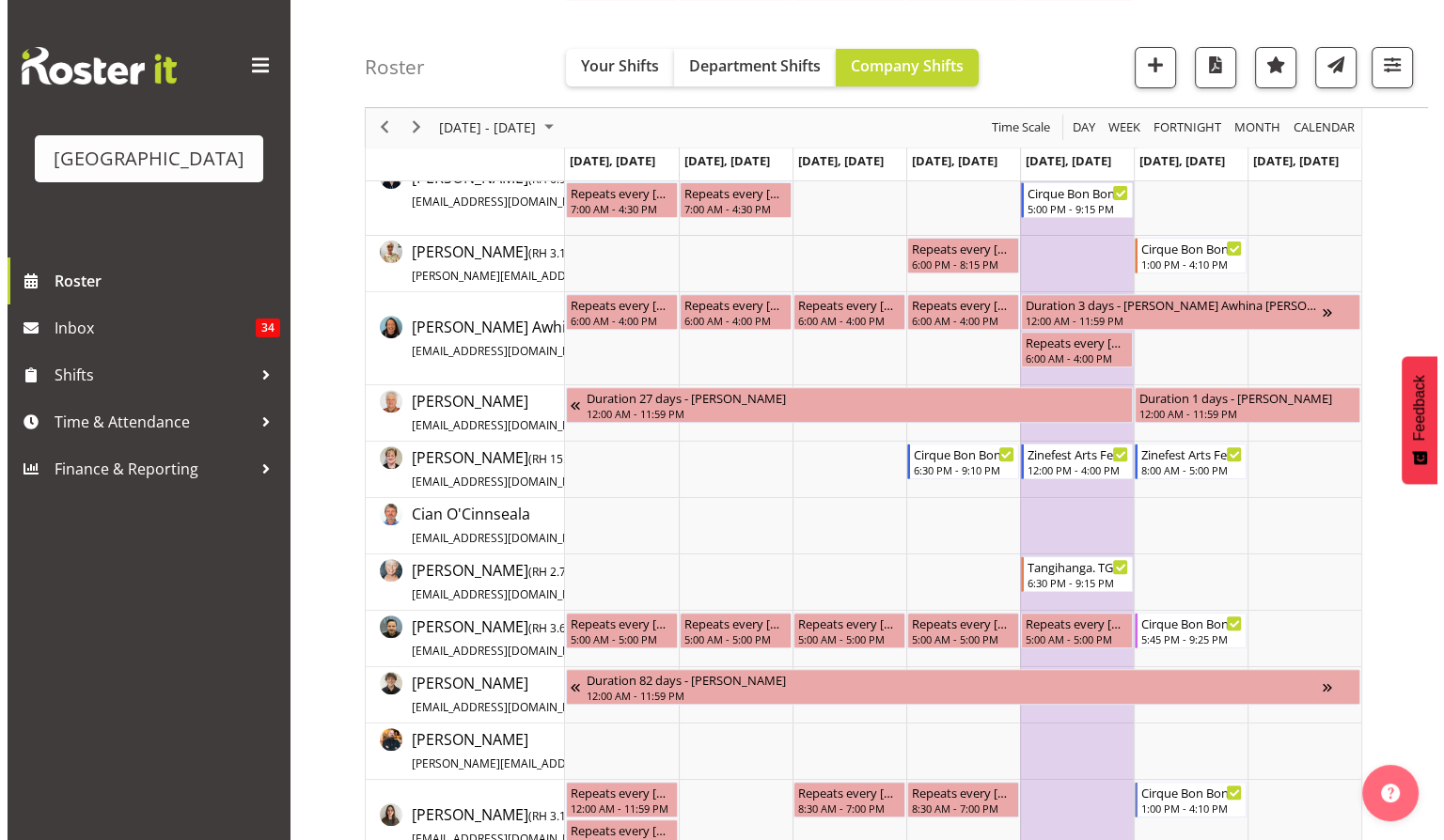
scroll to position [0, 0]
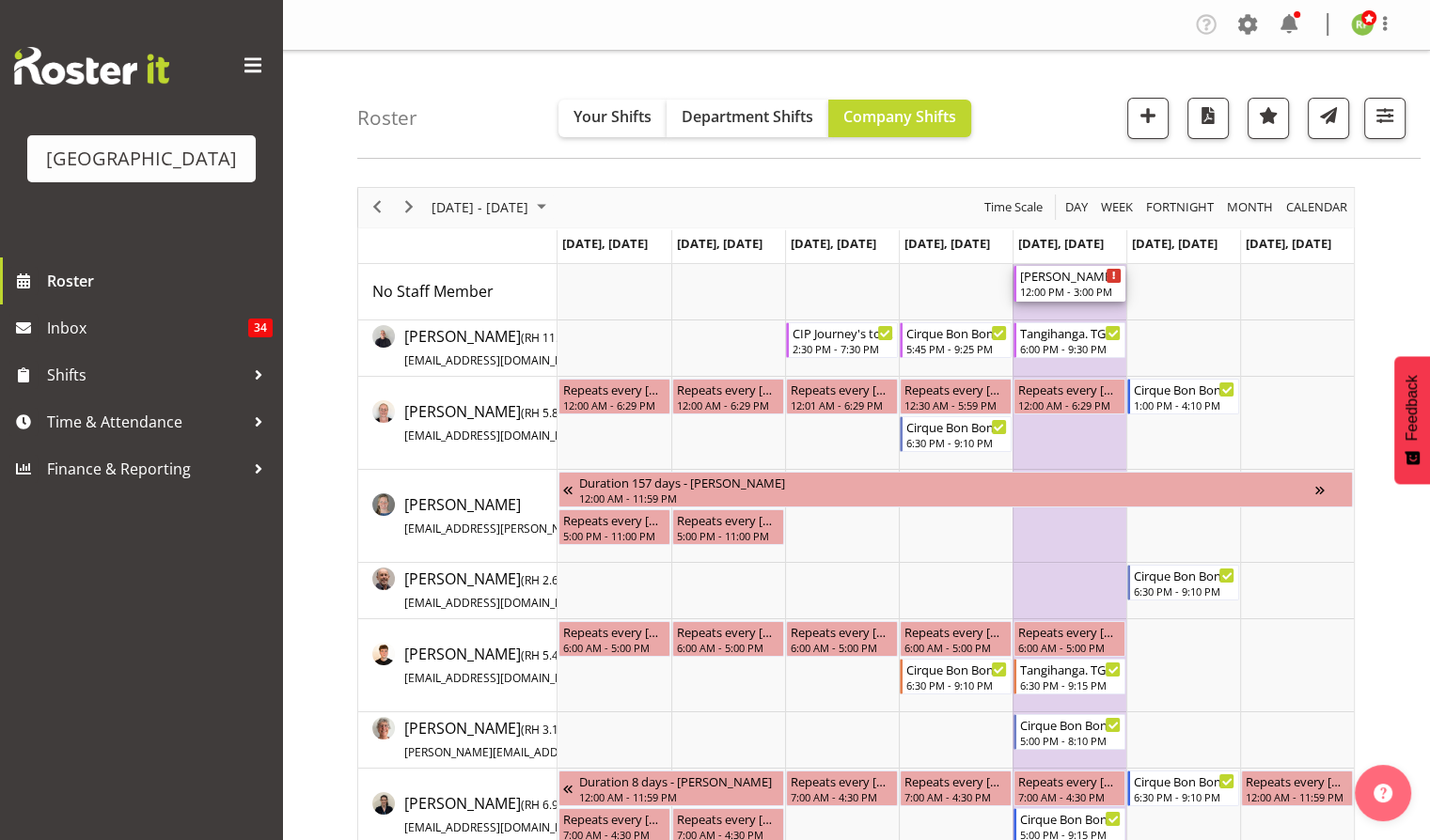
click at [1052, 284] on div "[PERSON_NAME] & [PERSON_NAME] Wedding" at bounding box center [1071, 275] width 101 height 19
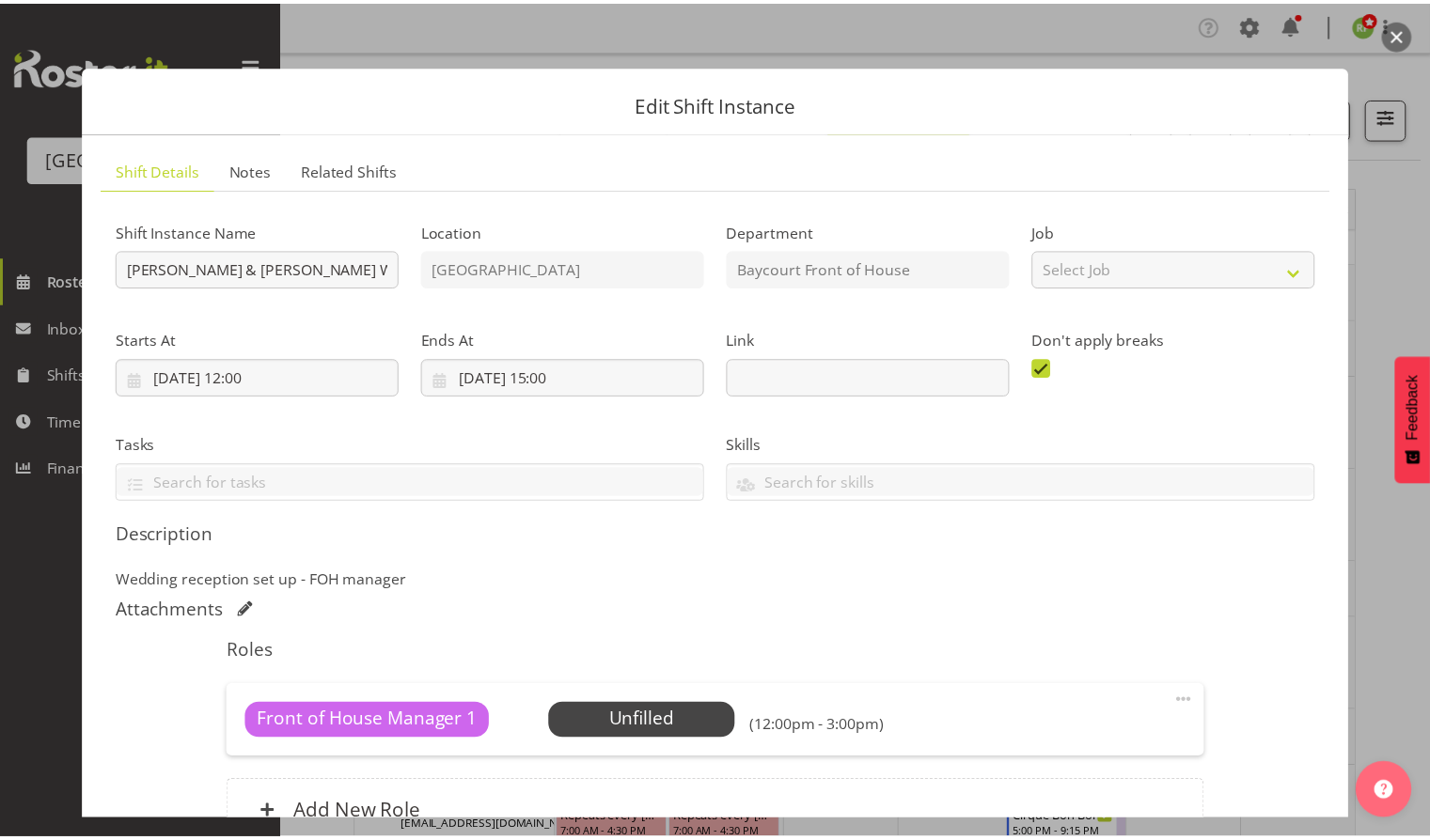
scroll to position [190, 0]
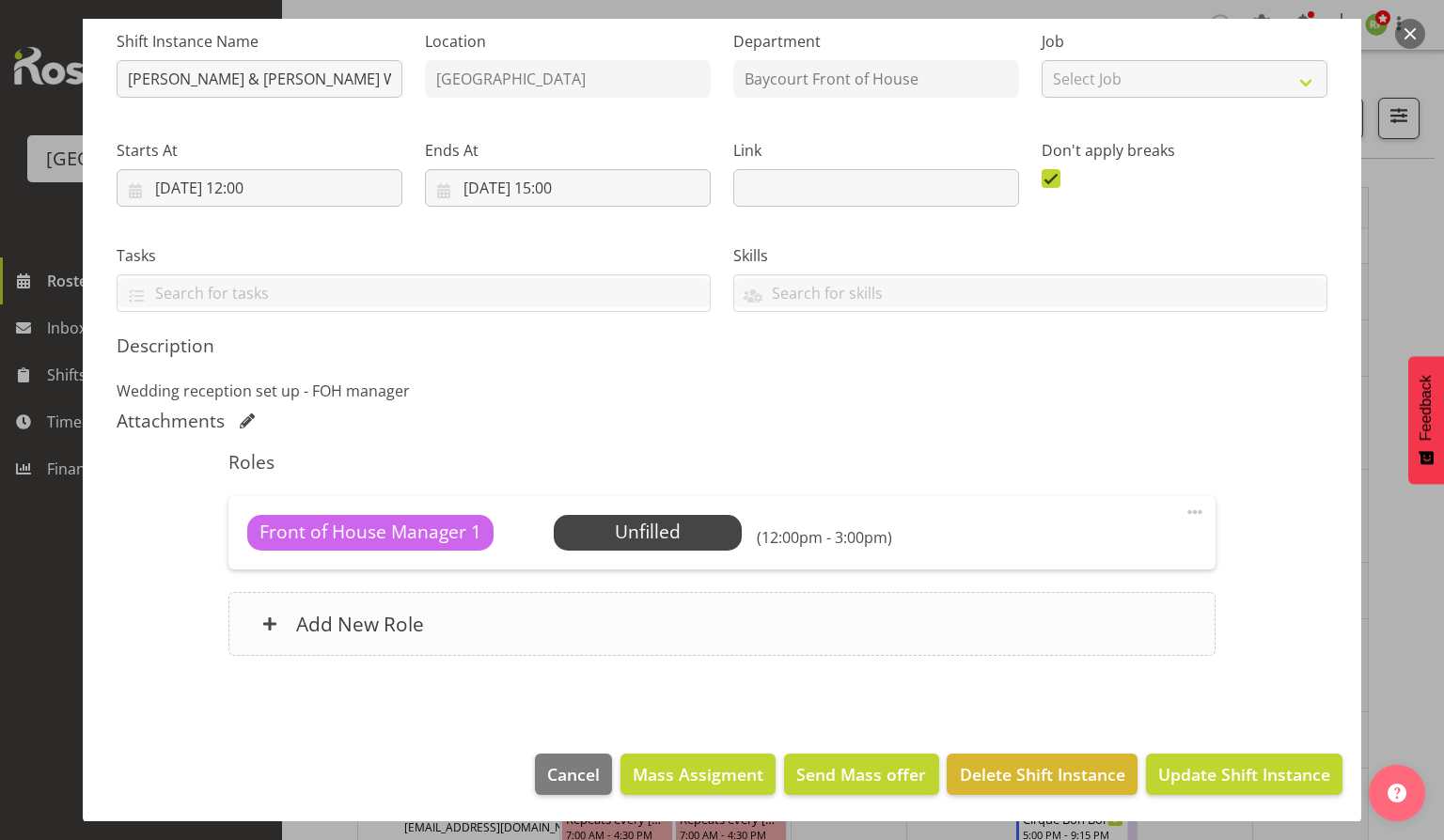
click at [319, 637] on div "Add New Role" at bounding box center [722, 624] width 987 height 64
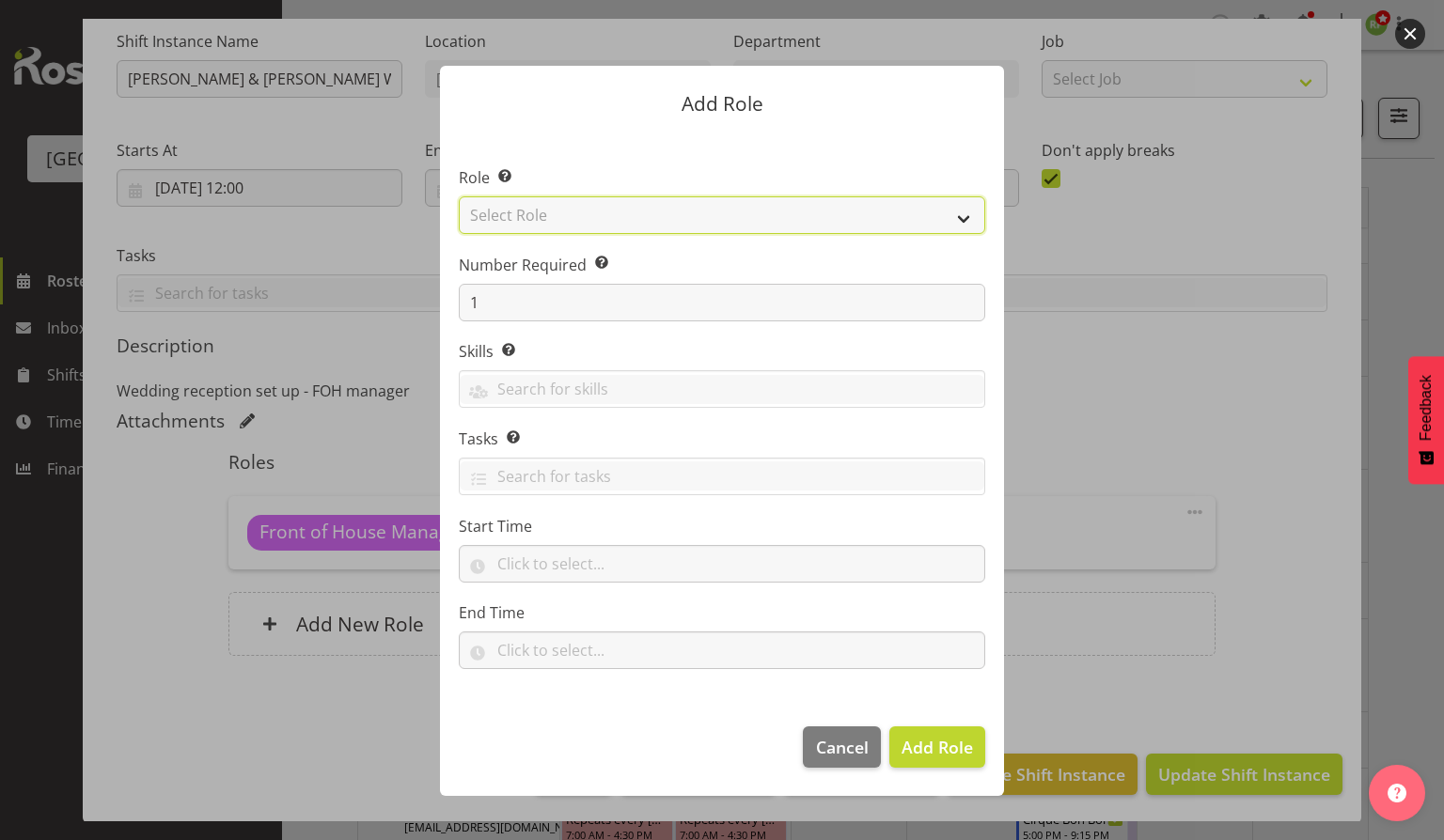
click at [621, 218] on select "Select Role Audio Bar Bar Runner Bar Training Box Office Cargo Shed Venue Rep C…" at bounding box center [721, 216] width 526 height 38
select select "1288"
click at [458, 197] on select "Select Role Audio Bar Bar Runner Bar Training Box Office Cargo Shed Venue Rep C…" at bounding box center [721, 216] width 526 height 38
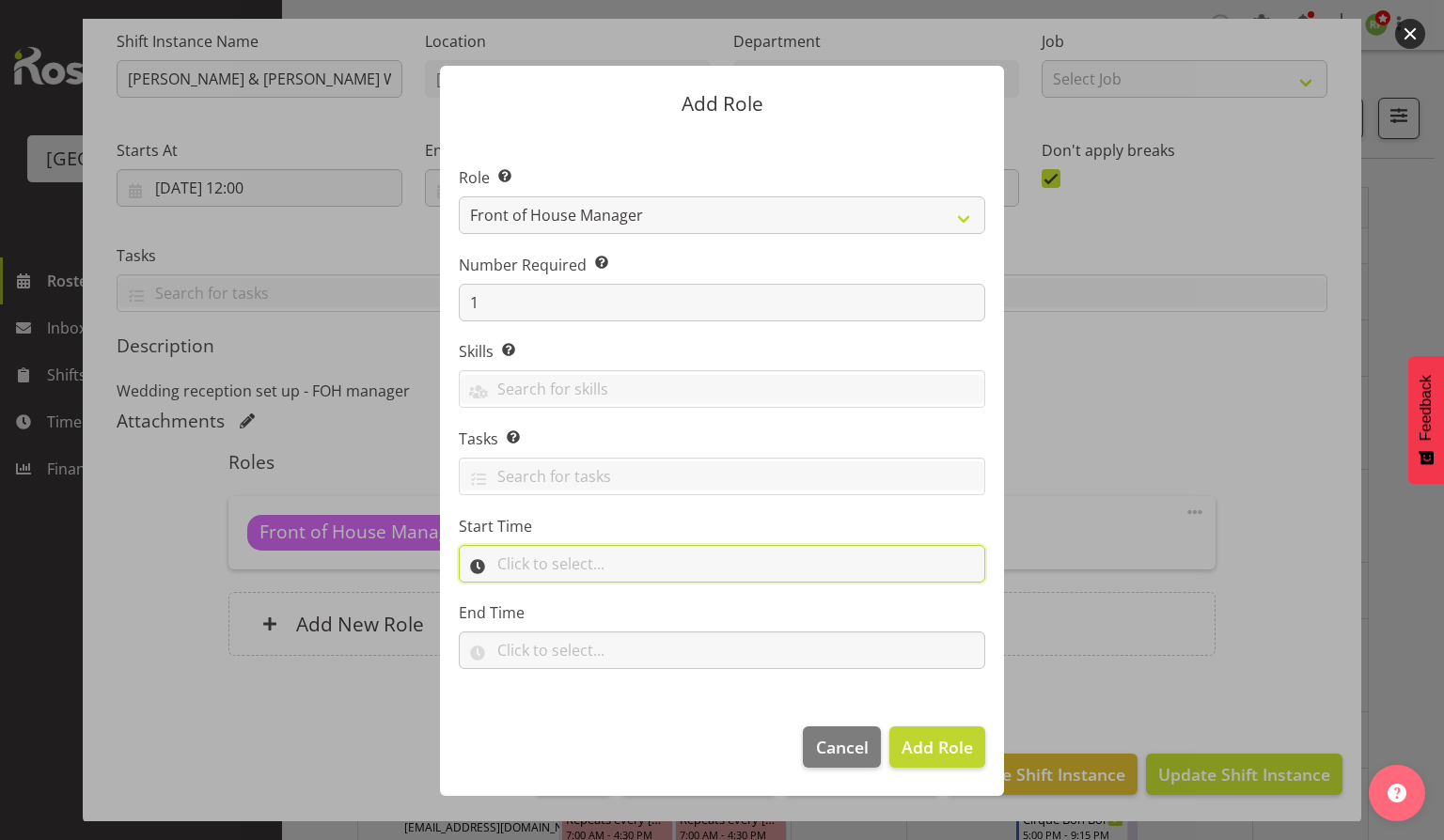
click at [546, 557] on input "text" at bounding box center [721, 564] width 526 height 38
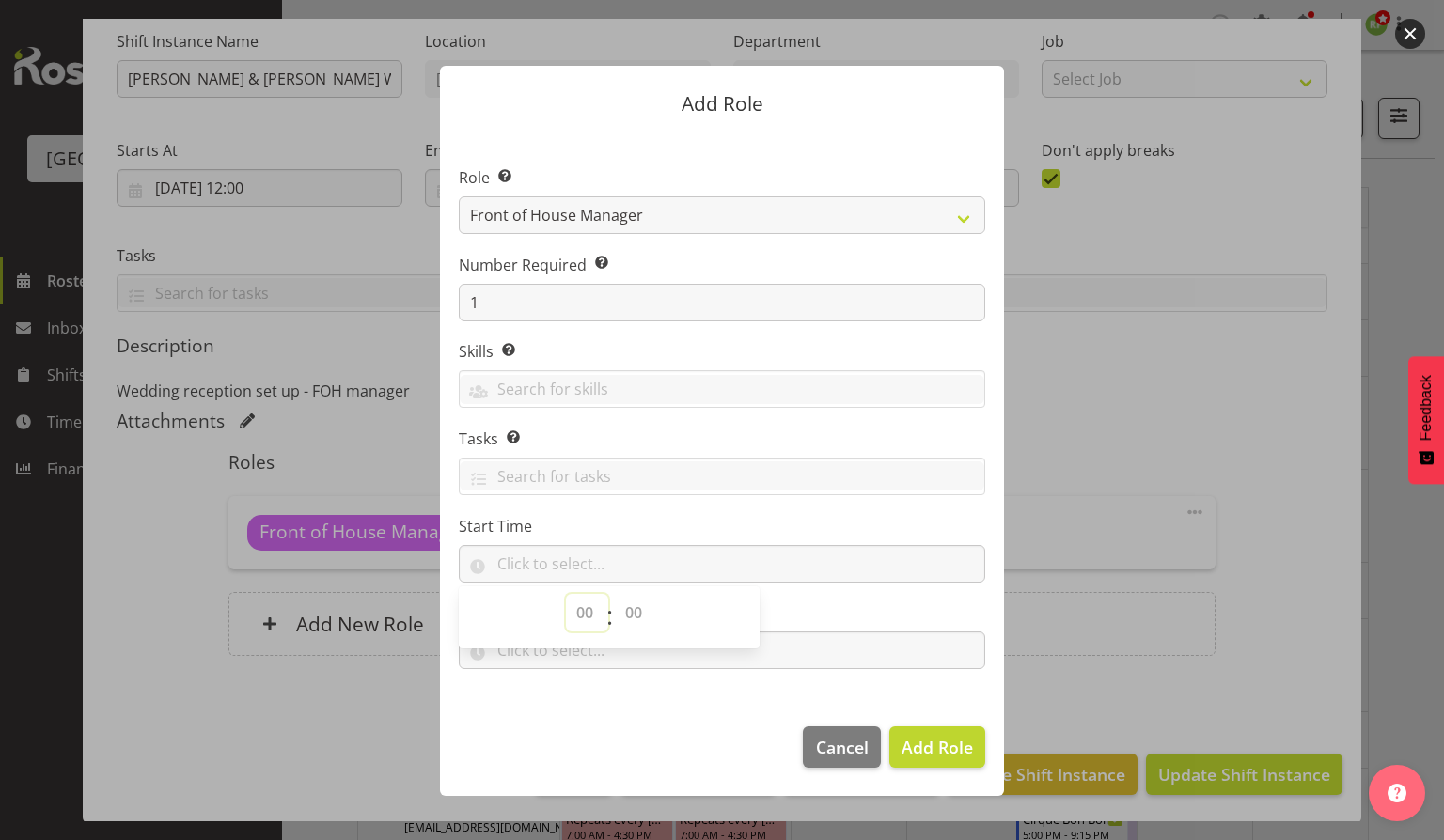
click at [587, 610] on select "00 00 01 02 03 04 05 06 07 08 09 10 11 12 13 14 15 16 17 18 19 20 21 22 23" at bounding box center [587, 613] width 43 height 38
select select "12"
click at [566, 594] on select "00 00 01 02 03 04 05 06 07 08 09 10 11 12 13 14 15 16 17 18 19 20 21 22 23" at bounding box center [587, 613] width 43 height 38
click at [831, 610] on label "End Time" at bounding box center [721, 612] width 526 height 23
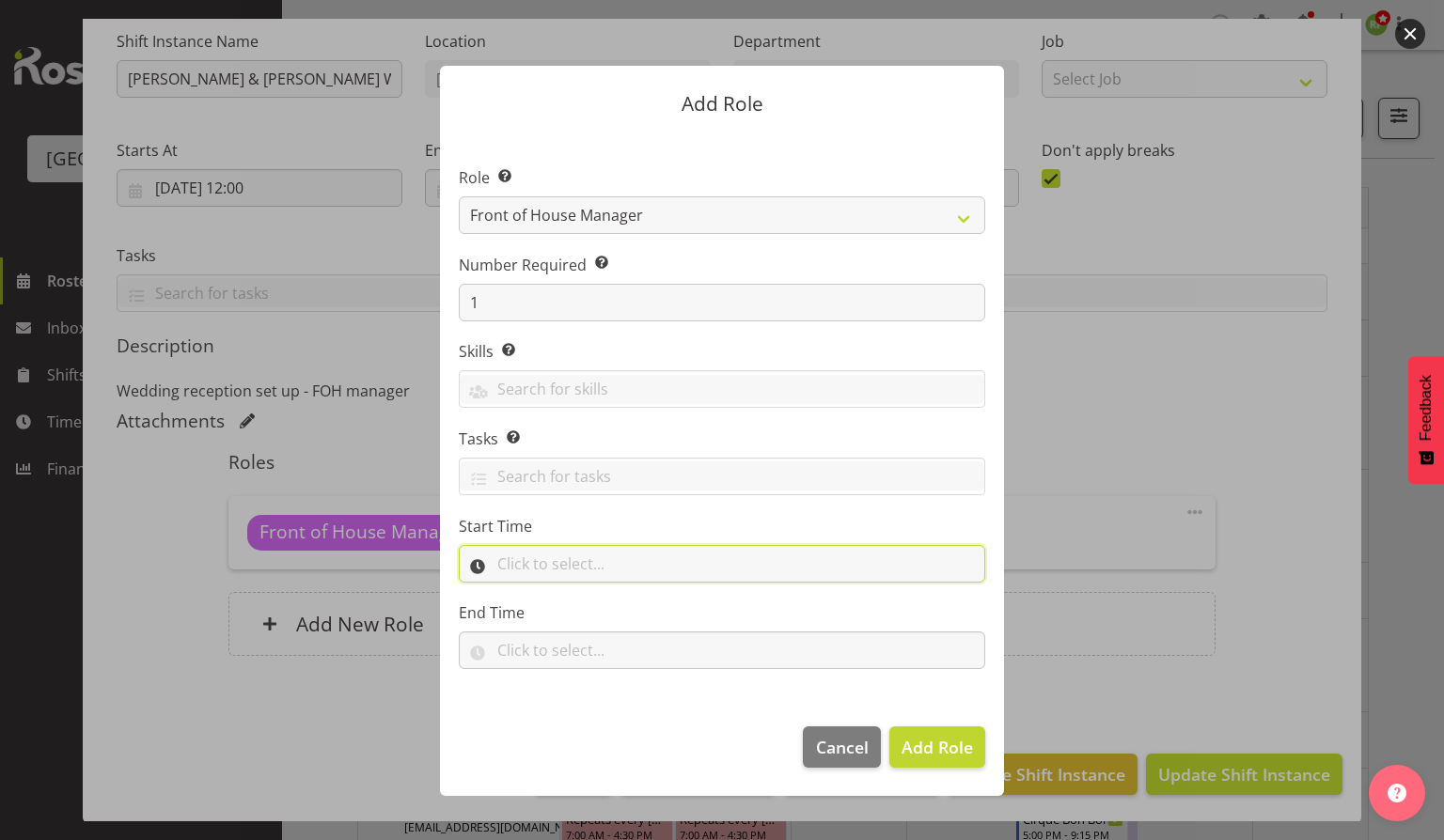
click at [515, 550] on input "text" at bounding box center [721, 564] width 526 height 38
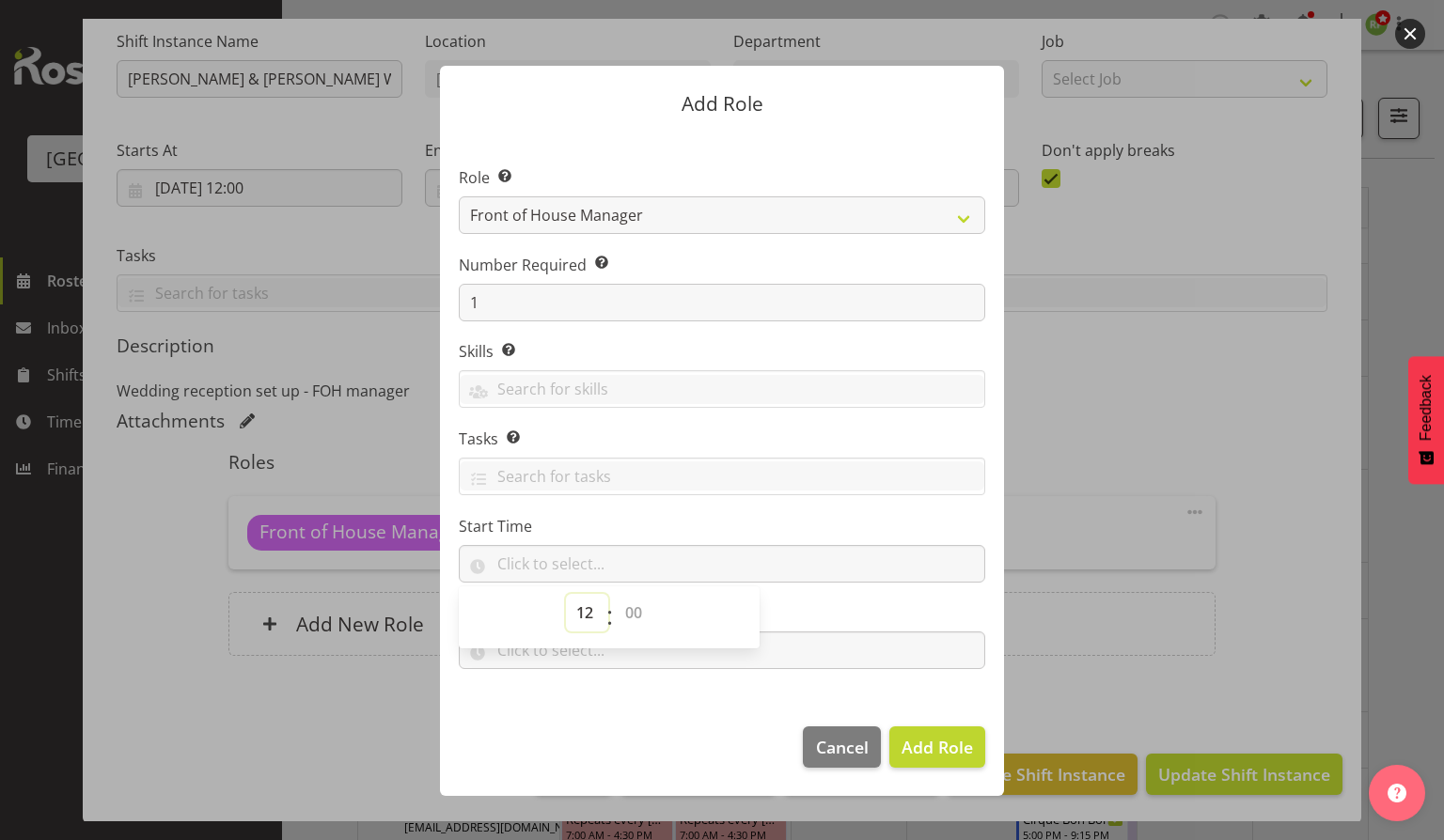
click at [587, 615] on select "00 01 02 03 04 05 06 07 08 09 10 11 12 13 14 15 16 17 18 19 20 21 22 23" at bounding box center [587, 613] width 43 height 38
click at [515, 616] on div "00 01 02 03 04 05 06 07 08 09 10 11 12 13 14 15 16 17 18 19 20 21 22 23 : 00 00…" at bounding box center [609, 617] width 301 height 47
click at [636, 611] on select "00 00 01 02 03 04 05 06 07 08 09 10 11 12 13 14 15 16 17 18 19 20 21 22 23 24 2…" at bounding box center [635, 613] width 43 height 38
select select "0"
click at [615, 594] on select "00 00 01 02 03 04 05 06 07 08 09 10 11 12 13 14 15 16 17 18 19 20 21 22 23 24 2…" at bounding box center [635, 613] width 43 height 38
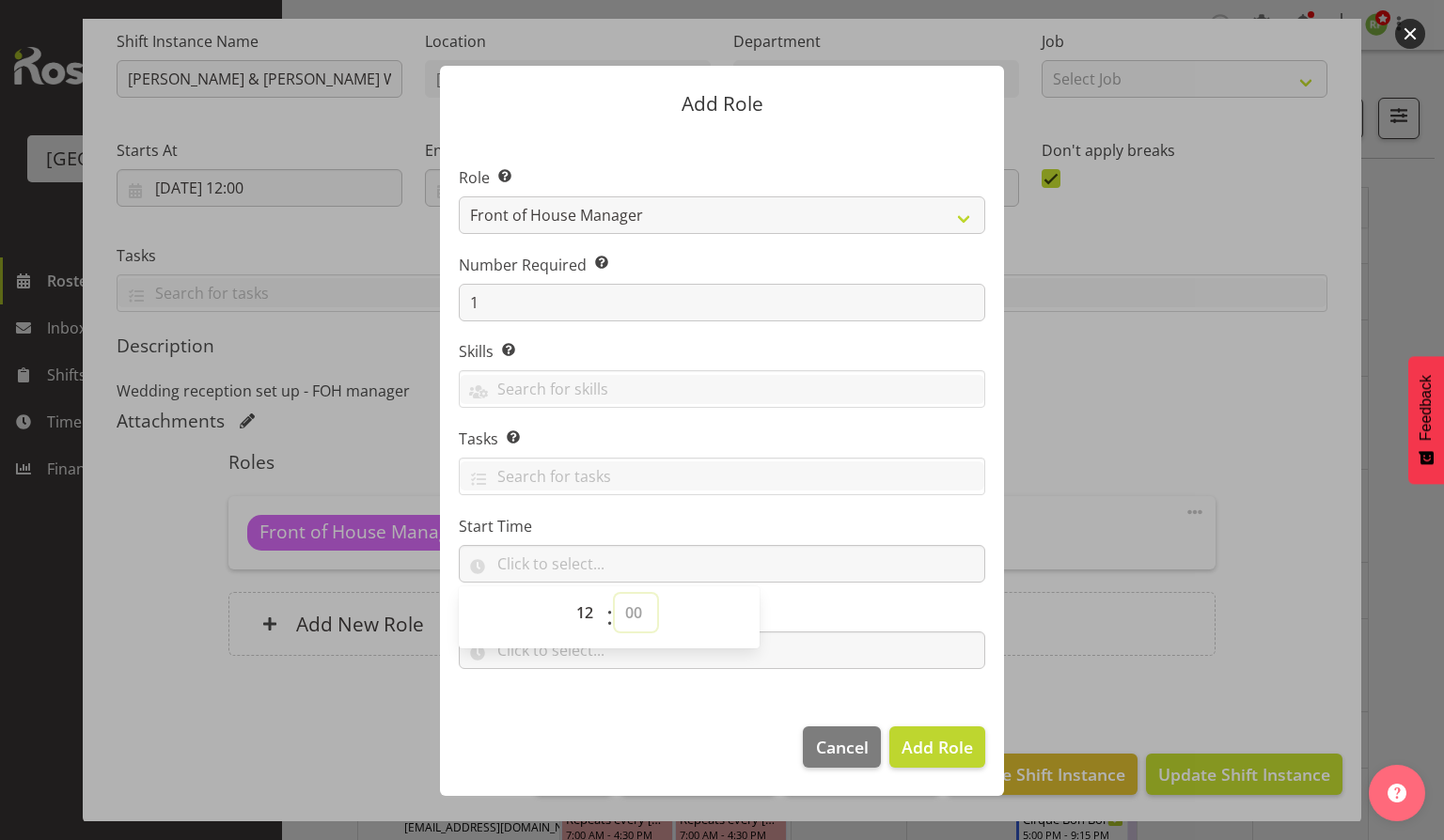
type input "12:00"
click at [681, 504] on section "Role Select the role you wish to add to the shift. Audio Bar Bar Runner Bar Tra…" at bounding box center [722, 420] width 564 height 576
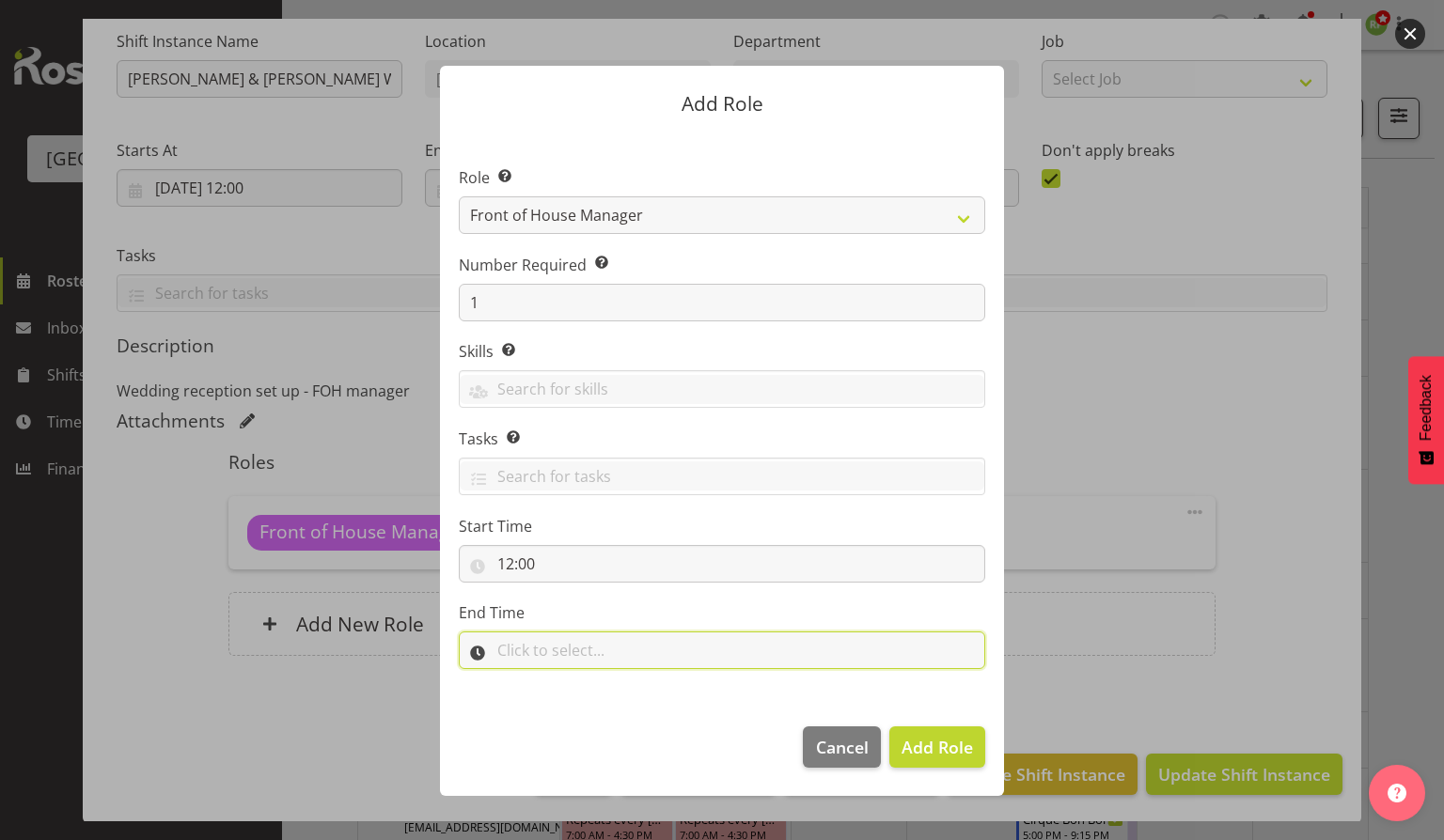
click at [553, 643] on input "text" at bounding box center [721, 650] width 526 height 38
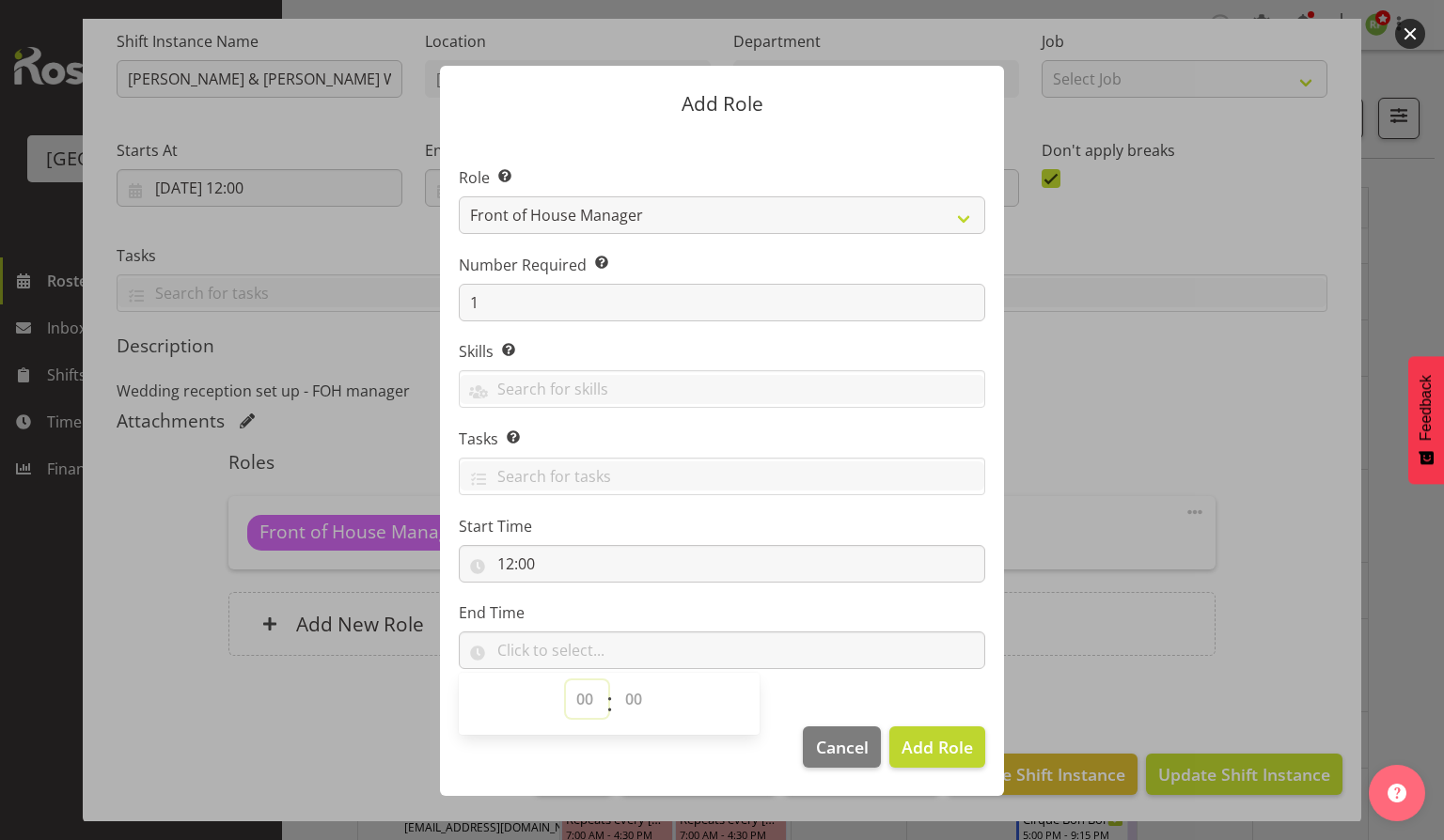
click at [568, 711] on select "00 00 01 02 03 04 05 06 07 08 09 10 11 12 13 14 15 16 17 18 19 20 21 22 23" at bounding box center [587, 700] width 43 height 38
select select "13"
click at [566, 681] on select "00 00 01 02 03 04 05 06 07 08 09 10 11 12 13 14 15 16 17 18 19 20 21 22 23" at bounding box center [587, 700] width 43 height 38
click at [635, 701] on select "00 00 01 02 03 04 05 06 07 08 09 10 11 12 13 14 15 16 17 18 19 20 21 22 23 24 2…" at bounding box center [635, 700] width 43 height 38
select select "0"
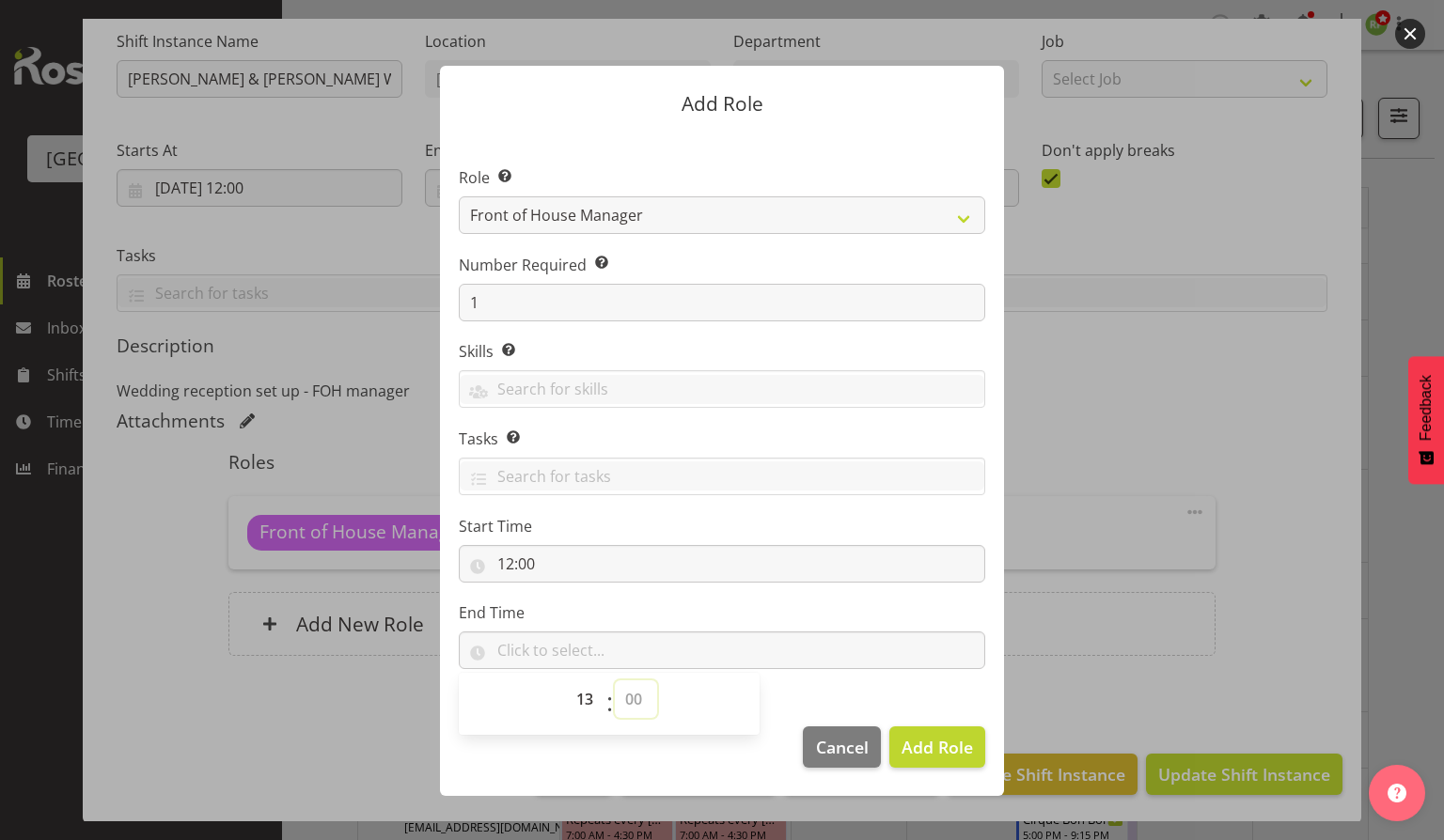
click at [615, 681] on select "00 00 01 02 03 04 05 06 07 08 09 10 11 12 13 14 15 16 17 18 19 20 21 22 23 24 2…" at bounding box center [635, 700] width 43 height 38
type input "13:00"
click at [930, 743] on span "Add Role" at bounding box center [938, 747] width 72 height 23
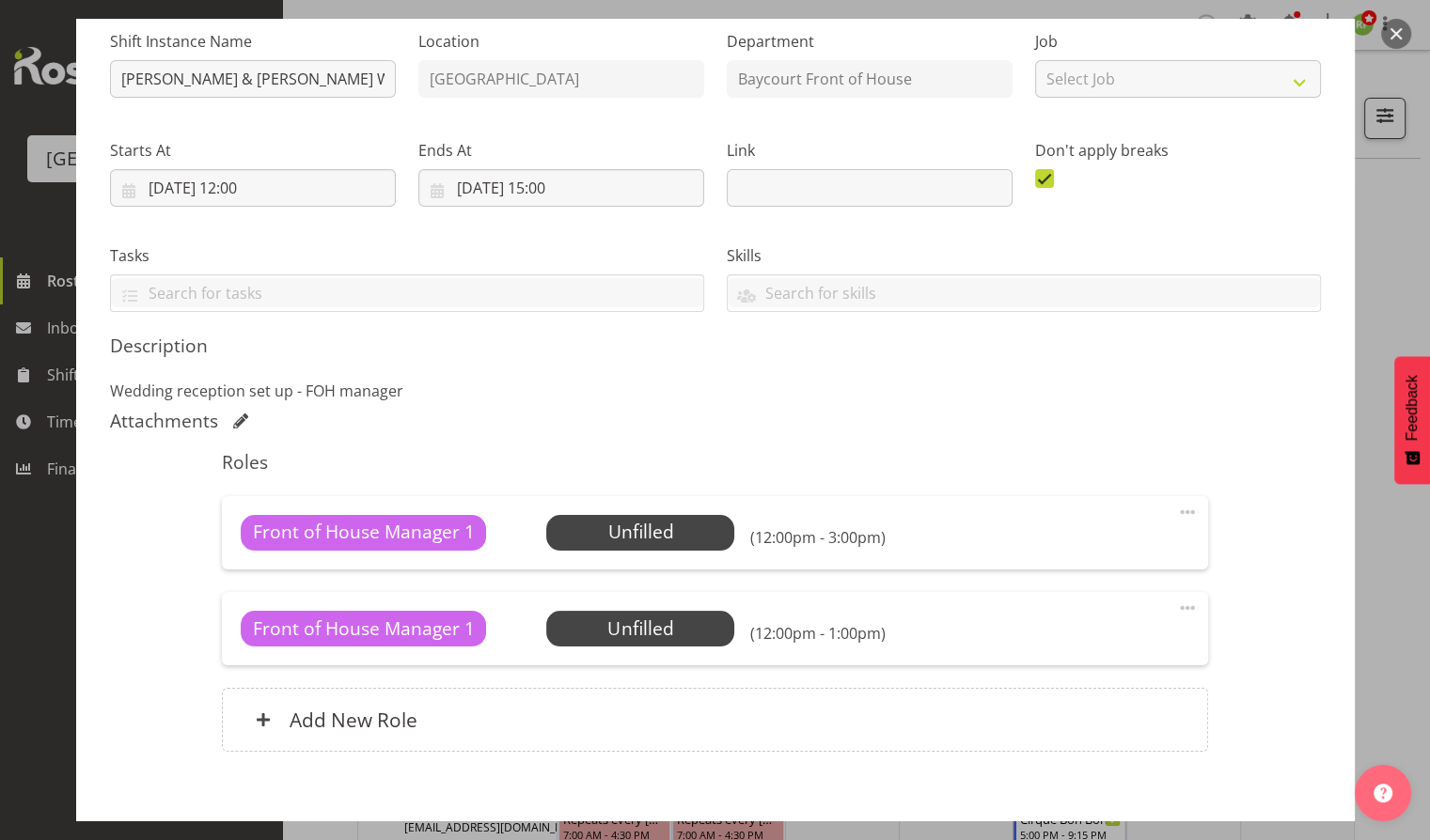
click at [1182, 608] on span at bounding box center [1187, 607] width 23 height 23
click at [1056, 645] on link "Edit" at bounding box center [1109, 649] width 181 height 34
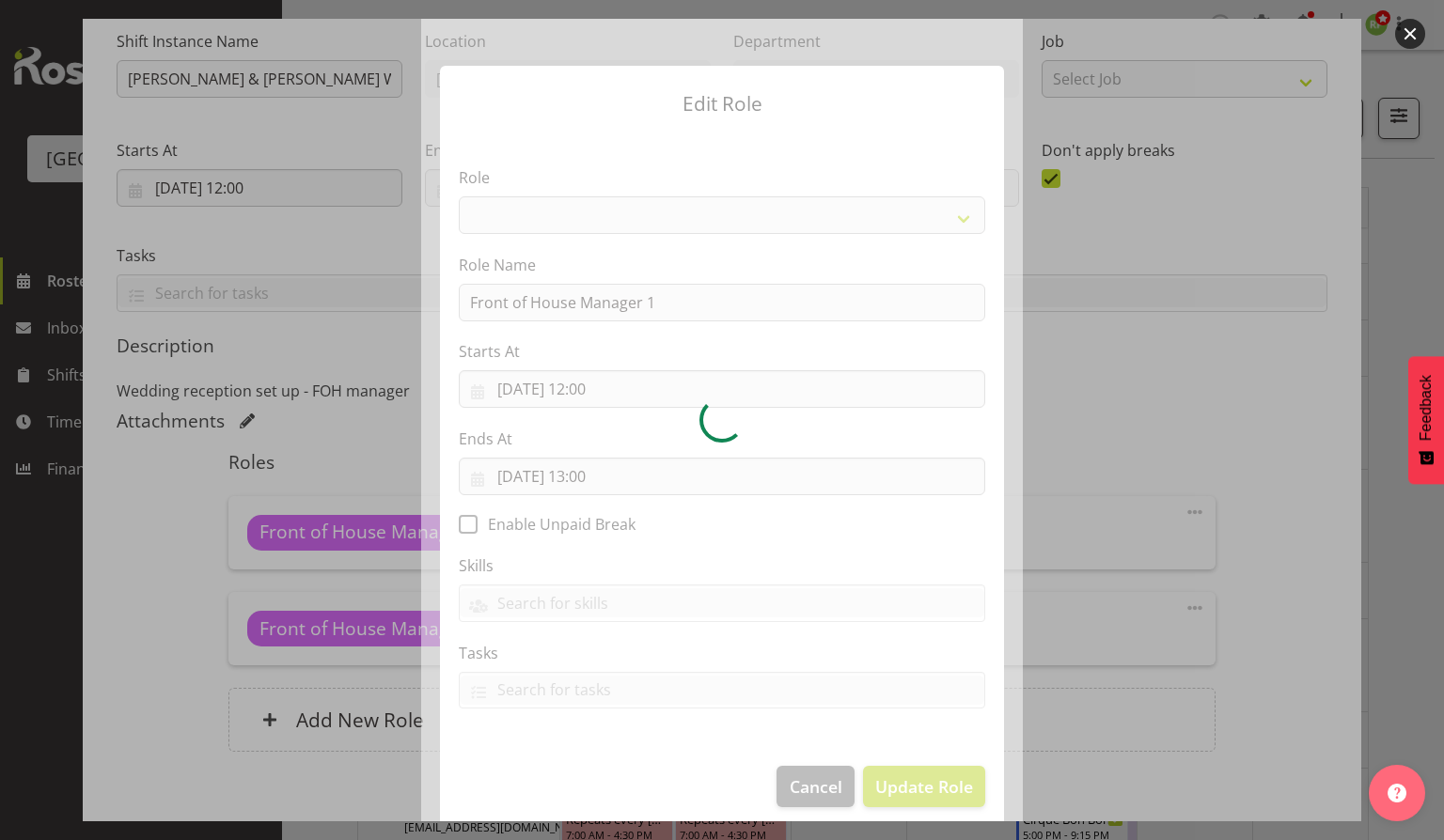
select select "1288"
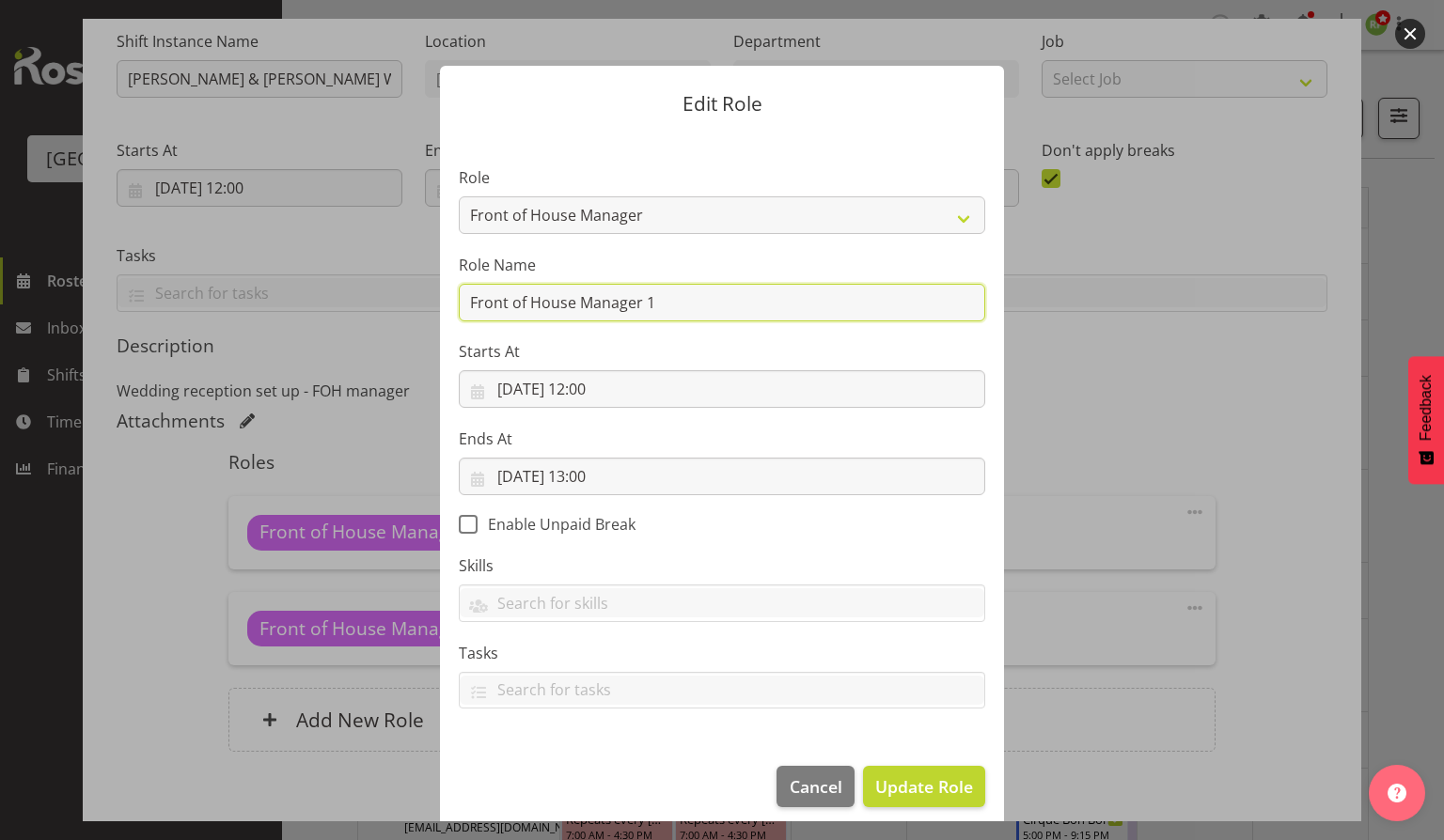
click at [459, 302] on input "Front of House Manager 1" at bounding box center [721, 303] width 526 height 38
type input "Front of House Manager Meeting Bride & Groom"
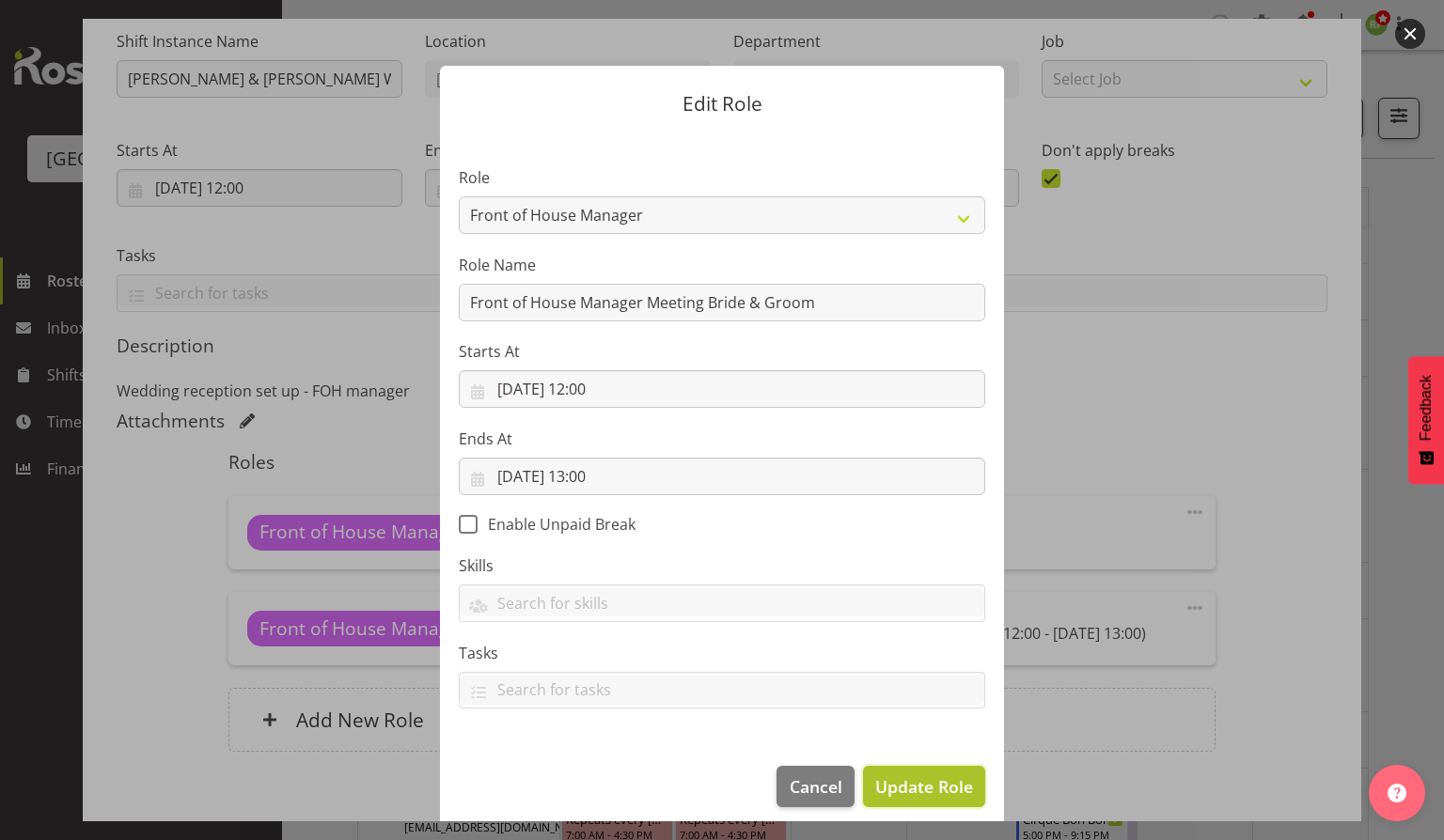
click at [918, 784] on span "Update Role" at bounding box center [924, 786] width 97 height 25
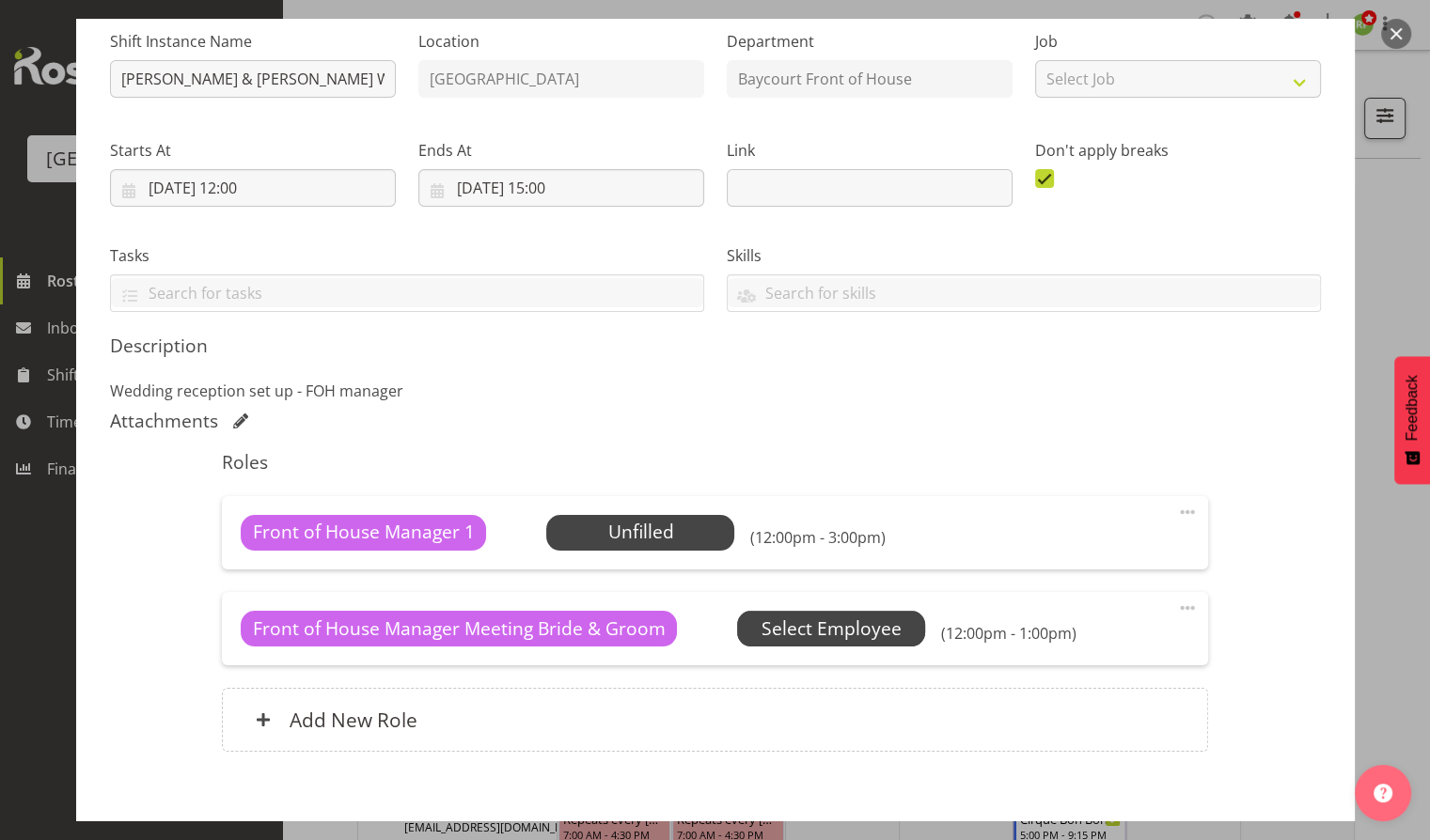
click at [829, 615] on span "Select Employee" at bounding box center [831, 628] width 140 height 27
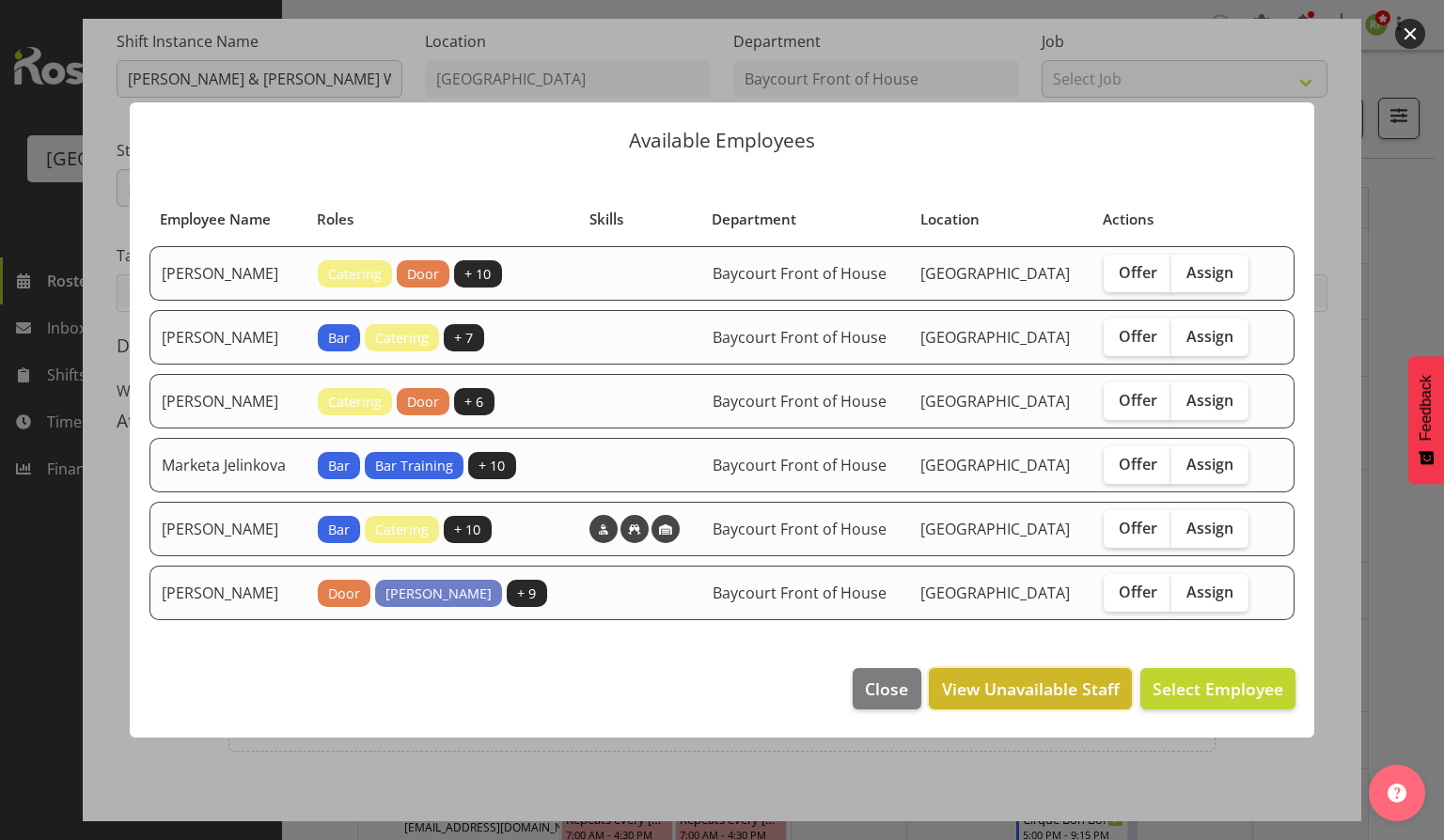
click at [1011, 692] on button "View Unavailable Staff" at bounding box center [1029, 689] width 202 height 42
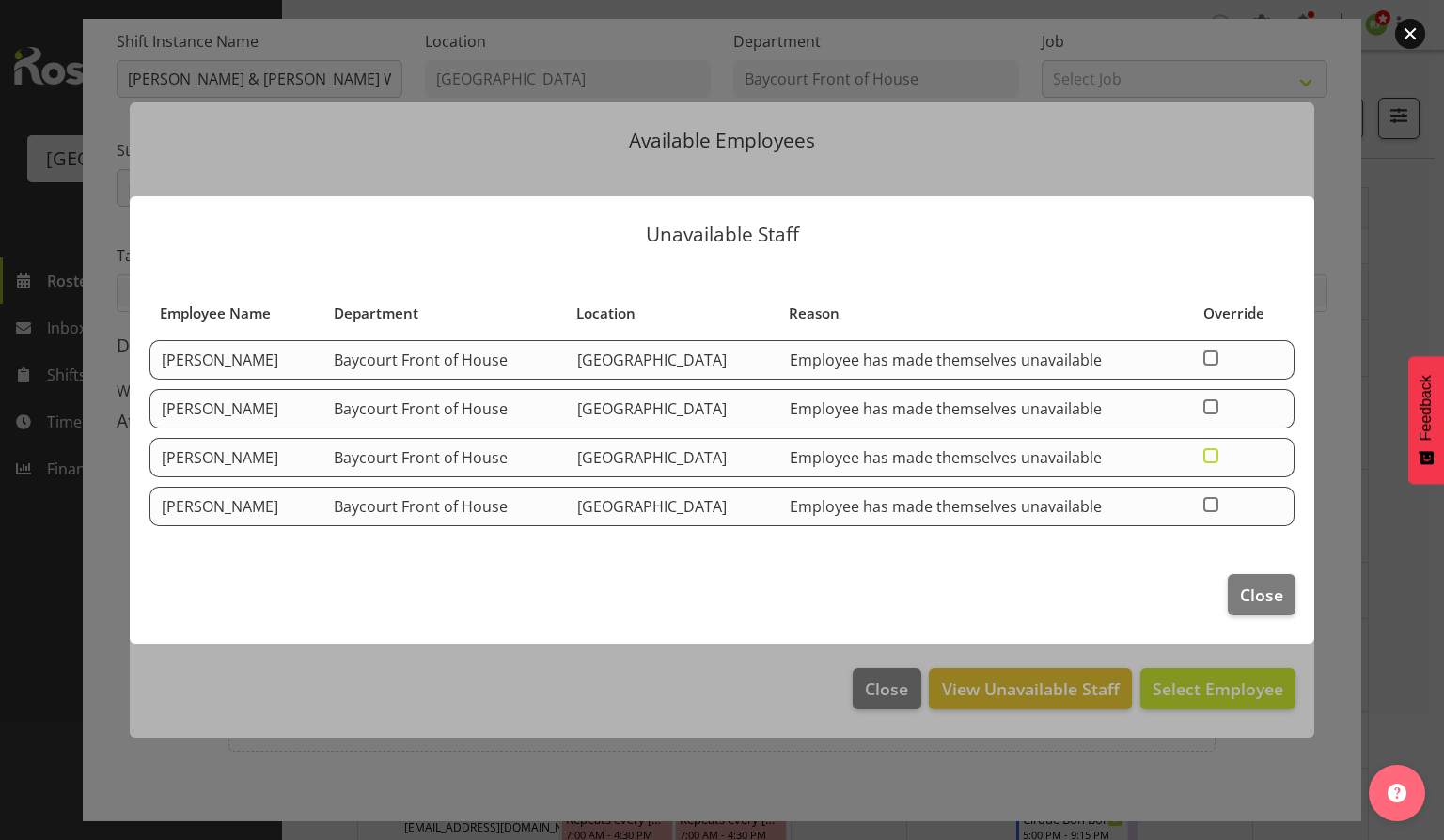
click at [1218, 455] on span at bounding box center [1210, 455] width 15 height 15
click at [1216, 455] on input "checkbox" at bounding box center [1209, 456] width 12 height 12
checkbox input "true"
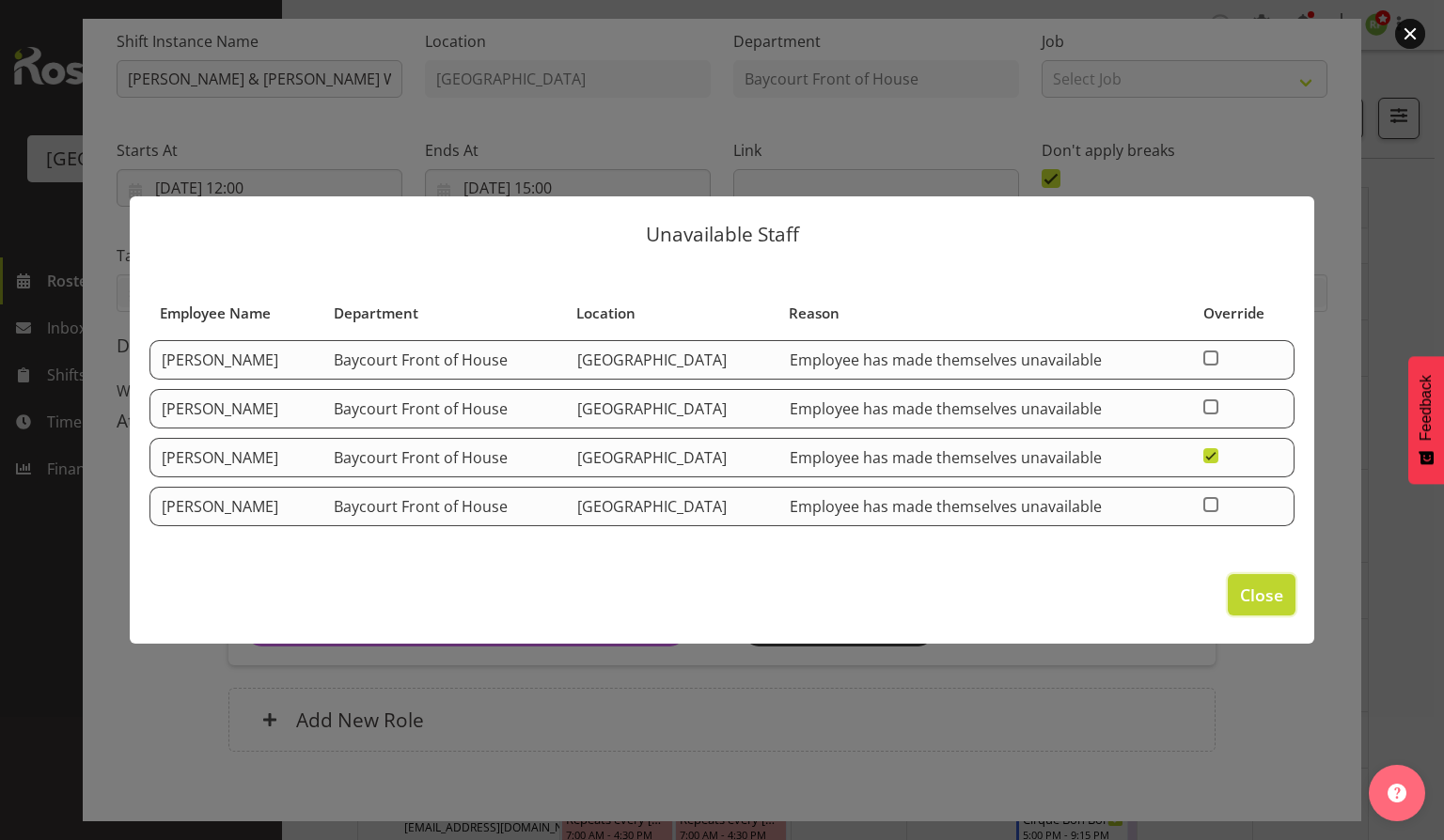
click at [1252, 588] on span "Close" at bounding box center [1261, 594] width 43 height 25
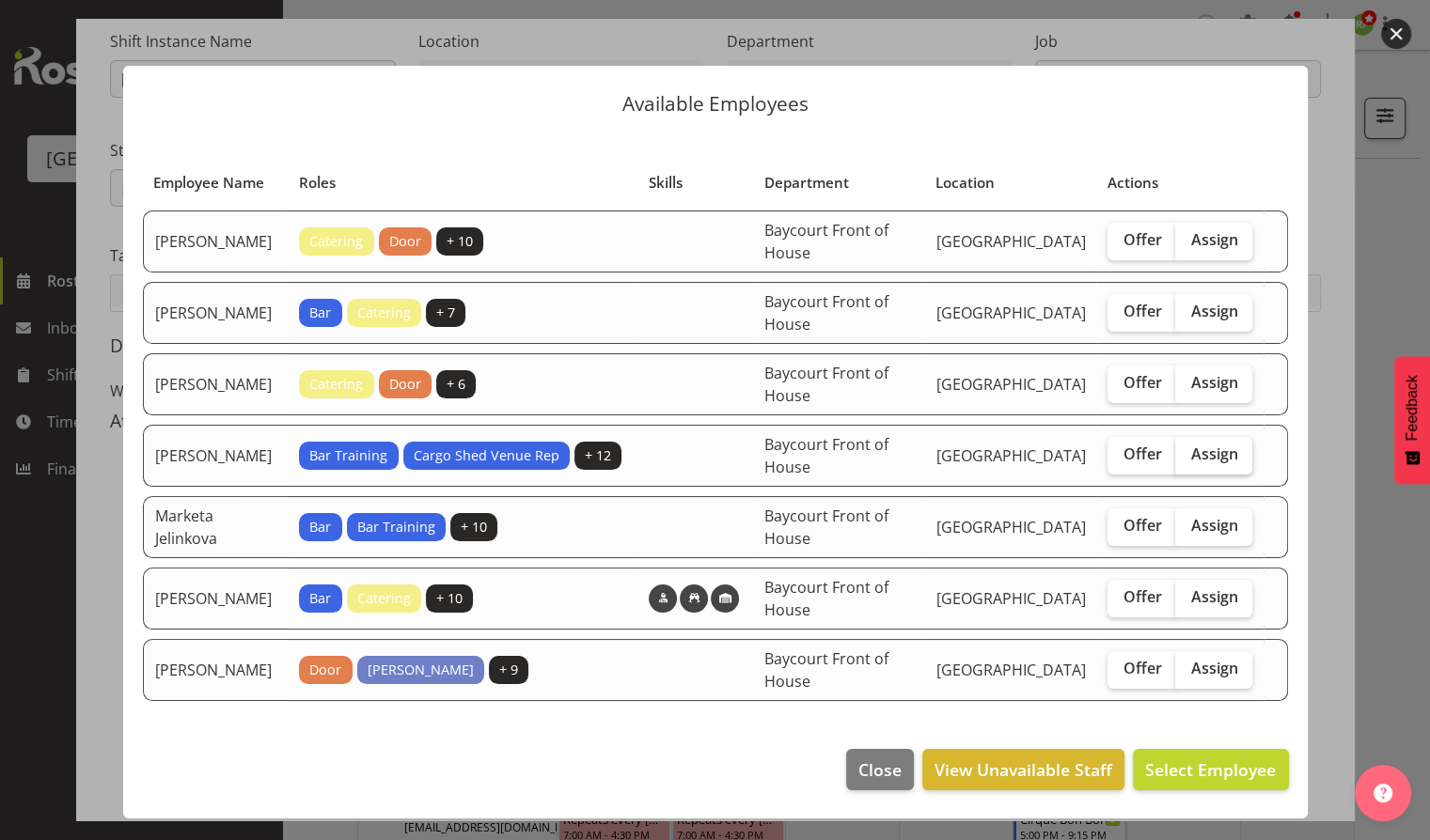
click at [1212, 463] on span "Assign" at bounding box center [1213, 453] width 47 height 19
click at [1187, 460] on input "Assign" at bounding box center [1181, 454] width 12 height 12
checkbox input "true"
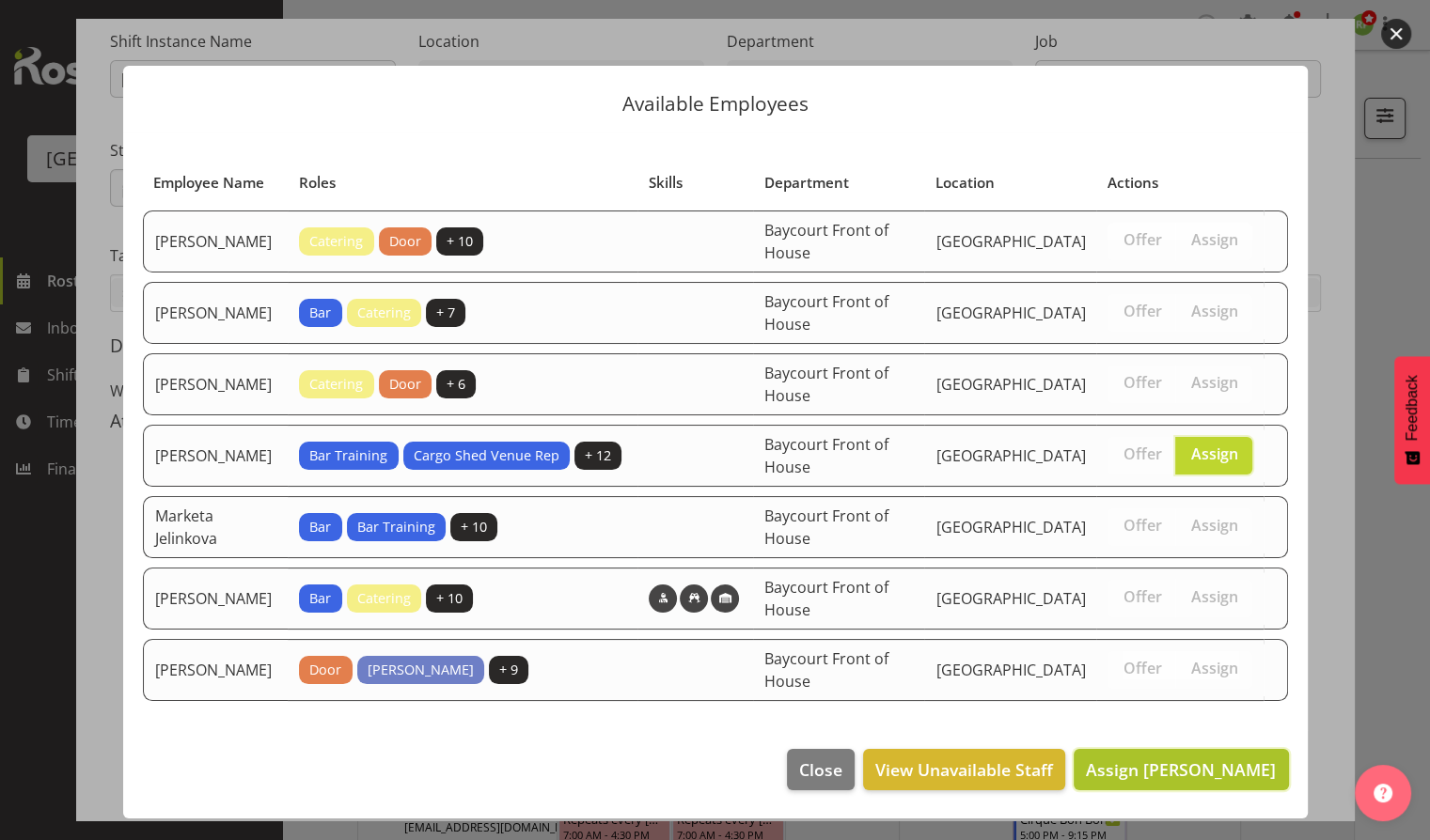
click at [1178, 777] on span "Assign Lydia Noble" at bounding box center [1180, 769] width 190 height 23
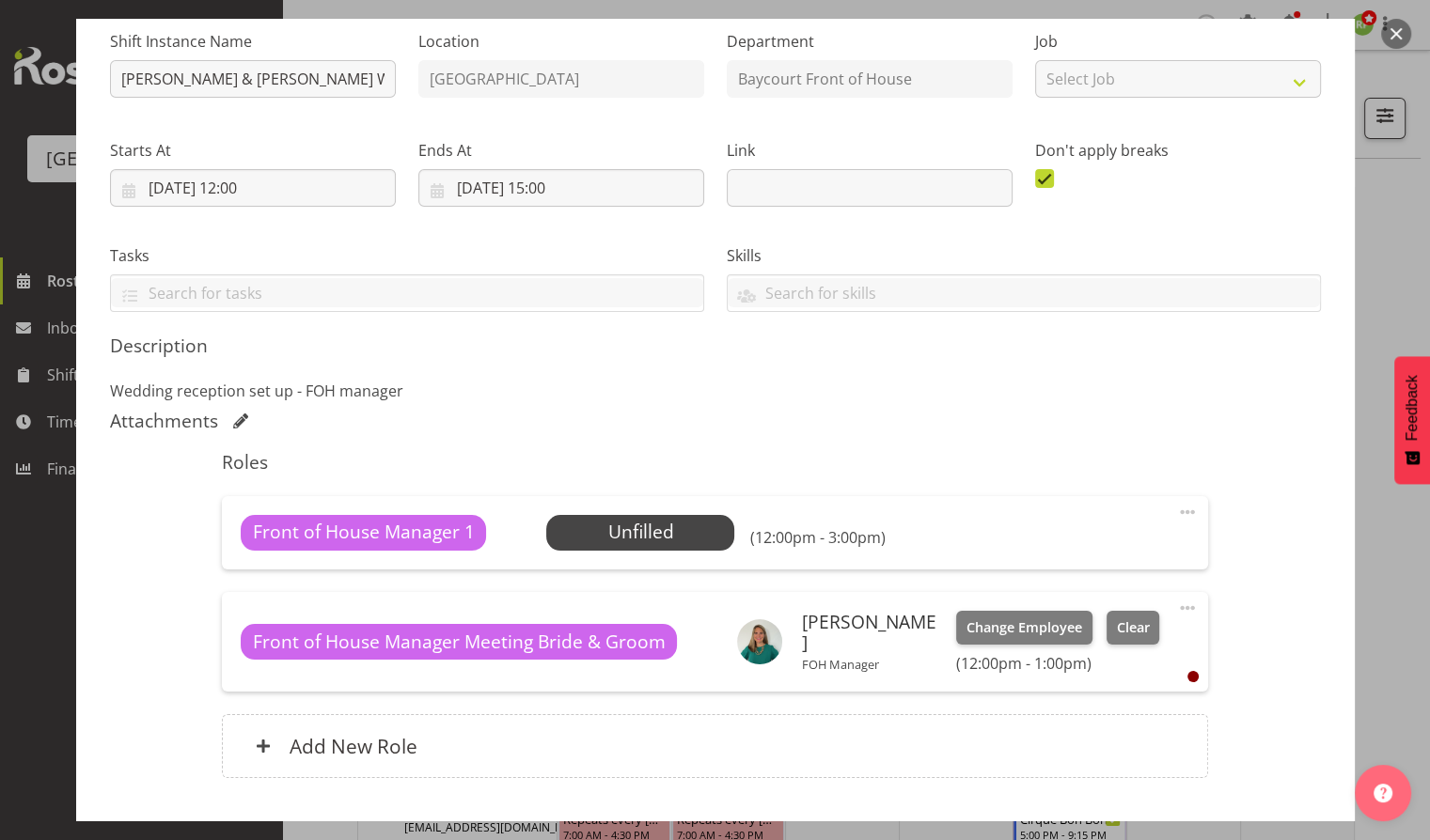
click at [1176, 513] on span at bounding box center [1187, 512] width 23 height 23
click at [1036, 559] on link "Edit" at bounding box center [1109, 554] width 181 height 34
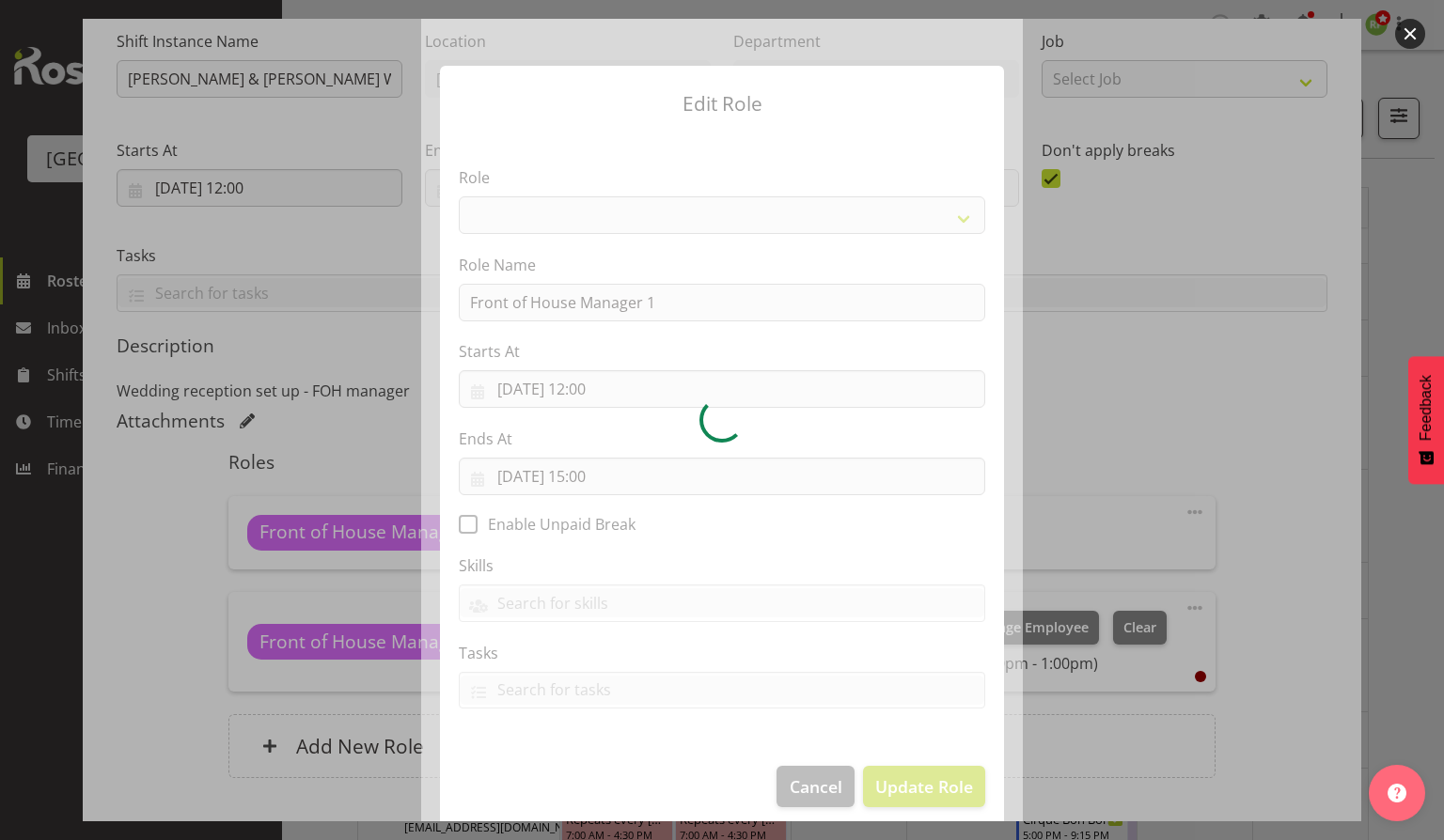
select select "1288"
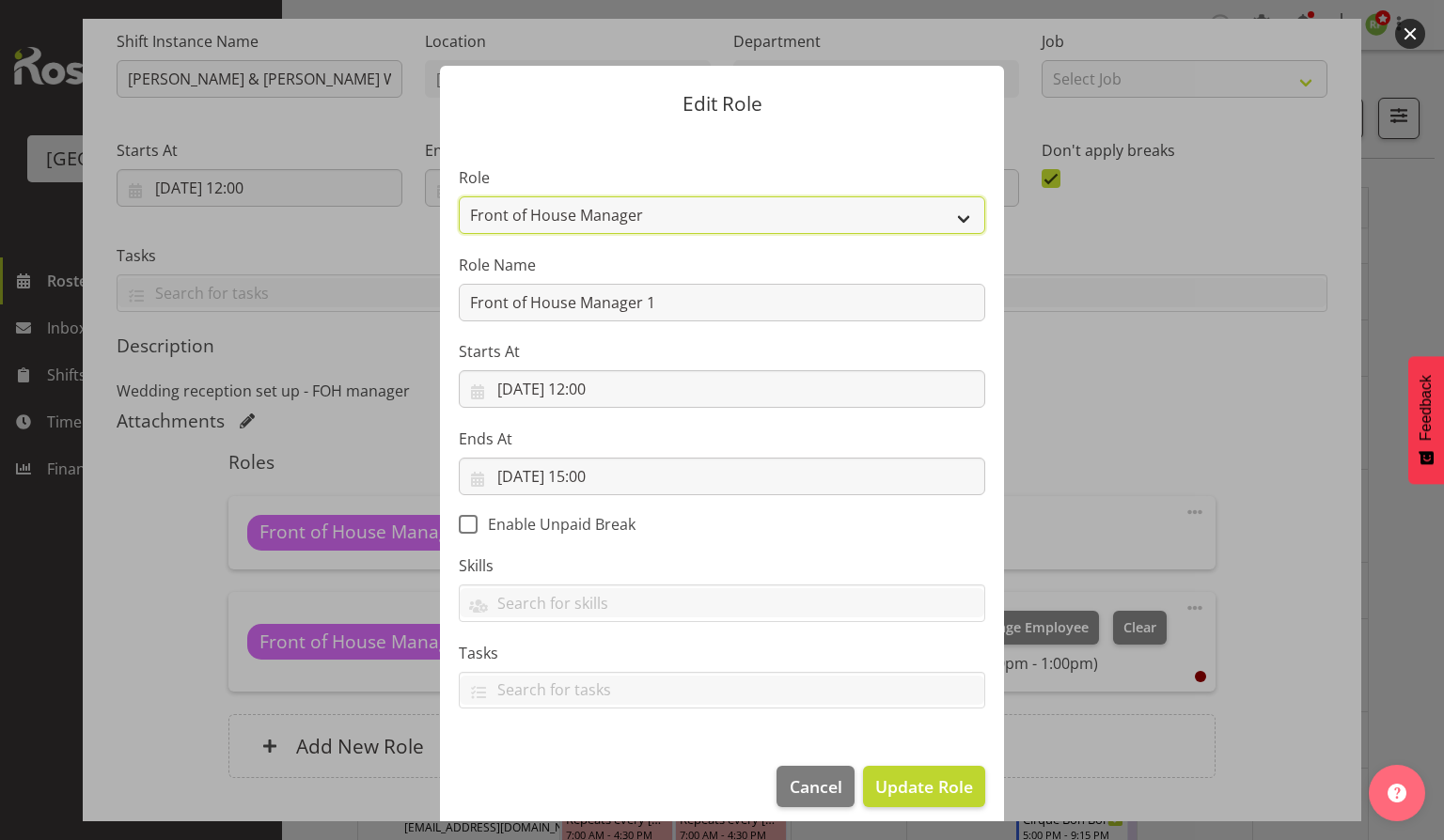
click at [946, 208] on select "Audio Bar Bar Runner Bar Training Box Office Cargo Shed Venue Rep Catering Door…" at bounding box center [721, 216] width 526 height 38
click at [1069, 406] on form "Edit Role Role Audio Bar Bar Runner Bar Training Box Office Cargo Shed Venue Re…" at bounding box center [722, 420] width 903 height 802
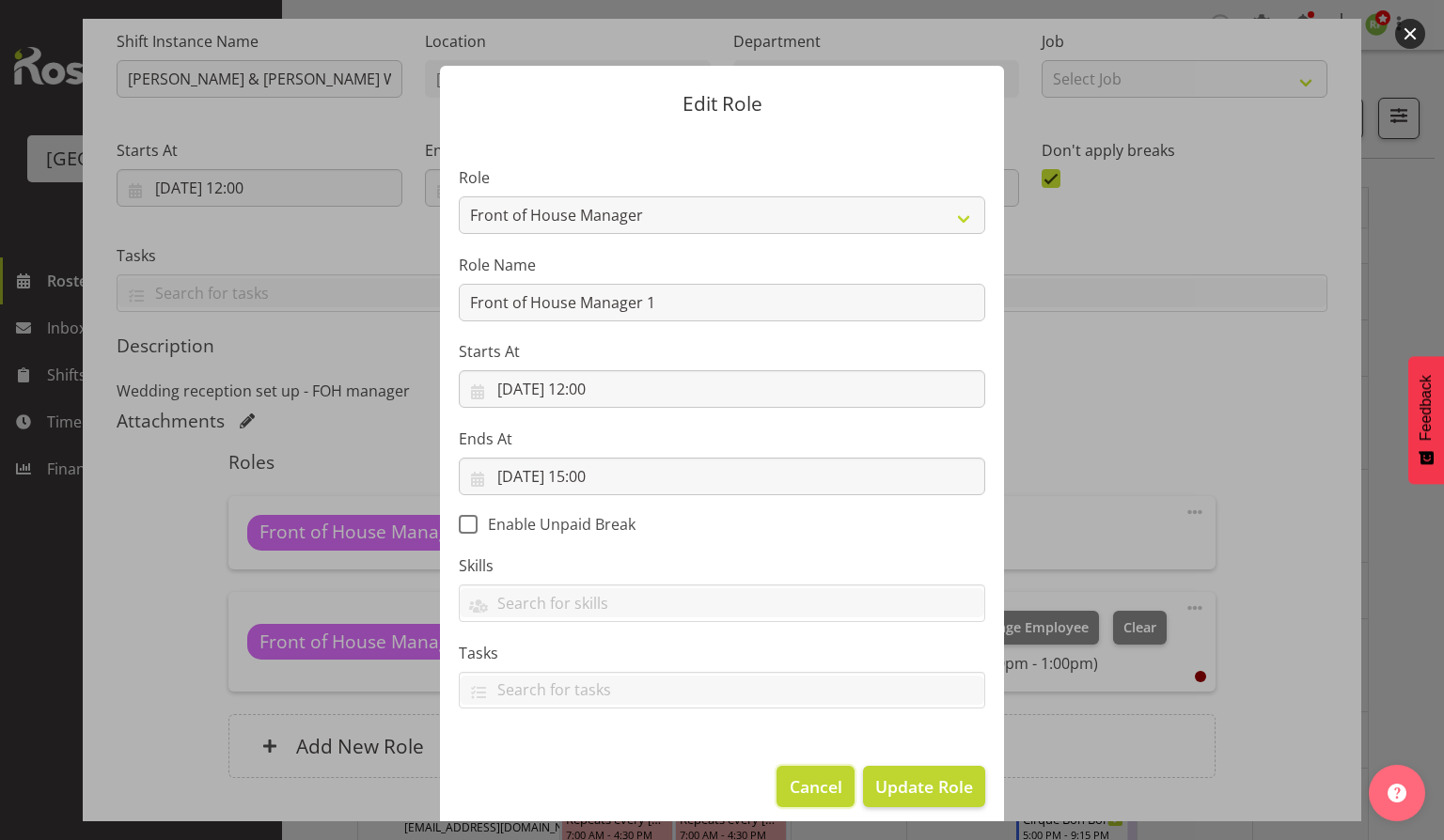
click at [801, 783] on span "Cancel" at bounding box center [815, 786] width 53 height 25
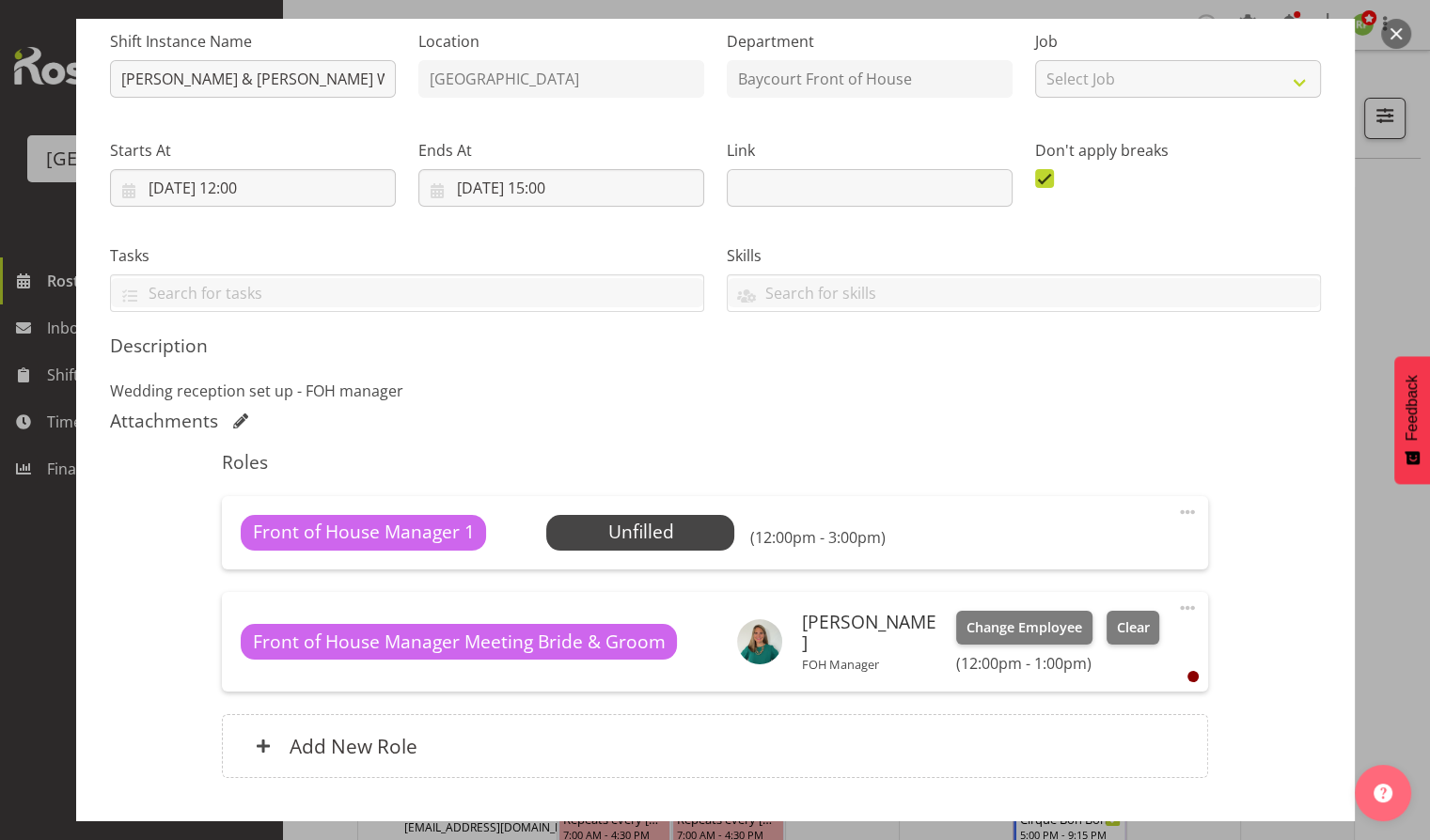
click at [1176, 512] on span at bounding box center [1187, 512] width 23 height 23
click at [1041, 618] on link "Delete" at bounding box center [1109, 621] width 181 height 34
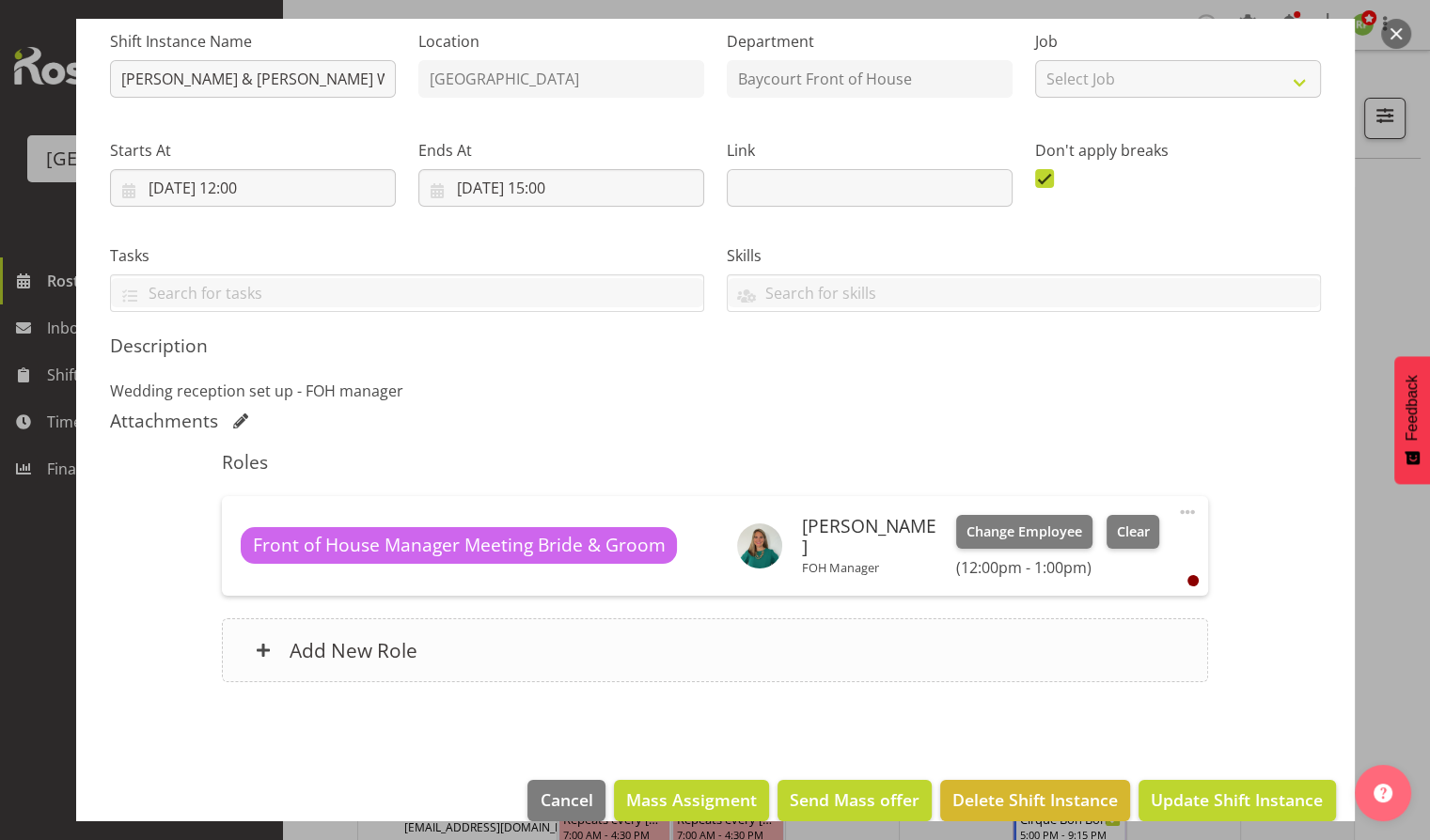
click at [314, 656] on h6 "Add New Role" at bounding box center [353, 650] width 128 height 25
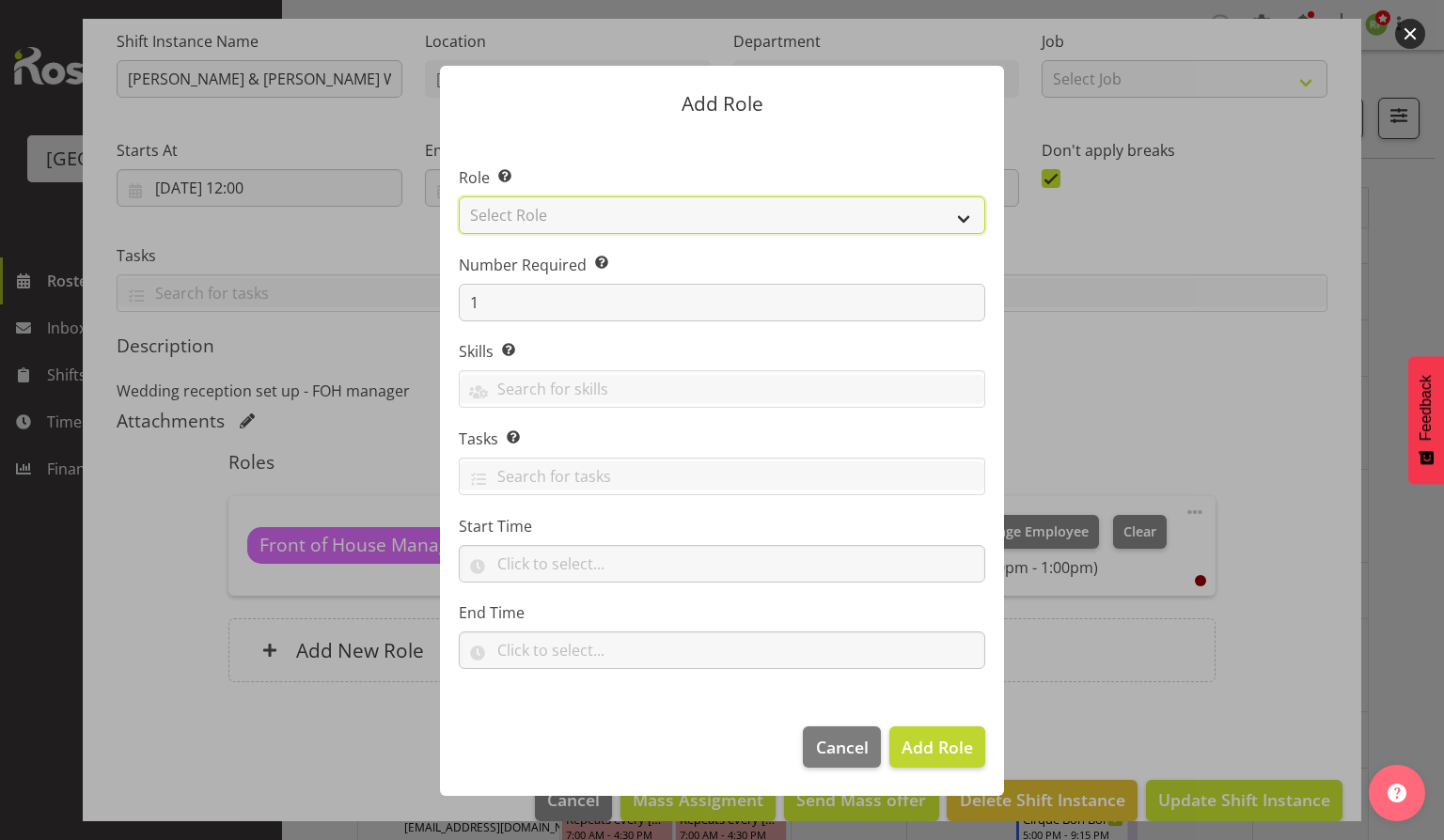
drag, startPoint x: 967, startPoint y: 218, endPoint x: 924, endPoint y: 221, distance: 43.1
click at [967, 218] on select "Select Role Audio Bar Bar Runner Bar Training Box Office Cargo Shed Venue Rep C…" at bounding box center [721, 216] width 526 height 38
select select "1397"
click at [458, 197] on select "Select Role Audio Bar Bar Runner Bar Training Box Office Cargo Shed Venue Rep C…" at bounding box center [721, 216] width 526 height 38
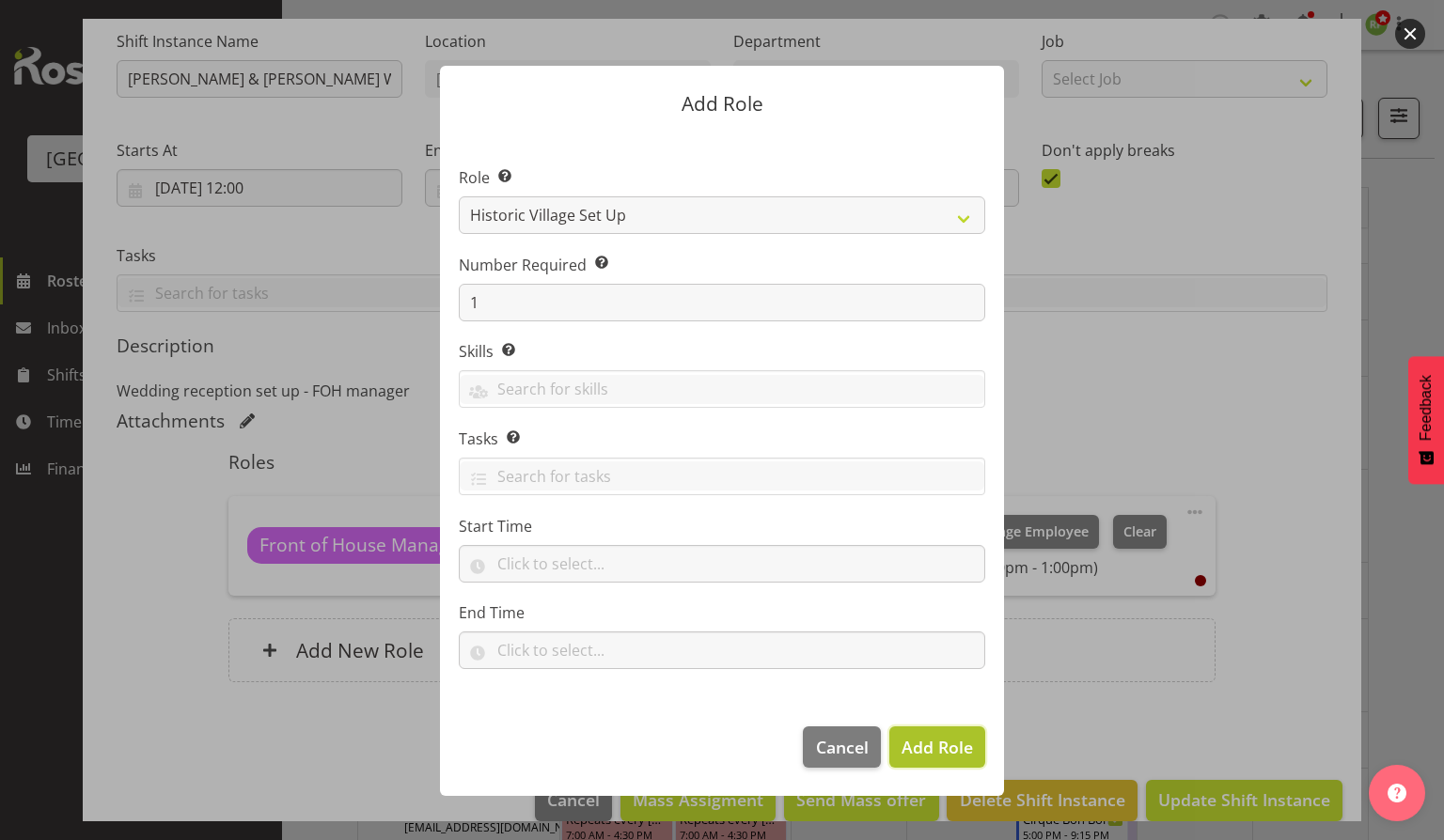
click at [956, 747] on span "Add Role" at bounding box center [938, 747] width 72 height 23
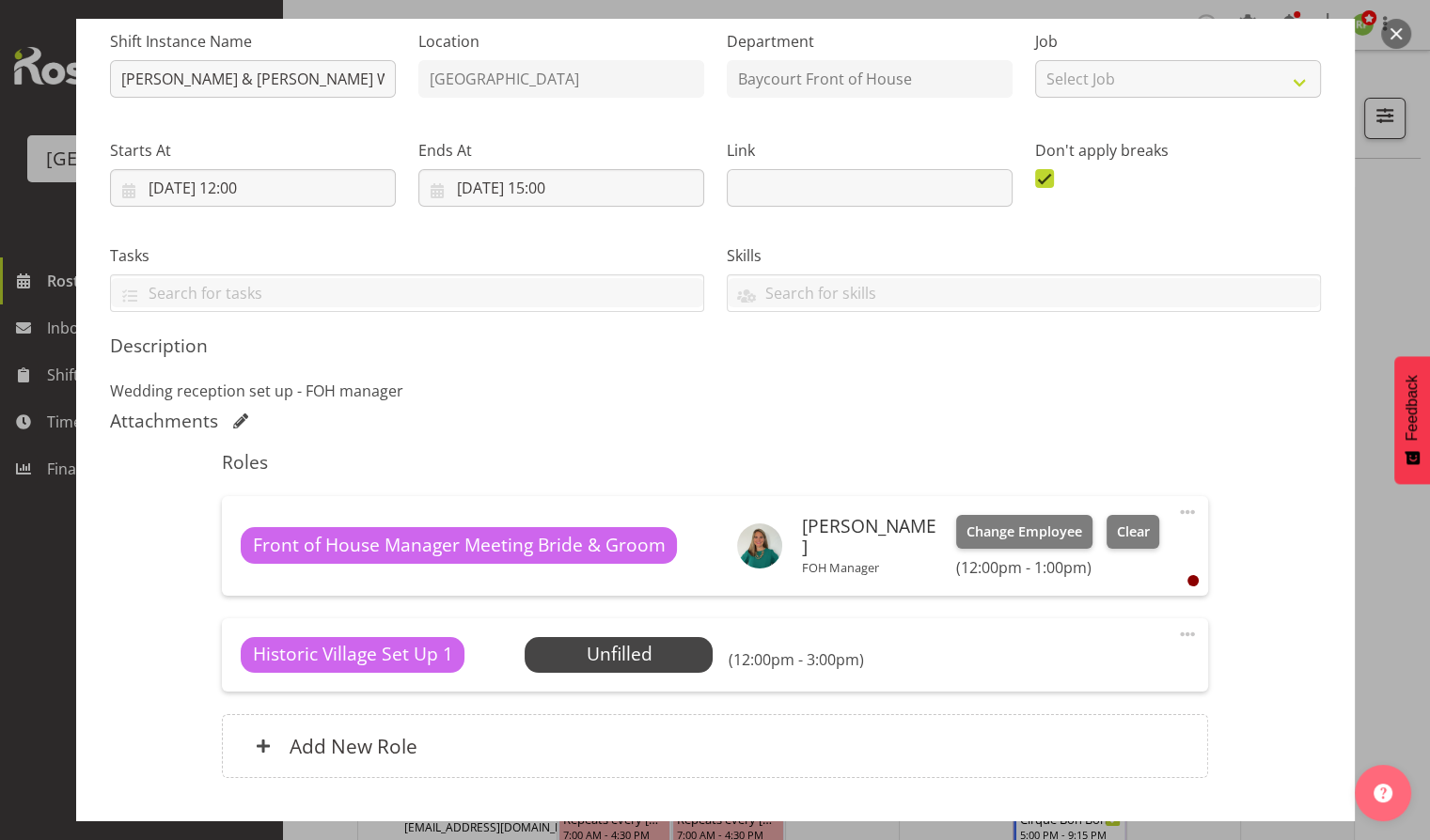
scroll to position [312, 0]
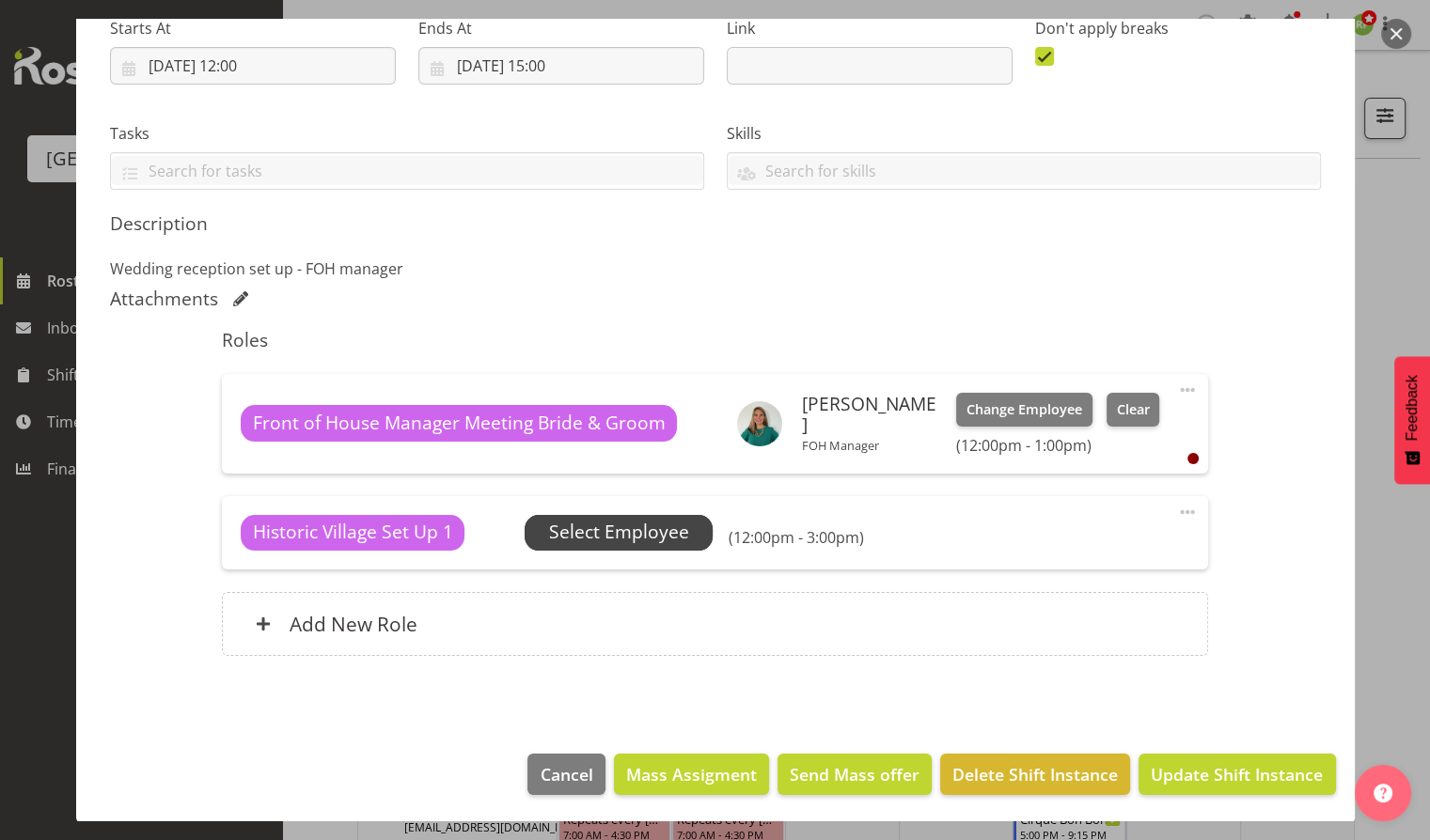
click at [639, 527] on span "Select Employee" at bounding box center [619, 532] width 140 height 27
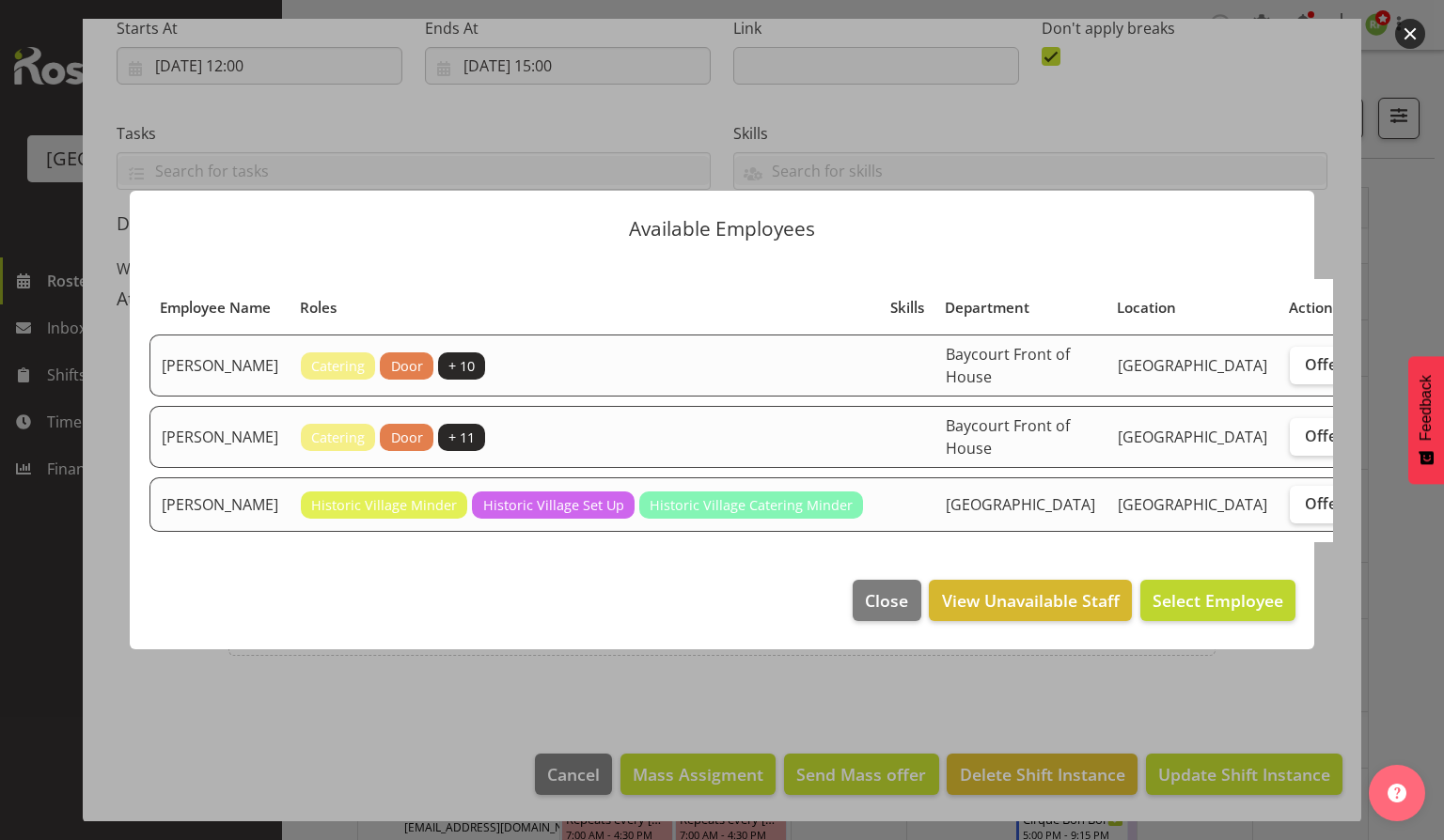
click at [1372, 355] on span "Assign" at bounding box center [1395, 364] width 47 height 19
click at [1357, 358] on input "Assign" at bounding box center [1363, 364] width 12 height 12
checkbox input "true"
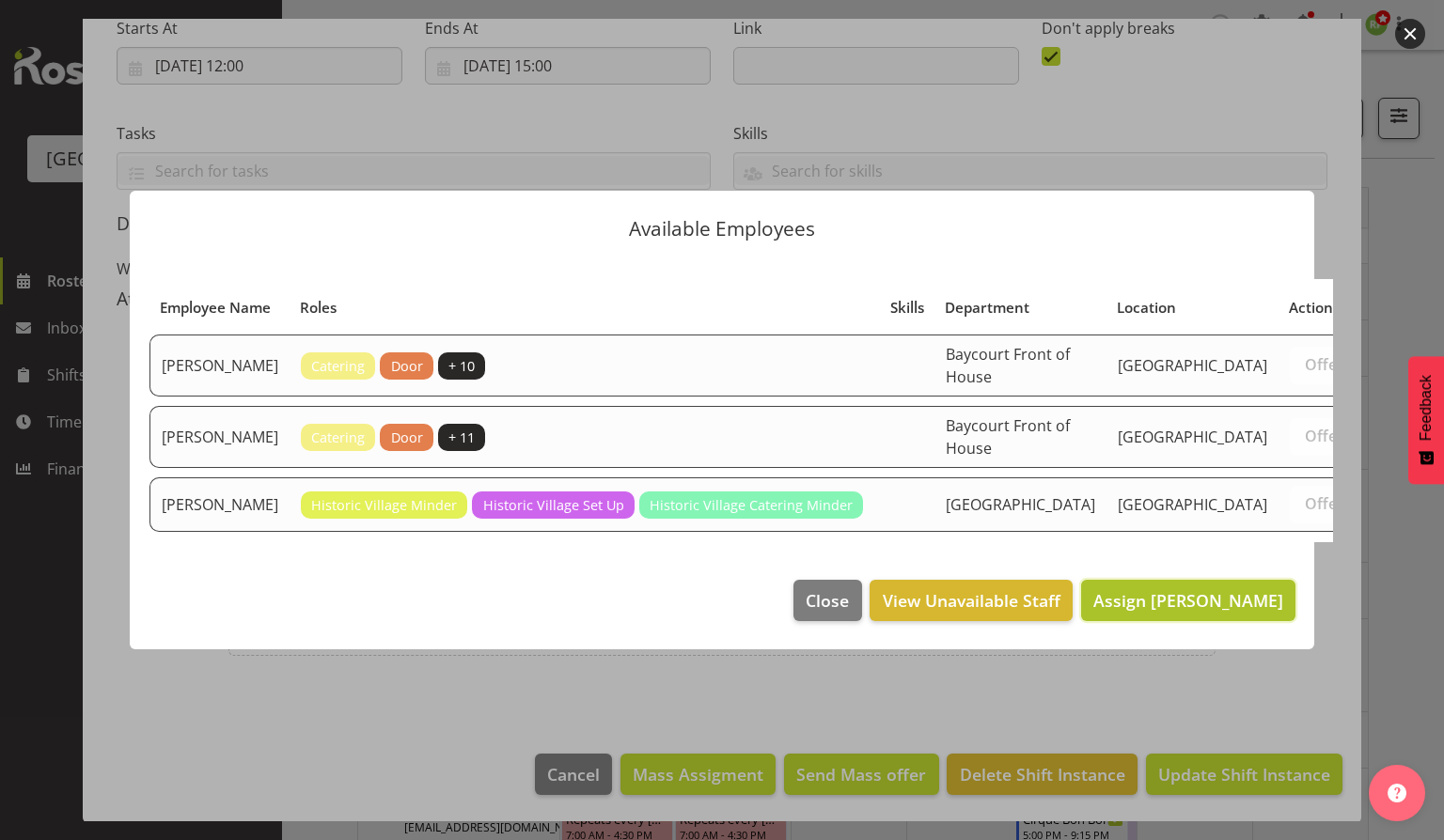
click at [1210, 612] on span "Assign Aaron Smart" at bounding box center [1188, 600] width 190 height 23
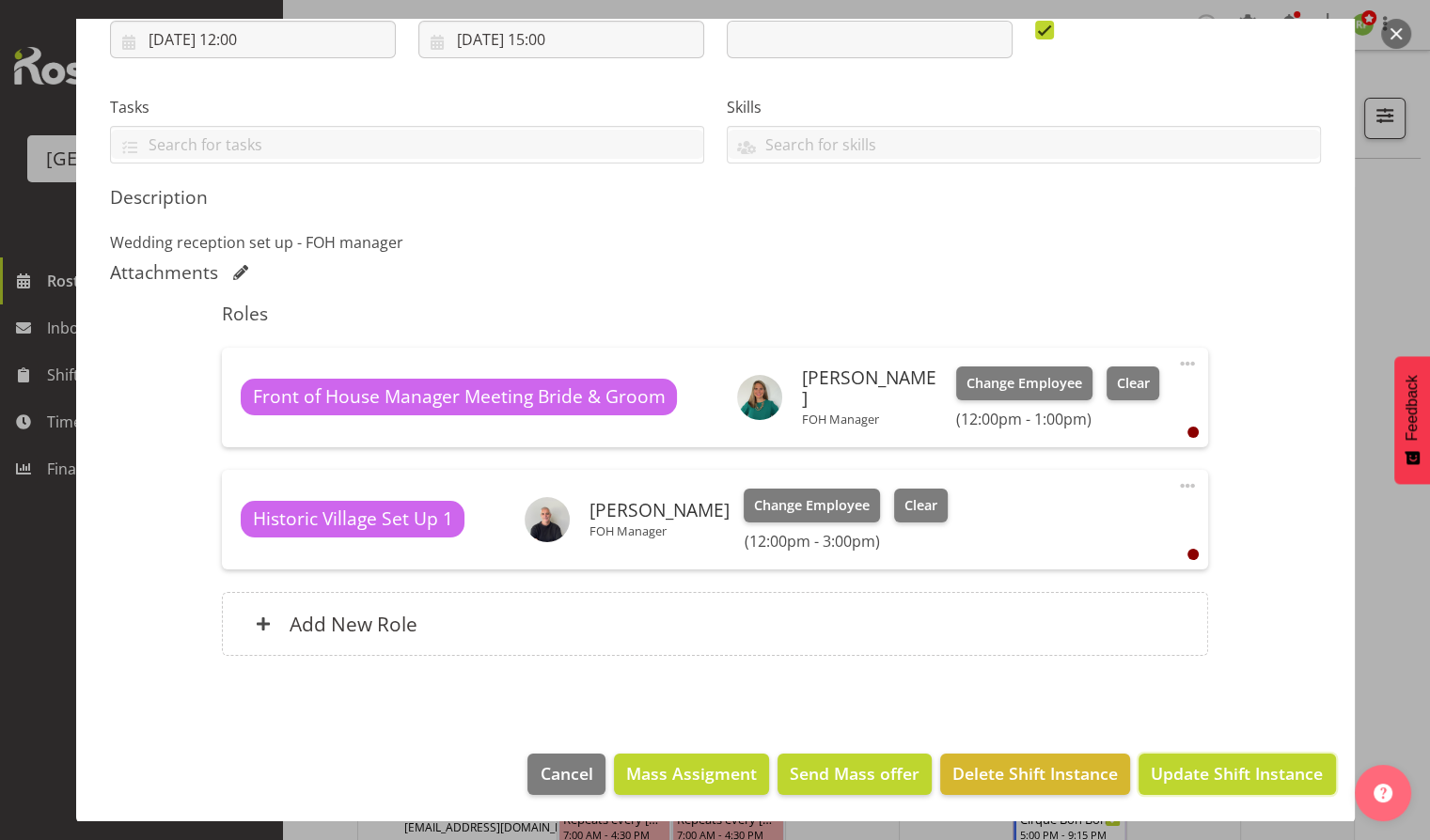
click at [1203, 767] on span "Update Shift Instance" at bounding box center [1236, 773] width 172 height 25
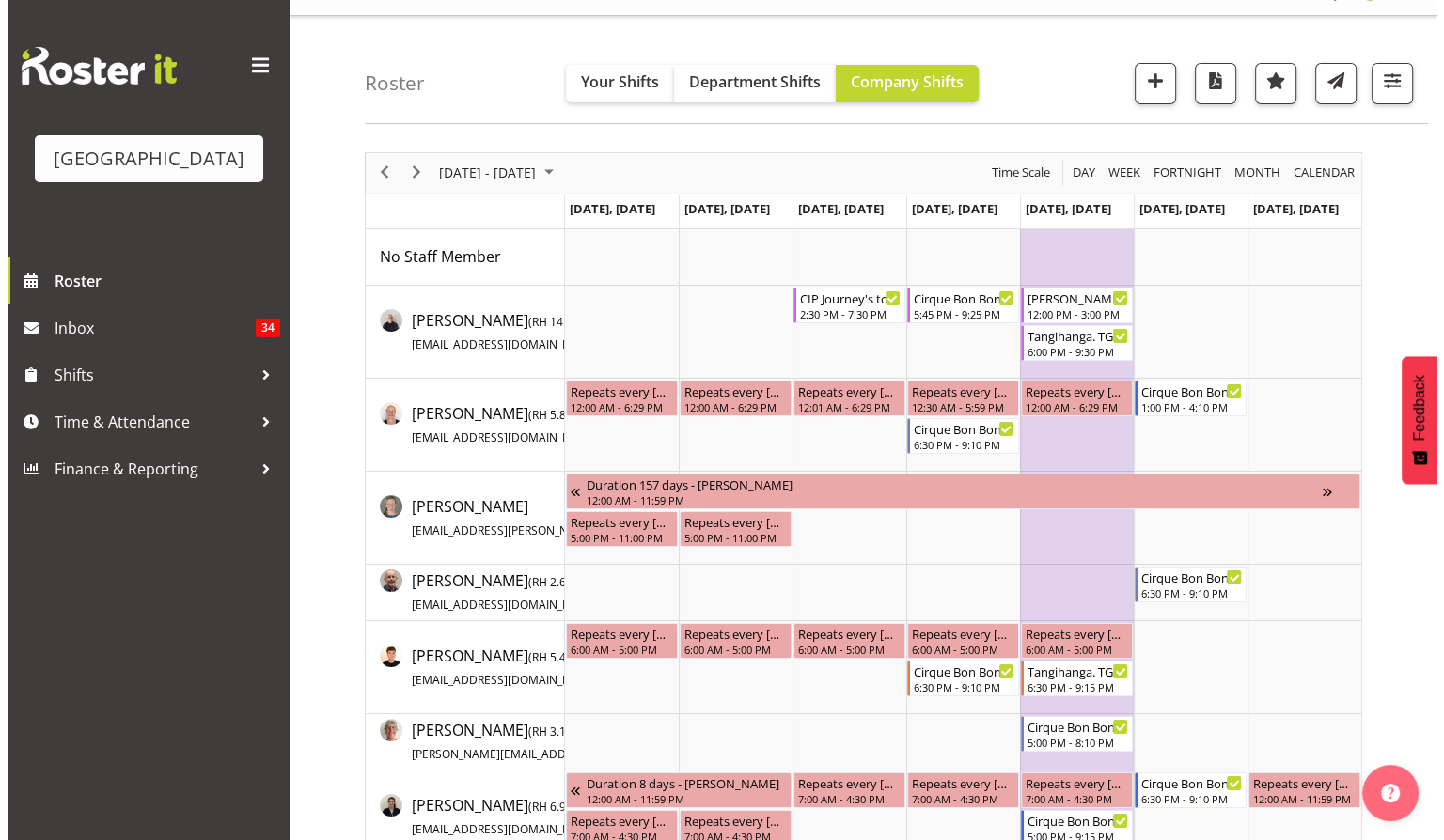
scroll to position [0, 0]
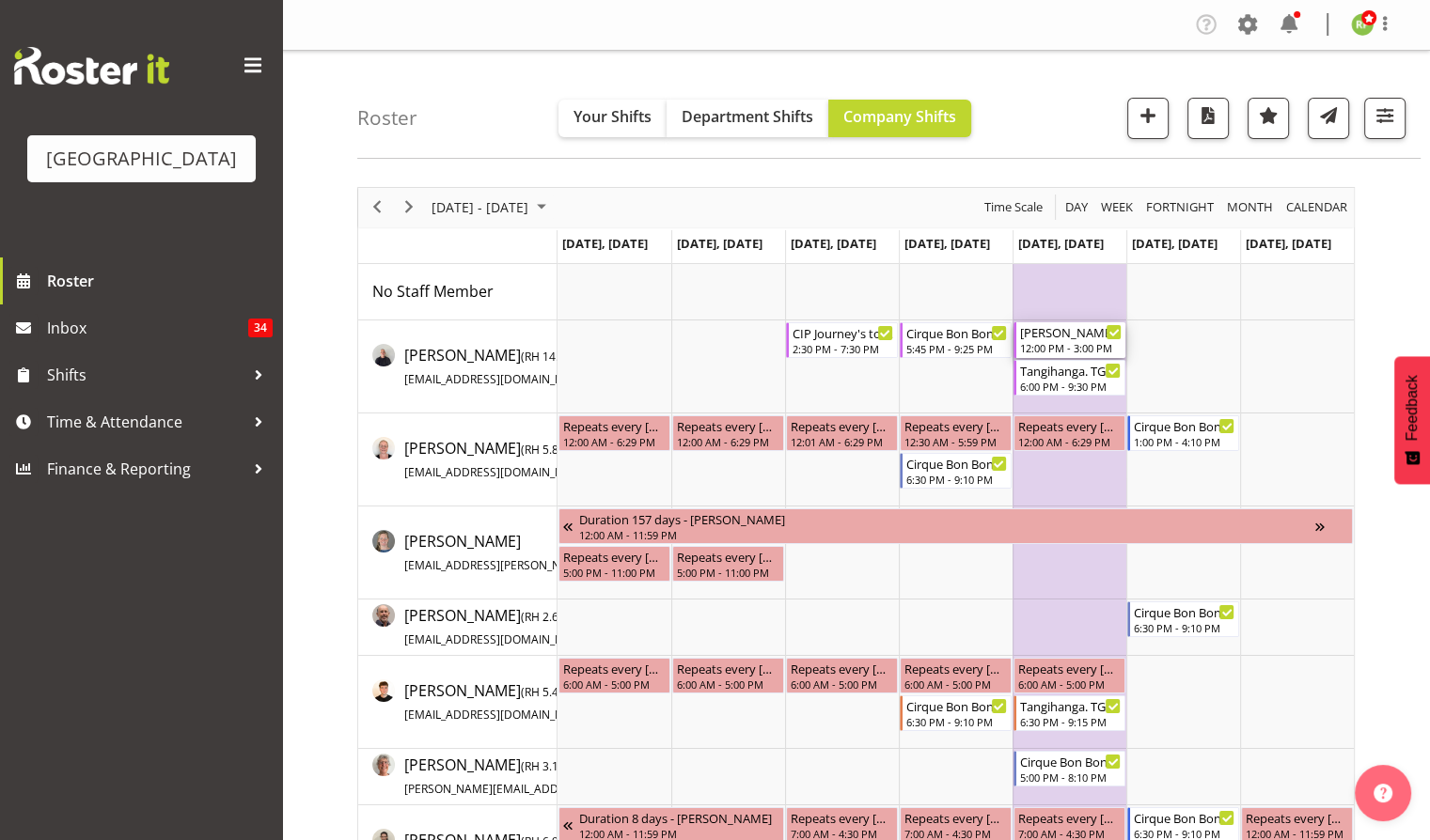
click at [1029, 344] on div "12:00 PM - 3:00 PM" at bounding box center [1071, 347] width 101 height 15
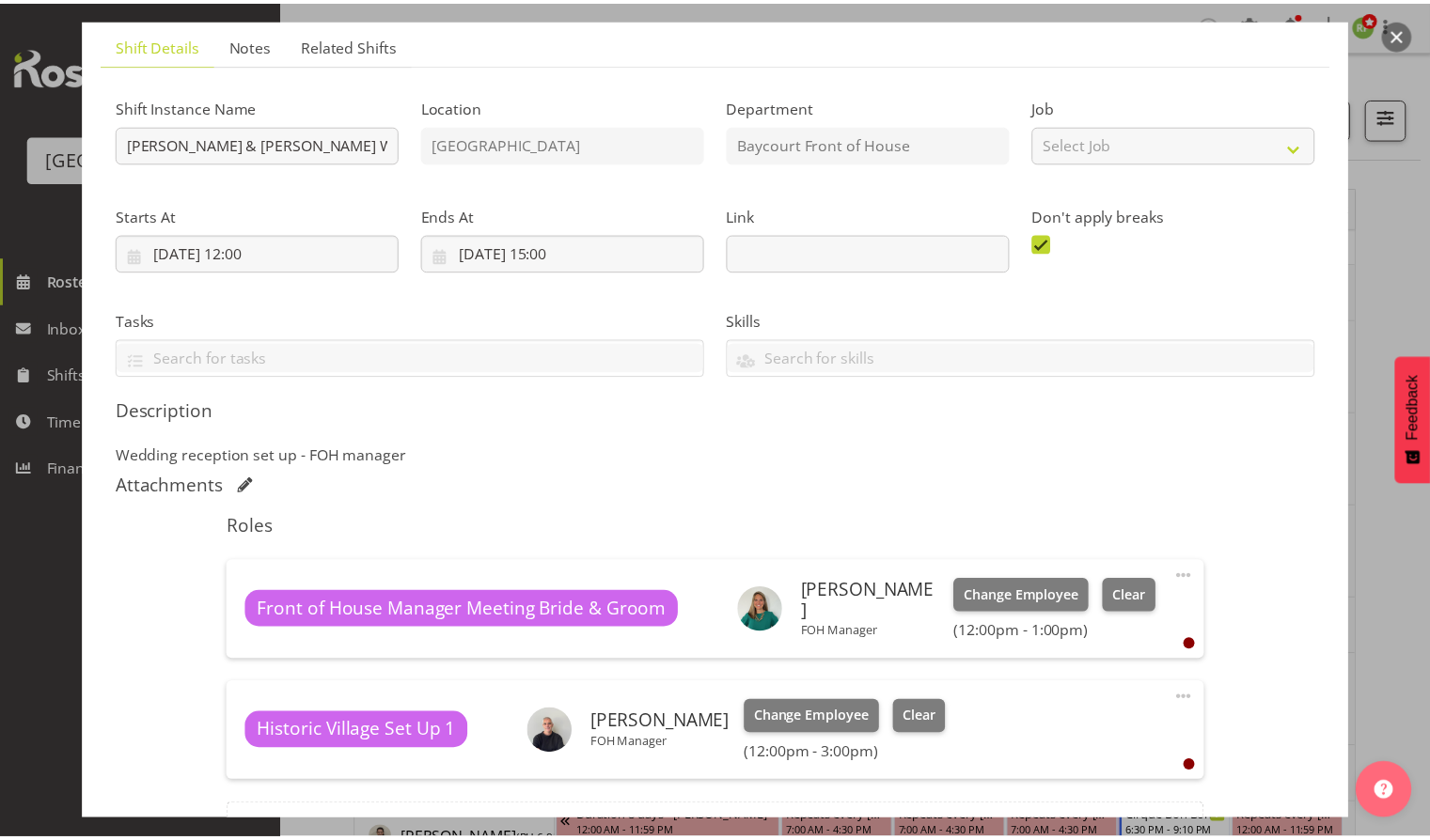
scroll to position [338, 0]
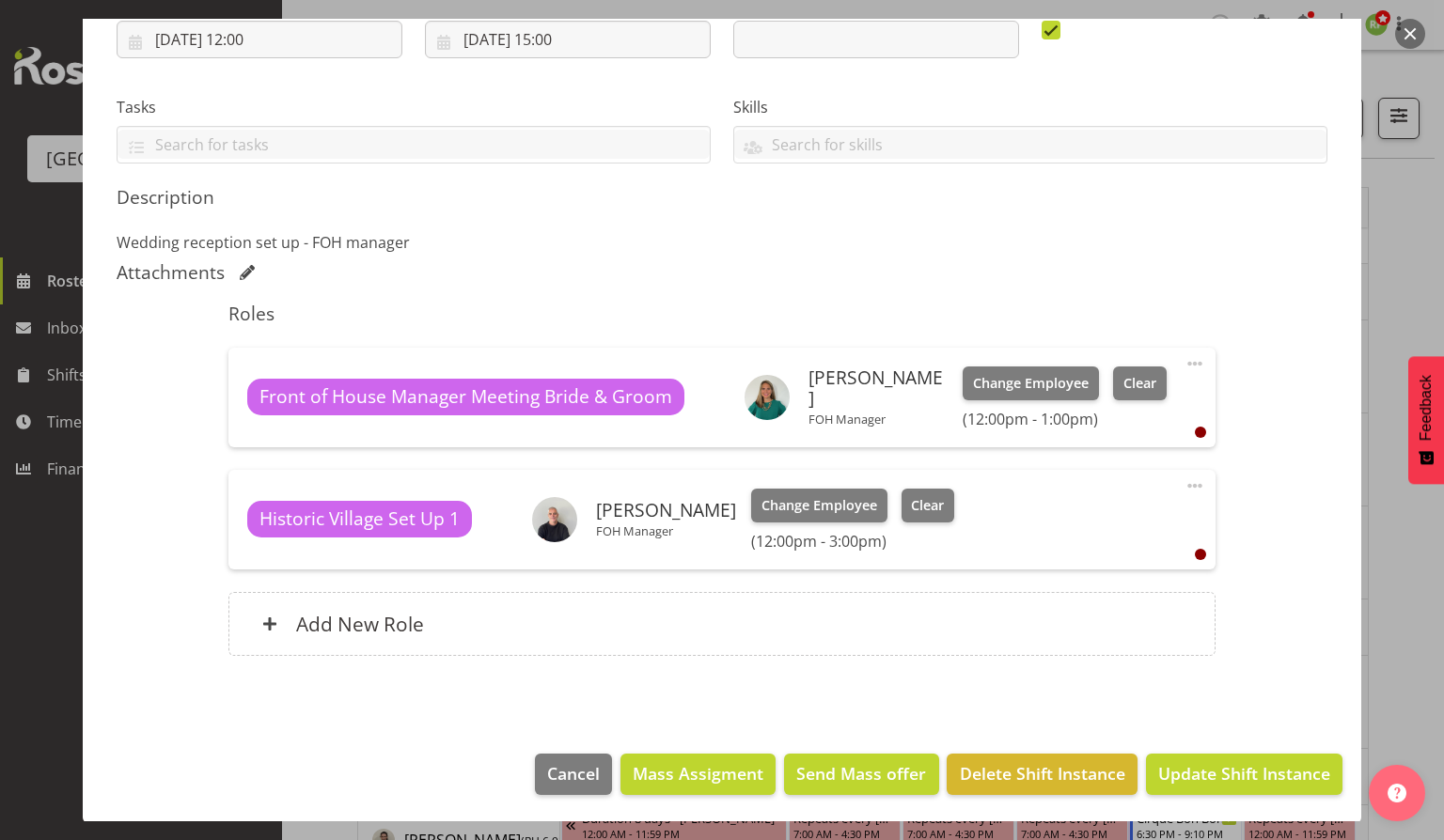
click at [1403, 41] on button "button" at bounding box center [1410, 34] width 30 height 30
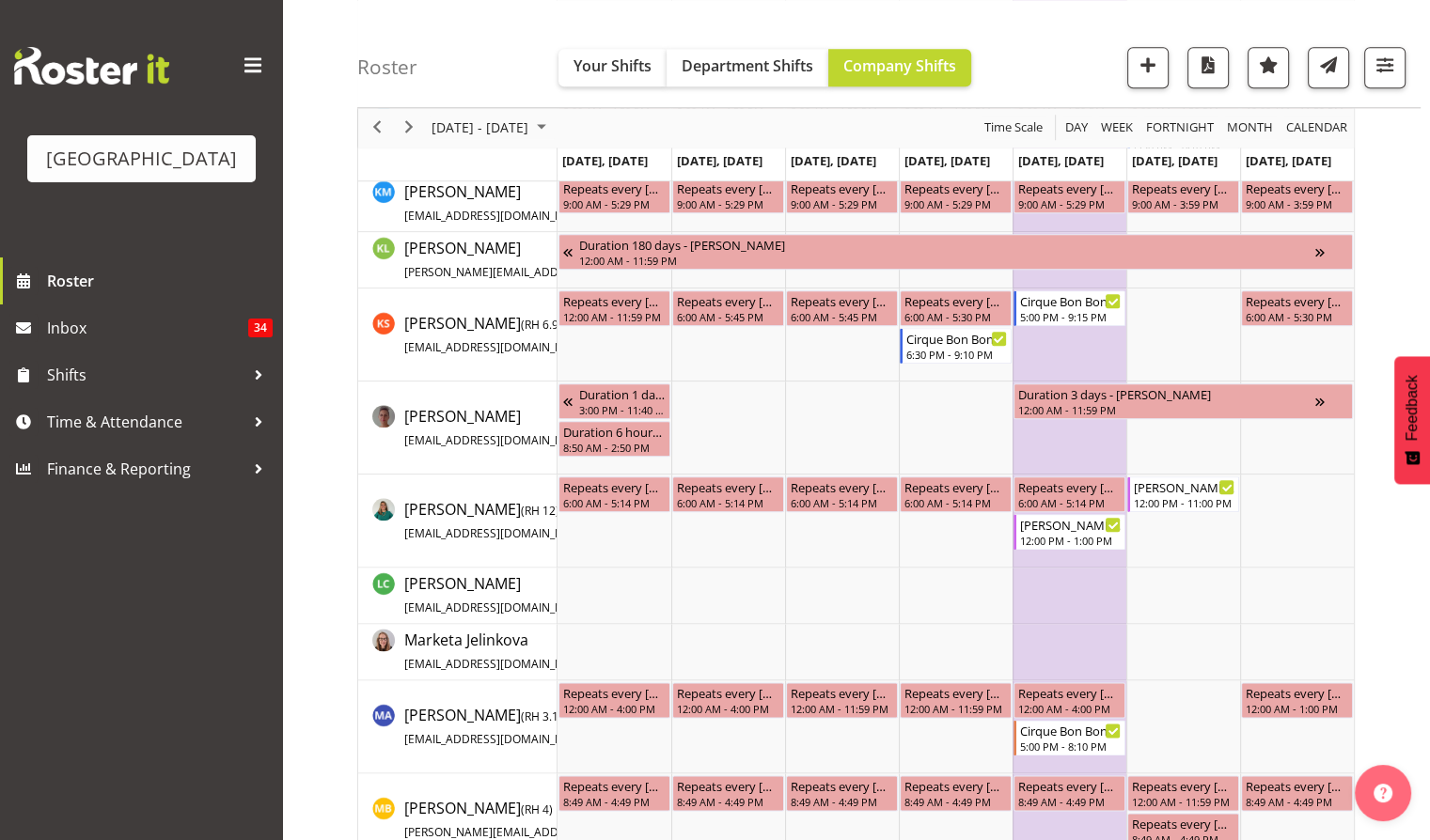
scroll to position [2005, 0]
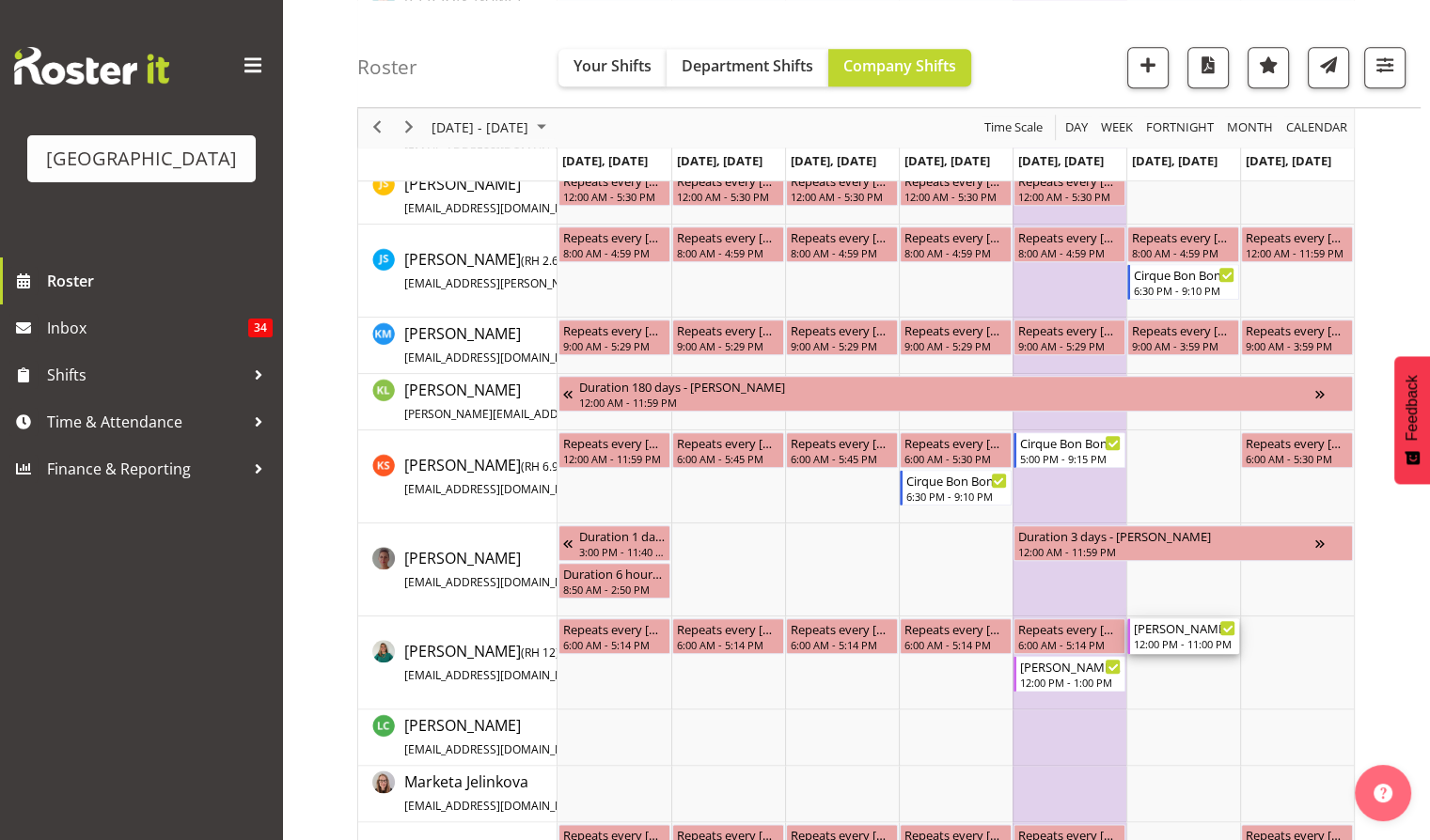
click at [1182, 641] on div "12:00 PM - 11:00 PM" at bounding box center [1184, 643] width 101 height 15
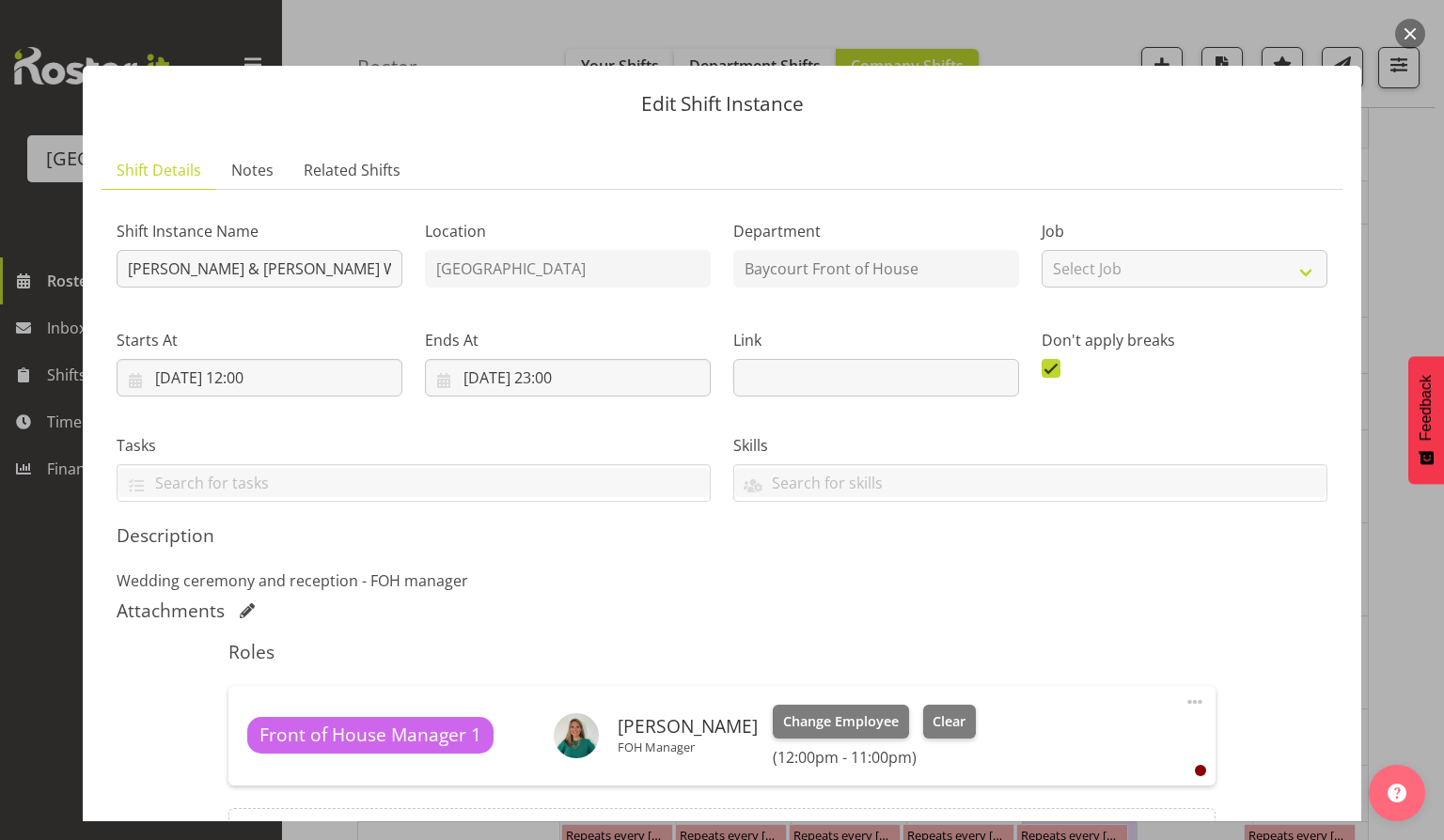
click at [1402, 32] on button "button" at bounding box center [1410, 34] width 30 height 30
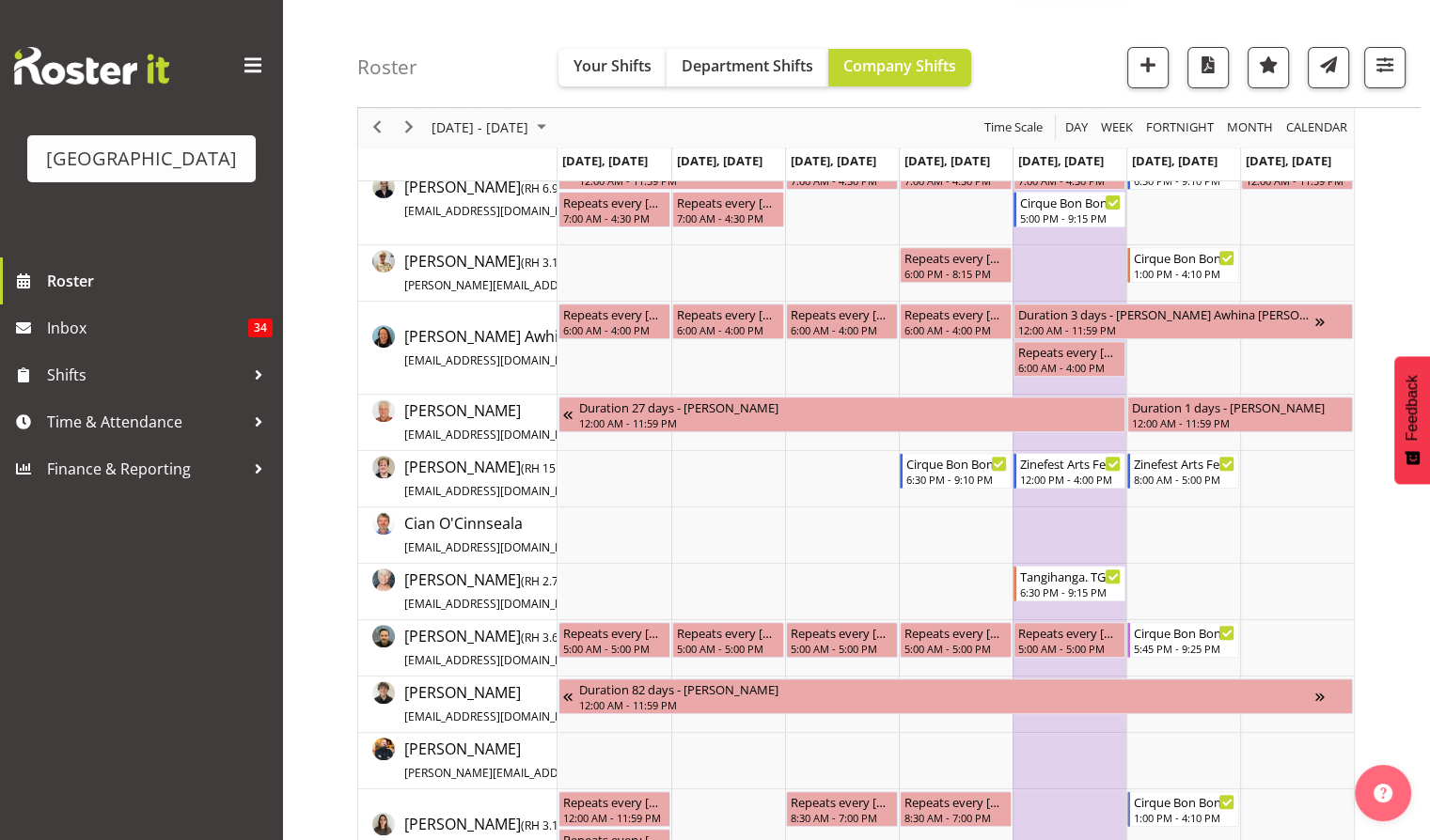
scroll to position [0, 0]
